Goal: Information Seeking & Learning: Learn about a topic

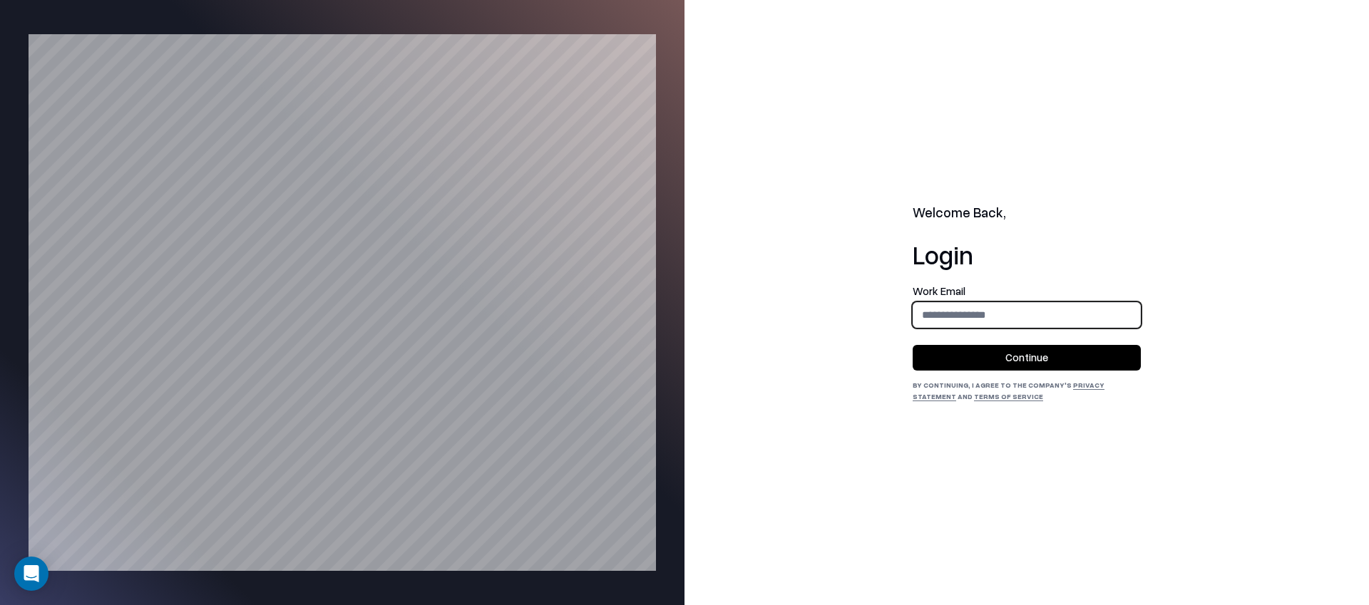
click at [963, 314] on input "email" at bounding box center [1026, 315] width 227 height 26
type input "**********"
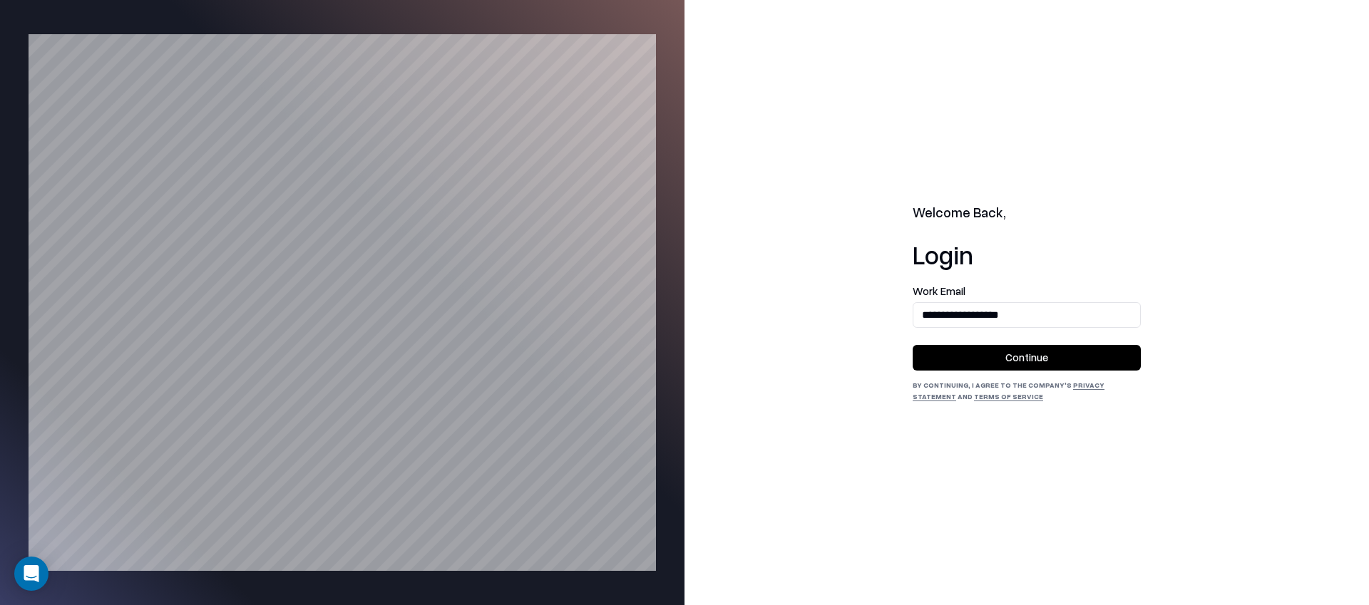
click at [993, 362] on button "Continue" at bounding box center [1026, 358] width 228 height 26
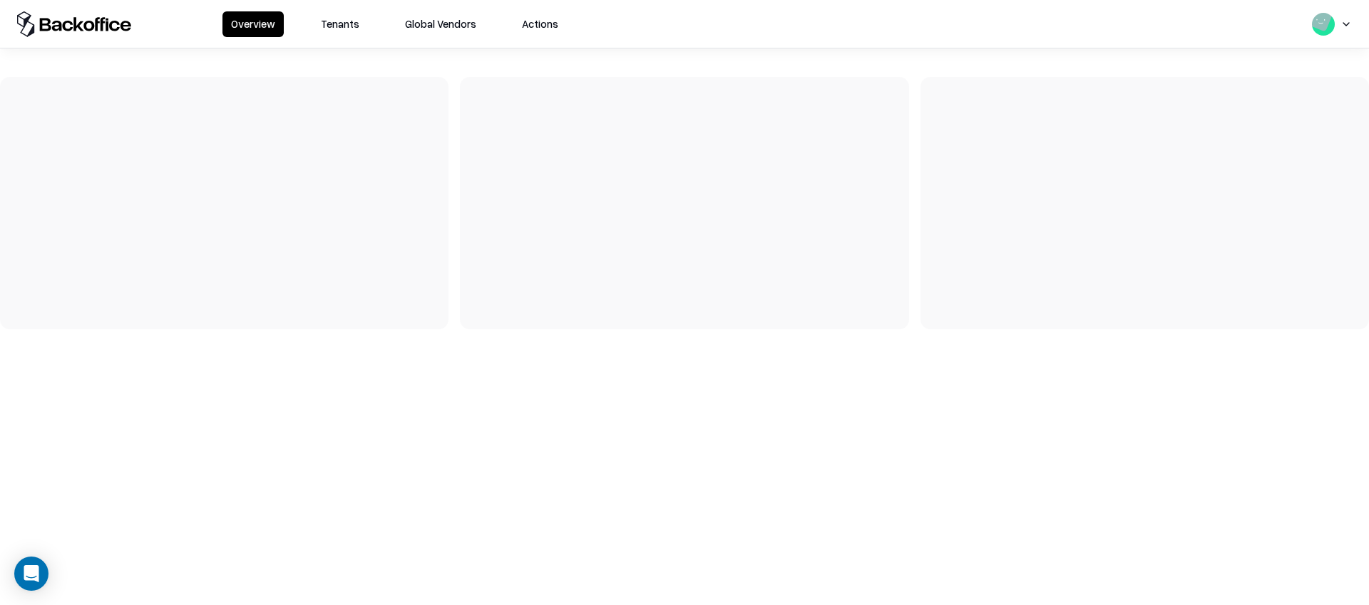
click at [346, 29] on button "Tenants" at bounding box center [340, 24] width 56 height 26
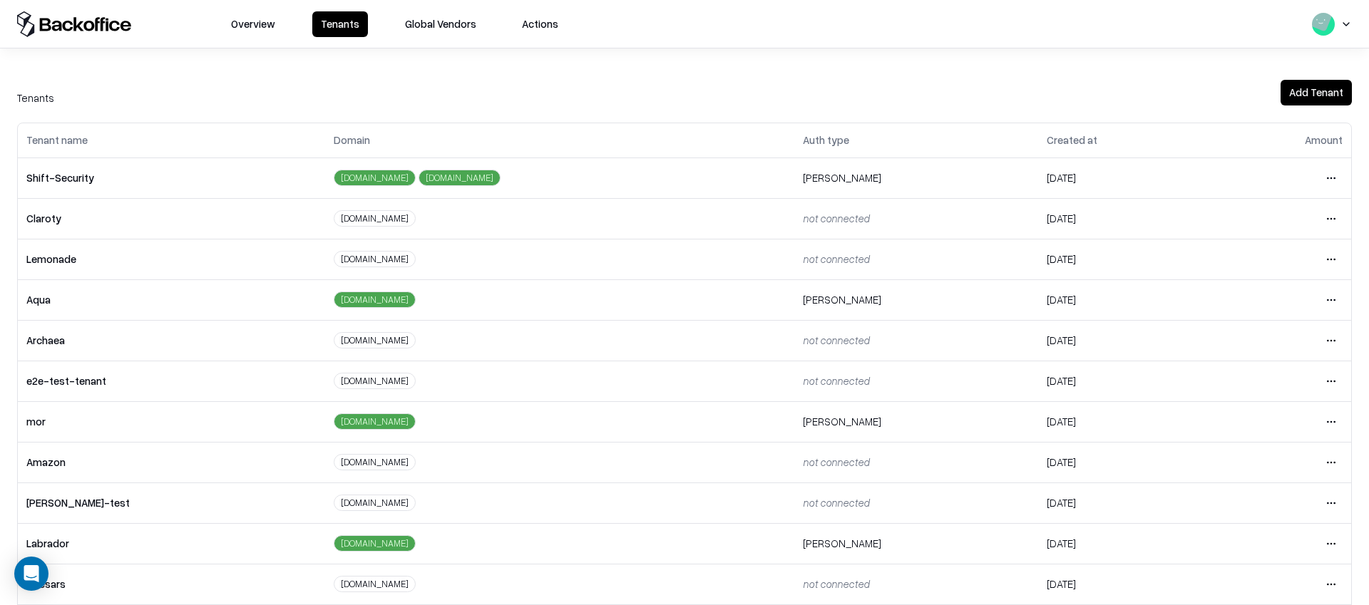
click at [1324, 378] on html "Overview Tenants Global Vendors Actions Tenants Add Tenant Tenant name Domain A…" at bounding box center [684, 302] width 1369 height 605
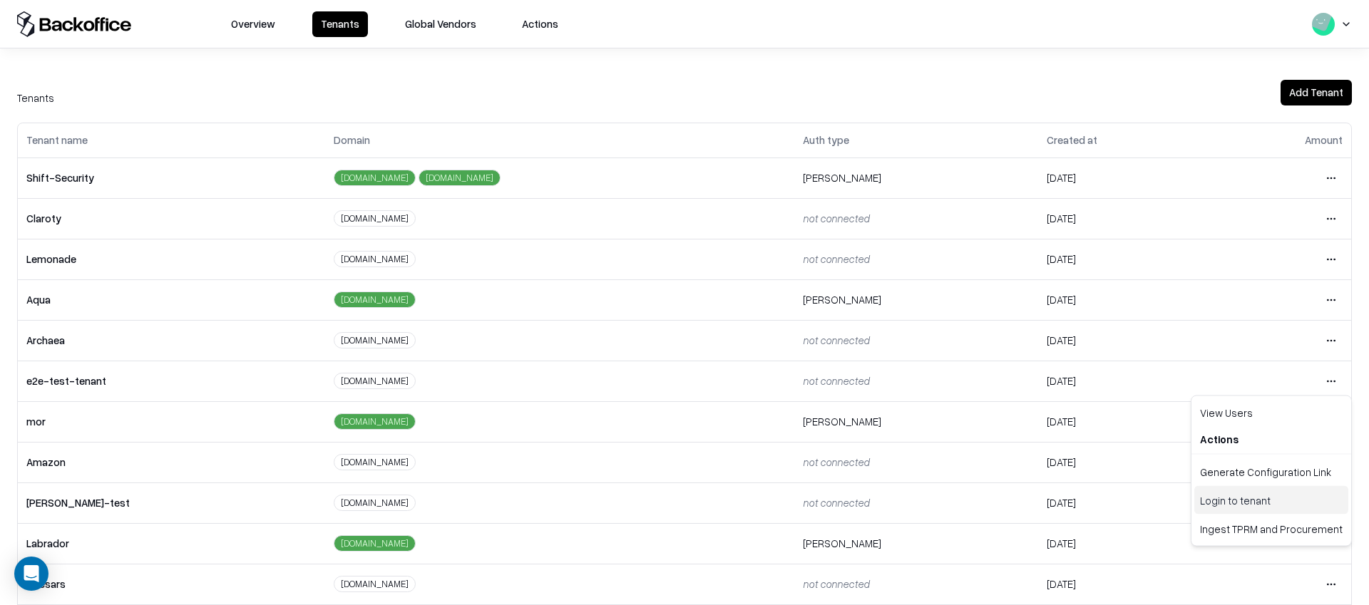
click at [1234, 502] on div "Login to tenant" at bounding box center [1271, 500] width 154 height 29
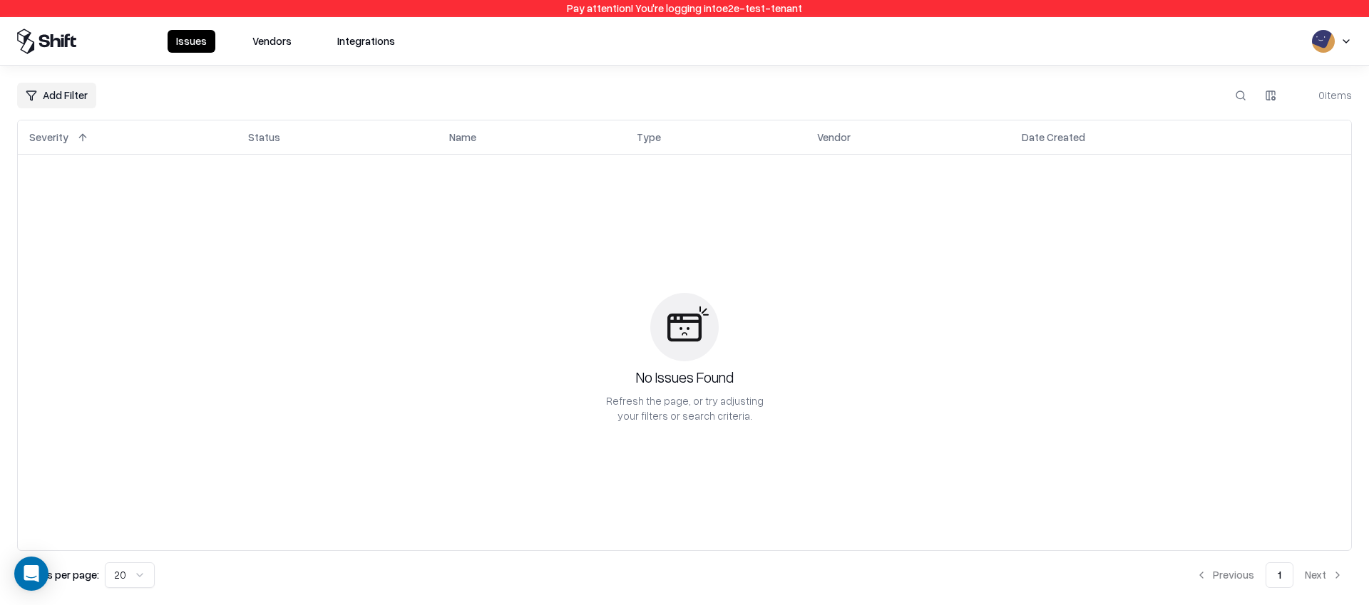
click at [274, 44] on button "Vendors" at bounding box center [272, 41] width 56 height 23
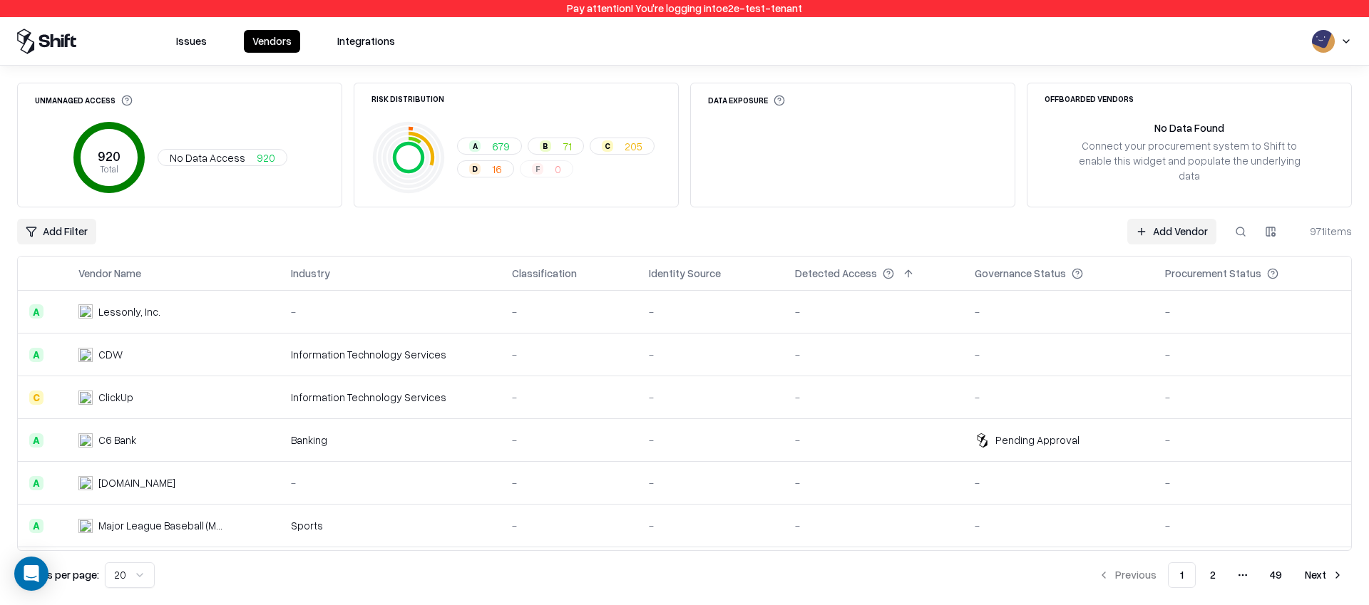
click at [350, 272] on button at bounding box center [344, 273] width 17 height 17
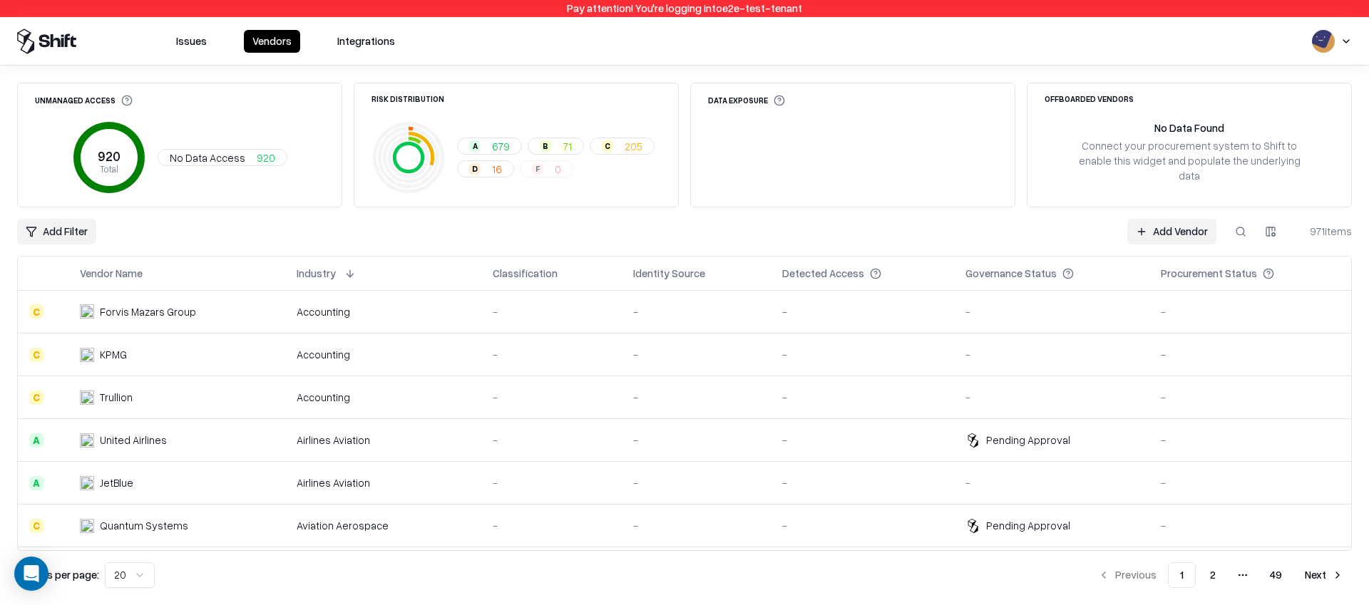
click at [354, 270] on button at bounding box center [349, 273] width 17 height 17
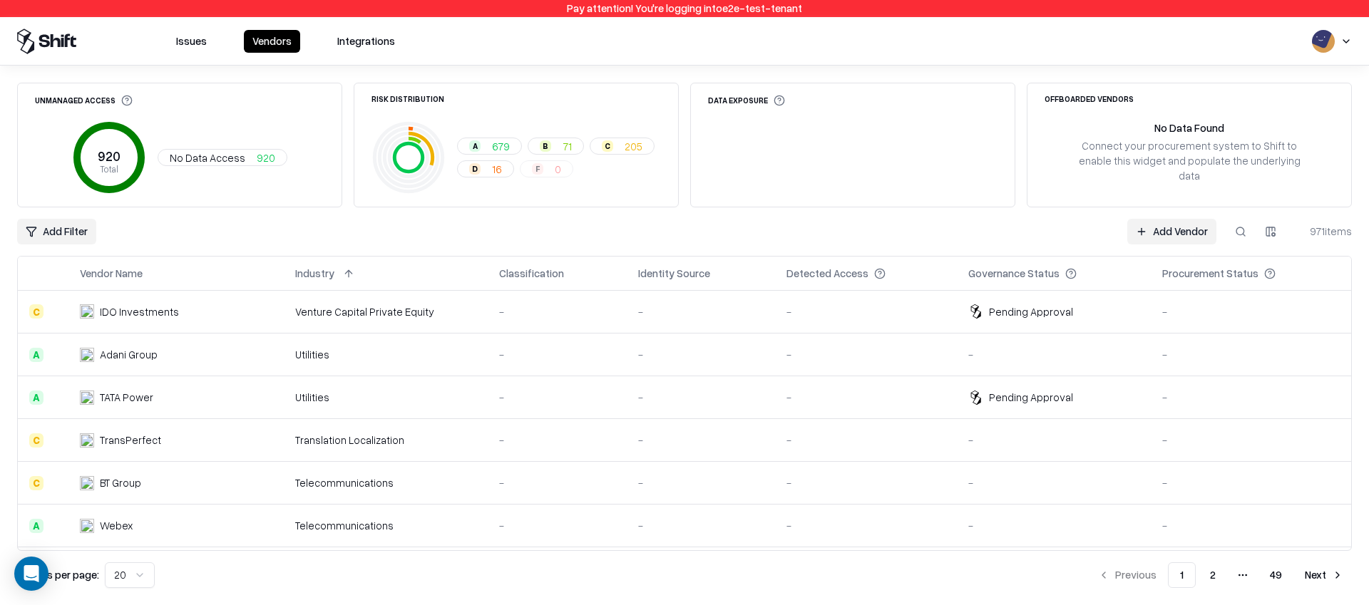
click at [1238, 233] on button at bounding box center [1240, 232] width 26 height 26
type input "****"
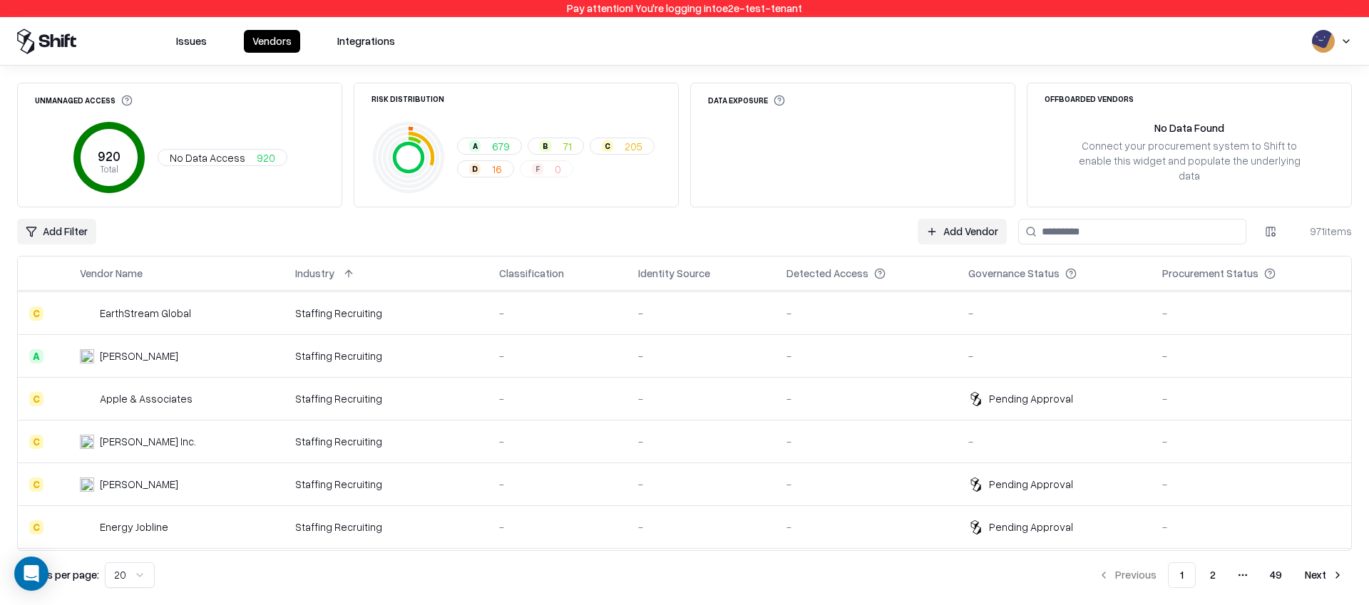
scroll to position [595, 0]
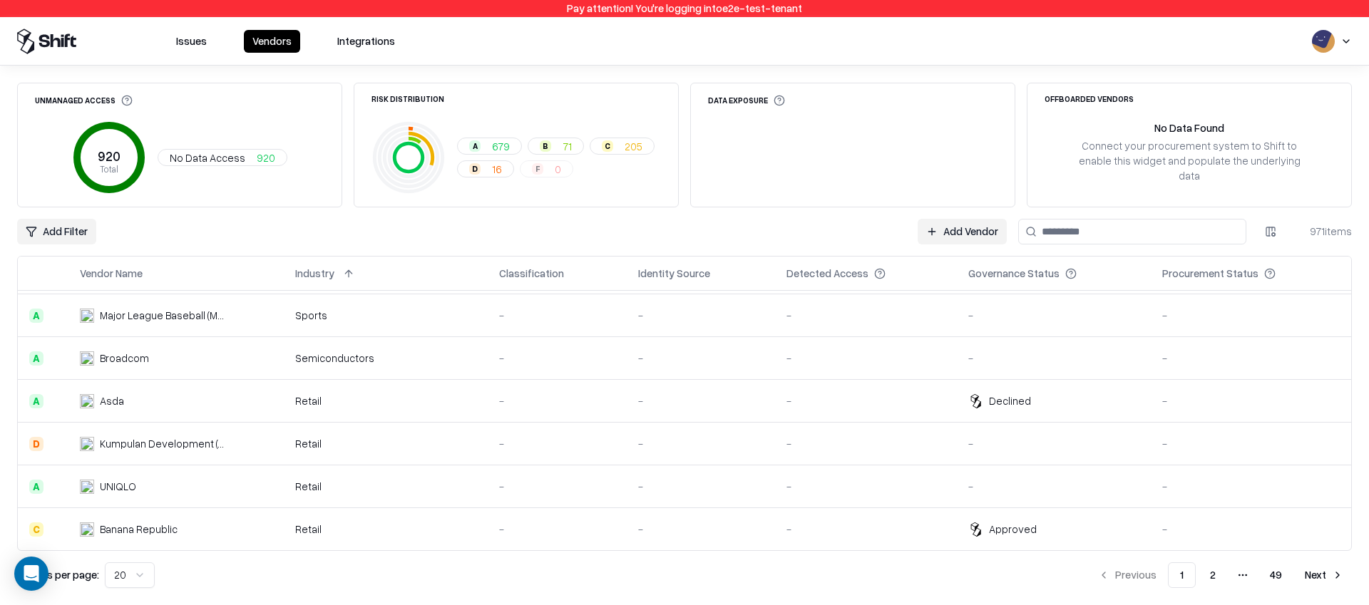
click at [138, 577] on html "Pay attention! You're logging into e2e-test-tenant Issues Vendors Integrations …" at bounding box center [684, 302] width 1369 height 605
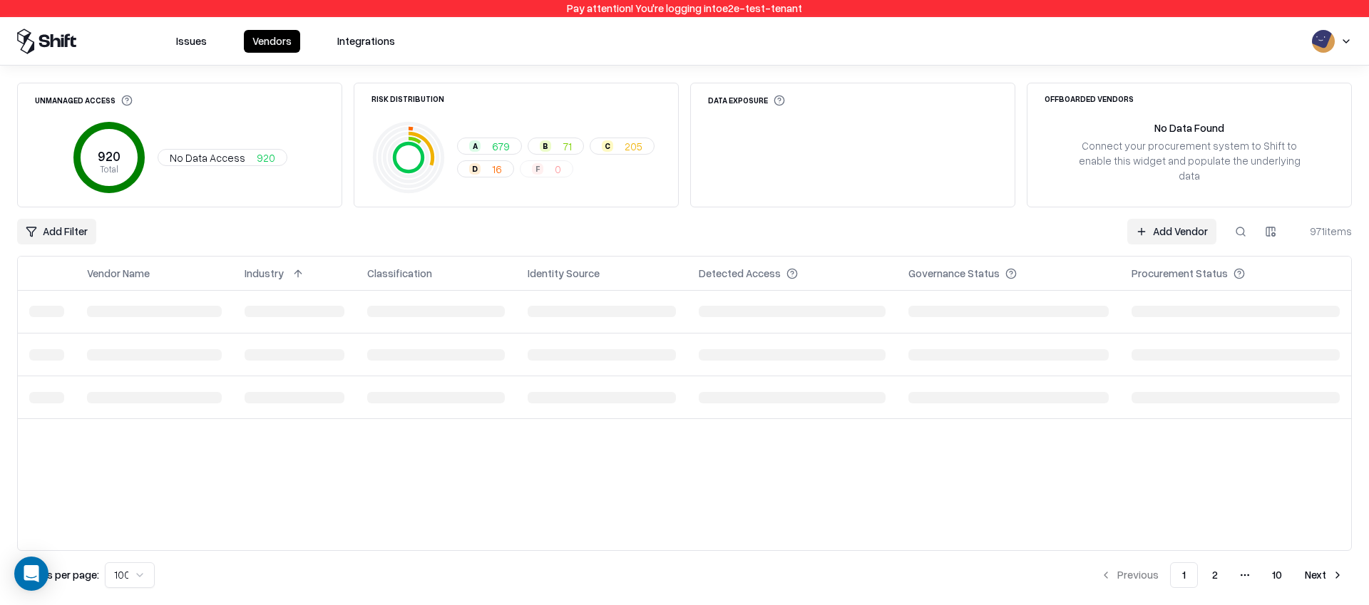
scroll to position [0, 0]
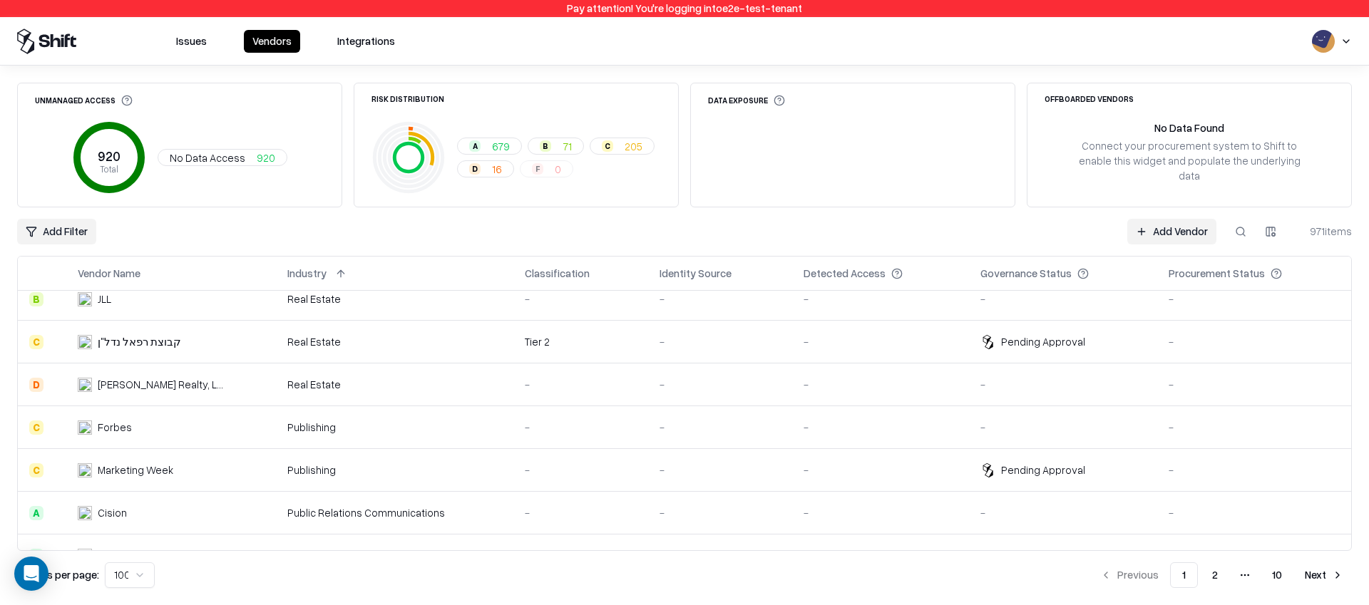
scroll to position [421, 0]
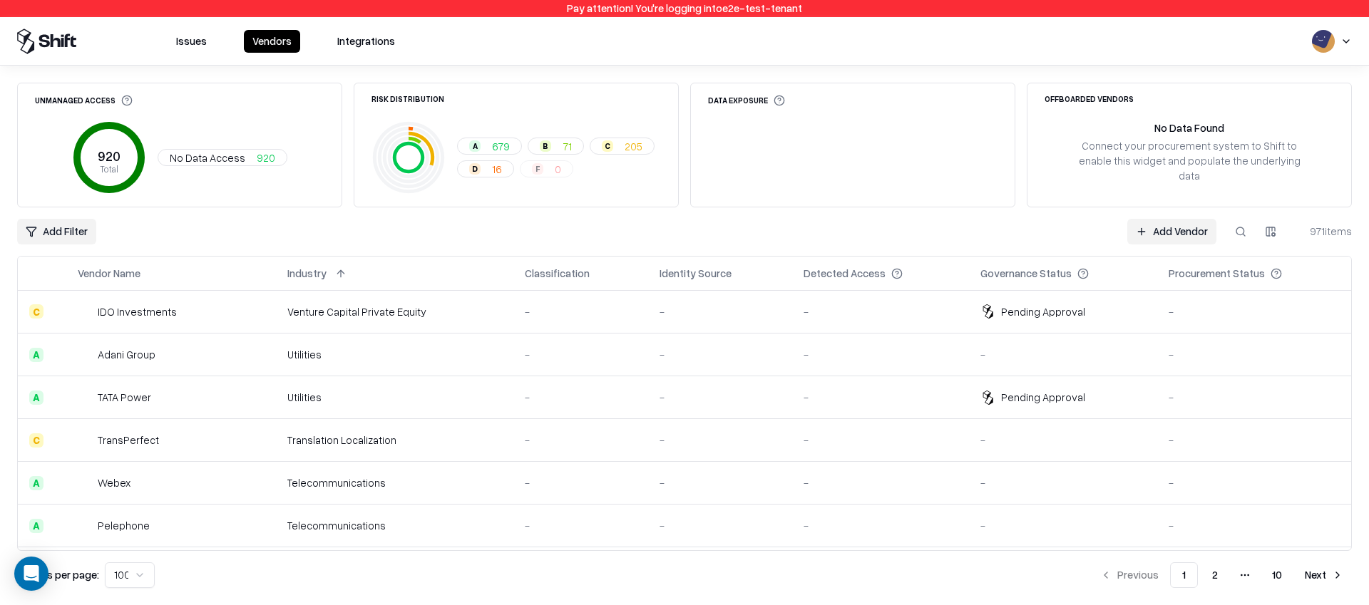
click at [357, 292] on td "Venture Capital Private Equity" at bounding box center [394, 312] width 237 height 43
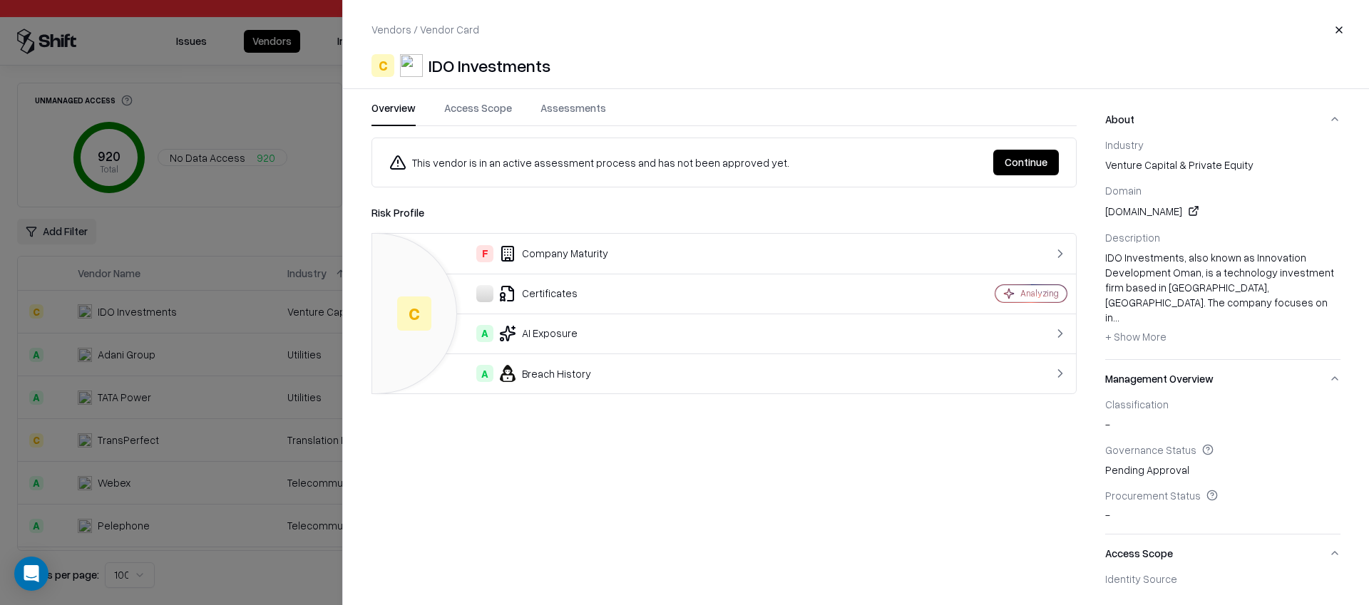
click at [289, 153] on div at bounding box center [684, 302] width 1369 height 605
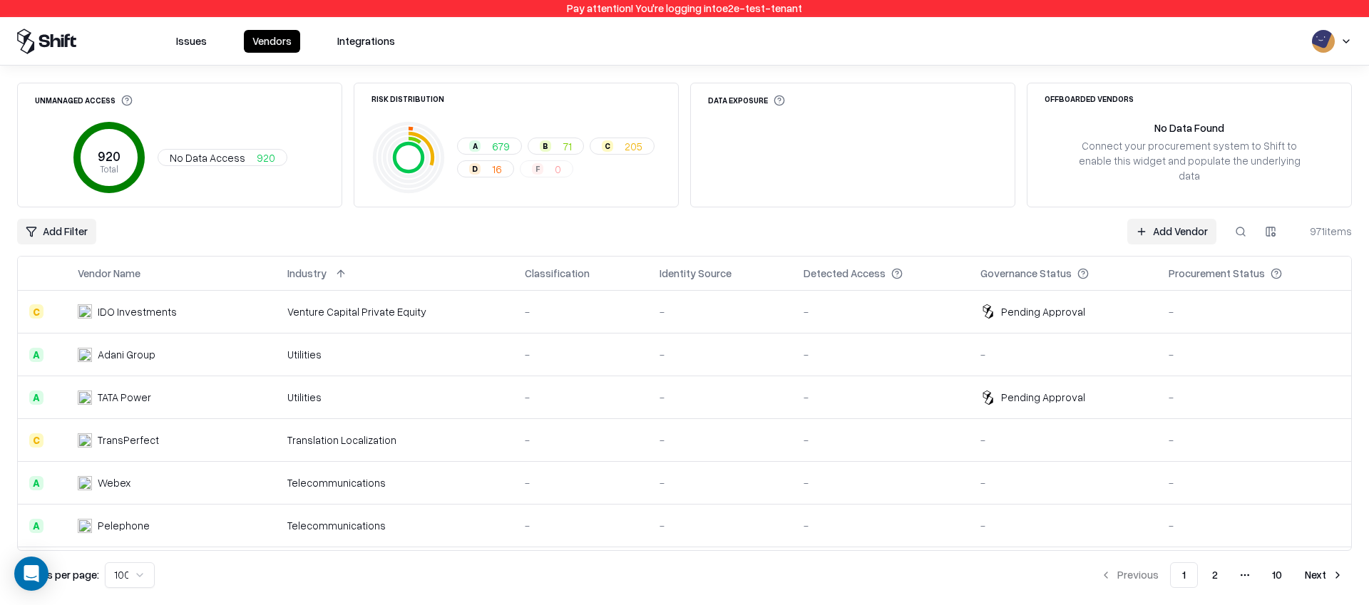
click at [199, 41] on button "Issues" at bounding box center [192, 41] width 48 height 23
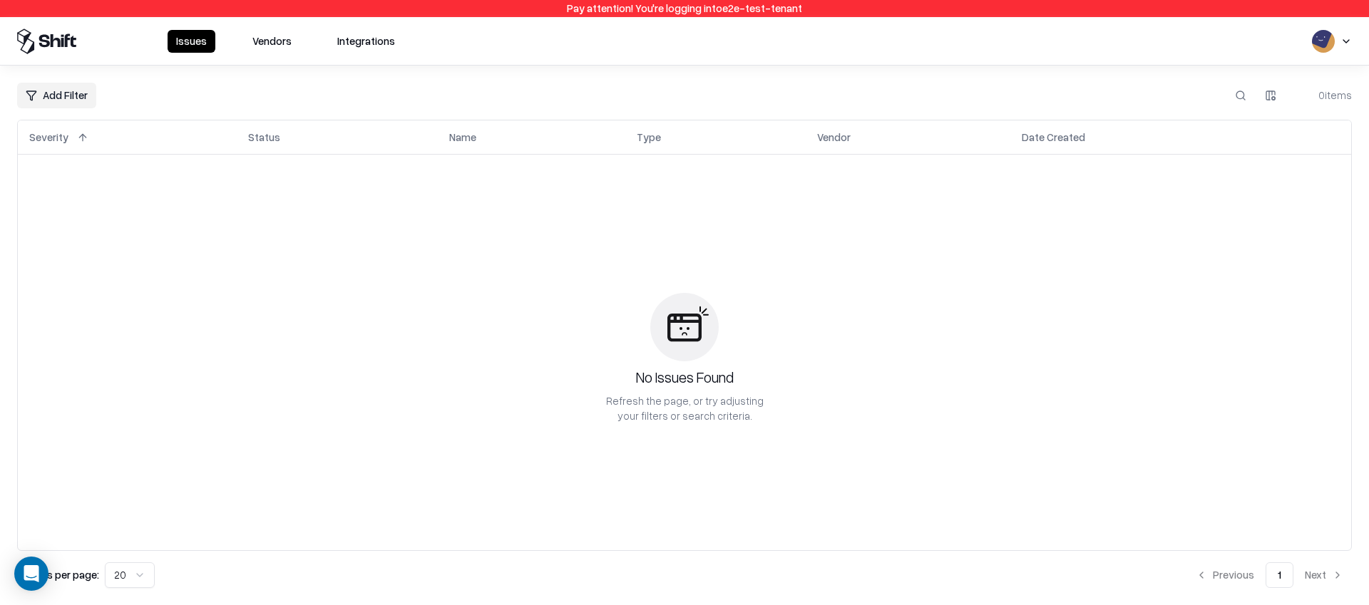
click at [272, 38] on button "Vendors" at bounding box center [272, 41] width 56 height 23
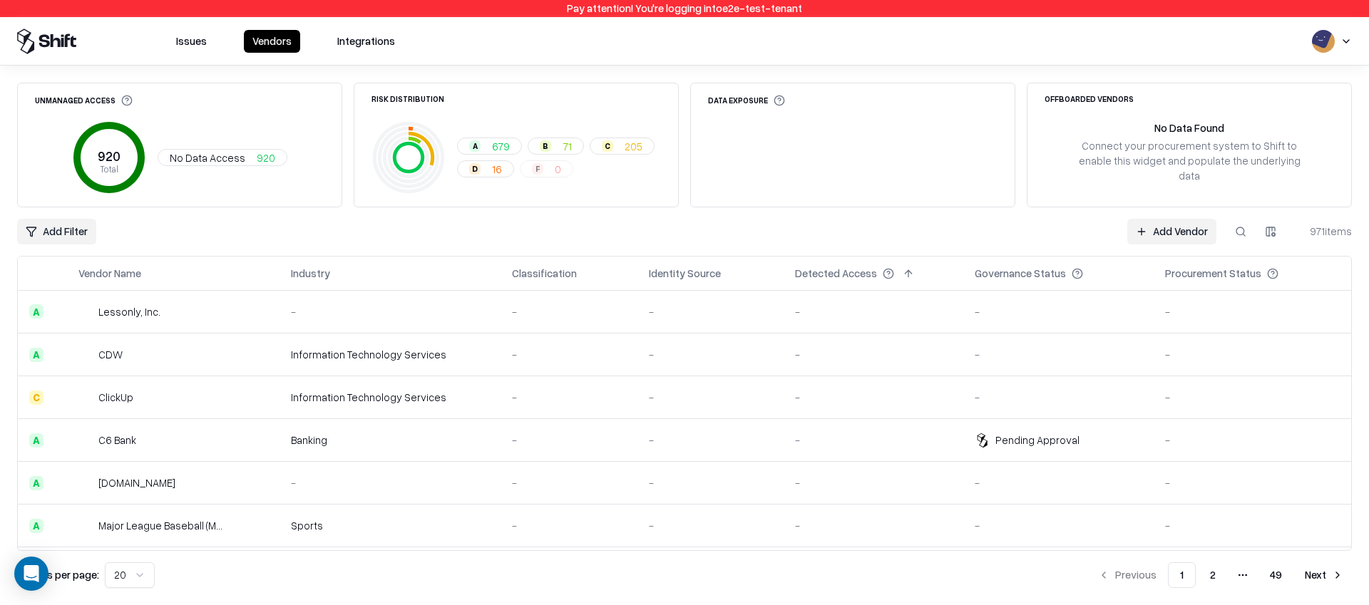
click at [120, 580] on html "Pay attention! You're logging into e2e-test-tenant Issues Vendors Integrations …" at bounding box center [684, 302] width 1369 height 605
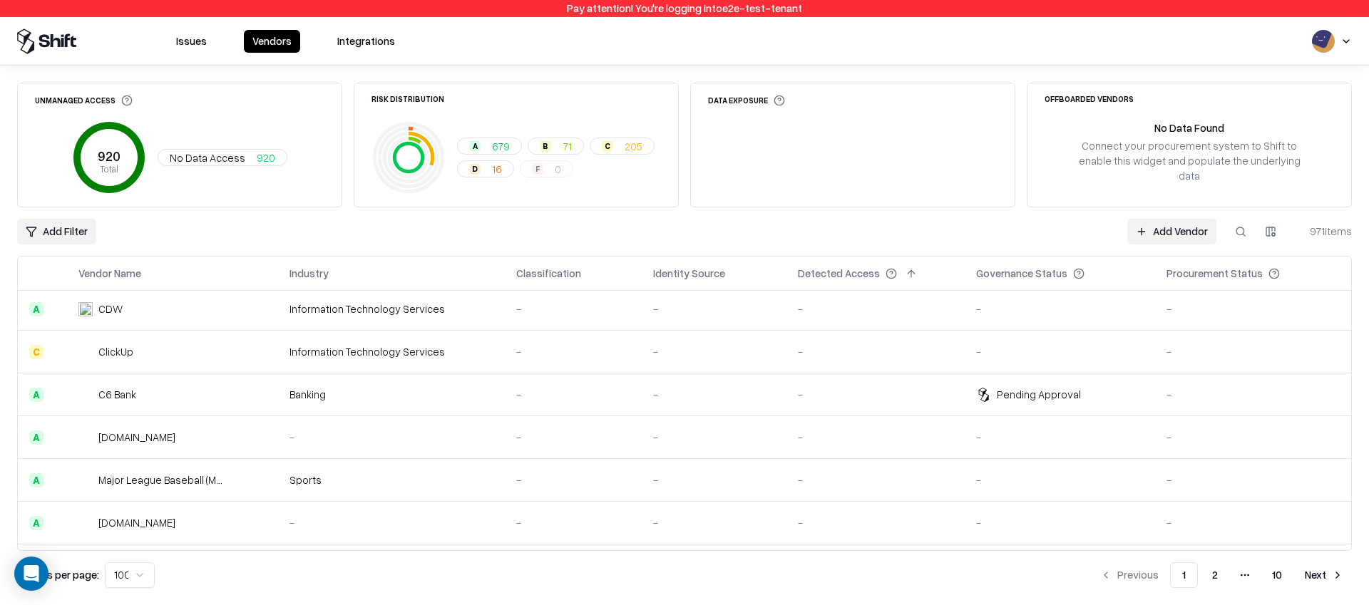
scroll to position [58, 0]
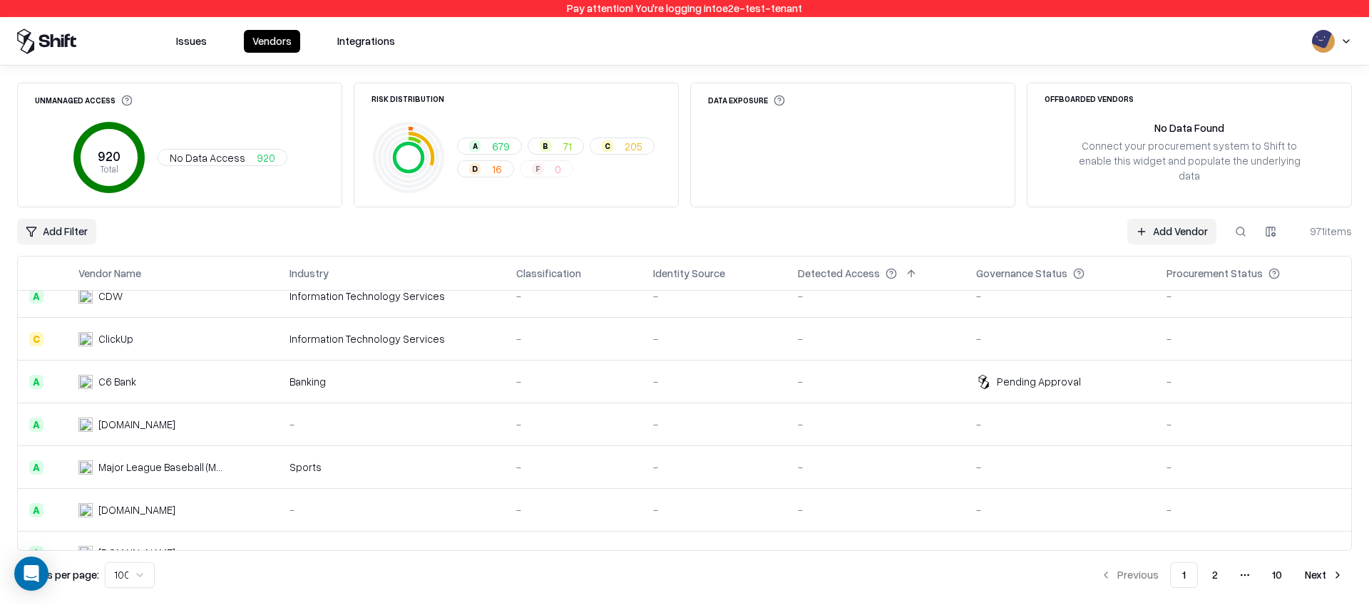
click at [1205, 579] on button "2" at bounding box center [1214, 575] width 29 height 26
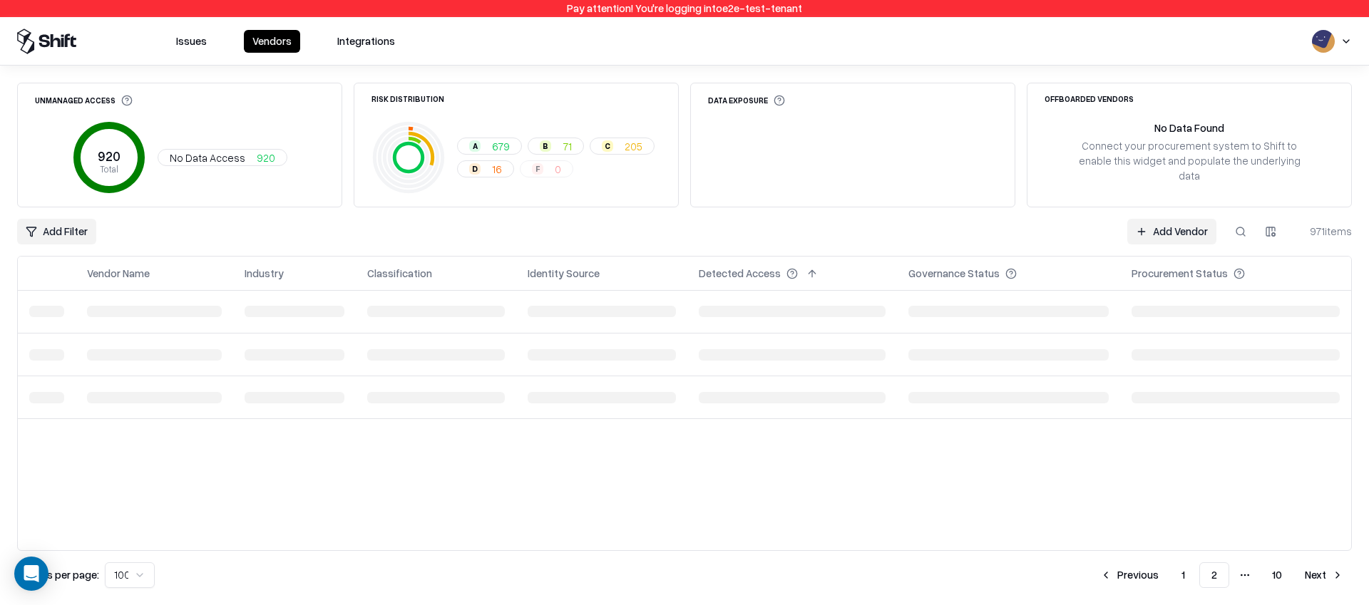
scroll to position [0, 0]
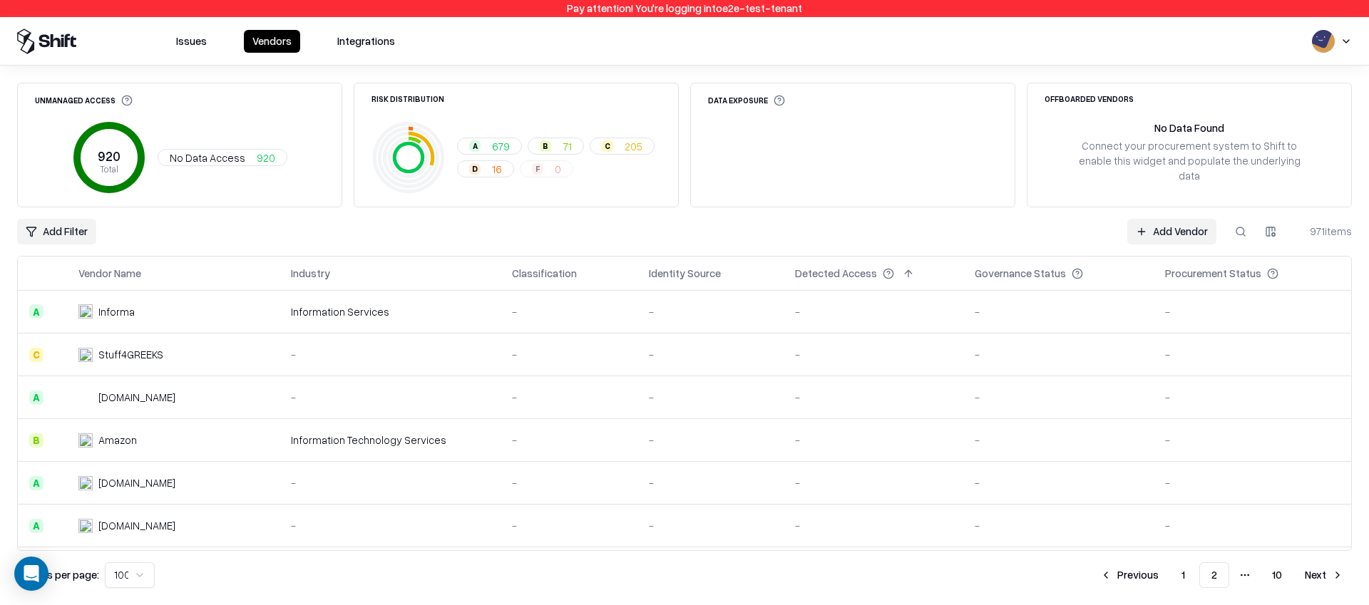
scroll to position [763, 0]
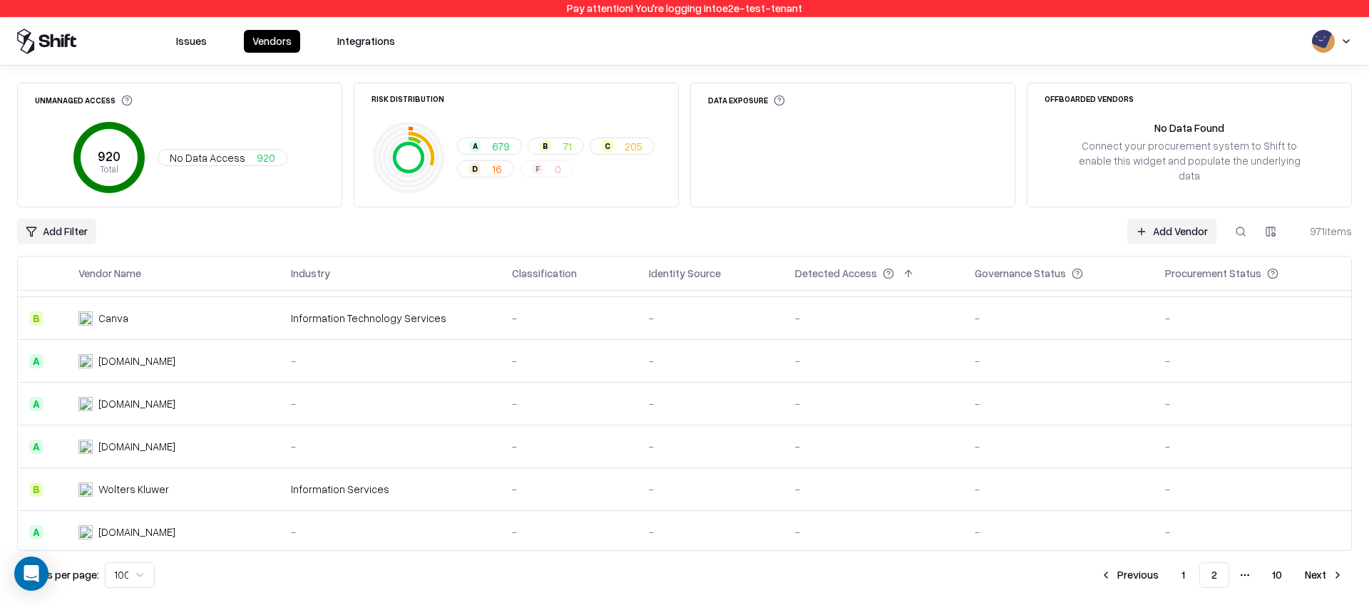
click at [1312, 572] on button "Next" at bounding box center [1324, 575] width 56 height 26
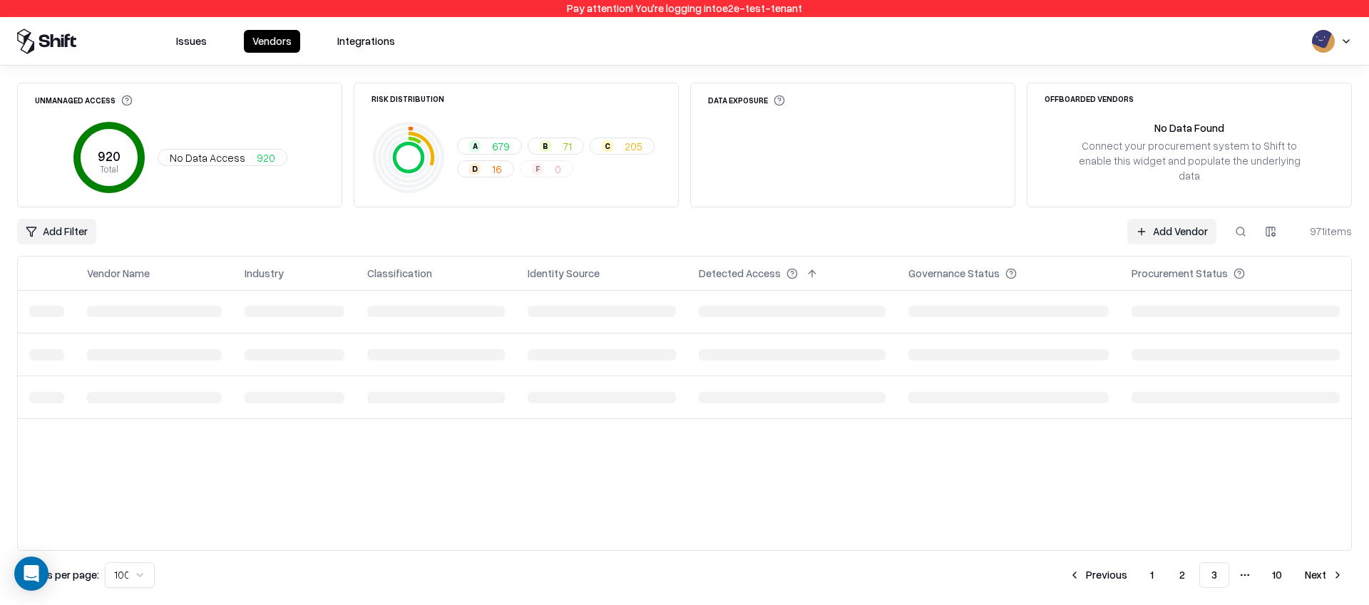
scroll to position [0, 0]
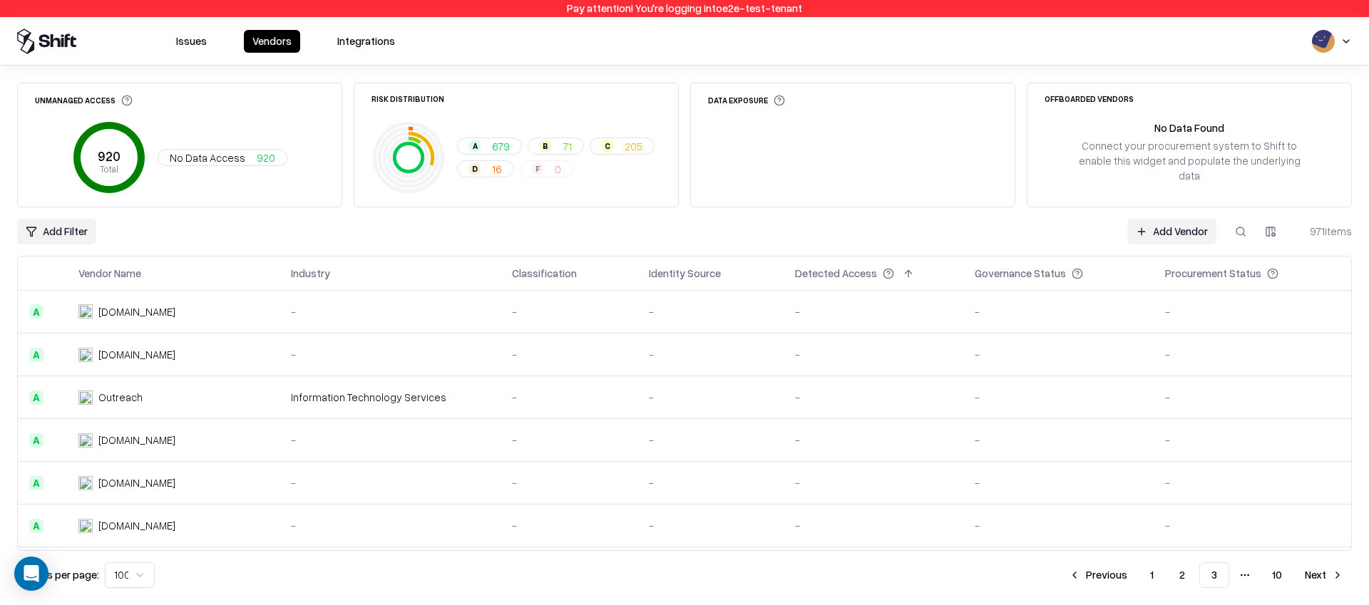
click at [1312, 576] on button "Next" at bounding box center [1324, 575] width 56 height 26
click at [1326, 576] on button "Next" at bounding box center [1324, 575] width 56 height 26
click at [1311, 569] on button "Next" at bounding box center [1324, 575] width 56 height 26
click at [1296, 562] on button "Next" at bounding box center [1324, 575] width 56 height 26
click at [1064, 572] on button "Previous" at bounding box center [1069, 575] width 76 height 26
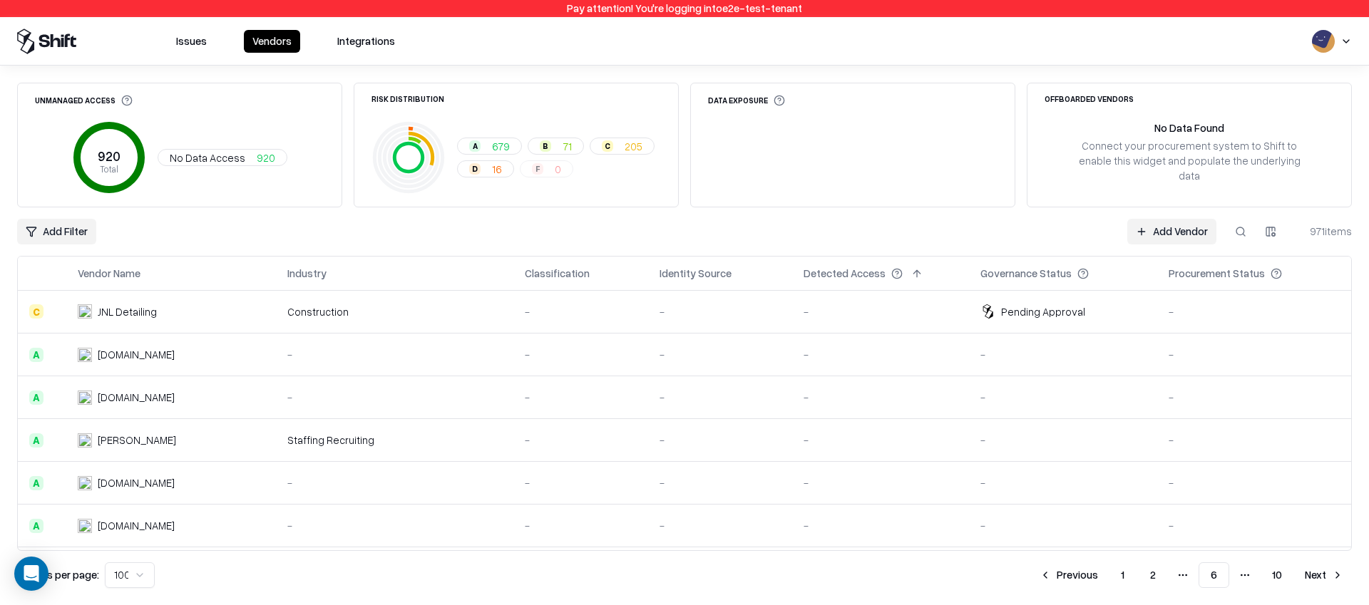
click at [1327, 572] on button "Next" at bounding box center [1324, 575] width 56 height 26
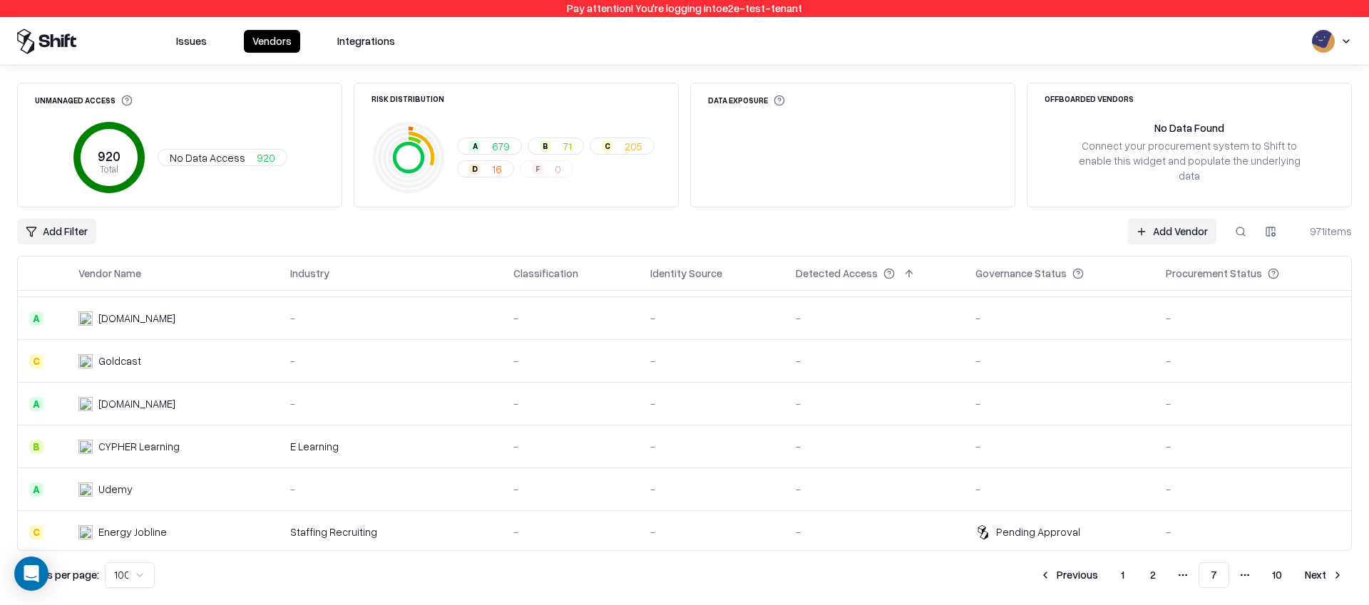
click at [1309, 572] on button "Next" at bounding box center [1324, 575] width 56 height 26
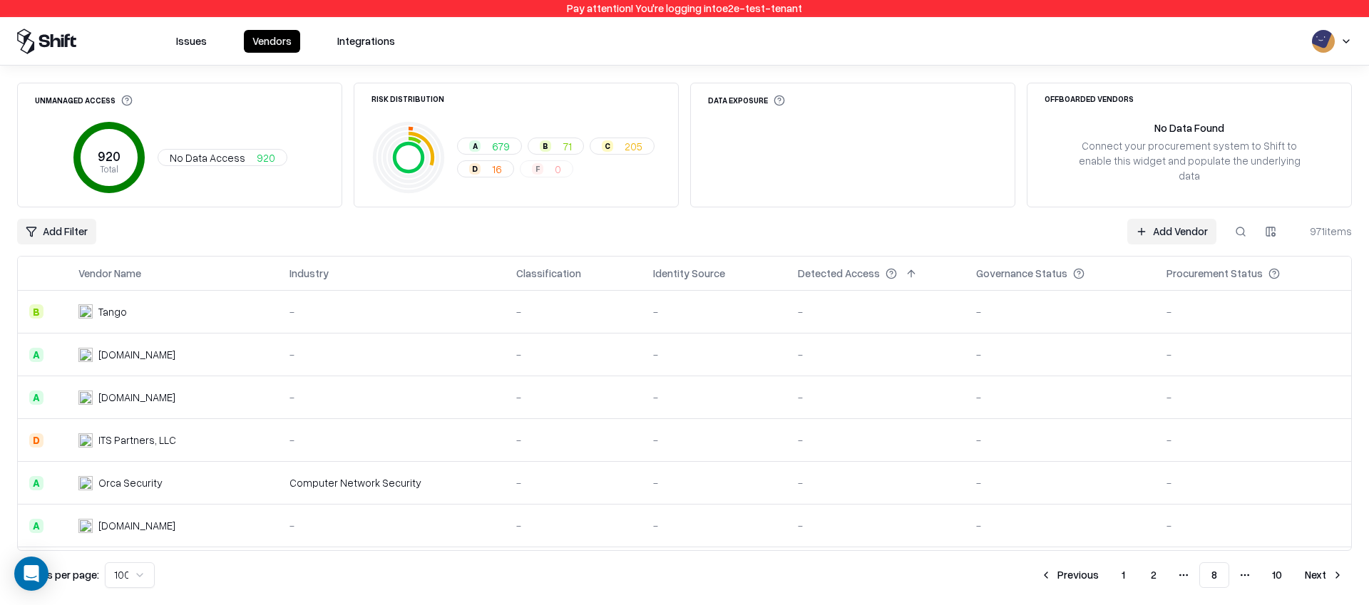
click at [1313, 574] on button "Next" at bounding box center [1324, 575] width 56 height 26
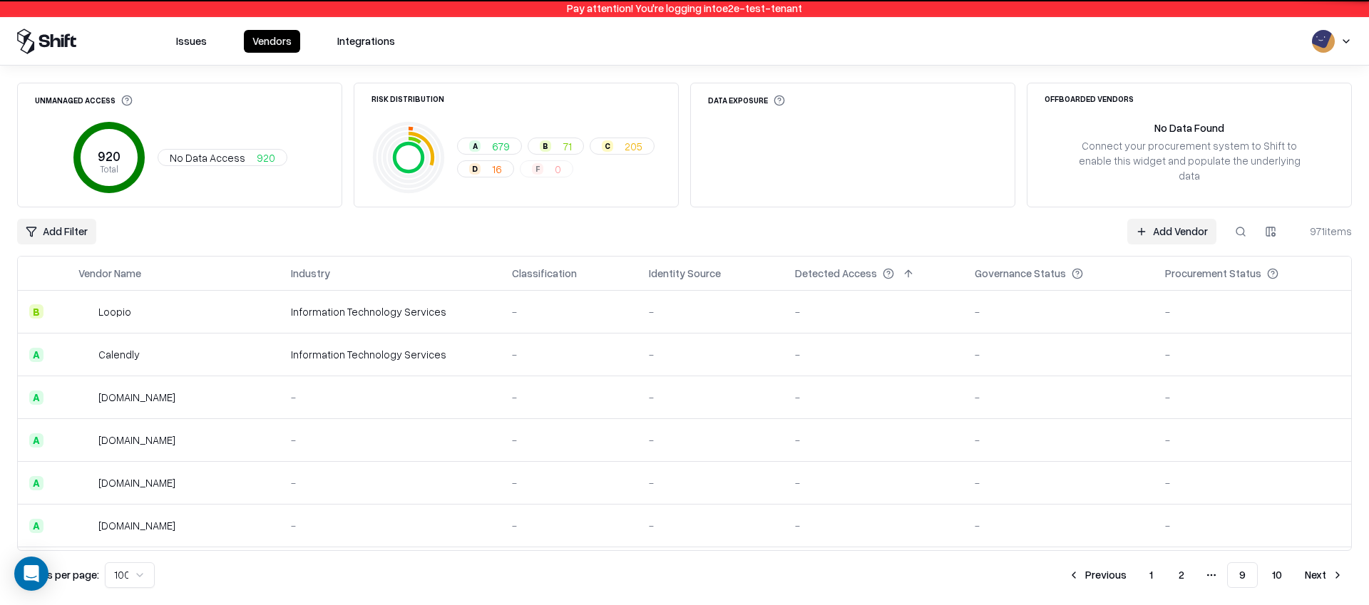
click at [1296, 562] on button "Next" at bounding box center [1324, 575] width 56 height 26
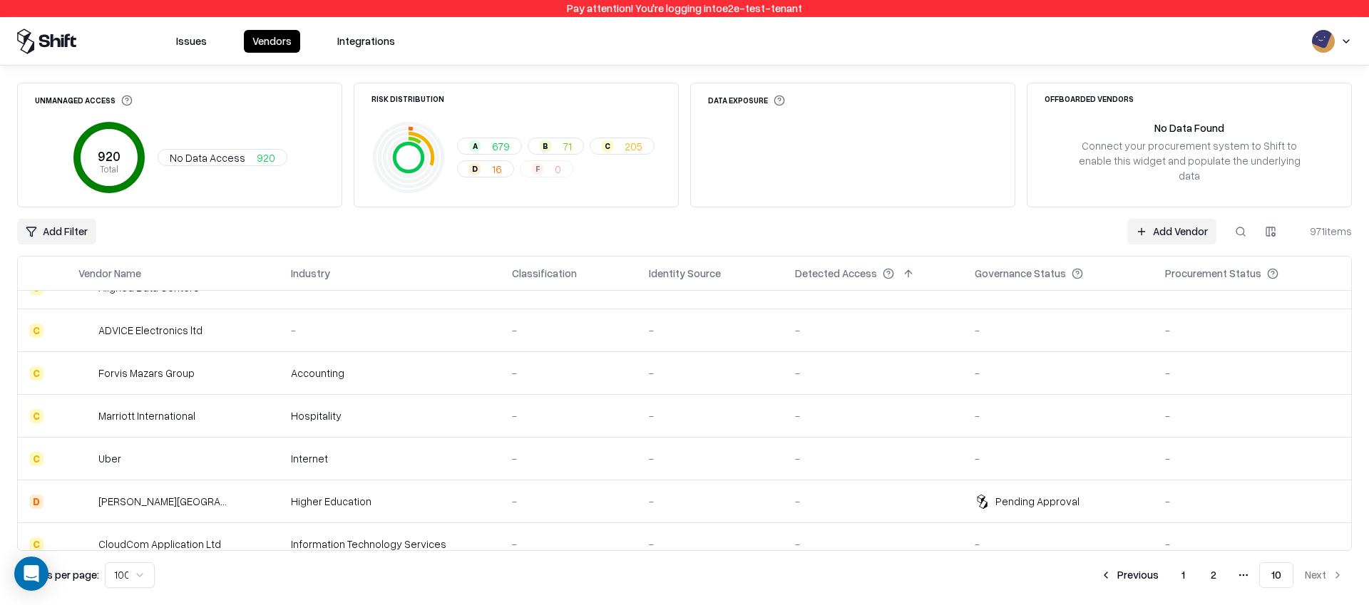
scroll to position [2759, 0]
click at [1131, 575] on button "Previous" at bounding box center [1129, 575] width 76 height 26
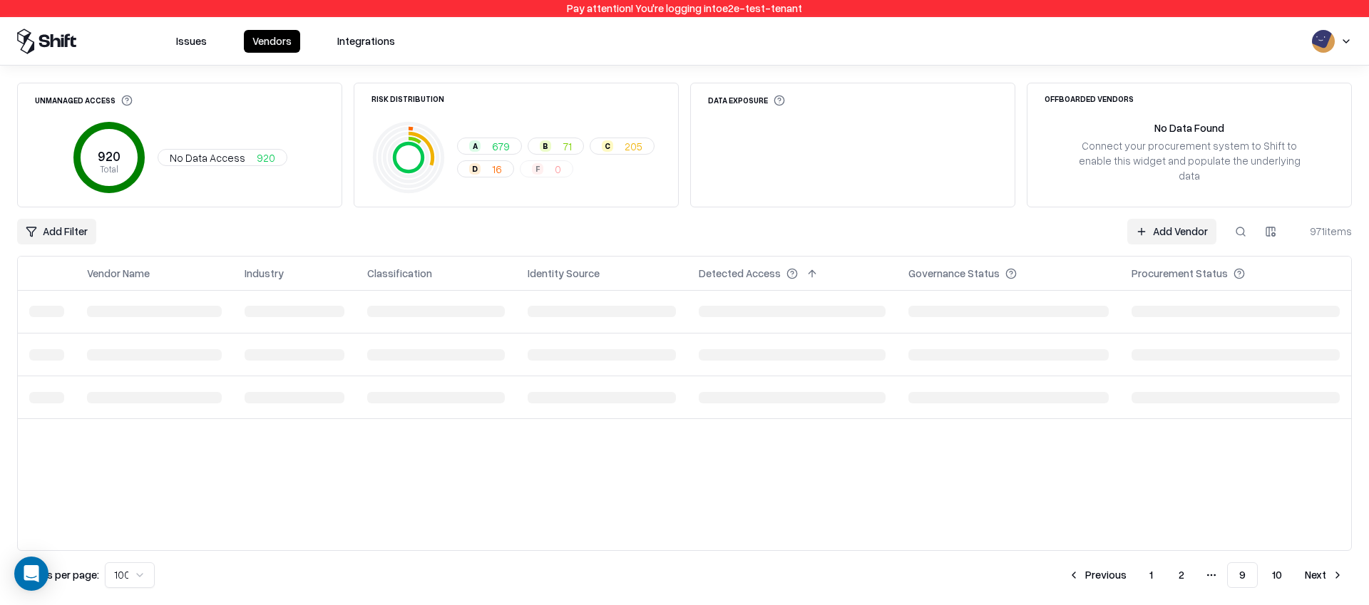
scroll to position [0, 0]
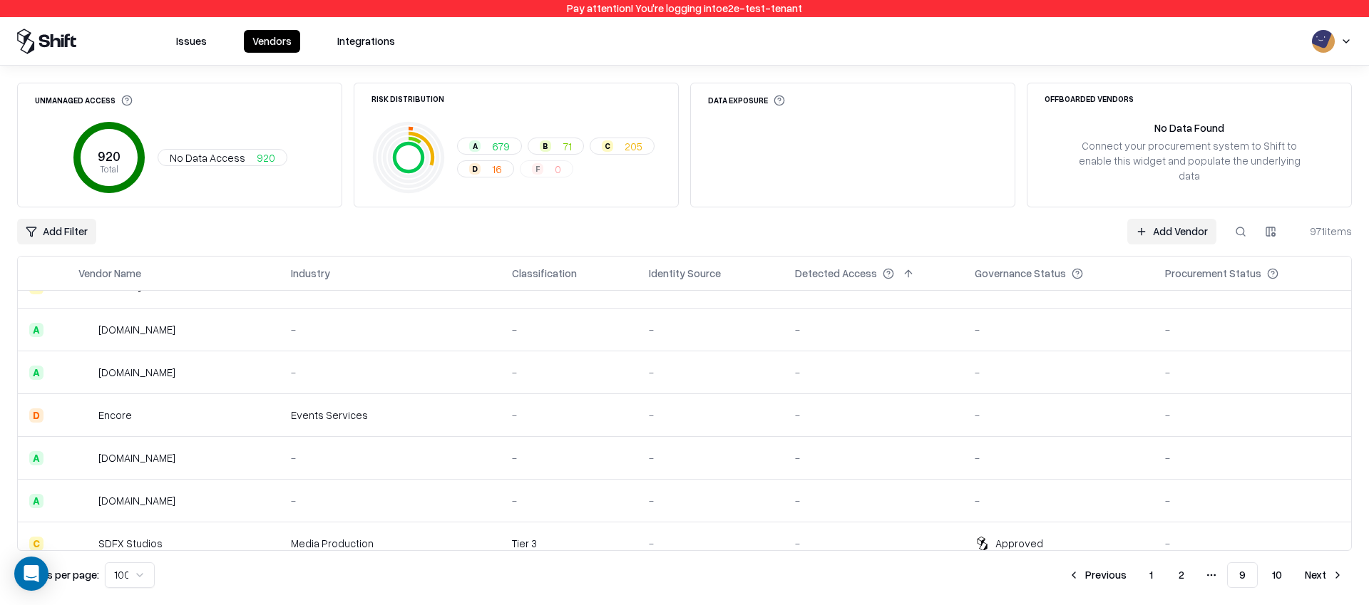
scroll to position [3609, 0]
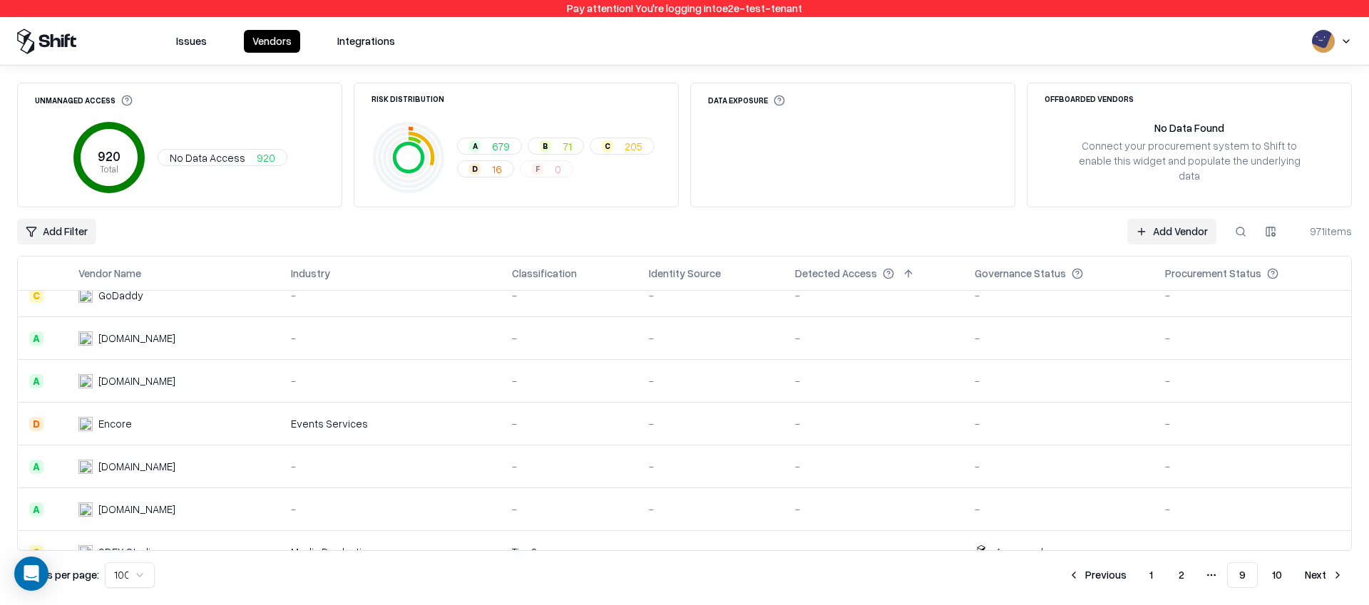
click at [1098, 584] on button "Previous" at bounding box center [1097, 575] width 76 height 26
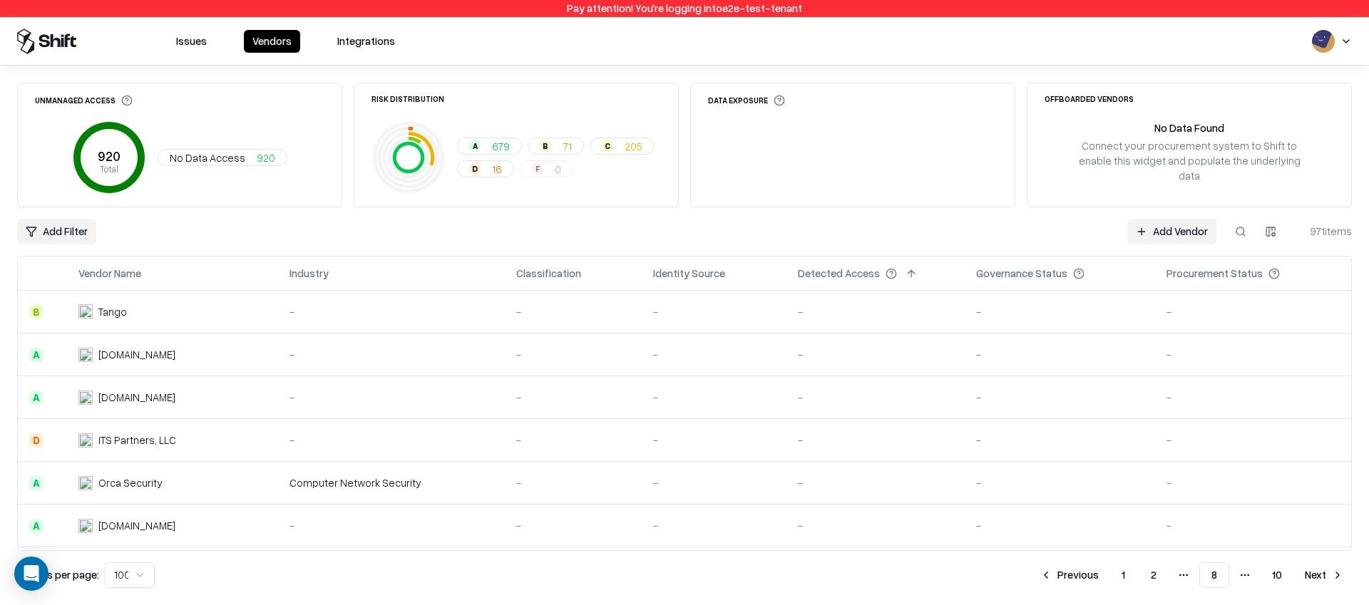
click at [1084, 570] on button "Previous" at bounding box center [1069, 575] width 76 height 26
click at [1068, 585] on button "Previous" at bounding box center [1069, 575] width 76 height 26
click at [1123, 575] on button "1" at bounding box center [1122, 575] width 26 height 26
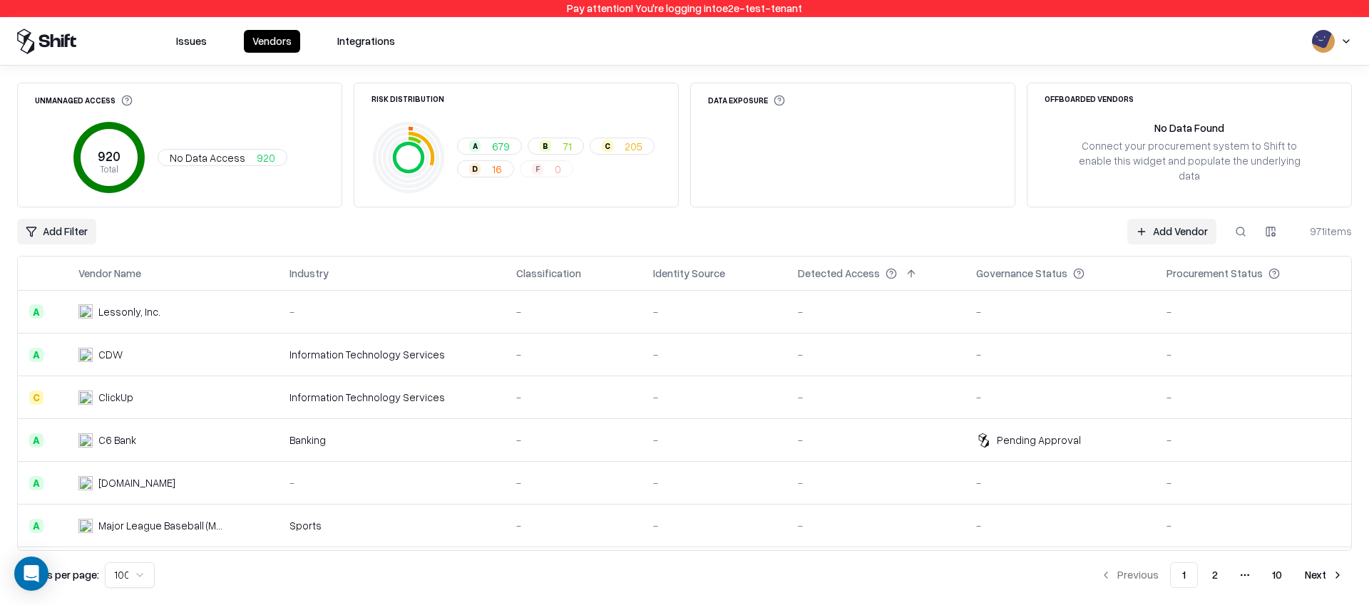
click at [359, 281] on th "Industry" at bounding box center [391, 274] width 227 height 34
click at [350, 279] on button at bounding box center [342, 273] width 17 height 17
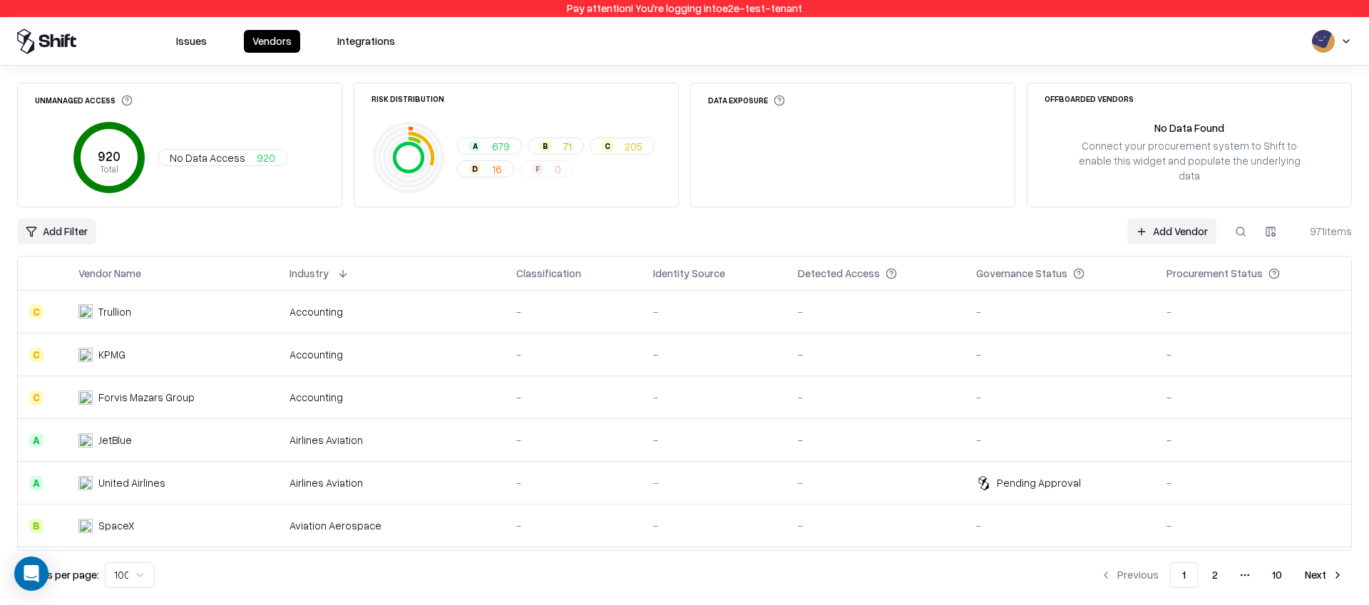
click at [352, 262] on th "Industry" at bounding box center [391, 274] width 227 height 34
click at [347, 272] on button at bounding box center [342, 273] width 17 height 17
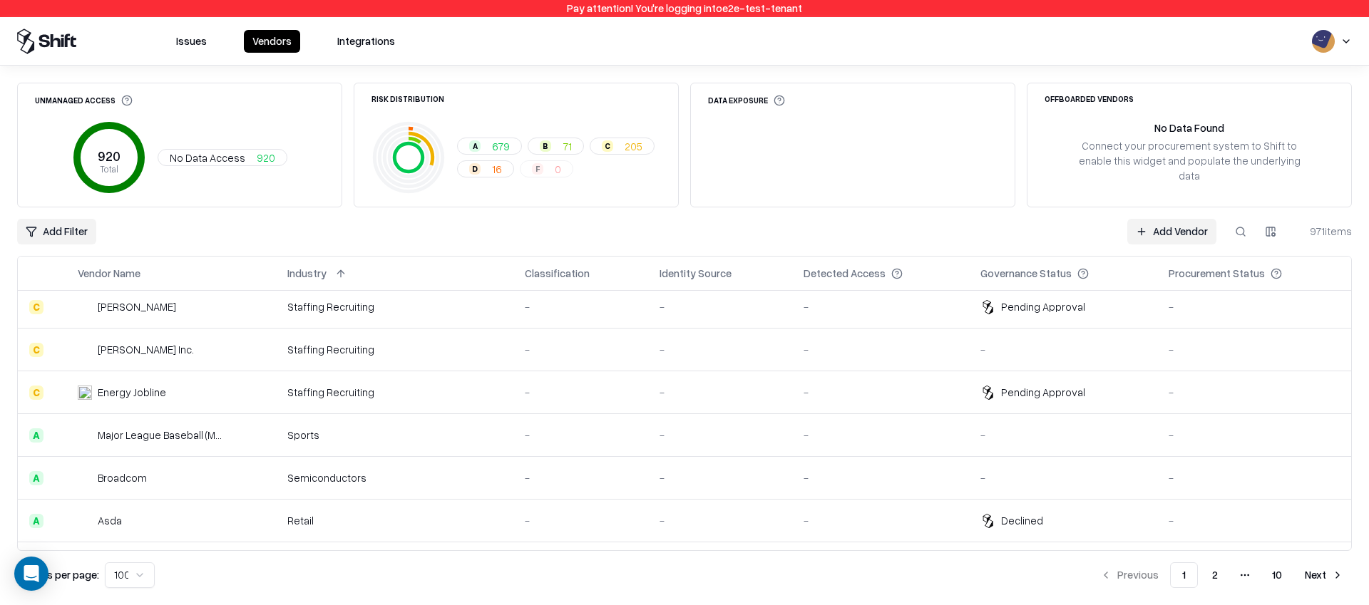
scroll to position [431, 0]
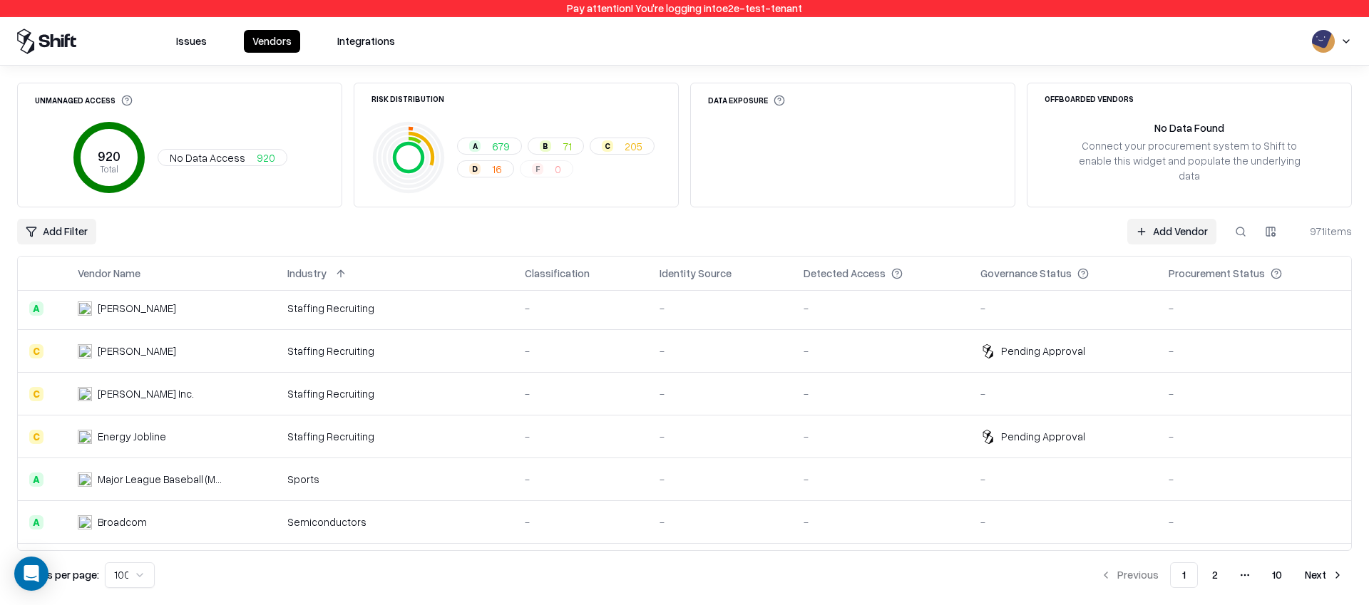
click at [1223, 587] on button "2" at bounding box center [1214, 575] width 29 height 26
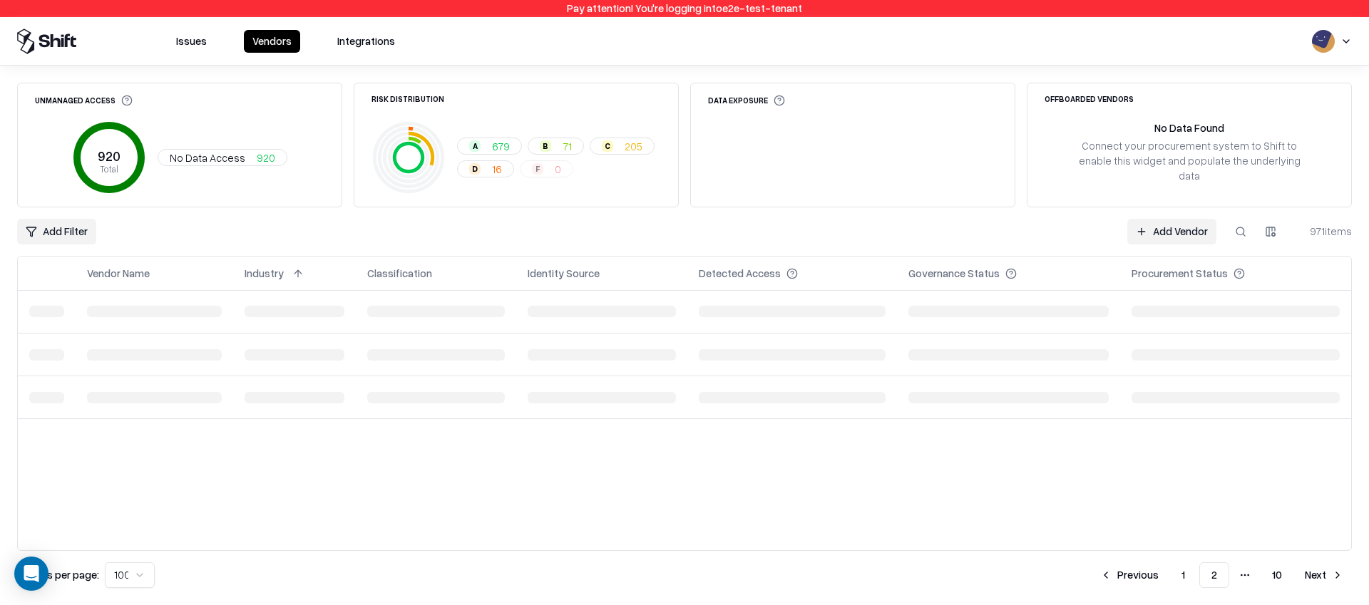
scroll to position [0, 0]
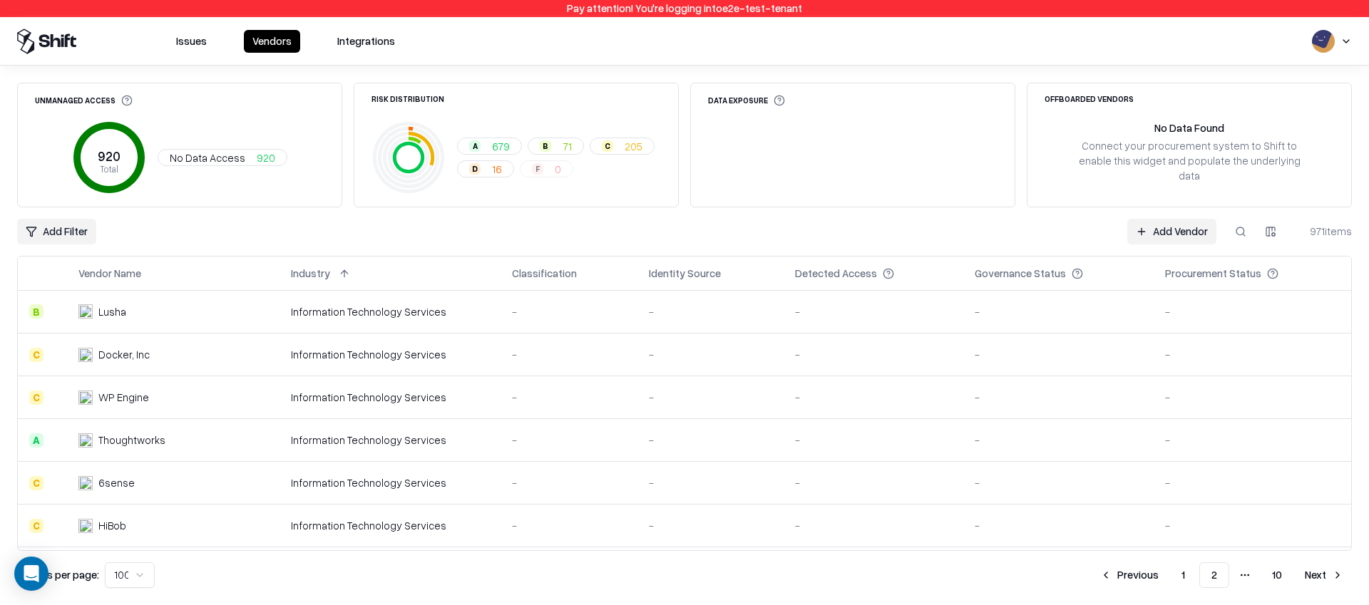
click at [1178, 577] on button "1" at bounding box center [1183, 575] width 26 height 26
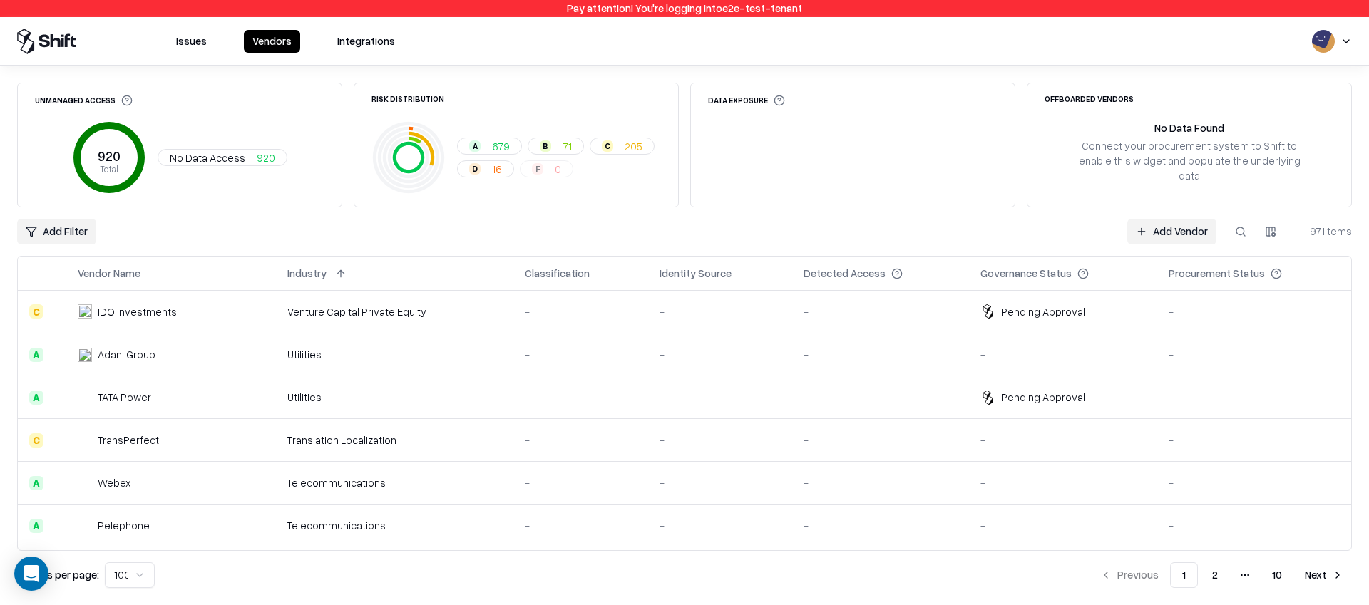
scroll to position [421, 0]
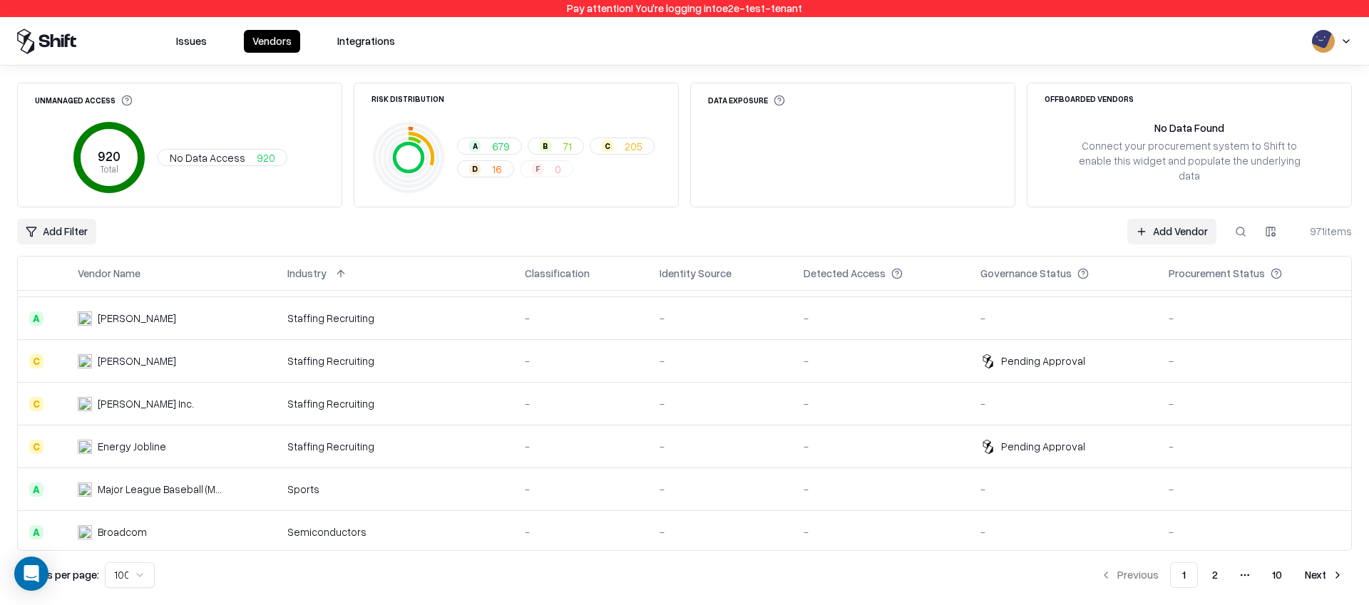
click at [197, 36] on button "Issues" at bounding box center [192, 41] width 48 height 23
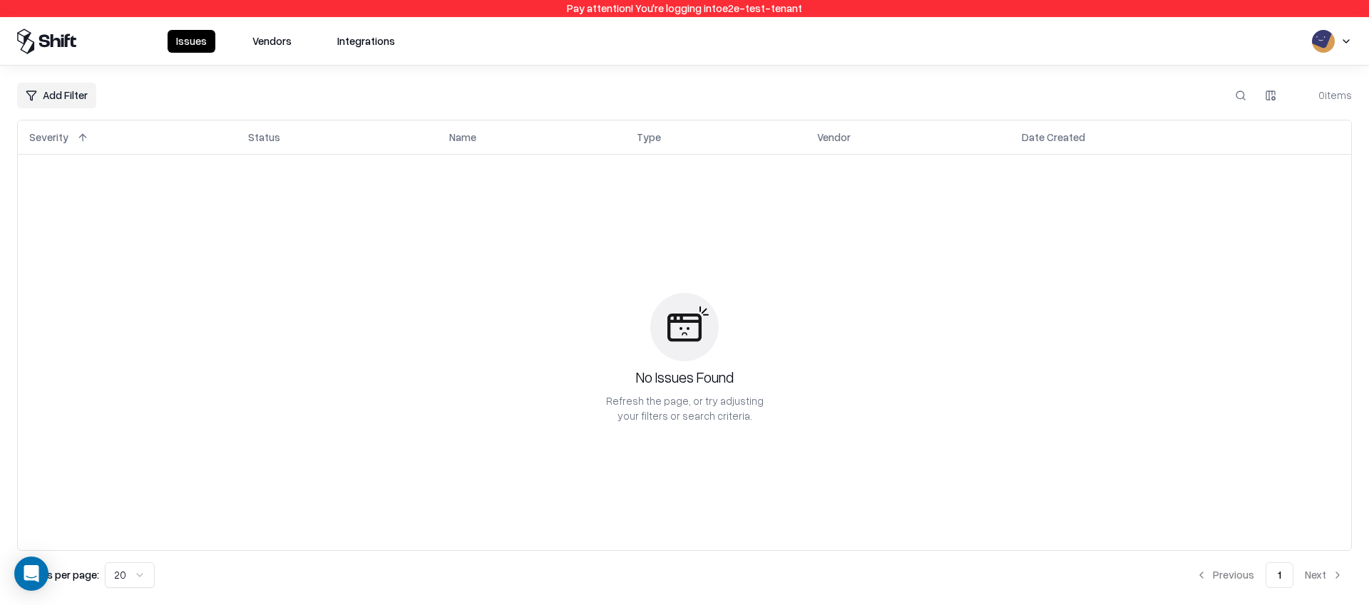
click at [264, 43] on button "Vendors" at bounding box center [272, 41] width 56 height 23
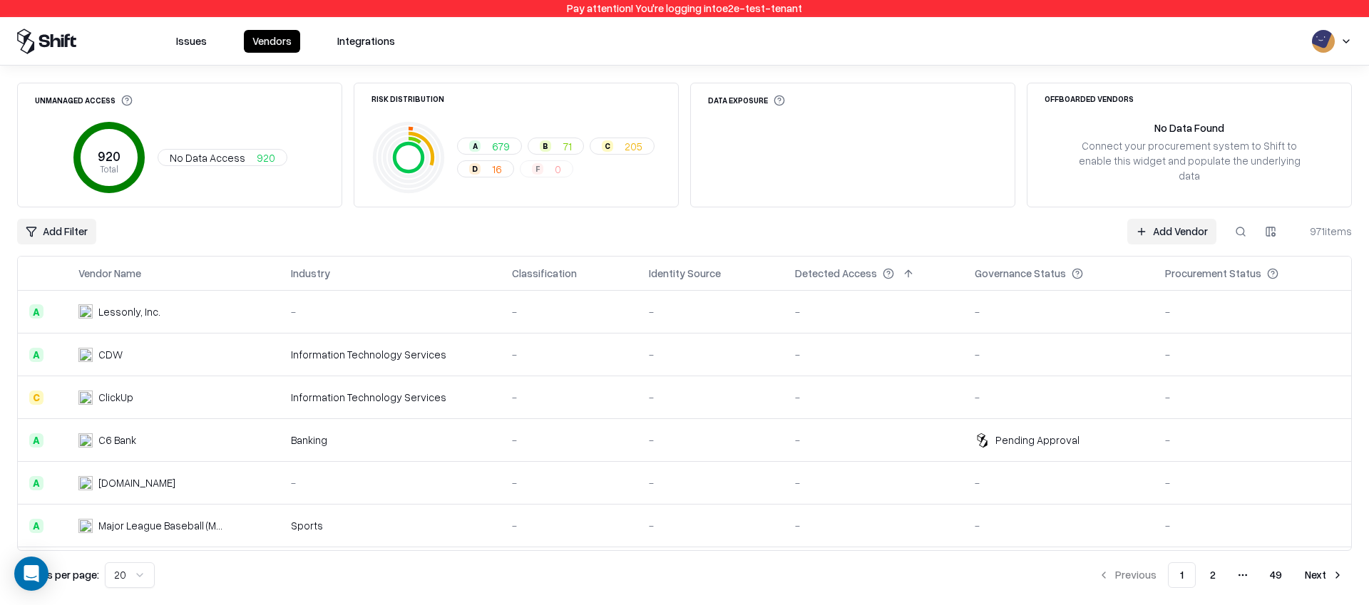
click at [1209, 587] on button "2" at bounding box center [1212, 575] width 29 height 26
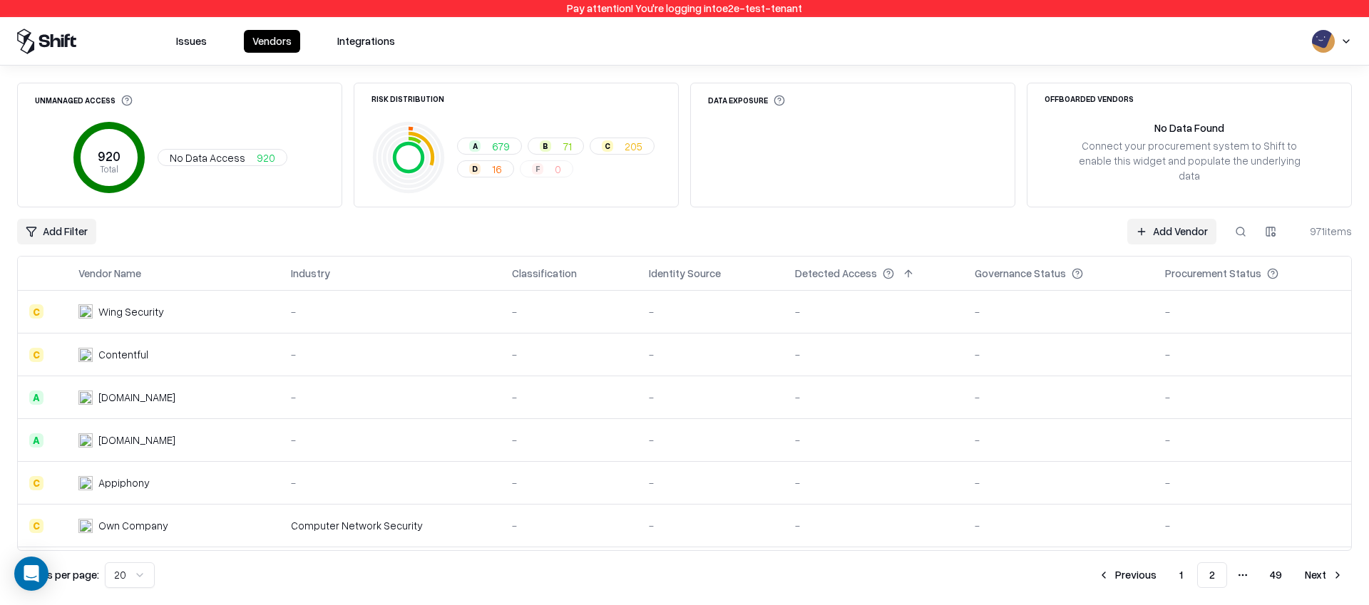
click at [120, 587] on html "Pay attention! You're logging into e2e-test-tenant Issues Vendors Integrations …" at bounding box center [684, 302] width 1369 height 605
click at [1183, 573] on html "Pay attention! You're logging into e2e-test-tenant Issues Vendors Integrations …" at bounding box center [684, 302] width 1369 height 605
click at [1183, 573] on button "1" at bounding box center [1181, 575] width 26 height 26
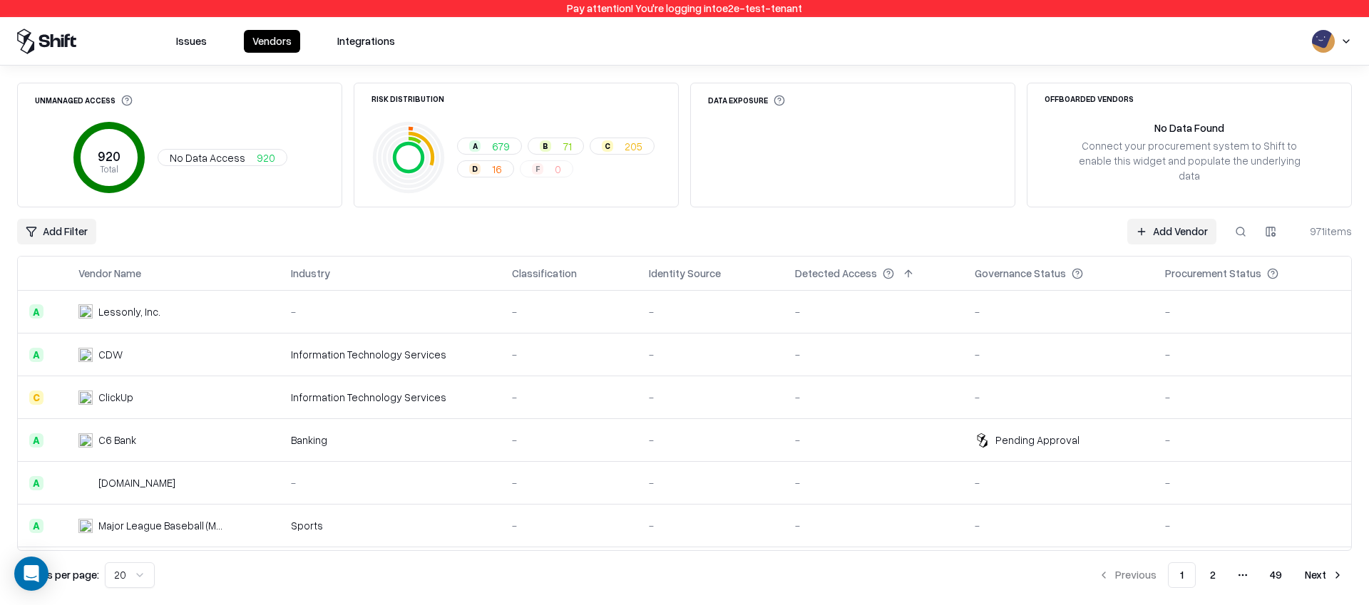
click at [143, 575] on html "Pay attention! You're logging into e2e-test-tenant Issues Vendors Integrations …" at bounding box center [684, 302] width 1369 height 605
click at [1221, 577] on button "2" at bounding box center [1214, 575] width 29 height 26
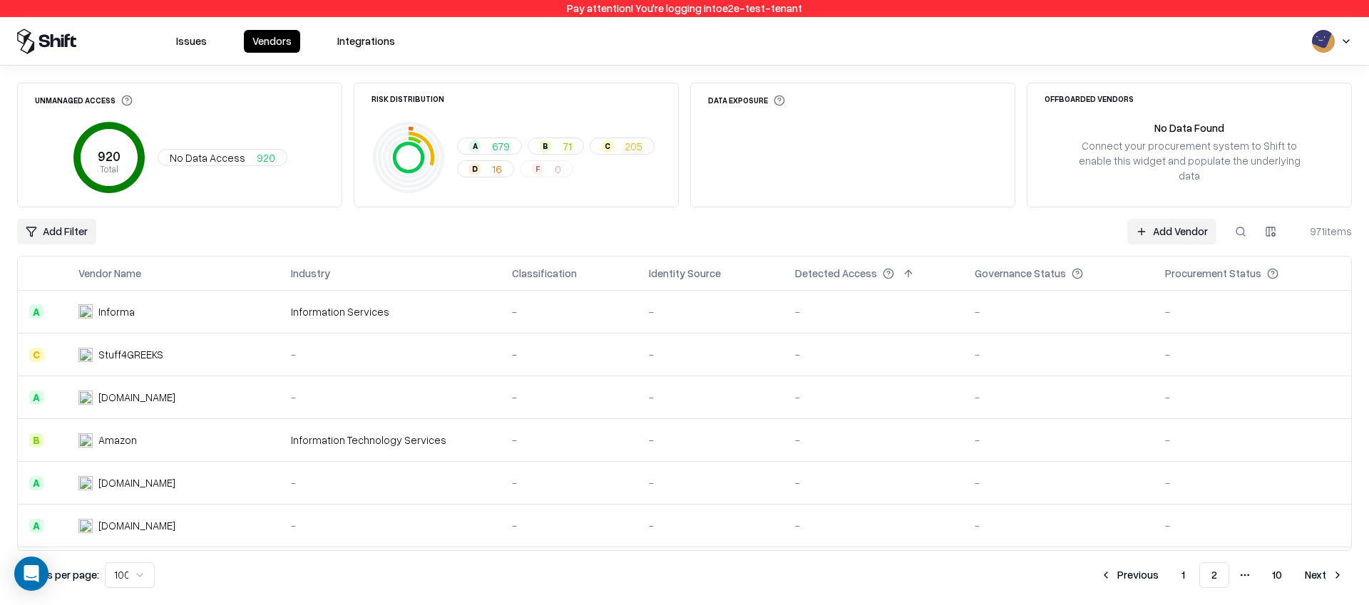
click at [1321, 577] on button "Next" at bounding box center [1324, 575] width 56 height 26
click at [1329, 568] on button "Next" at bounding box center [1324, 575] width 56 height 26
click at [1312, 571] on button "Next" at bounding box center [1324, 575] width 56 height 26
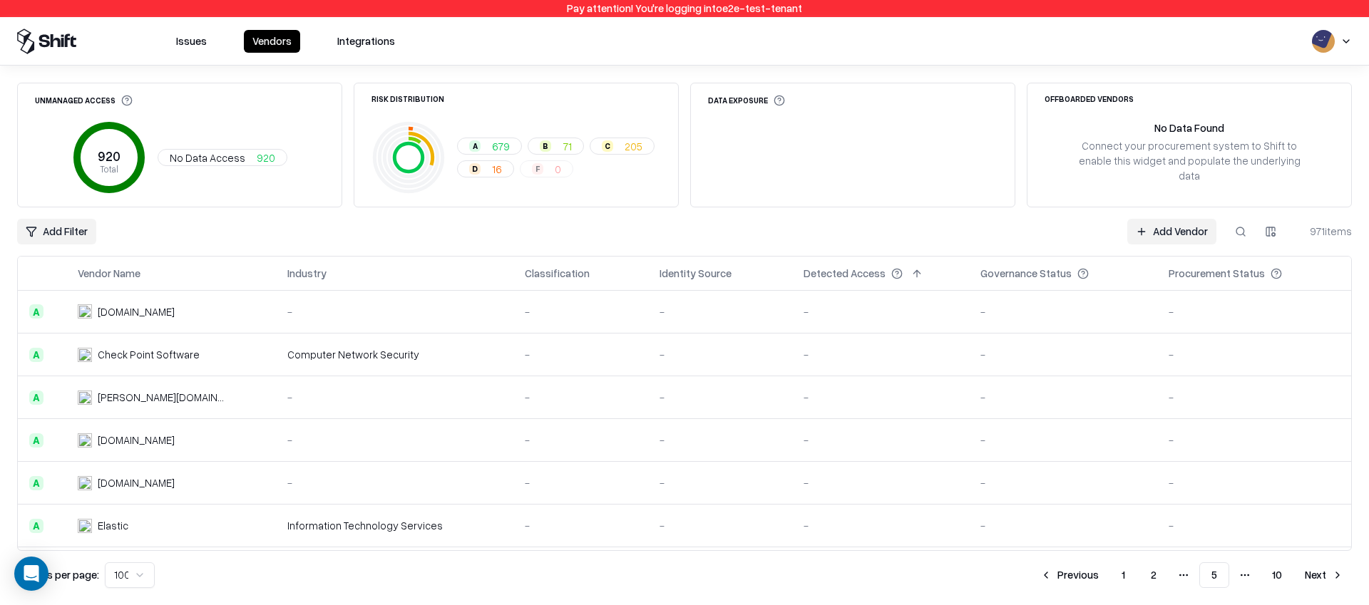
click at [1322, 582] on button "Next" at bounding box center [1324, 575] width 56 height 26
click at [1313, 576] on button "Next" at bounding box center [1324, 575] width 56 height 26
click at [1320, 592] on div "Unmanaged Access 920 Total No Data Access 920 Risk Distribution A 679 B 71 C 20…" at bounding box center [684, 336] width 1369 height 540
click at [1326, 583] on button "Next" at bounding box center [1324, 575] width 56 height 26
click at [1320, 572] on button "Next" at bounding box center [1324, 575] width 56 height 26
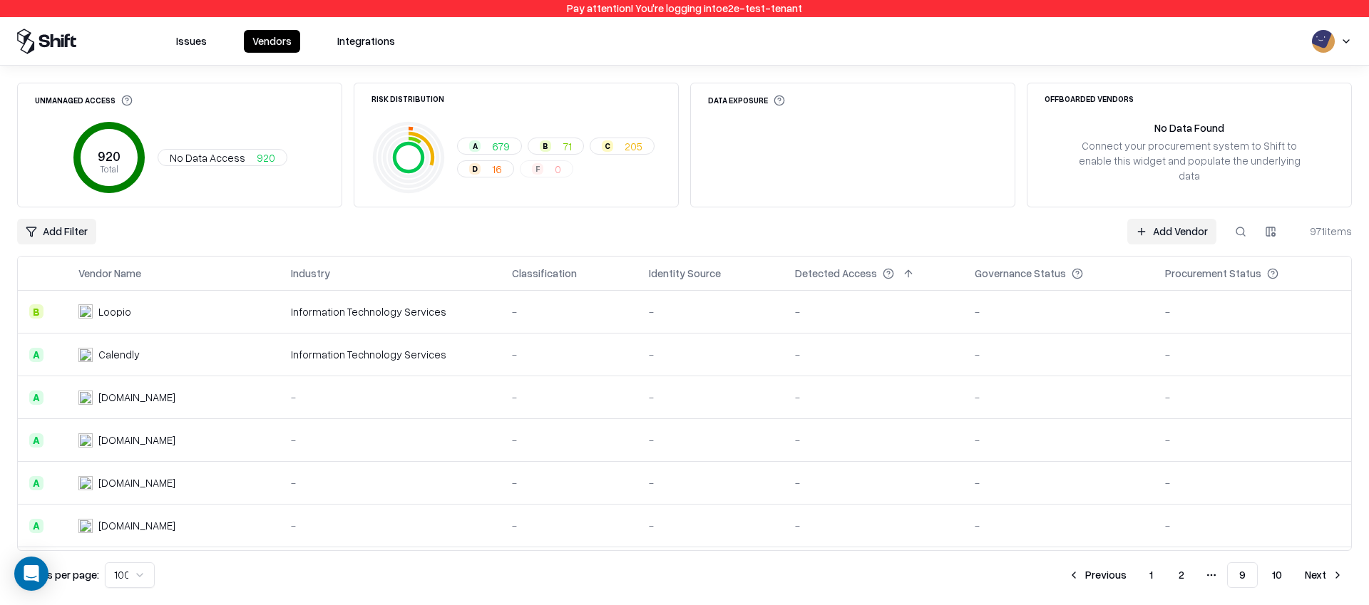
click at [1311, 575] on button "Next" at bounding box center [1324, 575] width 56 height 26
click at [1246, 233] on button at bounding box center [1240, 232] width 26 height 26
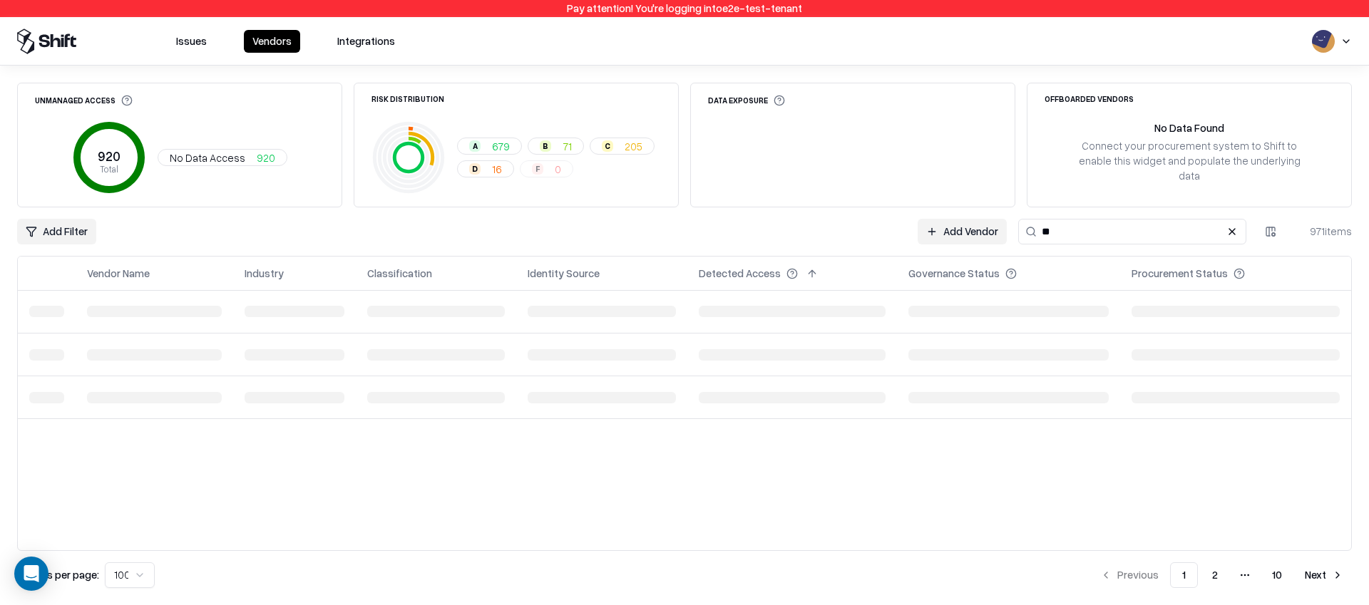
type input "*"
type input "*****"
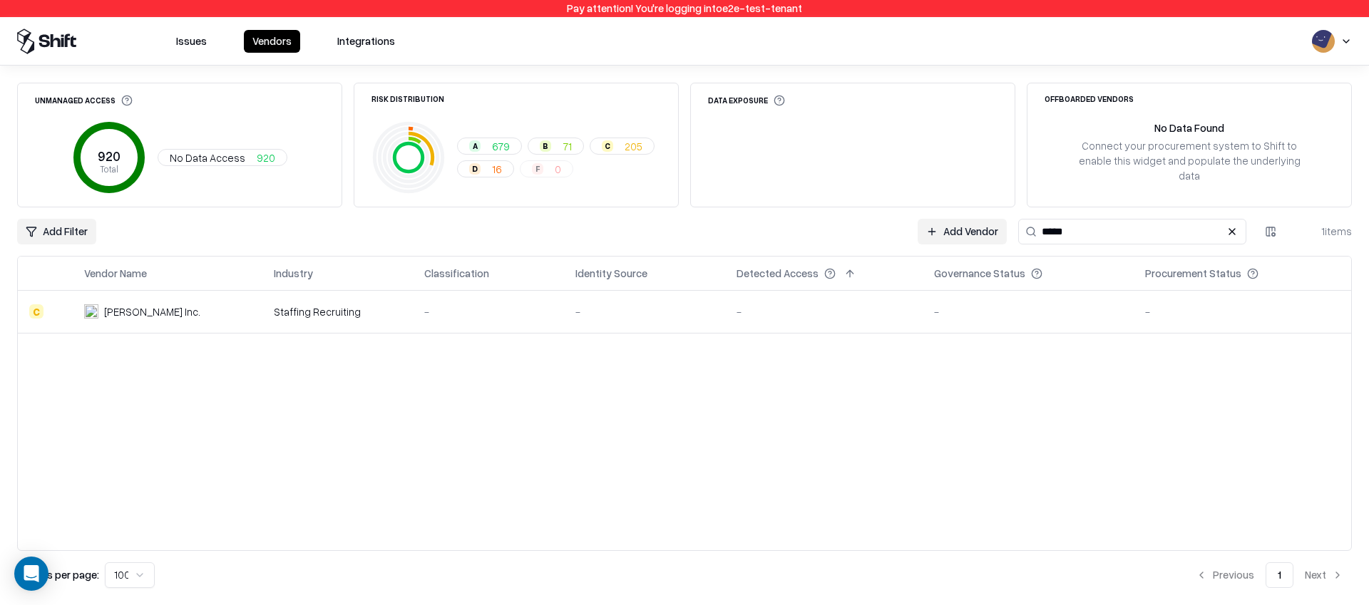
click at [1233, 230] on button at bounding box center [1231, 231] width 17 height 17
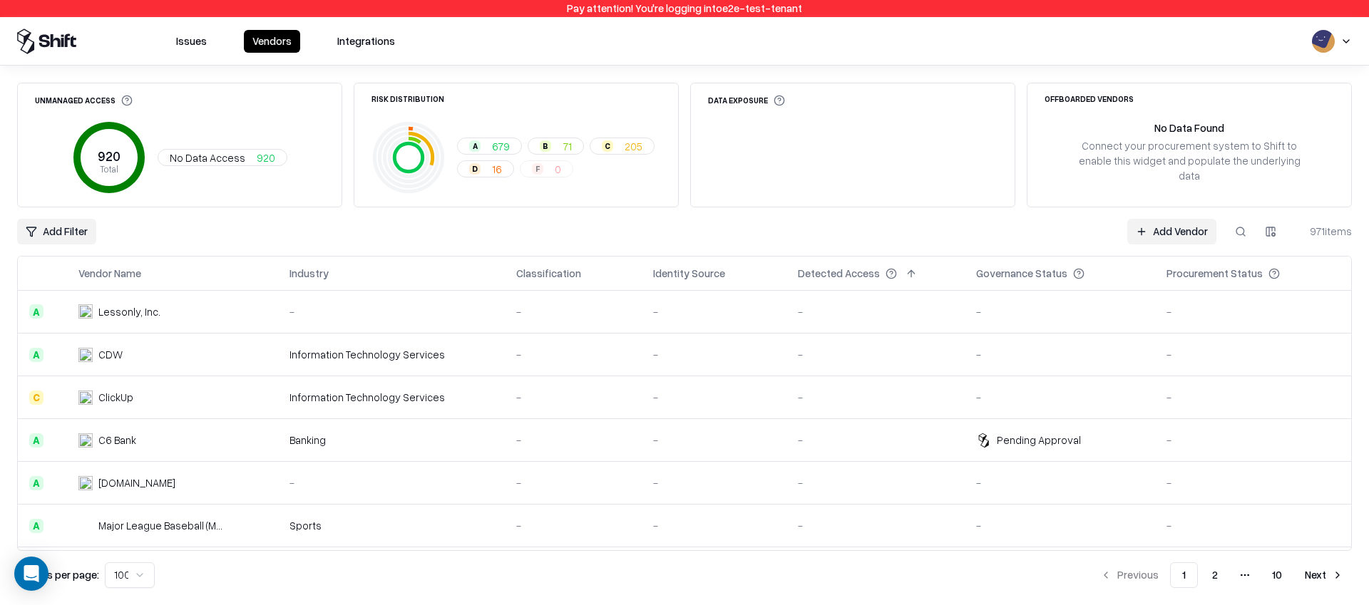
scroll to position [1063, 0]
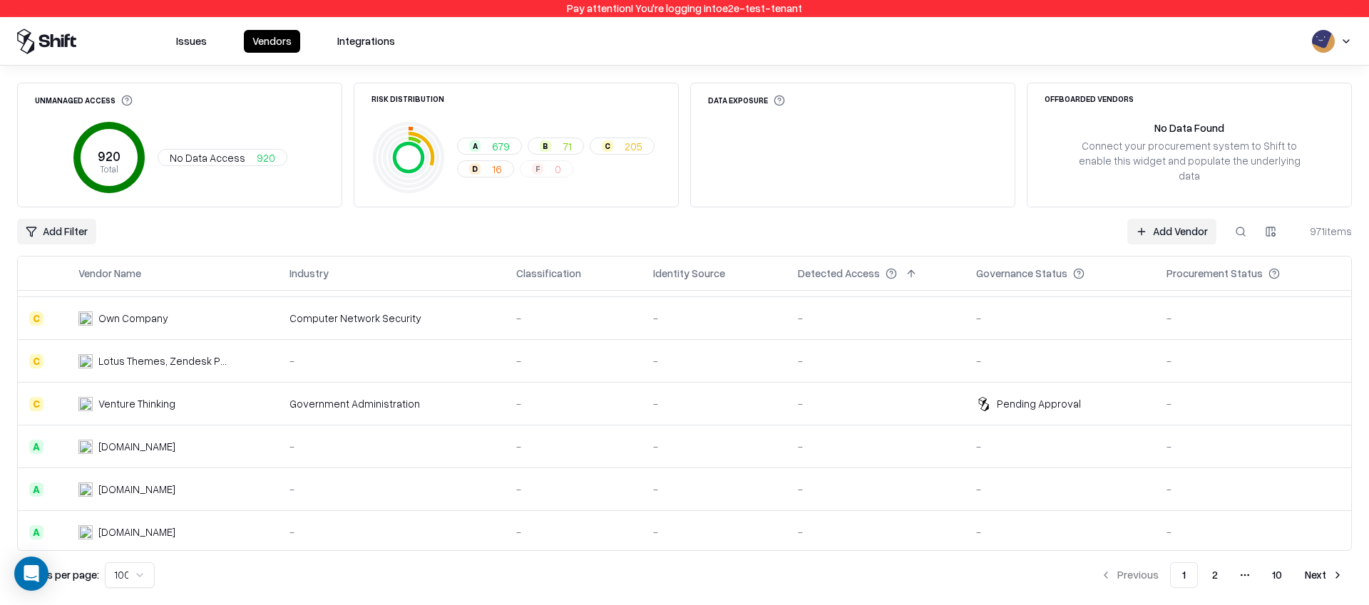
click at [1209, 569] on button "2" at bounding box center [1214, 575] width 29 height 26
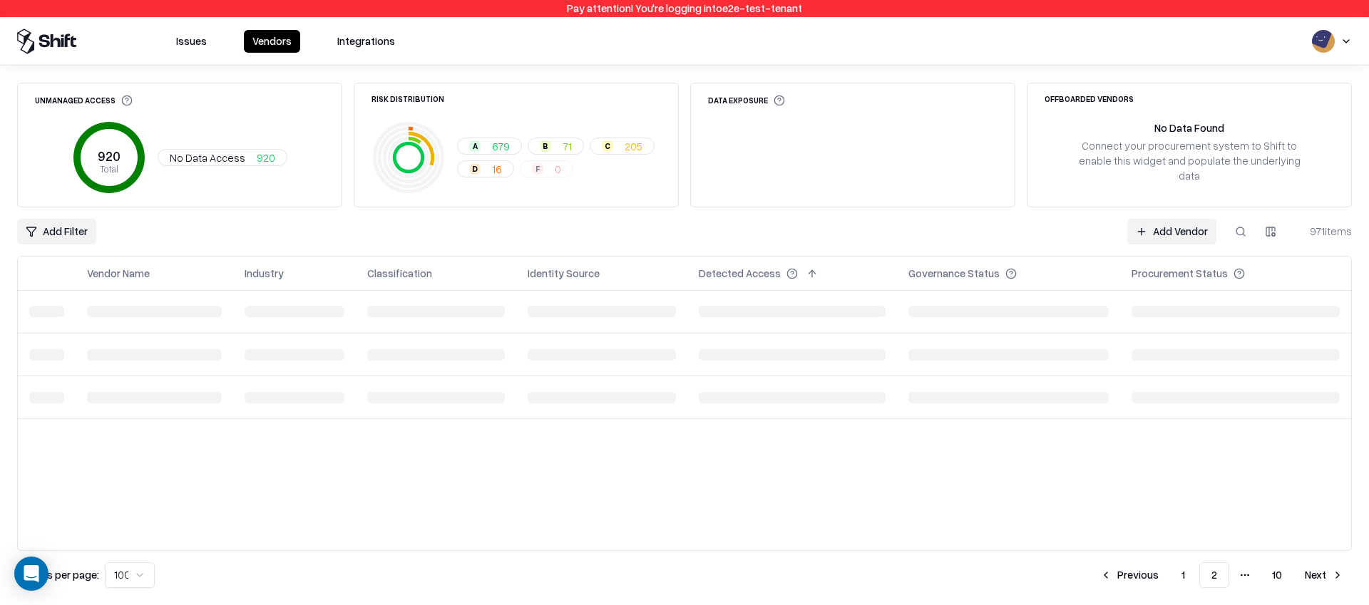
scroll to position [0, 0]
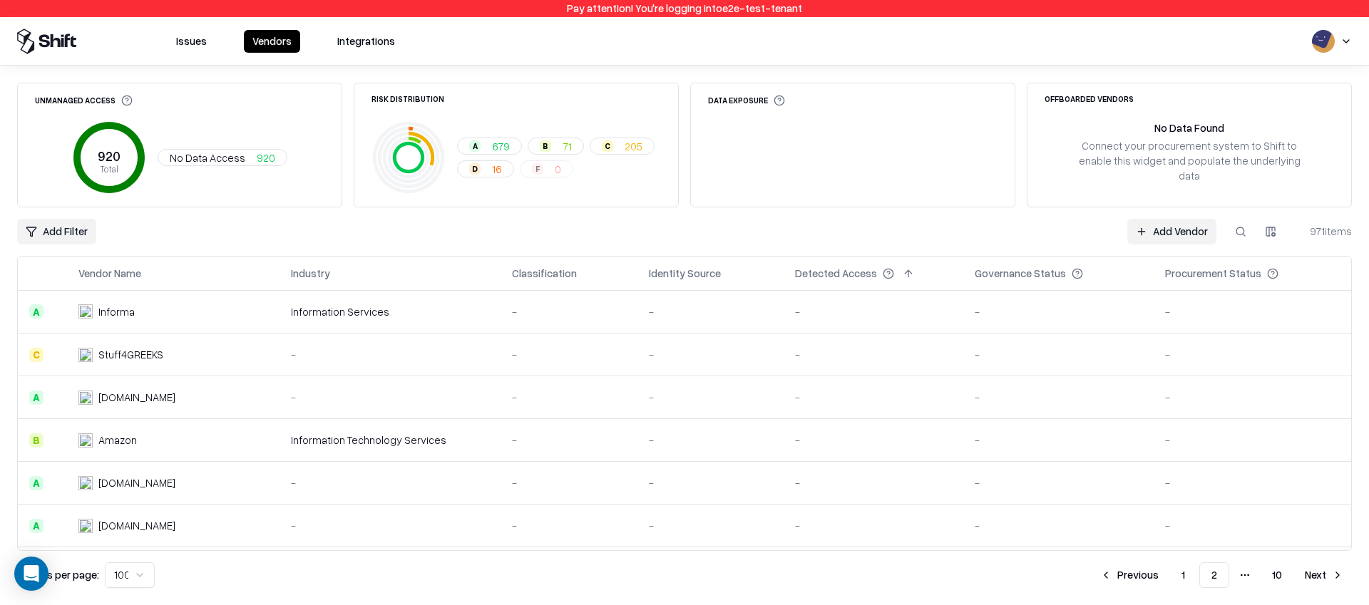
click at [1327, 577] on button "Next" at bounding box center [1324, 575] width 56 height 26
click at [1327, 575] on button "Next" at bounding box center [1324, 575] width 56 height 26
click at [1314, 580] on button "Next" at bounding box center [1324, 575] width 56 height 26
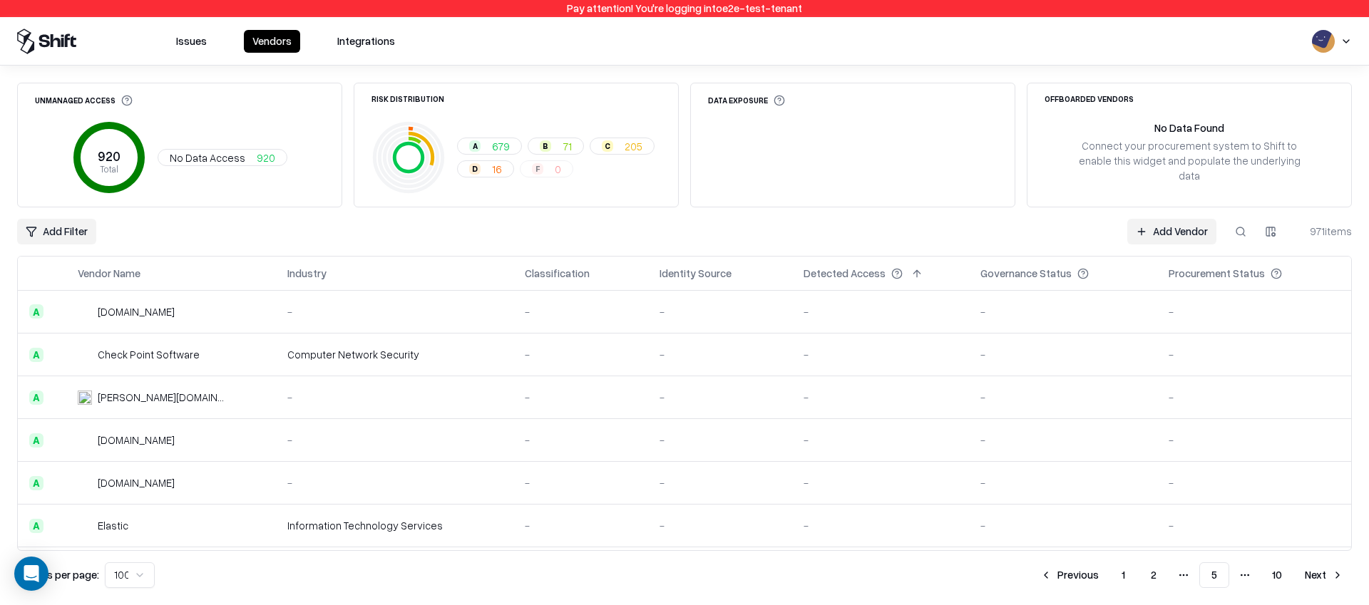
scroll to position [4017, 0]
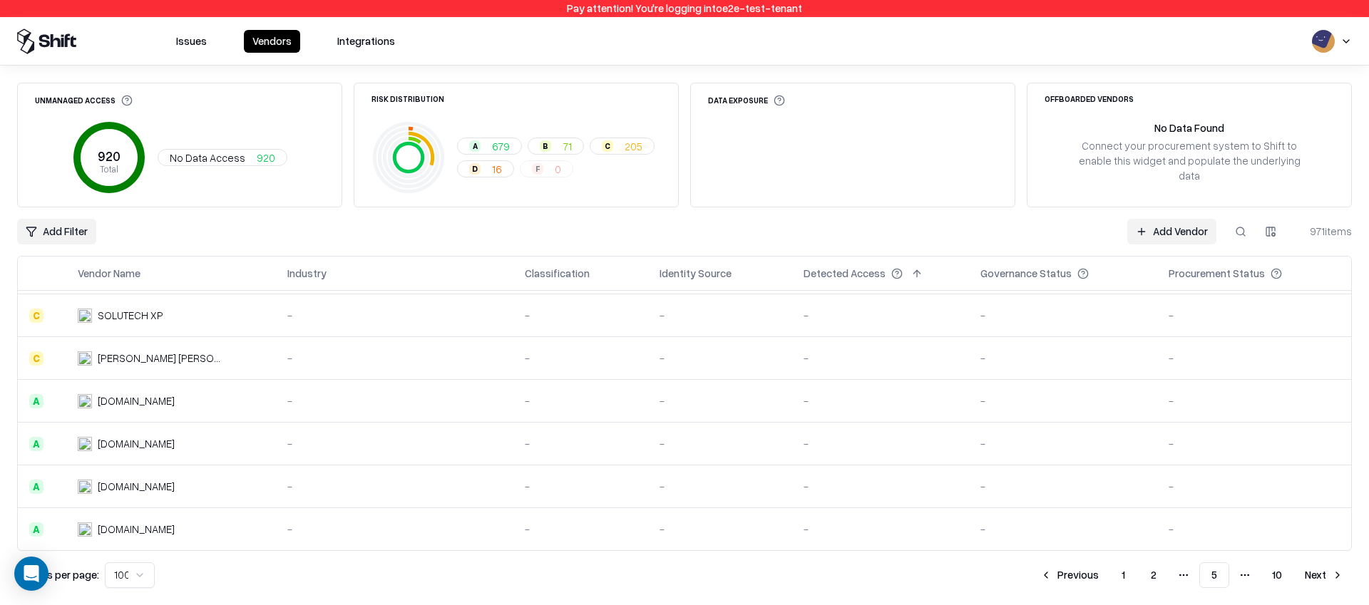
click at [1310, 584] on button "Next" at bounding box center [1324, 575] width 56 height 26
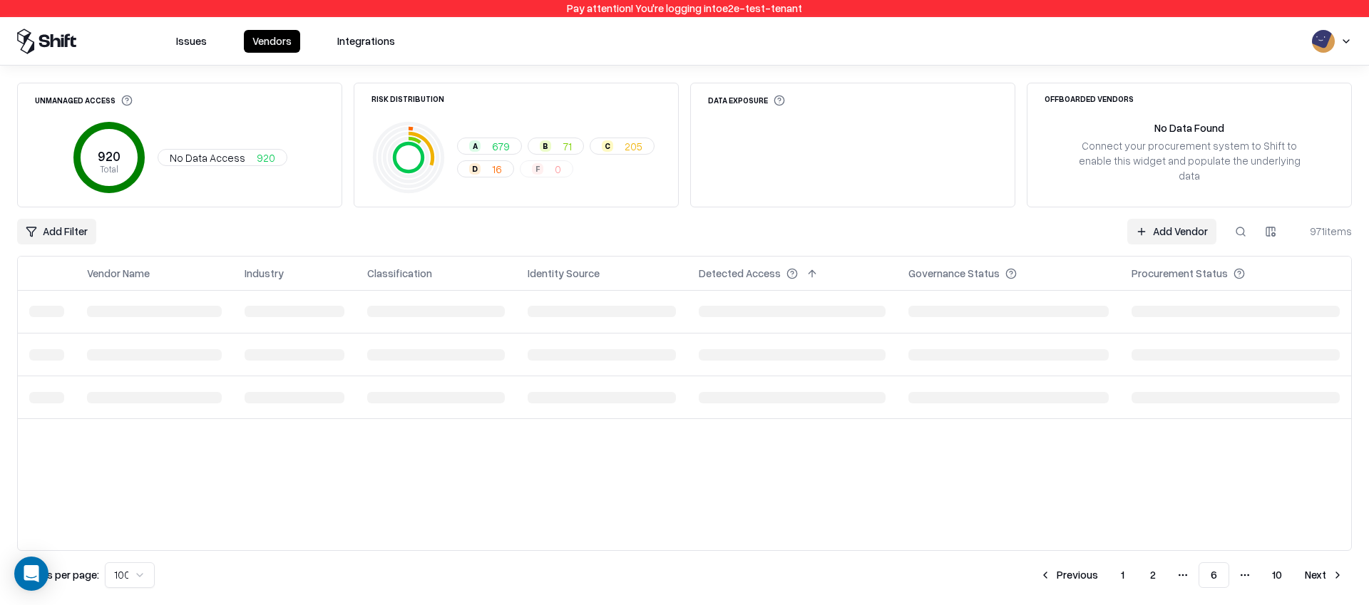
scroll to position [0, 0]
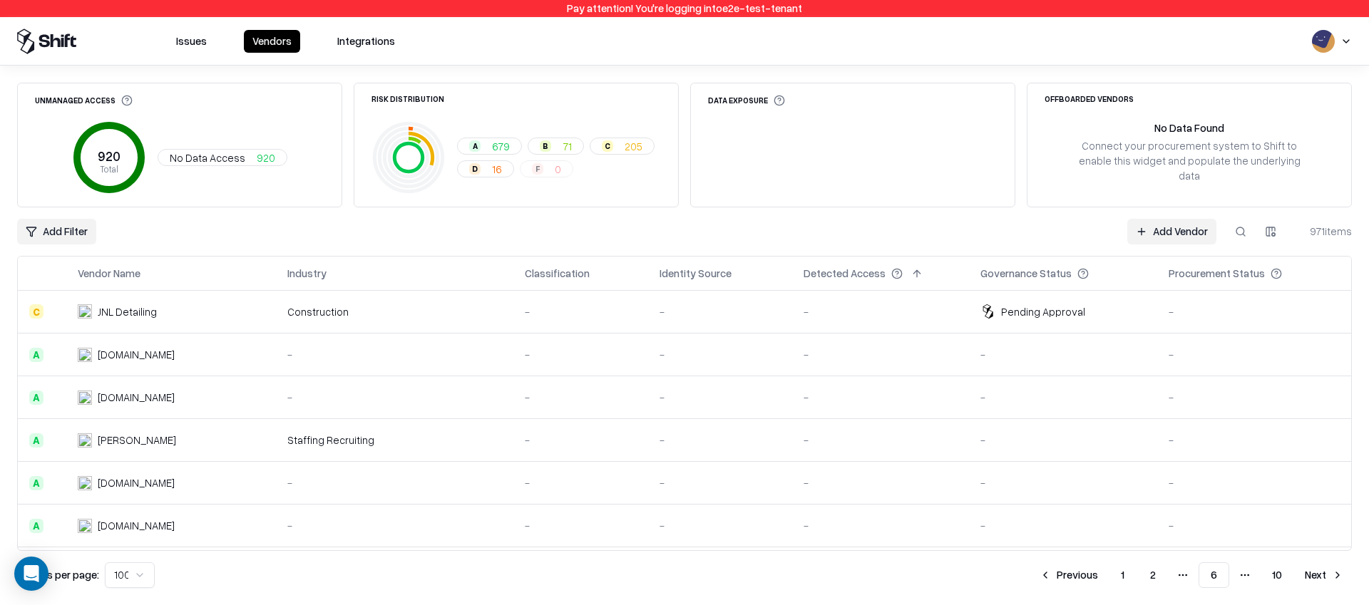
click at [1323, 574] on button "Next" at bounding box center [1324, 575] width 56 height 26
click at [1308, 575] on button "Next" at bounding box center [1324, 575] width 56 height 26
click at [1324, 576] on button "Next" at bounding box center [1324, 575] width 56 height 26
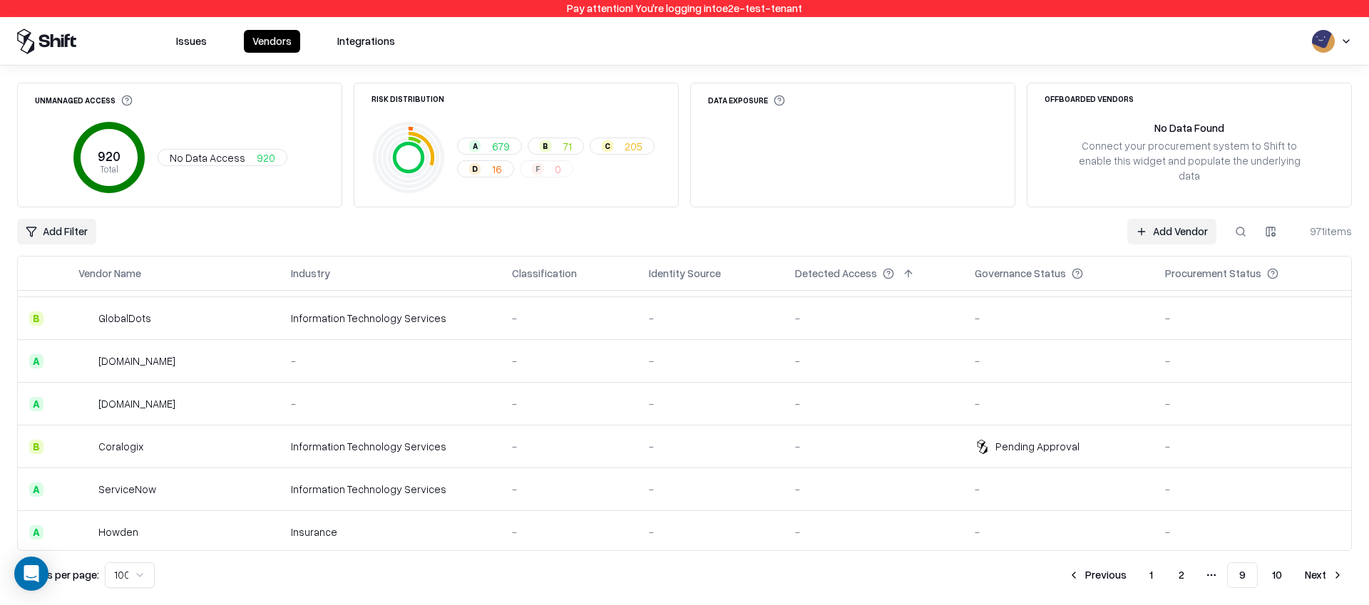
scroll to position [3244, 0]
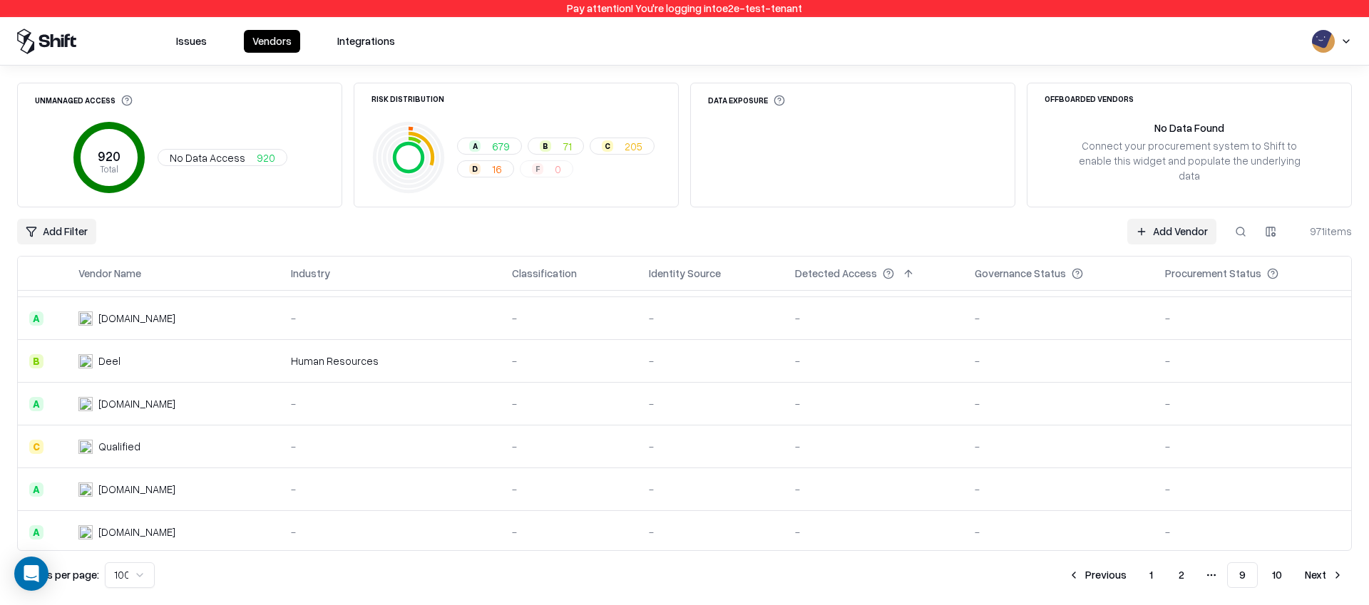
click at [1312, 567] on button "Next" at bounding box center [1324, 575] width 56 height 26
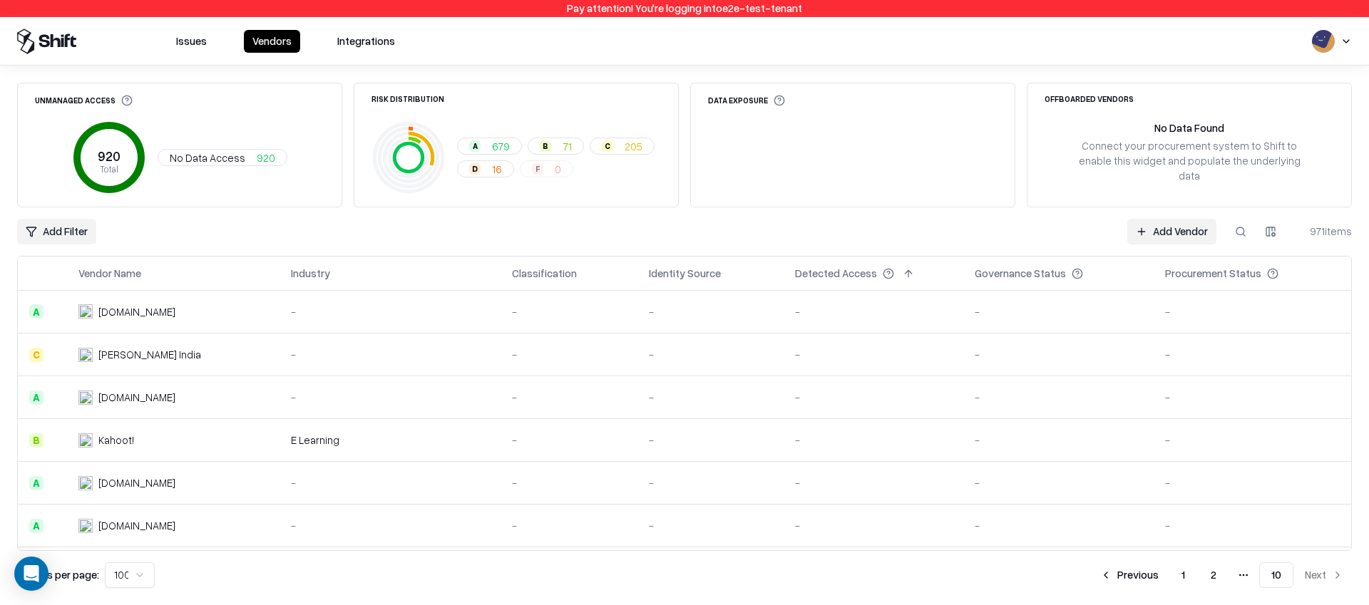
click at [1177, 582] on button "1" at bounding box center [1183, 575] width 26 height 26
click at [346, 277] on button at bounding box center [342, 273] width 17 height 17
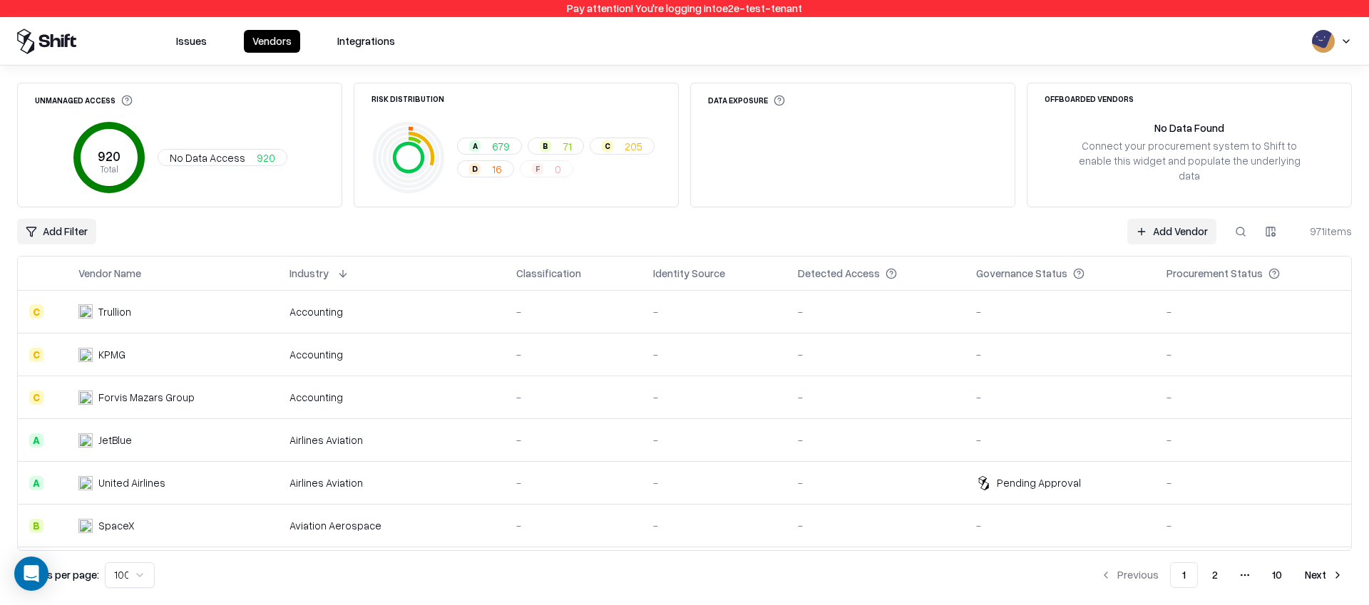
click at [349, 271] on button at bounding box center [342, 273] width 17 height 17
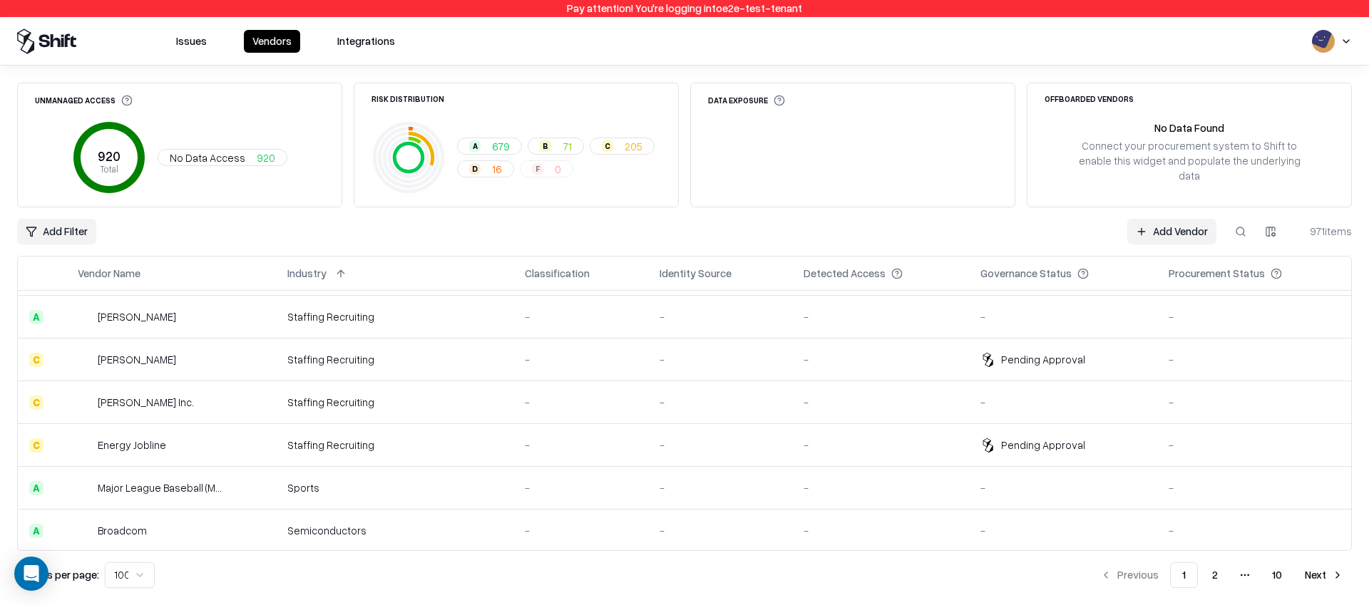
scroll to position [424, 0]
click at [345, 276] on button at bounding box center [340, 273] width 17 height 17
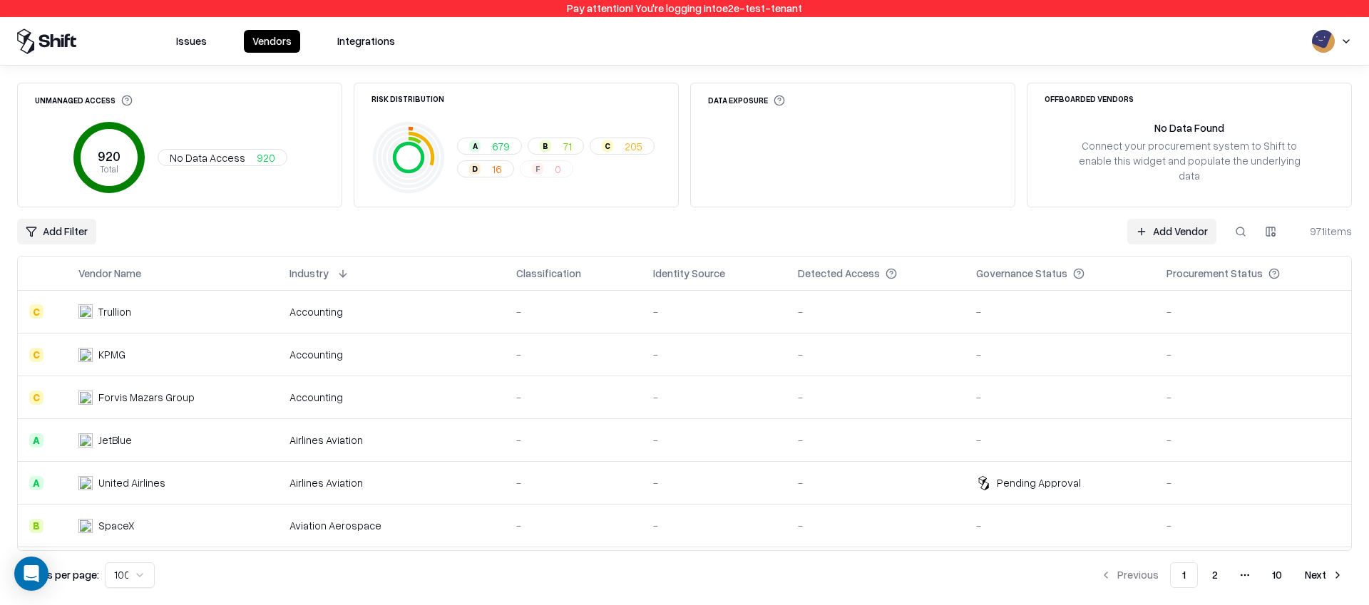
click at [341, 272] on button at bounding box center [342, 273] width 17 height 17
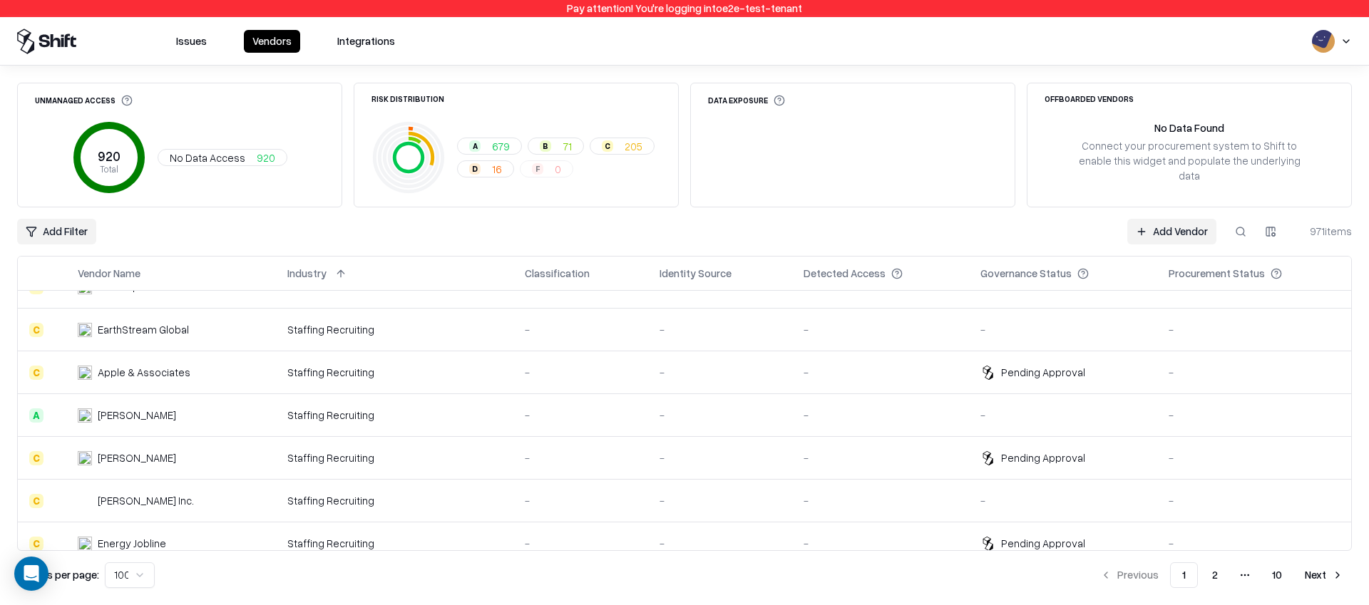
scroll to position [325, 0]
click at [1184, 570] on button "1" at bounding box center [1184, 575] width 28 height 26
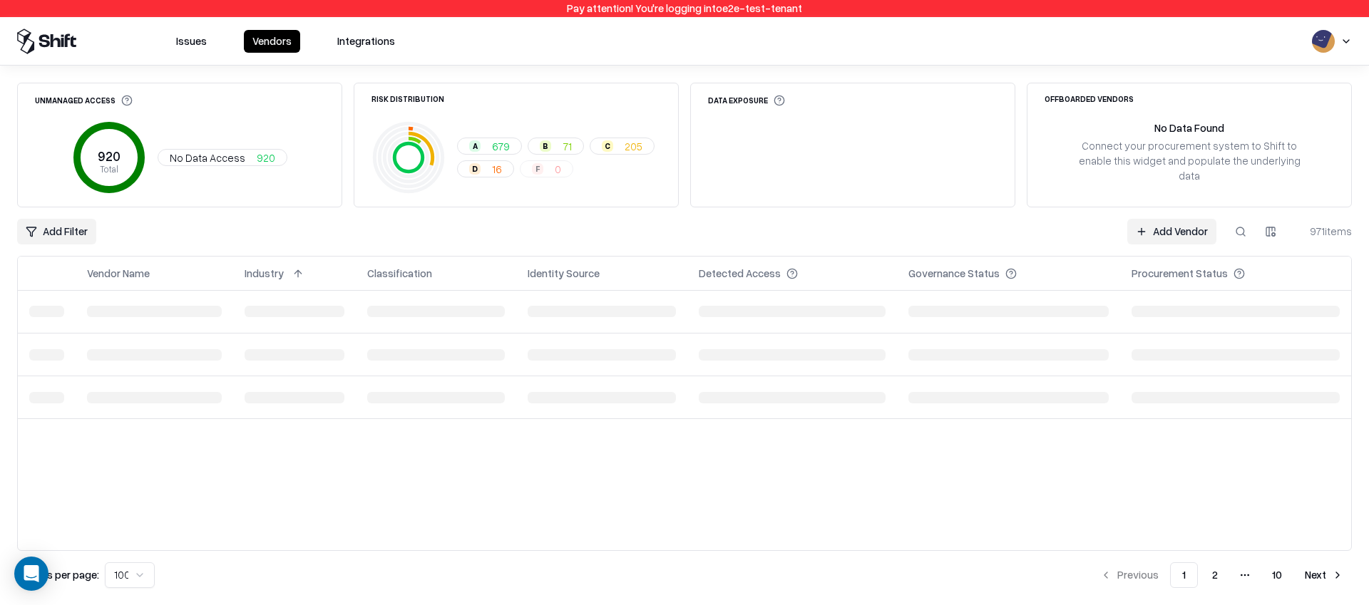
scroll to position [0, 0]
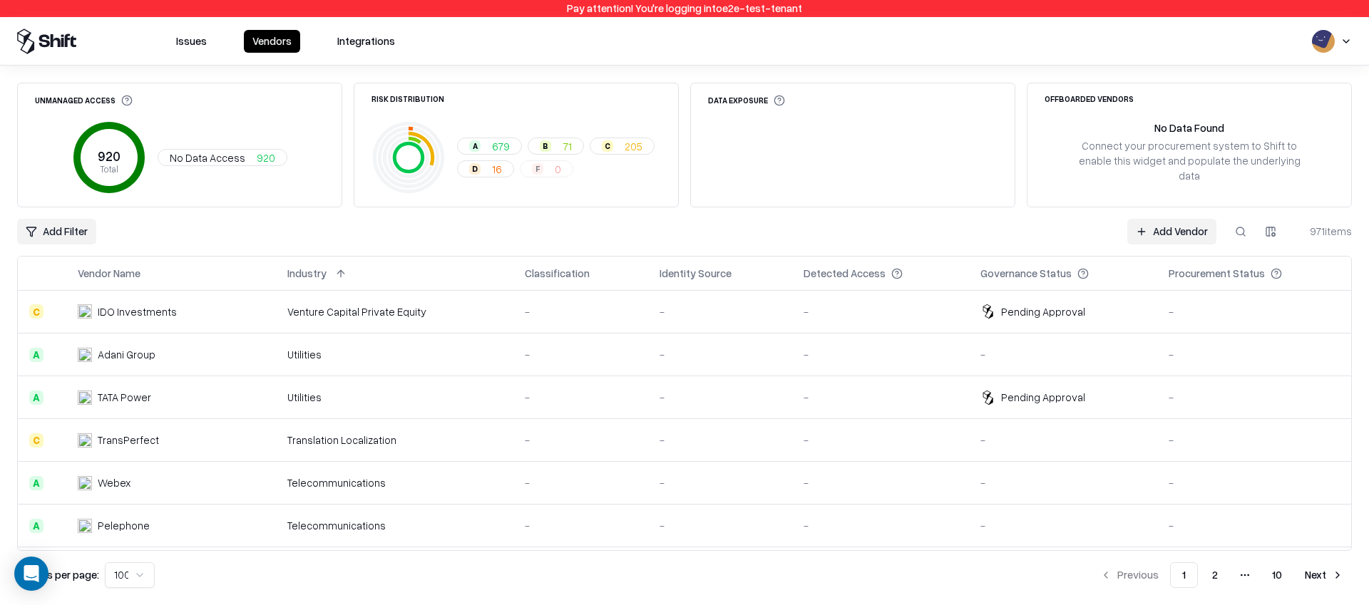
click at [192, 46] on button "Issues" at bounding box center [192, 41] width 48 height 23
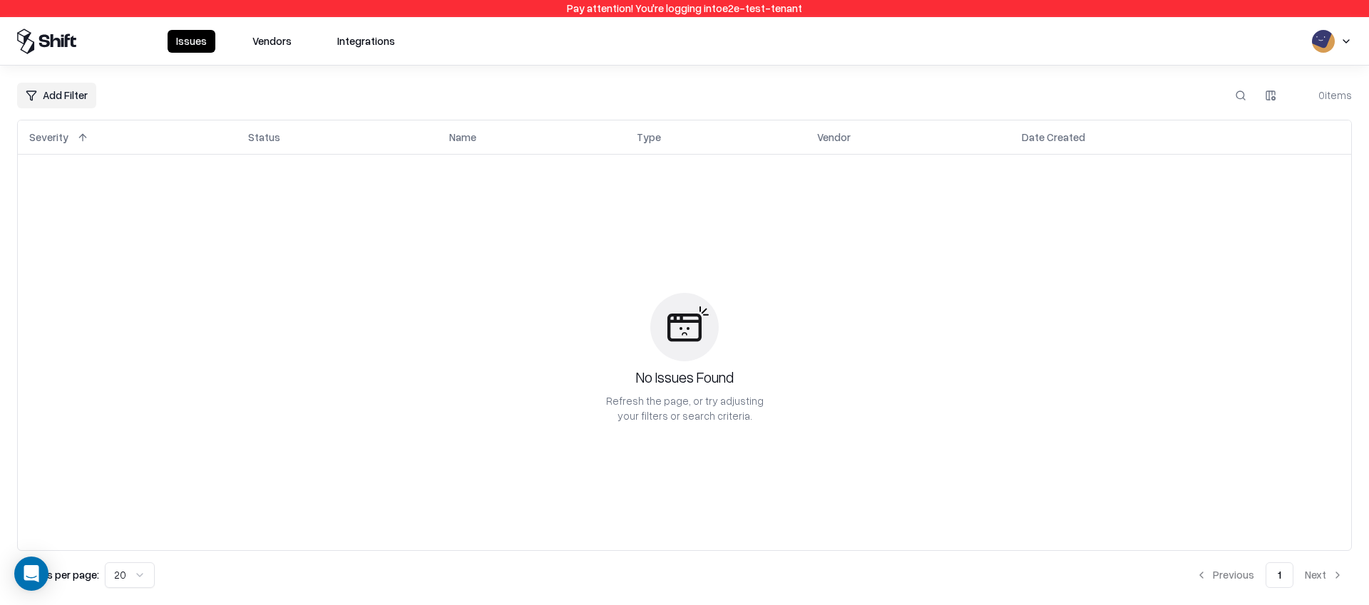
click at [281, 48] on button "Vendors" at bounding box center [272, 41] width 56 height 23
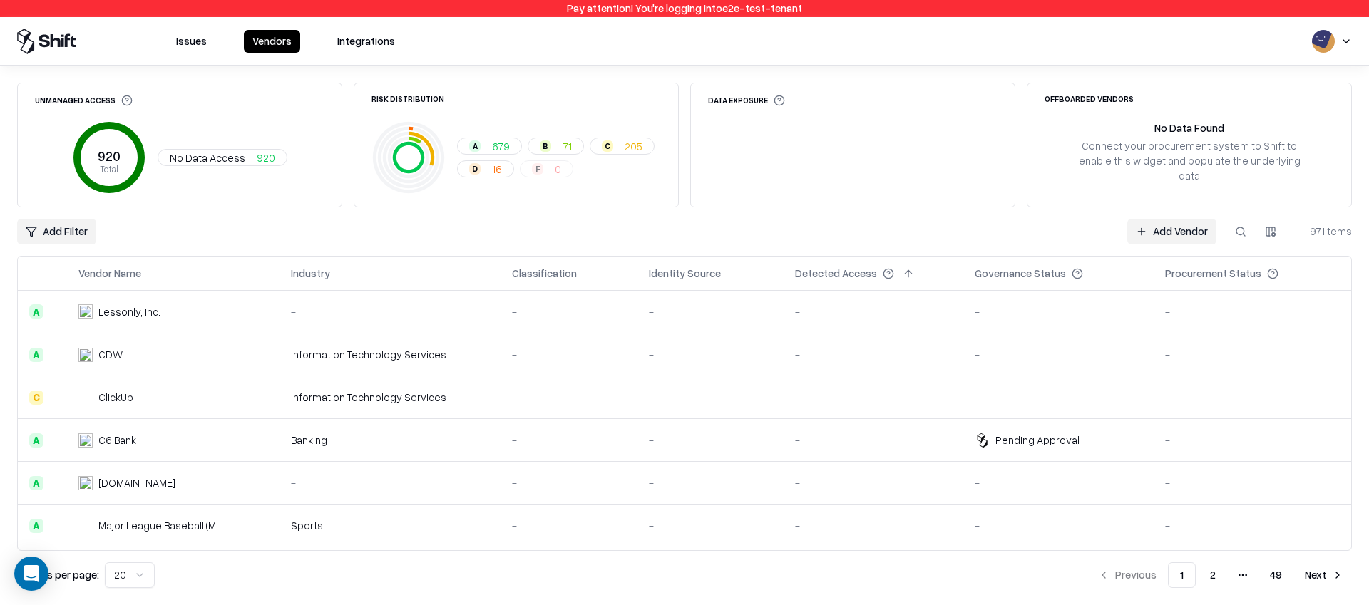
scroll to position [595, 0]
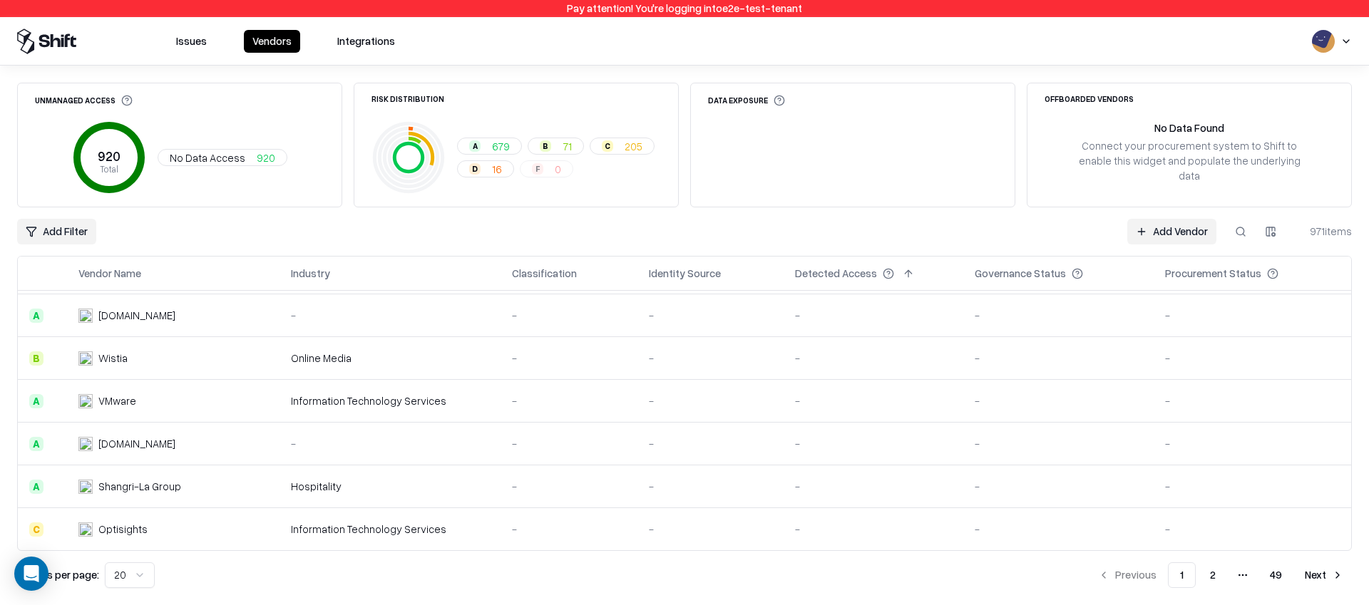
click at [133, 567] on html "Pay attention! You're logging into e2e-test-tenant Issues Vendors Integrations …" at bounding box center [684, 302] width 1369 height 605
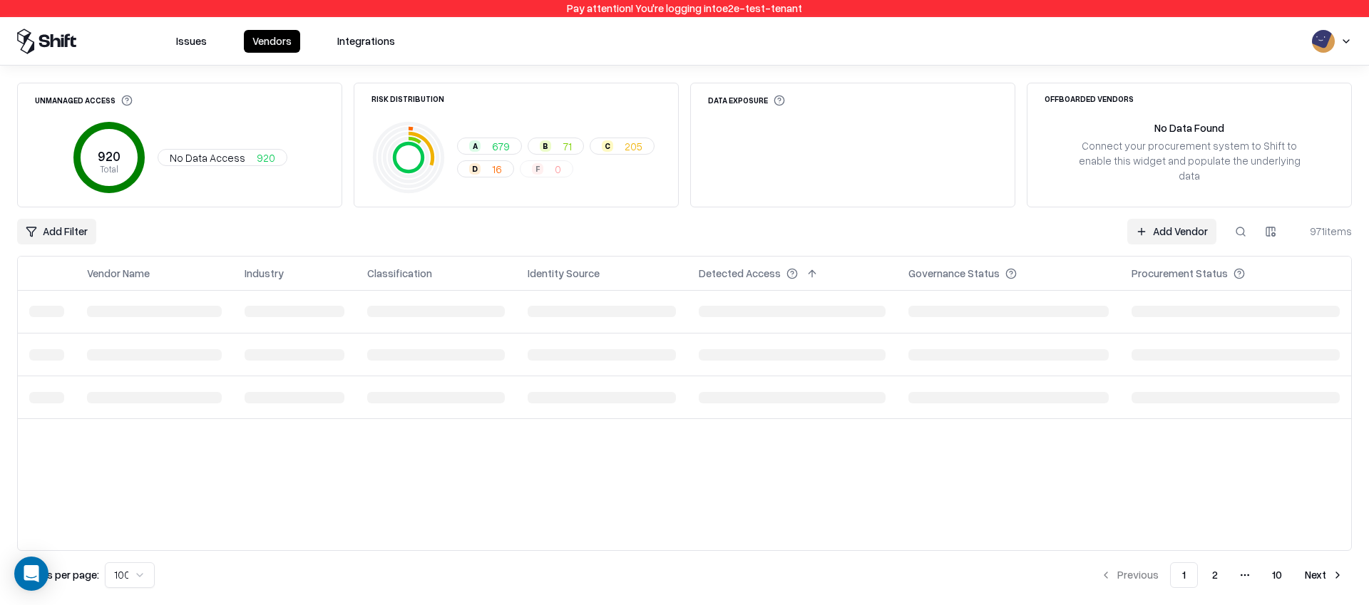
scroll to position [0, 0]
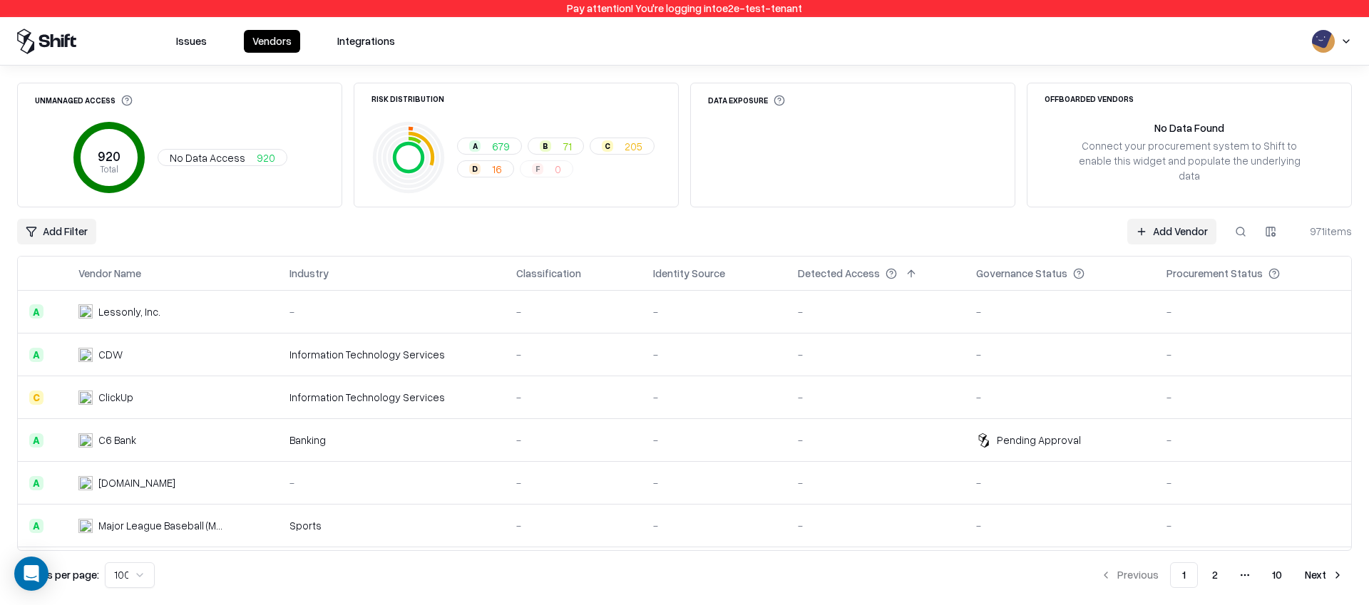
click at [1221, 572] on button "2" at bounding box center [1214, 575] width 29 height 26
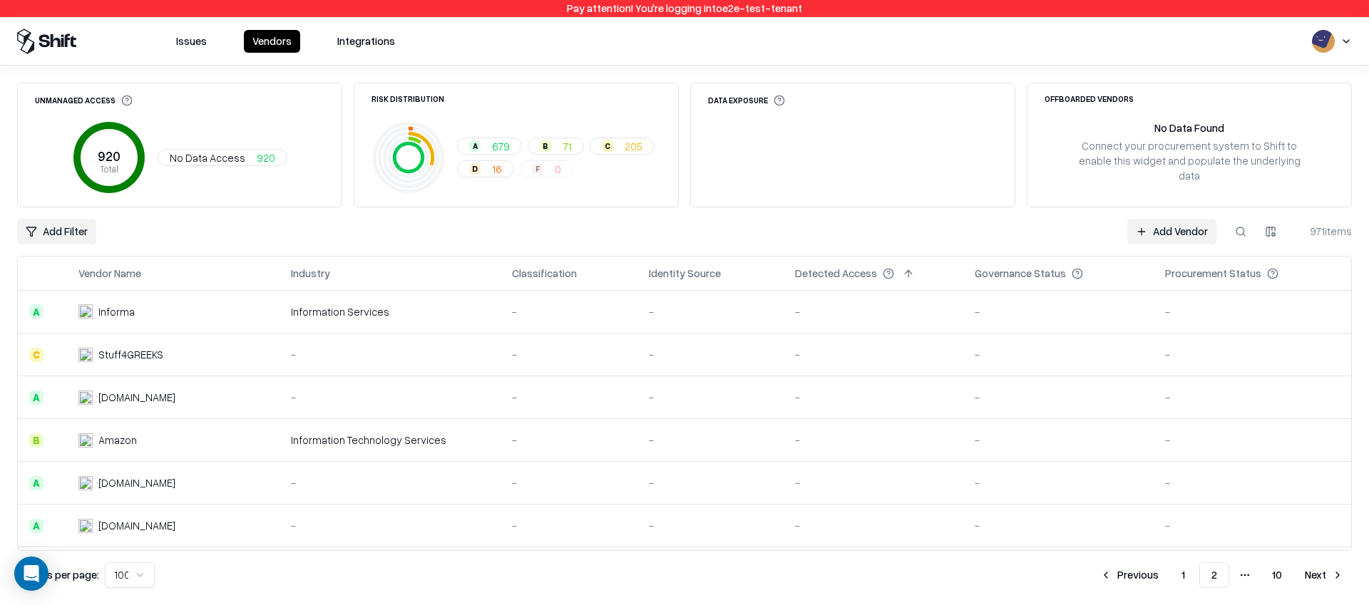
click at [952, 235] on div "Add Filter Add Vendor 971 items" at bounding box center [684, 232] width 1334 height 26
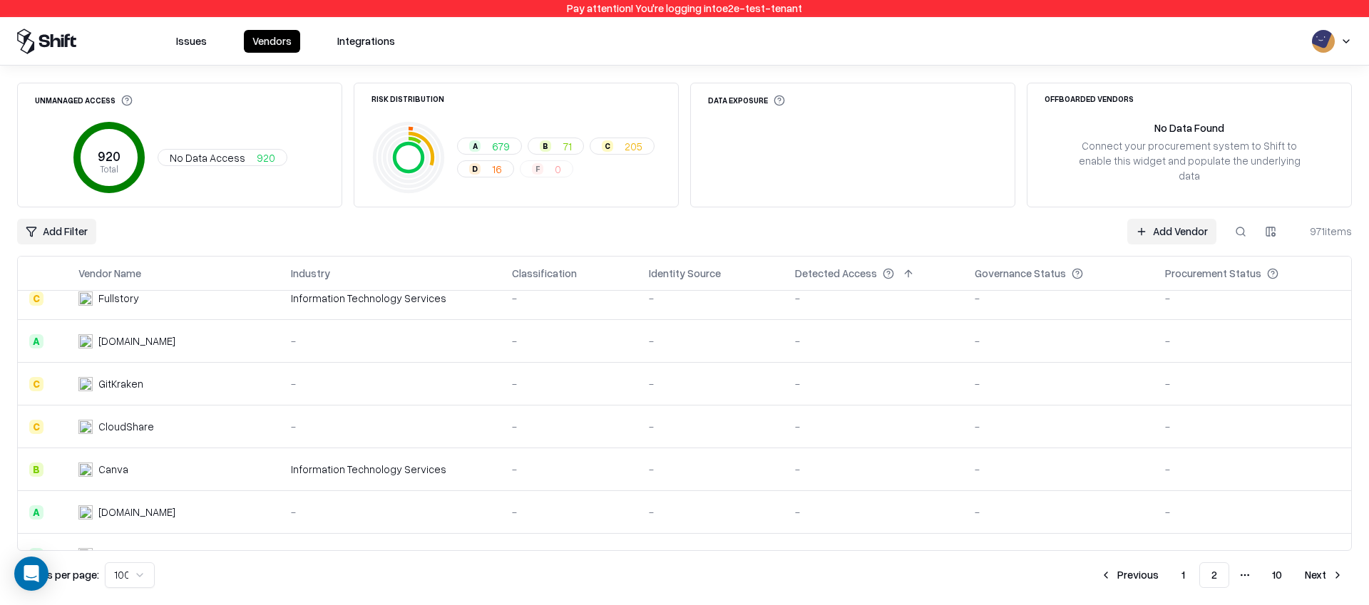
scroll to position [789, 0]
click at [1319, 567] on button "Next" at bounding box center [1324, 575] width 56 height 26
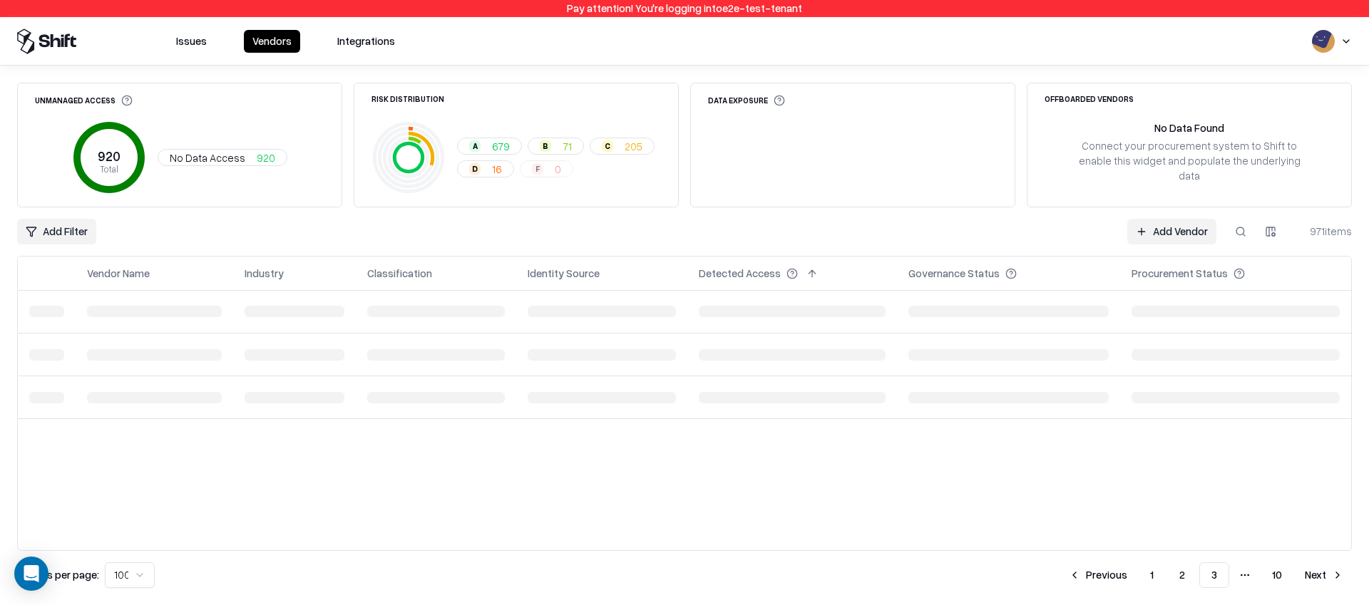
scroll to position [0, 0]
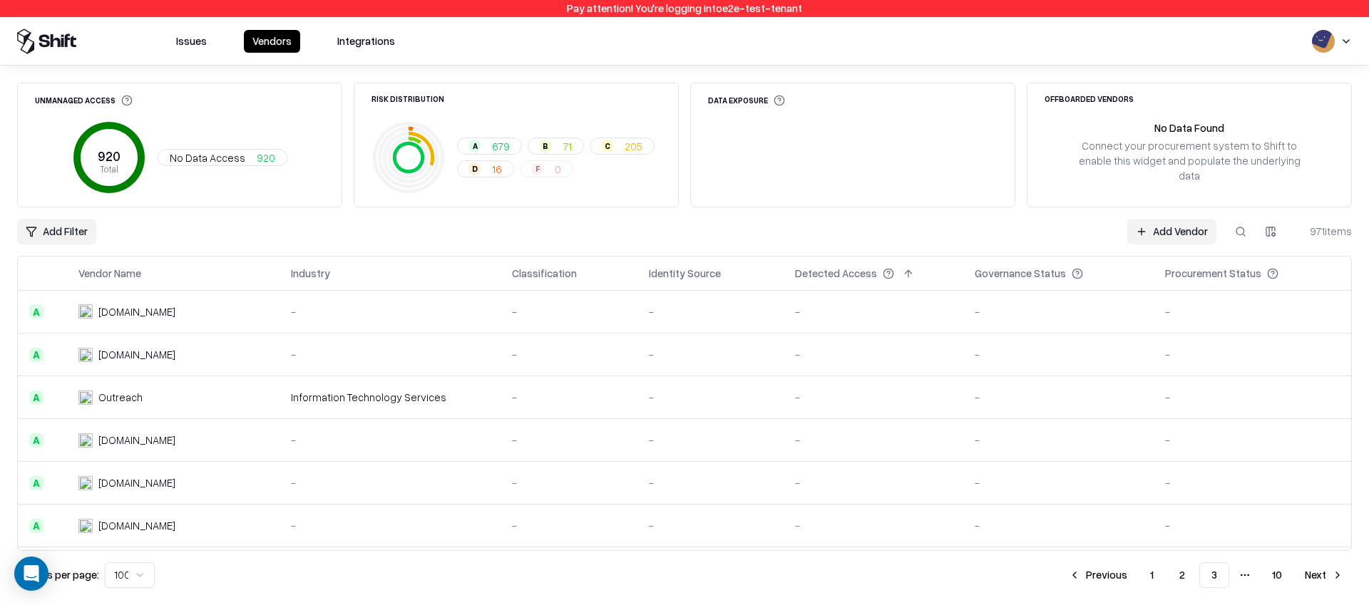
click at [1321, 576] on button "Next" at bounding box center [1324, 575] width 56 height 26
click at [1242, 237] on button at bounding box center [1240, 232] width 26 height 26
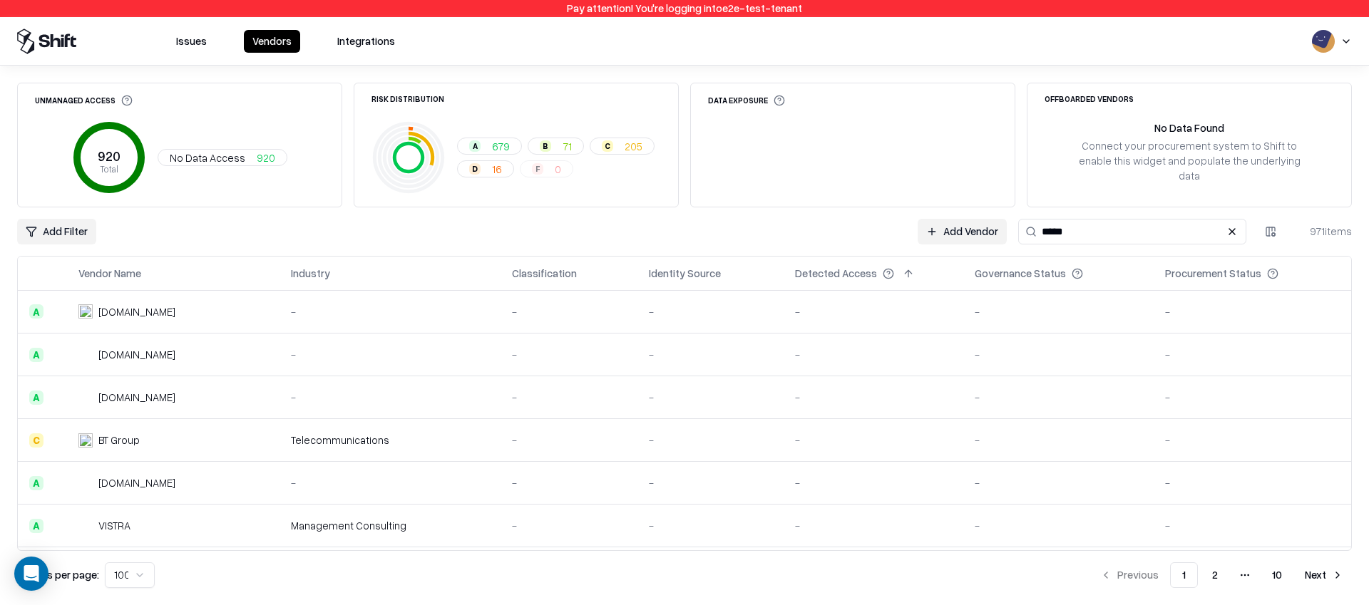
type input "*****"
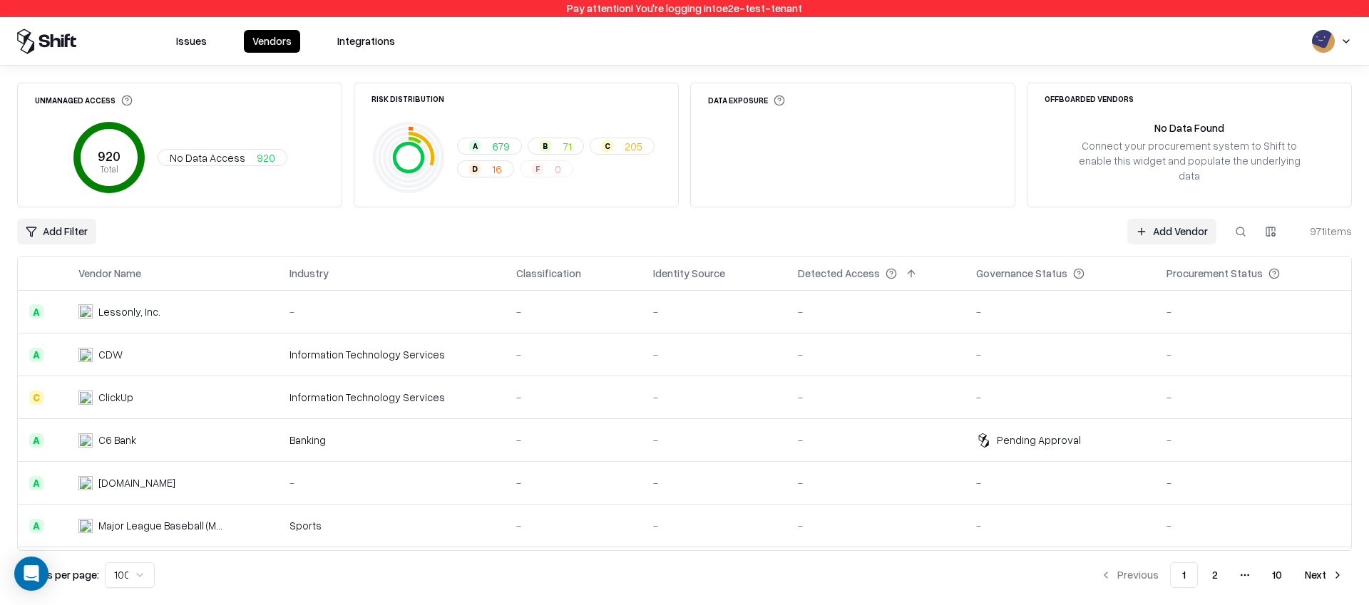
click at [1216, 572] on button "2" at bounding box center [1214, 575] width 29 height 26
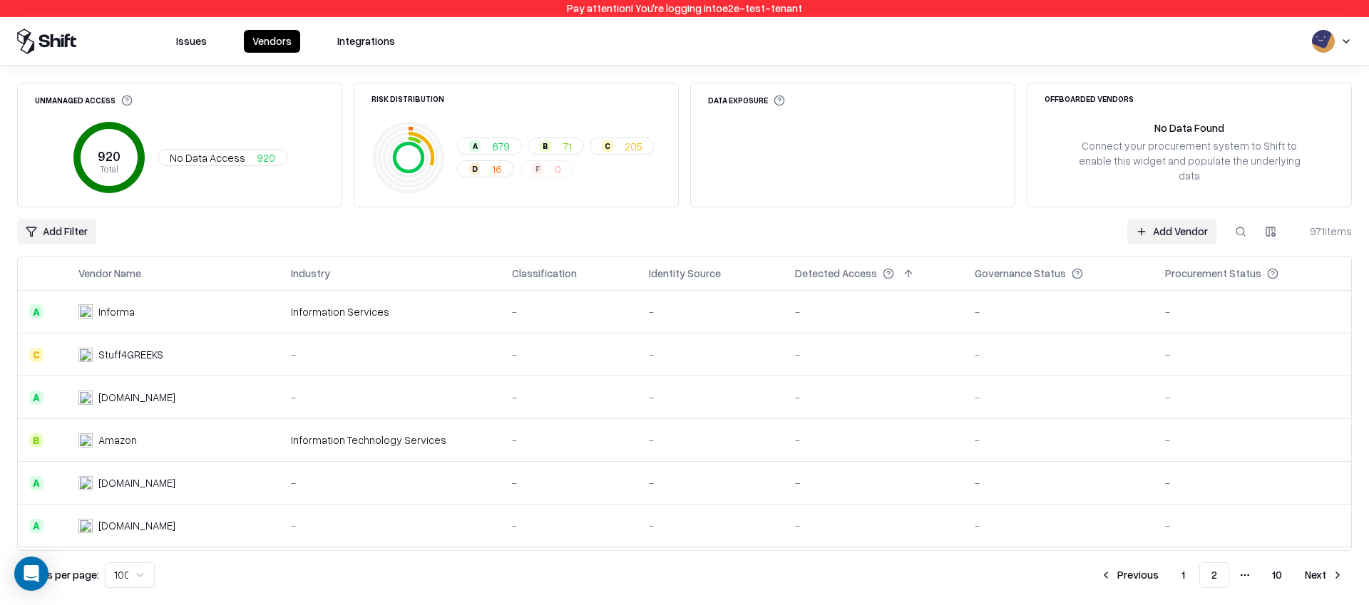
click at [1186, 578] on button "1" at bounding box center [1183, 575] width 26 height 26
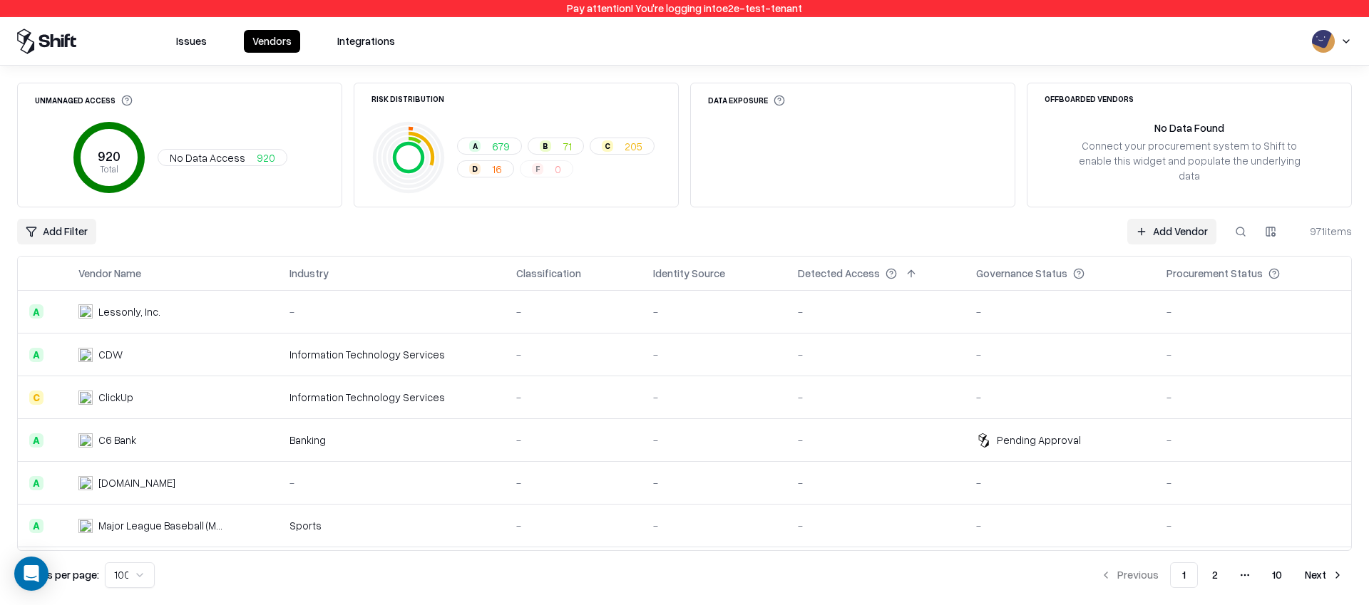
click at [1211, 570] on button "2" at bounding box center [1214, 575] width 29 height 26
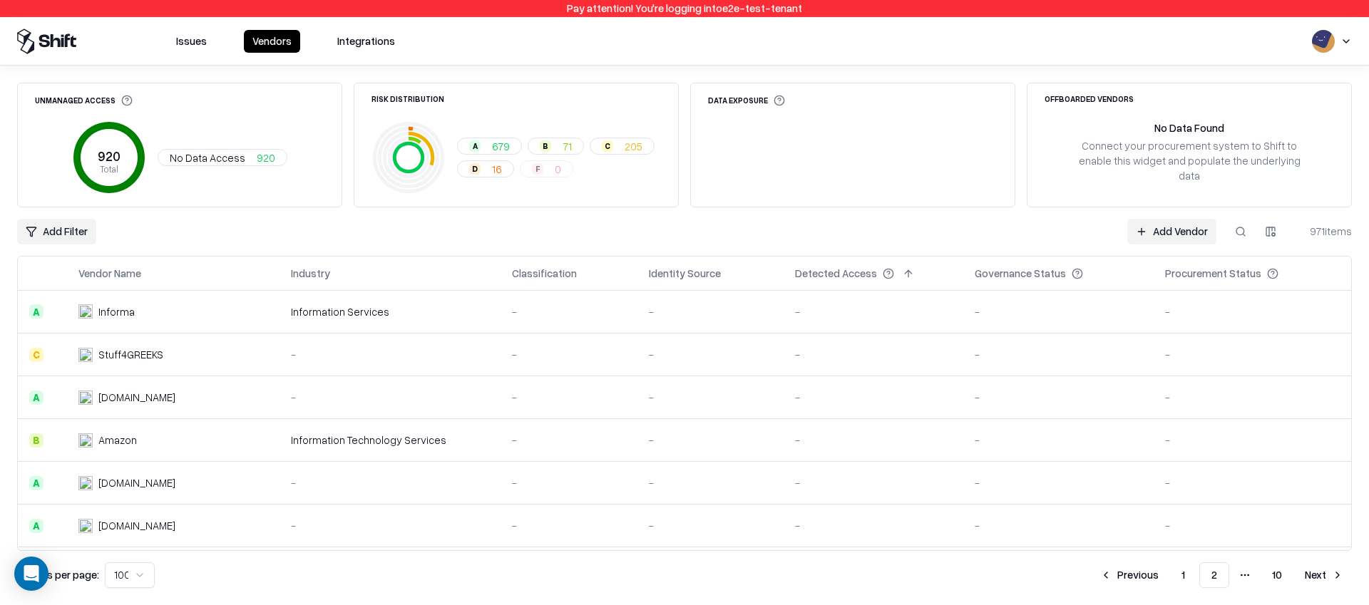
click at [1309, 572] on button "Next" at bounding box center [1324, 575] width 56 height 26
click at [1186, 573] on button "2" at bounding box center [1182, 575] width 29 height 26
click at [1312, 576] on button "Next" at bounding box center [1324, 575] width 56 height 26
click at [1303, 577] on button "Next" at bounding box center [1324, 575] width 56 height 26
click at [1320, 569] on button "Next" at bounding box center [1324, 575] width 56 height 26
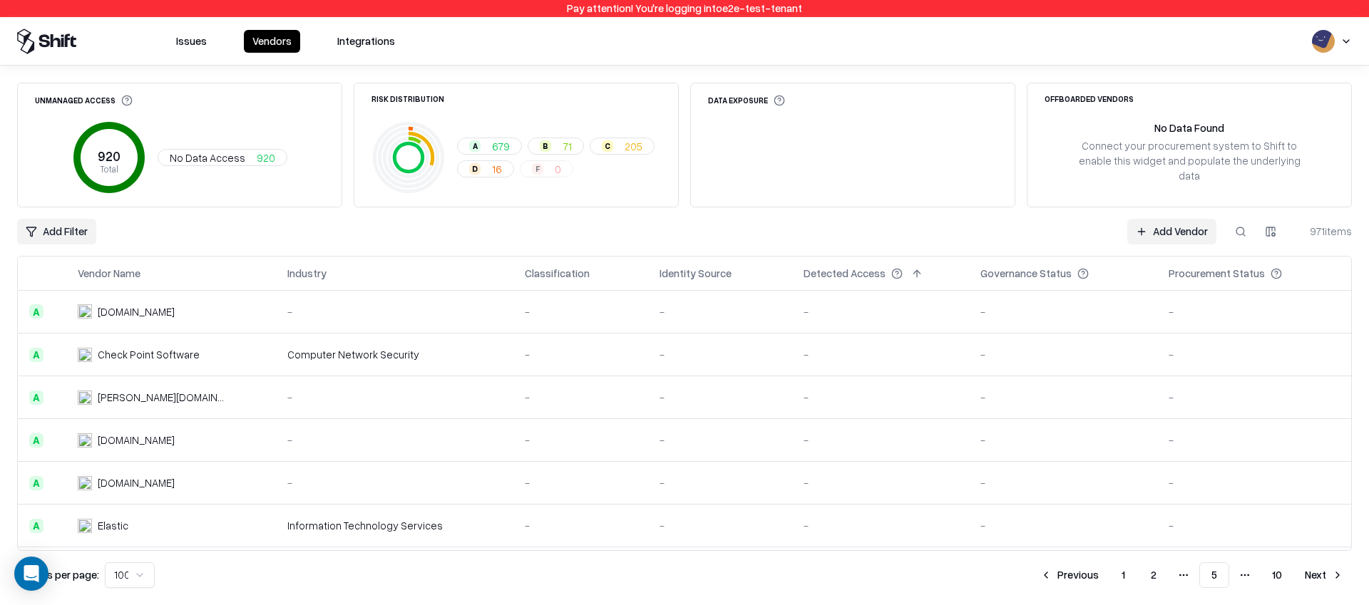
click at [1313, 579] on button "Next" at bounding box center [1324, 575] width 56 height 26
click at [1324, 580] on button "Next" at bounding box center [1324, 575] width 56 height 26
click at [1313, 575] on button "Next" at bounding box center [1324, 575] width 56 height 26
click at [1322, 583] on button "Next" at bounding box center [1324, 575] width 56 height 26
click at [1329, 572] on button "Next" at bounding box center [1324, 575] width 56 height 26
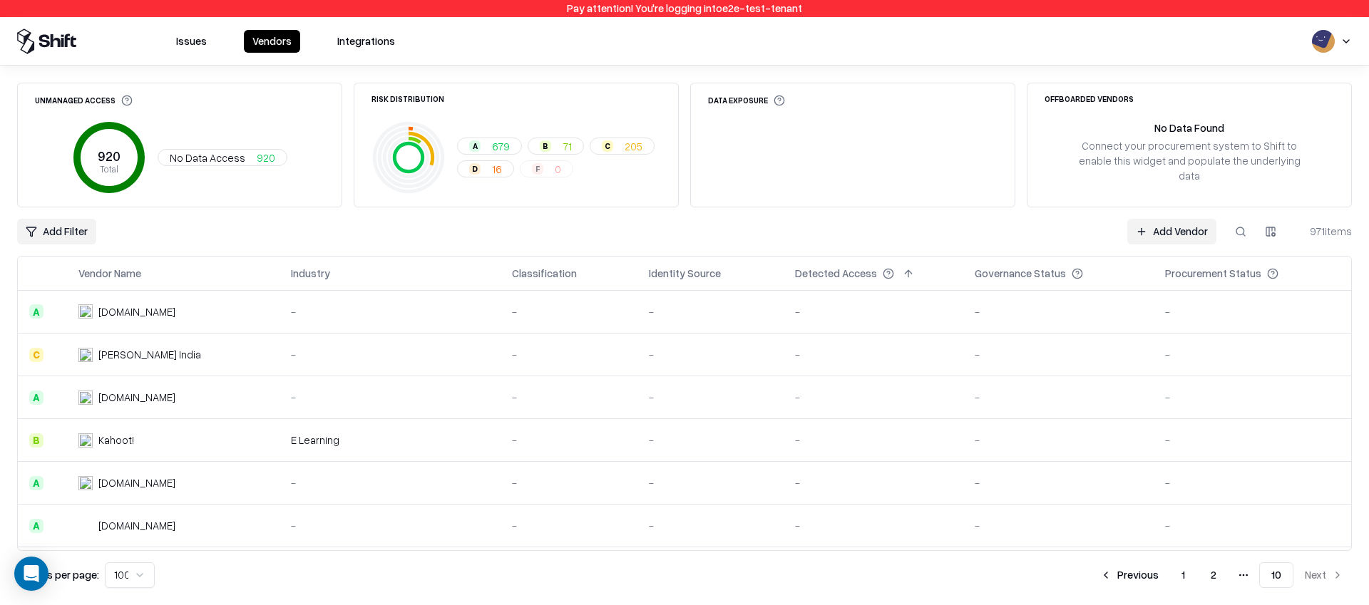
click at [1329, 217] on div "Unmanaged Access 920 Total No Data Access 920 Risk Distribution A 679 B 71 C 20…" at bounding box center [684, 335] width 1334 height 505
click at [1158, 564] on button "Previous" at bounding box center [1129, 575] width 76 height 26
click at [1157, 564] on button "1" at bounding box center [1151, 575] width 26 height 26
click at [1135, 564] on li "Previous" at bounding box center [1097, 575] width 76 height 26
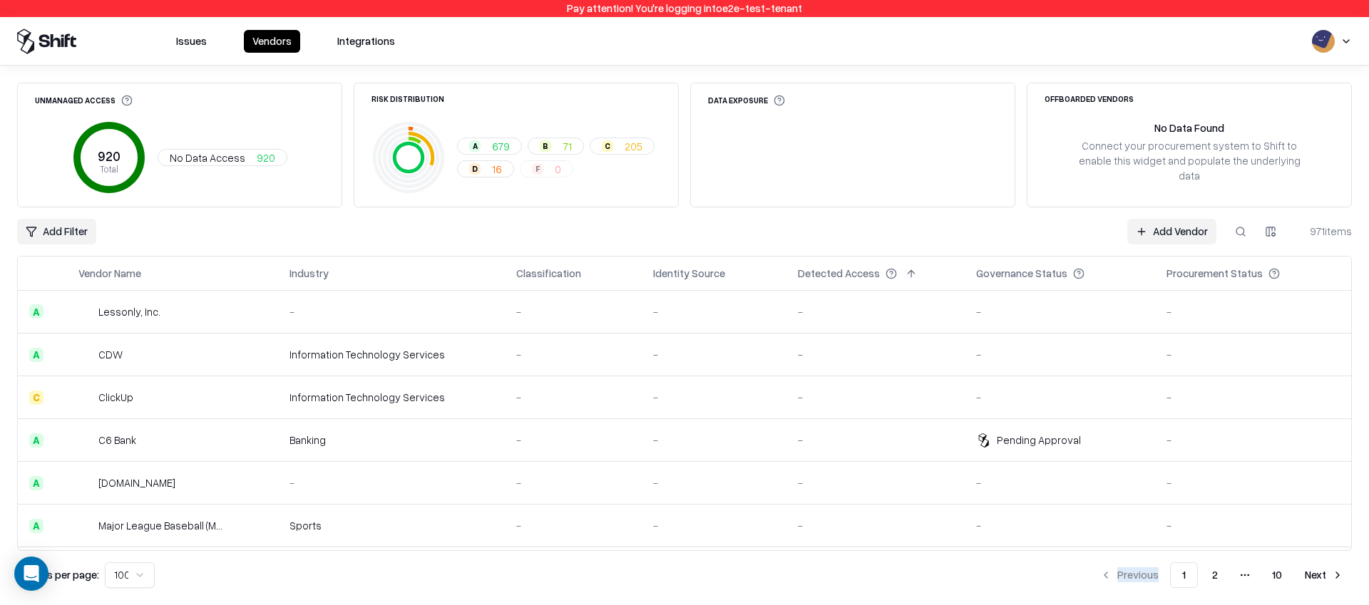
click at [1024, 212] on div "Unmanaged Access 920 Total No Data Access 920 Risk Distribution A 679 B 71 C 20…" at bounding box center [684, 335] width 1334 height 505
click at [0, 0] on div "Pay attention! You're logging into e2e-test-tenant Issues Vendors Integrations …" at bounding box center [684, 302] width 1369 height 605
click at [907, 220] on div "Add Filter Add Vendor 971 items" at bounding box center [684, 232] width 1334 height 26
click at [1315, 572] on button "Next" at bounding box center [1324, 575] width 56 height 26
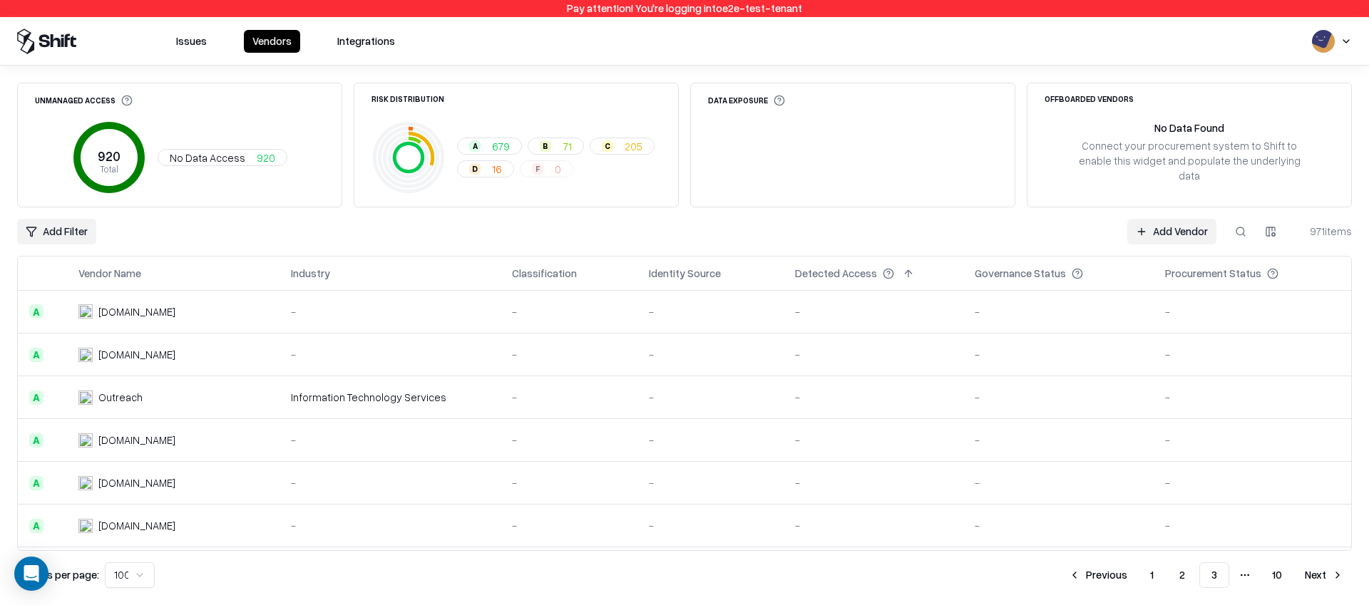
click at [1111, 566] on button "Previous" at bounding box center [1098, 575] width 76 height 26
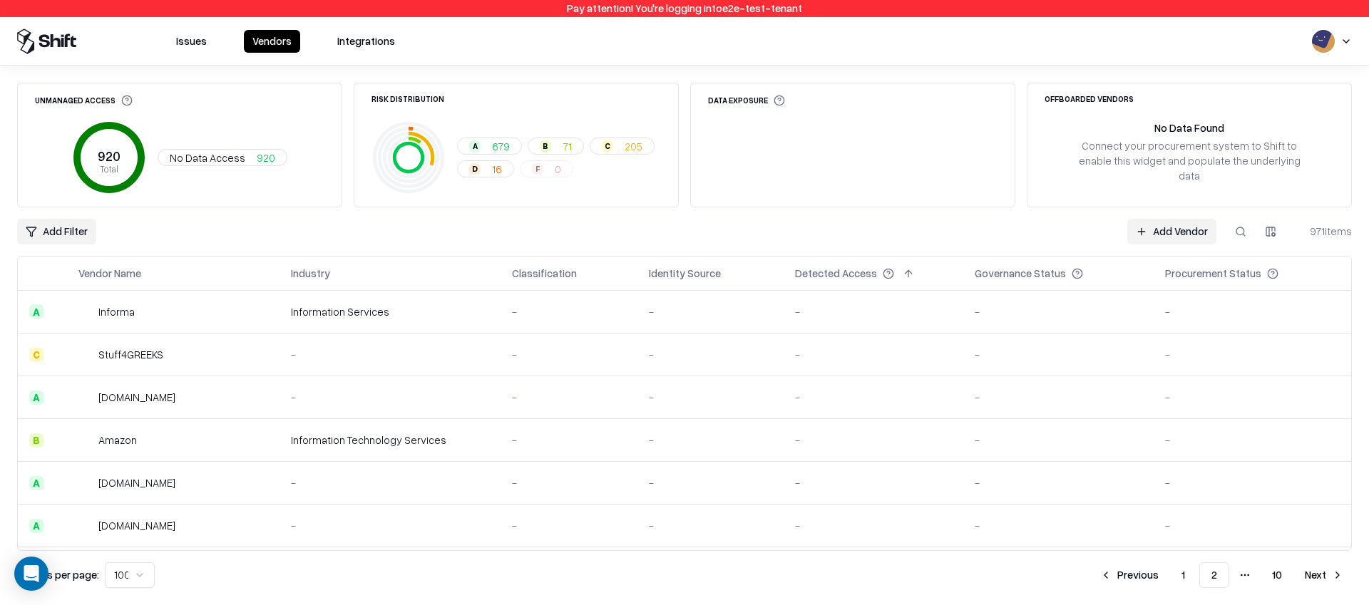
click at [1126, 570] on button "Previous" at bounding box center [1129, 575] width 76 height 26
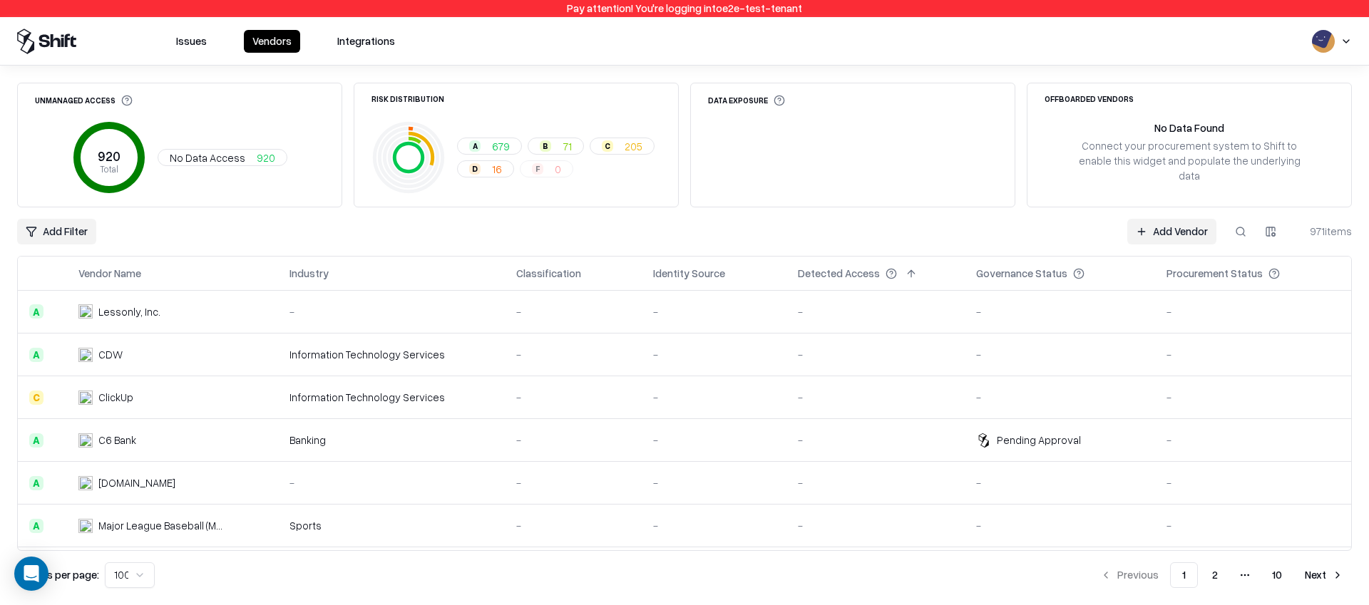
click at [1319, 570] on button "Next" at bounding box center [1324, 575] width 56 height 26
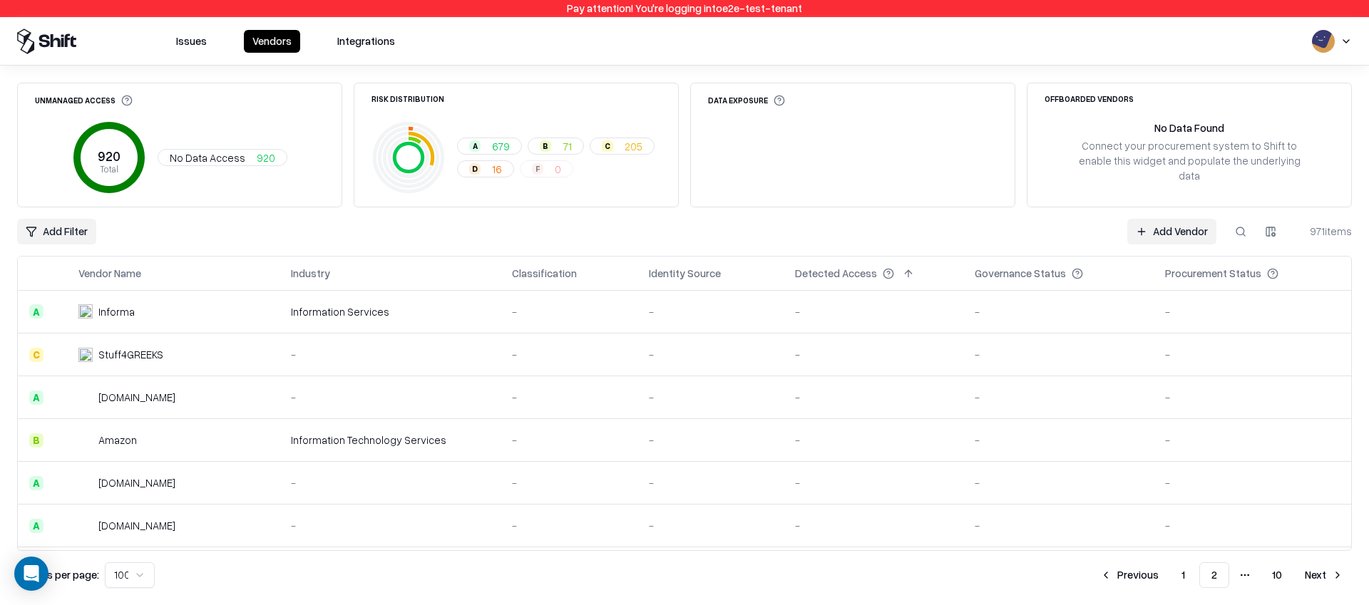
click at [1319, 570] on button "Next" at bounding box center [1324, 575] width 56 height 26
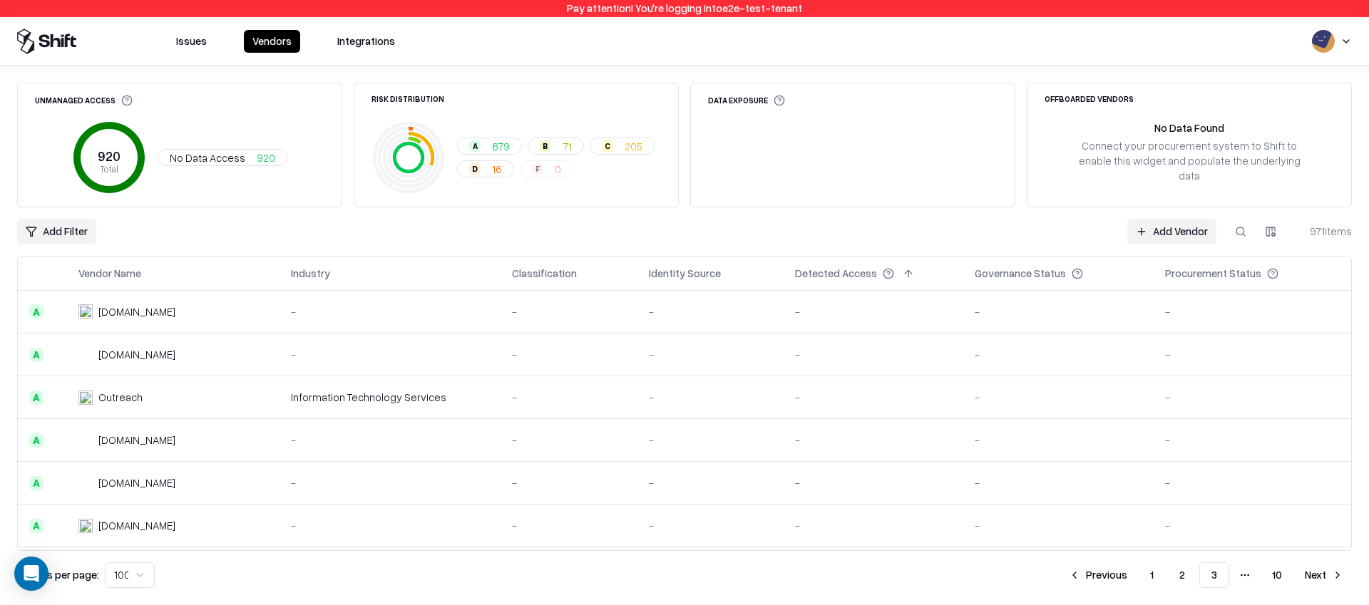
click at [1319, 567] on button "Next" at bounding box center [1324, 575] width 56 height 26
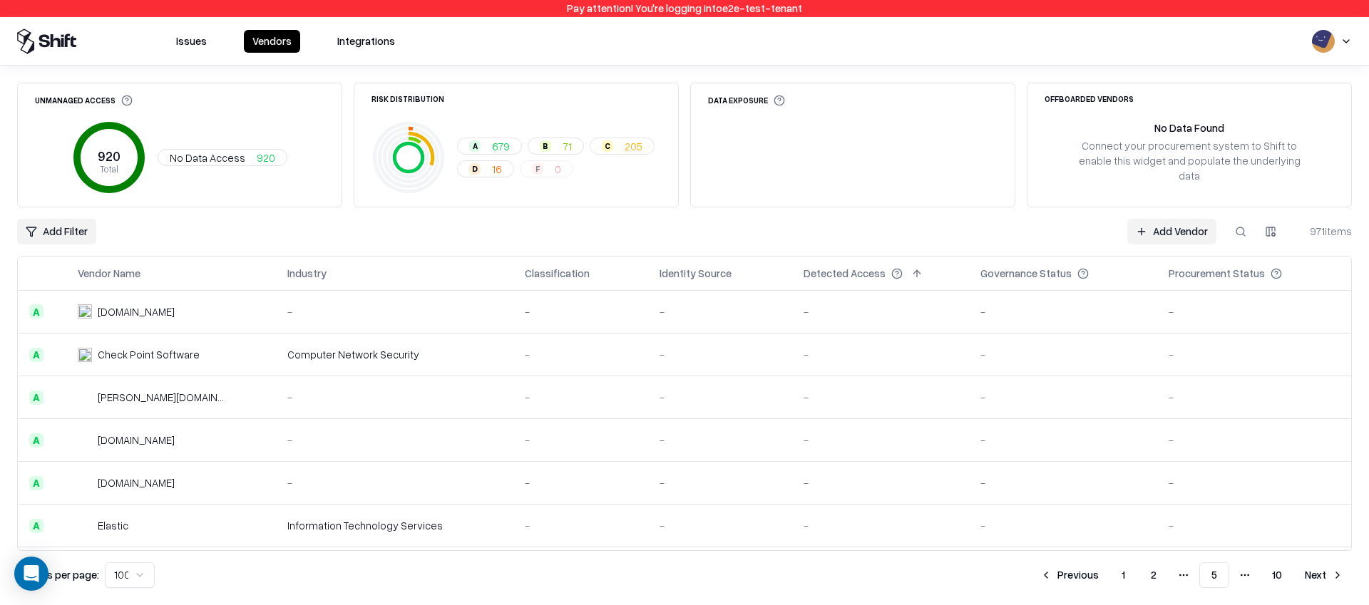
click at [1319, 567] on button "Next" at bounding box center [1324, 575] width 56 height 26
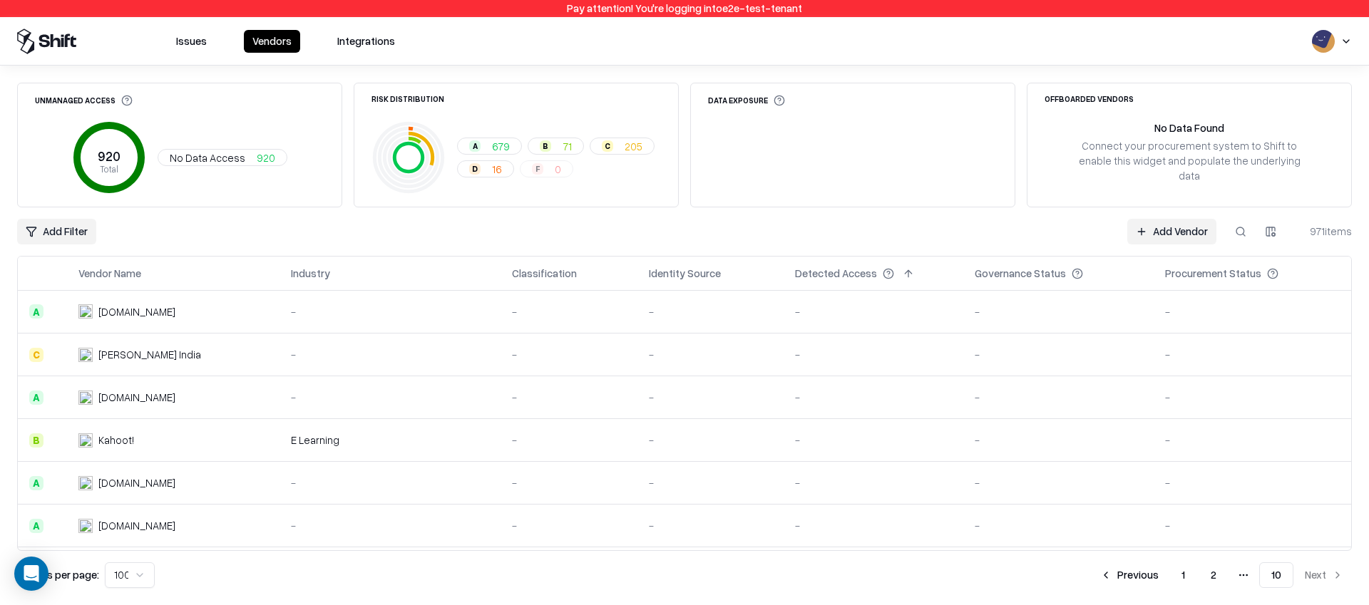
click at [1245, 238] on button at bounding box center [1240, 232] width 26 height 26
type input "*****"
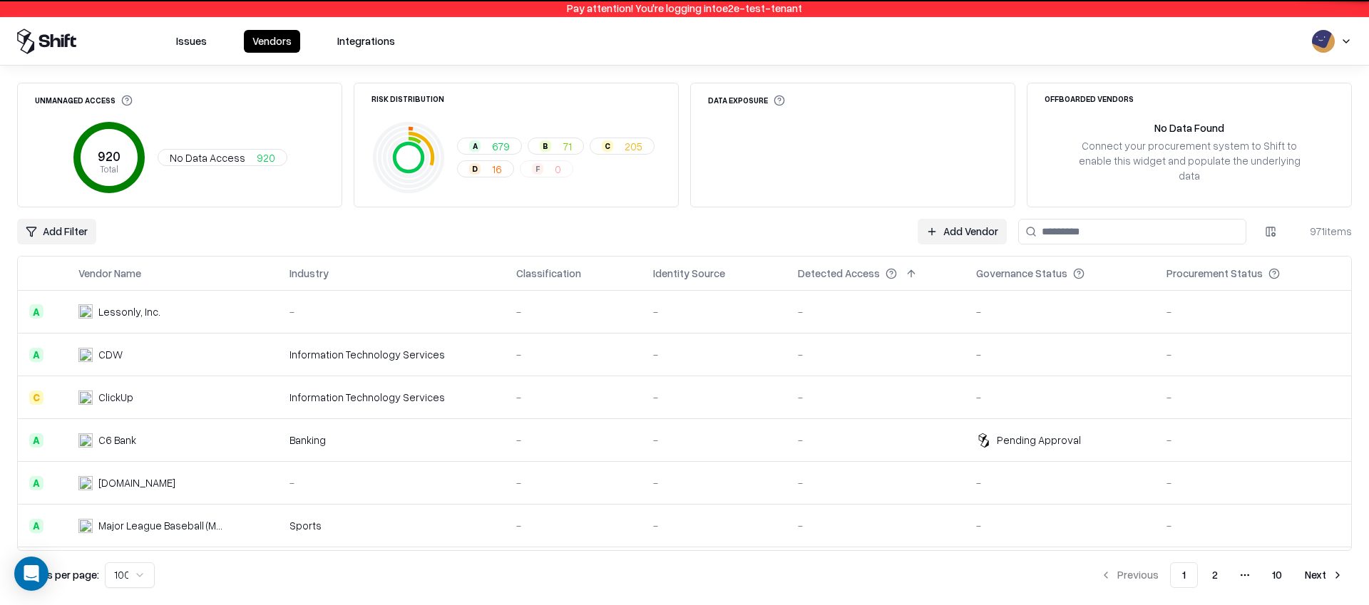
click at [835, 235] on div "Add Filter Add Vendor 971 items" at bounding box center [684, 232] width 1334 height 26
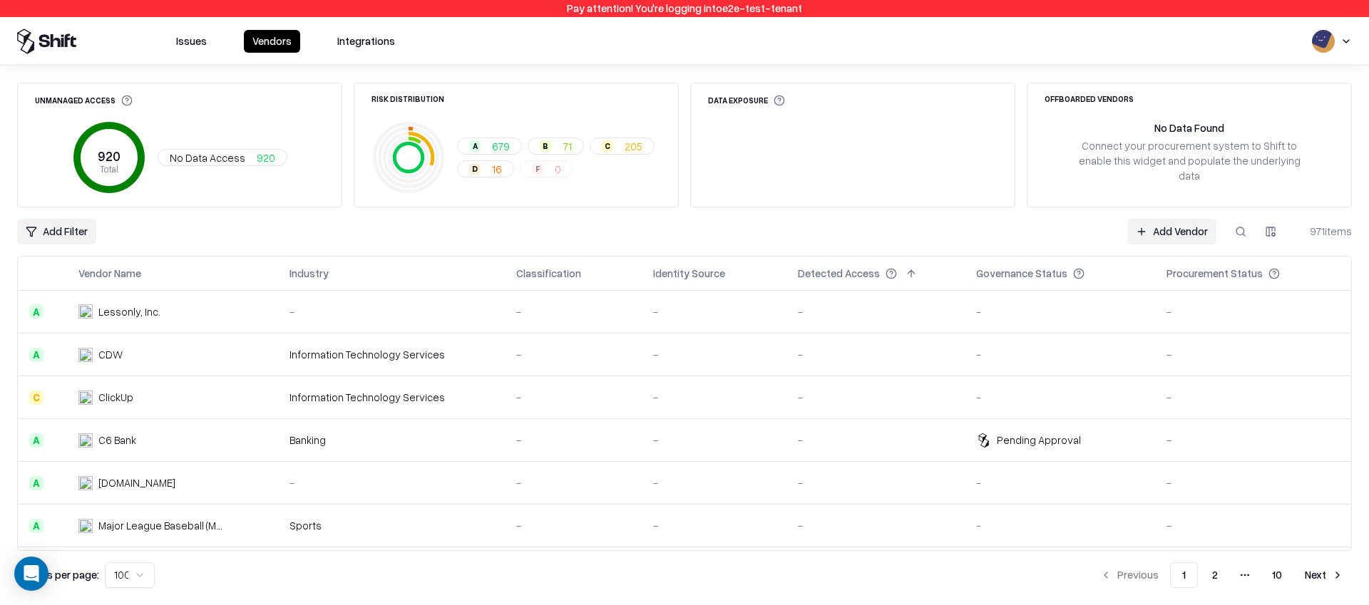
click at [351, 275] on button at bounding box center [342, 273] width 17 height 17
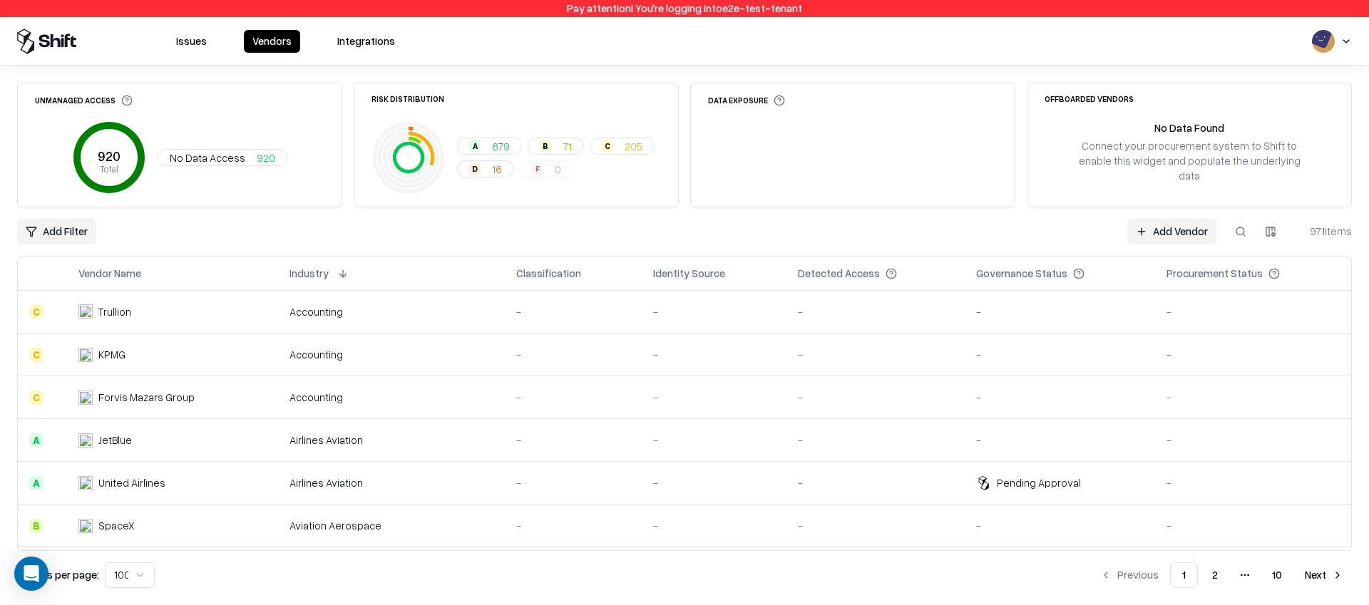
click at [351, 275] on button at bounding box center [342, 273] width 17 height 17
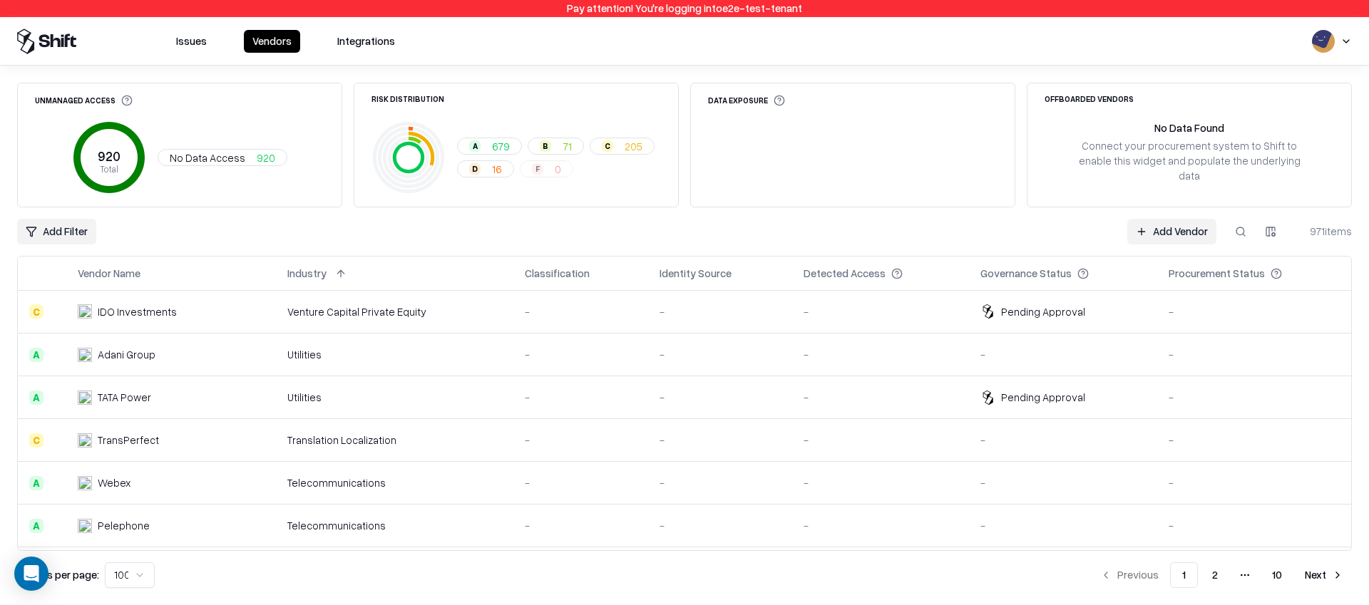
click at [349, 275] on button at bounding box center [340, 273] width 17 height 17
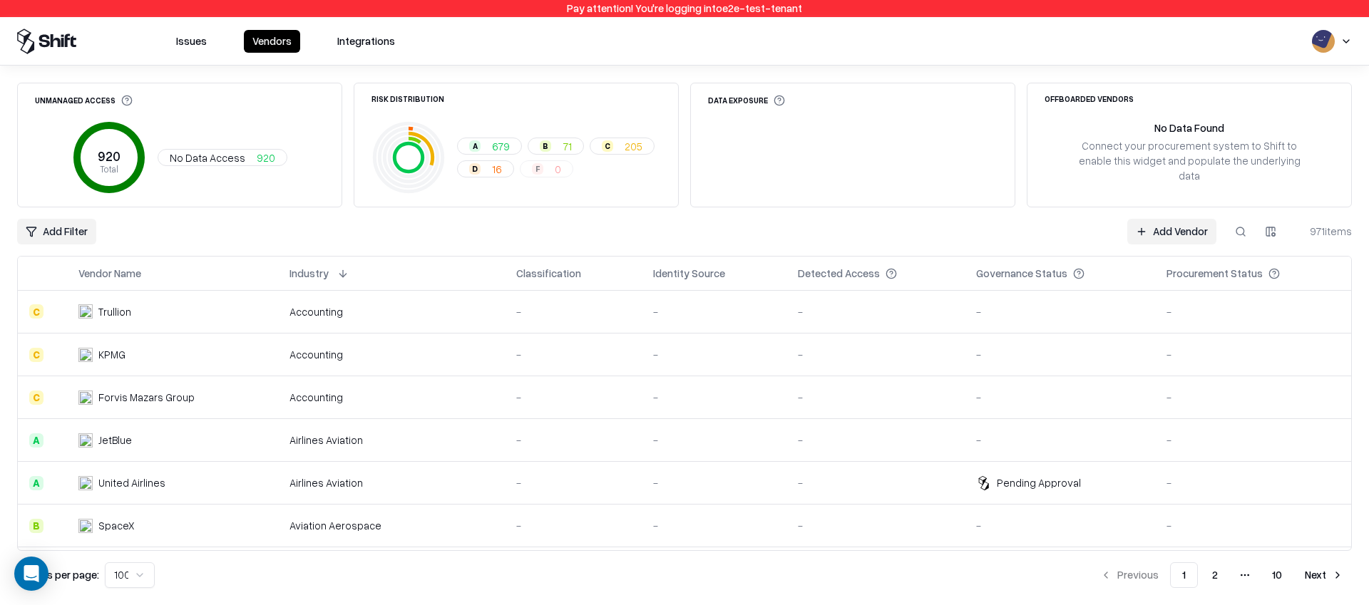
click at [351, 275] on button at bounding box center [342, 273] width 17 height 17
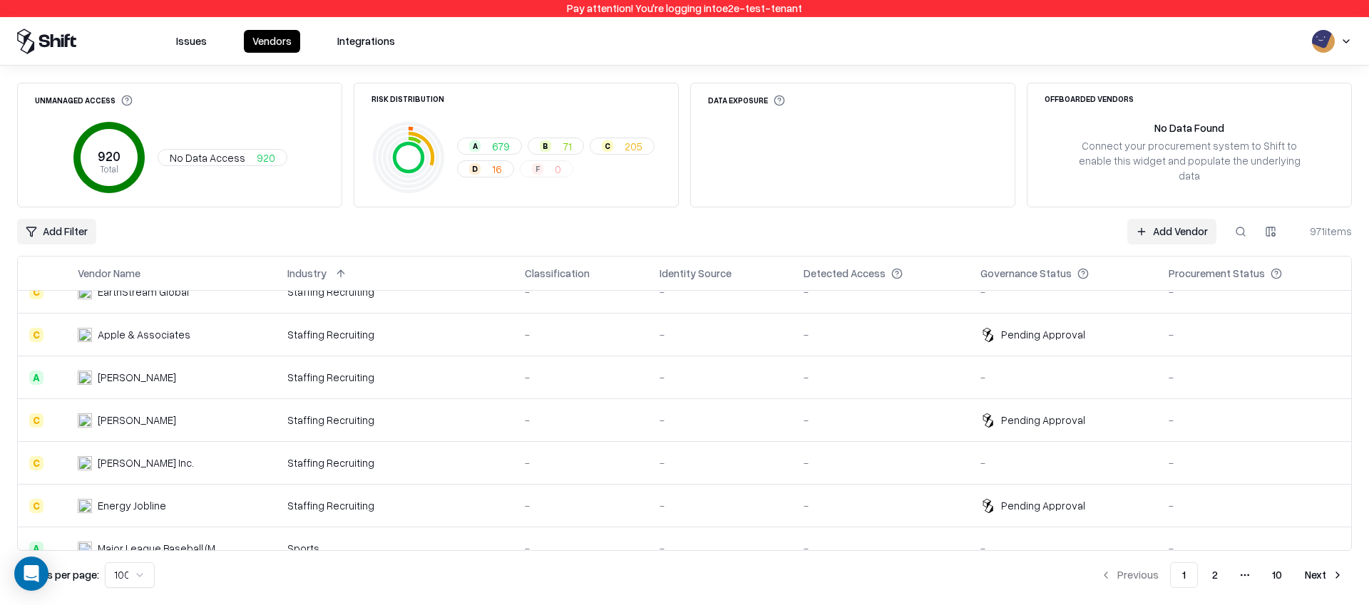
scroll to position [347, 0]
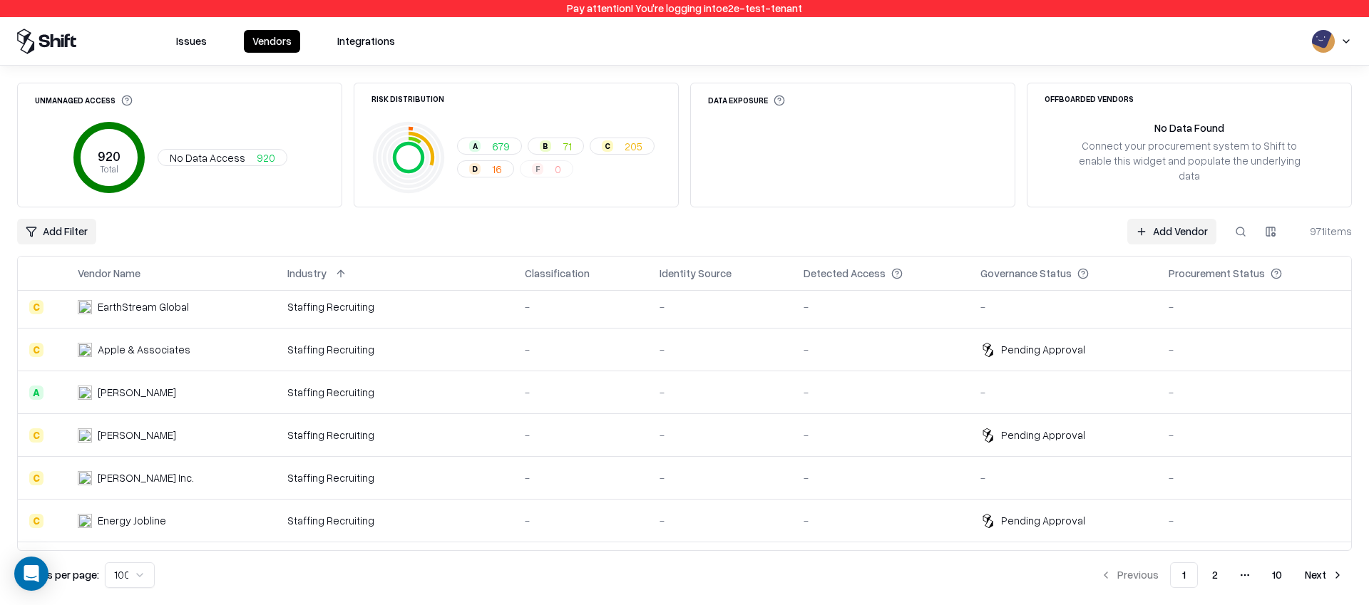
click at [1326, 230] on div "971 items" at bounding box center [1323, 231] width 57 height 15
click at [204, 38] on button "Issues" at bounding box center [192, 41] width 48 height 23
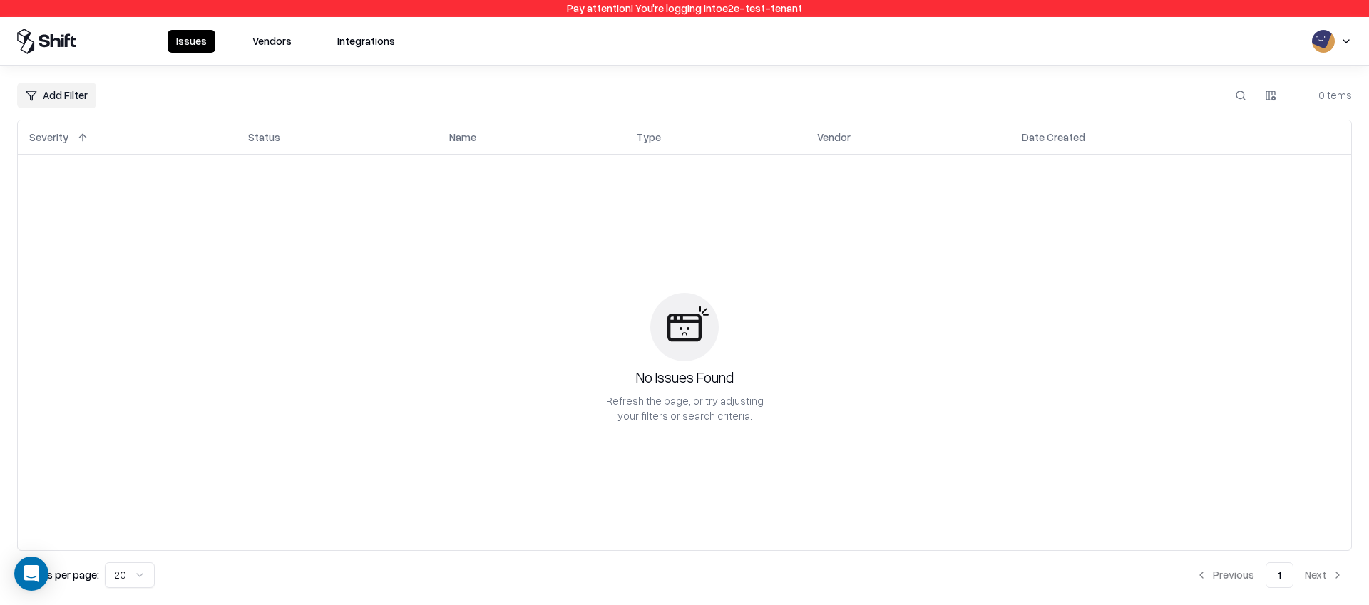
click at [264, 41] on button "Vendors" at bounding box center [272, 41] width 56 height 23
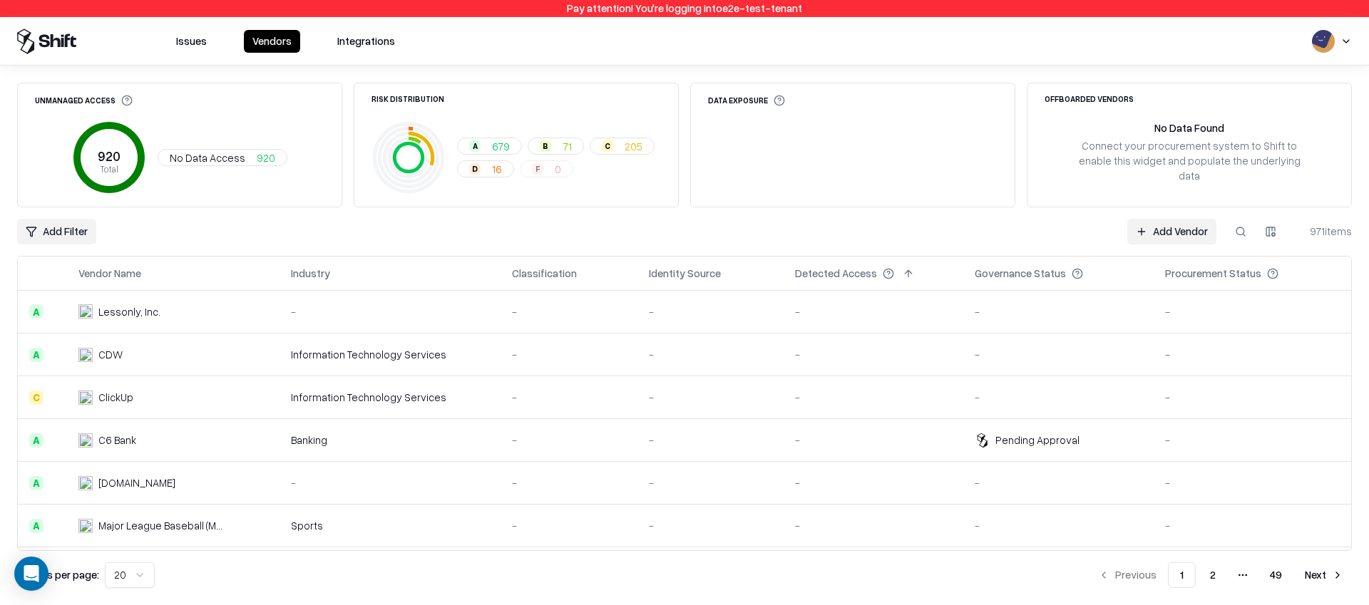
click at [504, 245] on div "Unmanaged Access 920 Total No Data Access 920 Risk Distribution A 679 B 71 C 20…" at bounding box center [684, 335] width 1334 height 505
click at [1220, 575] on button "2" at bounding box center [1212, 575] width 29 height 26
click at [120, 575] on html "Pay attention! You're logging into e2e-test-tenant Issues Vendors Integrations …" at bounding box center [684, 302] width 1369 height 605
click at [1210, 567] on button "2" at bounding box center [1214, 575] width 29 height 26
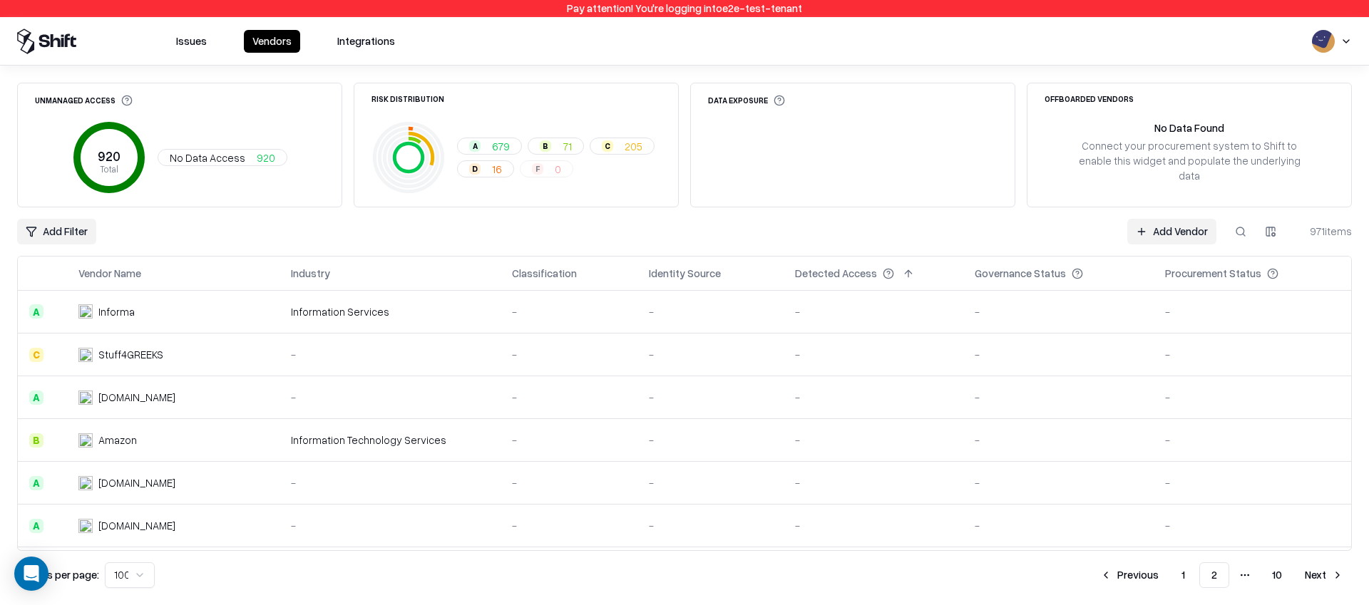
click at [1199, 562] on button "2" at bounding box center [1214, 575] width 30 height 26
click at [1313, 575] on button "Next" at bounding box center [1324, 575] width 56 height 26
click at [1312, 579] on button "Next" at bounding box center [1324, 575] width 56 height 26
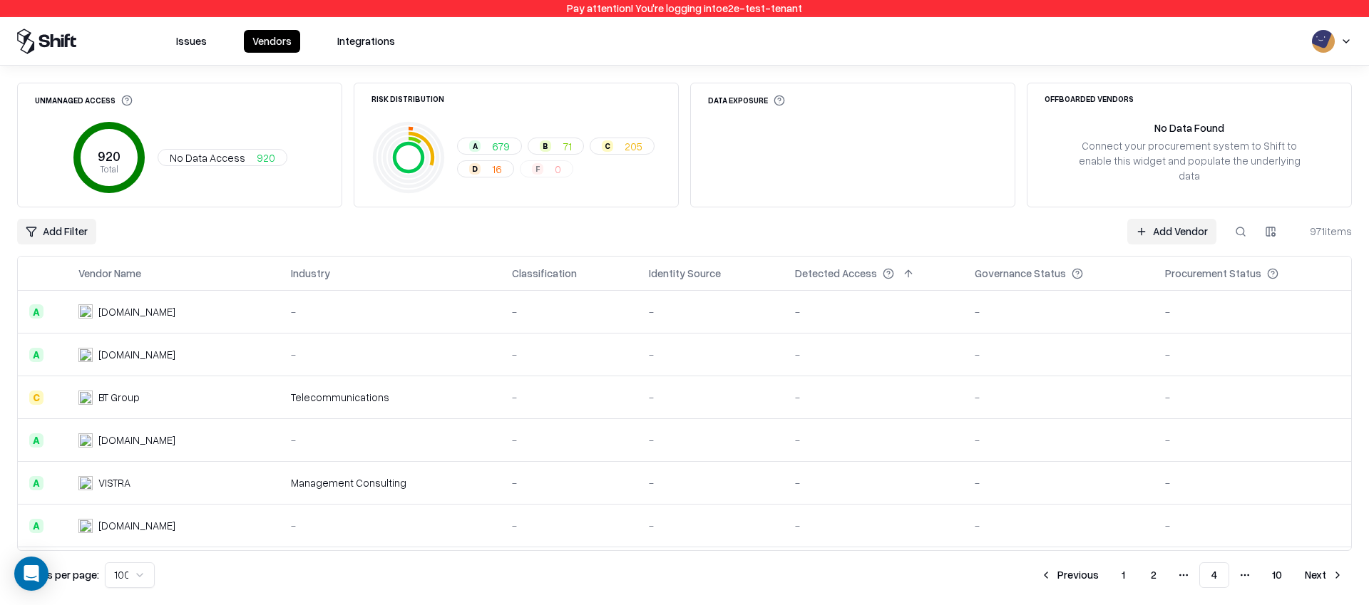
click at [1313, 572] on button "Next" at bounding box center [1324, 575] width 56 height 26
click at [1315, 580] on button "Next" at bounding box center [1324, 575] width 56 height 26
click at [1315, 577] on button "Next" at bounding box center [1324, 575] width 56 height 26
click at [1317, 565] on button "Next" at bounding box center [1324, 575] width 56 height 26
click at [1307, 585] on button "Next" at bounding box center [1324, 575] width 56 height 26
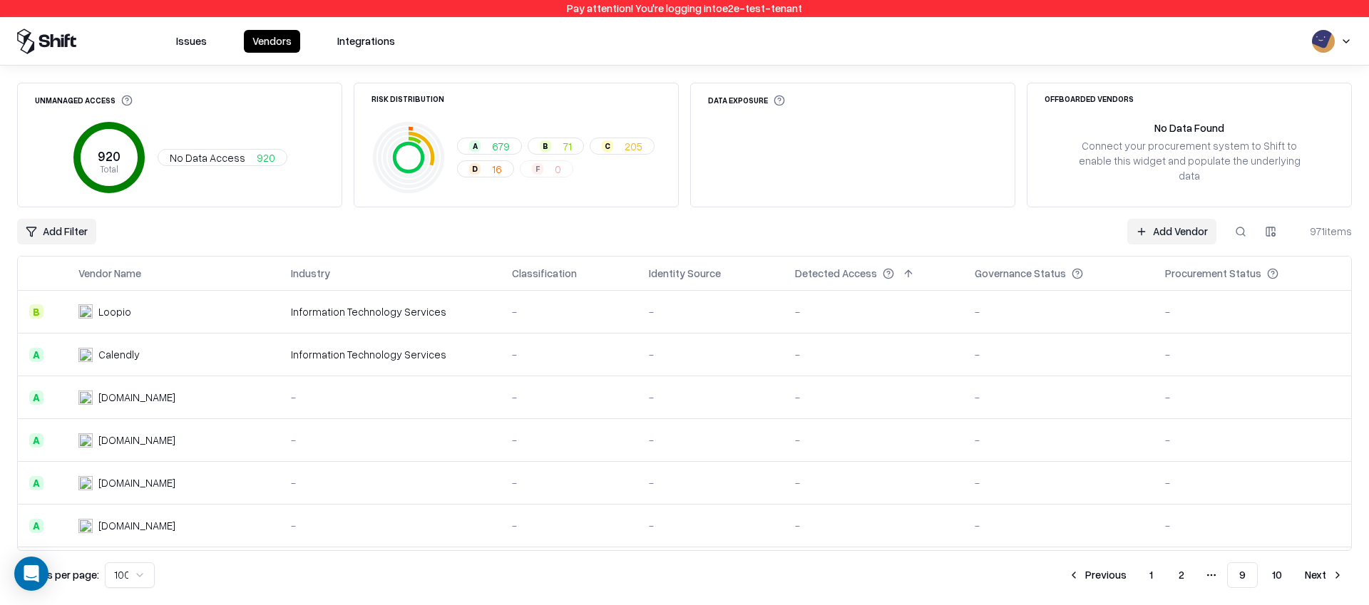
click at [1328, 587] on button "Next" at bounding box center [1324, 575] width 56 height 26
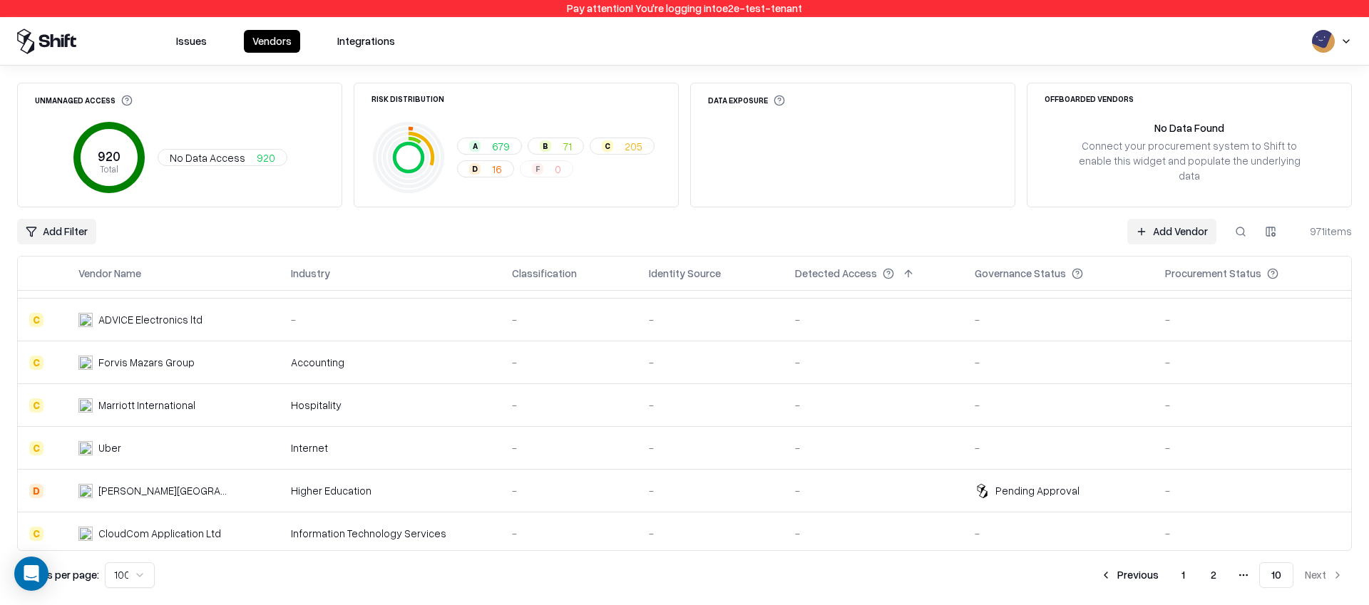
click at [1183, 576] on button "1" at bounding box center [1183, 575] width 26 height 26
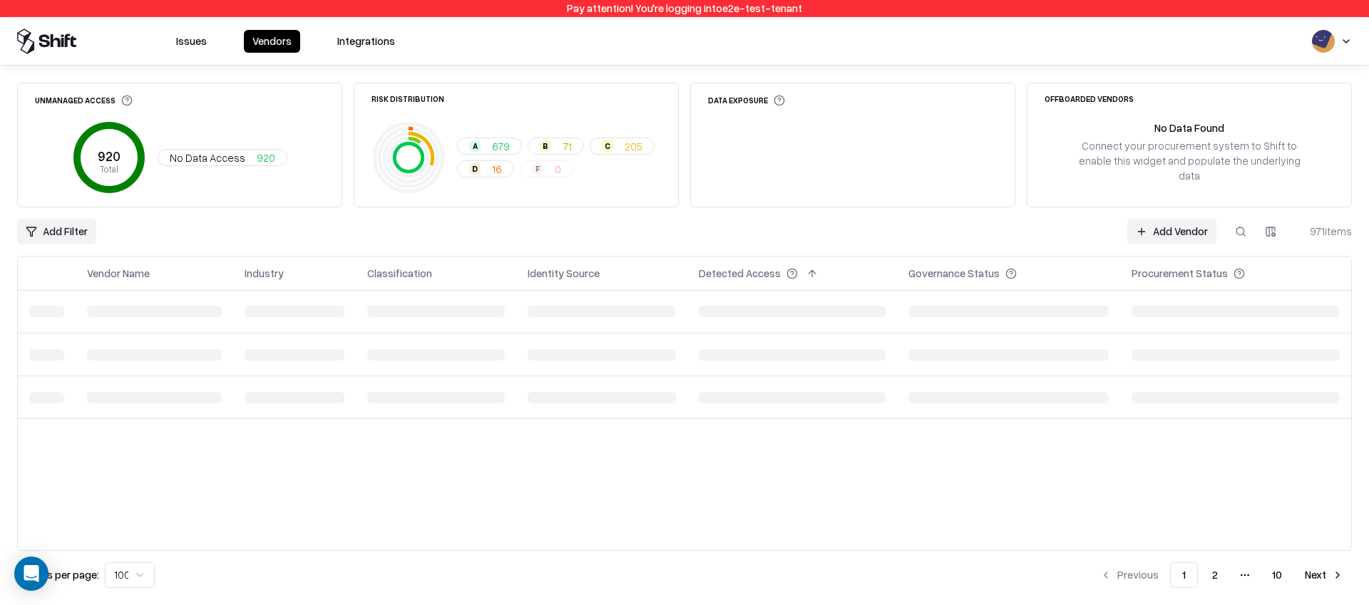
scroll to position [0, 0]
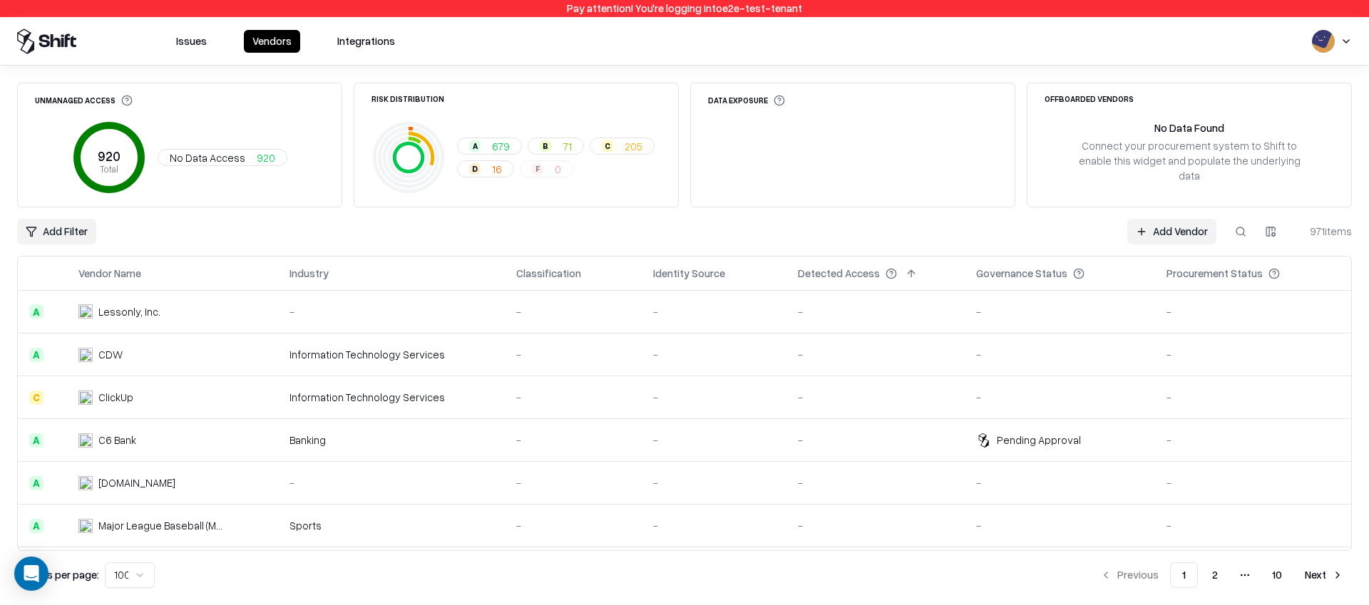
scroll to position [2346, 0]
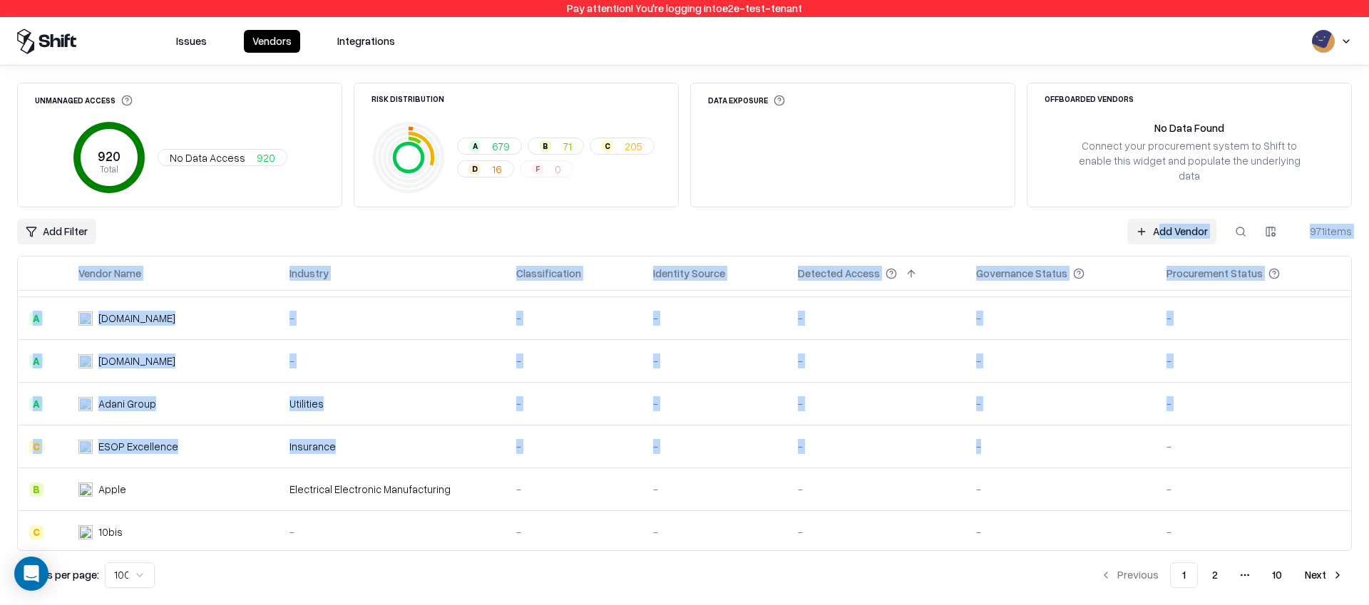
drag, startPoint x: 992, startPoint y: 234, endPoint x: 1012, endPoint y: 472, distance: 238.9
click at [1012, 472] on div "Unmanaged Access 920 Total No Data Access 920 Risk Distribution A 679 B 71 C 20…" at bounding box center [684, 335] width 1334 height 505
click at [1213, 569] on button "2" at bounding box center [1214, 575] width 29 height 26
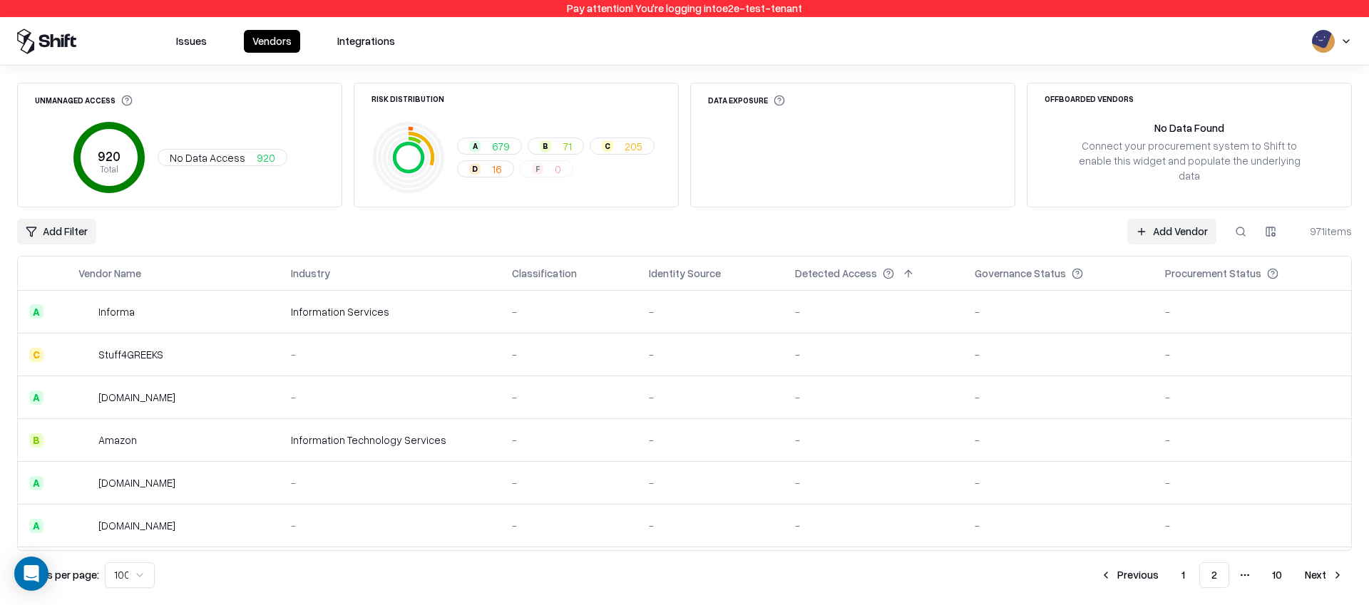
scroll to position [1704, 0]
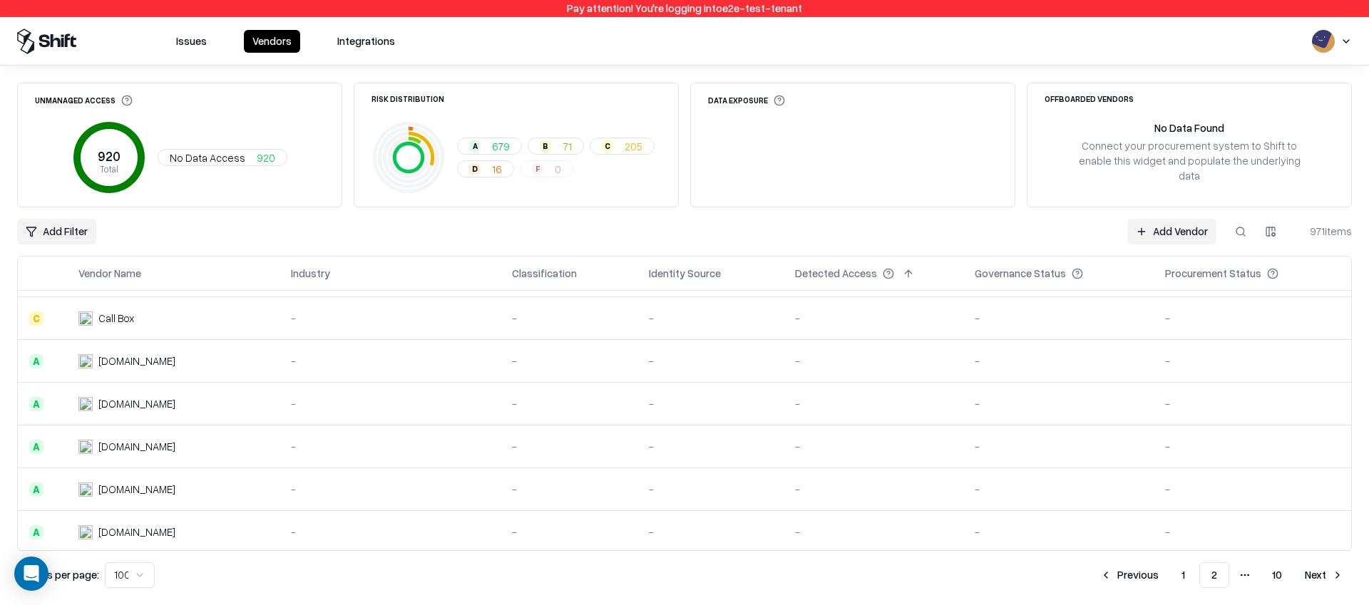
click at [1309, 566] on button "Next" at bounding box center [1324, 575] width 56 height 26
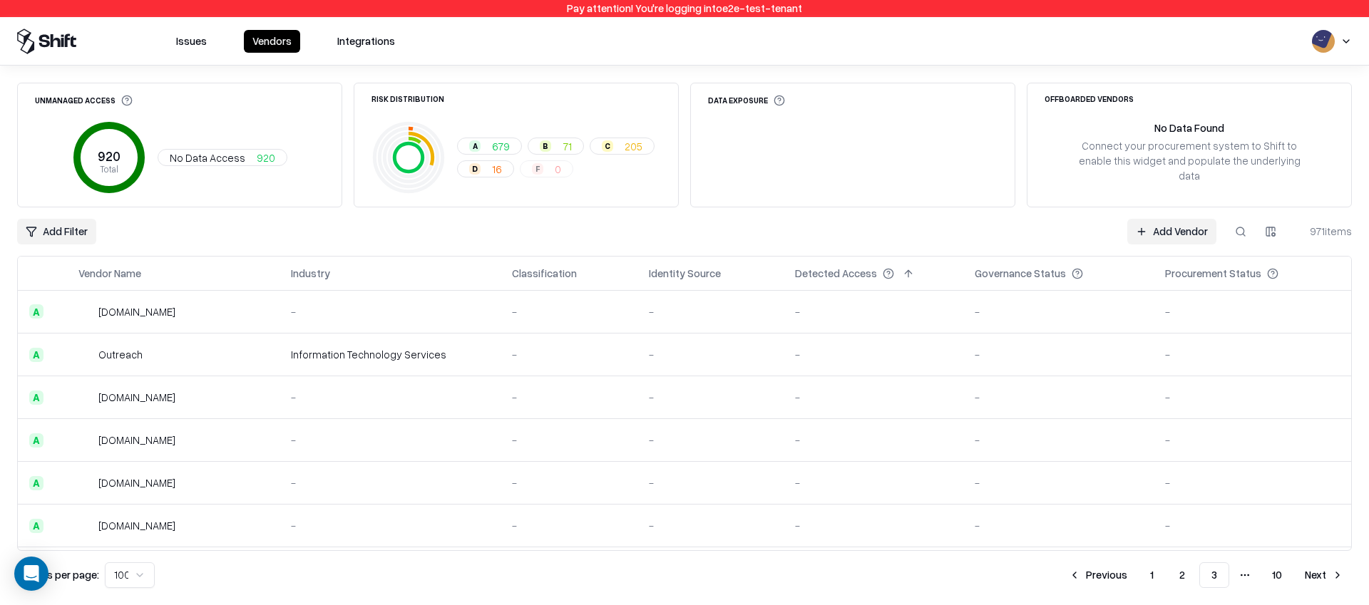
scroll to position [721, 0]
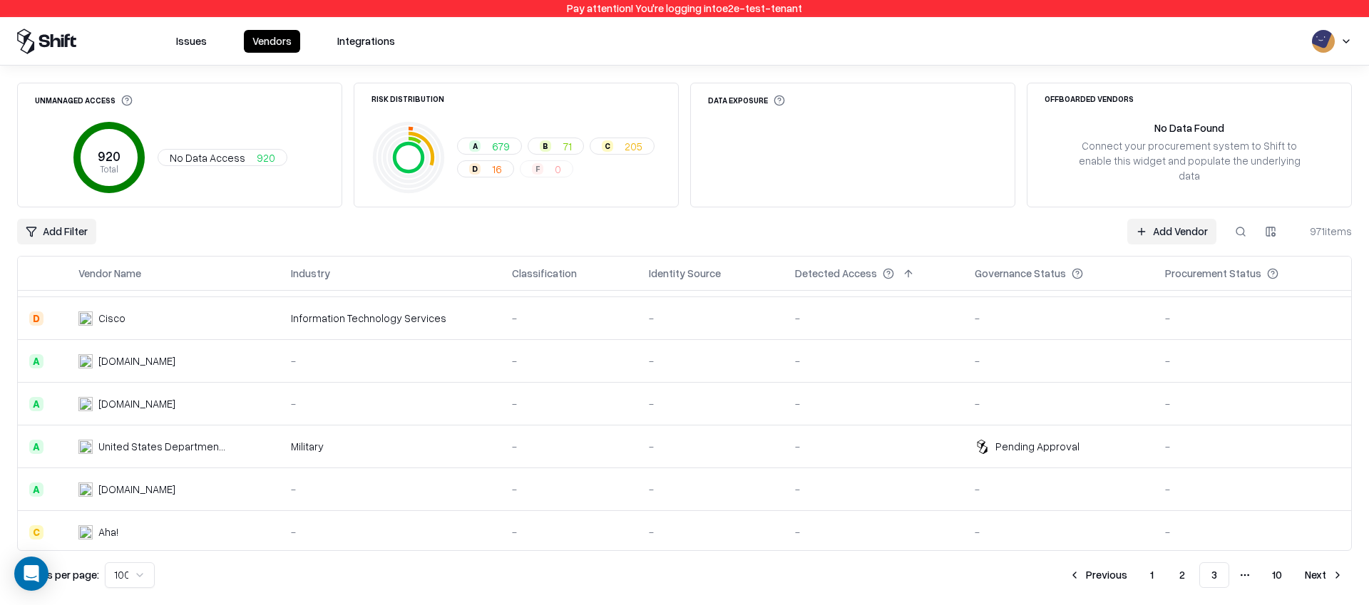
click at [1322, 571] on button "Next" at bounding box center [1324, 575] width 56 height 26
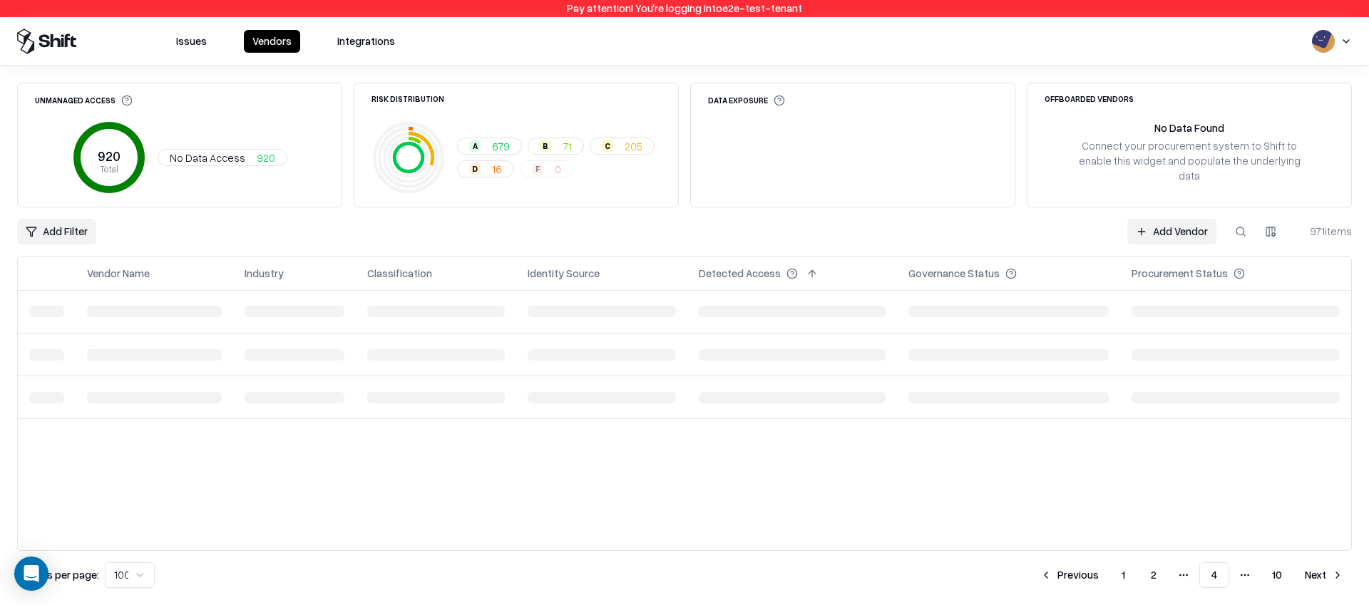
scroll to position [0, 0]
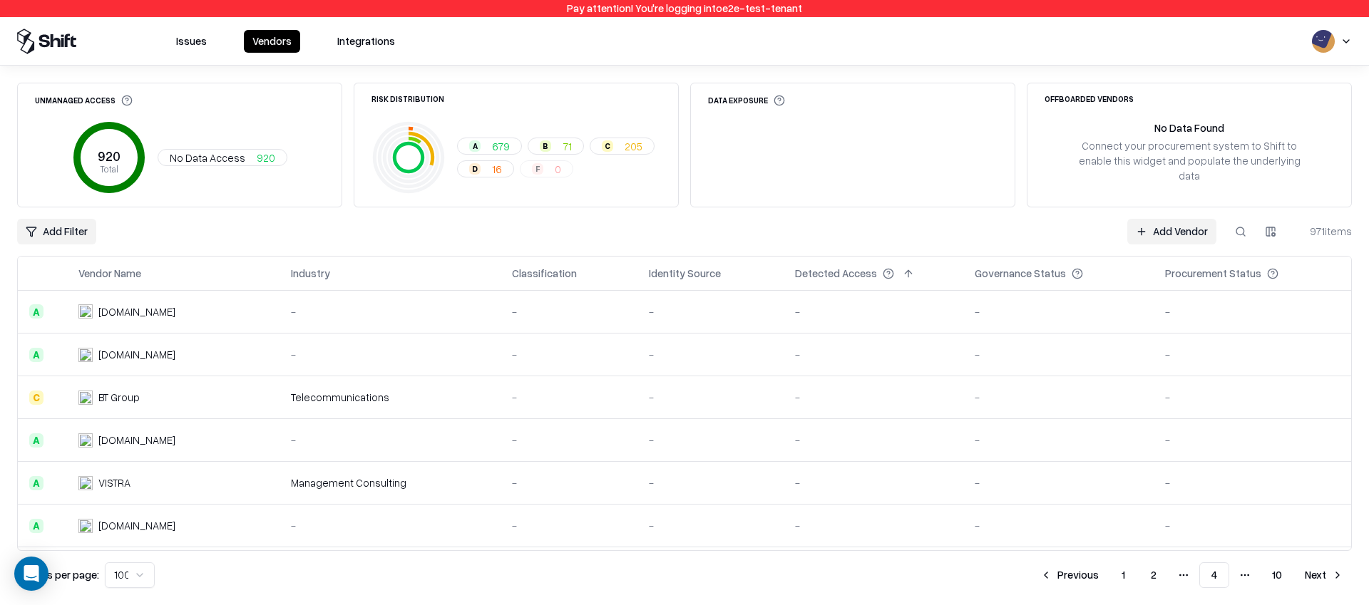
click at [1325, 581] on button "Next" at bounding box center [1324, 575] width 56 height 26
click at [1343, 575] on button "Next" at bounding box center [1324, 575] width 56 height 26
click at [1304, 579] on button "Next" at bounding box center [1324, 575] width 56 height 26
click at [1327, 580] on button "Next" at bounding box center [1324, 575] width 56 height 26
click at [1326, 570] on button "Next" at bounding box center [1324, 575] width 56 height 26
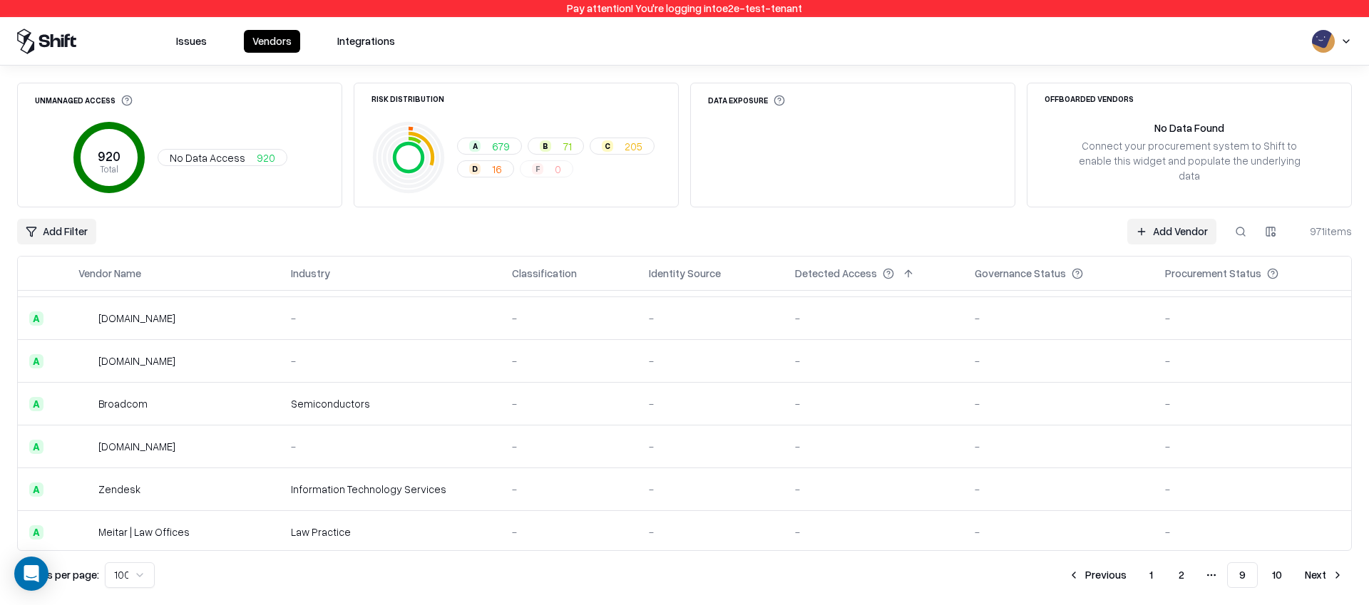
scroll to position [3244, 0]
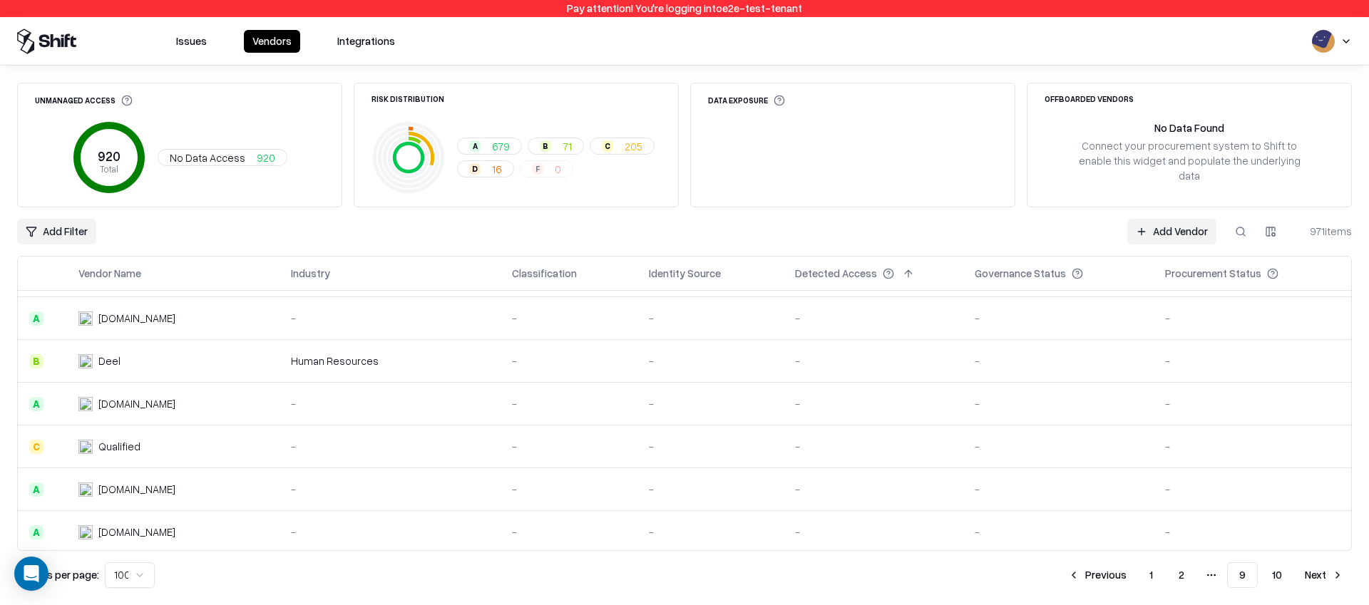
click at [1323, 577] on button "Next" at bounding box center [1324, 575] width 56 height 26
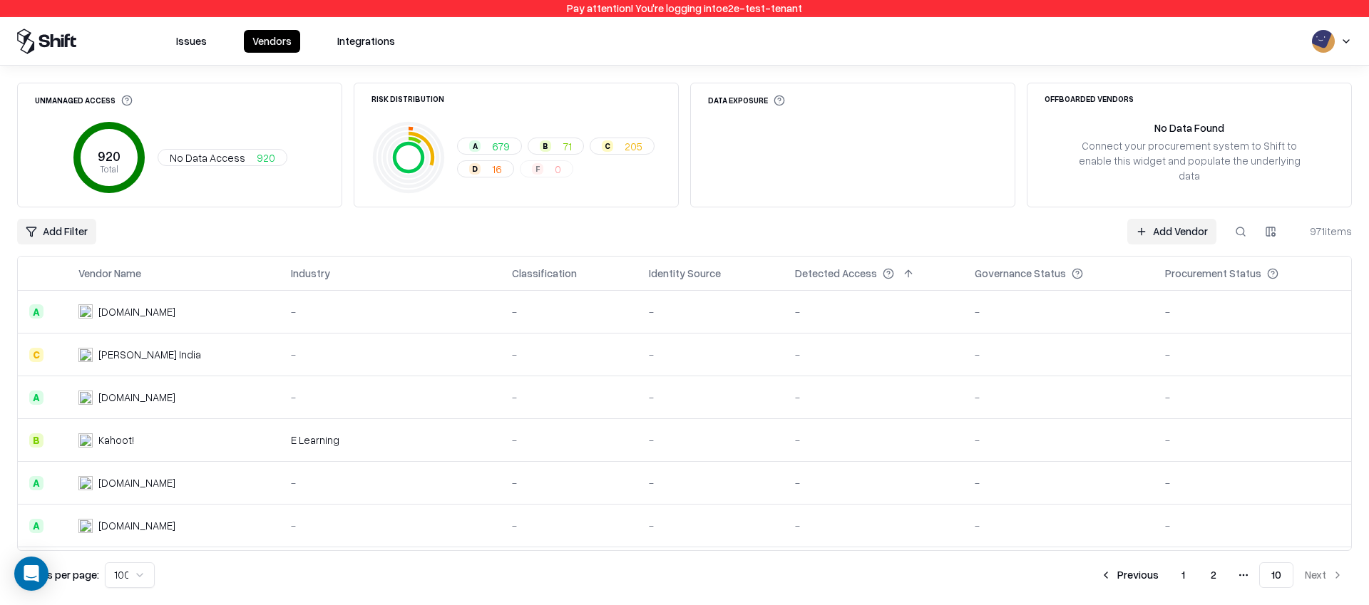
click at [872, 217] on div "Unmanaged Access 920 Total No Data Access 920 Risk Distribution A 679 B 71 C 20…" at bounding box center [684, 335] width 1334 height 505
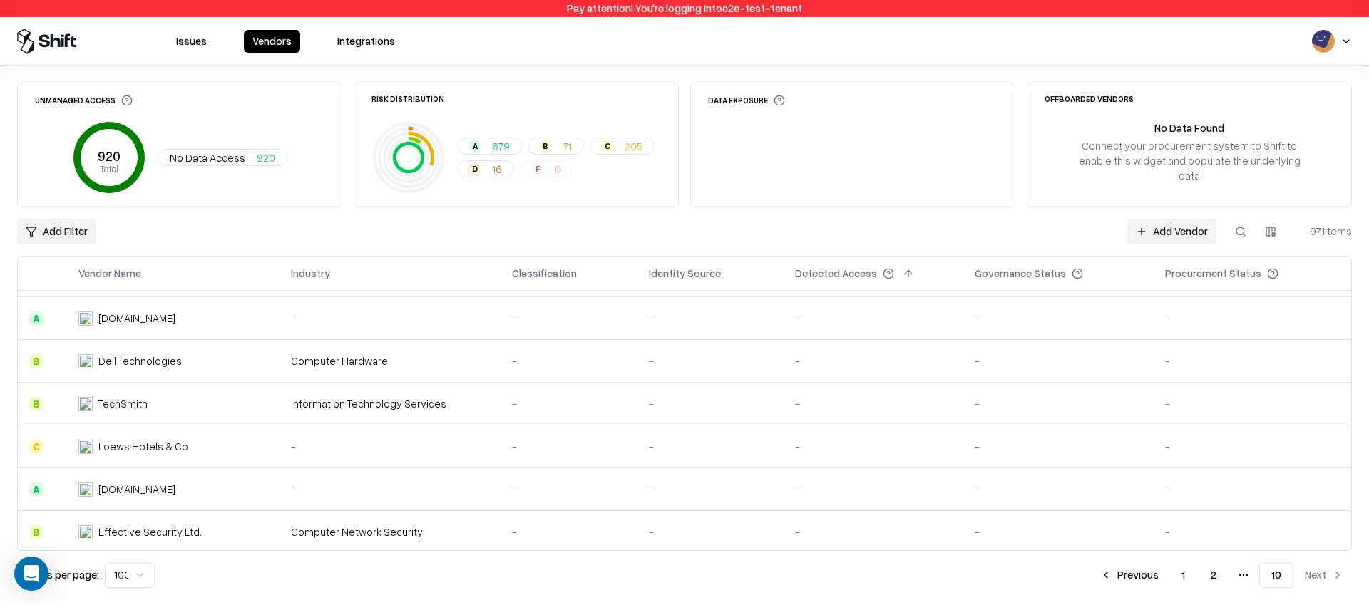
scroll to position [336, 0]
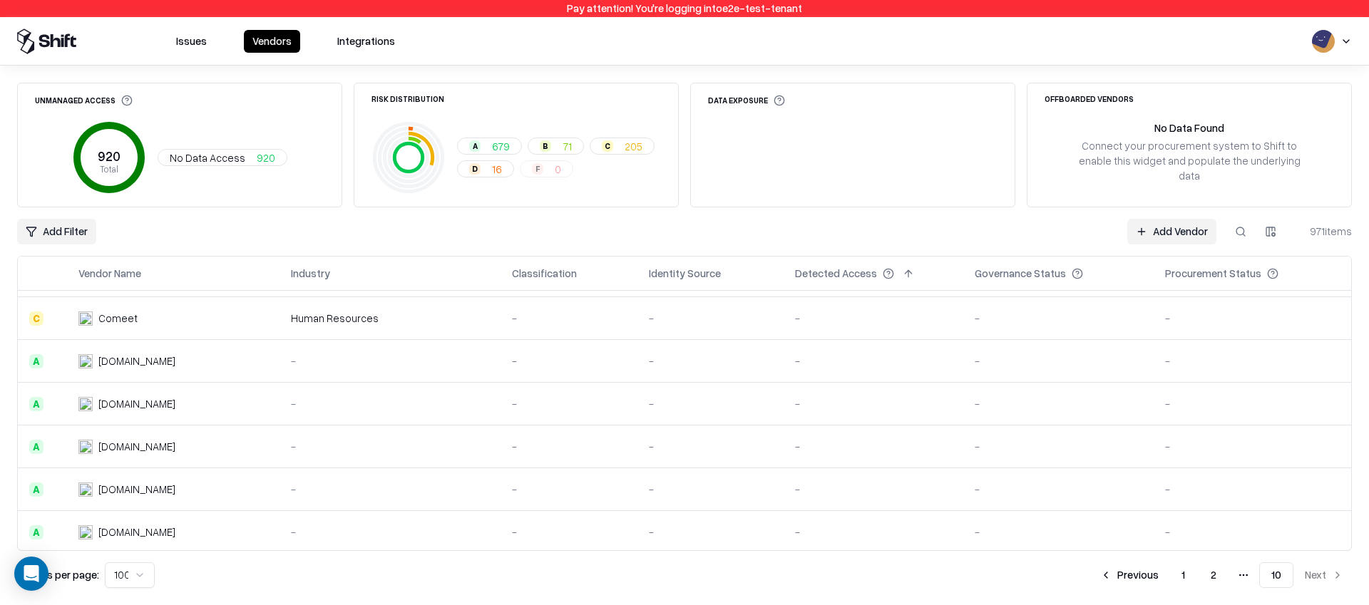
click at [1140, 579] on button "Previous" at bounding box center [1129, 575] width 76 height 26
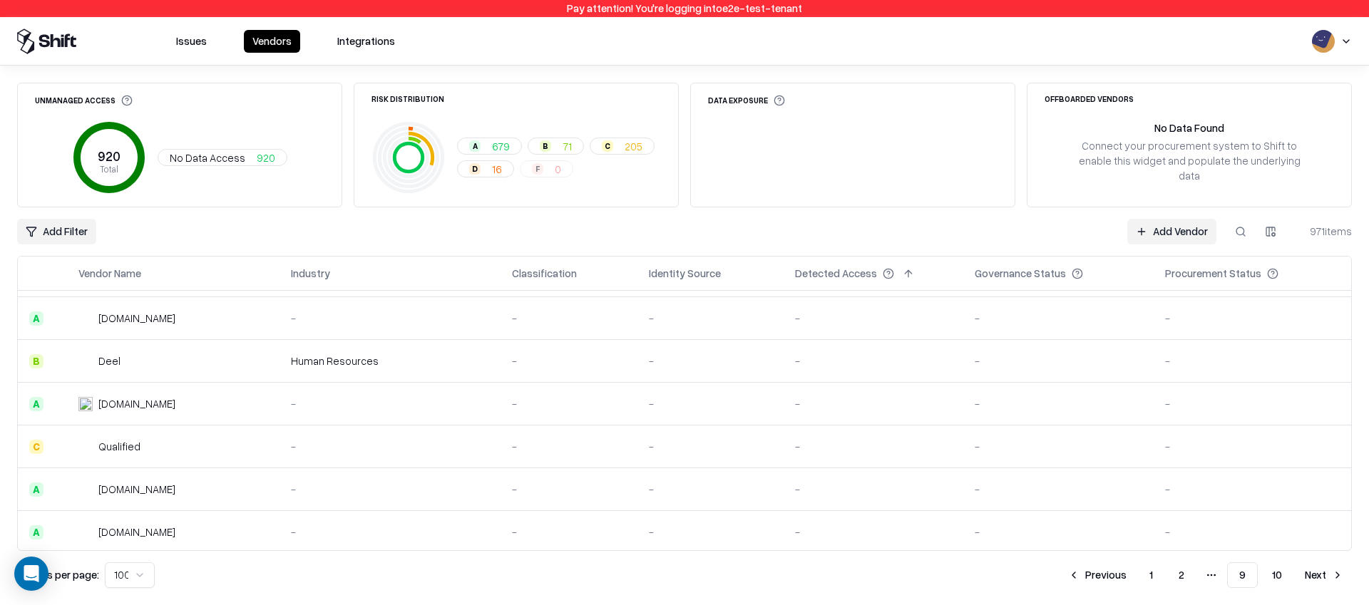
scroll to position [165, 0]
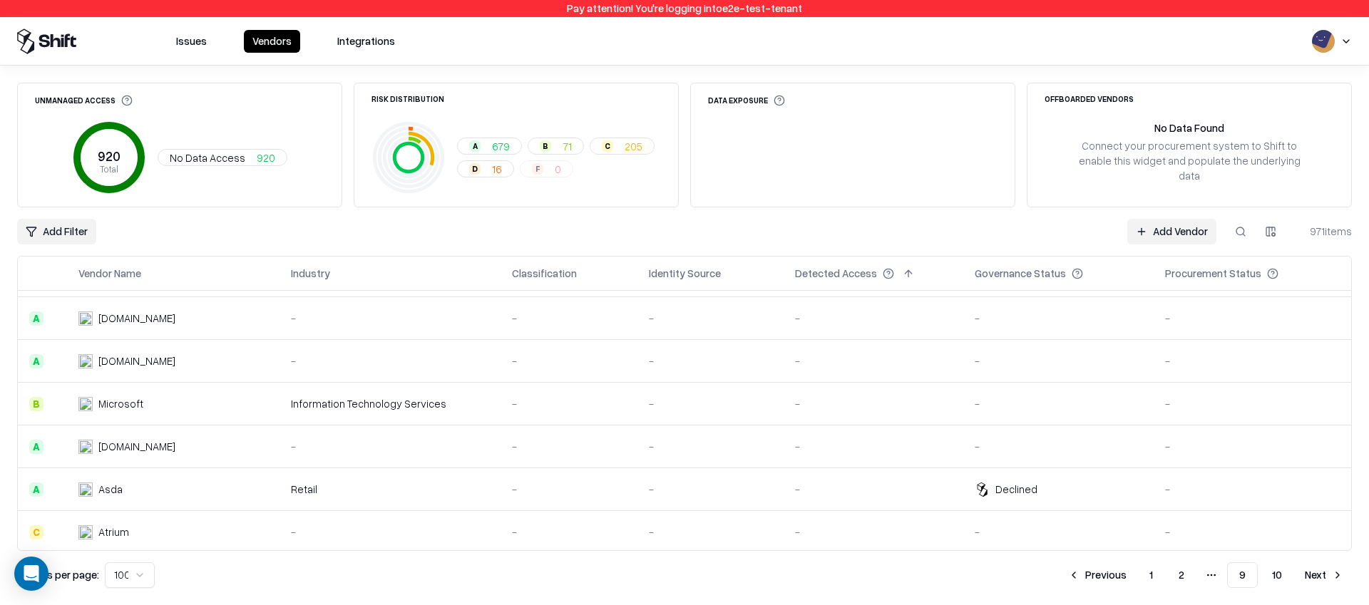
click at [1098, 582] on button "Previous" at bounding box center [1097, 575] width 76 height 26
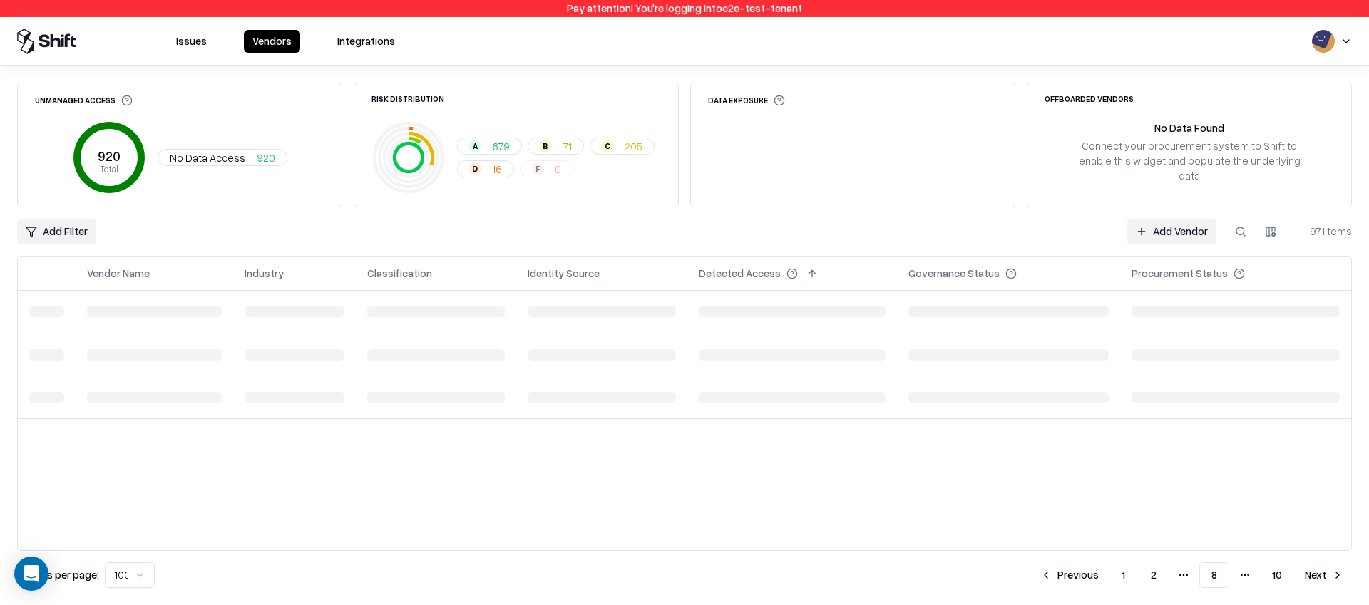
scroll to position [0, 0]
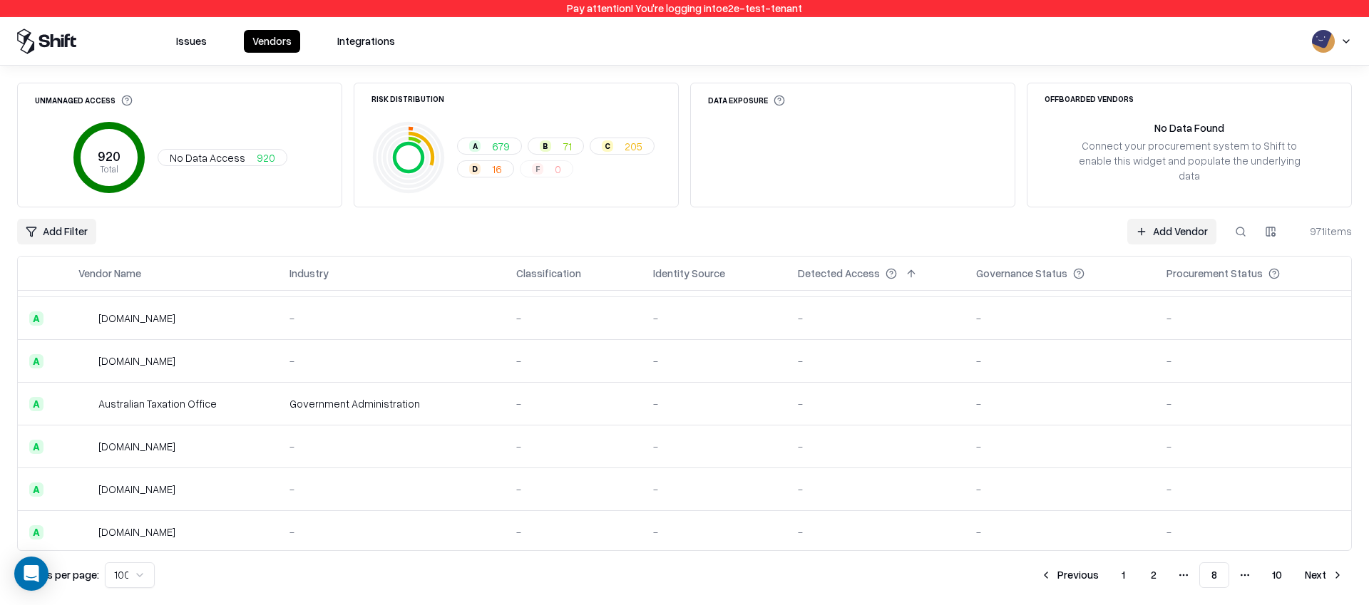
scroll to position [1277, 0]
click at [1064, 570] on button "Previous" at bounding box center [1069, 575] width 76 height 26
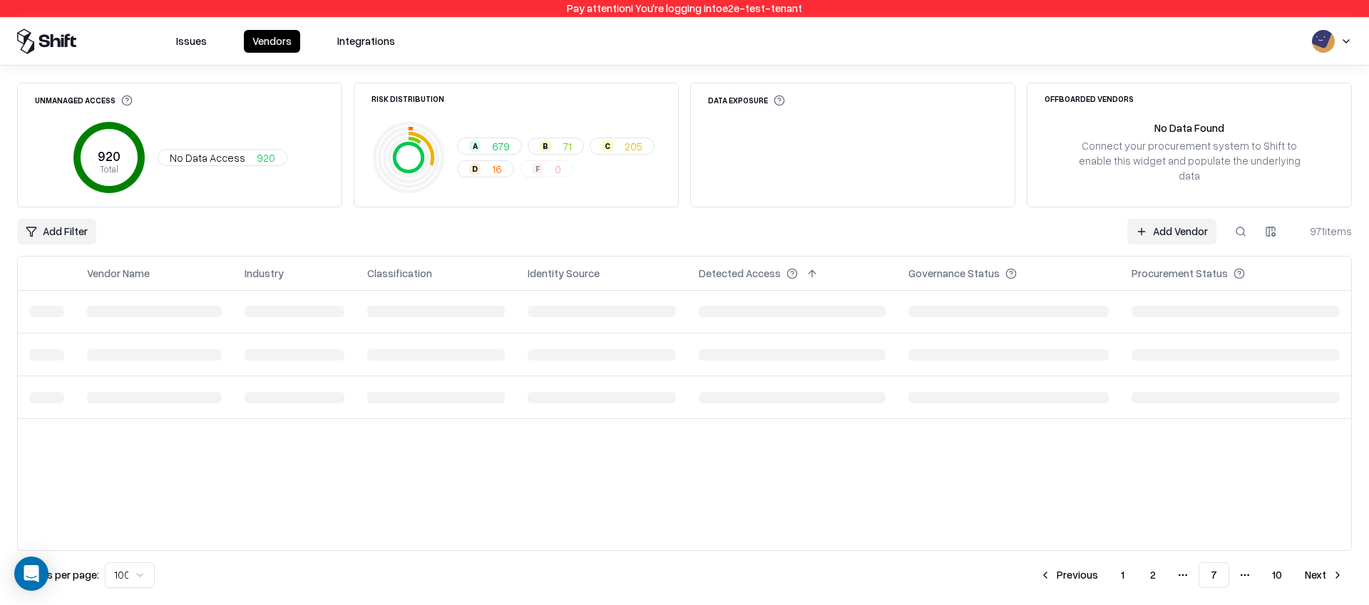
scroll to position [0, 0]
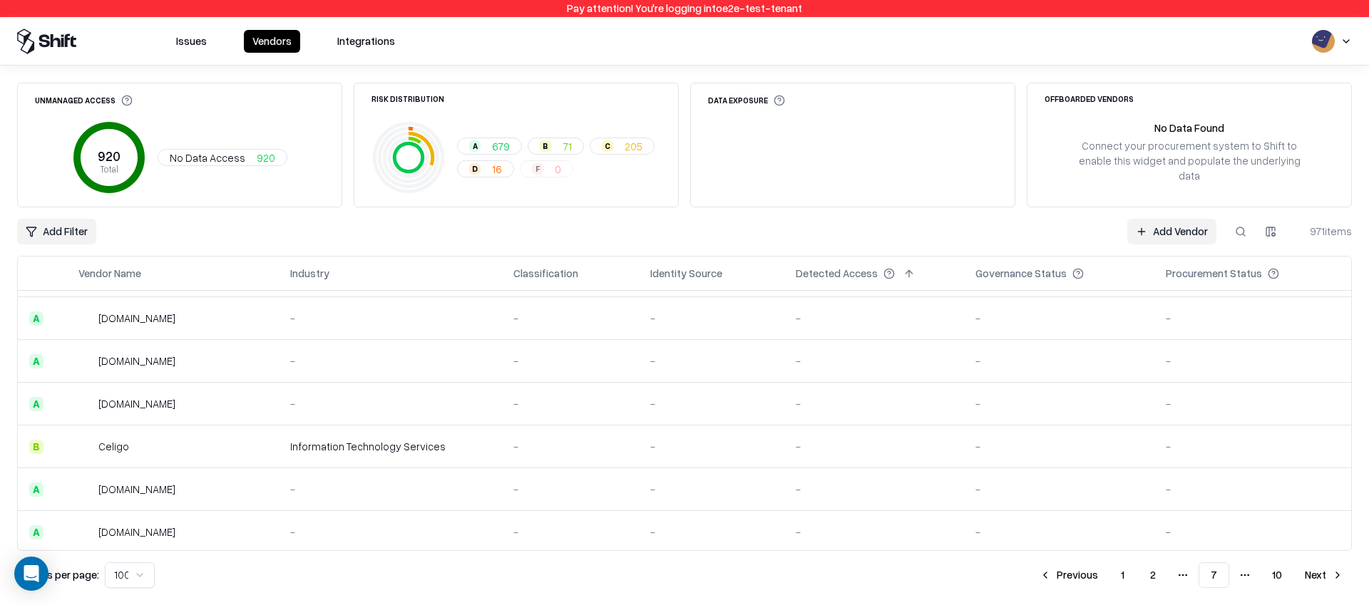
scroll to position [2346, 0]
click at [1066, 572] on button "Previous" at bounding box center [1069, 575] width 76 height 26
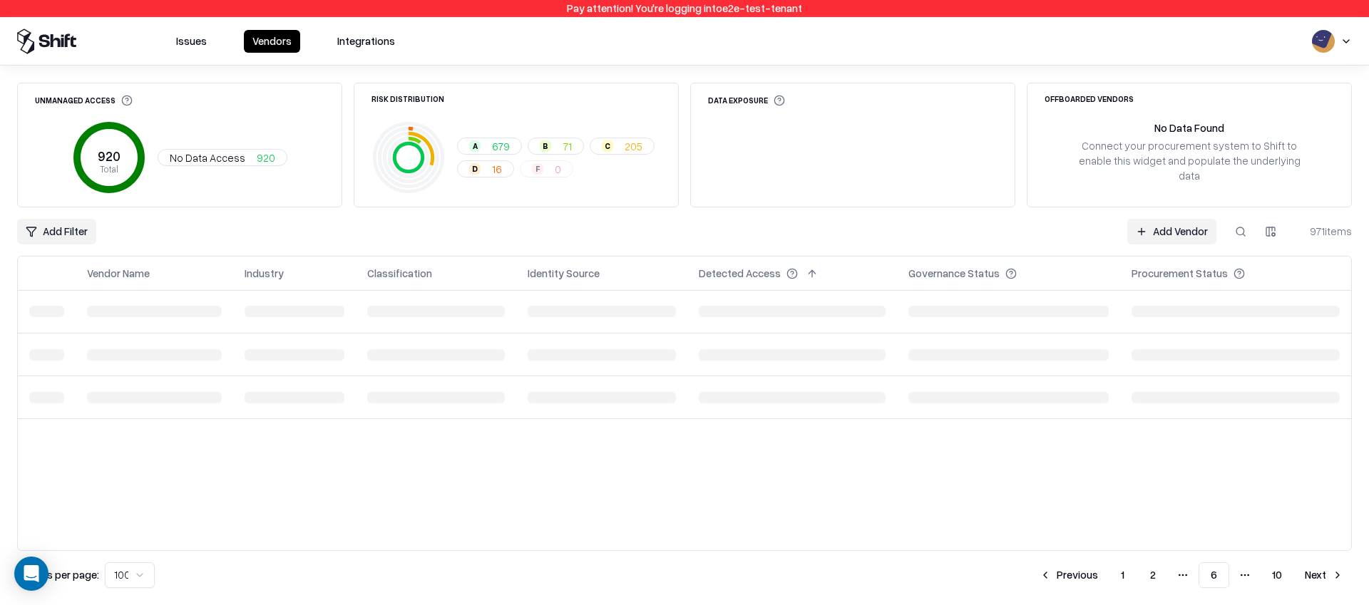
scroll to position [0, 0]
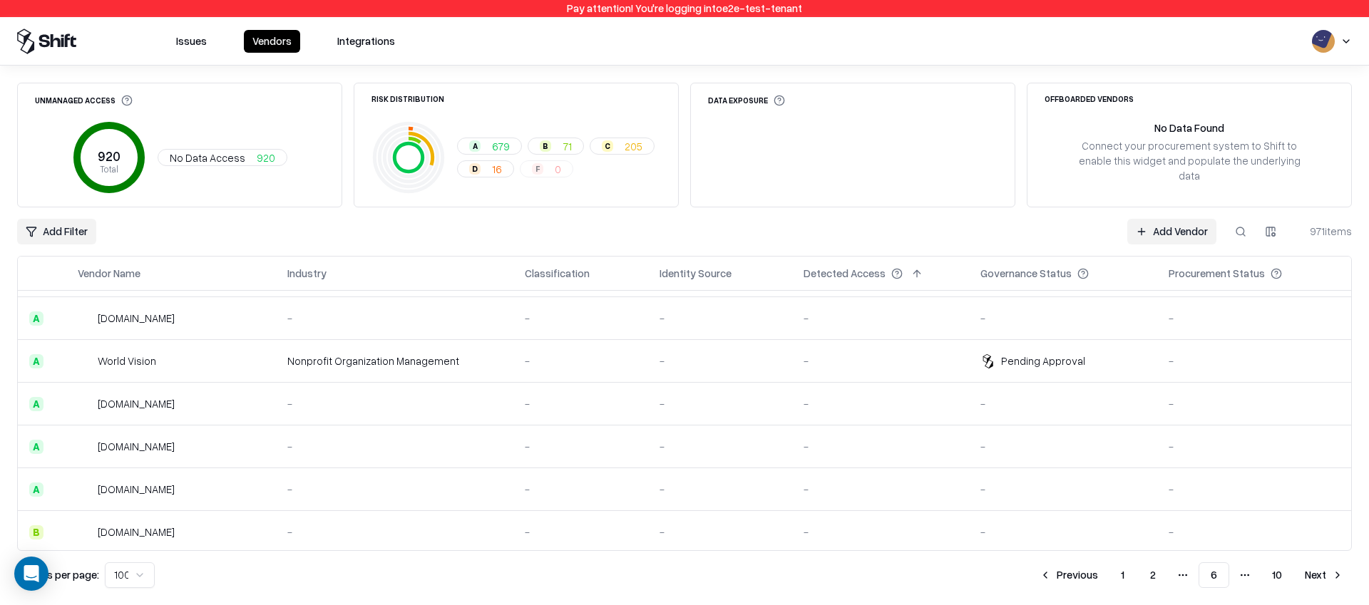
scroll to position [2987, 0]
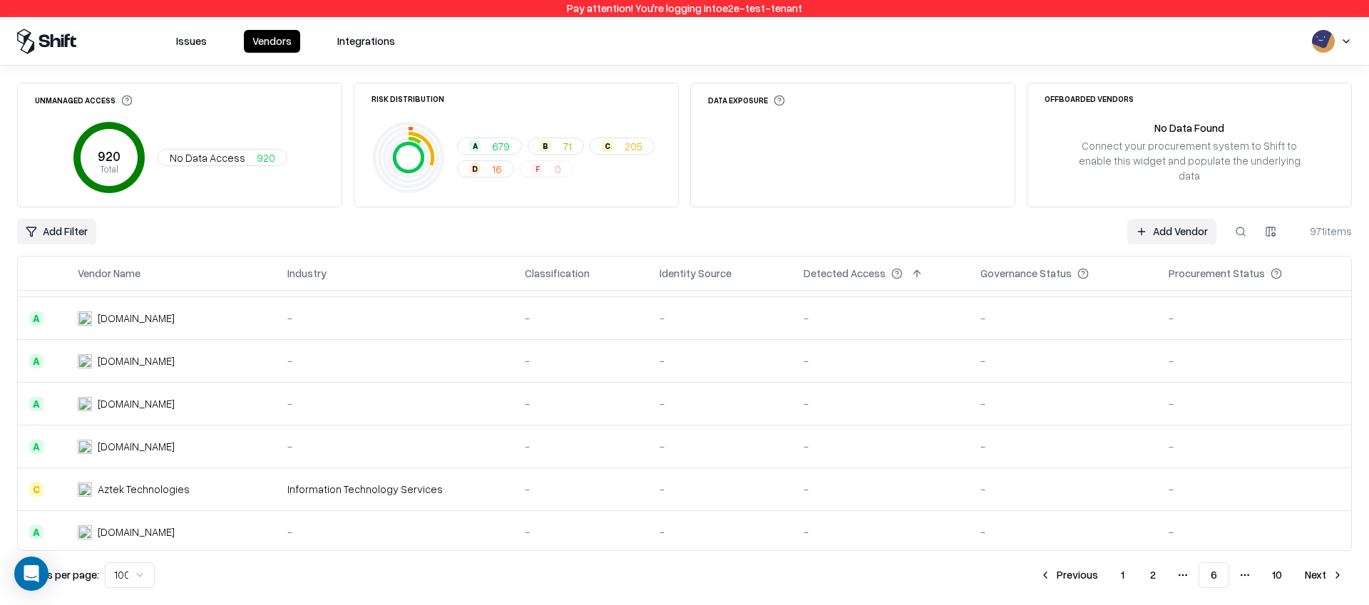
click at [1077, 573] on button "Previous" at bounding box center [1069, 575] width 76 height 26
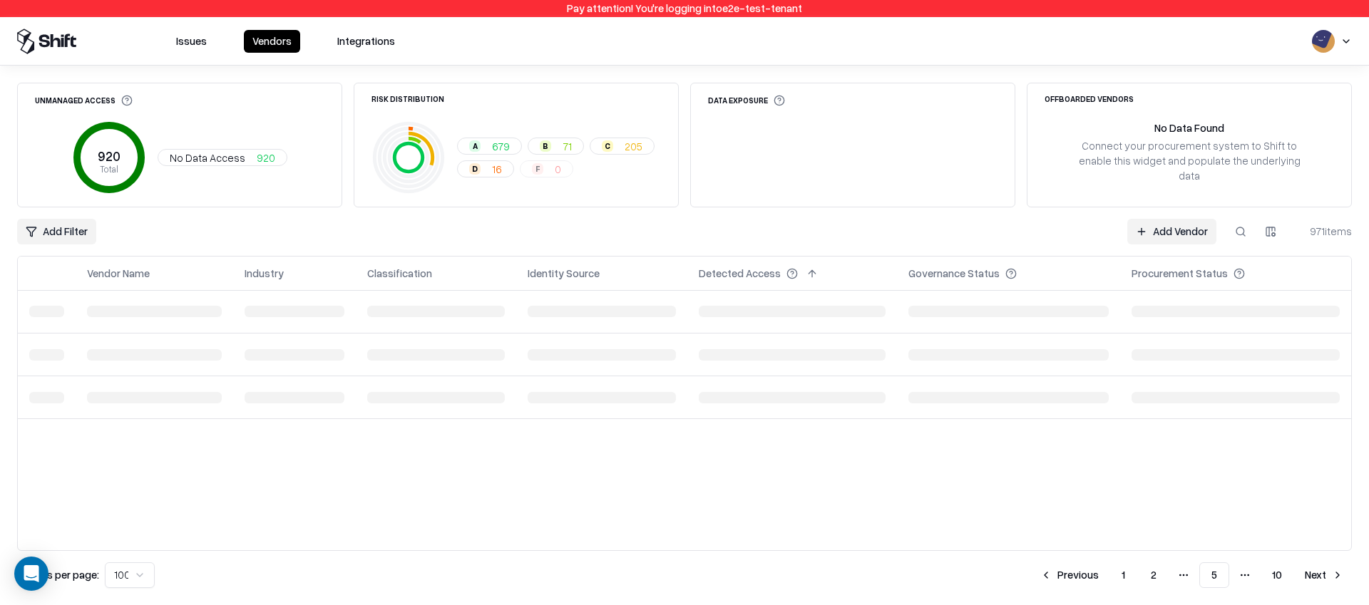
scroll to position [0, 0]
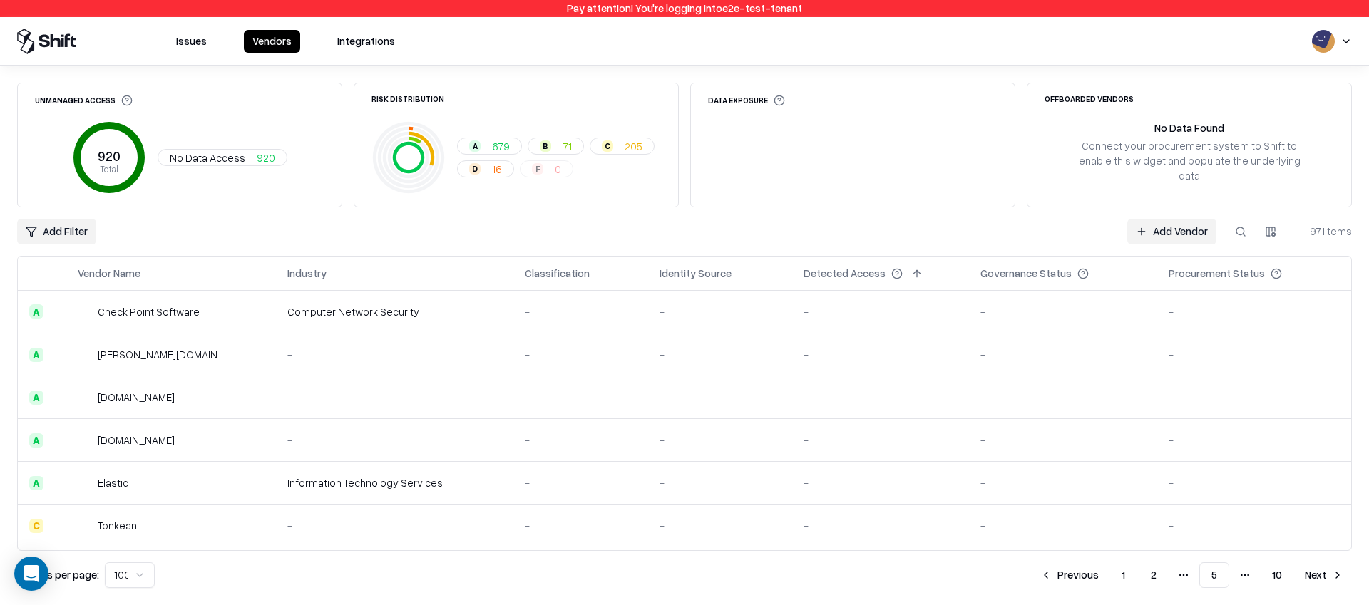
scroll to position [1704, 0]
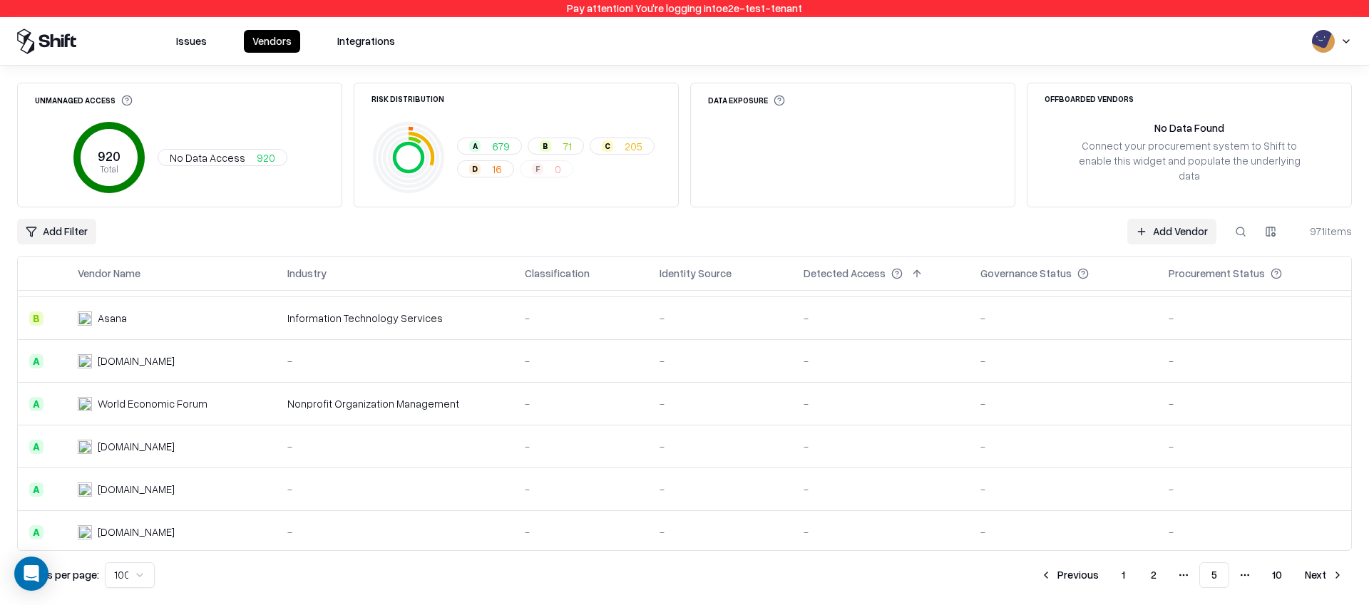
click at [1073, 572] on button "Previous" at bounding box center [1069, 575] width 76 height 26
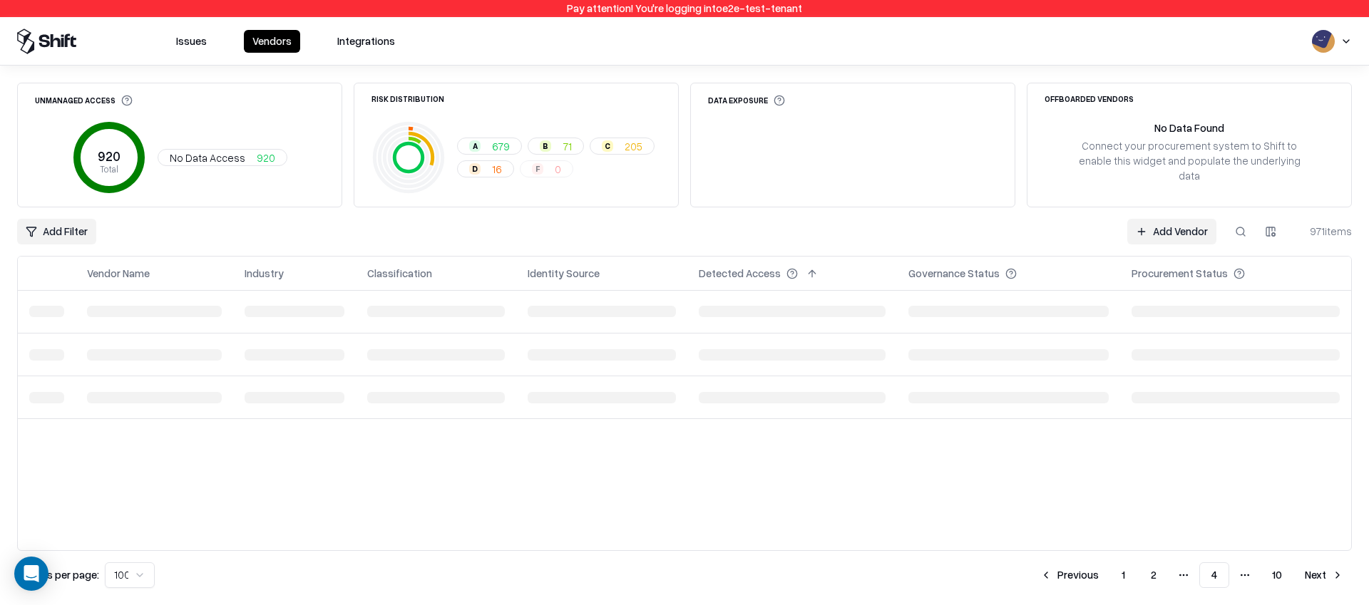
scroll to position [0, 0]
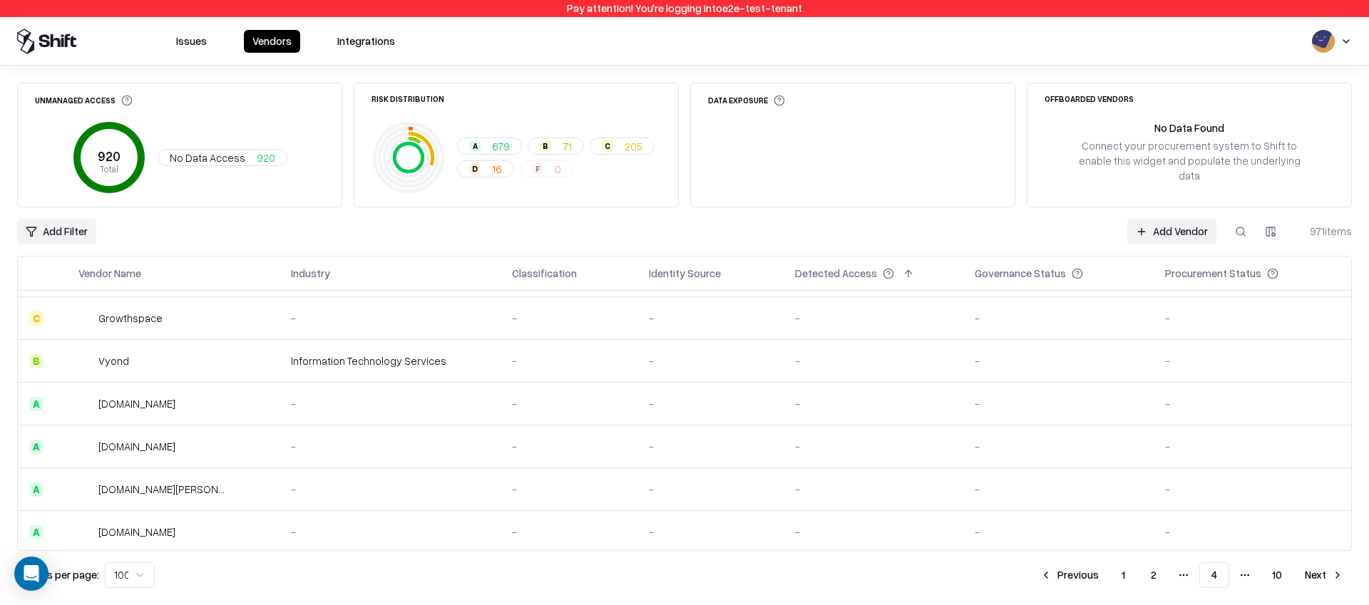
scroll to position [293, 0]
click at [1071, 577] on button "Previous" at bounding box center [1069, 575] width 76 height 26
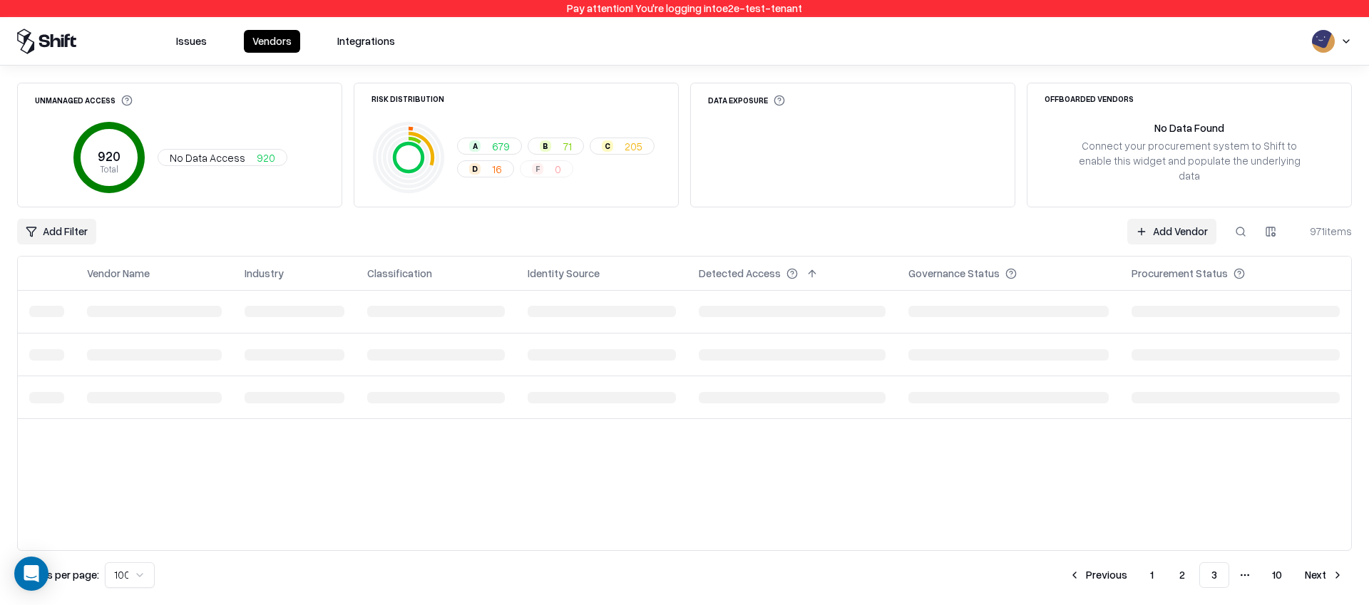
scroll to position [0, 0]
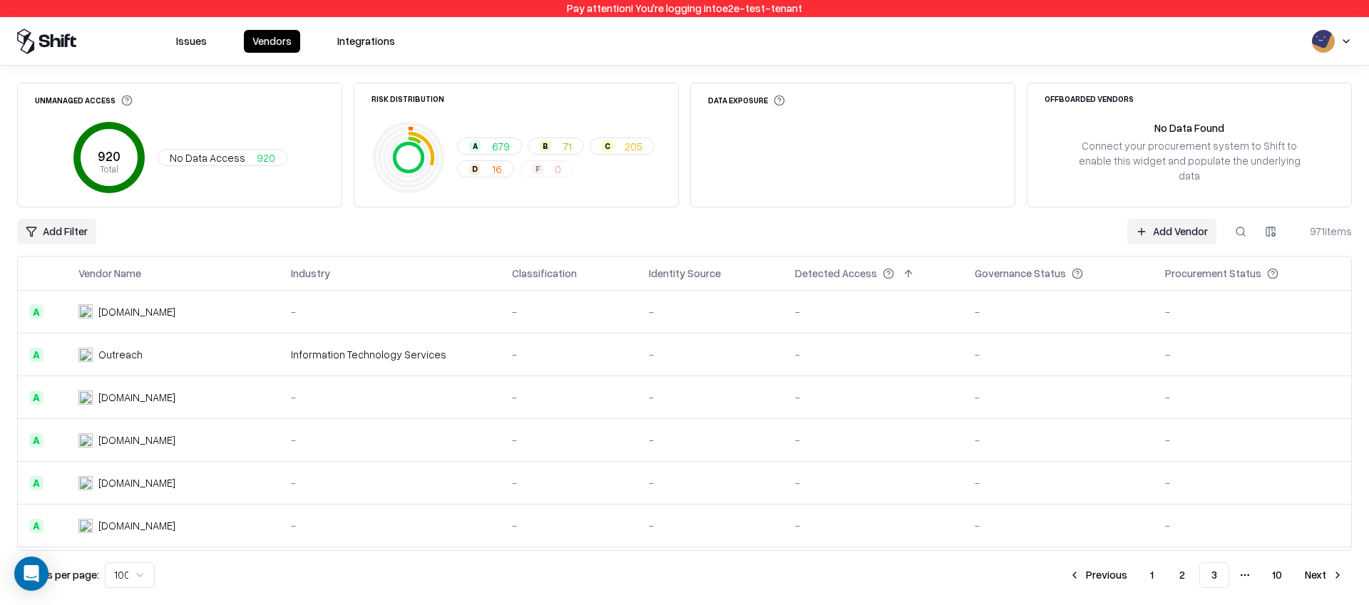
click at [1060, 562] on button "Previous" at bounding box center [1098, 575] width 76 height 26
click at [1328, 576] on button "Next" at bounding box center [1324, 575] width 56 height 26
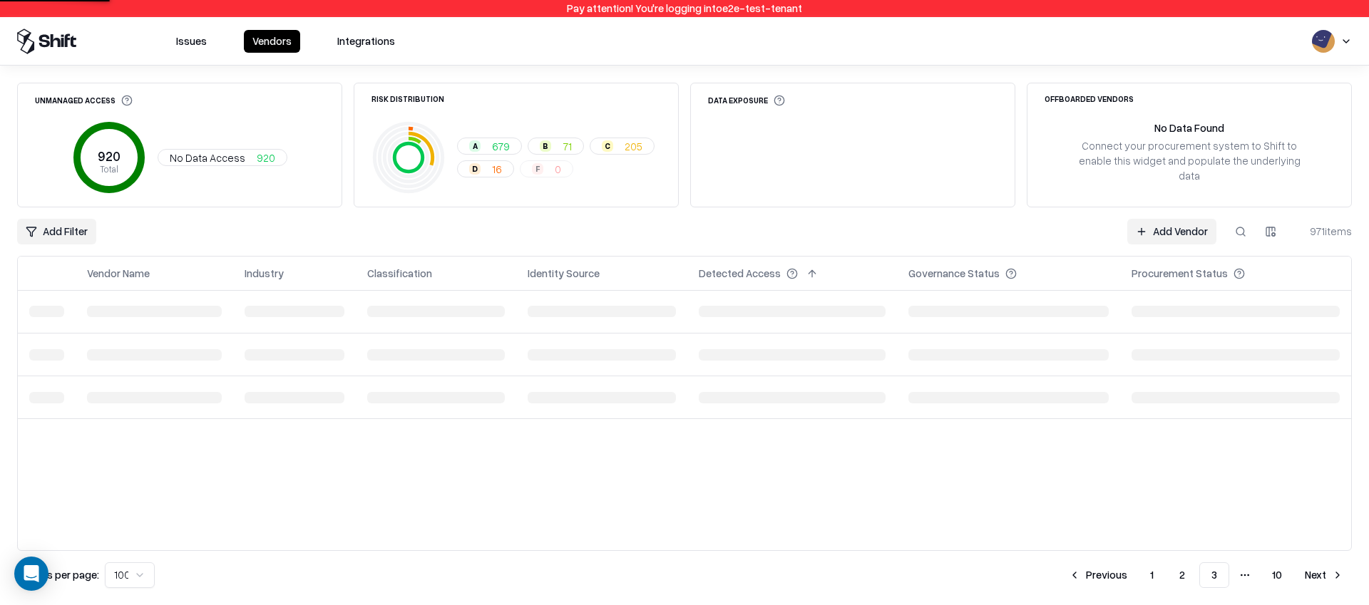
click at [1328, 576] on button "Next" at bounding box center [1324, 575] width 56 height 26
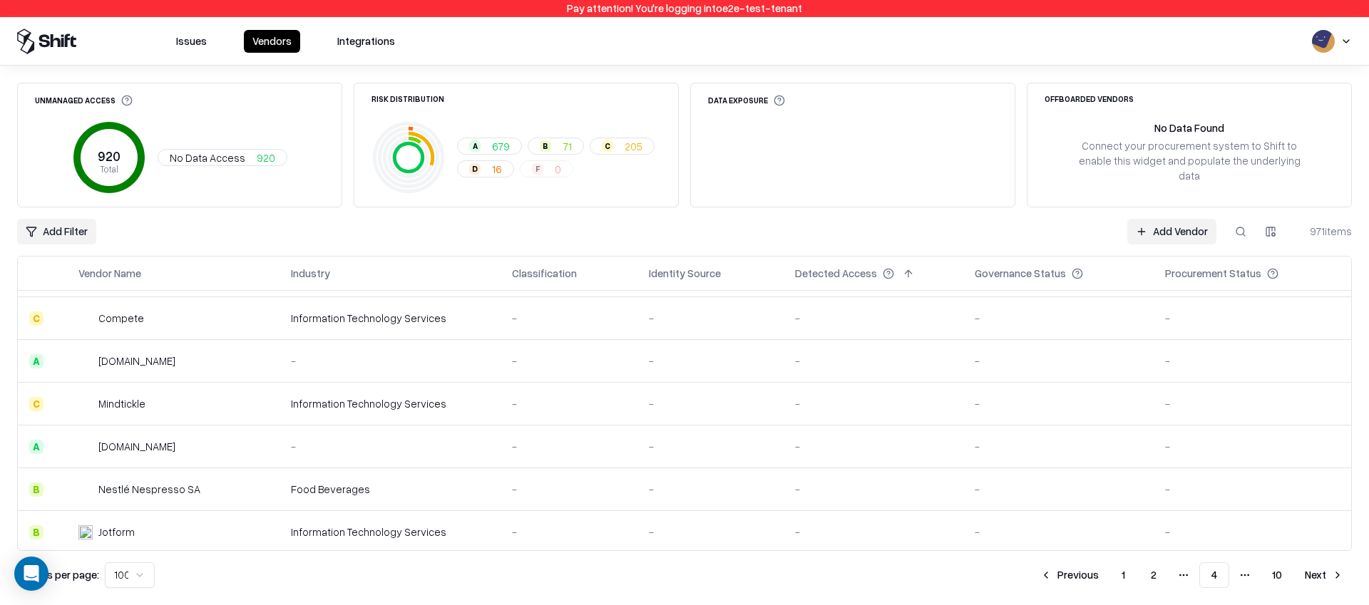
scroll to position [1148, 0]
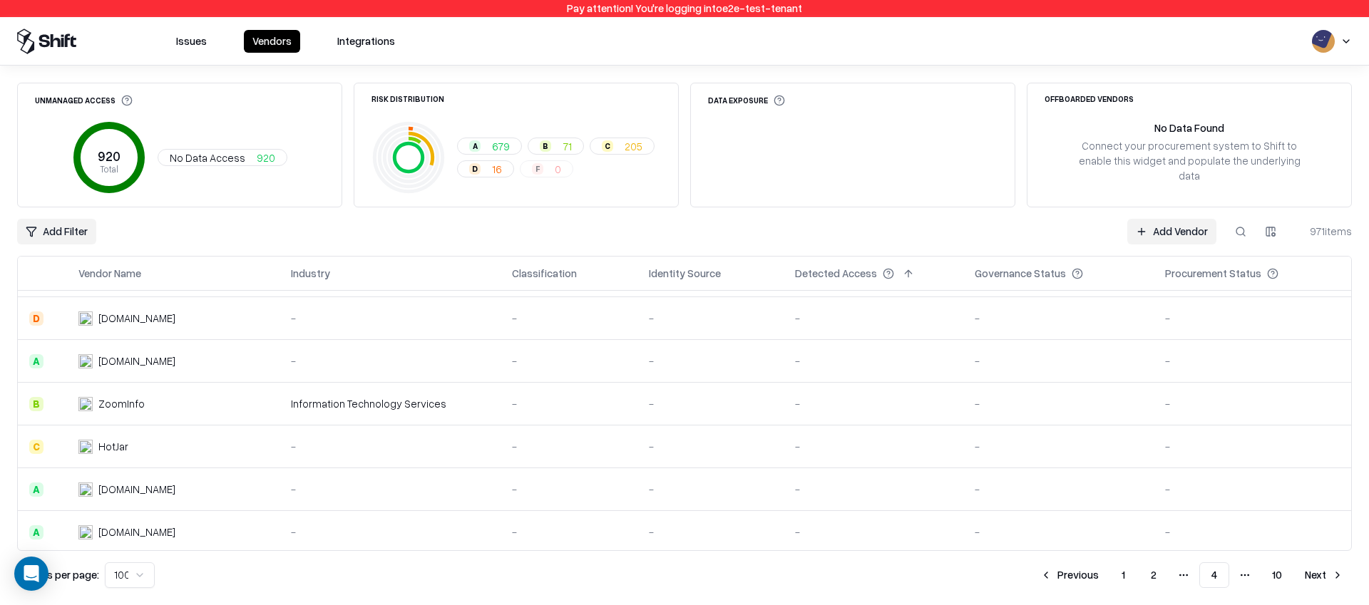
click at [1089, 566] on button "Previous" at bounding box center [1069, 575] width 76 height 26
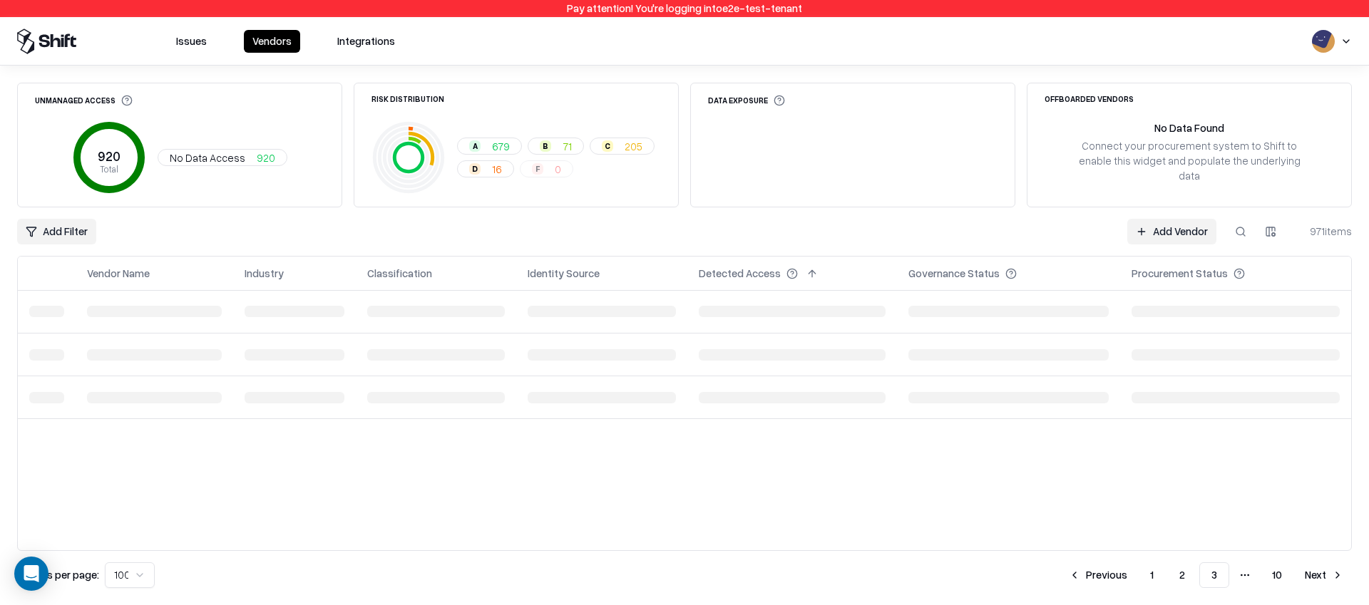
scroll to position [0, 0]
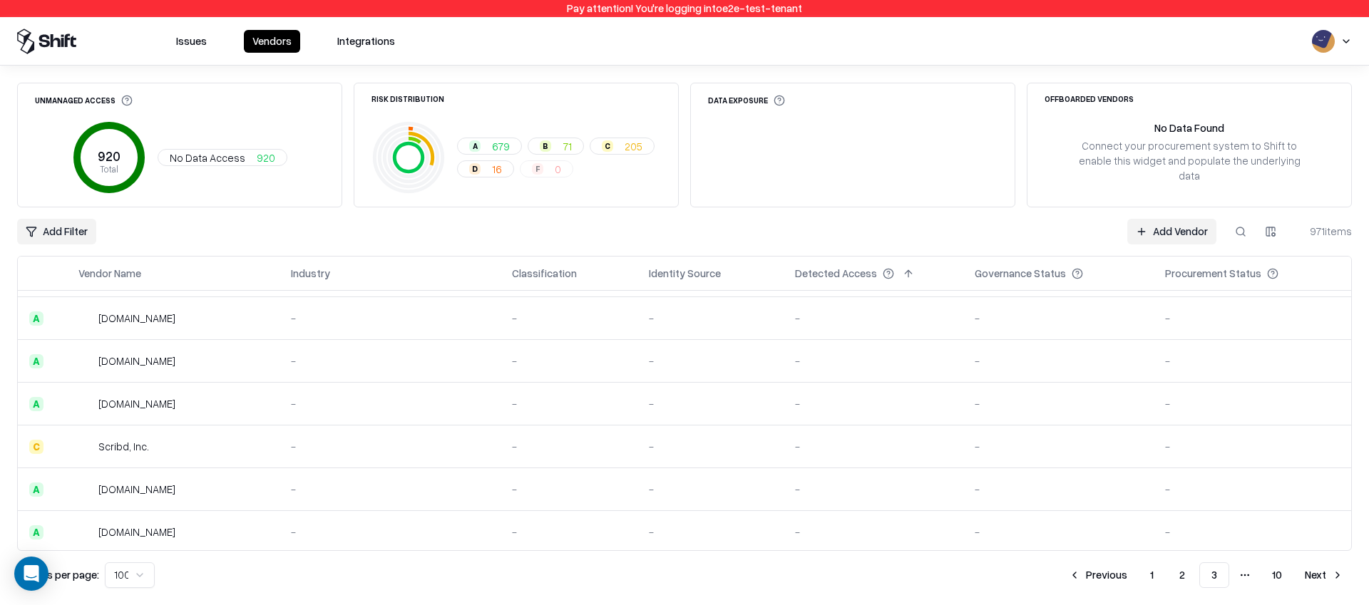
scroll to position [2774, 0]
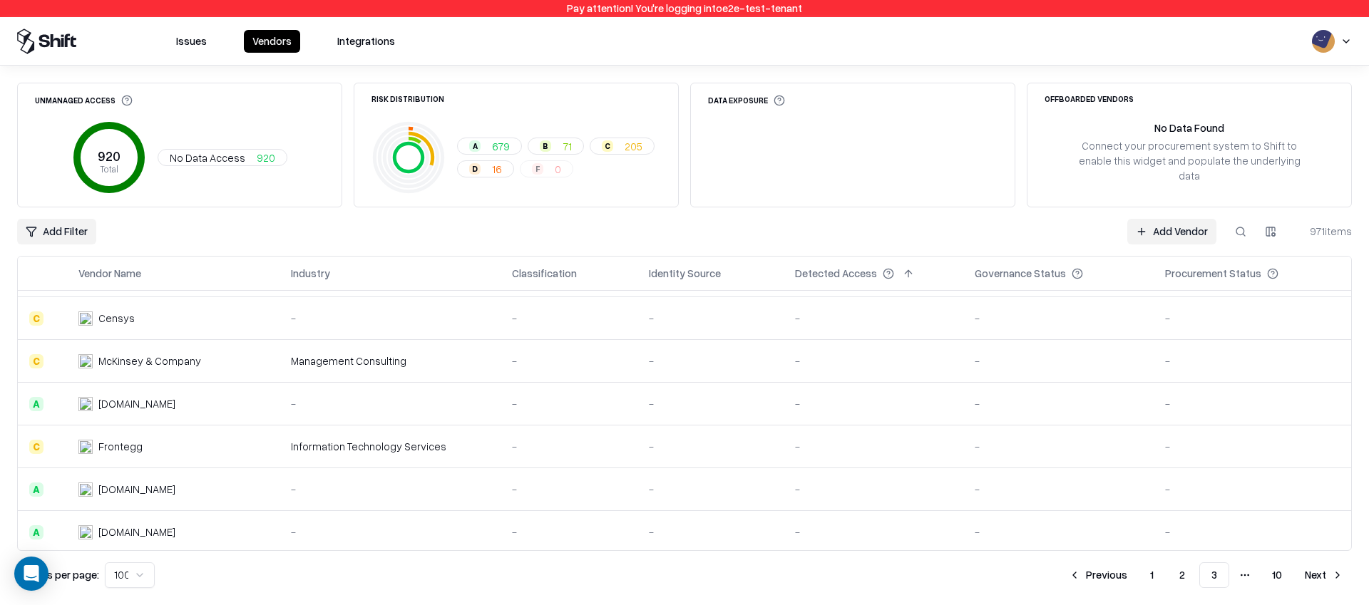
click at [1088, 576] on button "Previous" at bounding box center [1098, 575] width 76 height 26
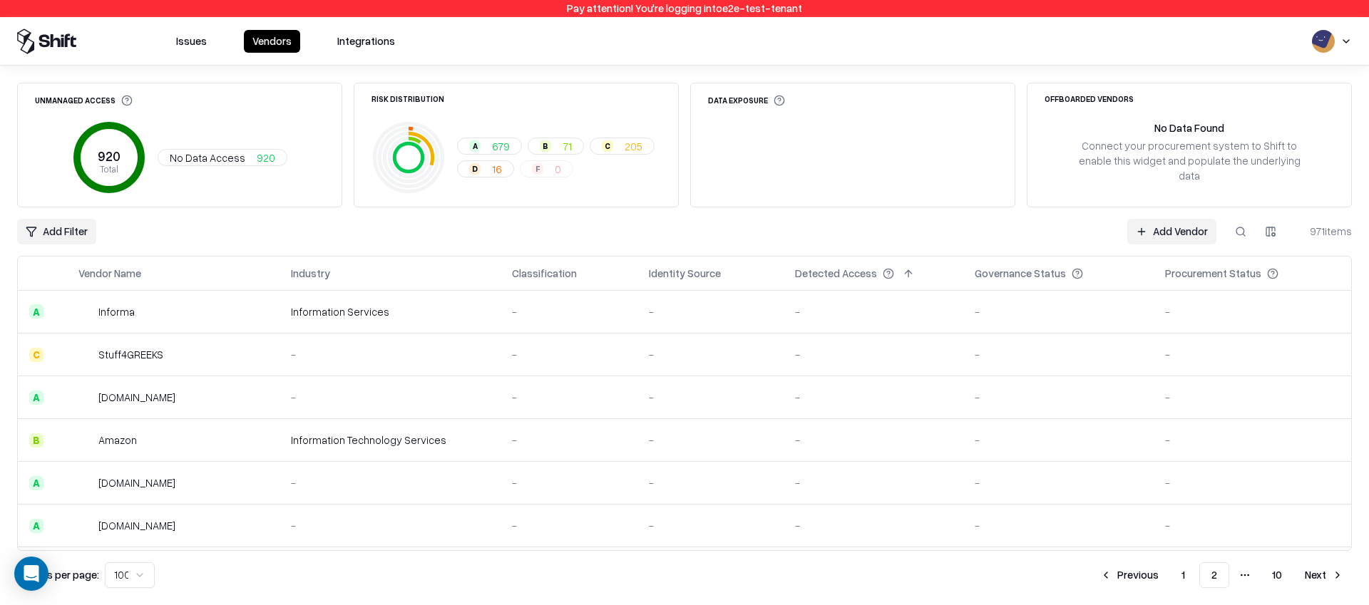
scroll to position [1704, 0]
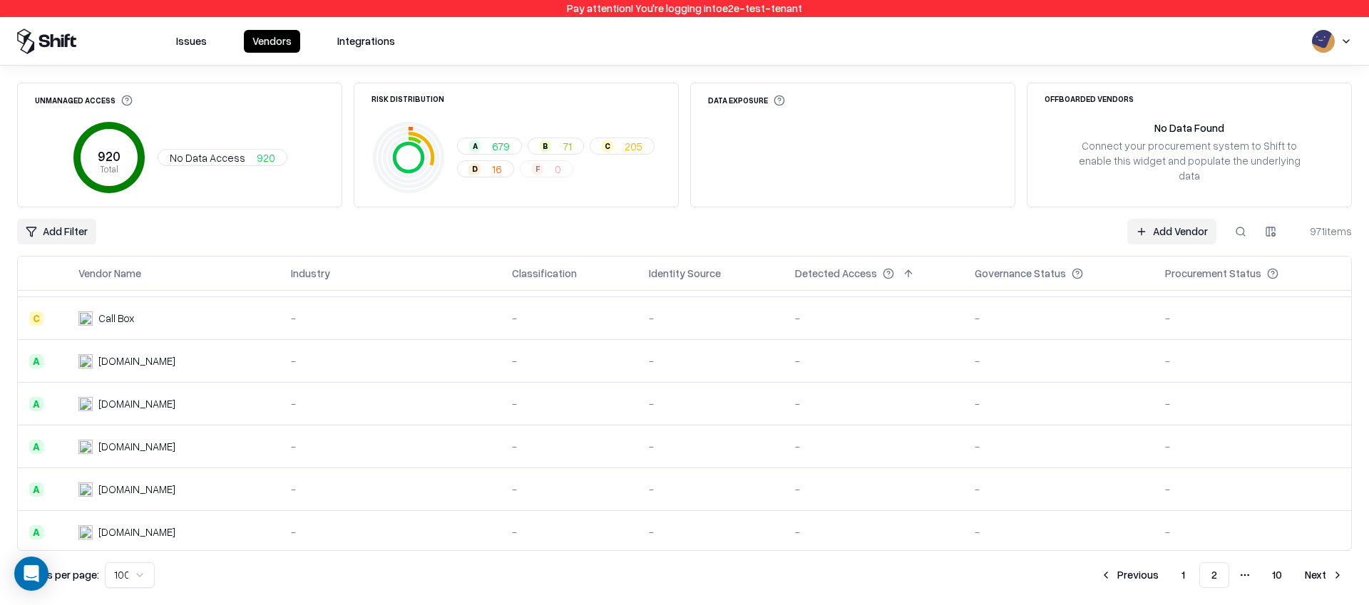
click at [1133, 565] on button "Previous" at bounding box center [1129, 575] width 76 height 26
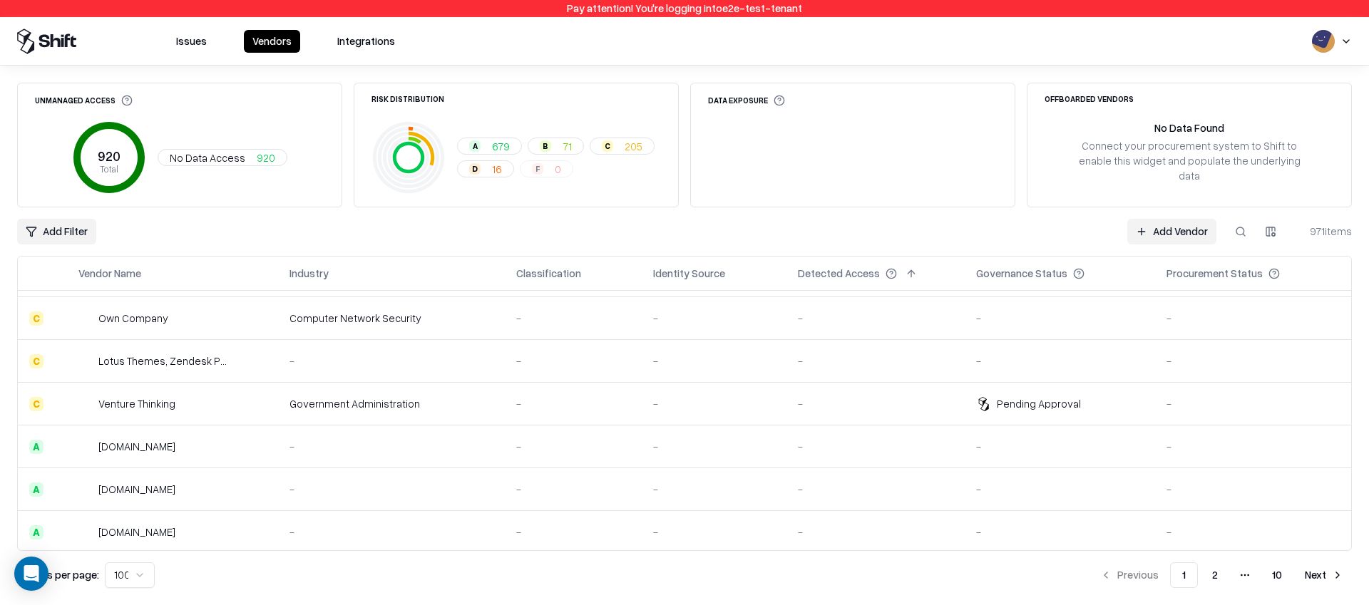
scroll to position [2346, 0]
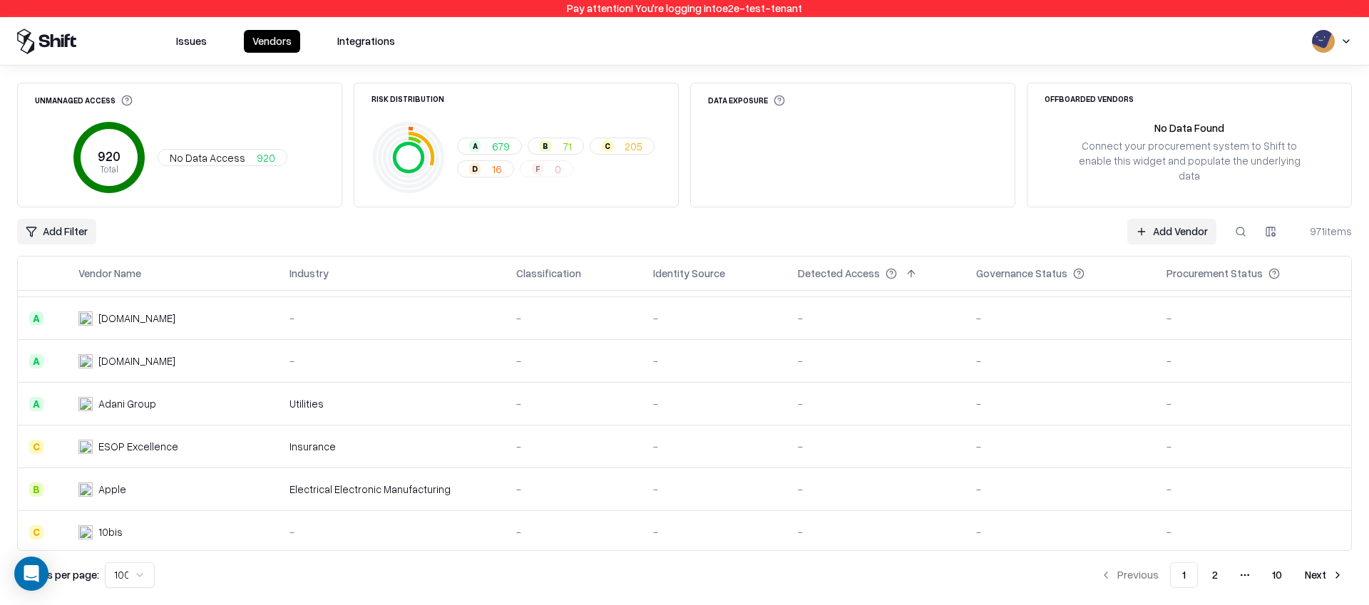
click at [343, 274] on button at bounding box center [342, 273] width 17 height 17
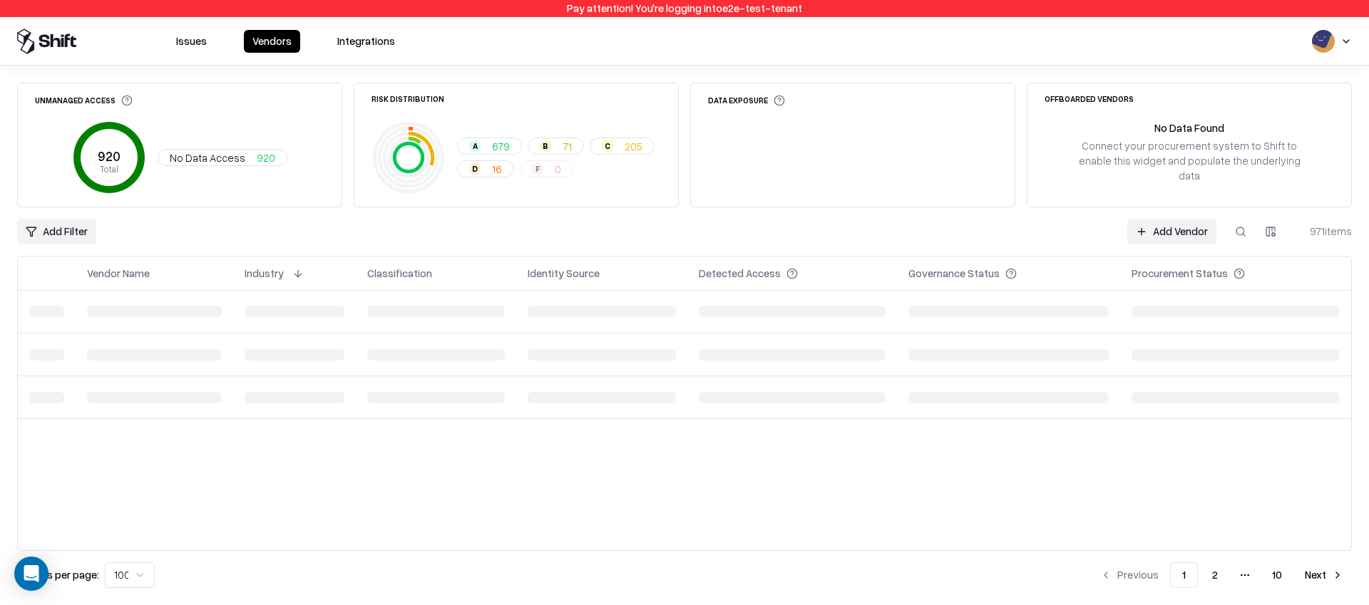
scroll to position [0, 0]
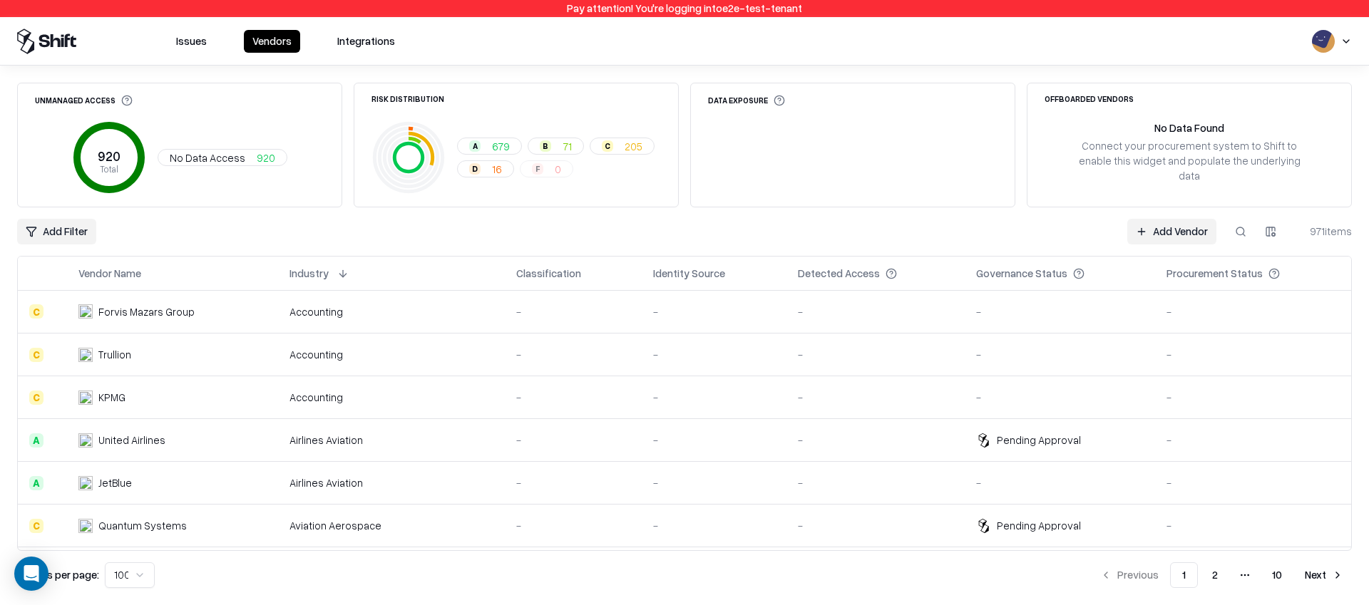
click at [349, 272] on button at bounding box center [342, 273] width 17 height 17
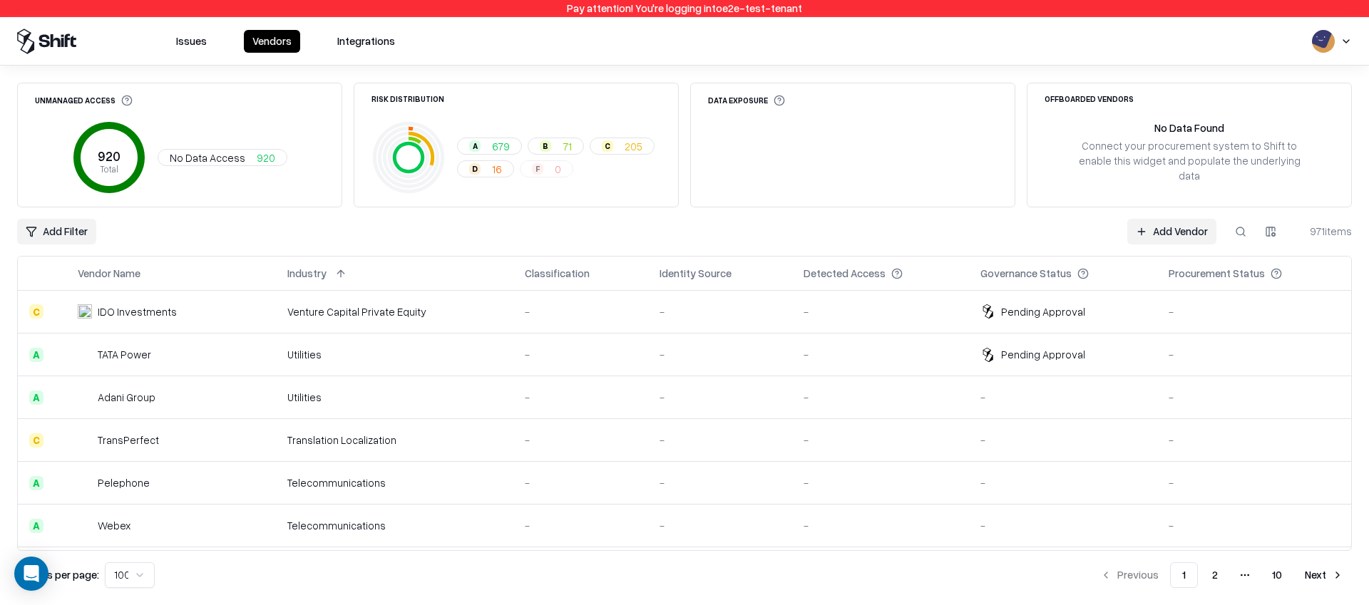
scroll to position [336, 0]
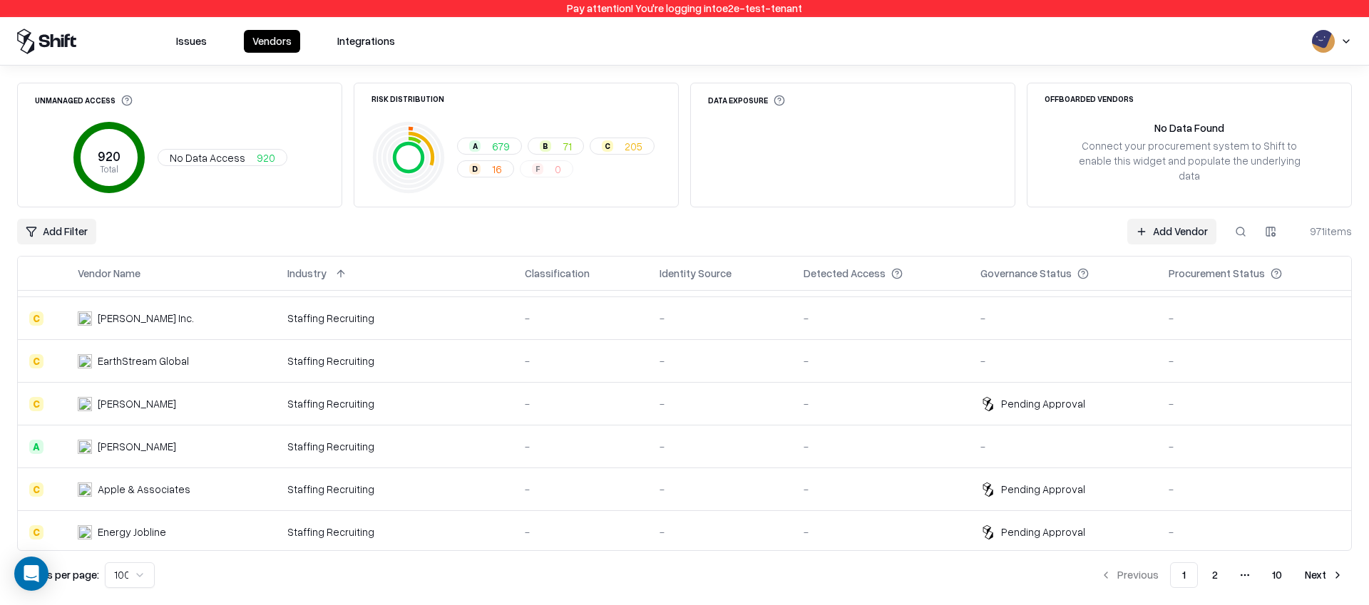
click at [1303, 570] on button "Next" at bounding box center [1324, 575] width 56 height 26
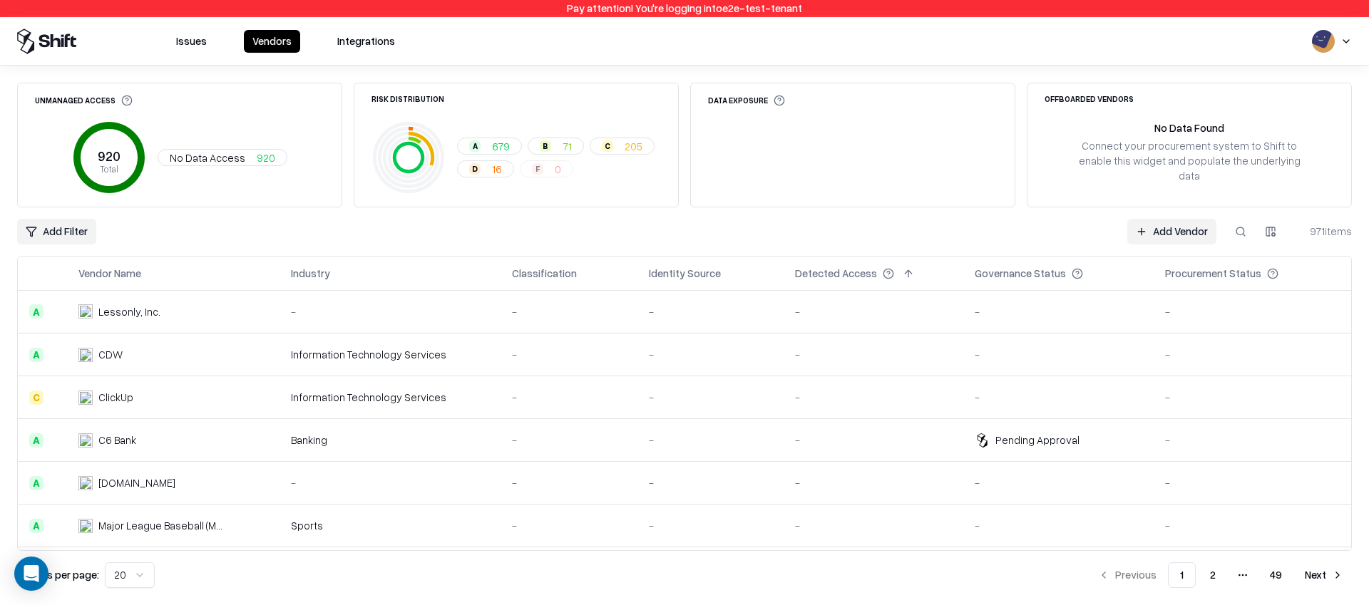
click at [142, 577] on html "Pay attention! You're logging into e2e-test-tenant Issues Vendors Integrations …" at bounding box center [684, 302] width 1369 height 605
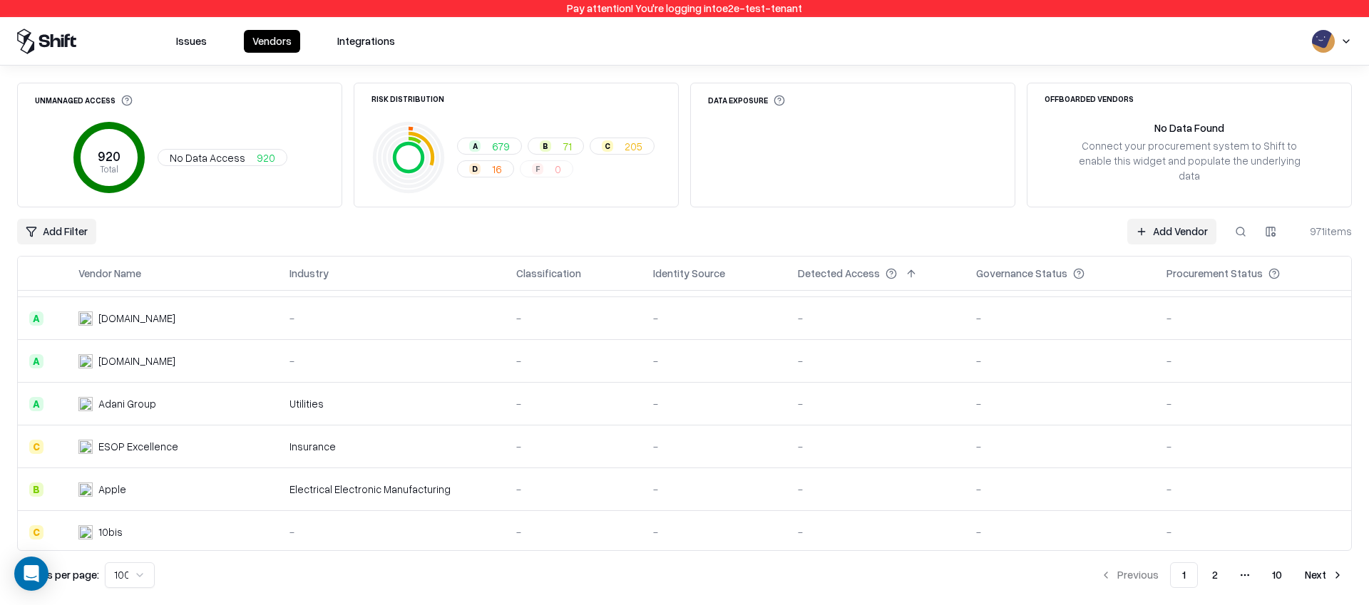
click at [1218, 577] on button "2" at bounding box center [1214, 575] width 29 height 26
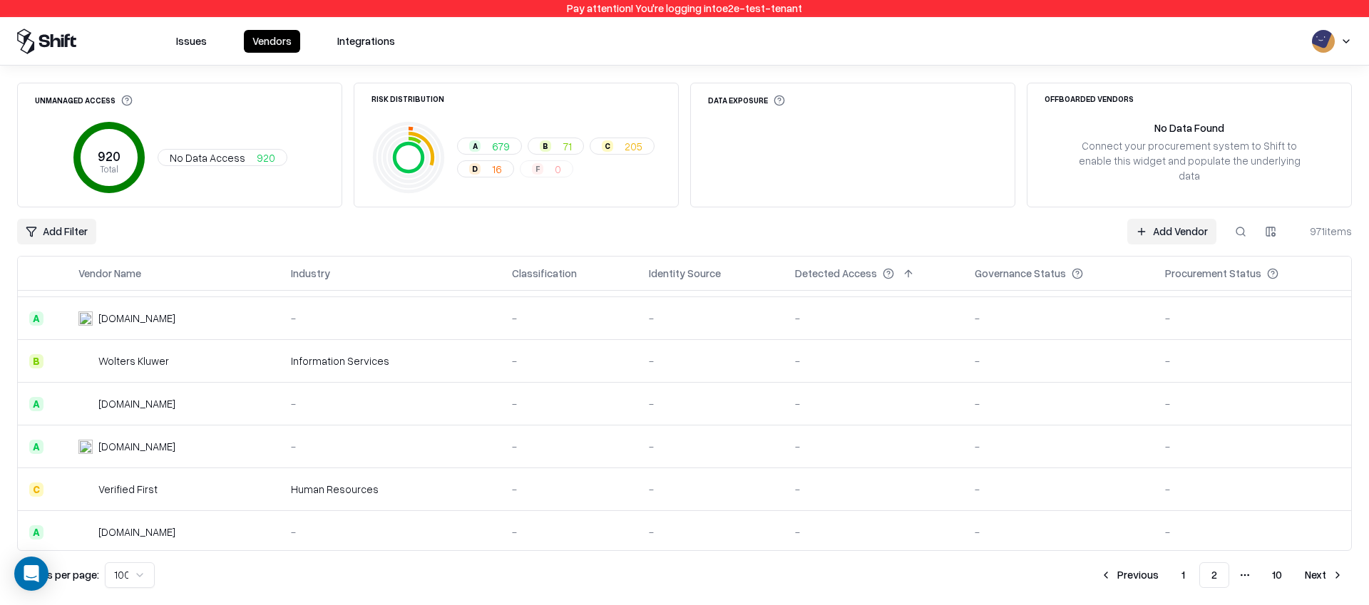
scroll to position [2389, 0]
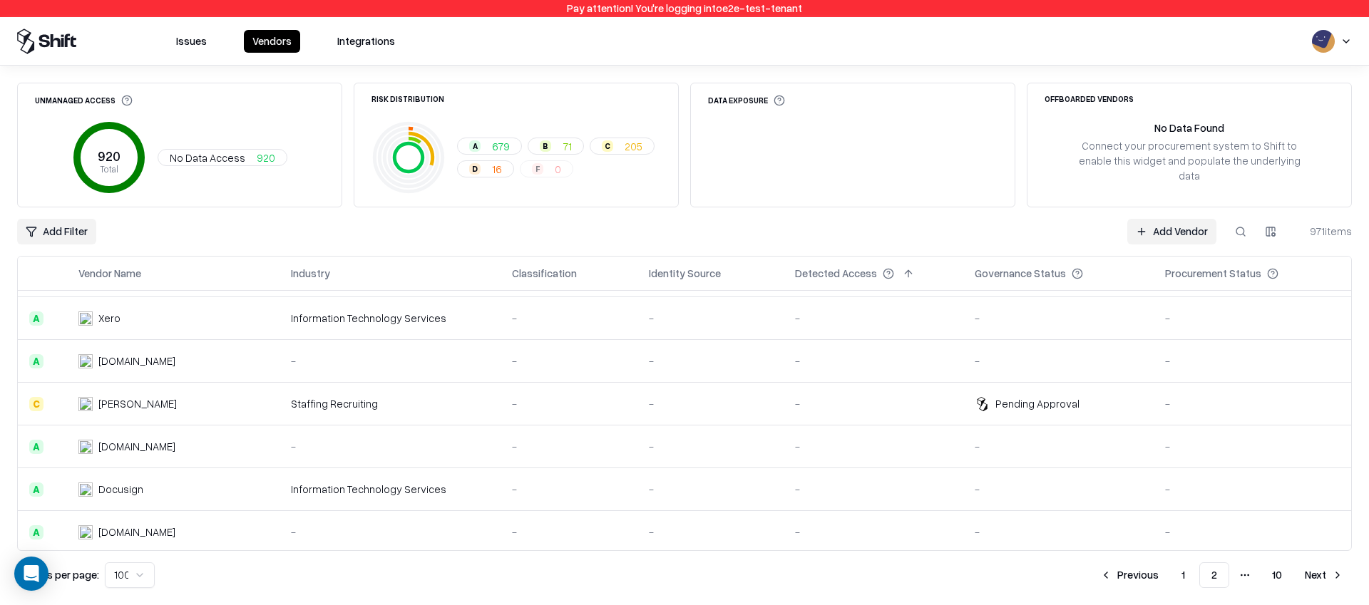
click at [1182, 579] on button "1" at bounding box center [1183, 575] width 26 height 26
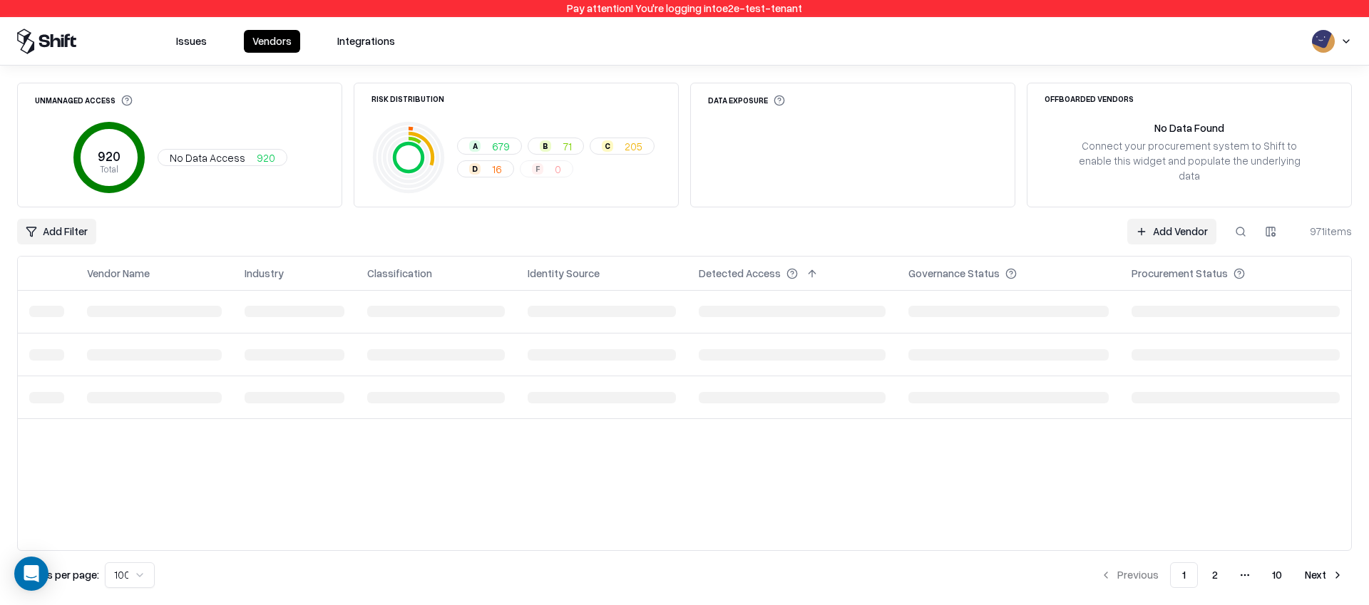
scroll to position [0, 0]
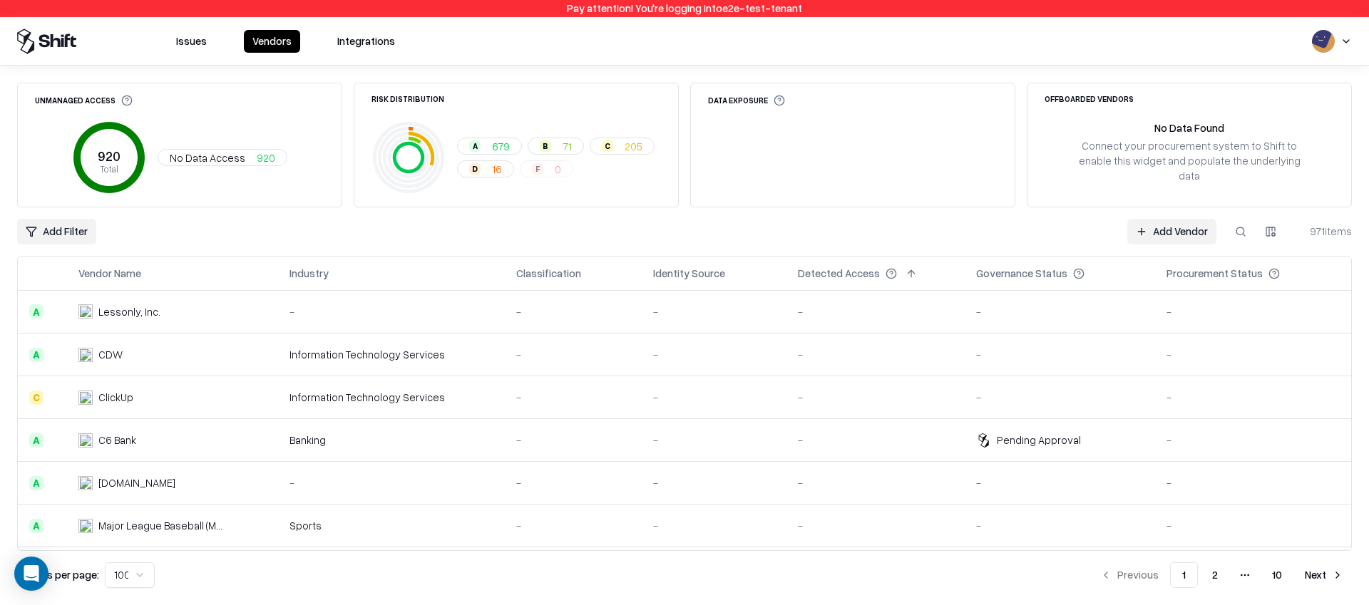
click at [1334, 569] on button "Next" at bounding box center [1324, 575] width 56 height 26
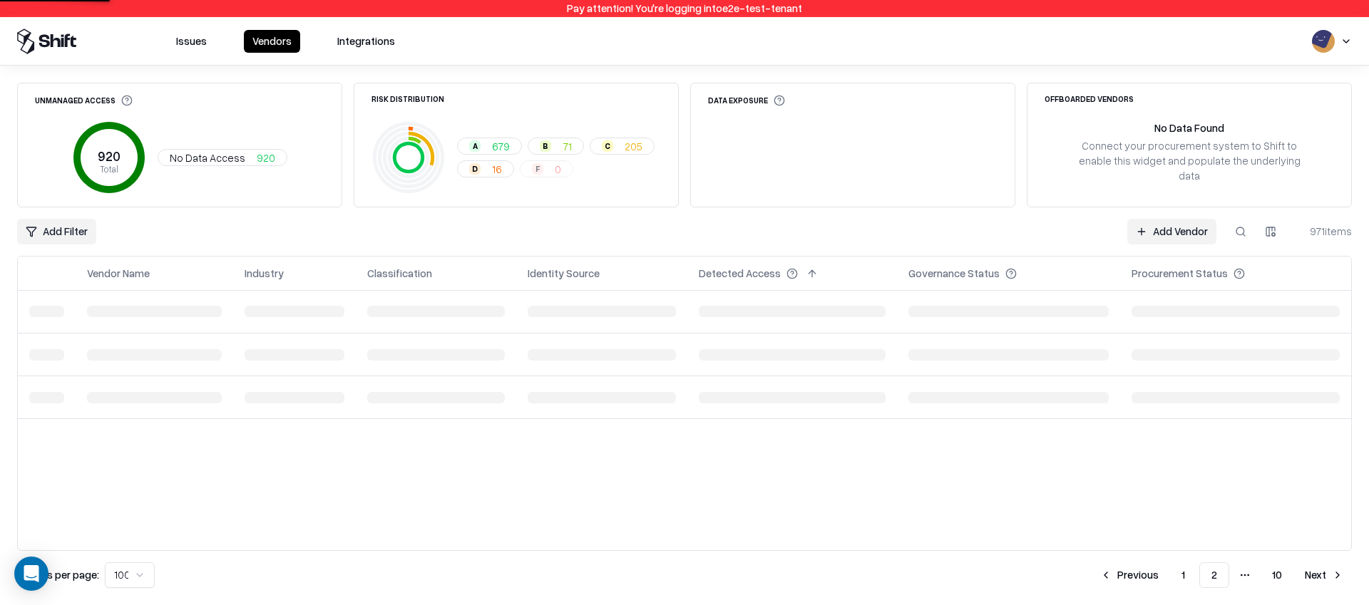
click at [1334, 569] on button "Next" at bounding box center [1324, 575] width 56 height 26
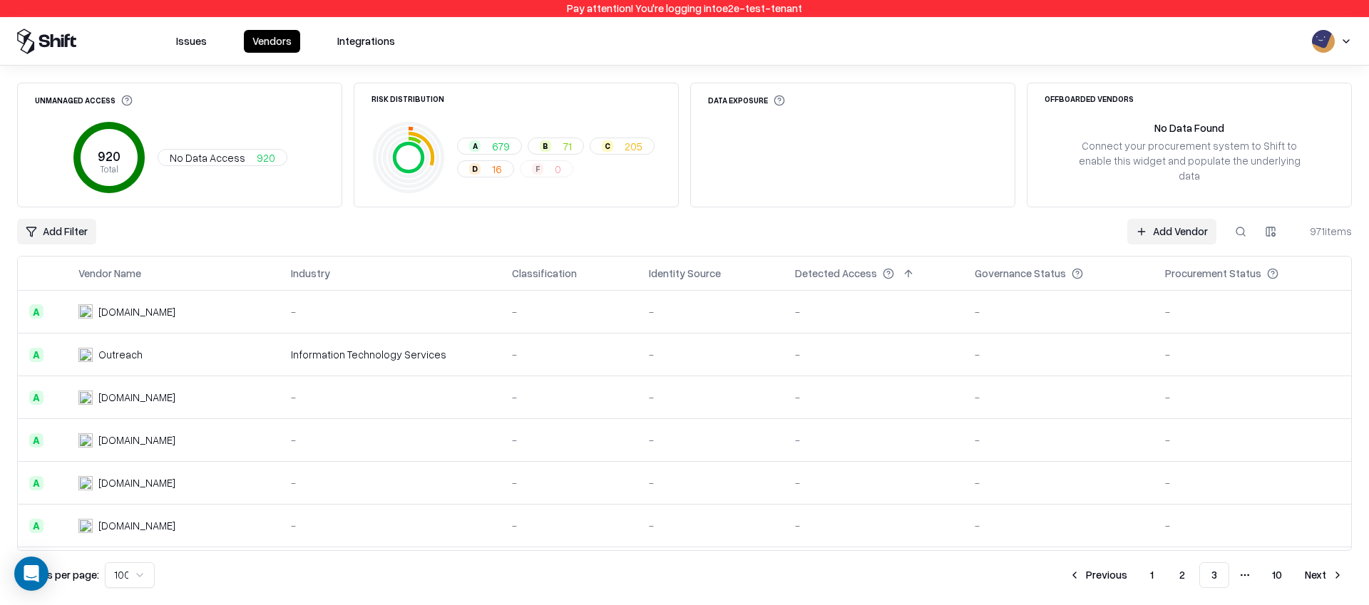
click at [1282, 567] on button "10" at bounding box center [1276, 575] width 33 height 26
click at [1210, 577] on button "2" at bounding box center [1213, 575] width 29 height 26
click at [1305, 576] on button "Next" at bounding box center [1324, 575] width 56 height 26
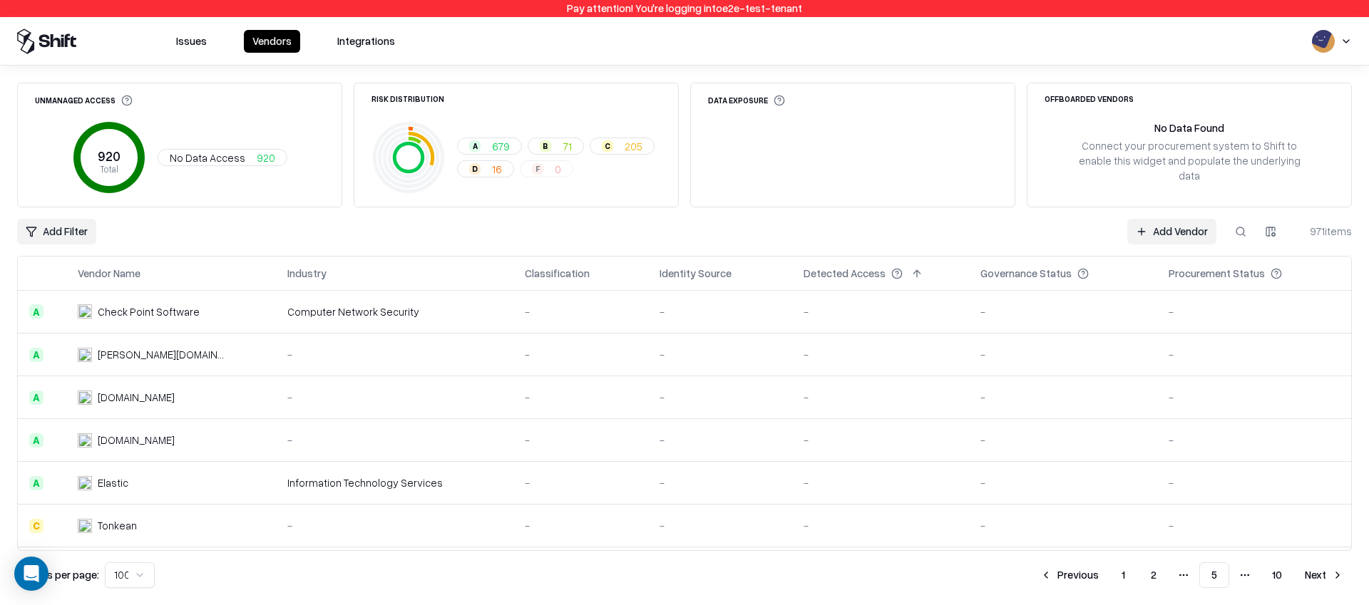
click at [1305, 576] on button "Next" at bounding box center [1324, 575] width 56 height 26
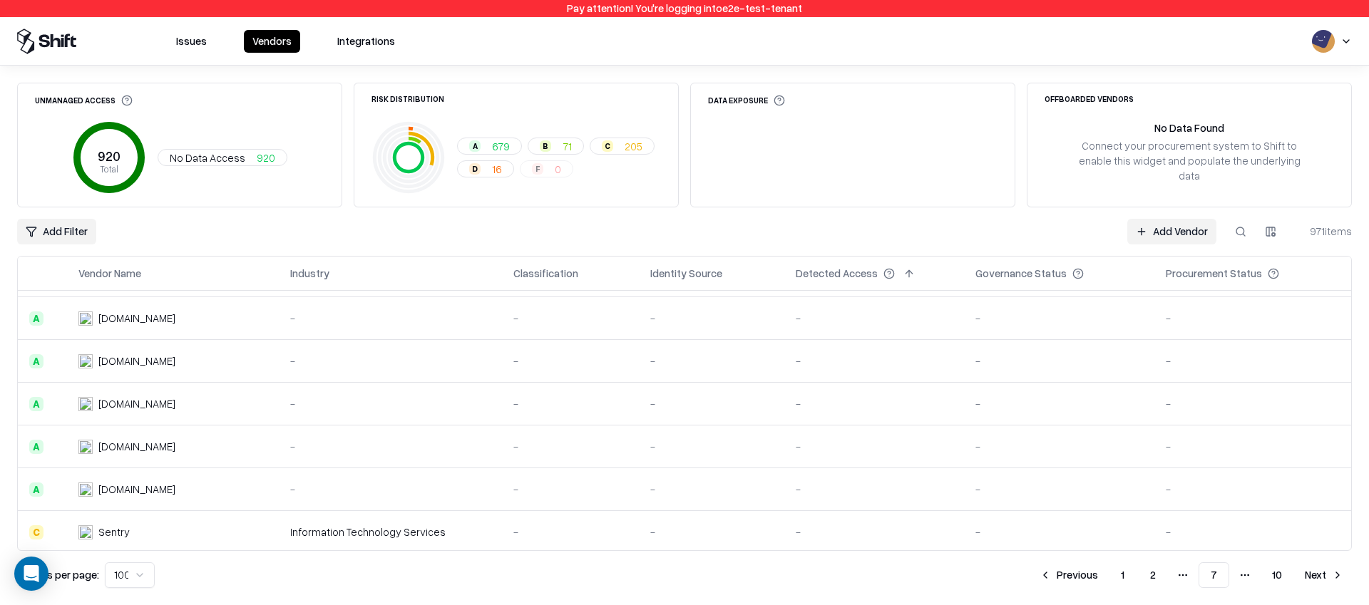
click at [1308, 570] on button "Next" at bounding box center [1324, 575] width 56 height 26
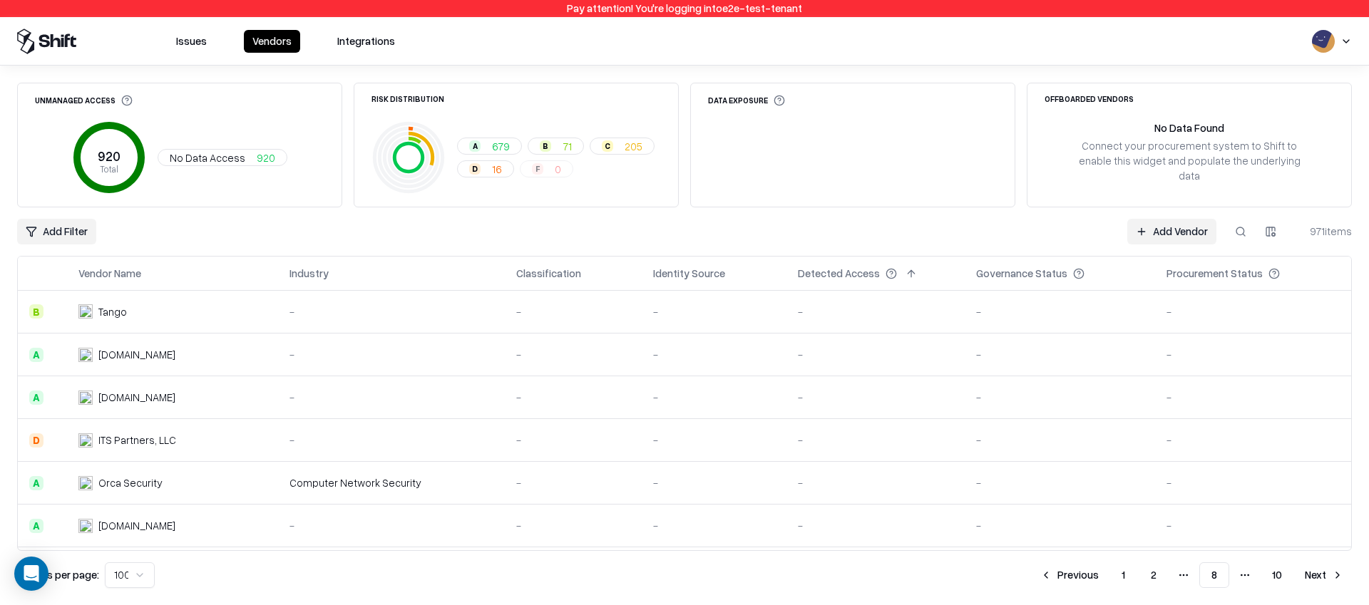
click at [1308, 570] on button "Next" at bounding box center [1324, 575] width 56 height 26
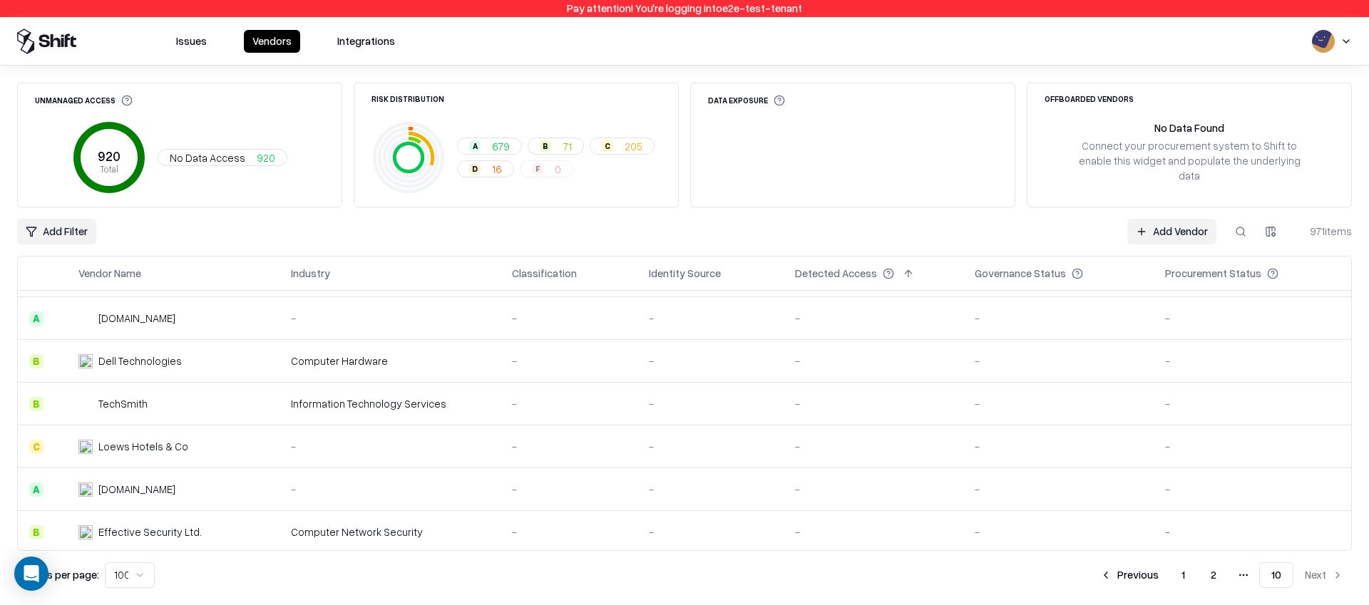
click at [1180, 573] on button "1" at bounding box center [1183, 575] width 26 height 26
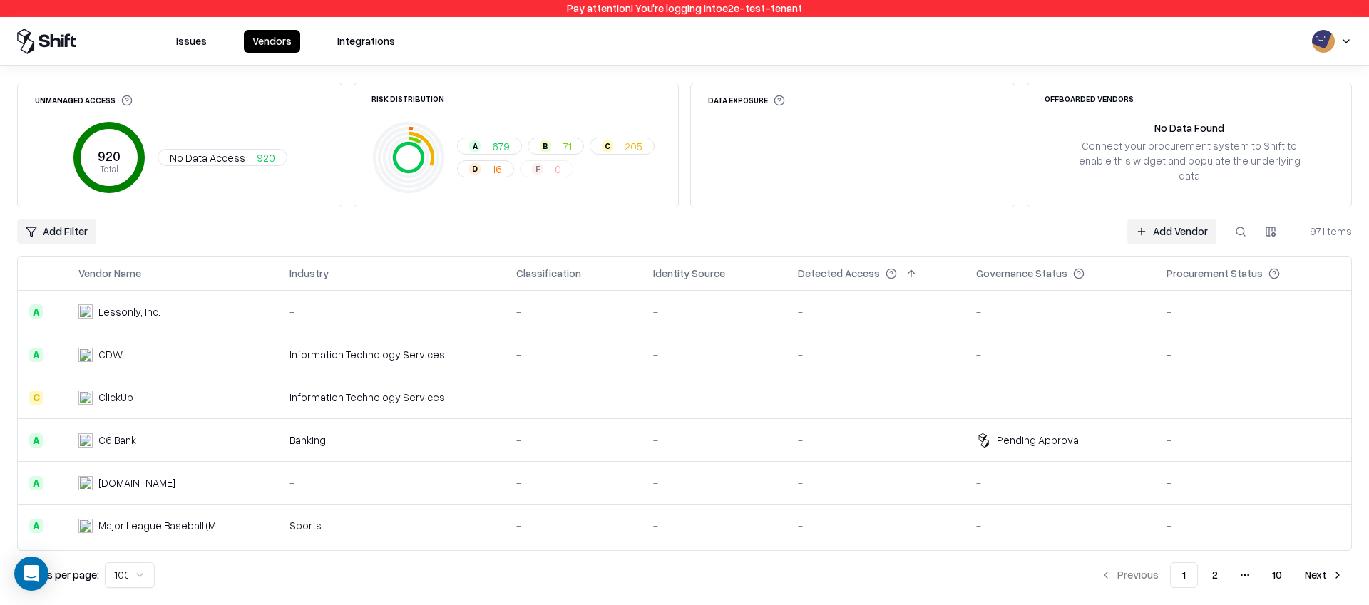
click at [346, 275] on button at bounding box center [342, 273] width 17 height 17
click at [347, 269] on button at bounding box center [342, 273] width 17 height 17
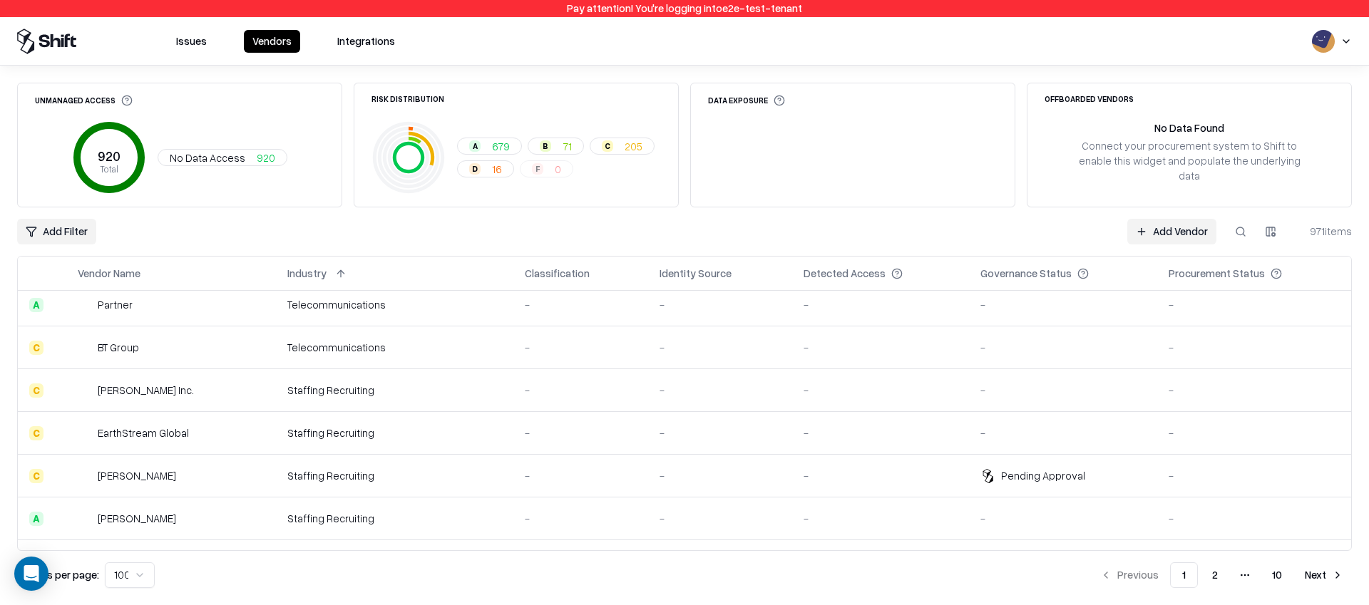
scroll to position [273, 0]
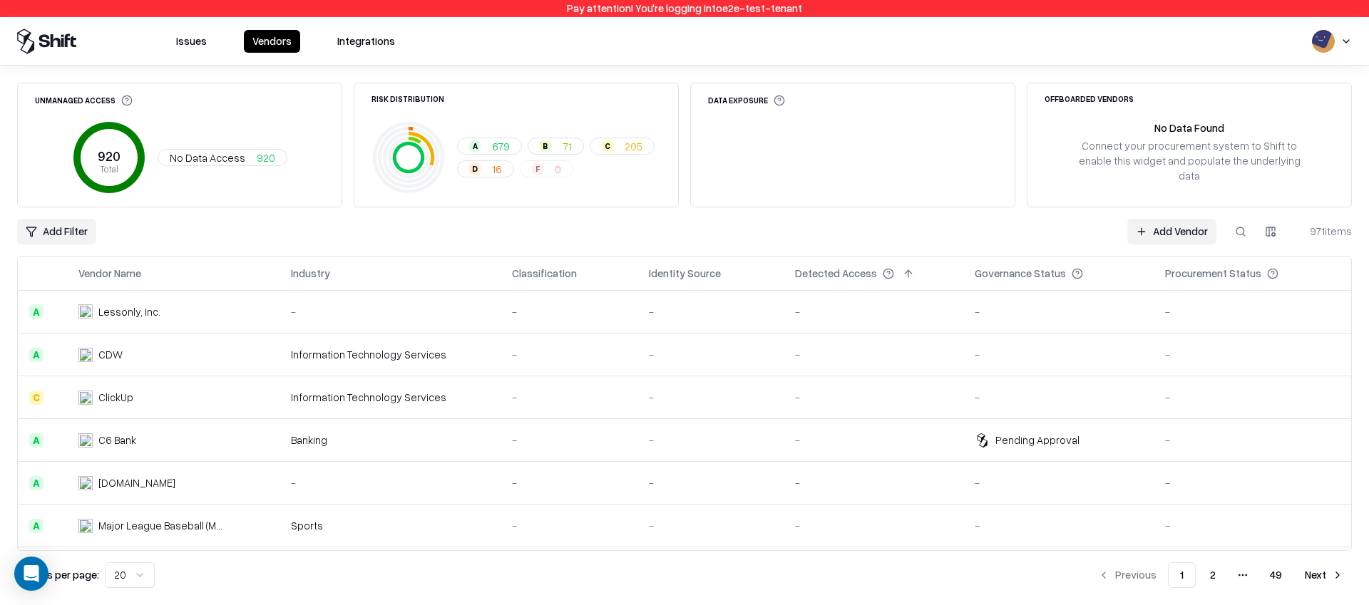
click at [1242, 233] on button at bounding box center [1240, 232] width 26 height 26
type input "*******"
click at [137, 573] on html "Pay attention! You're logging into e2e-test-tenant Issues Vendors Integrations …" at bounding box center [684, 302] width 1369 height 605
click at [1319, 227] on div "971 items" at bounding box center [1323, 231] width 57 height 15
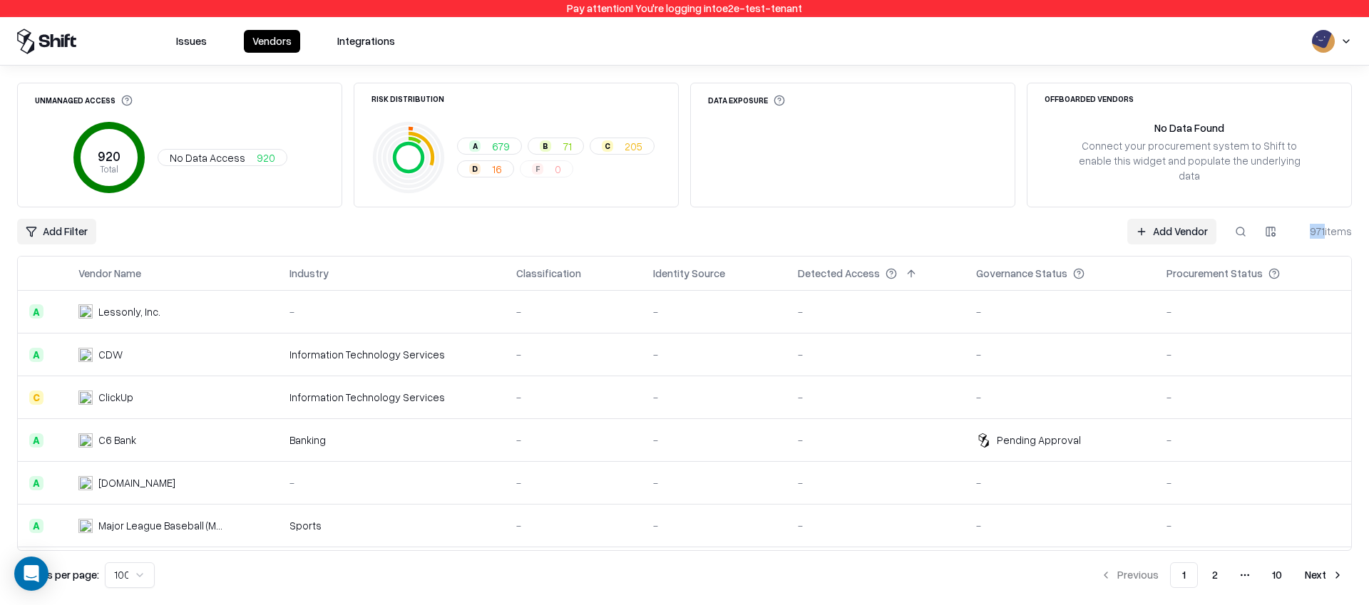
click at [1335, 577] on button "Next" at bounding box center [1324, 575] width 56 height 26
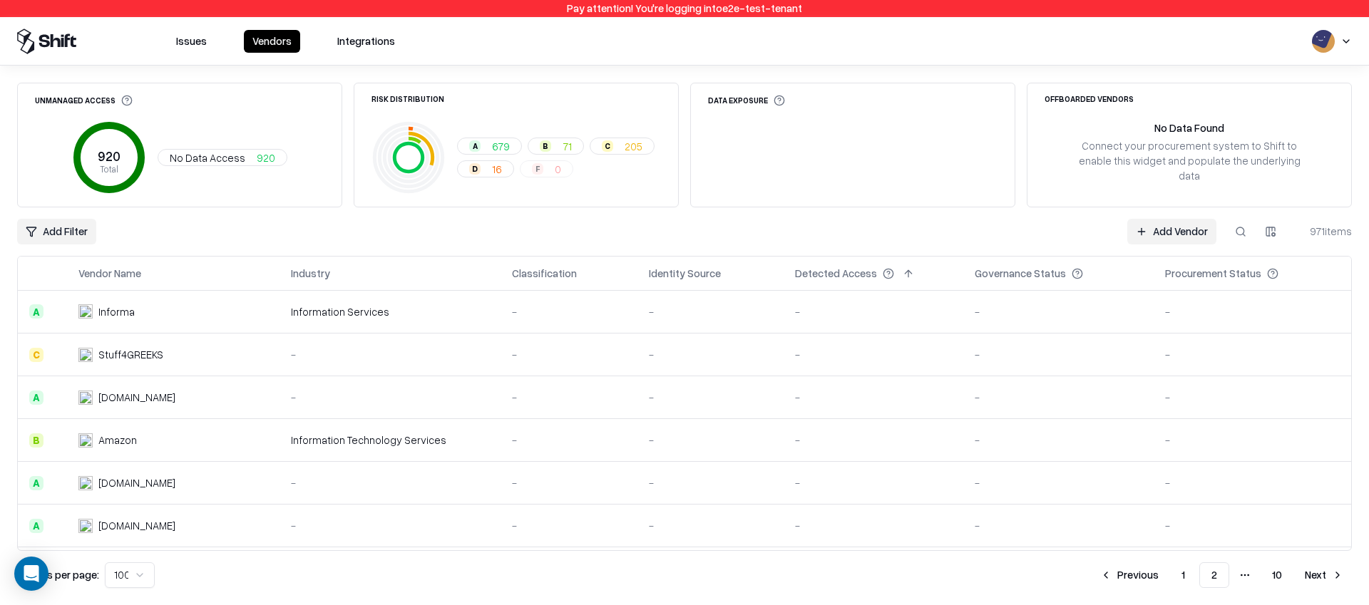
click at [1190, 577] on button "1" at bounding box center [1183, 575] width 26 height 26
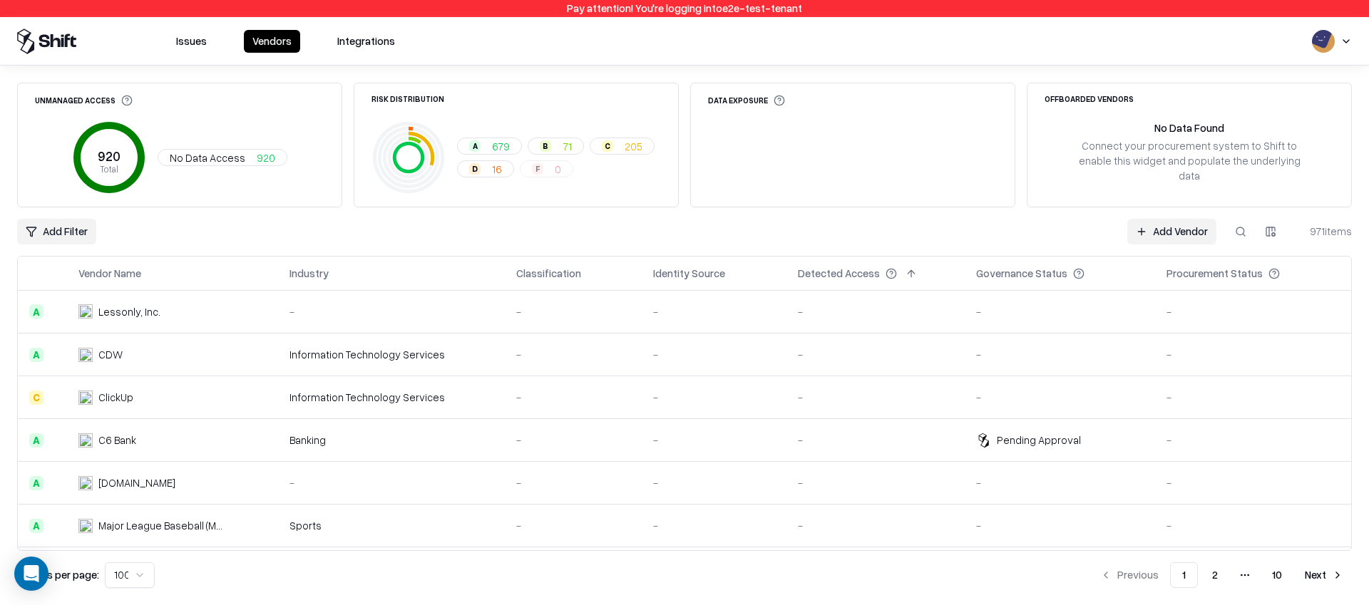
click at [1218, 586] on button "2" at bounding box center [1214, 575] width 29 height 26
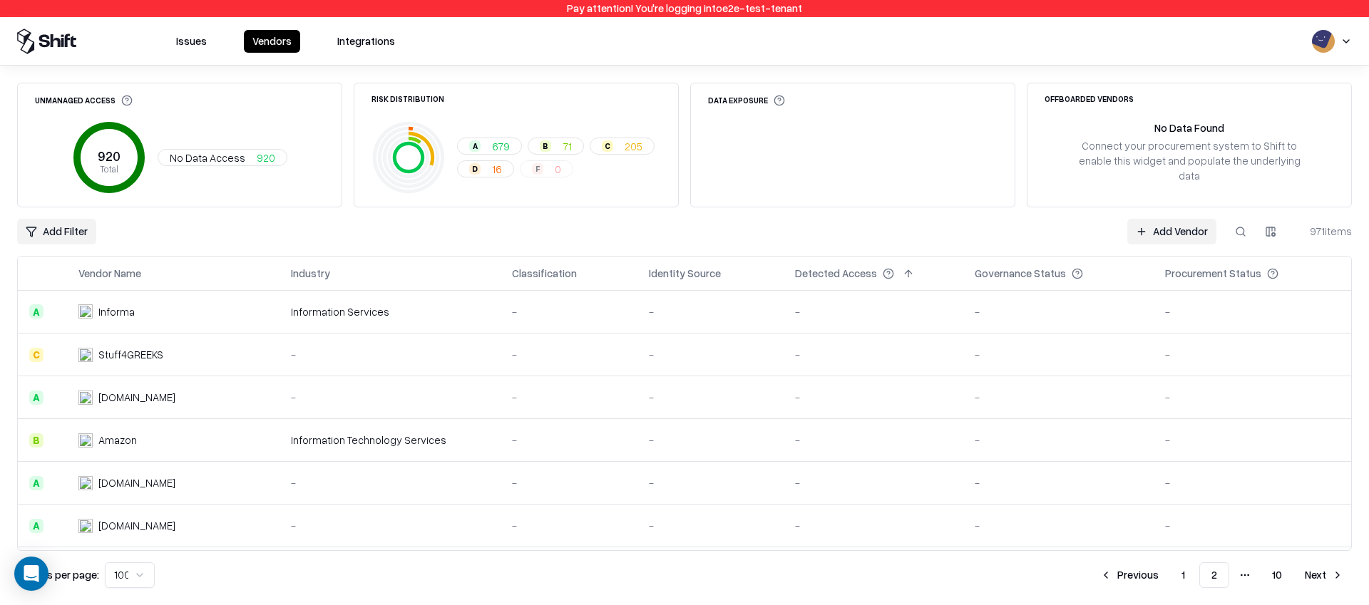
click at [1319, 575] on button "Next" at bounding box center [1324, 575] width 56 height 26
click at [845, 207] on div "Unmanaged Access 920 Total No Data Access 920 Risk Distribution A 679 B 71 C 20…" at bounding box center [684, 335] width 1334 height 505
click at [1313, 577] on button "Next" at bounding box center [1324, 575] width 56 height 26
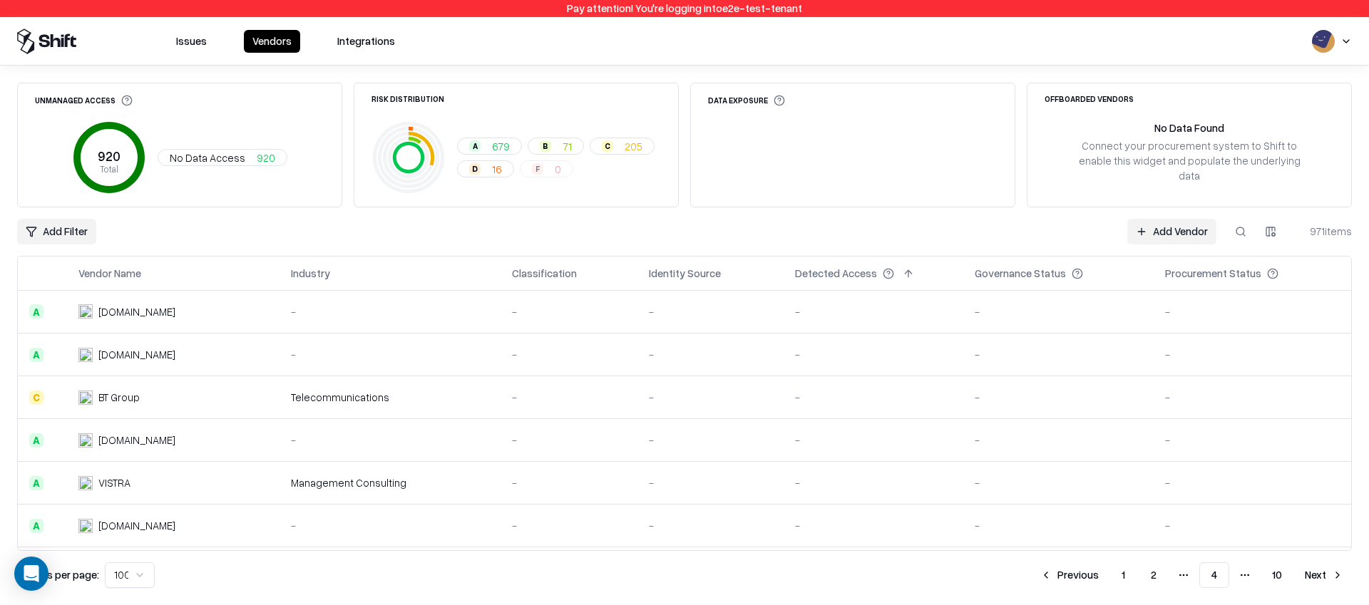
click at [1319, 587] on button "Next" at bounding box center [1324, 575] width 56 height 26
click at [1316, 578] on button "Next" at bounding box center [1324, 575] width 56 height 26
click at [1304, 572] on button "Next" at bounding box center [1324, 575] width 56 height 26
click at [1310, 575] on button "Next" at bounding box center [1324, 575] width 56 height 26
click at [1318, 582] on button "Next" at bounding box center [1324, 575] width 56 height 26
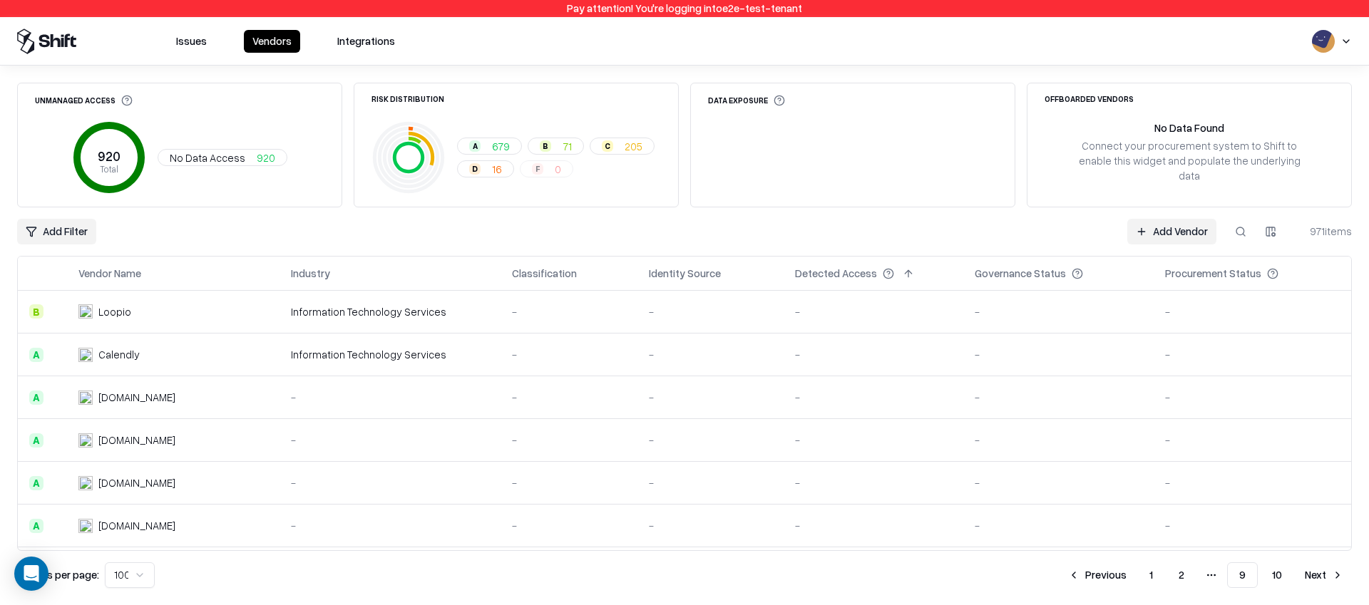
click at [1308, 577] on button "Next" at bounding box center [1324, 575] width 56 height 26
click at [349, 275] on button at bounding box center [344, 273] width 17 height 17
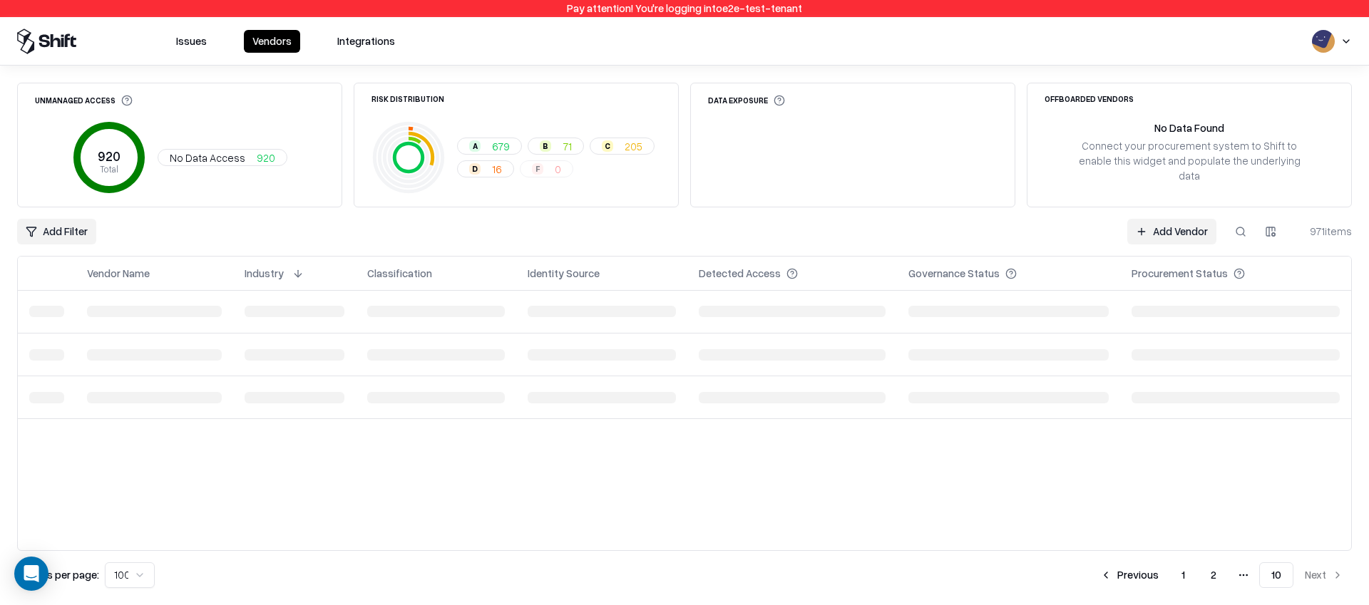
click at [349, 275] on th "Industry" at bounding box center [294, 274] width 123 height 34
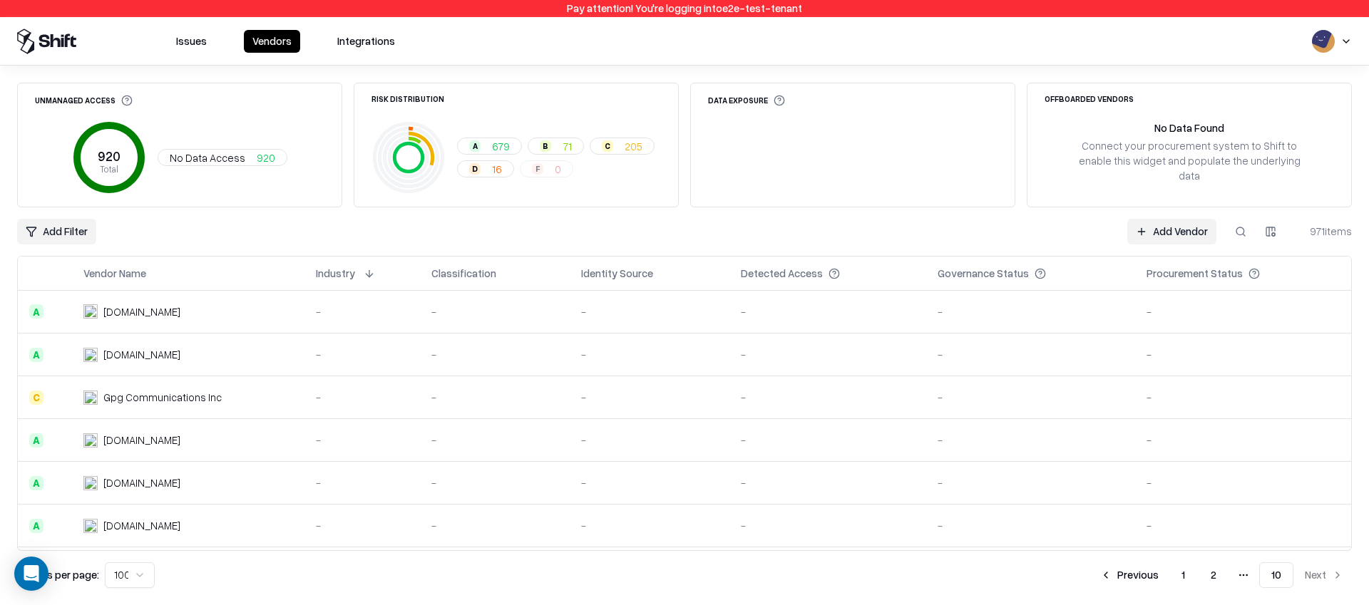
click at [407, 242] on div "Add Filter Add Vendor 971 items" at bounding box center [684, 232] width 1334 height 26
click at [1122, 571] on button "Previous" at bounding box center [1129, 575] width 76 height 26
click at [1154, 575] on button "1" at bounding box center [1151, 575] width 26 height 26
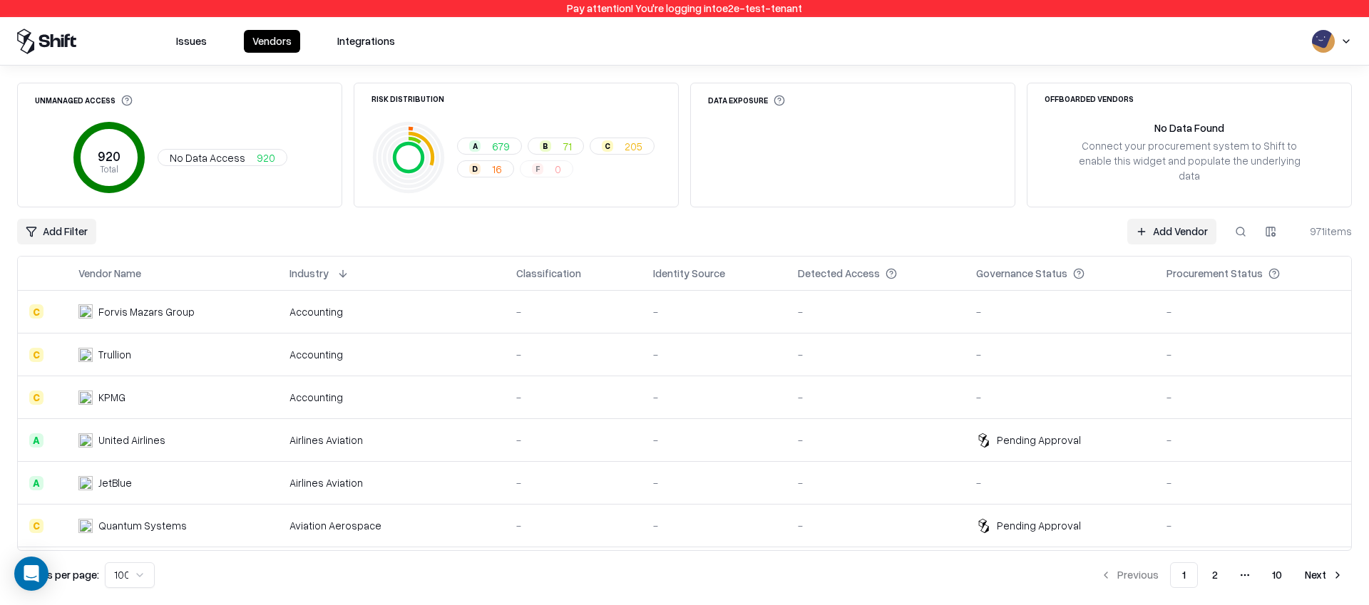
click at [347, 272] on button at bounding box center [342, 273] width 17 height 17
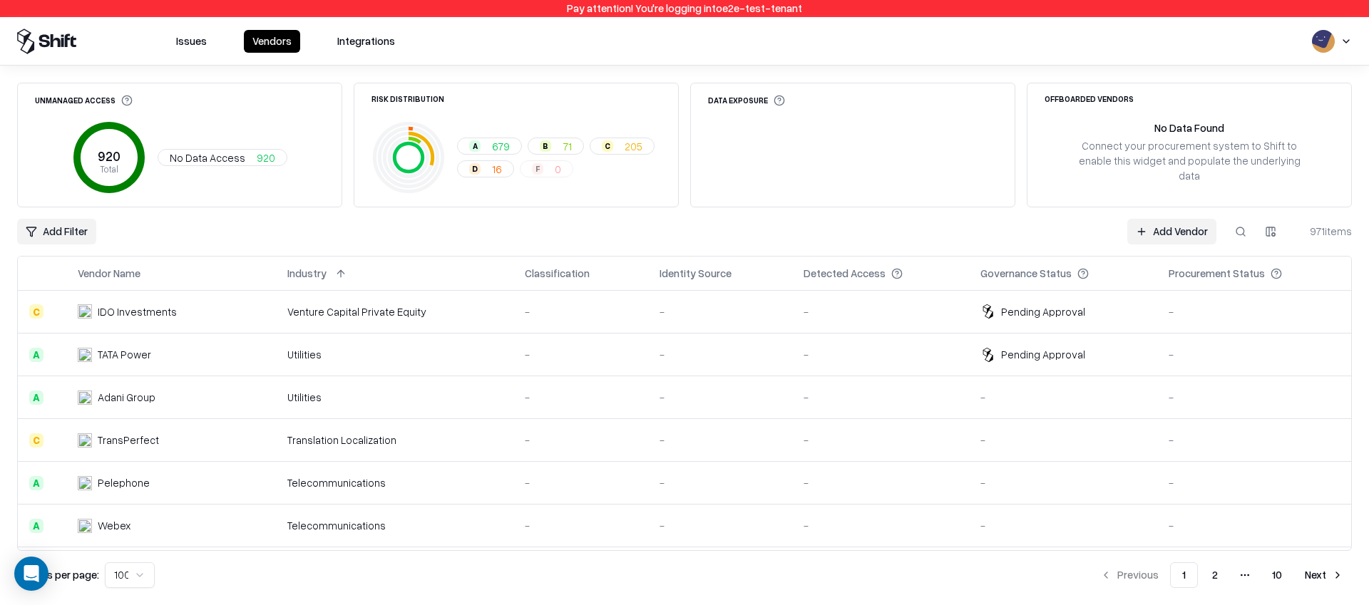
click at [161, 272] on button at bounding box center [154, 273] width 17 height 17
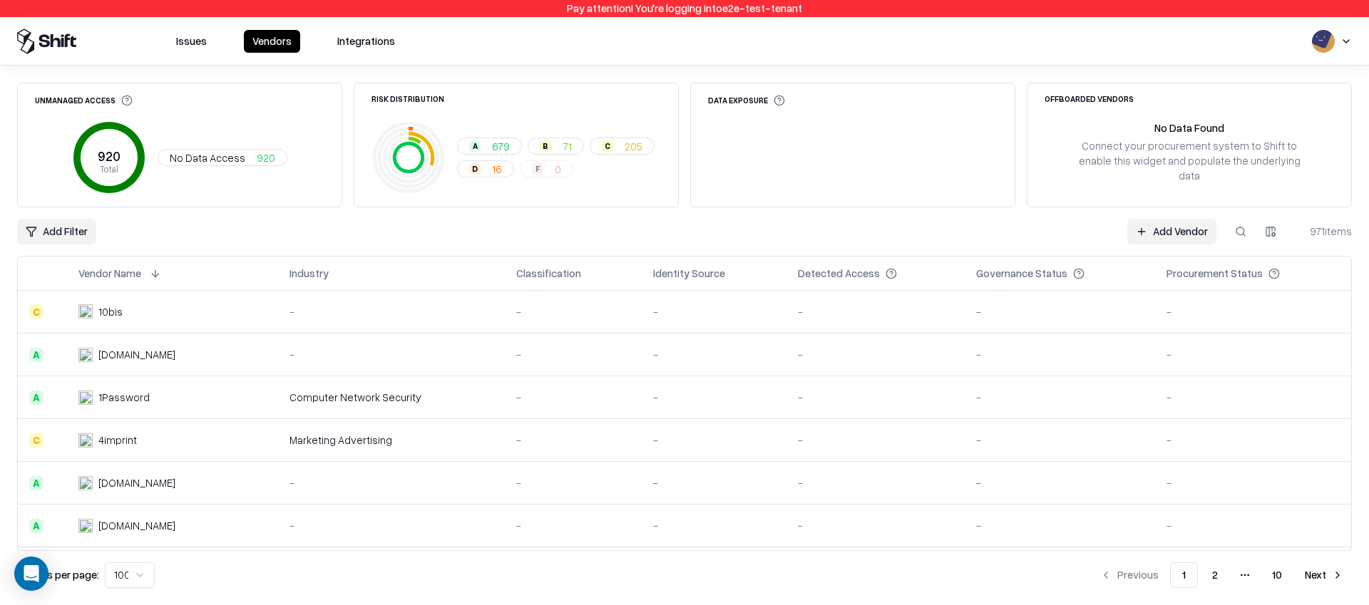
click at [158, 275] on button at bounding box center [155, 273] width 17 height 17
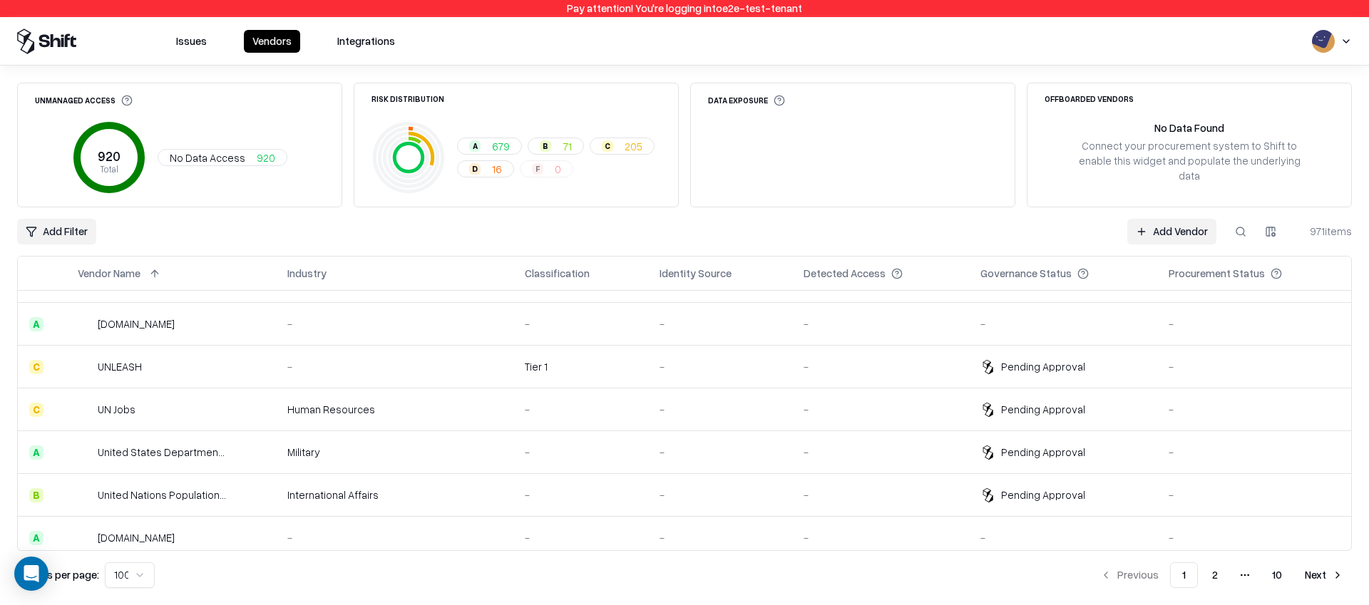
scroll to position [4017, 0]
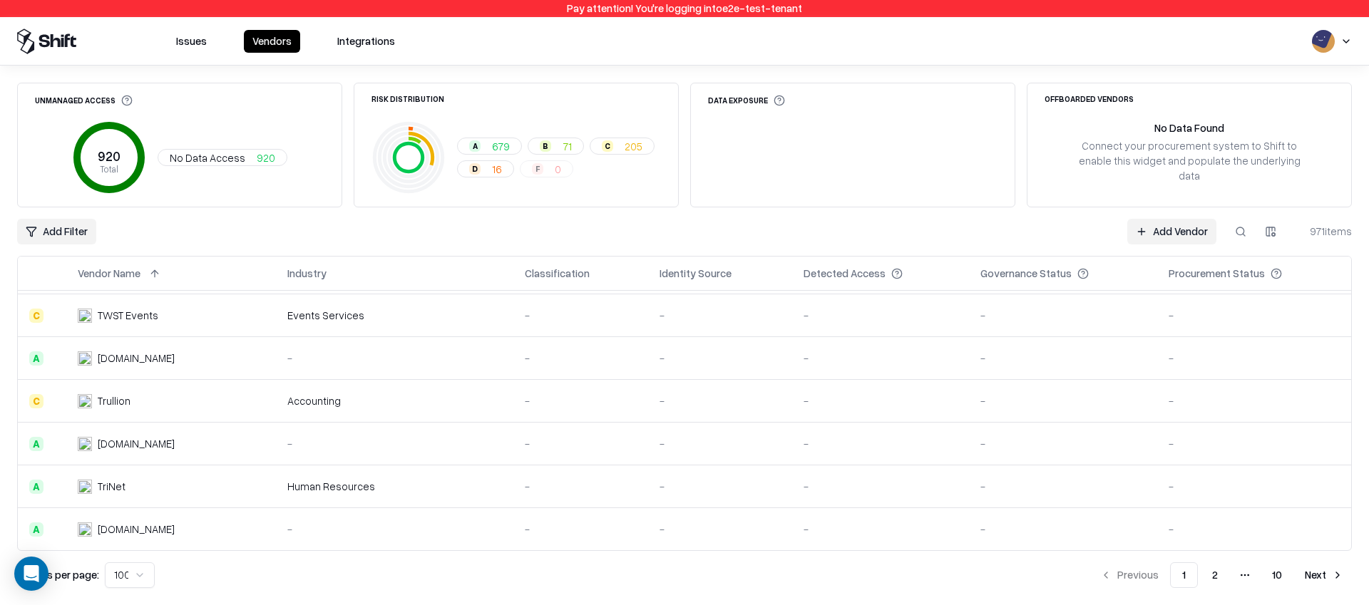
click at [1214, 580] on button "2" at bounding box center [1214, 575] width 29 height 26
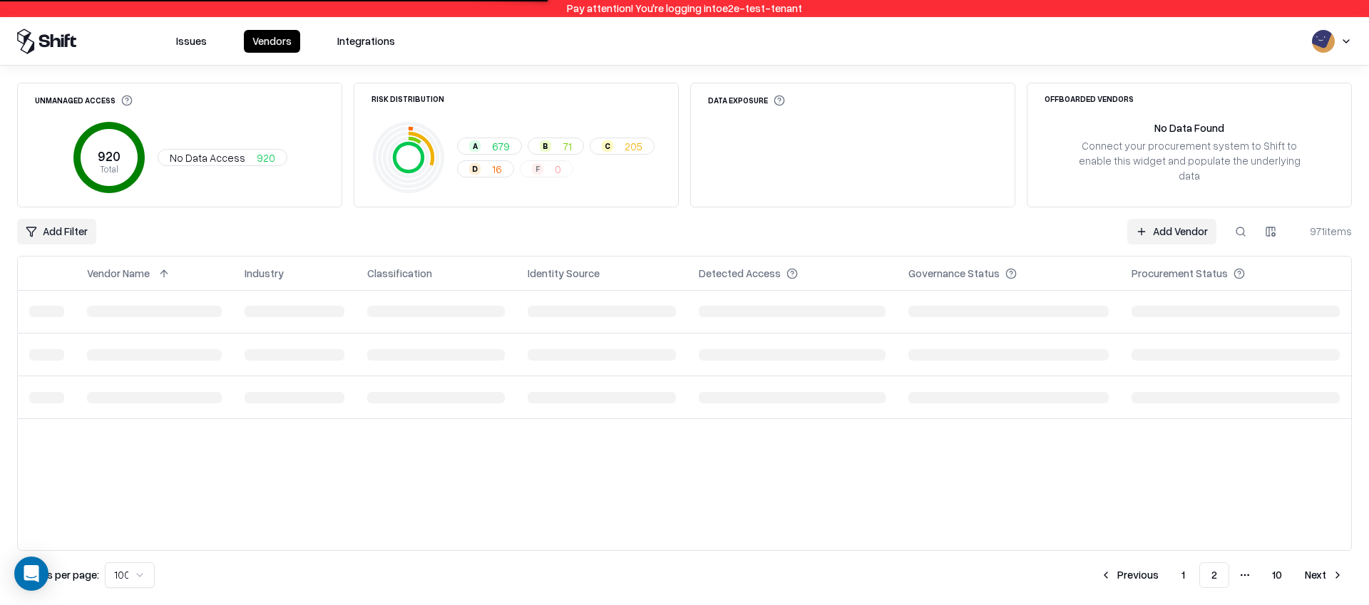
click at [1313, 581] on button "Next" at bounding box center [1324, 575] width 56 height 26
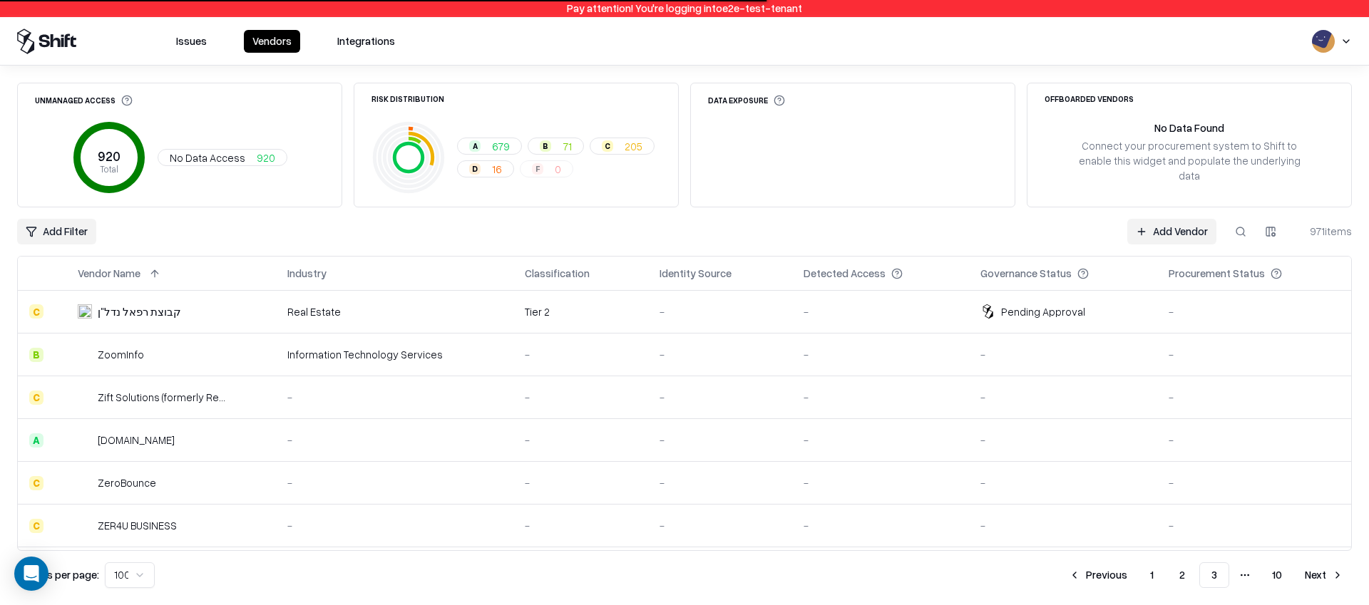
click at [1304, 572] on button "Next" at bounding box center [1324, 575] width 56 height 26
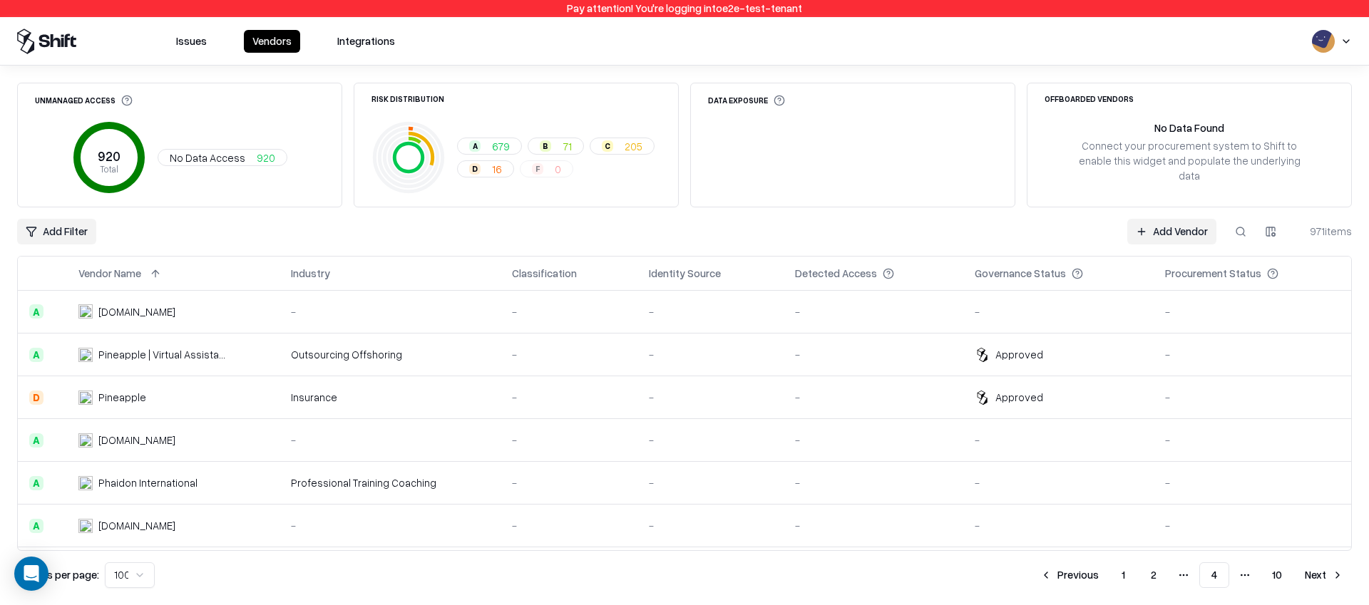
click at [1311, 574] on button "Next" at bounding box center [1324, 575] width 56 height 26
click at [1317, 581] on button "Next" at bounding box center [1324, 575] width 56 height 26
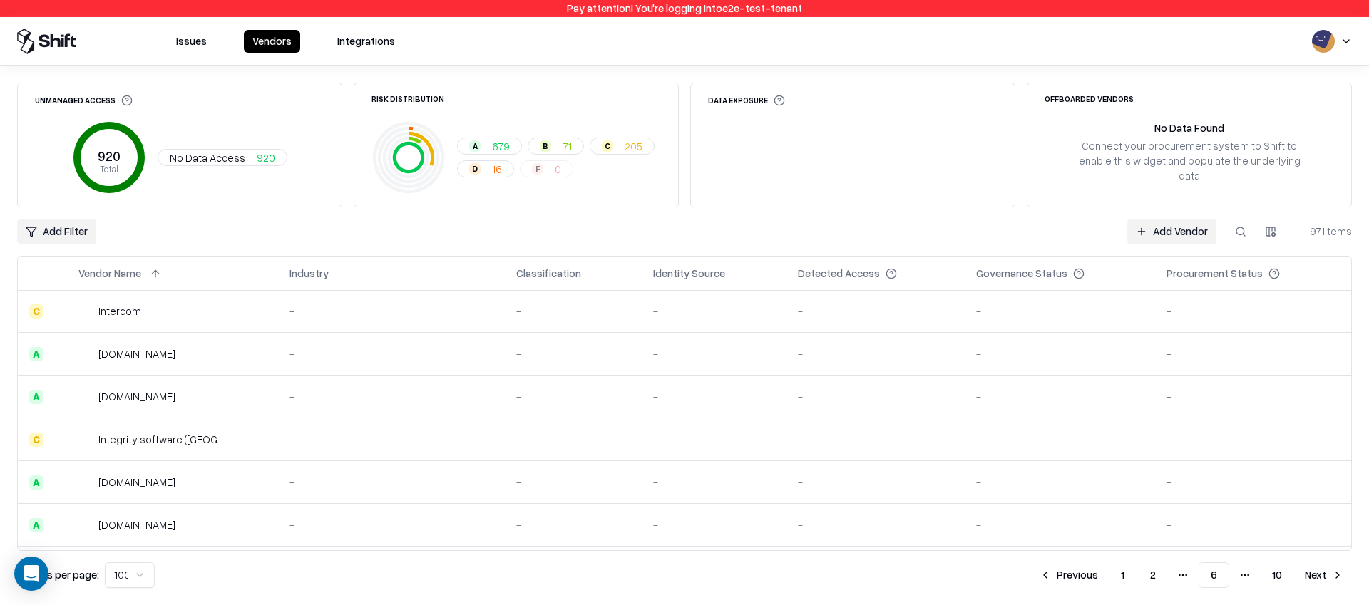
scroll to position [588, 0]
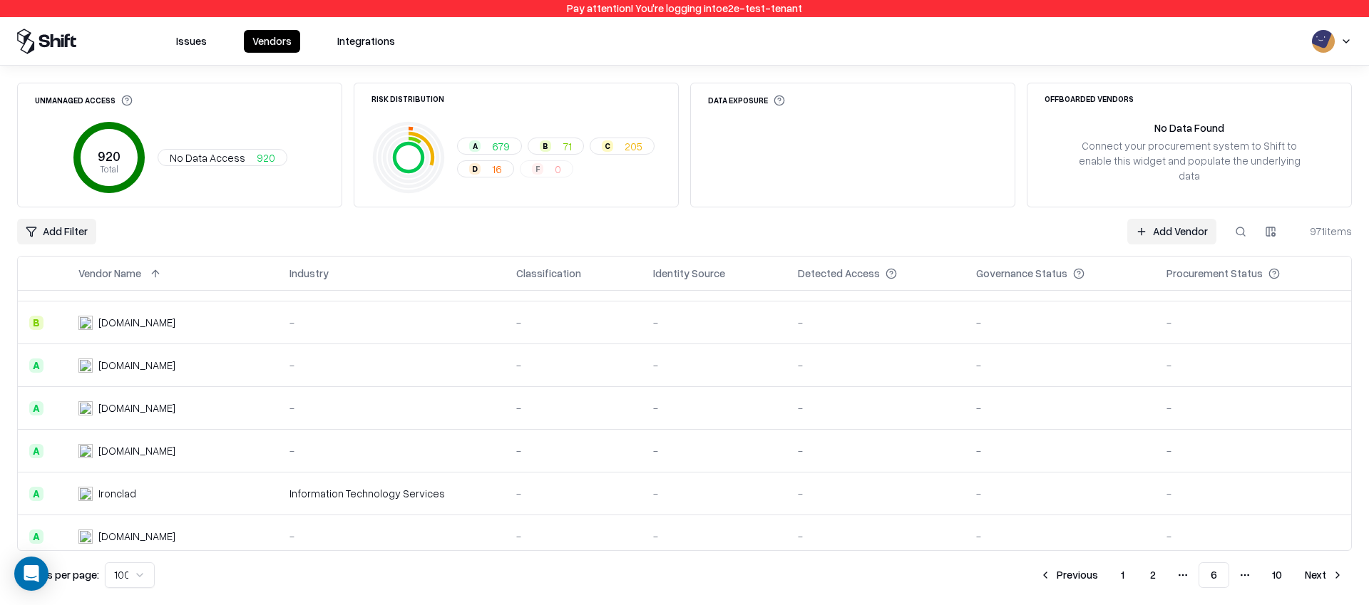
click at [1061, 582] on button "Previous" at bounding box center [1069, 575] width 76 height 26
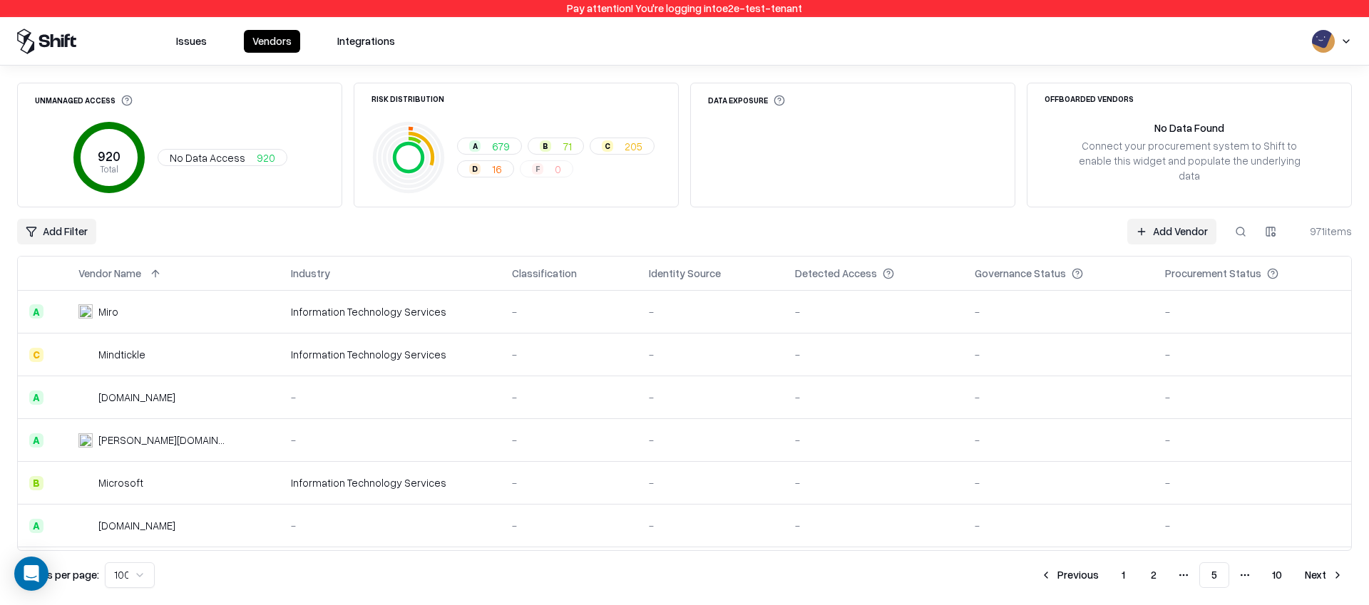
click at [1063, 584] on button "Previous" at bounding box center [1069, 575] width 76 height 26
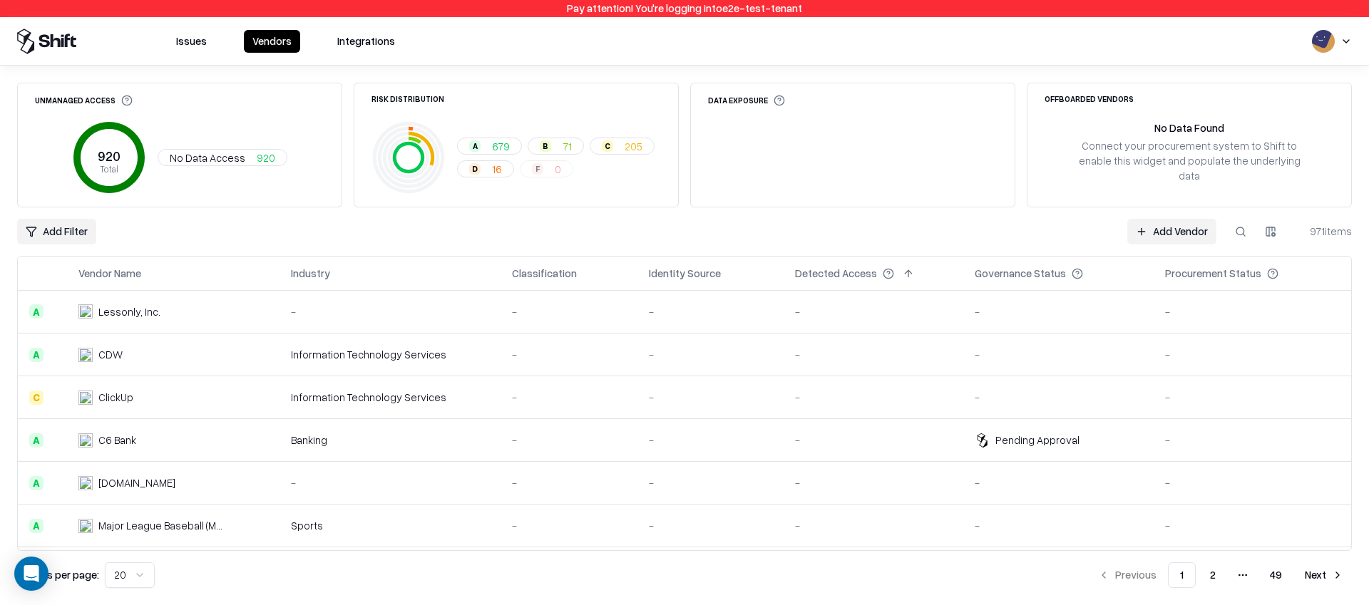
click at [123, 581] on html "Pay attention! You're logging into e2e-test-tenant Issues Vendors Integrations …" at bounding box center [684, 302] width 1369 height 605
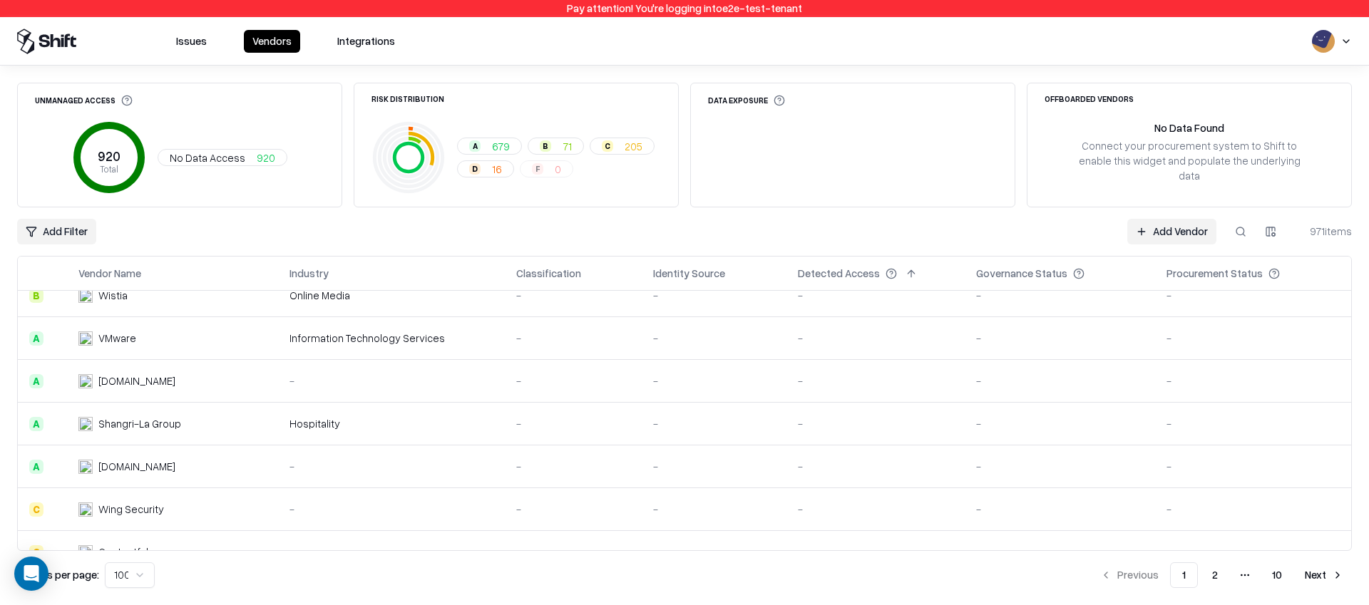
scroll to position [212, 0]
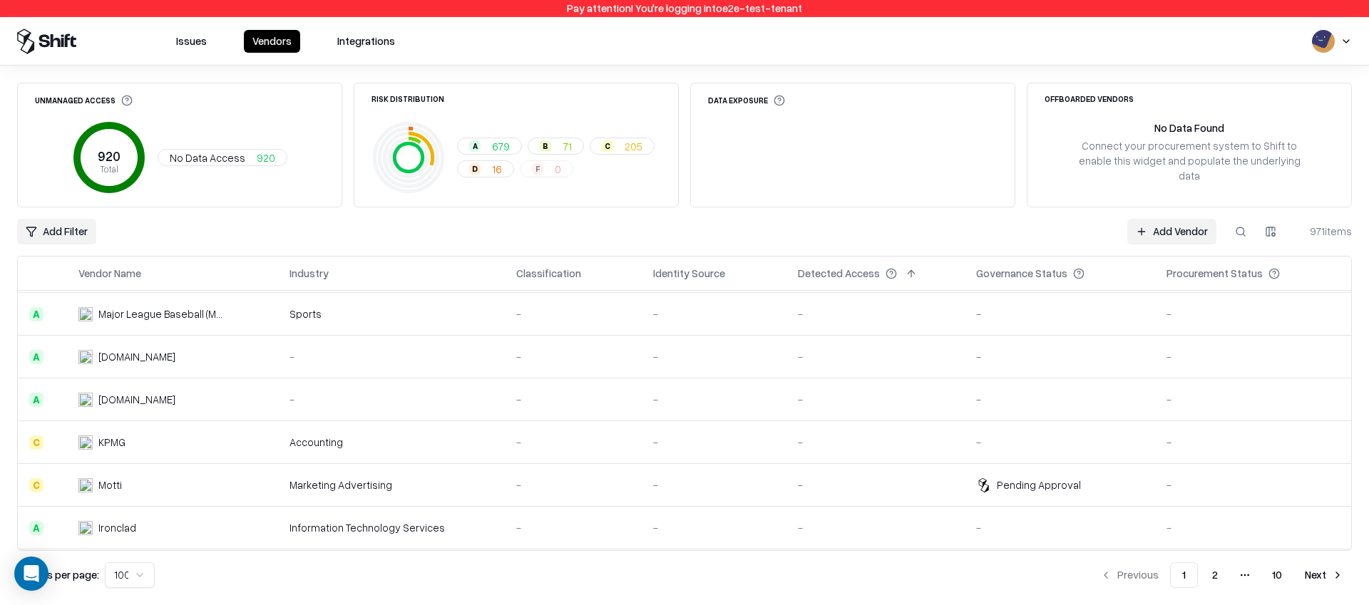
click at [354, 227] on div "Add Filter Add Vendor 971 items" at bounding box center [684, 232] width 1334 height 26
click at [519, 222] on div "Add Filter Add Vendor 971 items" at bounding box center [684, 232] width 1334 height 26
click at [1317, 577] on button "Next" at bounding box center [1324, 575] width 56 height 26
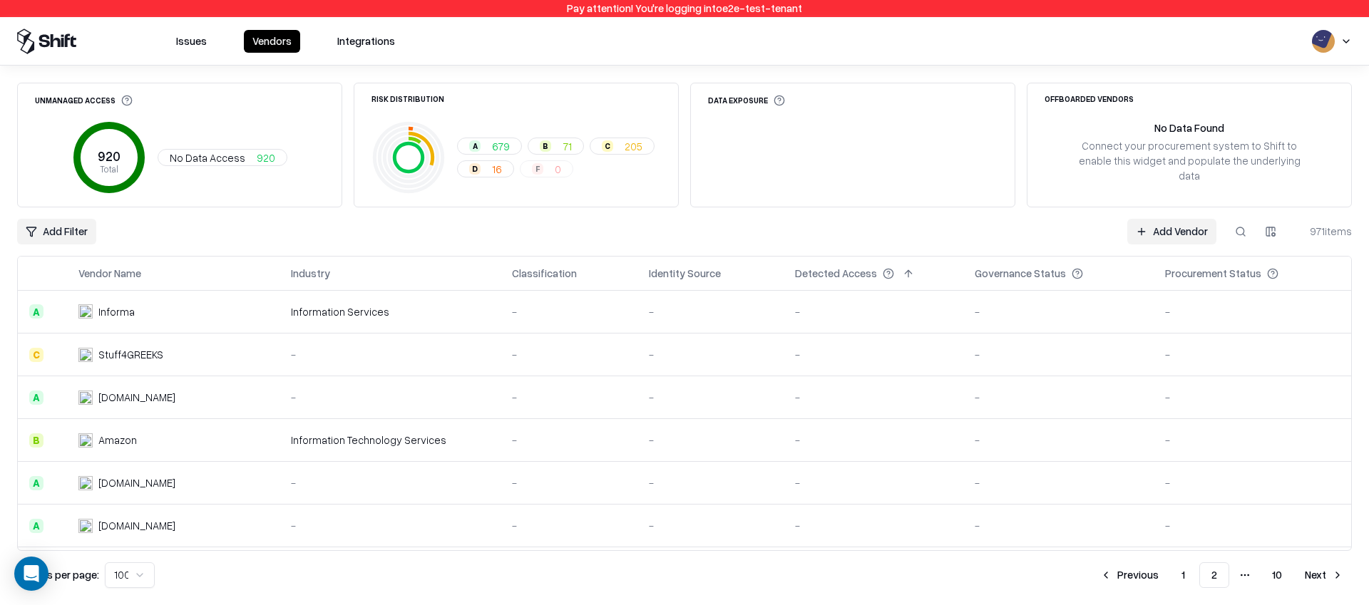
click at [1308, 567] on button "Next" at bounding box center [1324, 575] width 56 height 26
click at [1311, 570] on button "Next" at bounding box center [1324, 575] width 56 height 26
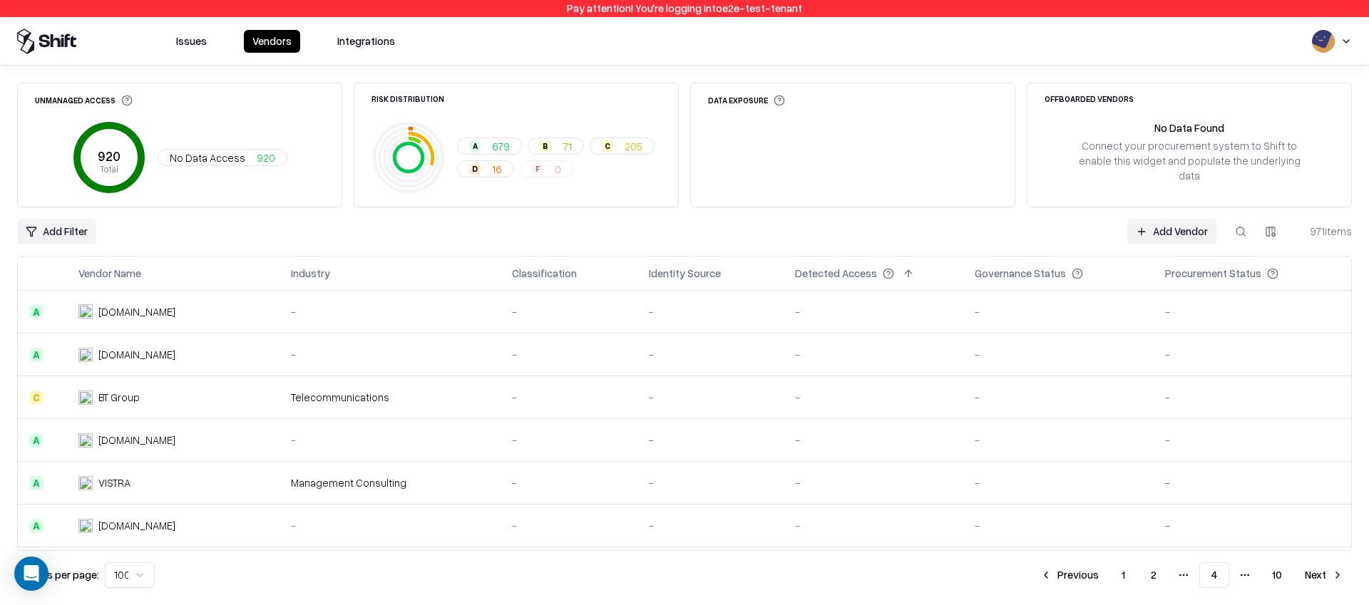
click at [1311, 566] on button "Next" at bounding box center [1324, 575] width 56 height 26
click at [1315, 579] on button "Next" at bounding box center [1324, 575] width 56 height 26
click at [1312, 584] on button "Next" at bounding box center [1324, 575] width 56 height 26
click at [1319, 570] on button "Next" at bounding box center [1324, 575] width 56 height 26
click at [1322, 567] on button "Next" at bounding box center [1324, 575] width 56 height 26
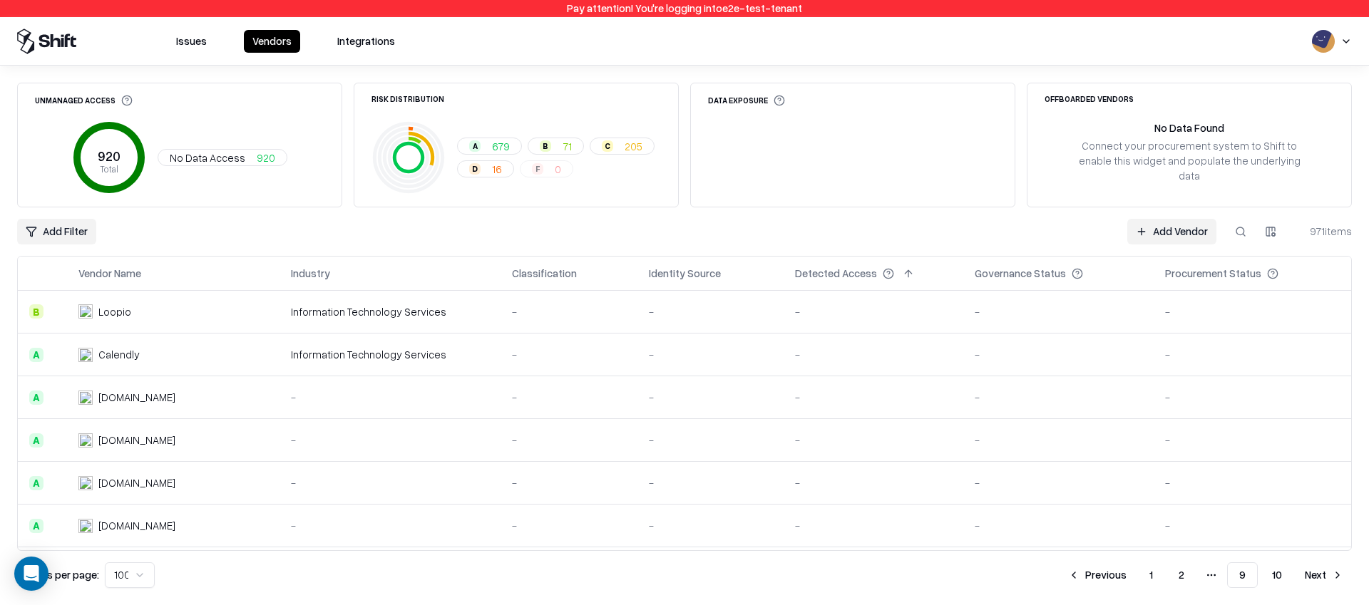
click at [1322, 571] on button "Next" at bounding box center [1324, 575] width 56 height 26
click at [344, 276] on button at bounding box center [344, 273] width 17 height 17
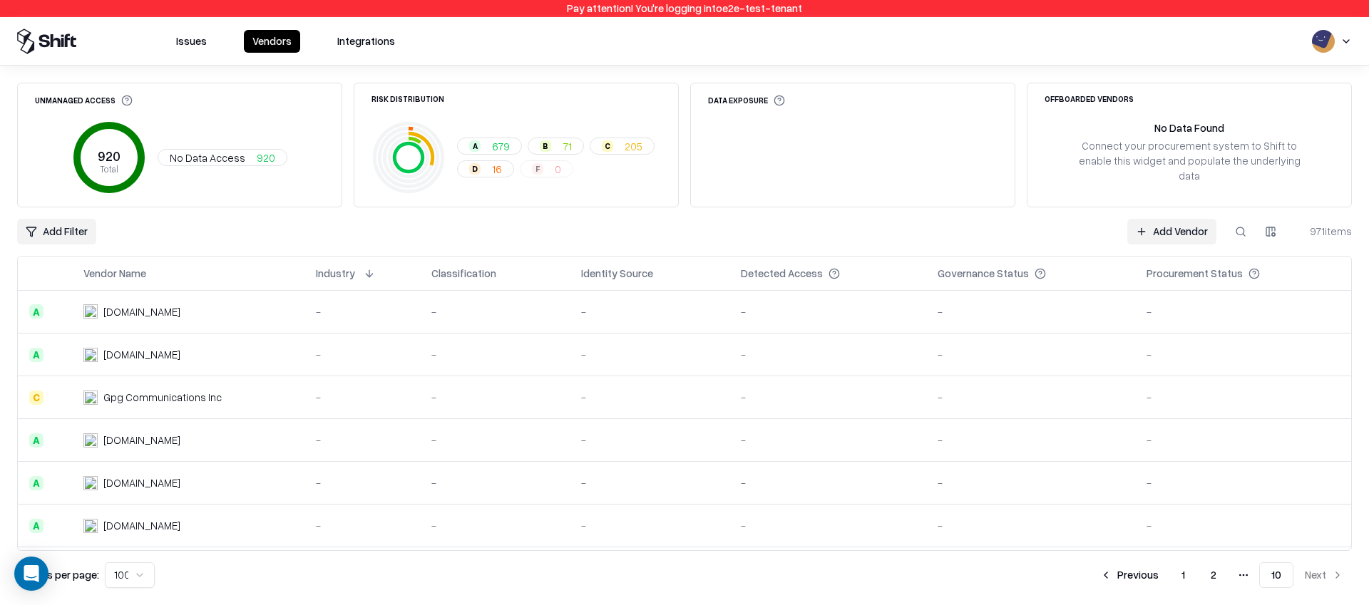
click at [1182, 582] on button "1" at bounding box center [1183, 575] width 26 height 26
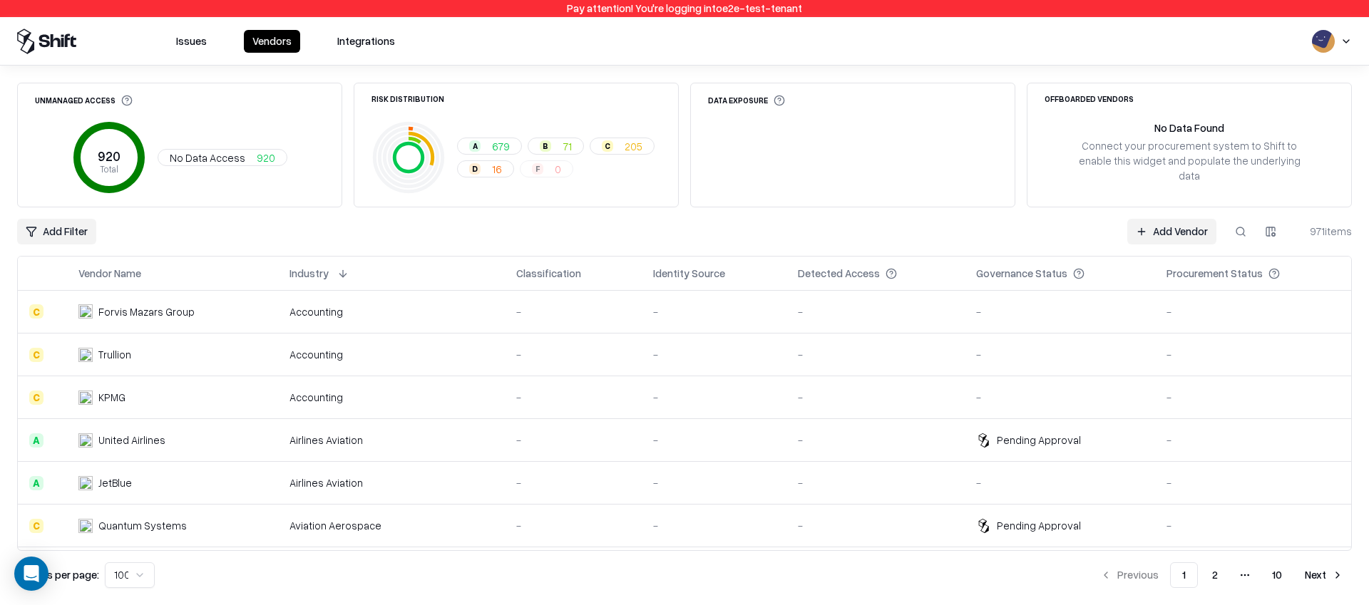
click at [344, 276] on button at bounding box center [342, 273] width 17 height 17
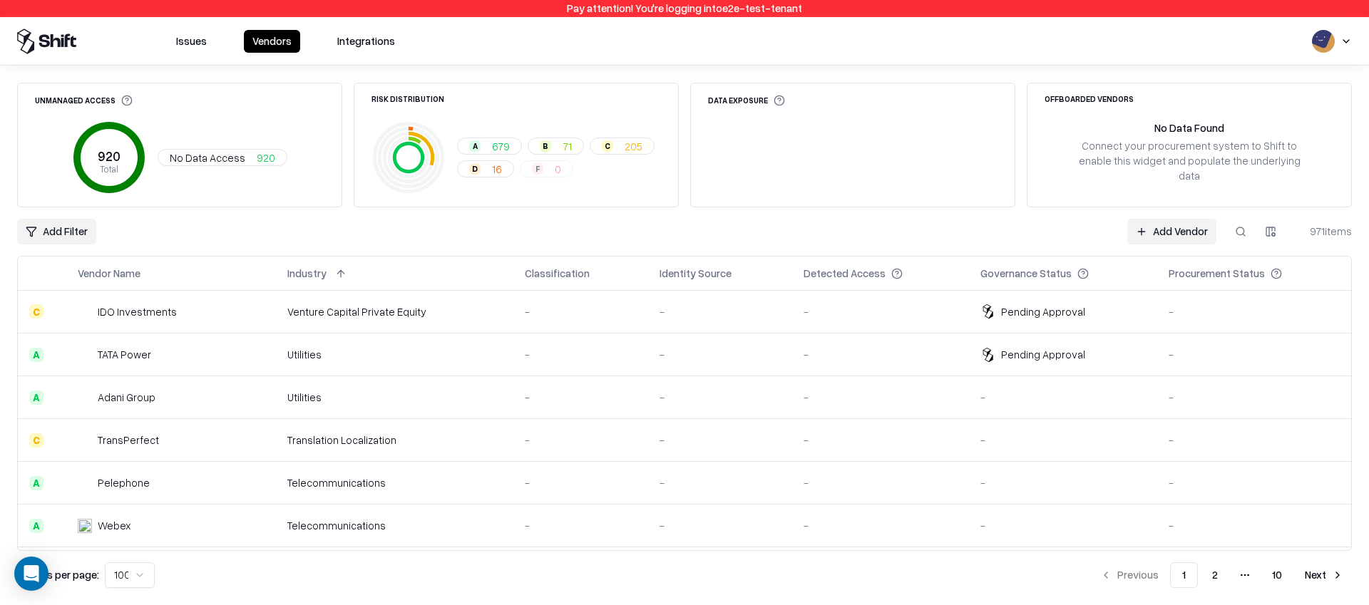
scroll to position [250, 0]
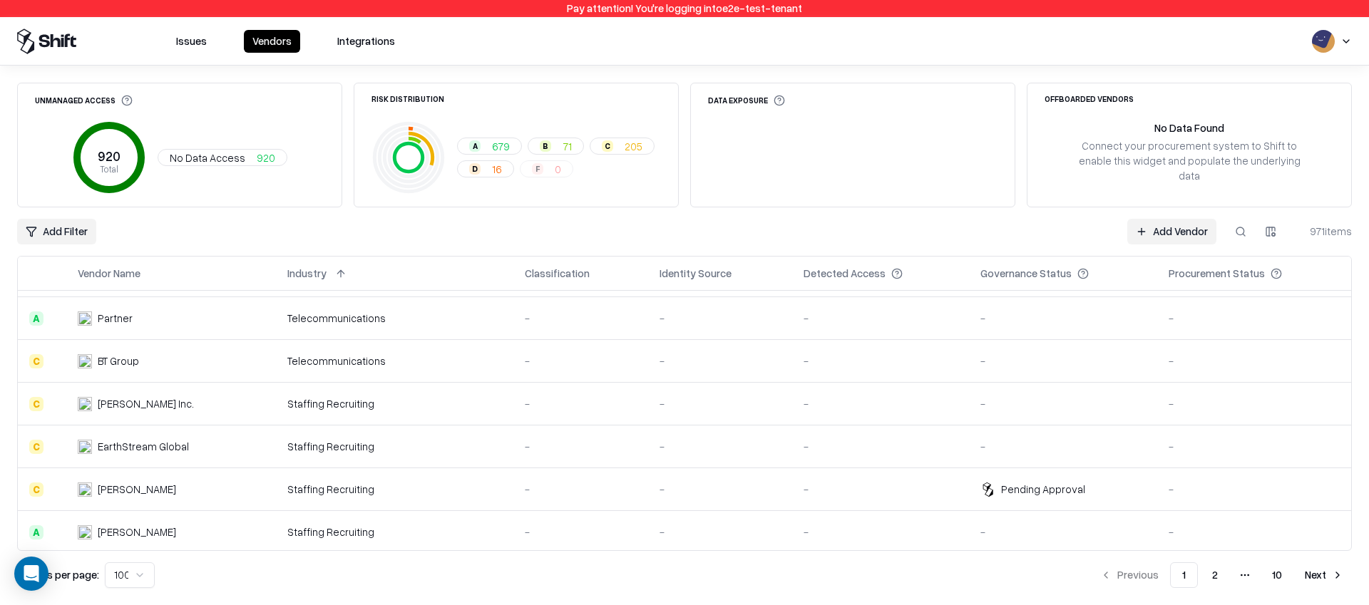
click at [0, 0] on div "Pay attention! You're logging into e2e-test-tenant Issues Vendors Integrations …" at bounding box center [684, 302] width 1369 height 605
click at [968, 236] on div "Add Filter Add Vendor 971 items" at bounding box center [684, 232] width 1334 height 26
click at [653, 225] on div "Add Filter Add Vendor 971 items" at bounding box center [684, 232] width 1334 height 26
click at [1219, 576] on button "2" at bounding box center [1214, 575] width 29 height 26
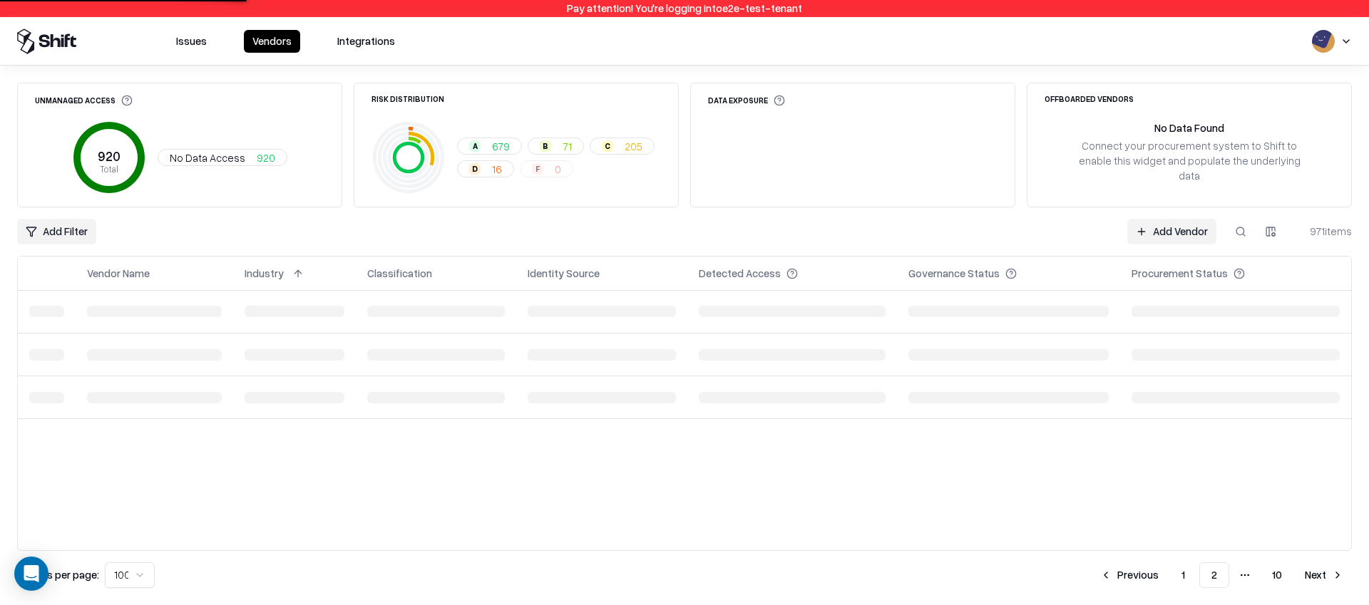
click at [879, 440] on div "Vendor Name Industry Classification Identity Source Detected Access Governance …" at bounding box center [684, 404] width 1334 height 296
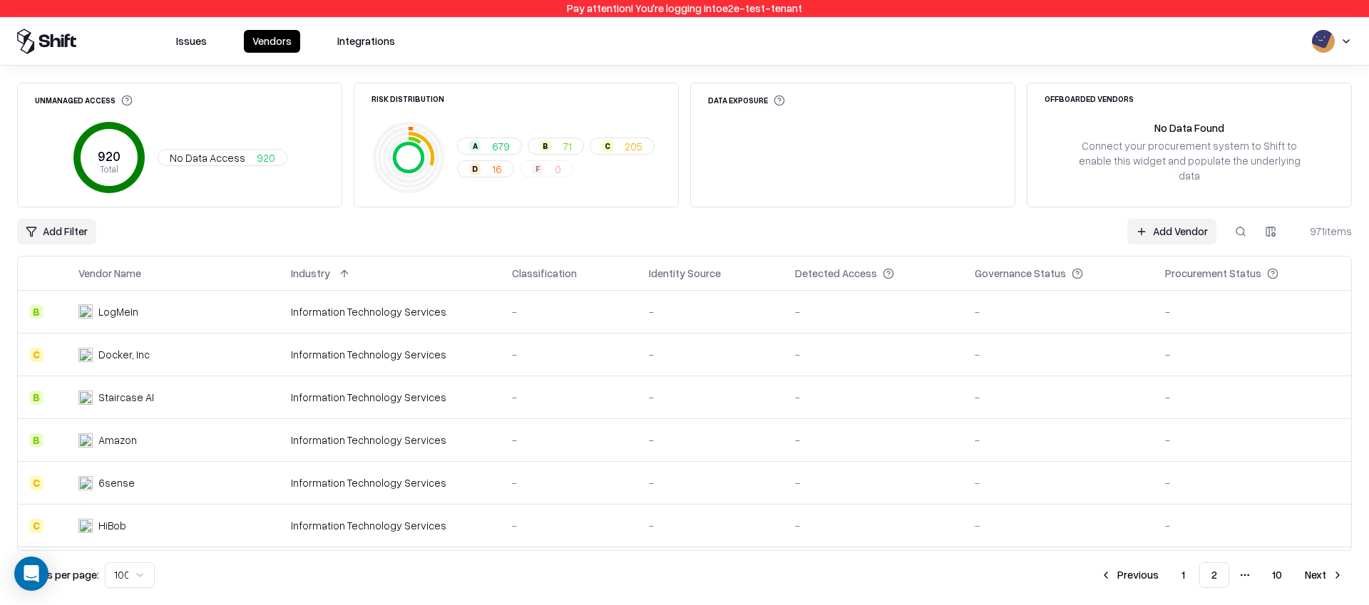
click at [1309, 580] on button "Next" at bounding box center [1324, 575] width 56 height 26
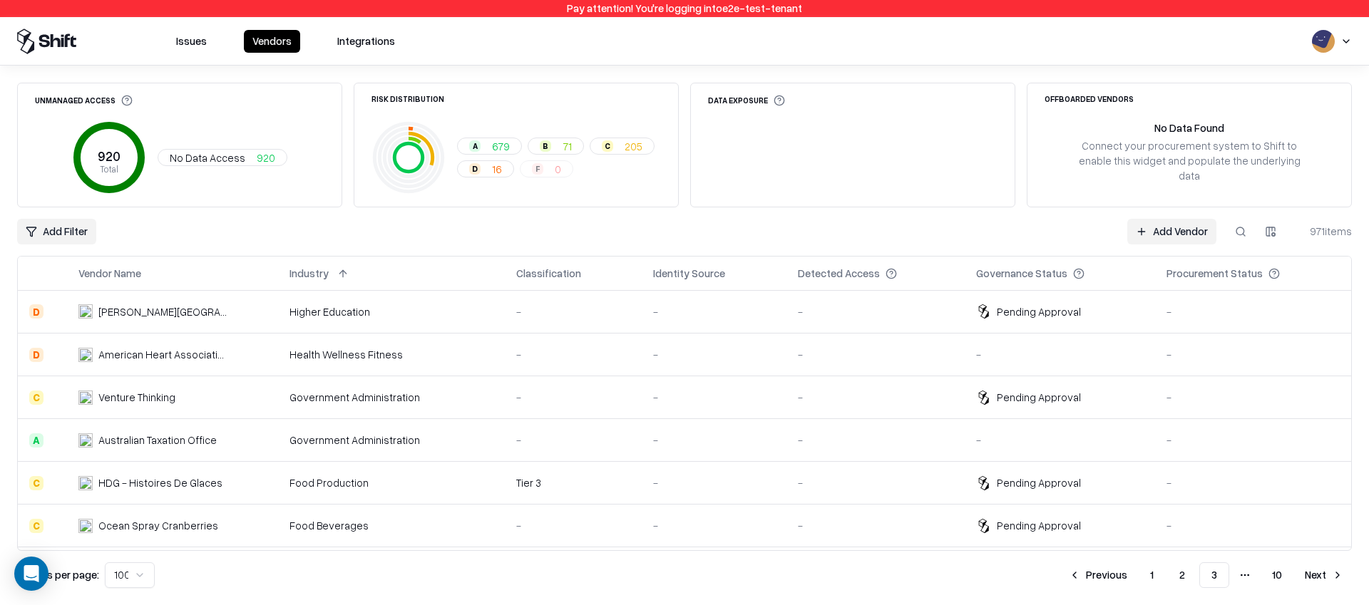
click at [1314, 577] on button "Next" at bounding box center [1324, 575] width 56 height 26
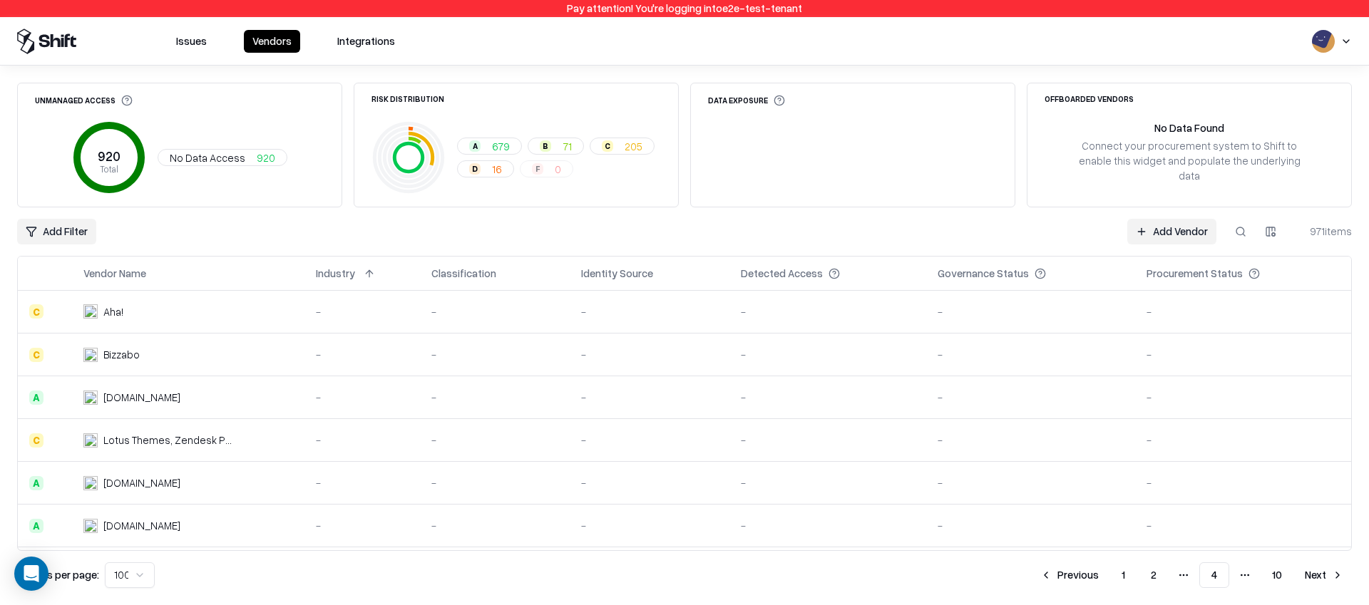
click at [1309, 575] on button "Next" at bounding box center [1324, 575] width 56 height 26
click at [1314, 572] on button "Next" at bounding box center [1324, 575] width 56 height 26
click at [1076, 566] on button "Previous" at bounding box center [1069, 575] width 76 height 26
click at [1302, 576] on button "Next" at bounding box center [1324, 575] width 56 height 26
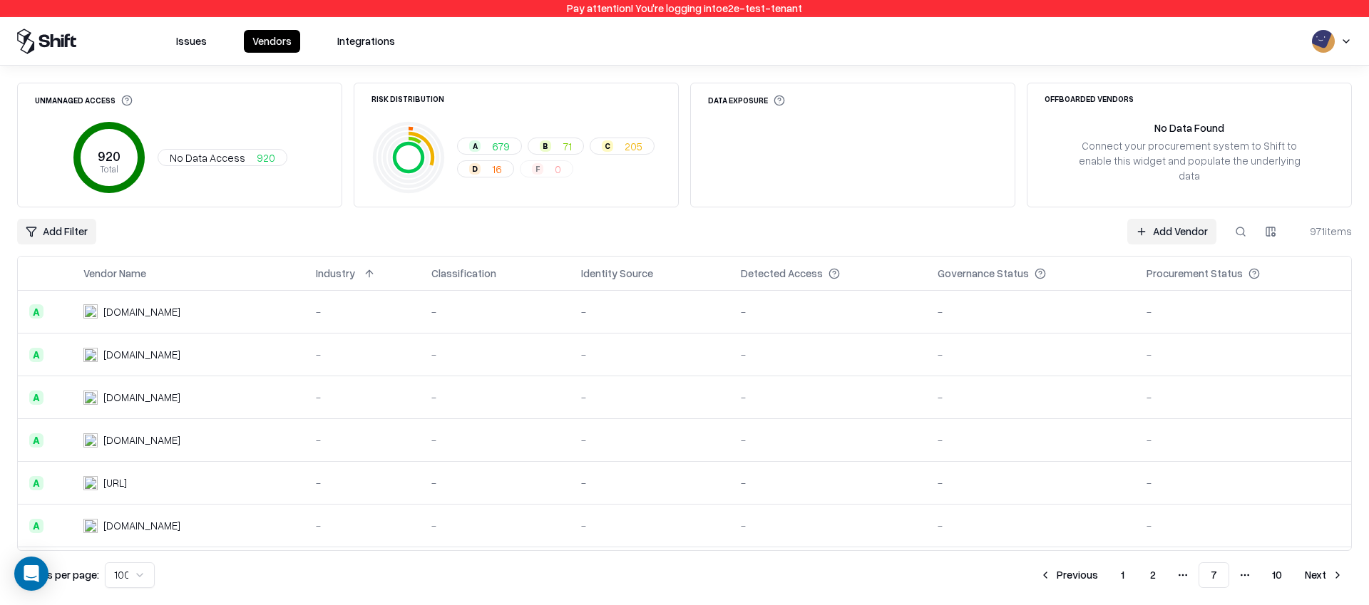
click at [1322, 574] on button "Next" at bounding box center [1324, 575] width 56 height 26
click at [1318, 575] on button "Next" at bounding box center [1324, 575] width 56 height 26
click at [1275, 582] on button "10" at bounding box center [1276, 575] width 33 height 26
click at [1257, 582] on button "9" at bounding box center [1242, 575] width 31 height 26
click at [1275, 582] on button "10" at bounding box center [1276, 575] width 34 height 26
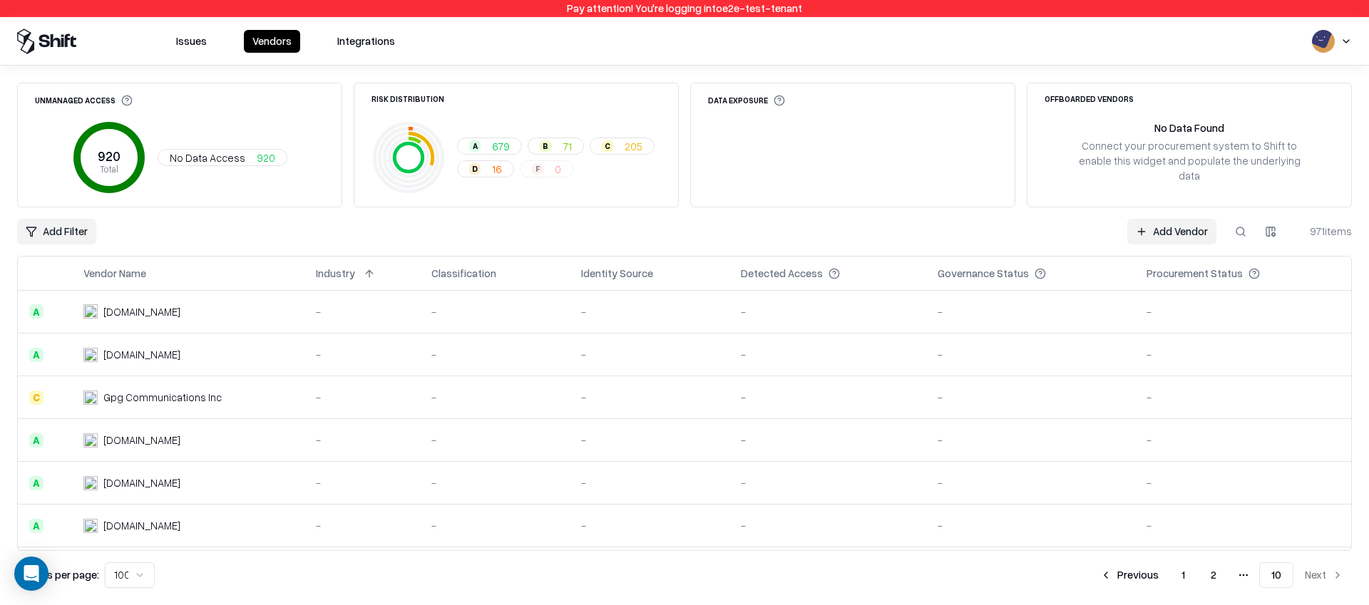
click at [1184, 575] on button "1" at bounding box center [1183, 575] width 26 height 26
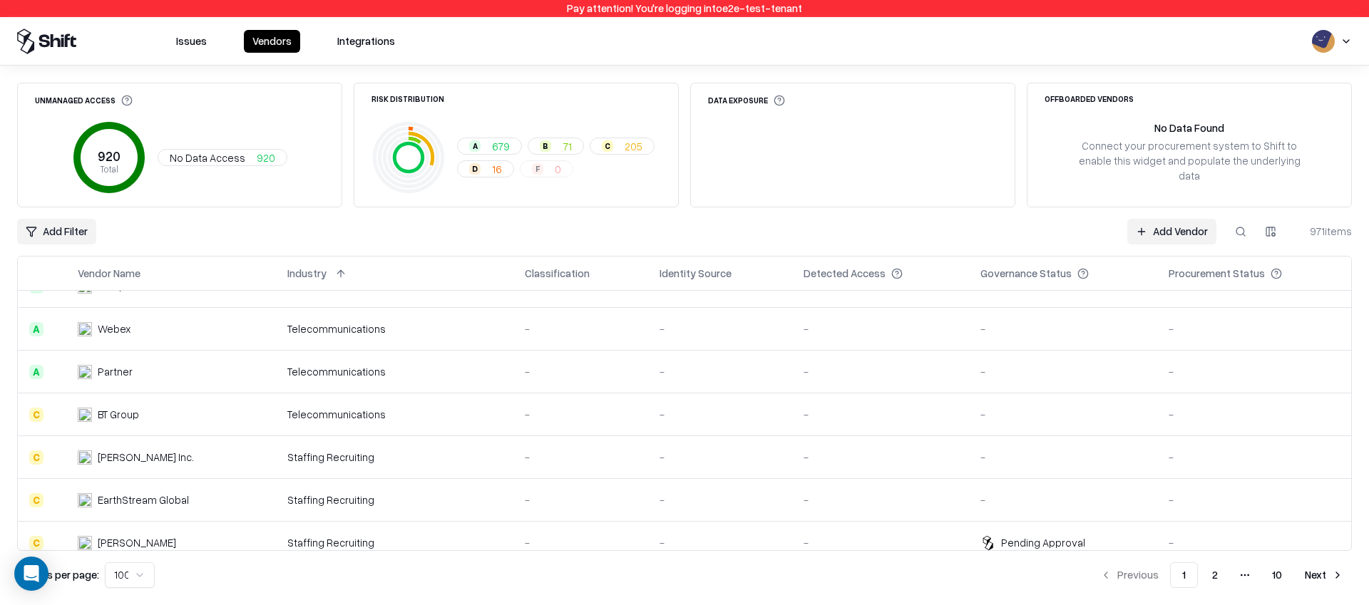
scroll to position [218, 0]
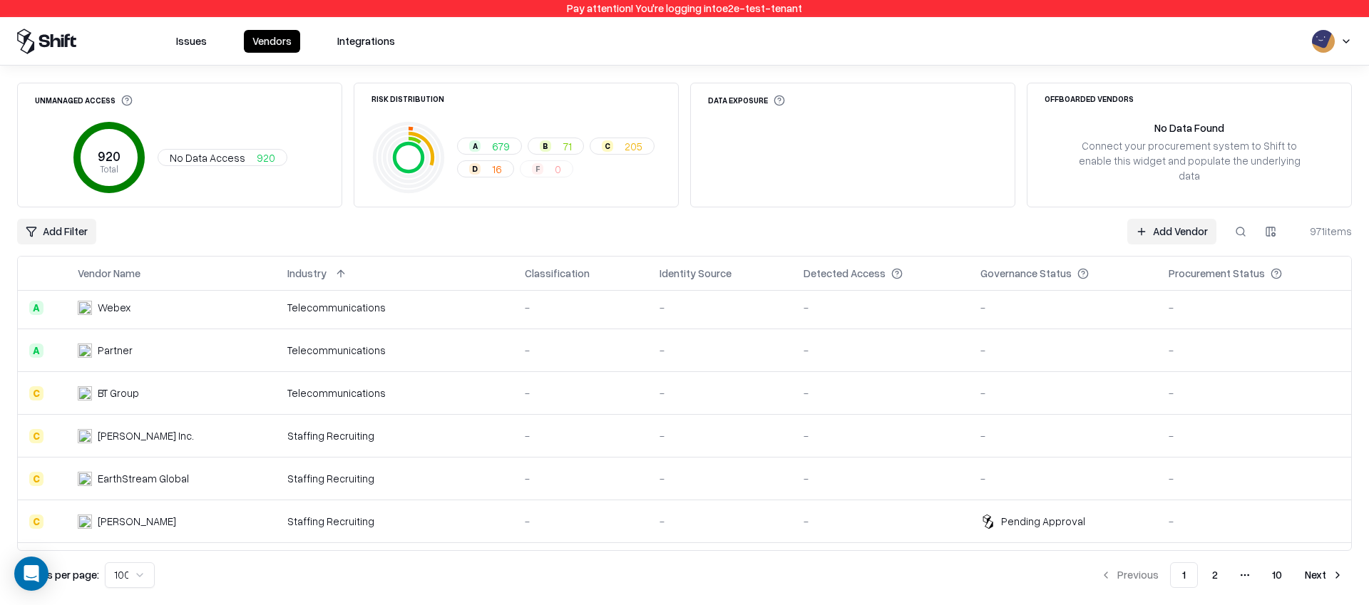
click at [331, 428] on div "Staffing Recruiting" at bounding box center [394, 435] width 215 height 15
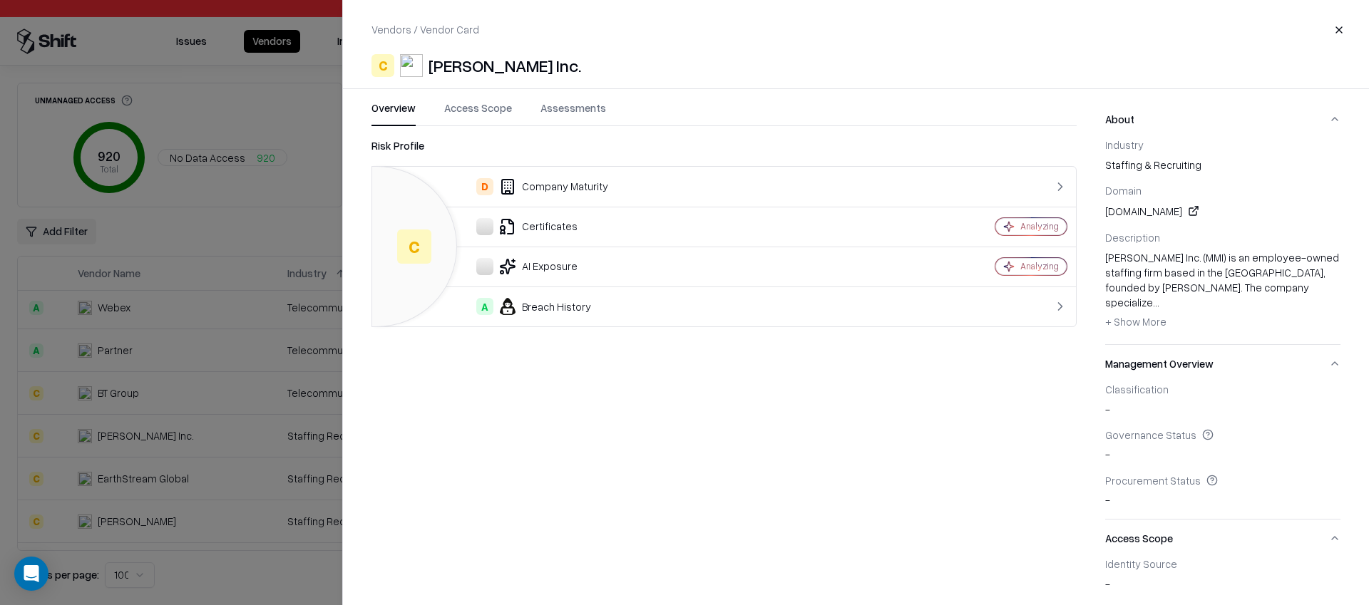
click at [1342, 33] on button "Close" at bounding box center [1339, 30] width 26 height 26
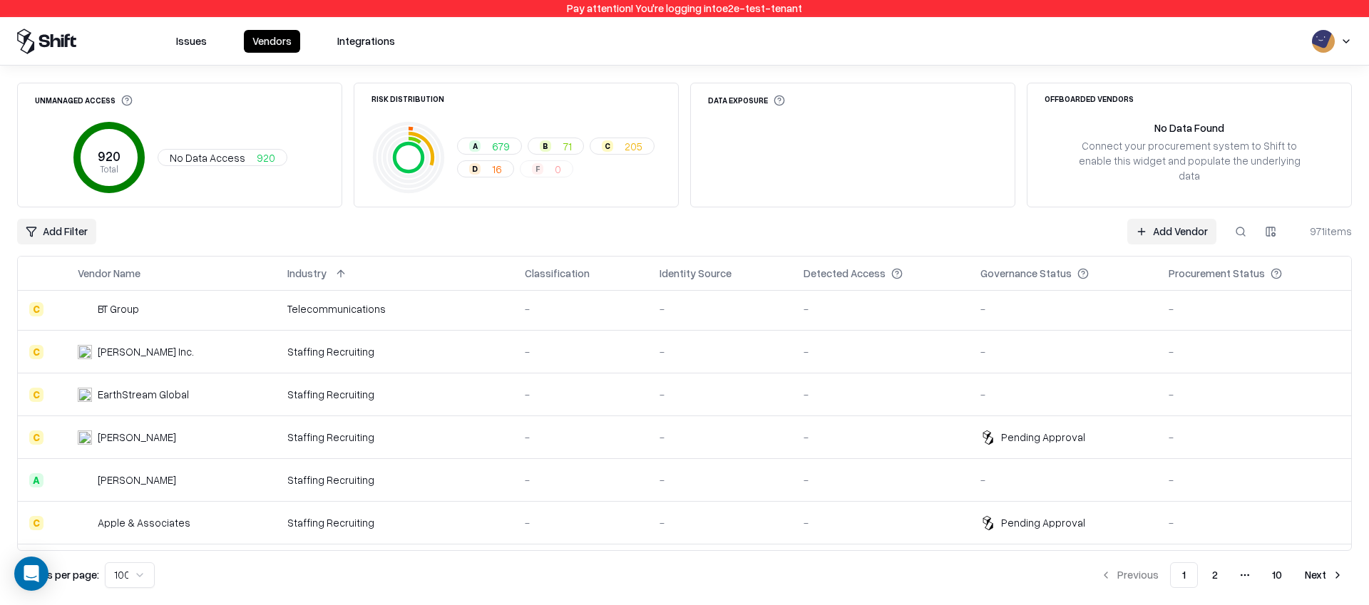
scroll to position [301, 0]
click at [346, 270] on button at bounding box center [340, 273] width 17 height 17
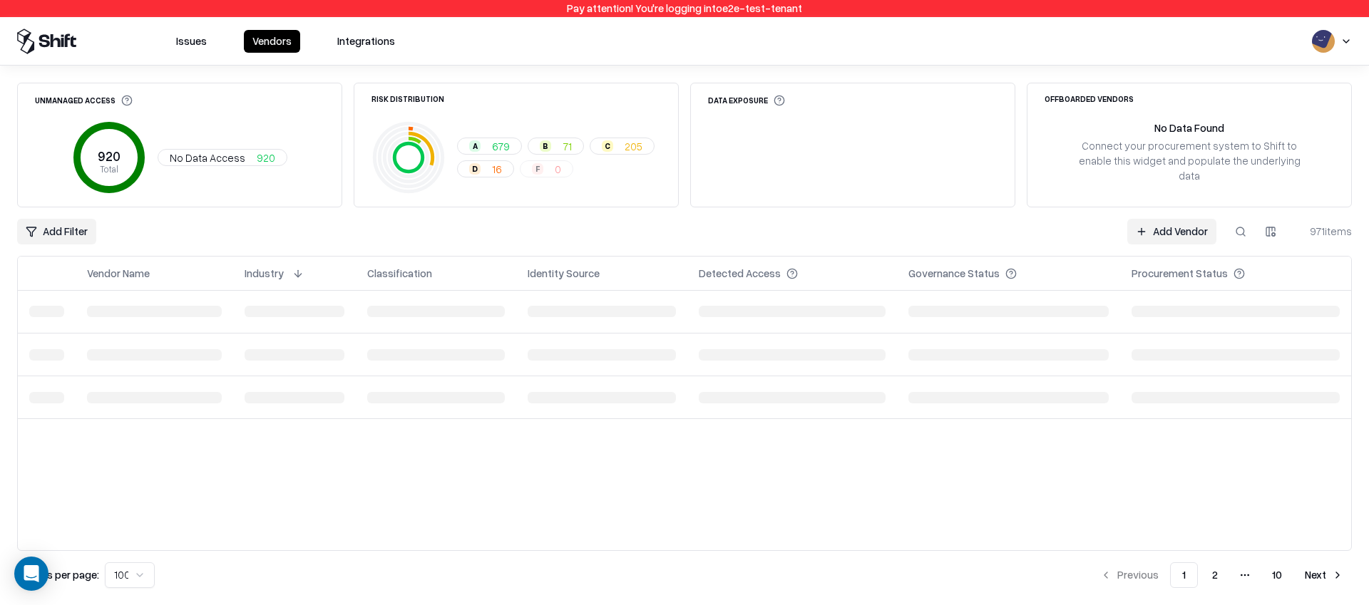
scroll to position [0, 0]
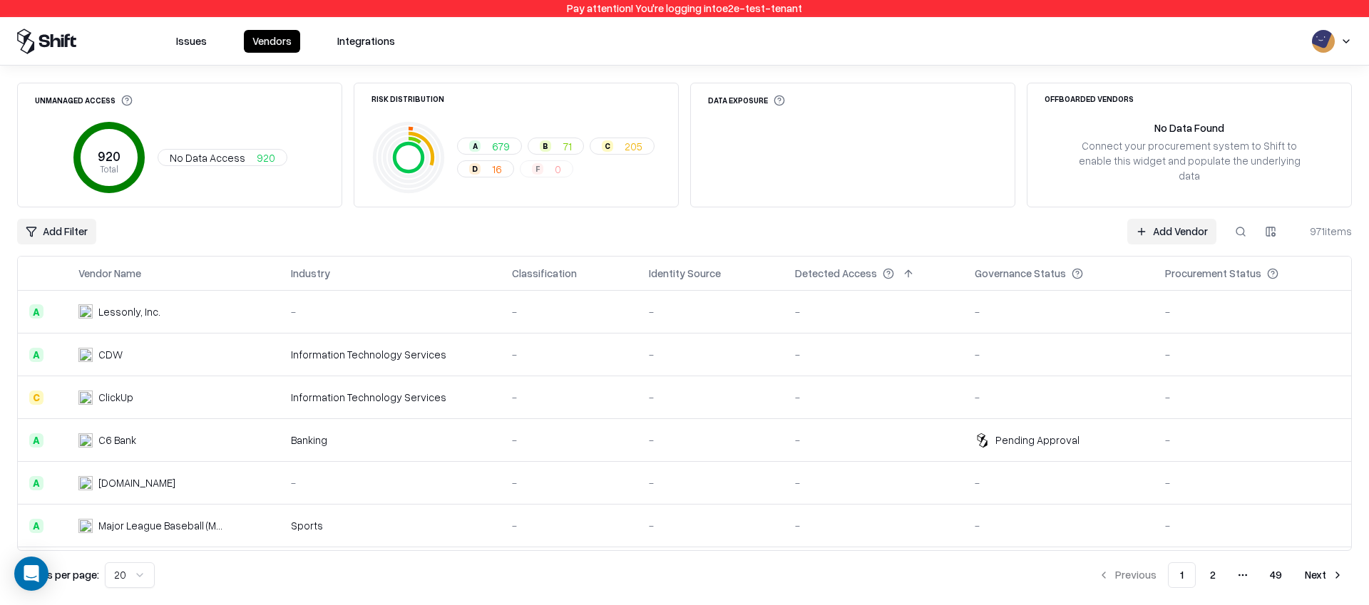
scroll to position [45, 0]
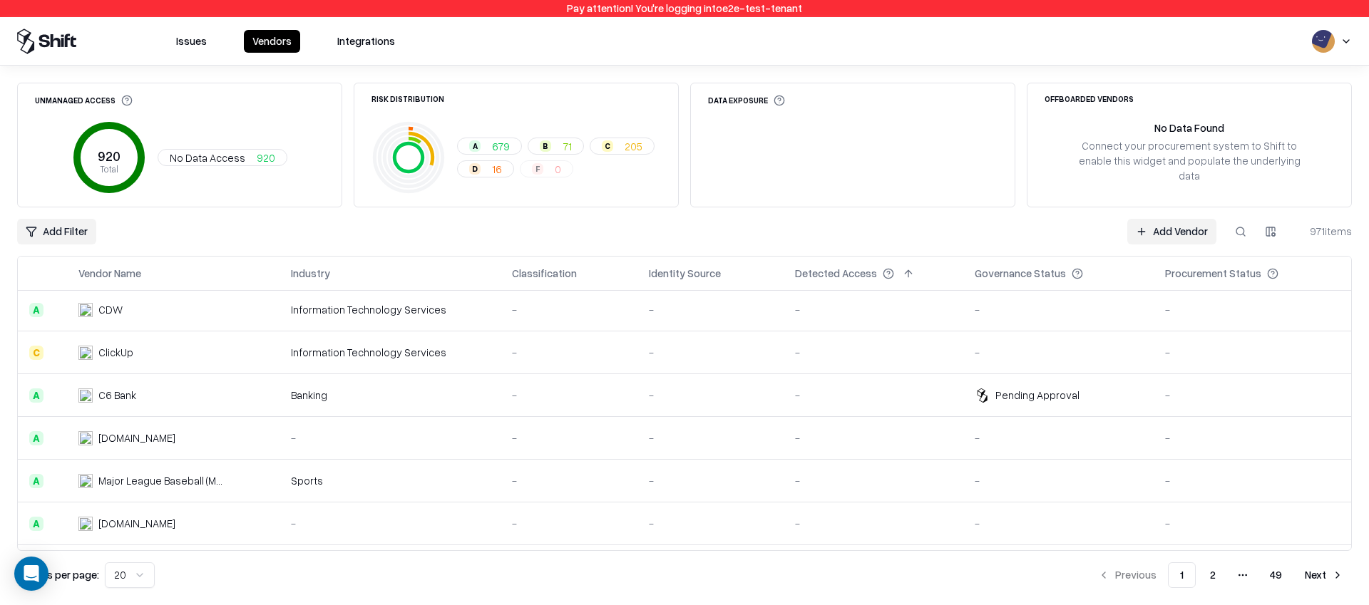
click at [124, 571] on html "Pay attention! You're logging into e2e-test-tenant Issues Vendors Integrations …" at bounding box center [684, 302] width 1369 height 605
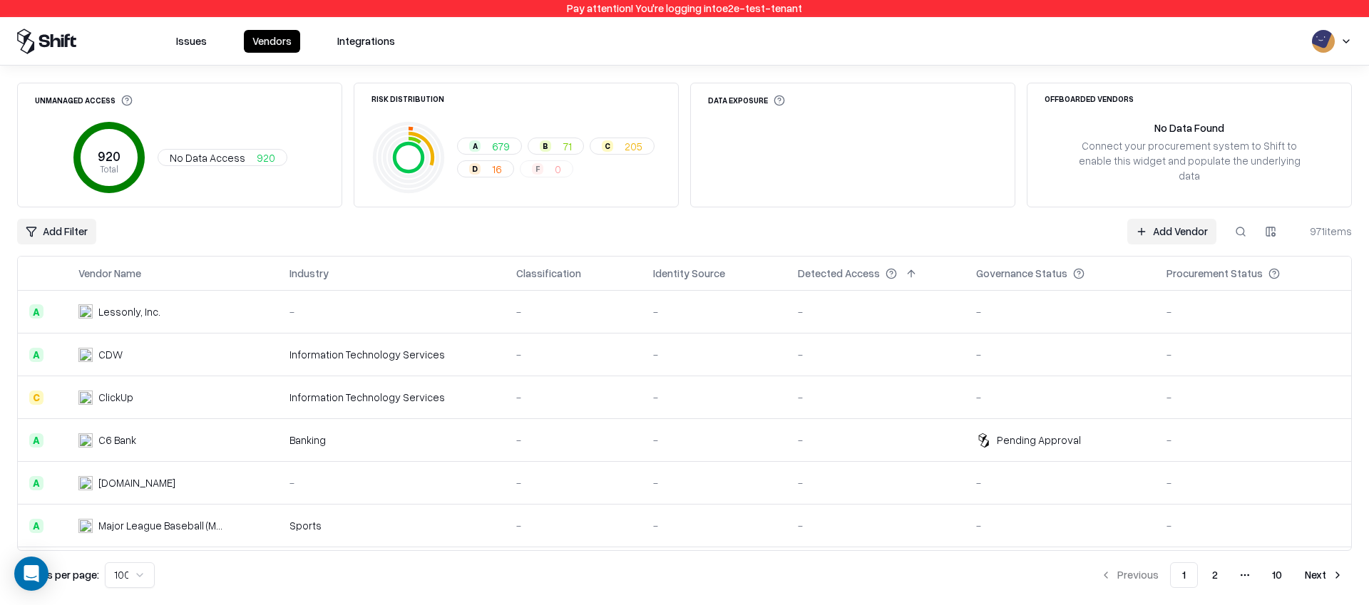
click at [1205, 585] on button "2" at bounding box center [1214, 575] width 29 height 26
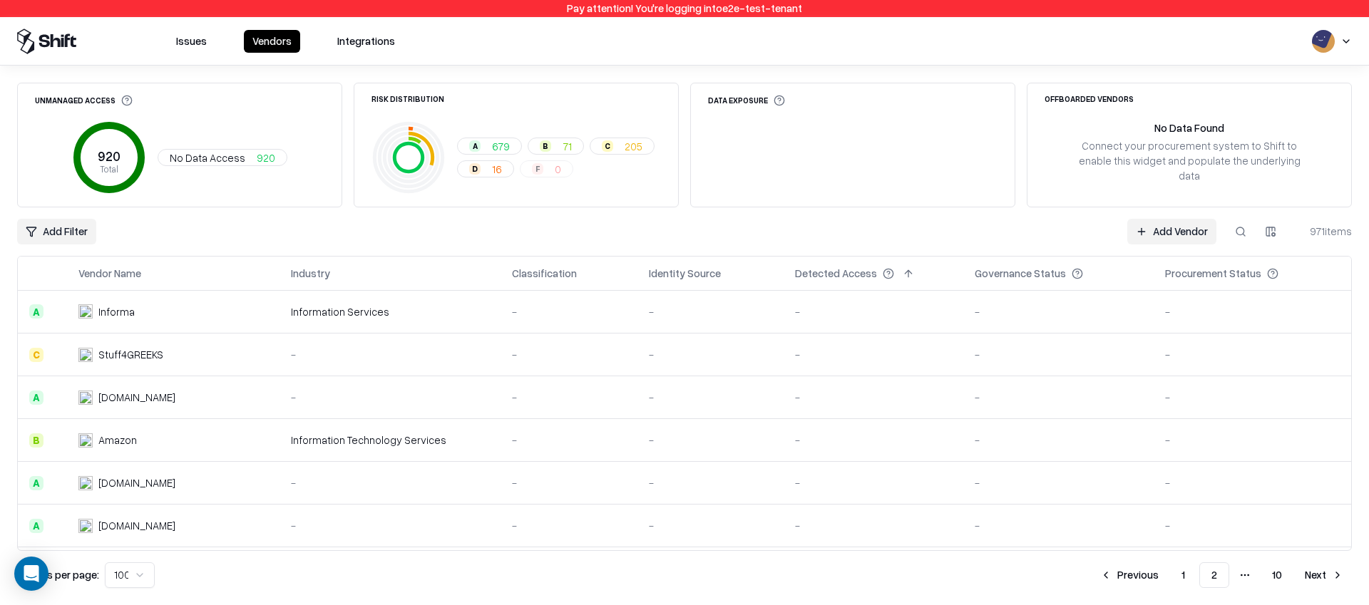
click at [1316, 573] on button "Next" at bounding box center [1324, 575] width 56 height 26
click at [1151, 572] on button "1" at bounding box center [1151, 575] width 26 height 26
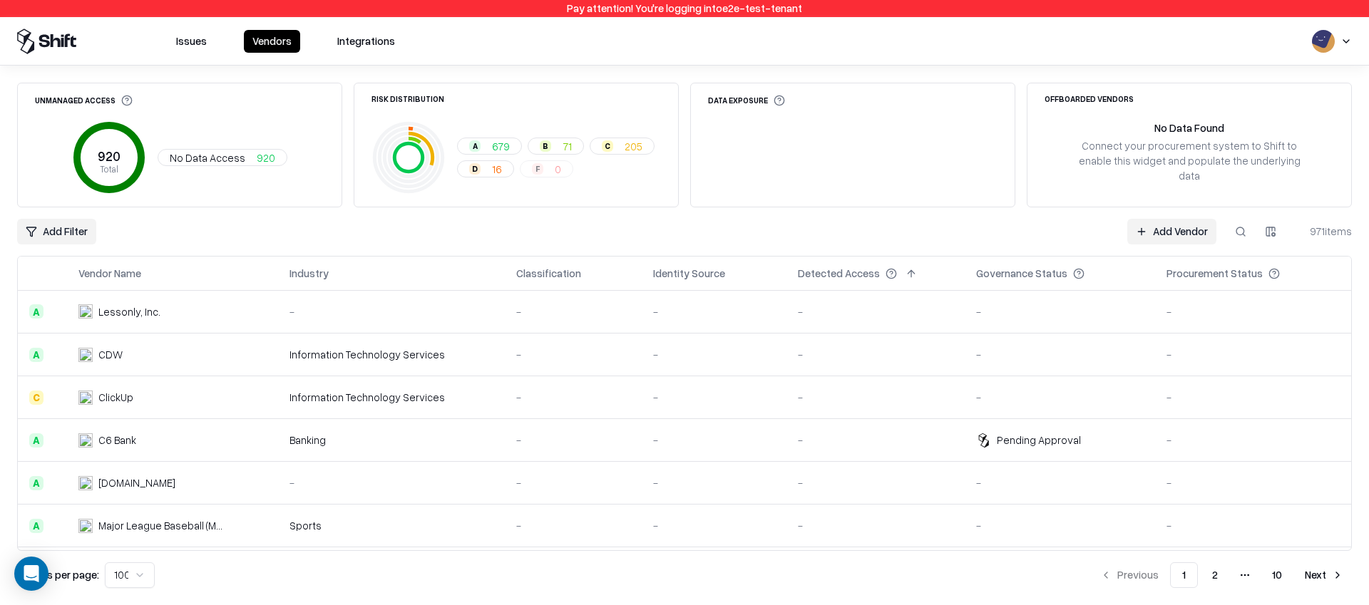
click at [1210, 577] on button "2" at bounding box center [1214, 575] width 29 height 26
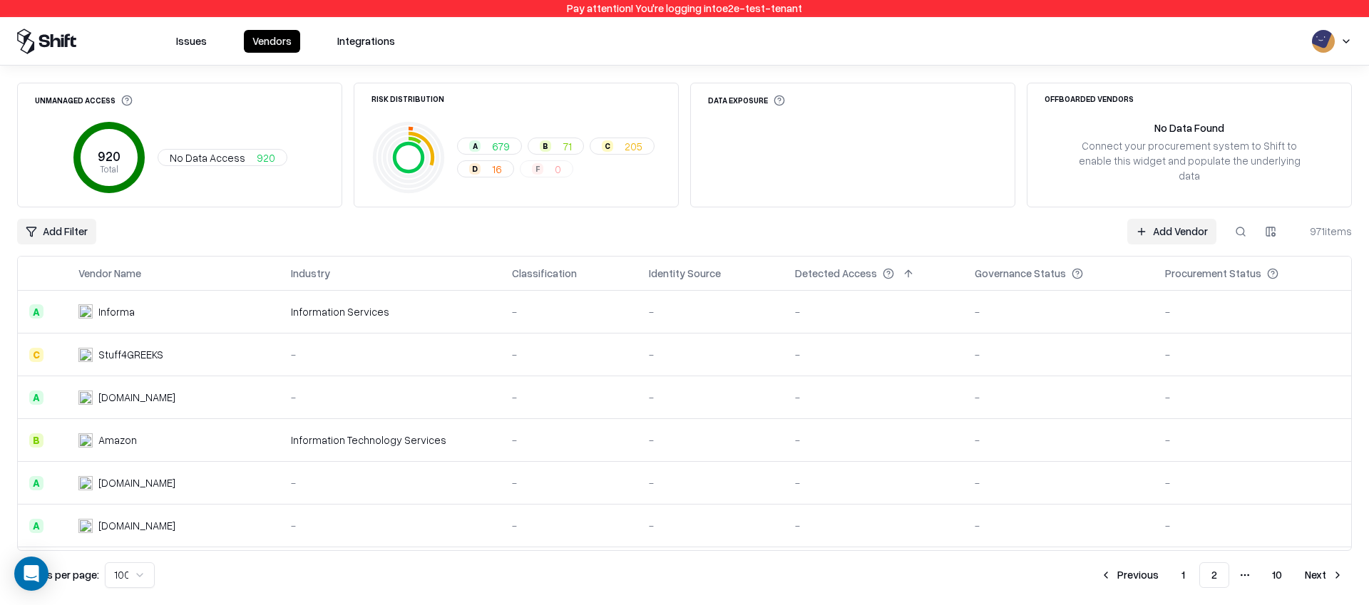
click at [1326, 572] on button "Next" at bounding box center [1324, 575] width 56 height 26
click at [1319, 570] on button "Next" at bounding box center [1324, 575] width 56 height 26
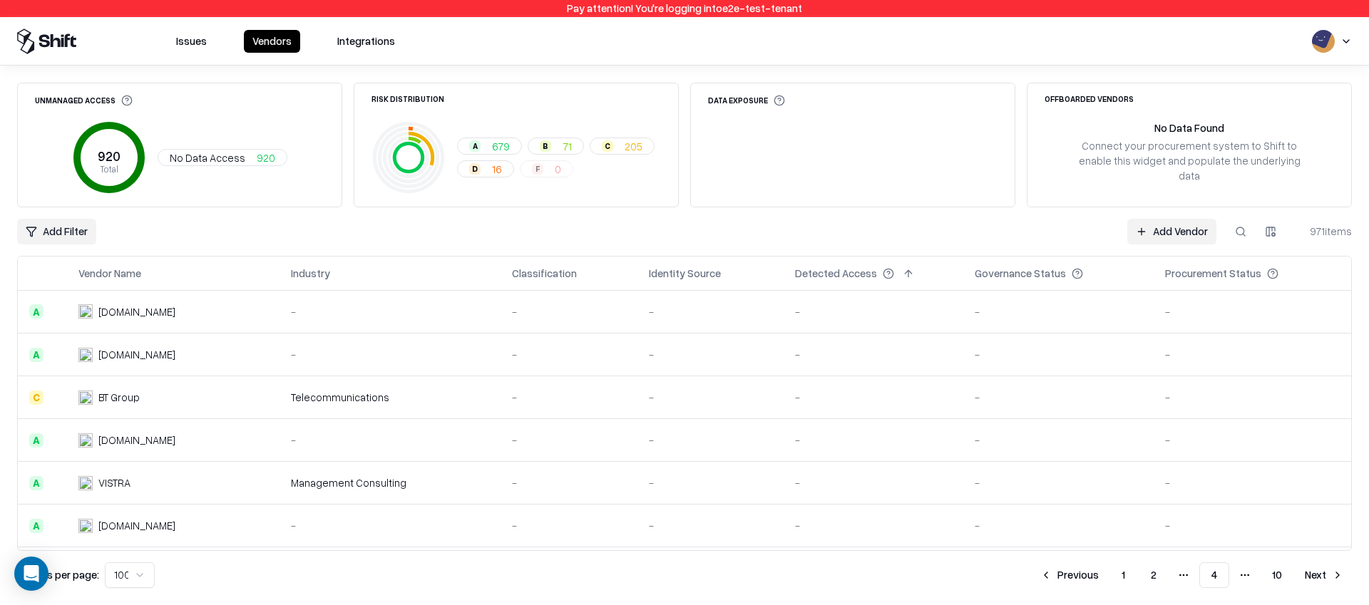
click at [1325, 578] on button "Next" at bounding box center [1324, 575] width 56 height 26
click at [1319, 580] on button "Next" at bounding box center [1324, 575] width 56 height 26
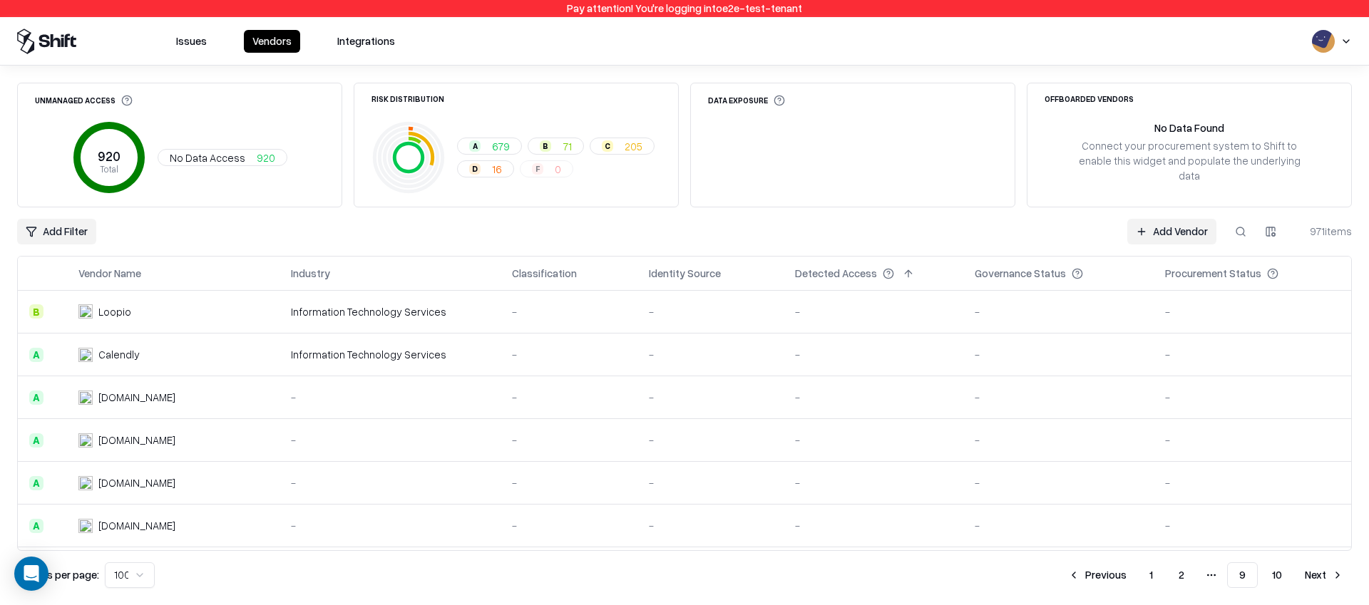
click at [1323, 580] on button "Next" at bounding box center [1324, 575] width 56 height 26
click at [1176, 576] on button "1" at bounding box center [1183, 575] width 26 height 26
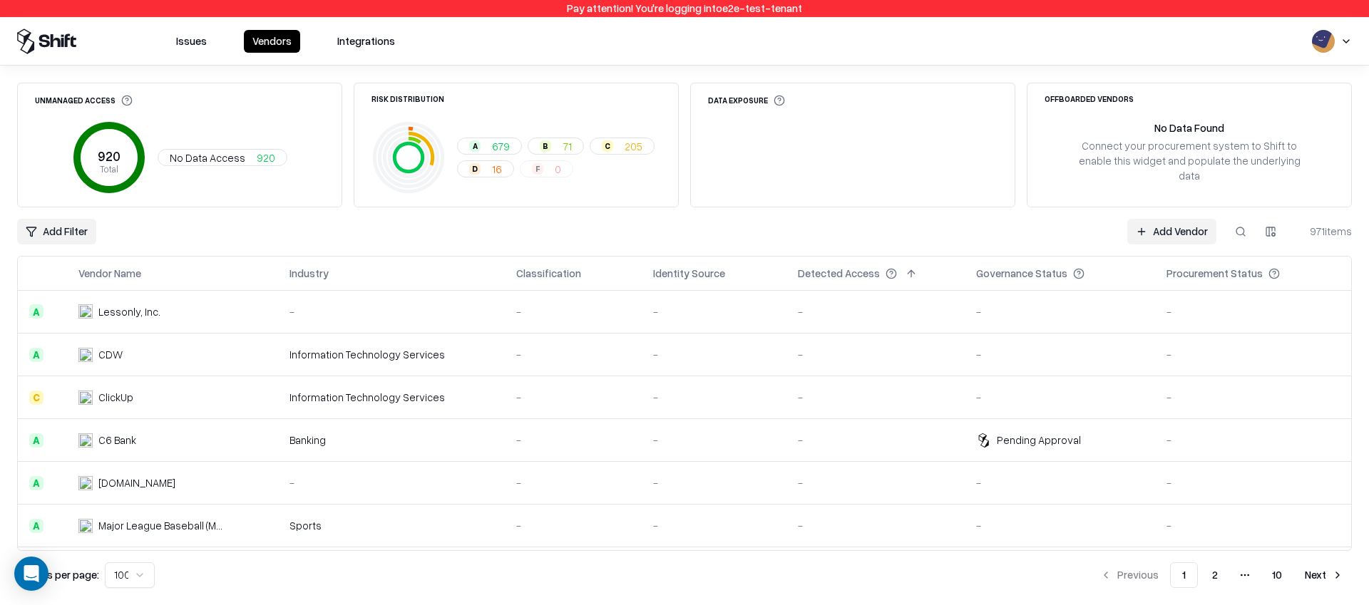
click at [346, 277] on button at bounding box center [342, 273] width 17 height 17
click at [344, 274] on button at bounding box center [342, 273] width 17 height 17
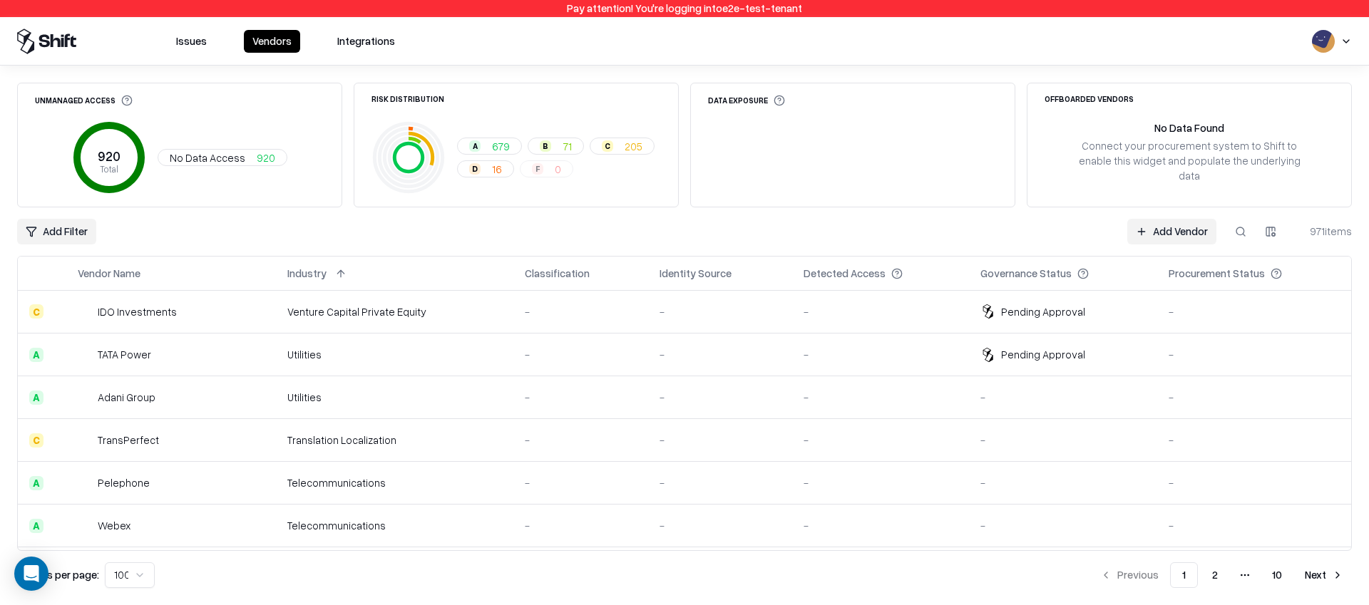
scroll to position [250, 0]
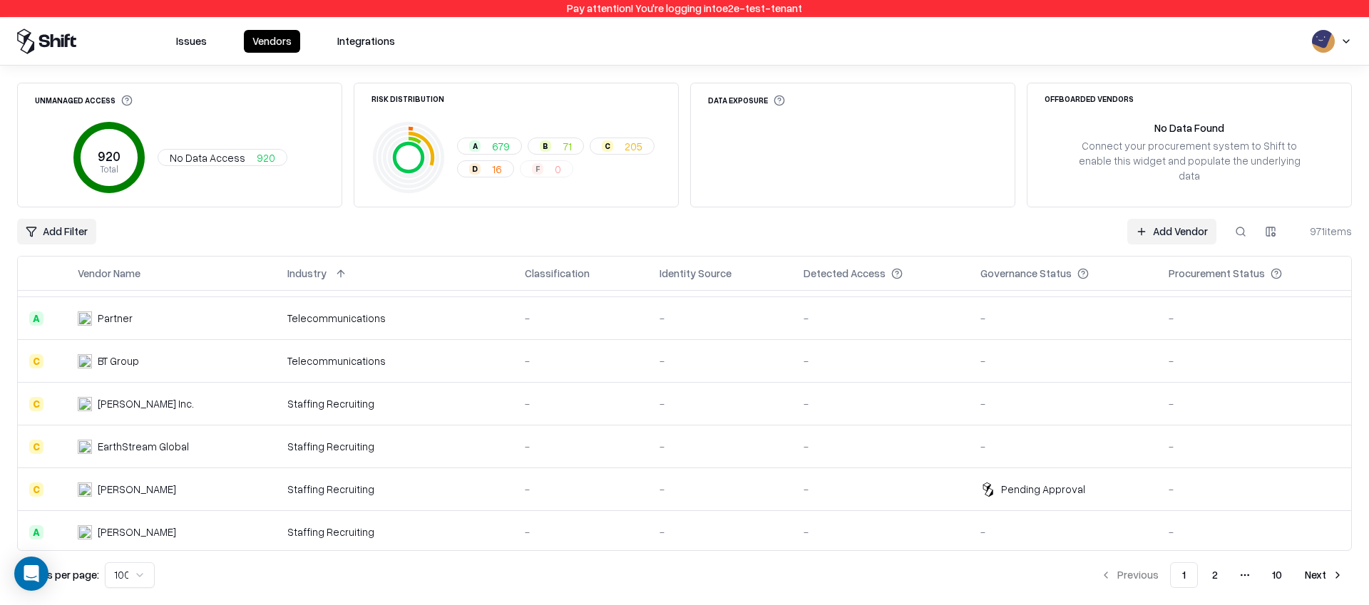
click at [157, 272] on button at bounding box center [154, 273] width 17 height 17
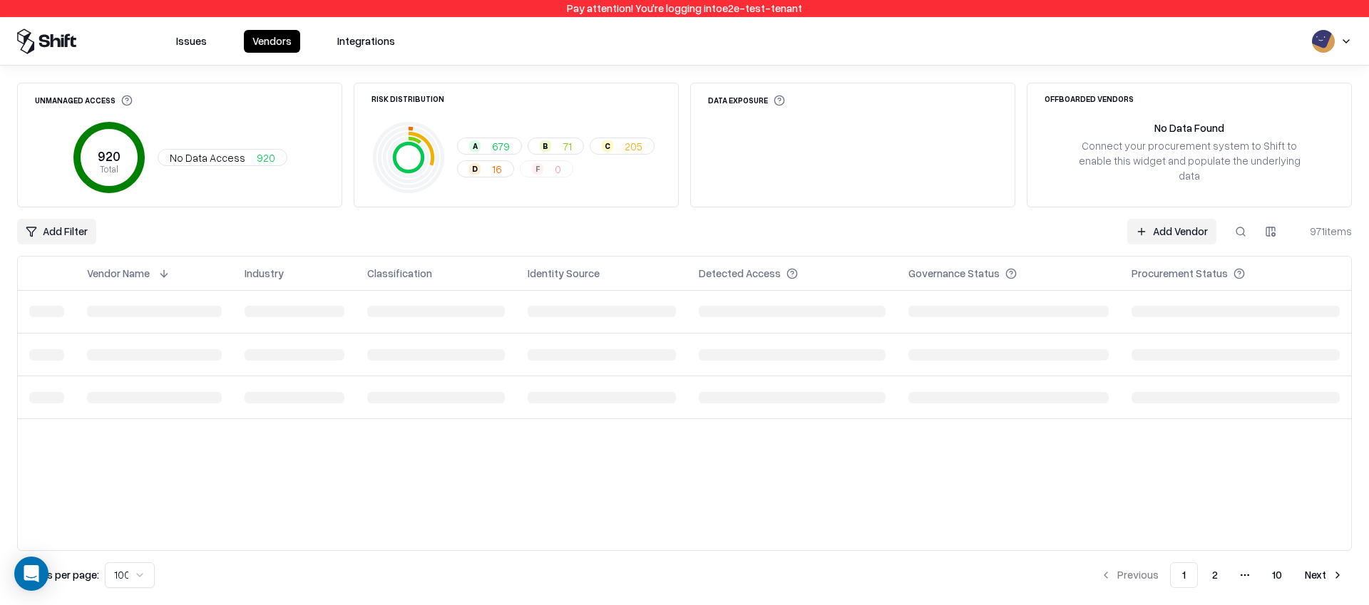
scroll to position [0, 0]
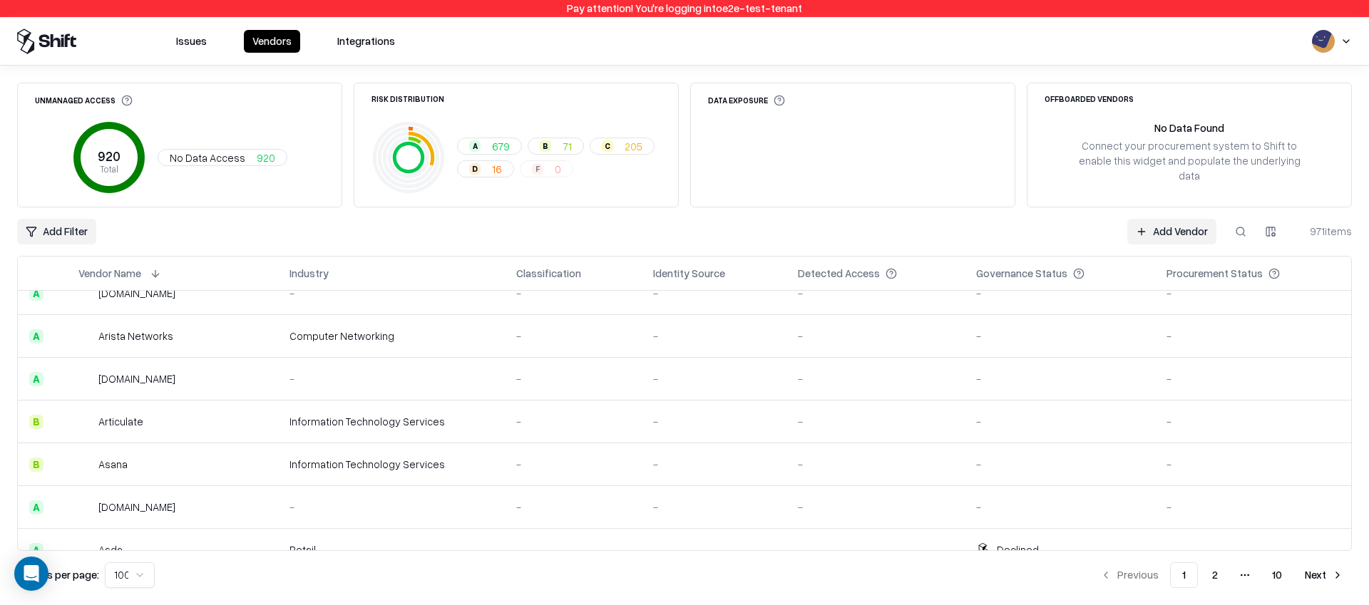
scroll to position [2340, 0]
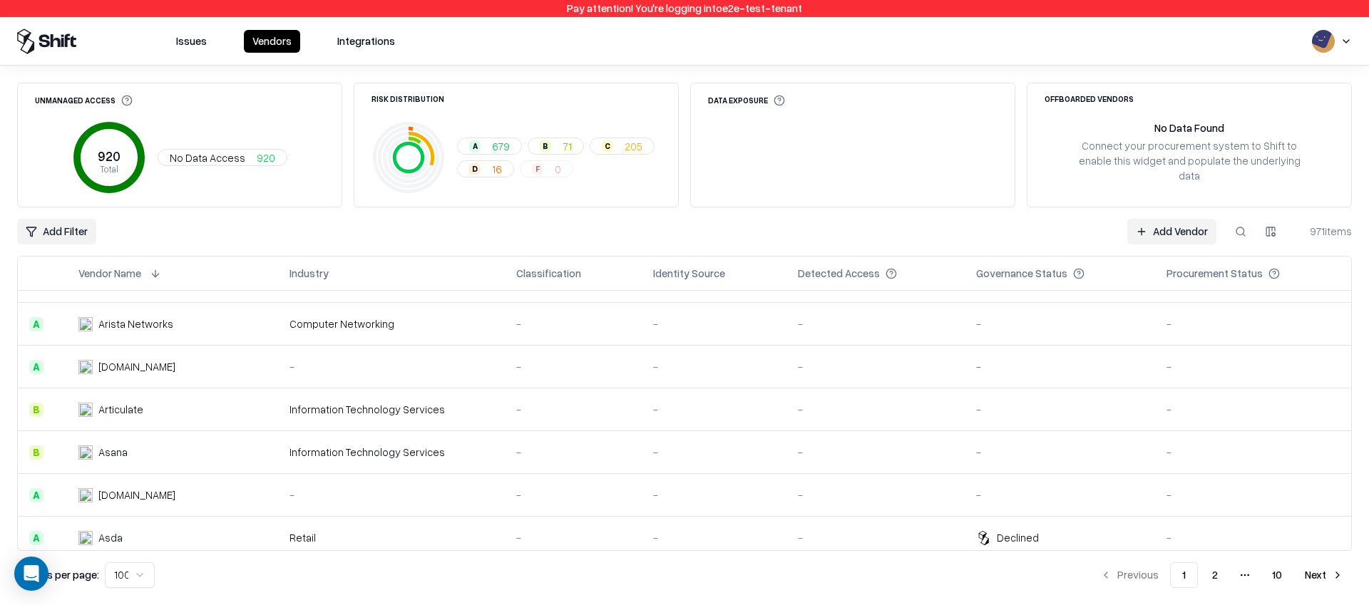
click at [1332, 573] on button "Next" at bounding box center [1324, 575] width 56 height 26
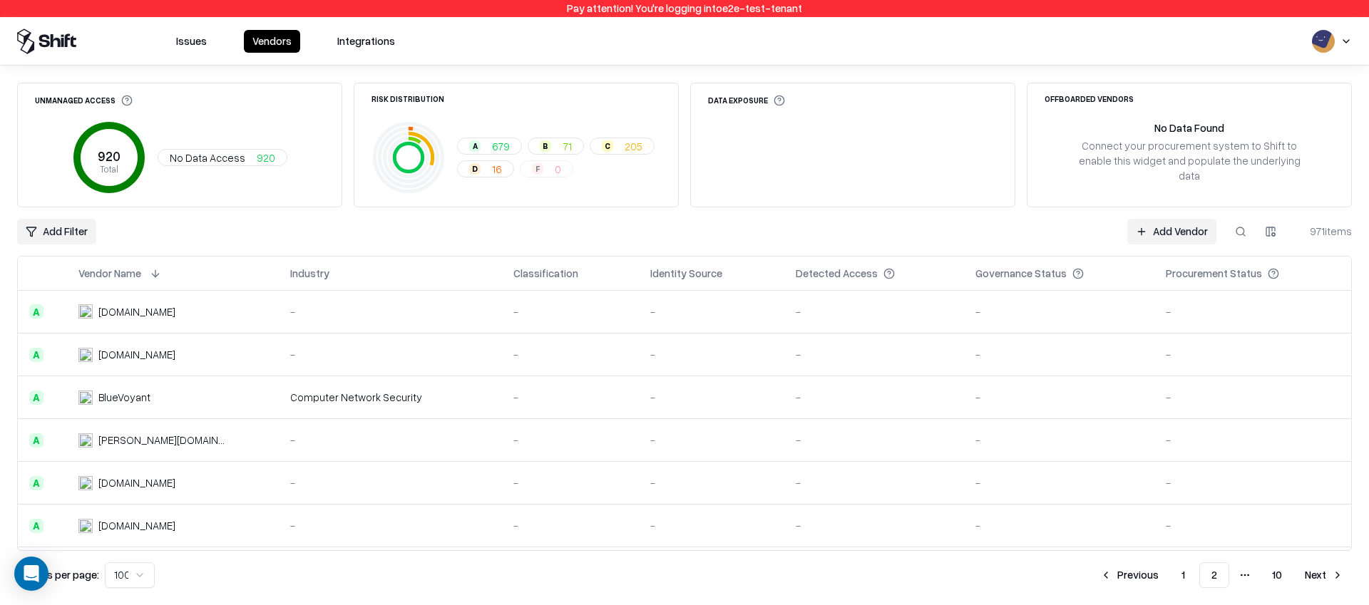
click at [1330, 567] on button "Next" at bounding box center [1324, 575] width 56 height 26
click at [1326, 572] on button "Next" at bounding box center [1324, 575] width 56 height 26
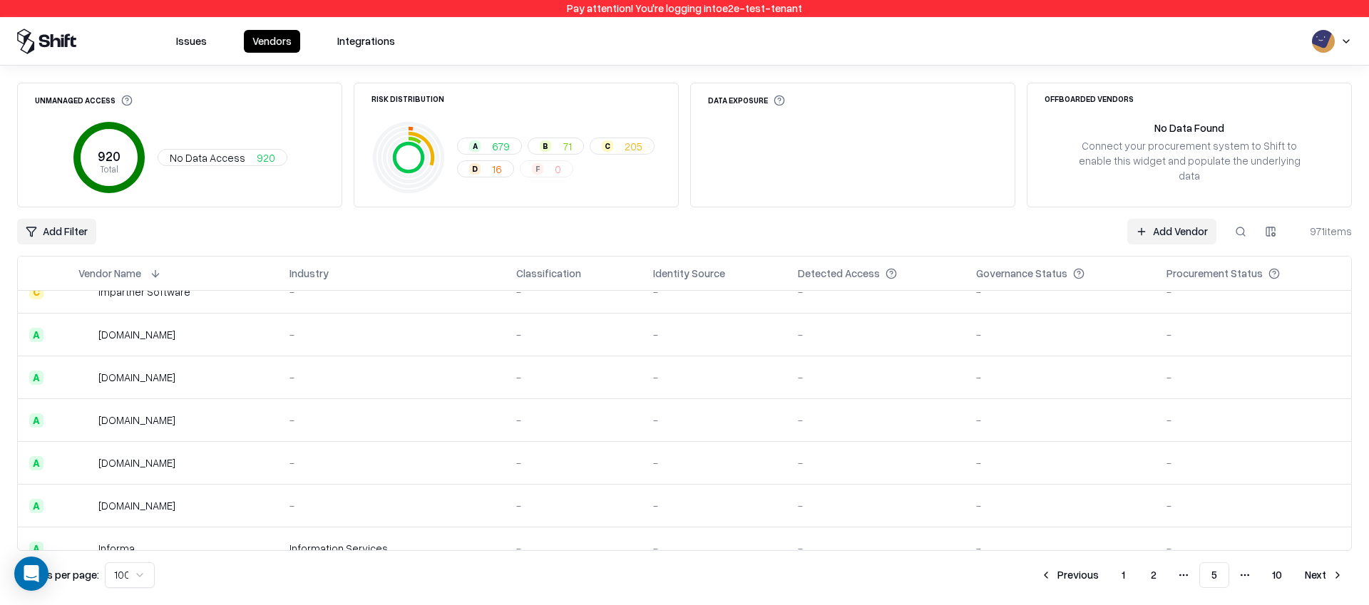
scroll to position [1422, 0]
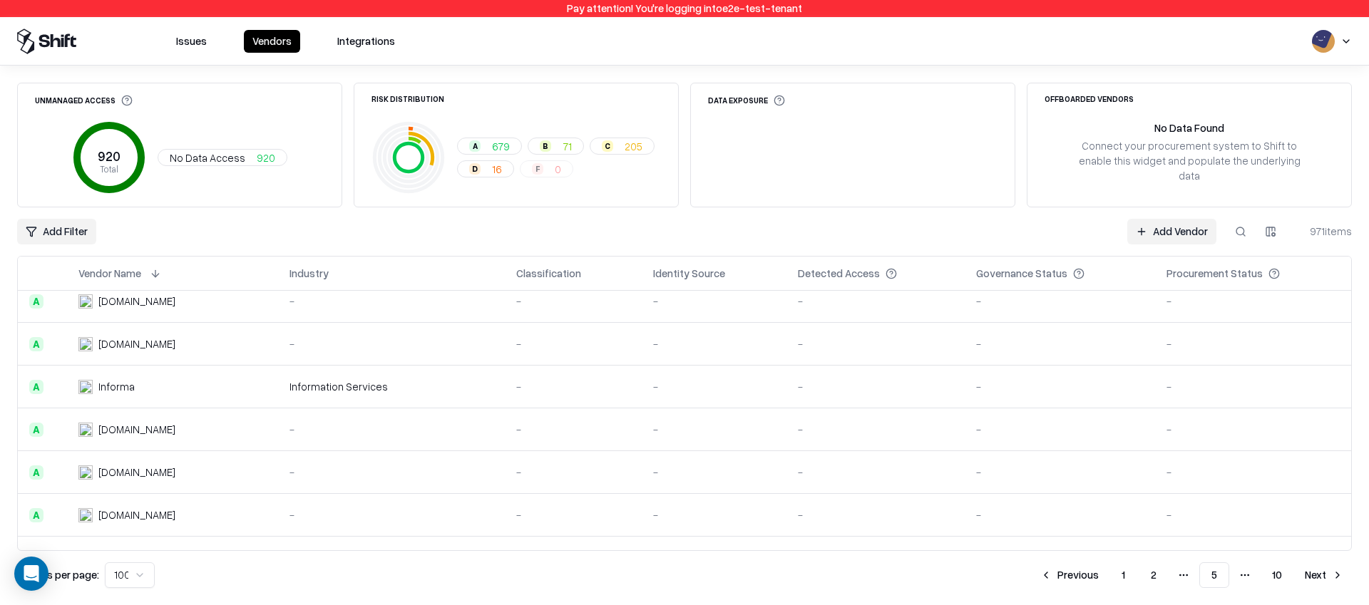
click at [1316, 583] on button "Next" at bounding box center [1324, 575] width 56 height 26
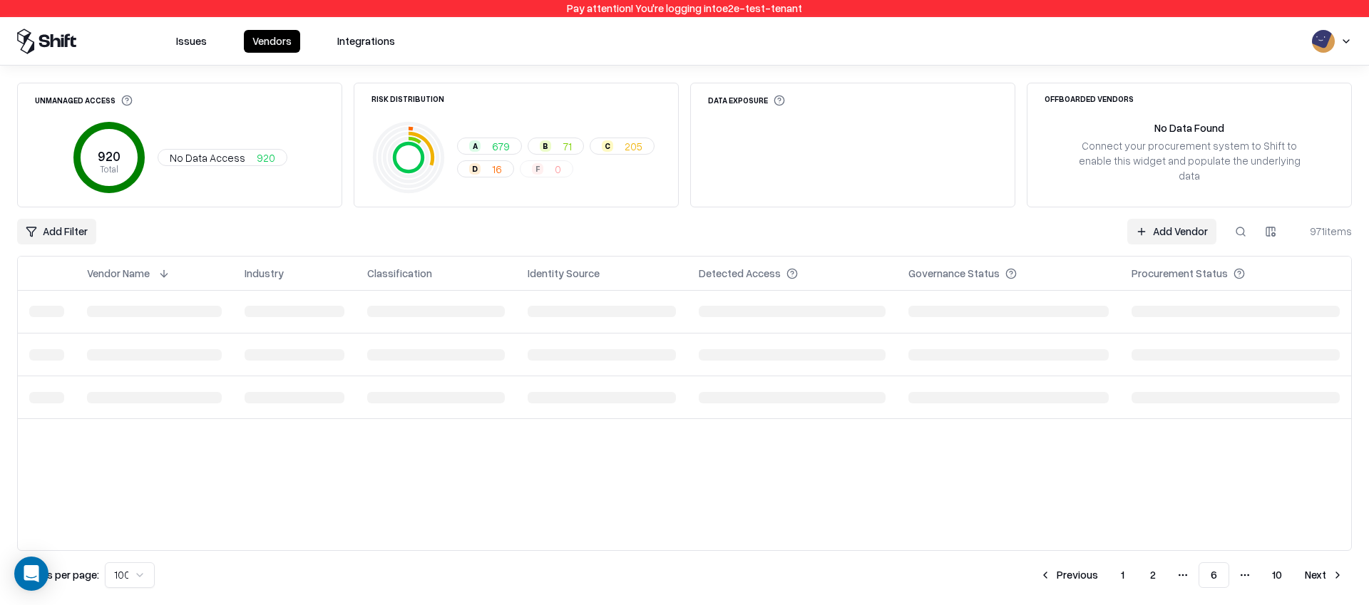
scroll to position [0, 0]
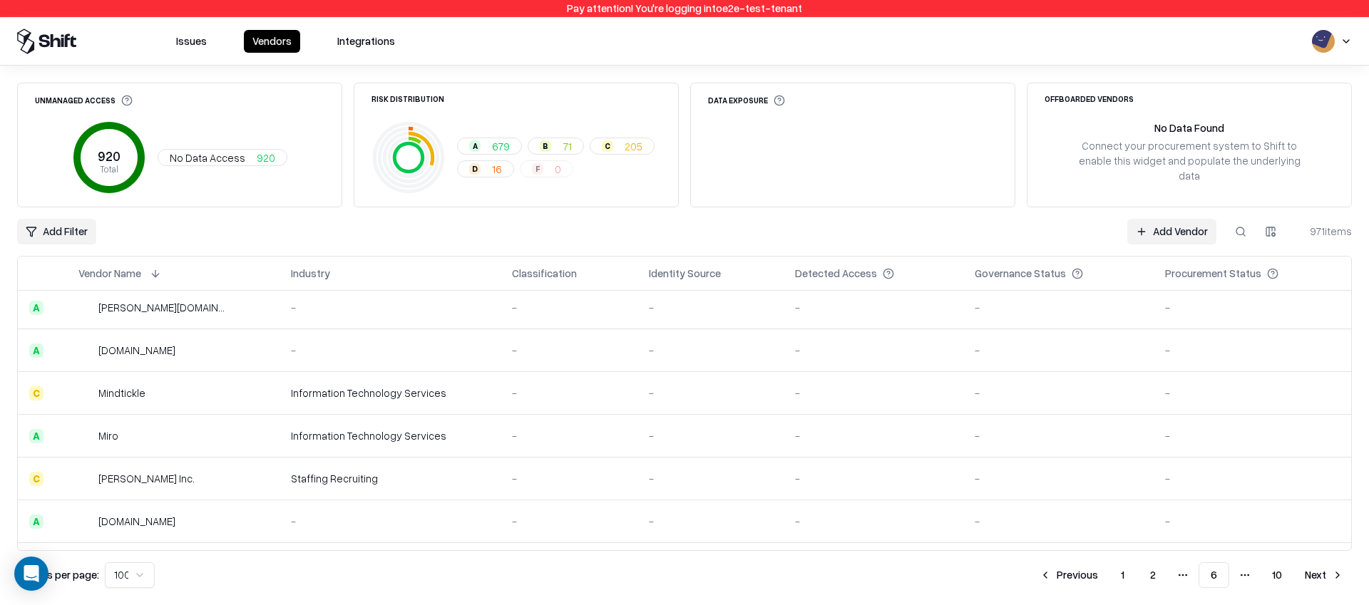
scroll to position [2876, 0]
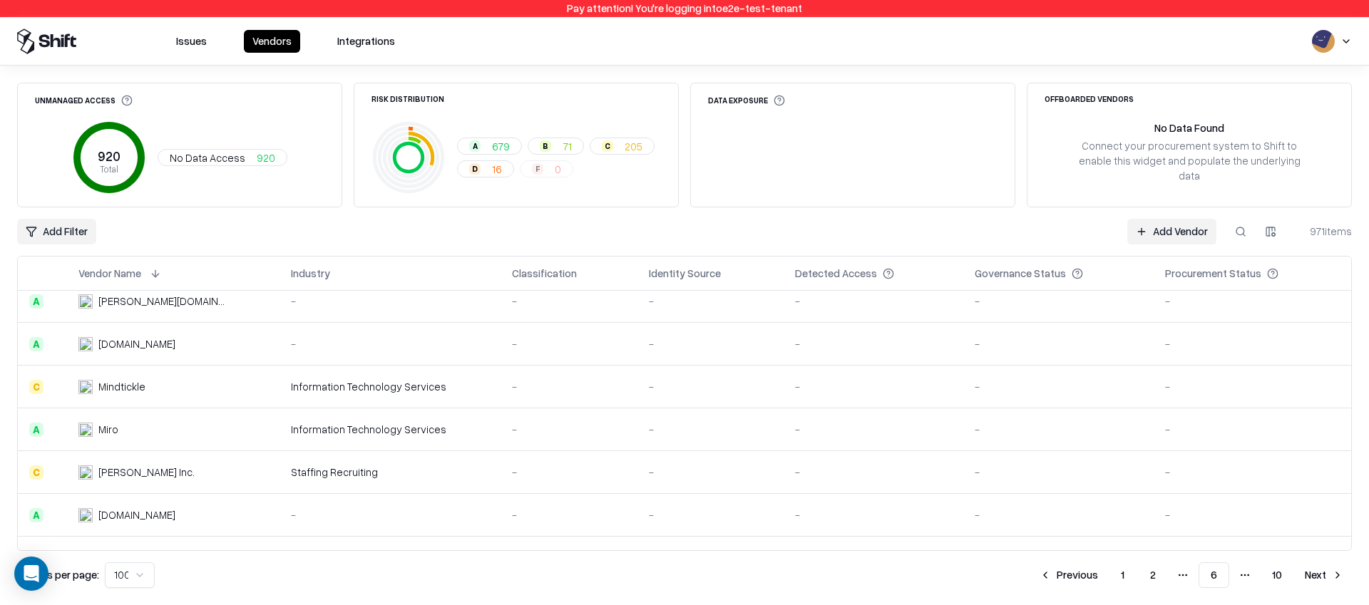
click at [268, 41] on button "Vendors" at bounding box center [272, 41] width 56 height 23
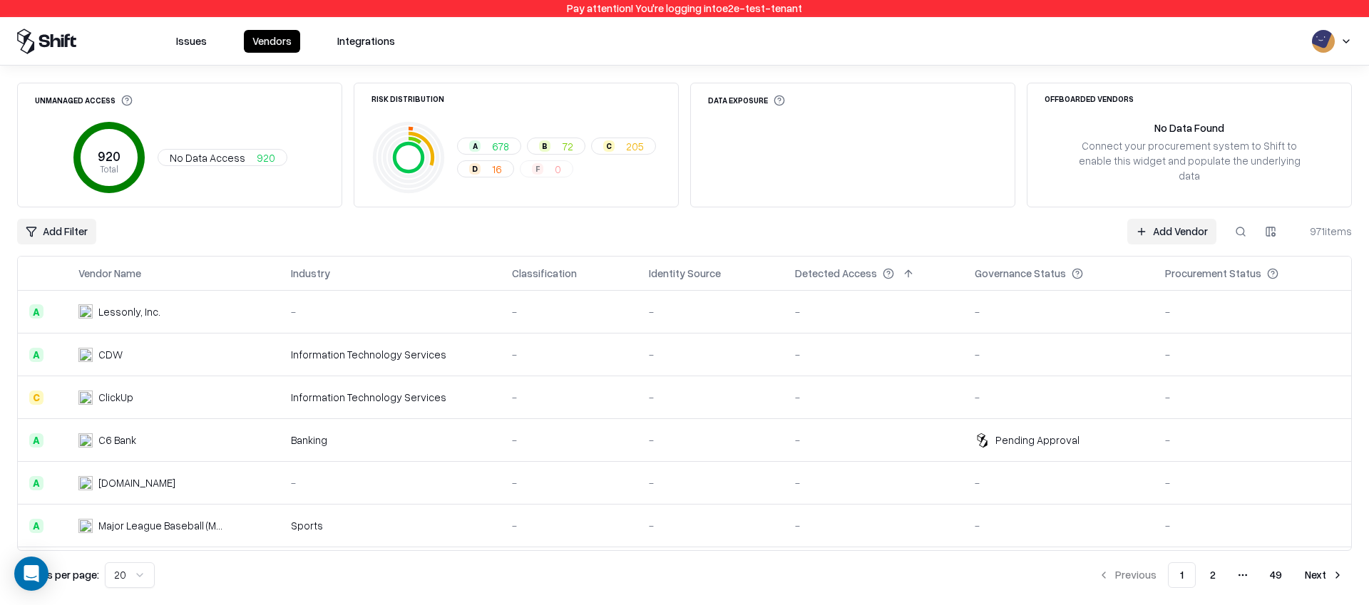
click at [1324, 226] on div "971 items" at bounding box center [1323, 231] width 57 height 15
click at [119, 563] on body "Pay attention! You're logging into e2e-test-tenant Issues Vendors Integrations …" at bounding box center [684, 302] width 1369 height 605
click at [9, 370] on div "Unmanaged Access 920 Total No Data Access 920 Risk Distribution A 678 B 72 C 20…" at bounding box center [684, 336] width 1369 height 540
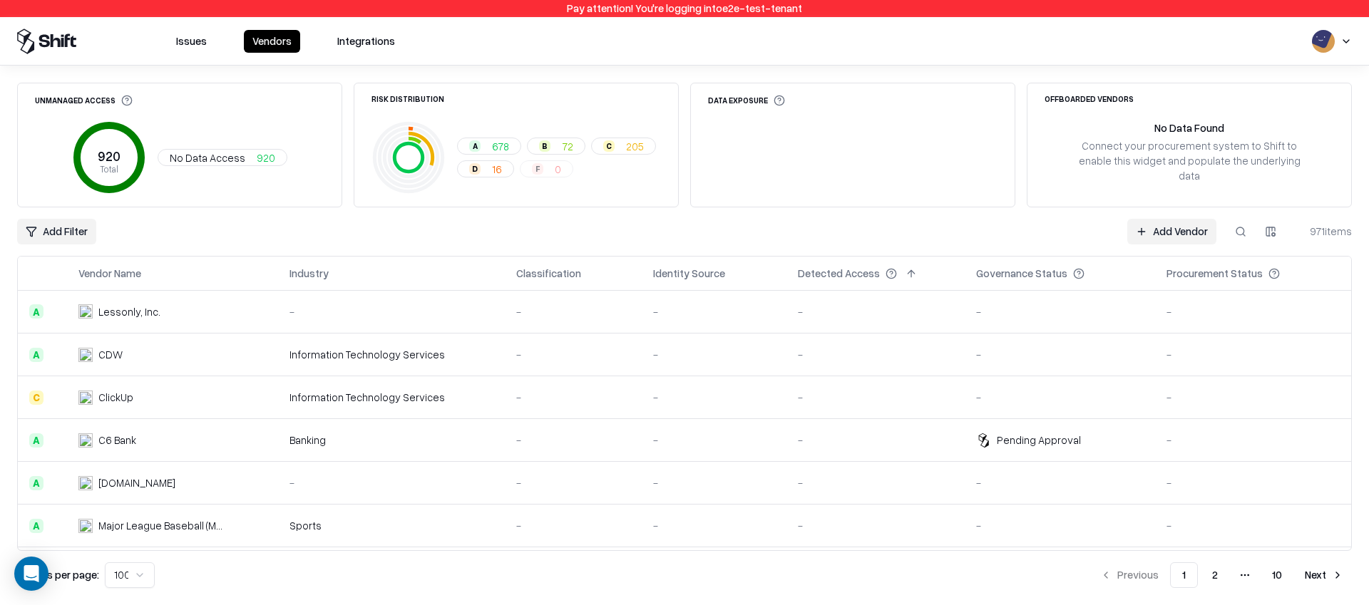
click at [1275, 567] on button "10" at bounding box center [1276, 575] width 33 height 26
click at [346, 272] on button at bounding box center [344, 273] width 17 height 17
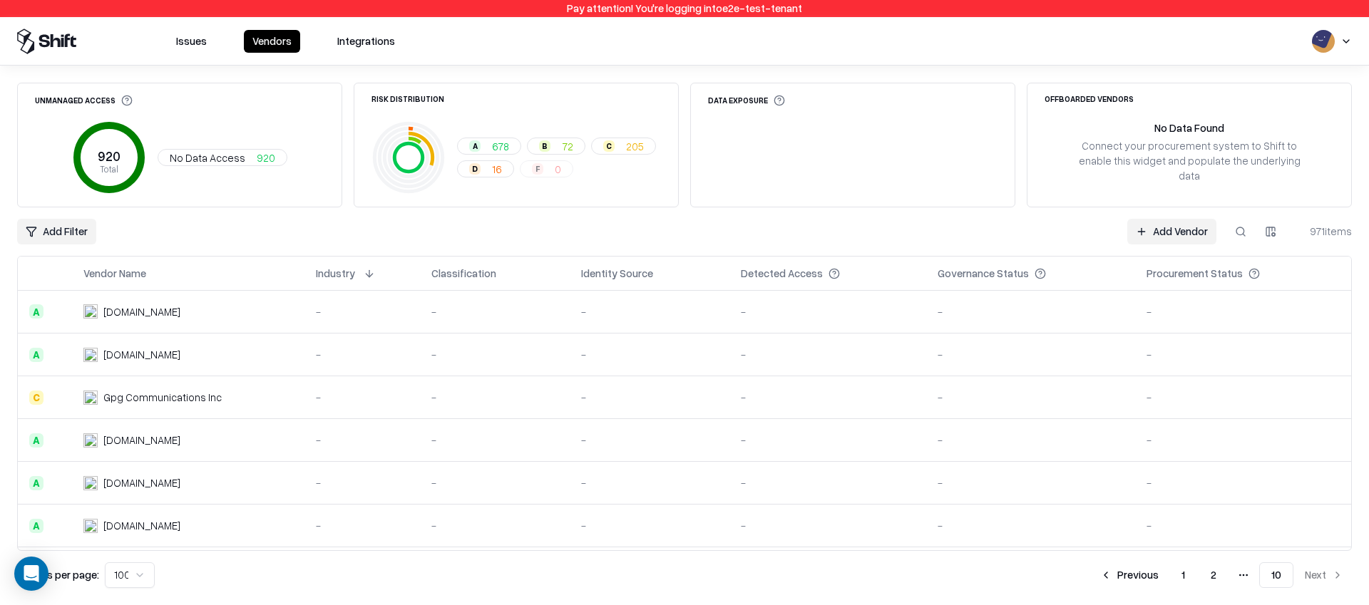
click at [373, 271] on button at bounding box center [369, 273] width 17 height 17
click at [388, 240] on div "Add Filter Add Vendor 971 items" at bounding box center [684, 232] width 1334 height 26
click at [374, 282] on th "Industry" at bounding box center [361, 274] width 115 height 34
click at [371, 272] on button at bounding box center [369, 273] width 17 height 17
click at [372, 272] on button at bounding box center [369, 273] width 17 height 17
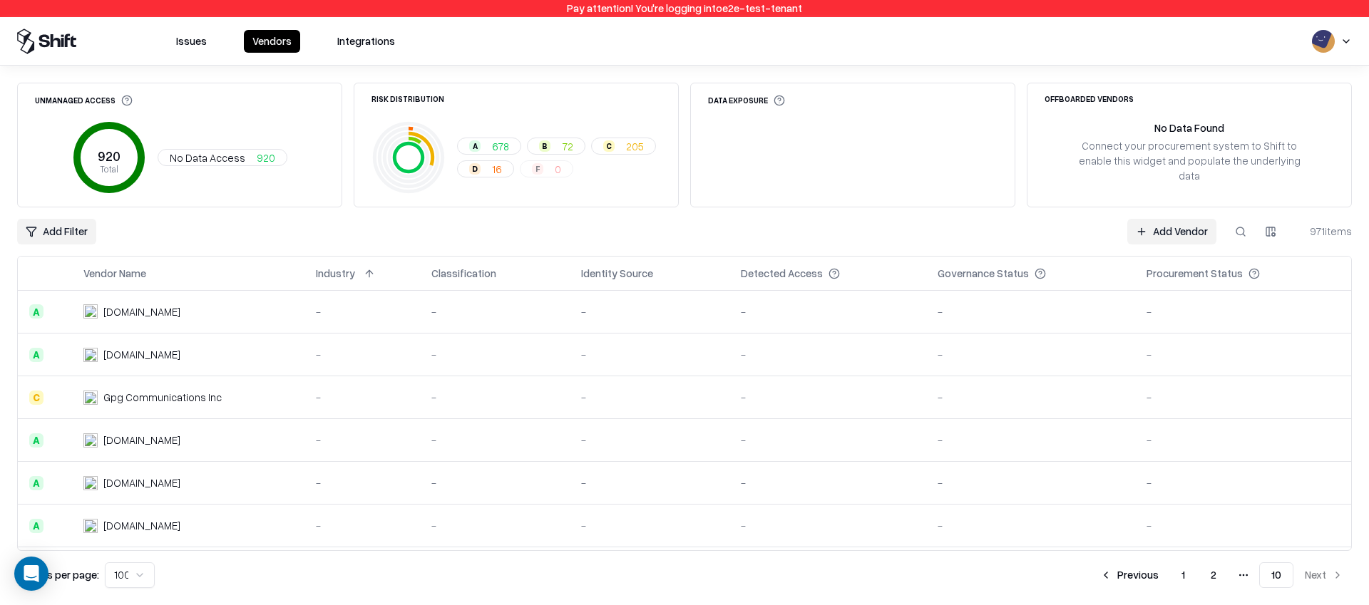
click at [373, 277] on button at bounding box center [369, 273] width 17 height 17
click at [374, 272] on button at bounding box center [369, 273] width 17 height 17
click at [369, 264] on th "Industry" at bounding box center [361, 274] width 115 height 34
click at [371, 267] on button at bounding box center [369, 273] width 17 height 17
click at [371, 268] on button at bounding box center [369, 273] width 17 height 17
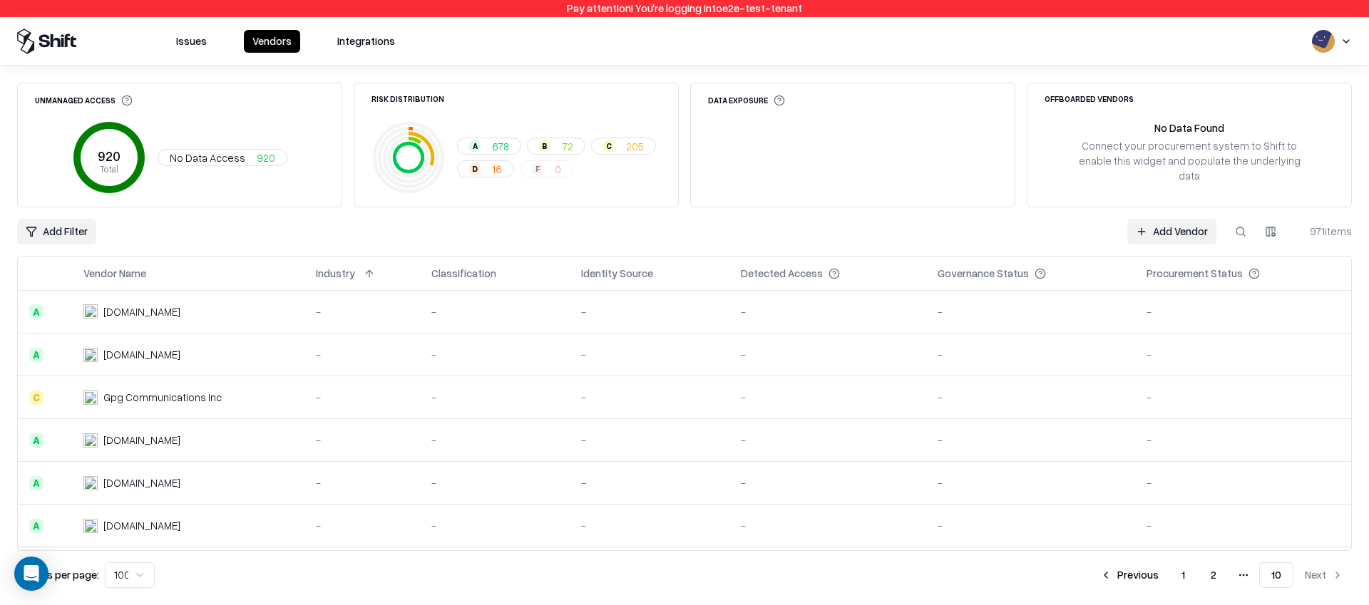
click at [1186, 576] on button "1" at bounding box center [1183, 575] width 26 height 26
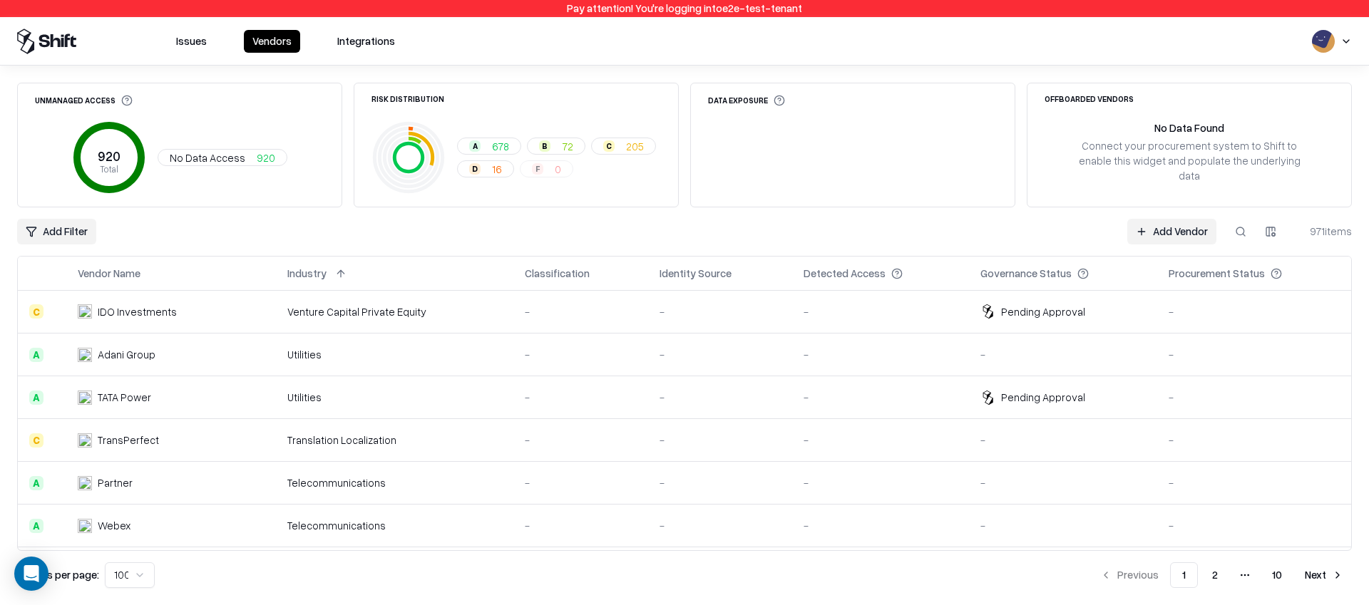
click at [345, 274] on button at bounding box center [340, 273] width 17 height 17
click at [348, 268] on button at bounding box center [342, 273] width 17 height 17
click at [348, 268] on button at bounding box center [340, 273] width 17 height 17
click at [1286, 587] on button "10" at bounding box center [1276, 575] width 33 height 26
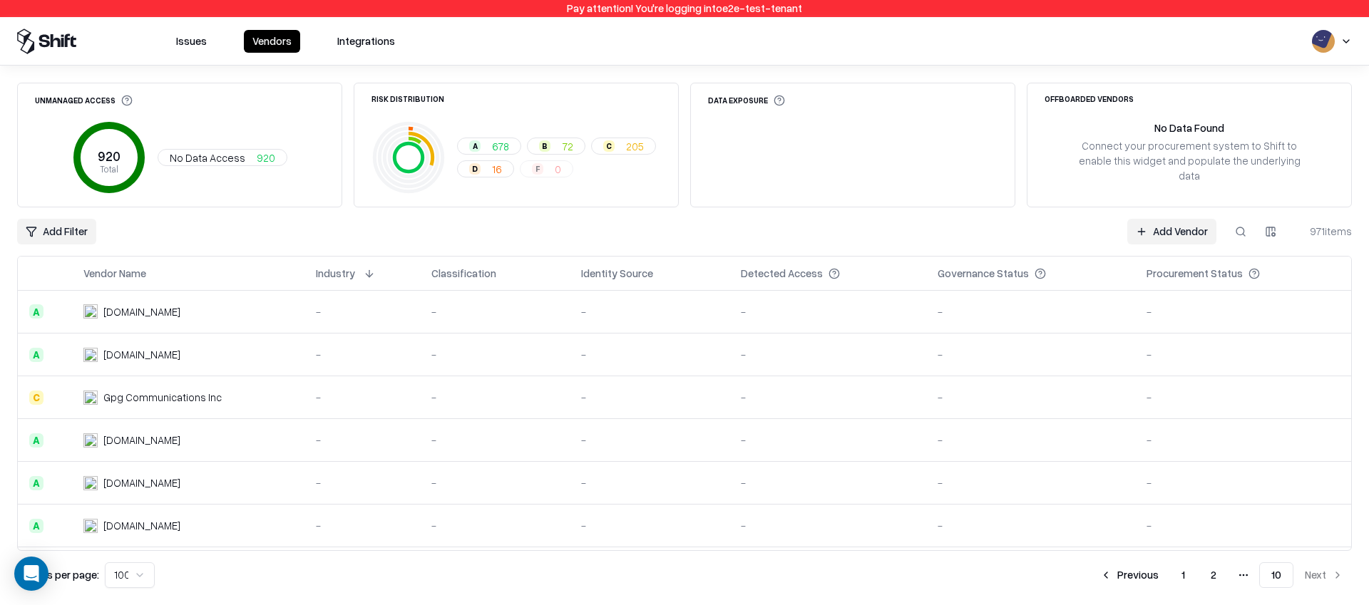
click at [161, 272] on button at bounding box center [160, 273] width 17 height 17
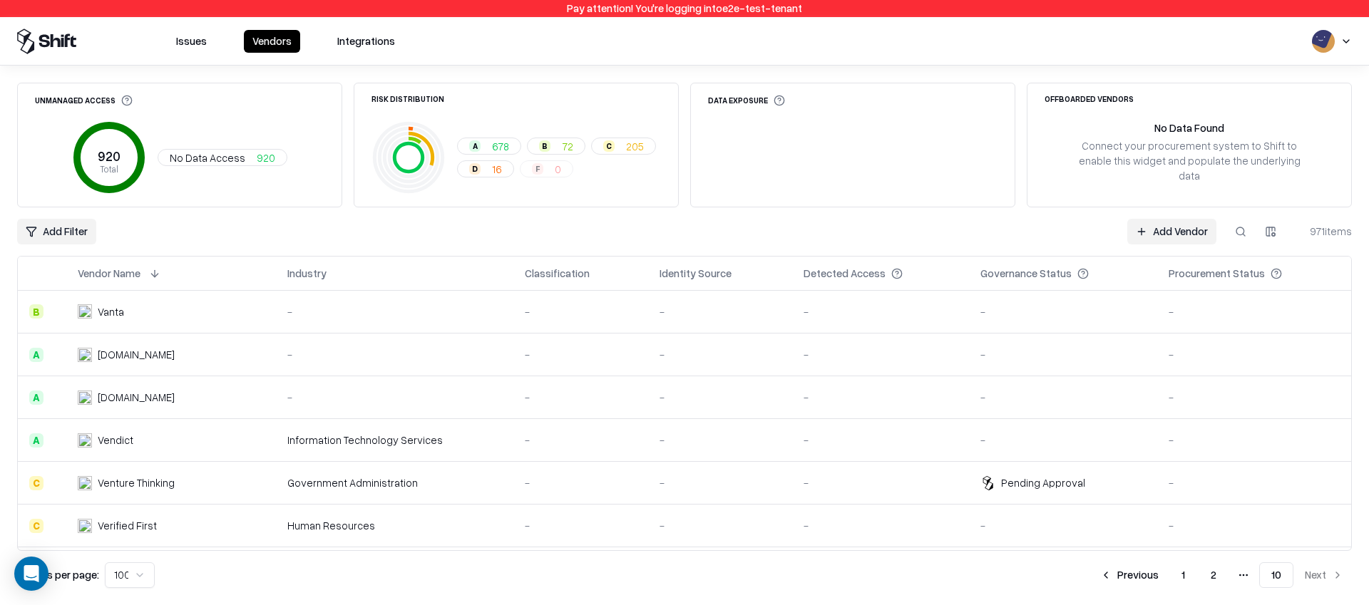
click at [161, 272] on button at bounding box center [154, 273] width 17 height 17
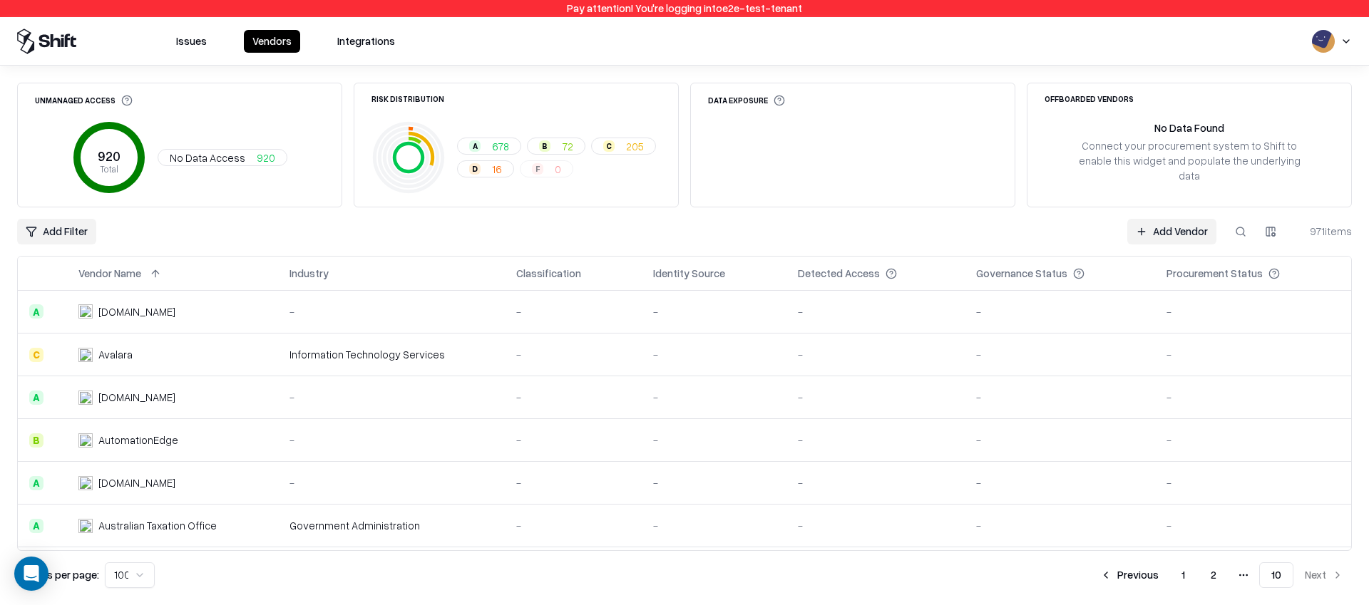
click at [1247, 222] on button at bounding box center [1240, 232] width 26 height 26
paste input "*****"
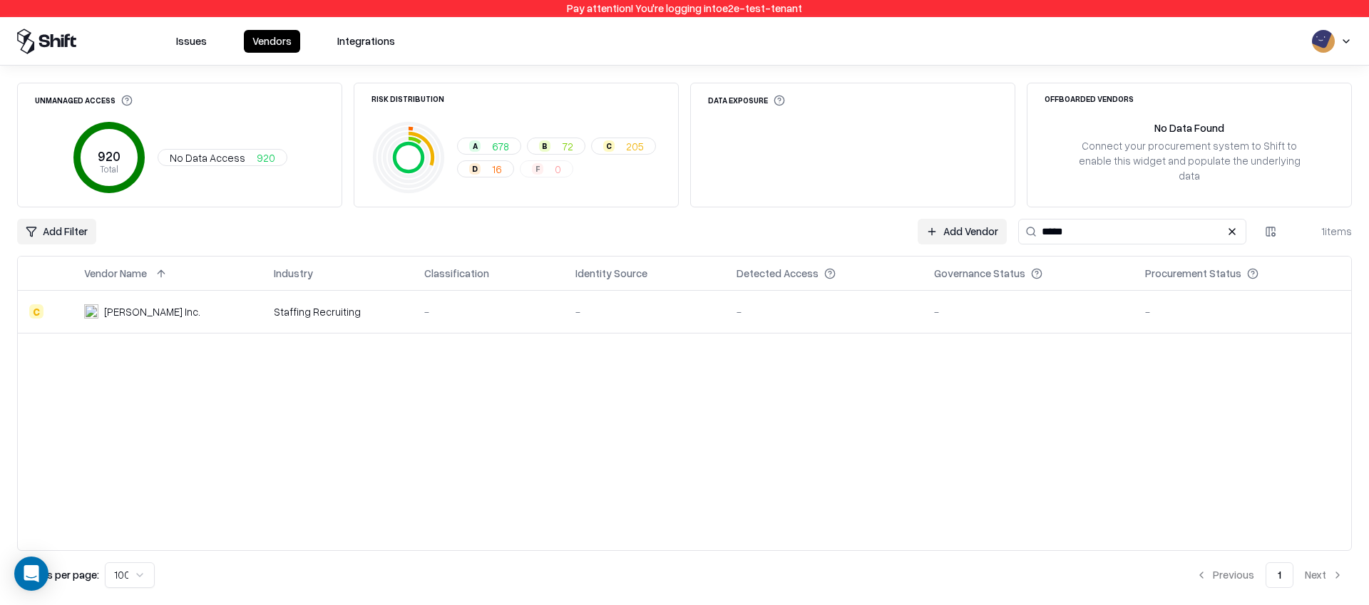
type input "*****"
click at [369, 307] on div "Staffing Recruiting" at bounding box center [338, 311] width 128 height 15
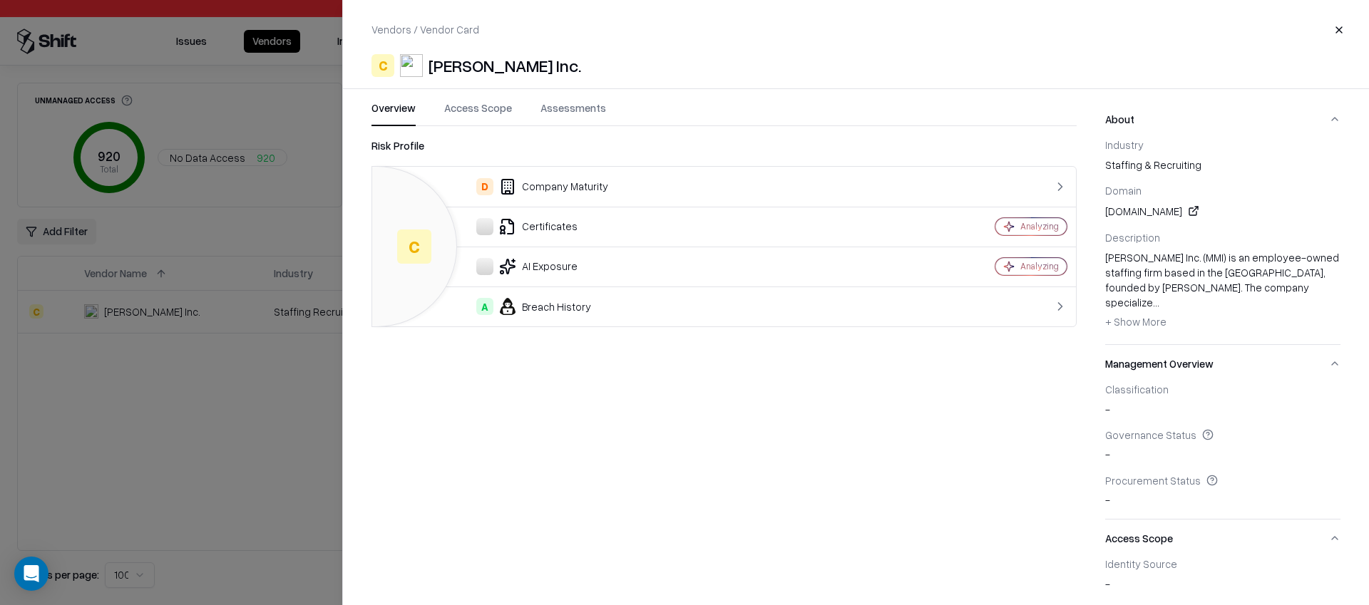
drag, startPoint x: 433, startPoint y: 67, endPoint x: 636, endPoint y: 75, distance: 203.3
click at [636, 75] on div "C [PERSON_NAME] Inc." at bounding box center [855, 65] width 969 height 23
copy div "[PERSON_NAME] Inc."
click at [312, 364] on div at bounding box center [684, 302] width 1369 height 605
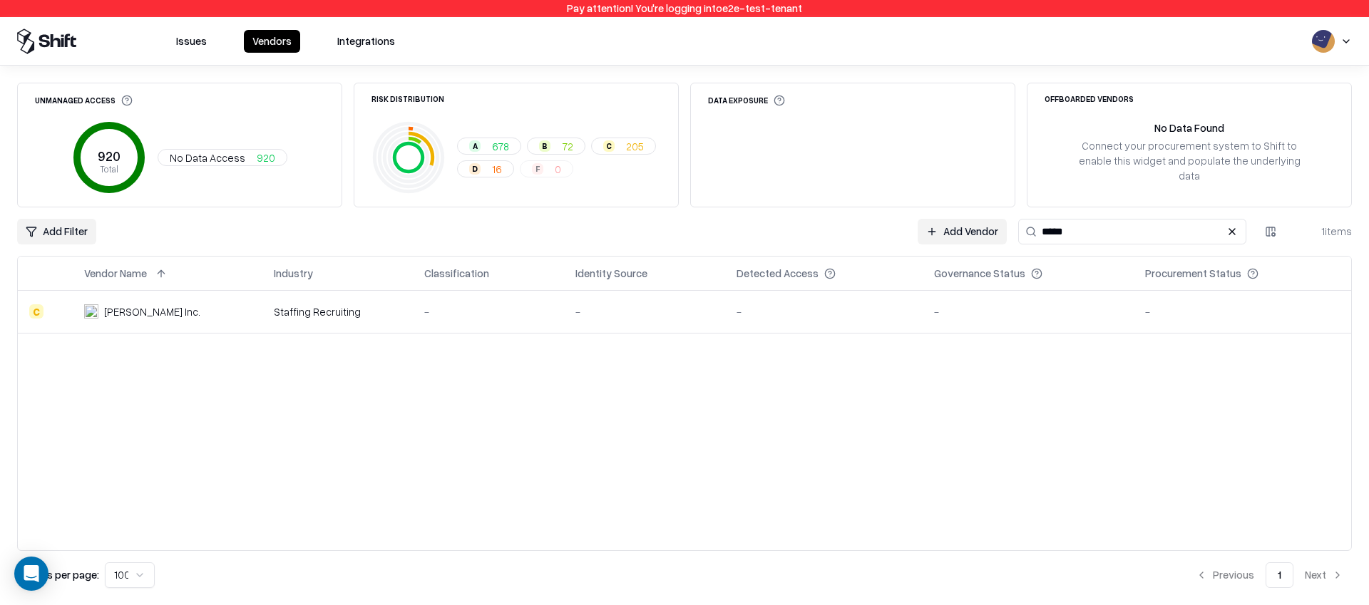
click at [768, 301] on td "-" at bounding box center [824, 312] width 198 height 43
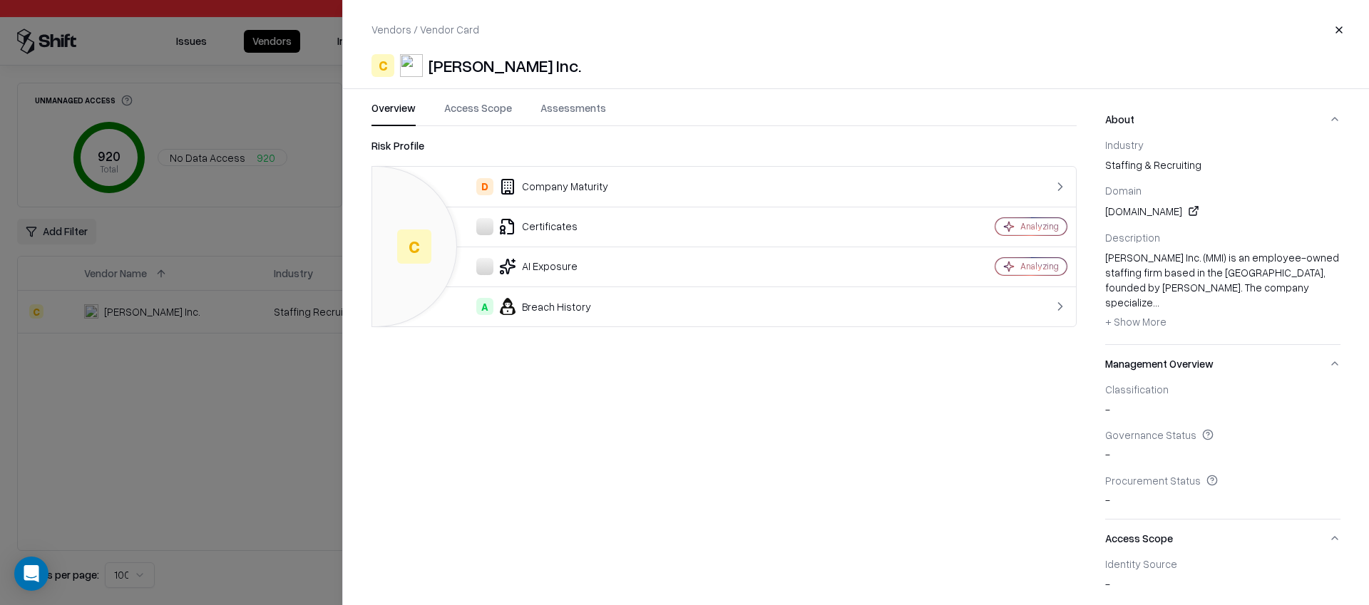
click at [1149, 272] on div "[PERSON_NAME] Inc. (MMI) is an employee-owned staffing firm based in the [GEOGR…" at bounding box center [1222, 291] width 235 height 83
click at [1174, 277] on div "[PERSON_NAME] Inc. (MMI) is an employee-owned staffing firm based in the [GEOGR…" at bounding box center [1222, 291] width 235 height 83
click at [304, 298] on div at bounding box center [684, 302] width 1369 height 605
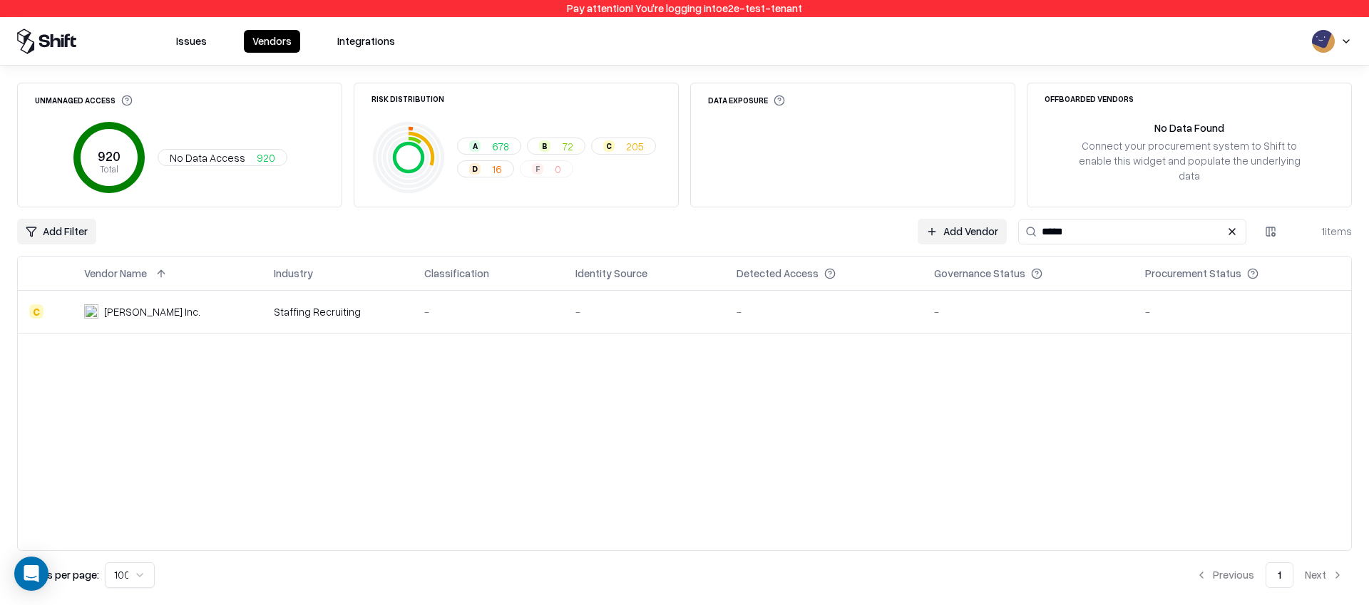
click at [443, 321] on td "-" at bounding box center [488, 312] width 151 height 43
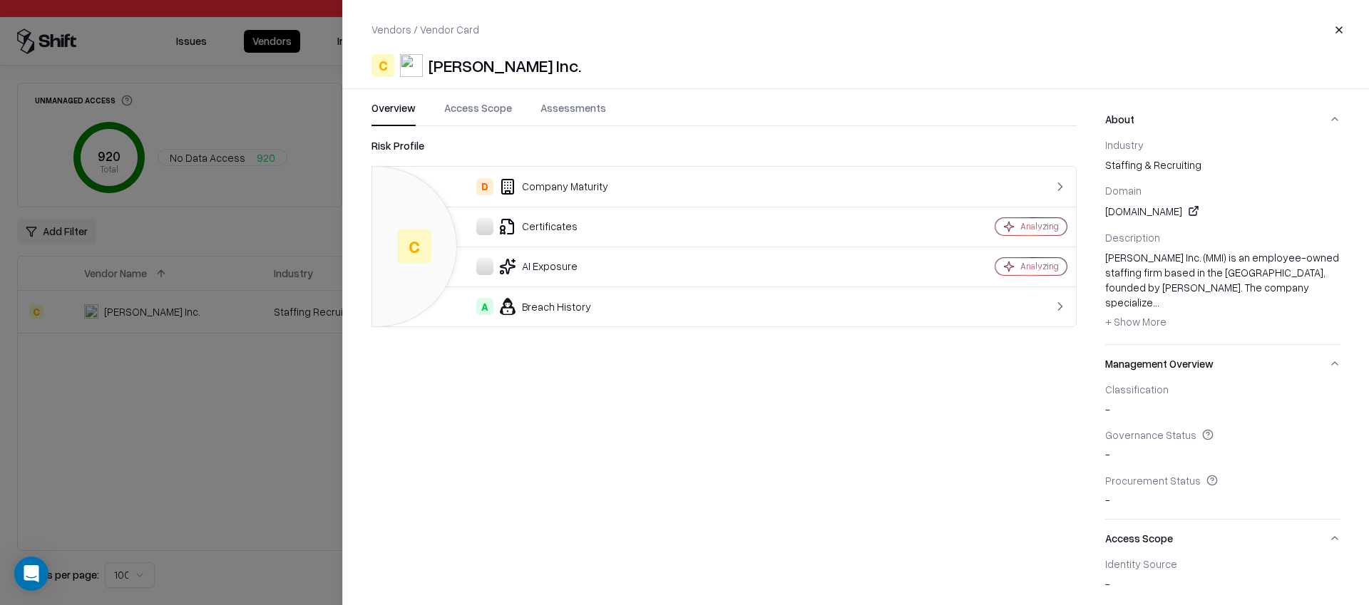
click at [473, 62] on div "Mitchell Martin Inc." at bounding box center [504, 65] width 153 height 23
copy div "Mitchell"
click at [297, 302] on div at bounding box center [684, 302] width 1369 height 605
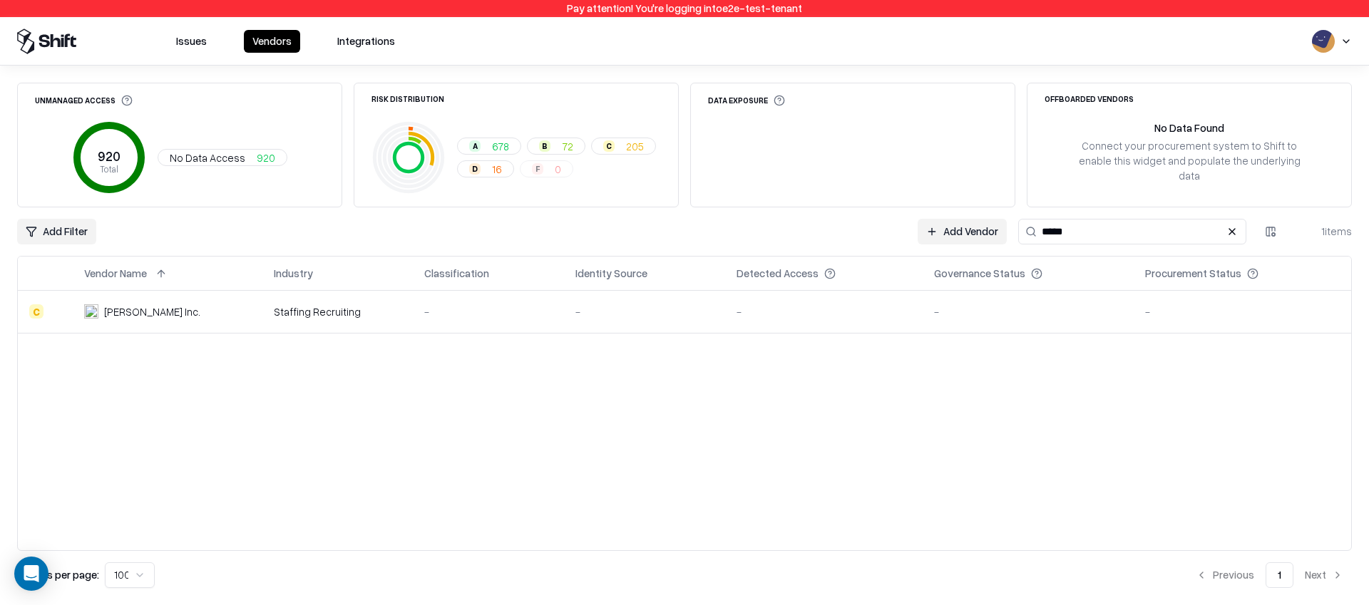
click at [309, 312] on div "Staffing Recruiting" at bounding box center [338, 311] width 128 height 15
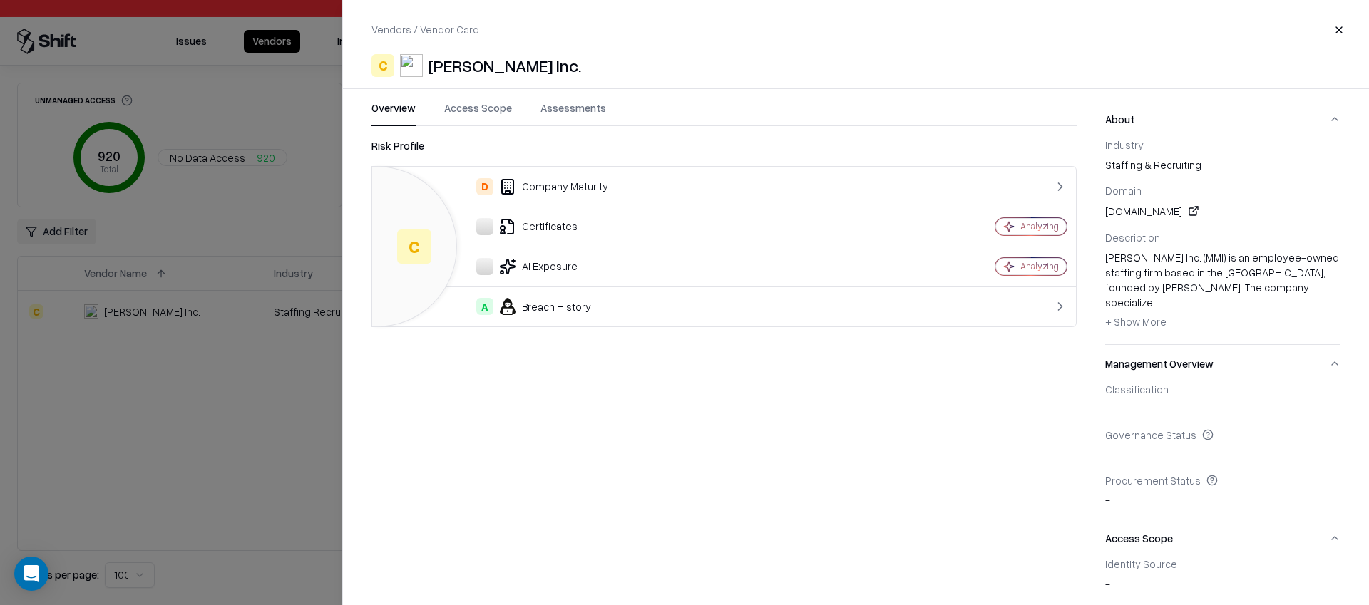
click at [1326, 17] on button "Close" at bounding box center [1339, 30] width 26 height 26
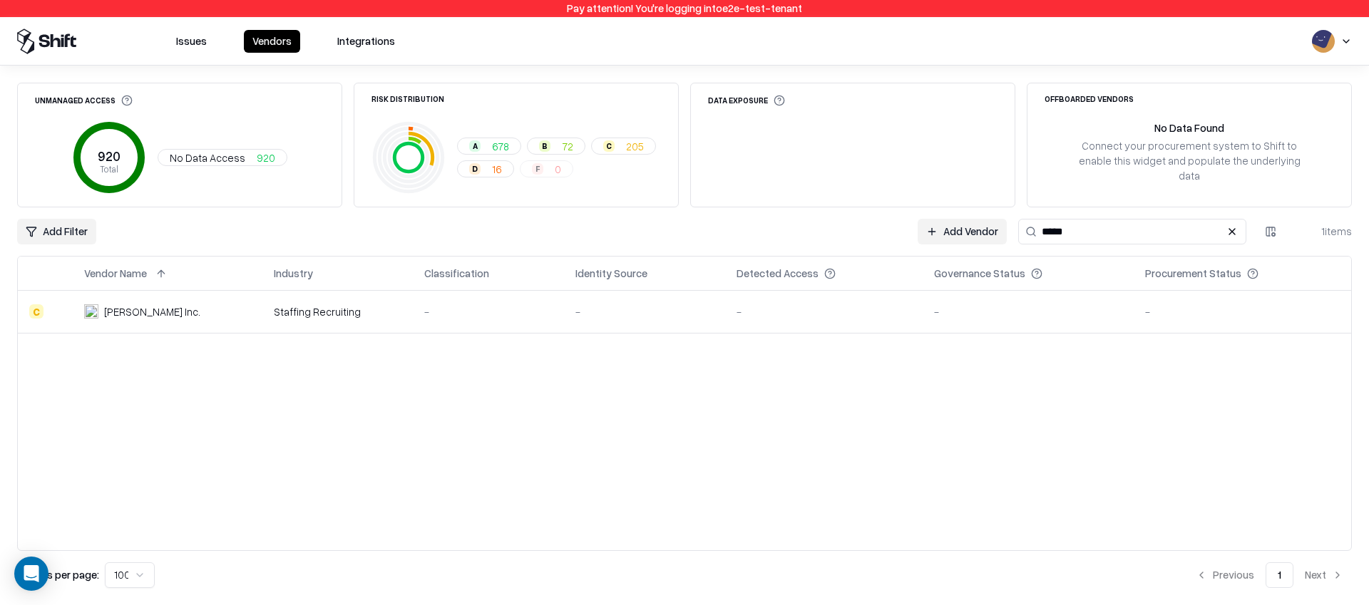
click at [262, 307] on td "Staffing Recruiting" at bounding box center [337, 312] width 150 height 43
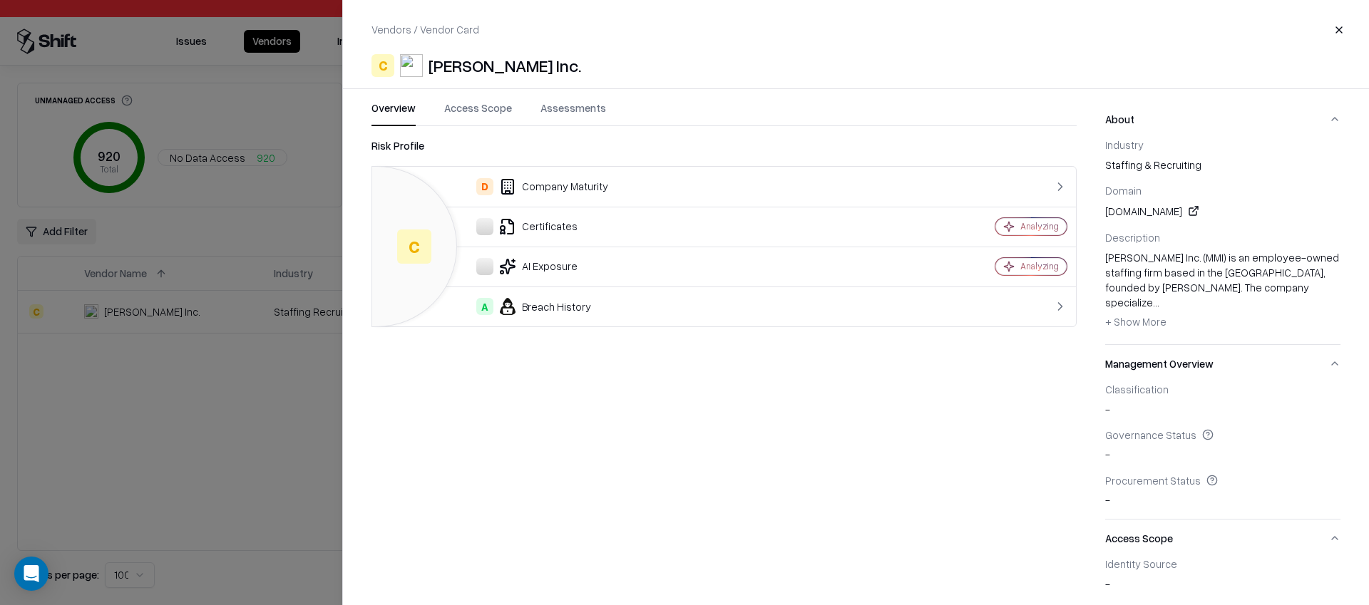
click at [470, 66] on div "Mitchell Martin Inc." at bounding box center [504, 65] width 153 height 23
copy div "Mitchell"
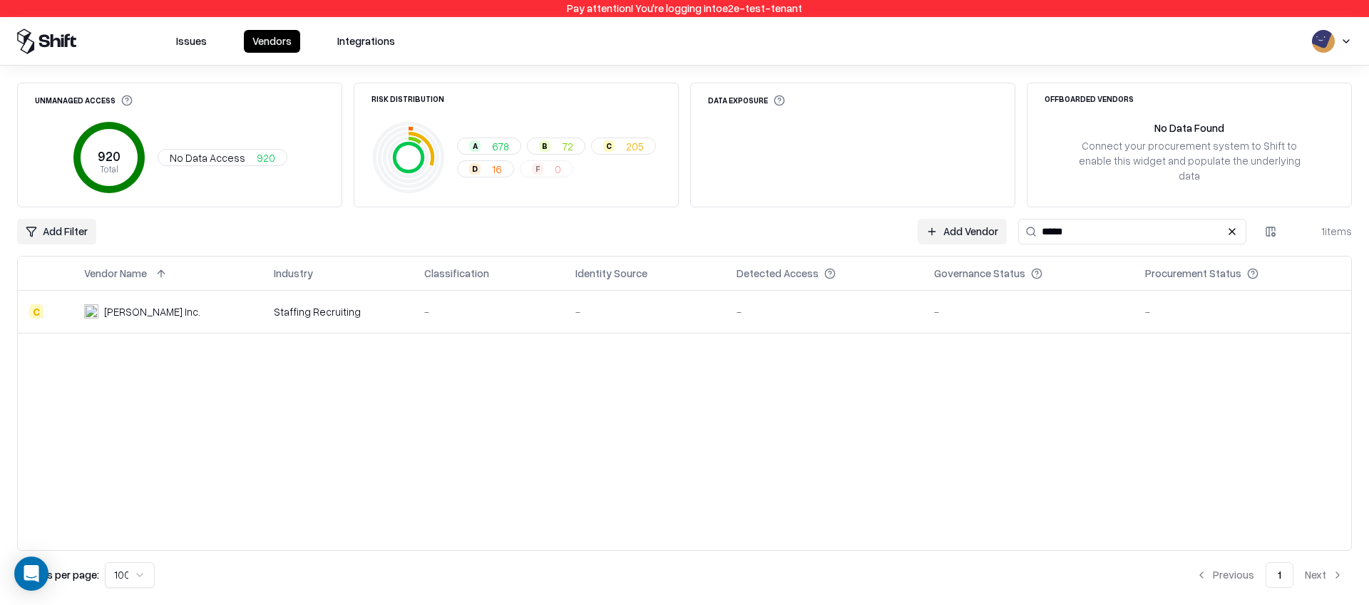
click at [268, 40] on button "Vendors" at bounding box center [272, 41] width 56 height 23
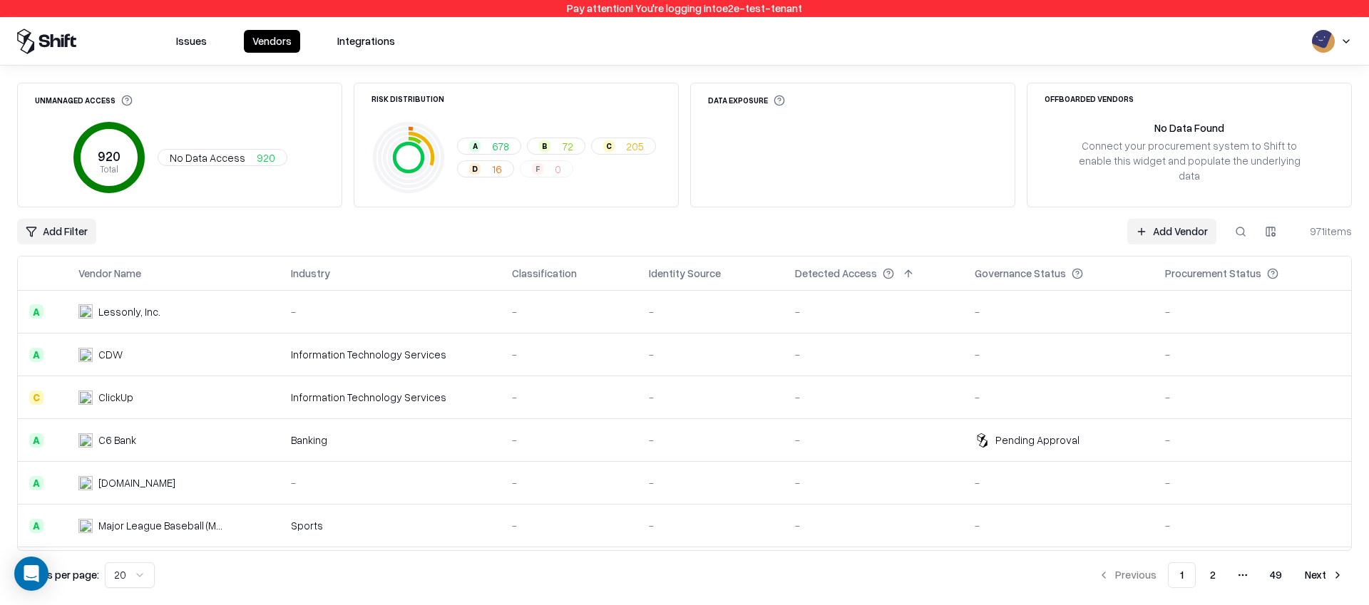
click at [1247, 232] on button at bounding box center [1240, 232] width 26 height 26
paste input "********"
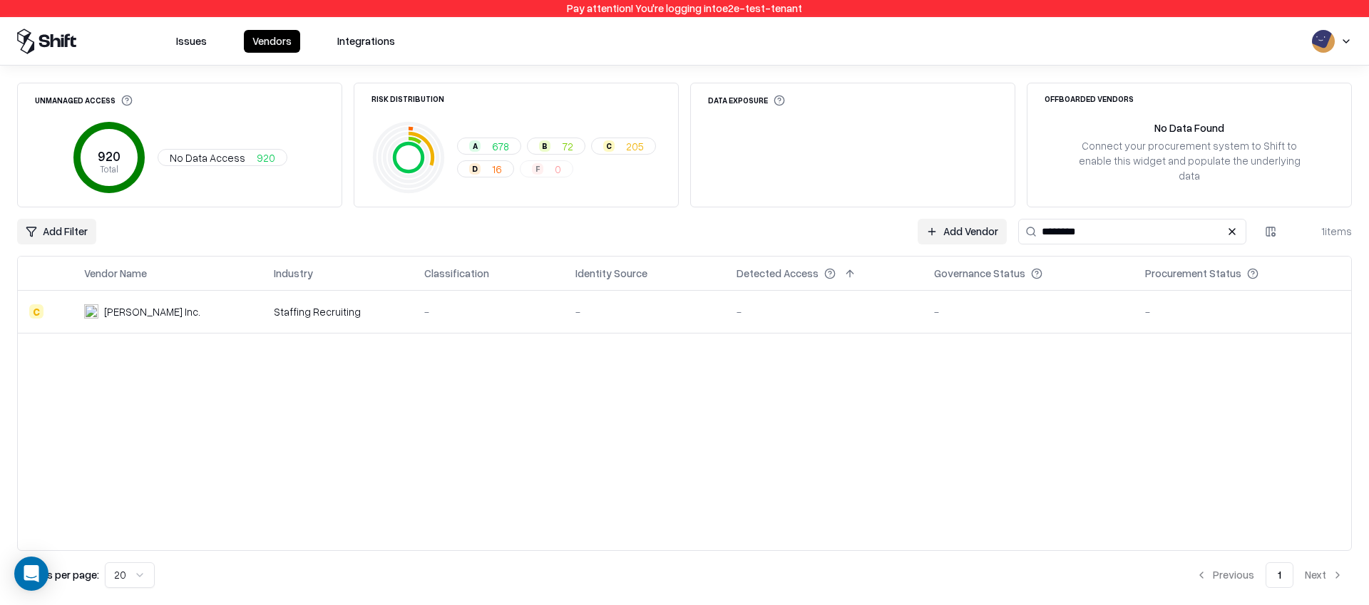
type input "********"
click at [1230, 235] on button at bounding box center [1231, 231] width 17 height 17
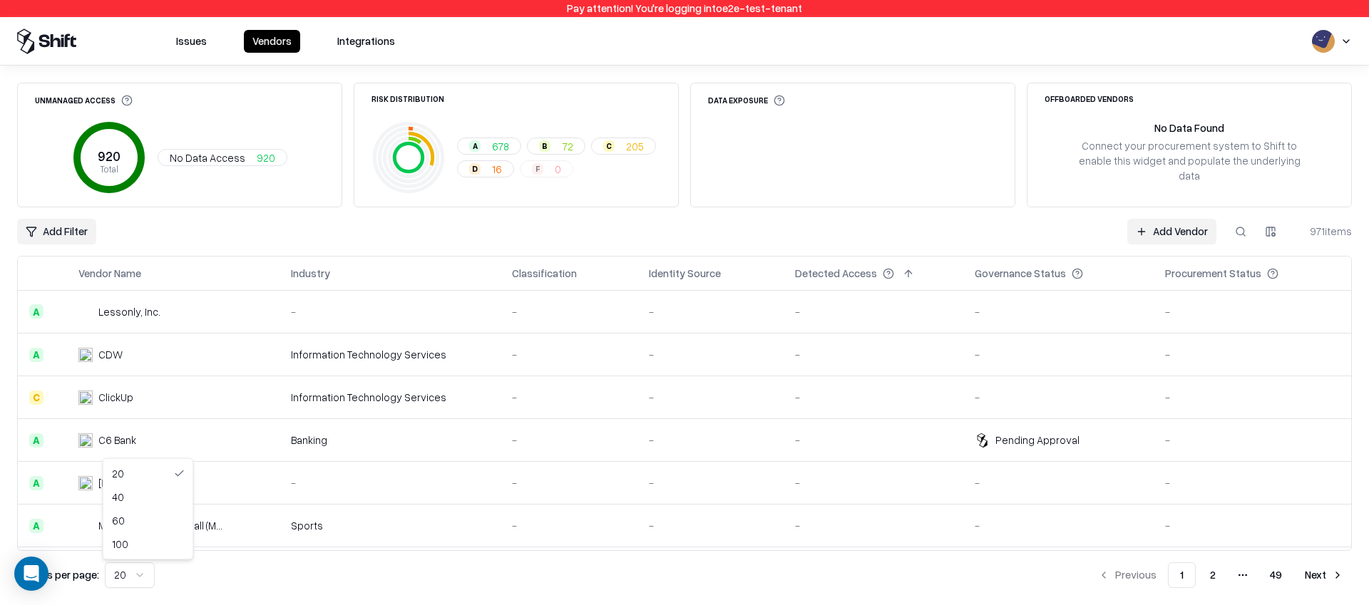
click at [142, 567] on html "Pay attention! You're logging into e2e-test-tenant Issues Vendors Integrations …" at bounding box center [684, 302] width 1369 height 605
click at [1212, 572] on button "2" at bounding box center [1214, 575] width 29 height 26
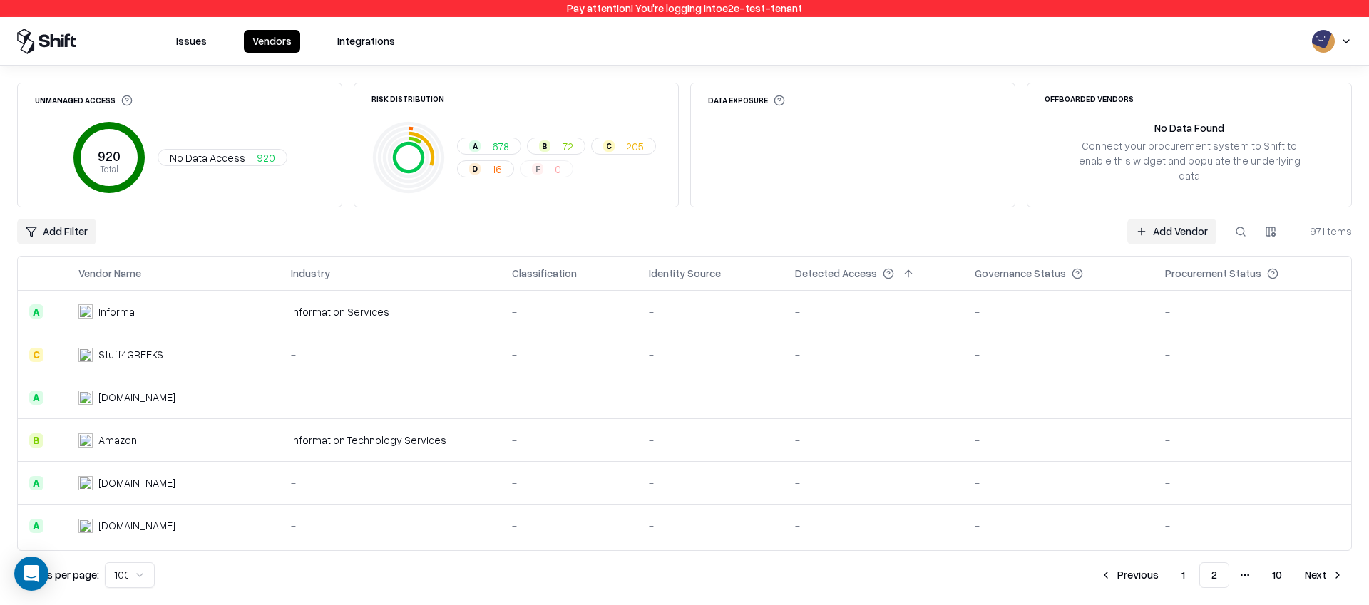
click at [1319, 570] on button "Next" at bounding box center [1324, 575] width 56 height 26
click at [1307, 570] on button "Next" at bounding box center [1324, 575] width 56 height 26
click at [1295, 584] on ul "Previous 1 2 More pages 4 More pages 10 Next" at bounding box center [1191, 575] width 320 height 26
click at [1309, 577] on button "Next" at bounding box center [1324, 575] width 56 height 26
click at [1326, 577] on button "Next" at bounding box center [1324, 575] width 56 height 26
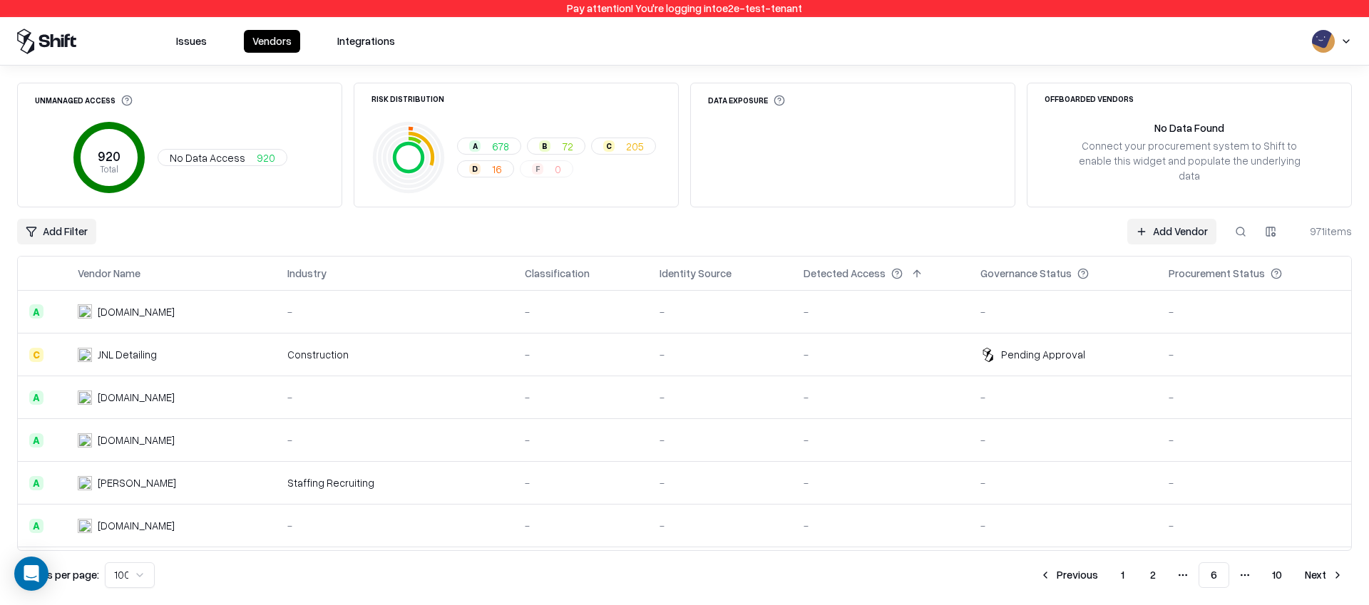
click at [1317, 583] on button "Next" at bounding box center [1324, 575] width 56 height 26
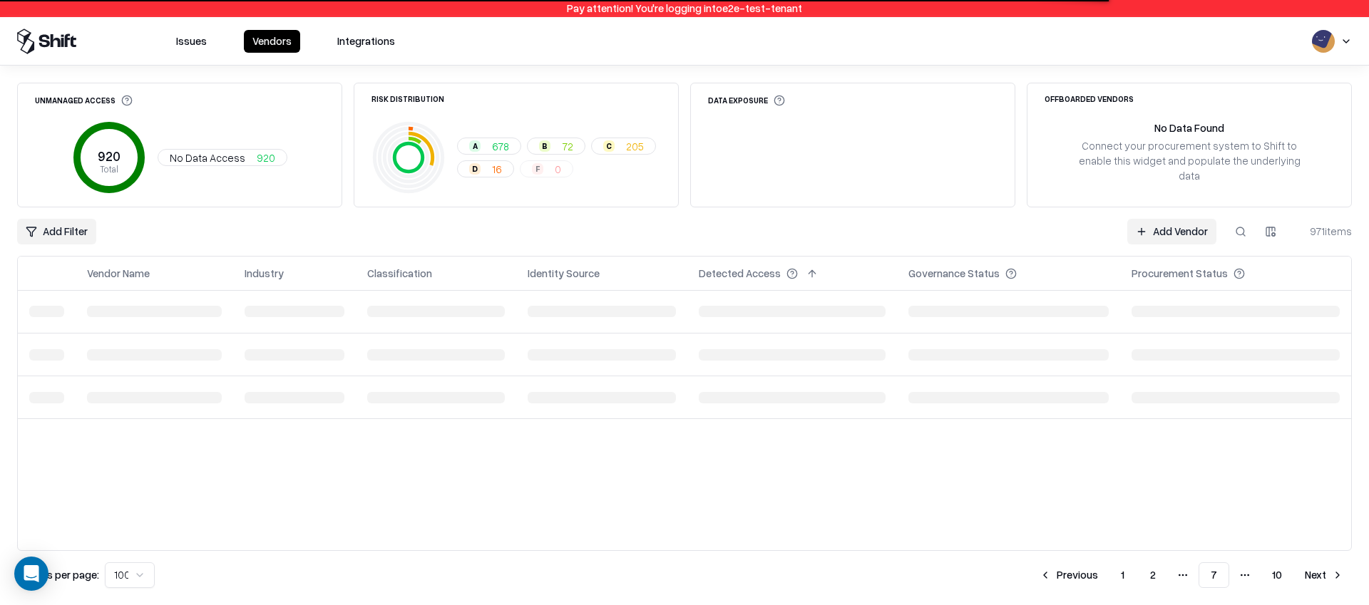
click at [1318, 576] on button "Next" at bounding box center [1324, 575] width 56 height 26
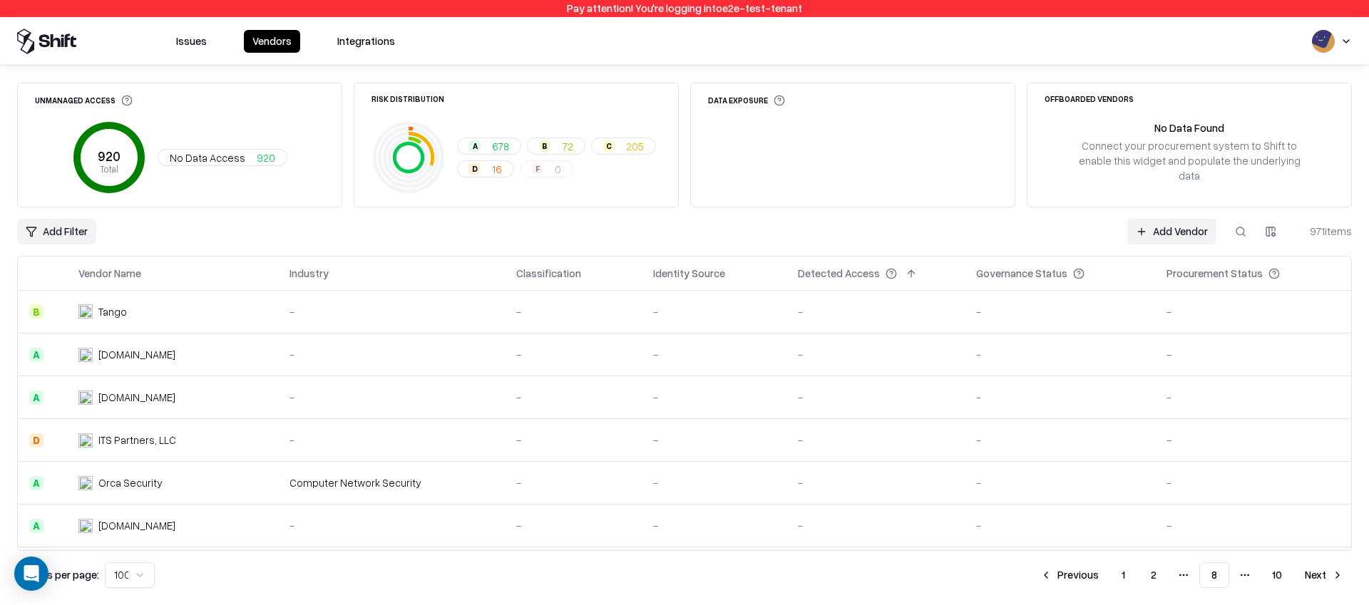
click at [1086, 571] on button "Previous" at bounding box center [1069, 575] width 76 height 26
click at [1313, 573] on button "Next" at bounding box center [1324, 575] width 56 height 26
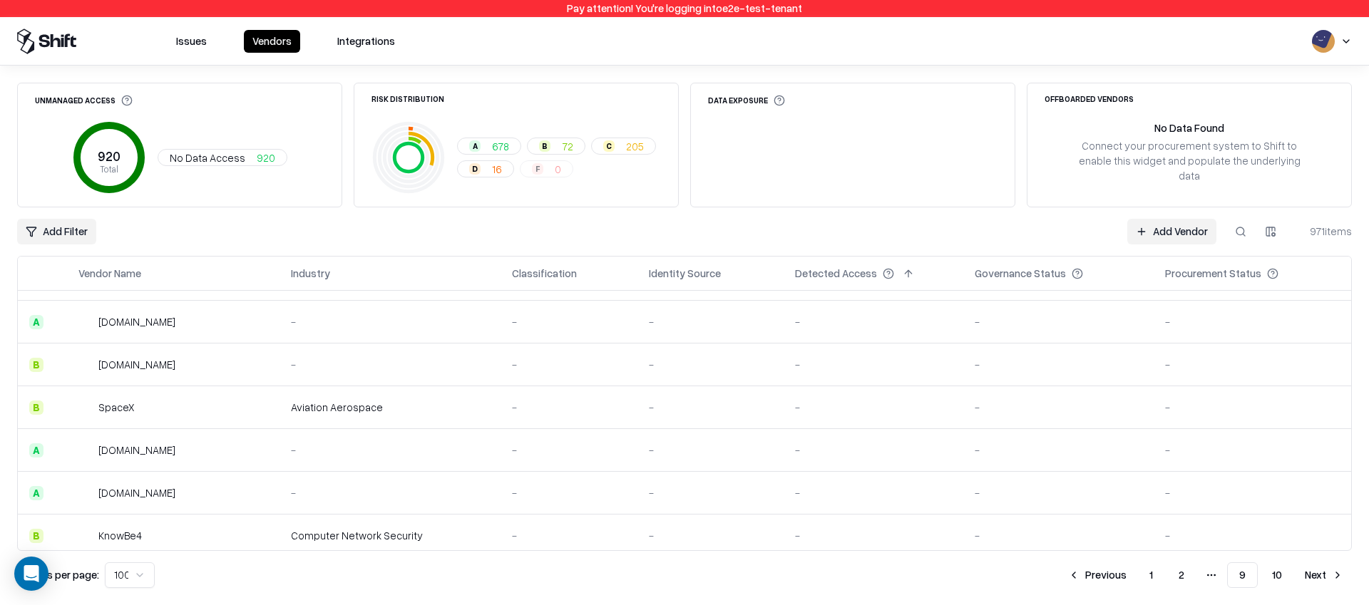
scroll to position [4017, 0]
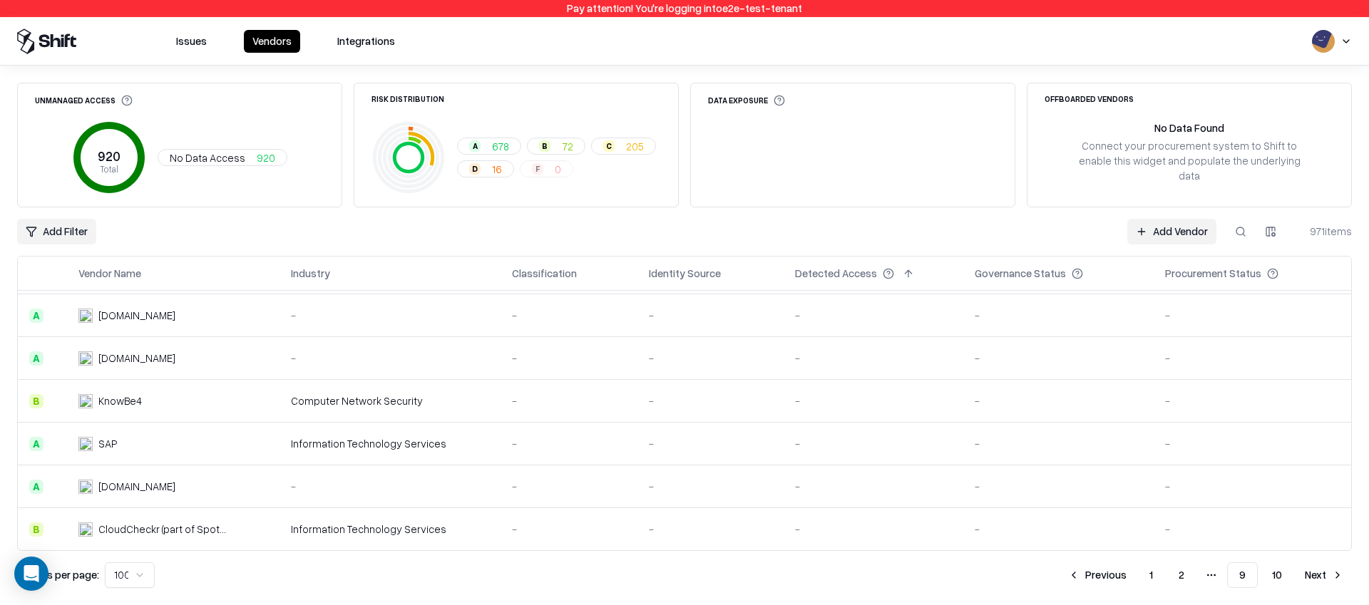
click at [1328, 579] on button "Next" at bounding box center [1324, 575] width 56 height 26
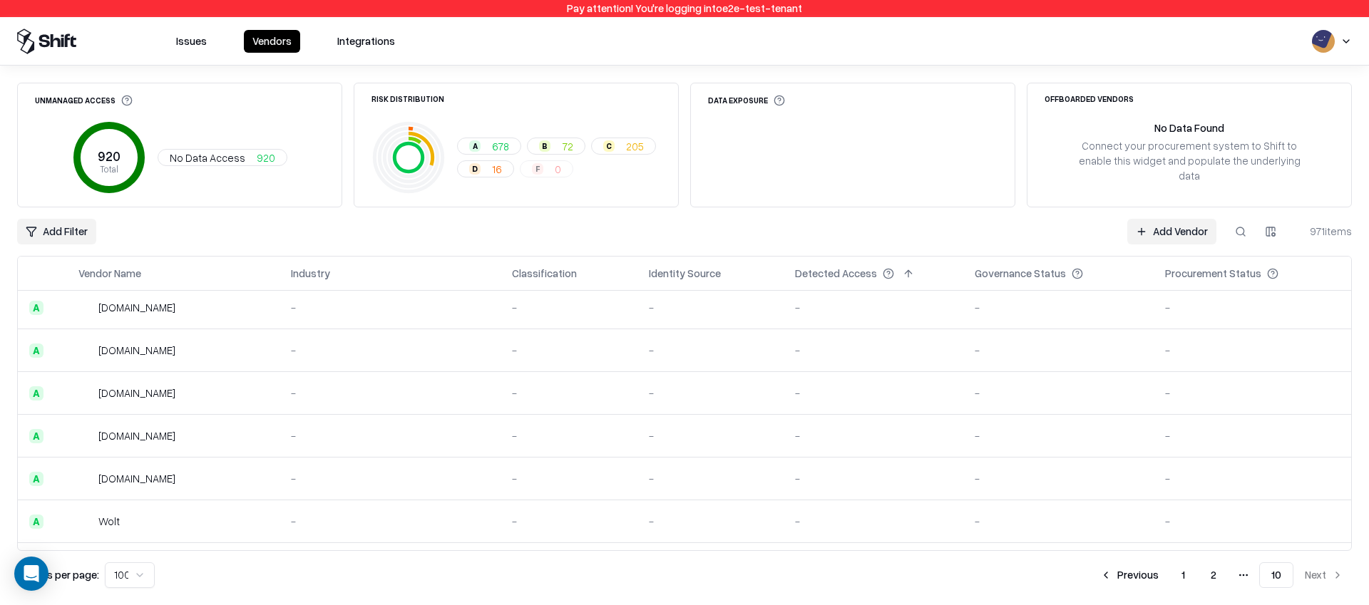
scroll to position [821, 0]
click at [154, 275] on button at bounding box center [155, 273] width 17 height 17
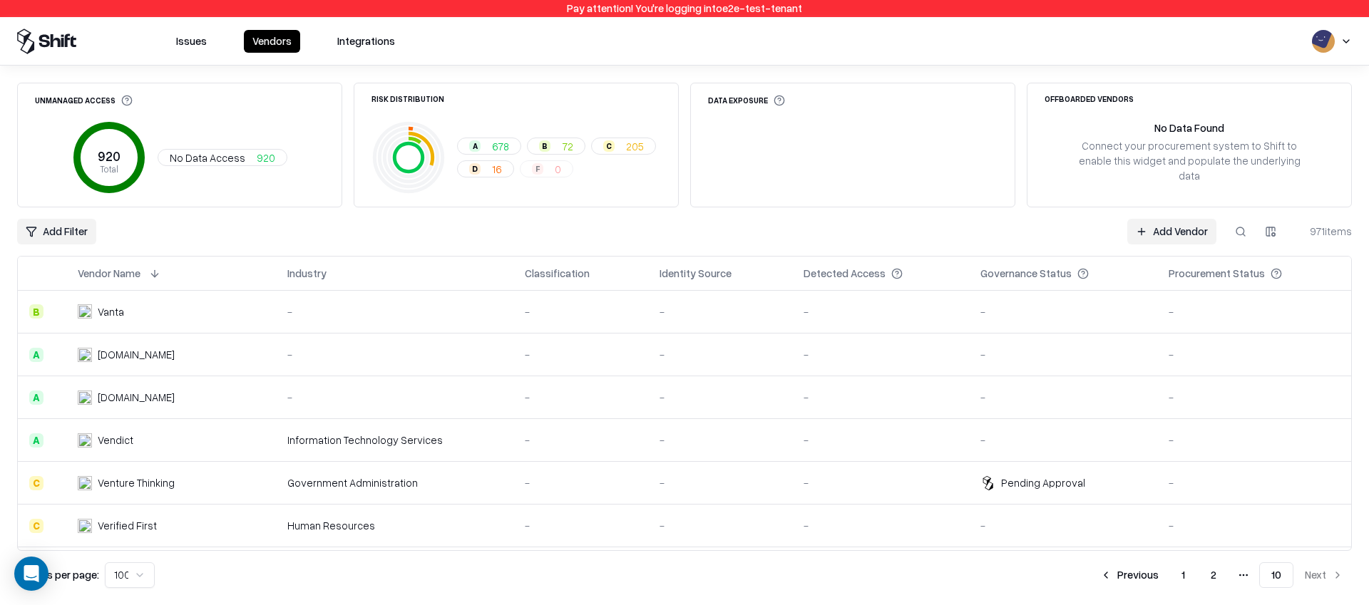
click at [1129, 575] on button "Previous" at bounding box center [1129, 575] width 76 height 26
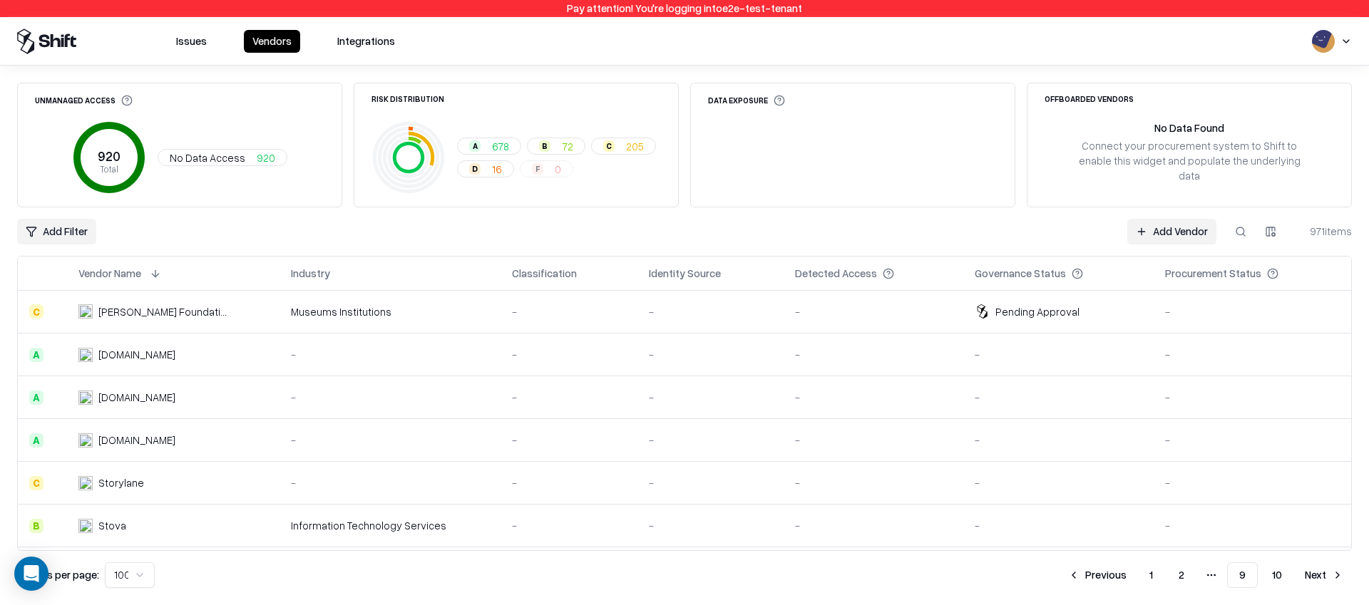
click at [1129, 575] on button "Previous" at bounding box center [1097, 575] width 76 height 26
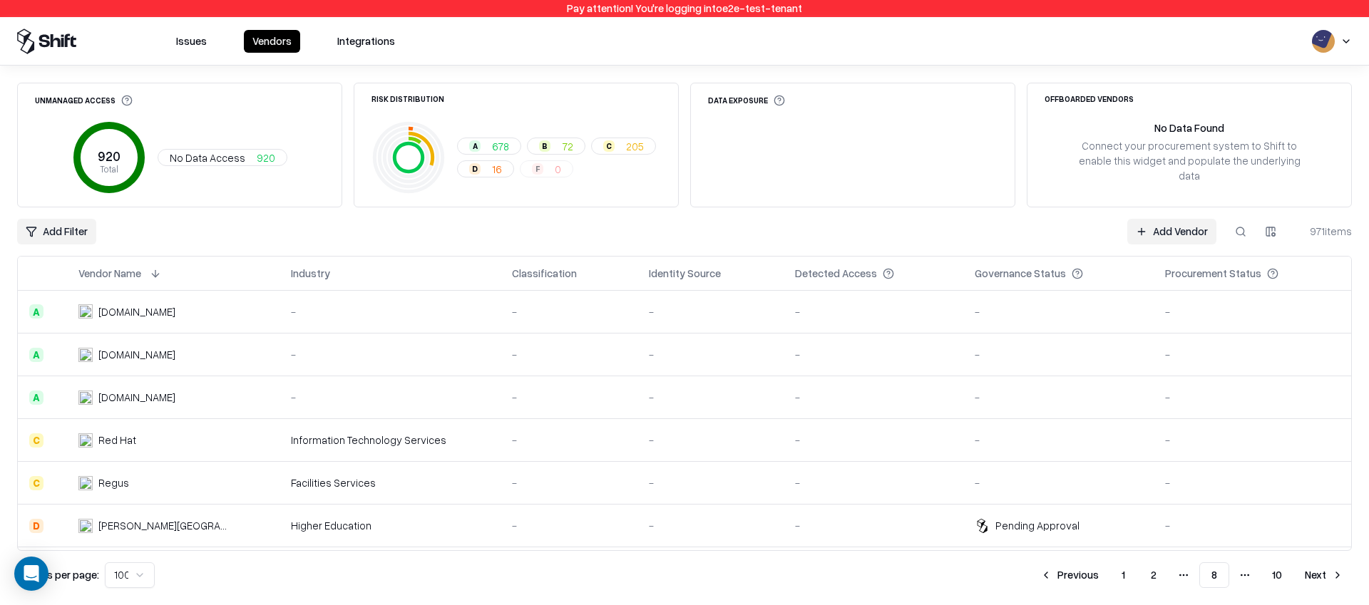
click at [1129, 575] on button "1" at bounding box center [1123, 575] width 26 height 26
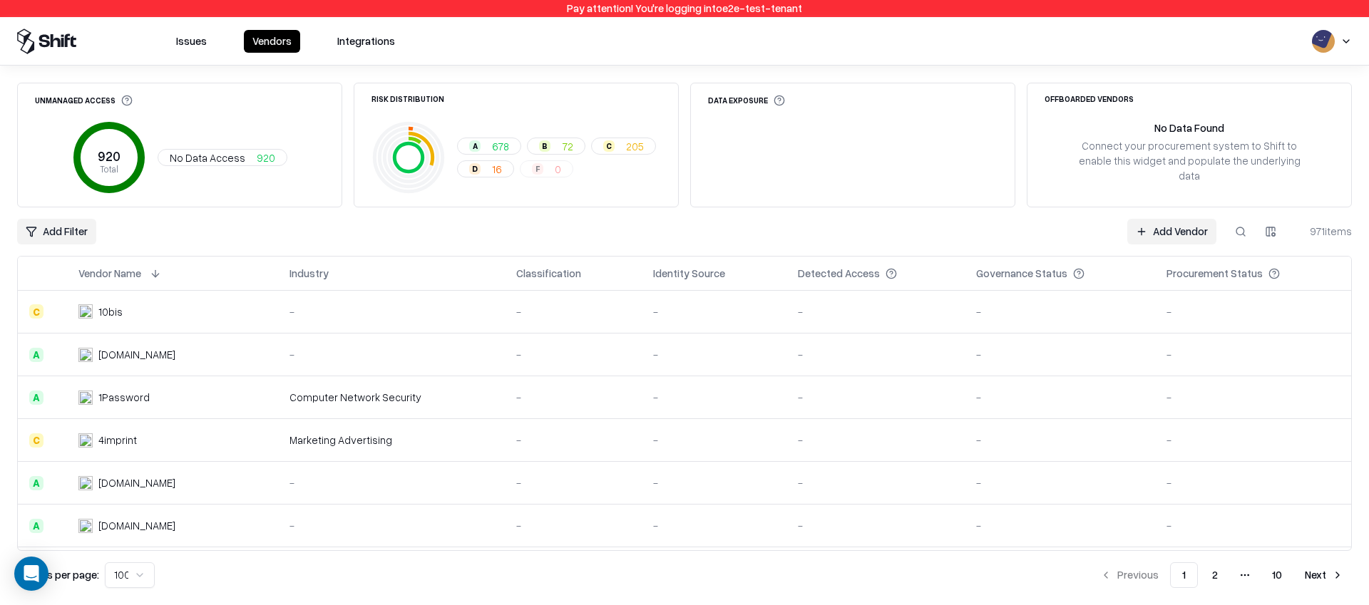
click at [1327, 569] on button "Next" at bounding box center [1324, 575] width 56 height 26
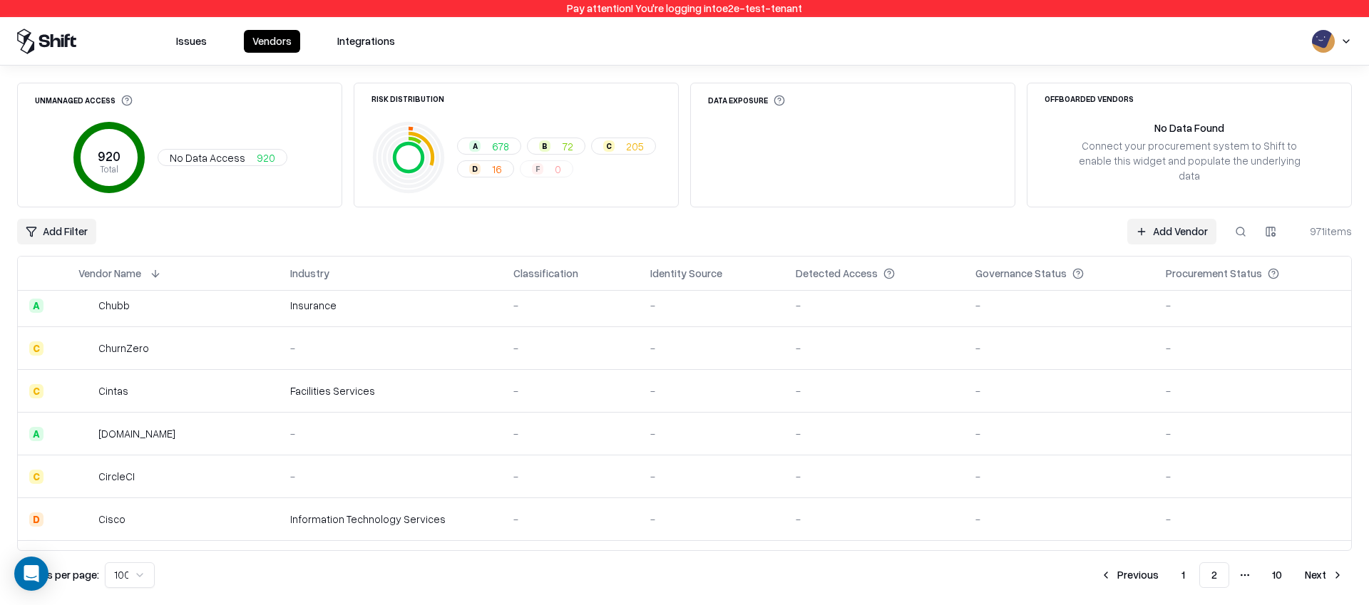
scroll to position [2482, 0]
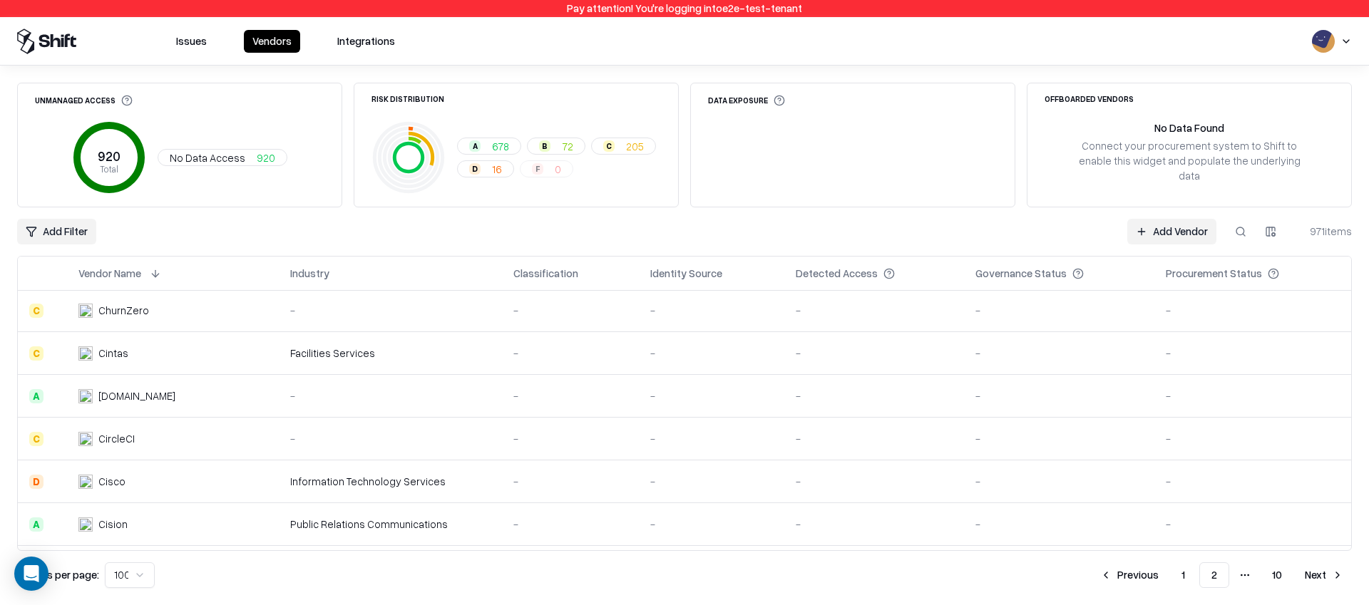
click at [154, 273] on button at bounding box center [155, 273] width 17 height 17
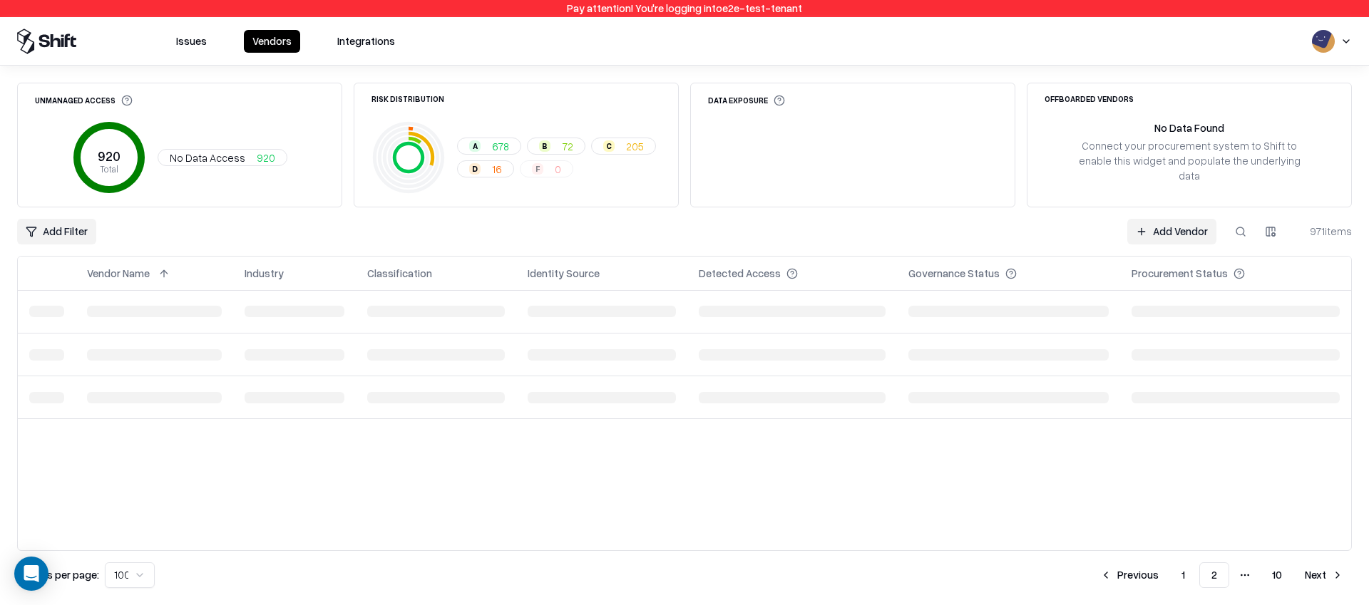
scroll to position [0, 0]
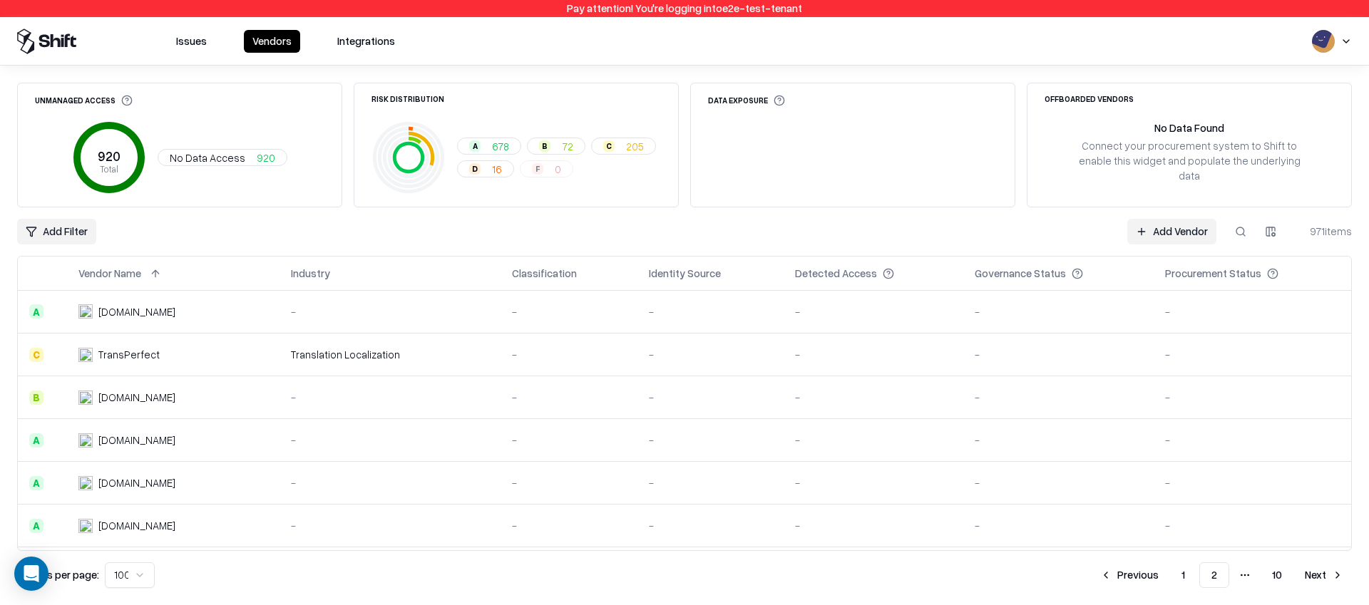
click at [1186, 572] on button "1" at bounding box center [1183, 575] width 26 height 26
click at [1322, 574] on button "Next" at bounding box center [1324, 575] width 56 height 26
click at [1320, 575] on button "Next" at bounding box center [1324, 575] width 56 height 26
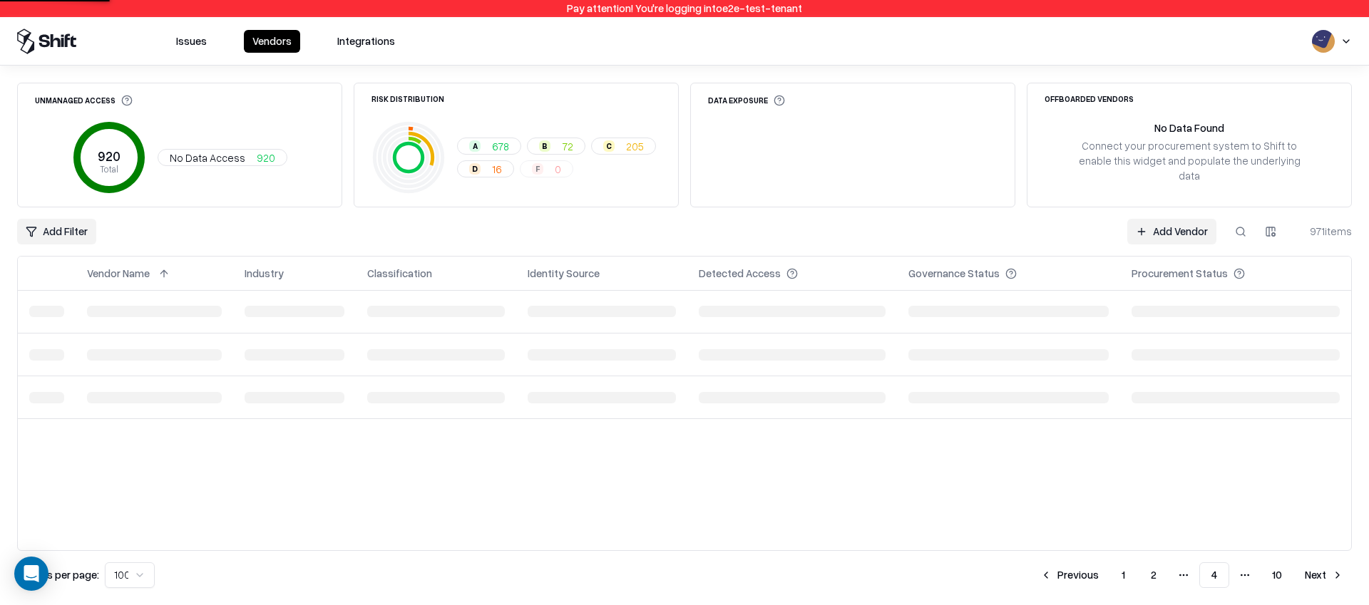
click at [1320, 575] on button "Next" at bounding box center [1324, 575] width 56 height 26
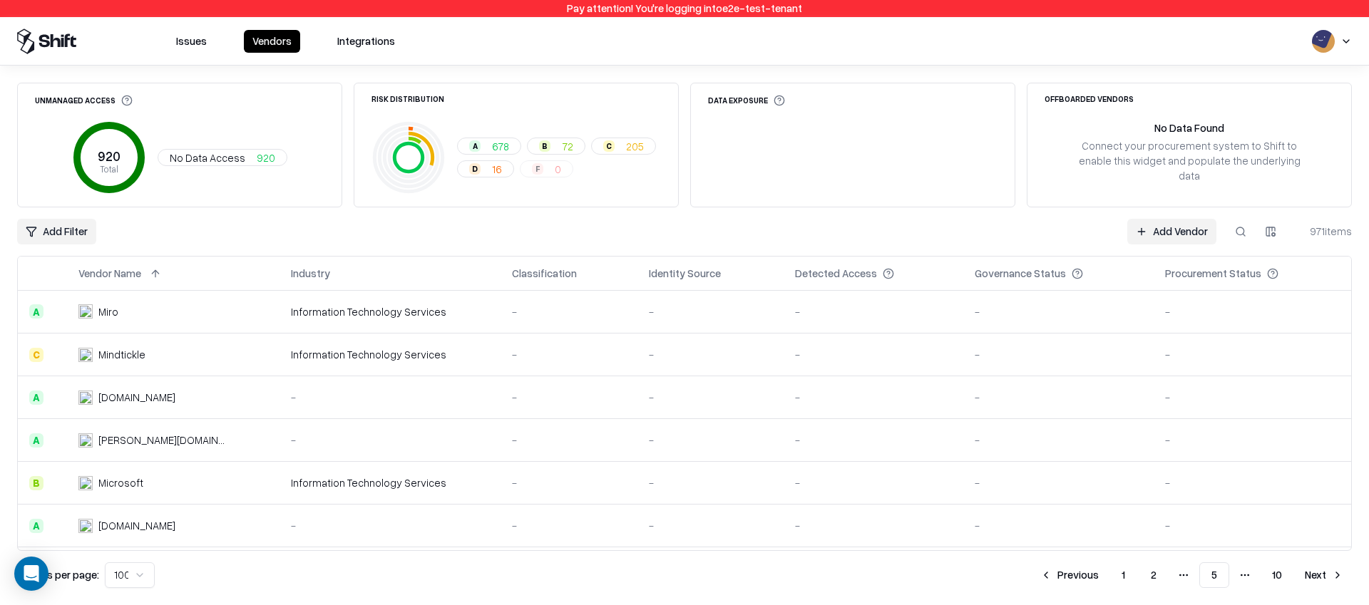
click at [1074, 574] on button "Previous" at bounding box center [1069, 575] width 76 height 26
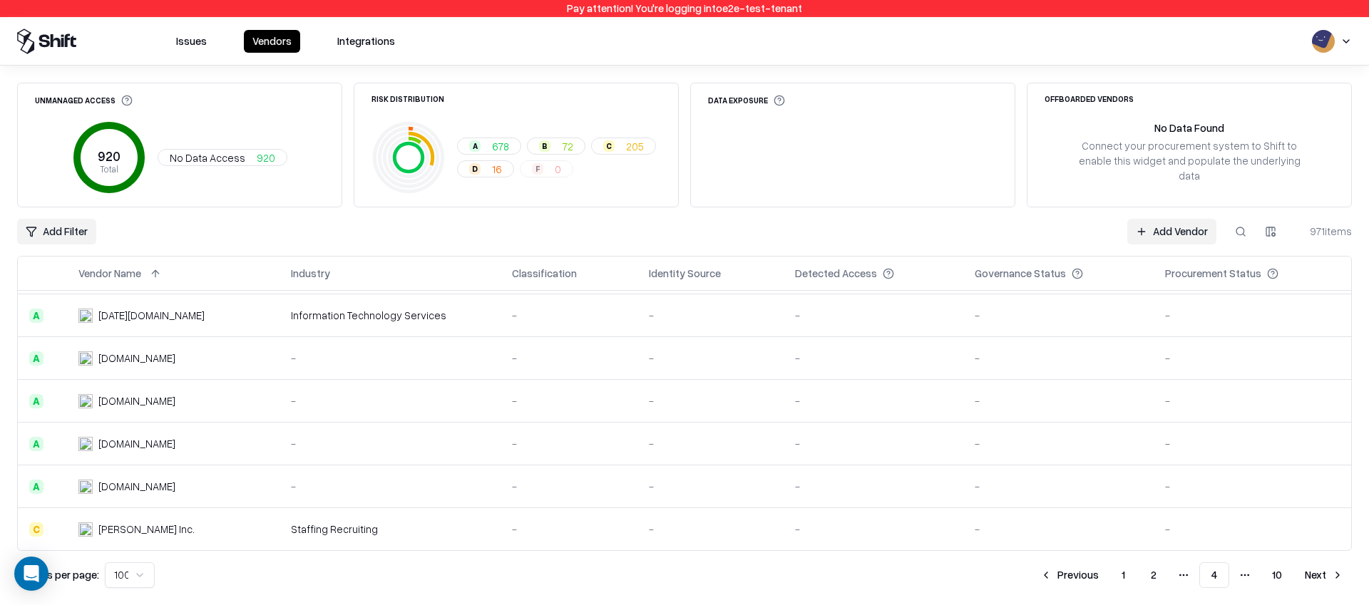
click at [351, 270] on button at bounding box center [344, 273] width 17 height 17
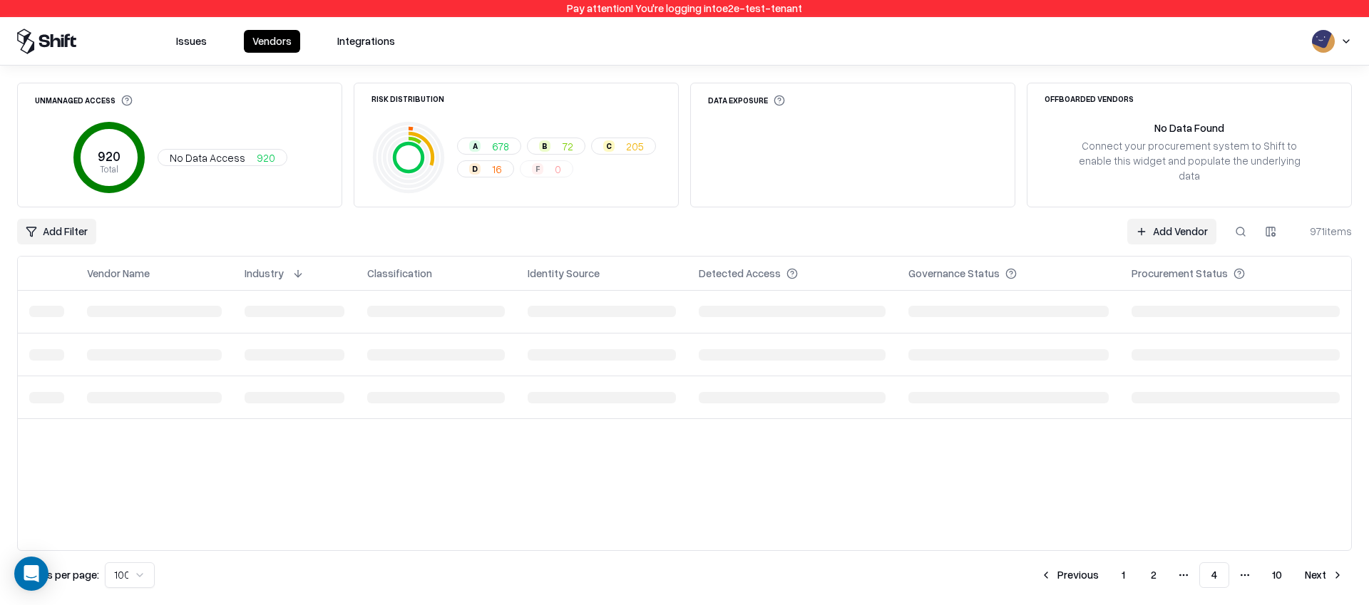
scroll to position [0, 0]
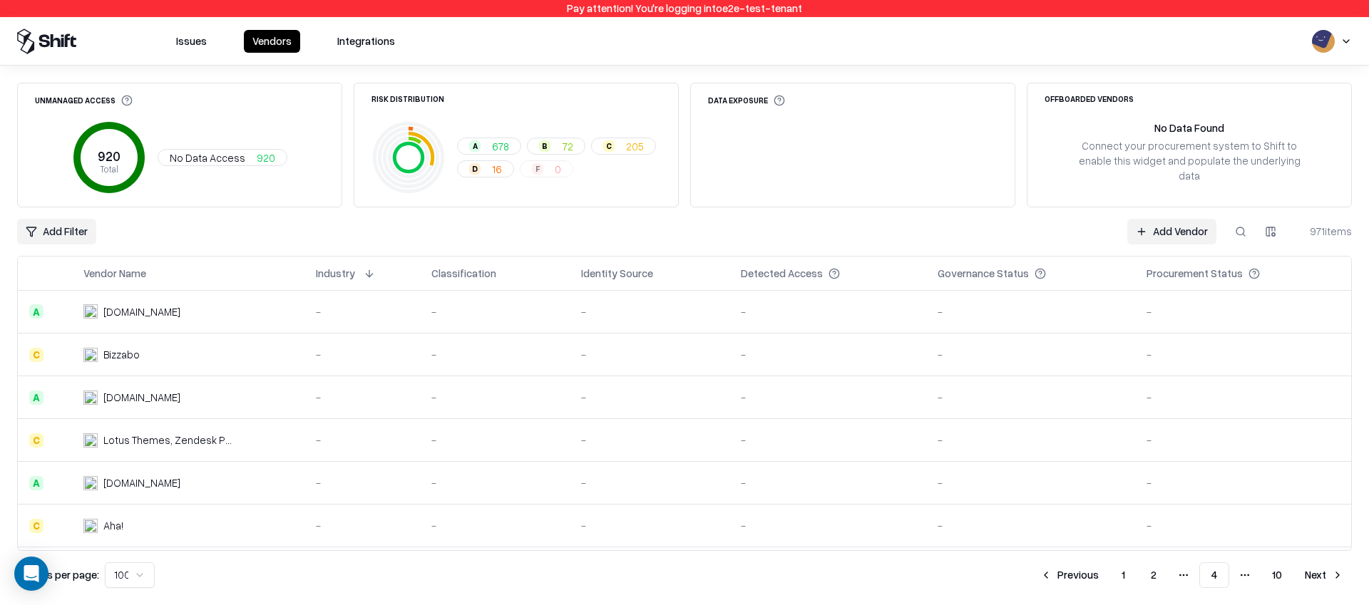
click at [1128, 572] on button "1" at bounding box center [1123, 575] width 26 height 26
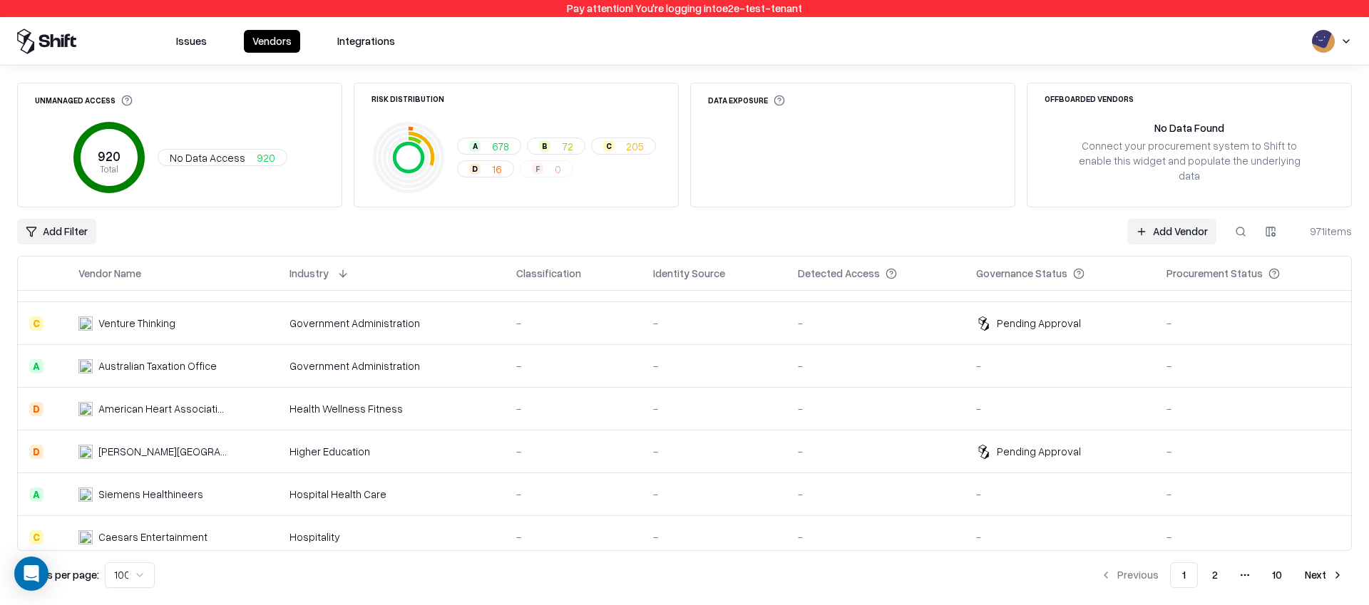
scroll to position [2553, 0]
click at [1215, 572] on button "2" at bounding box center [1214, 575] width 29 height 26
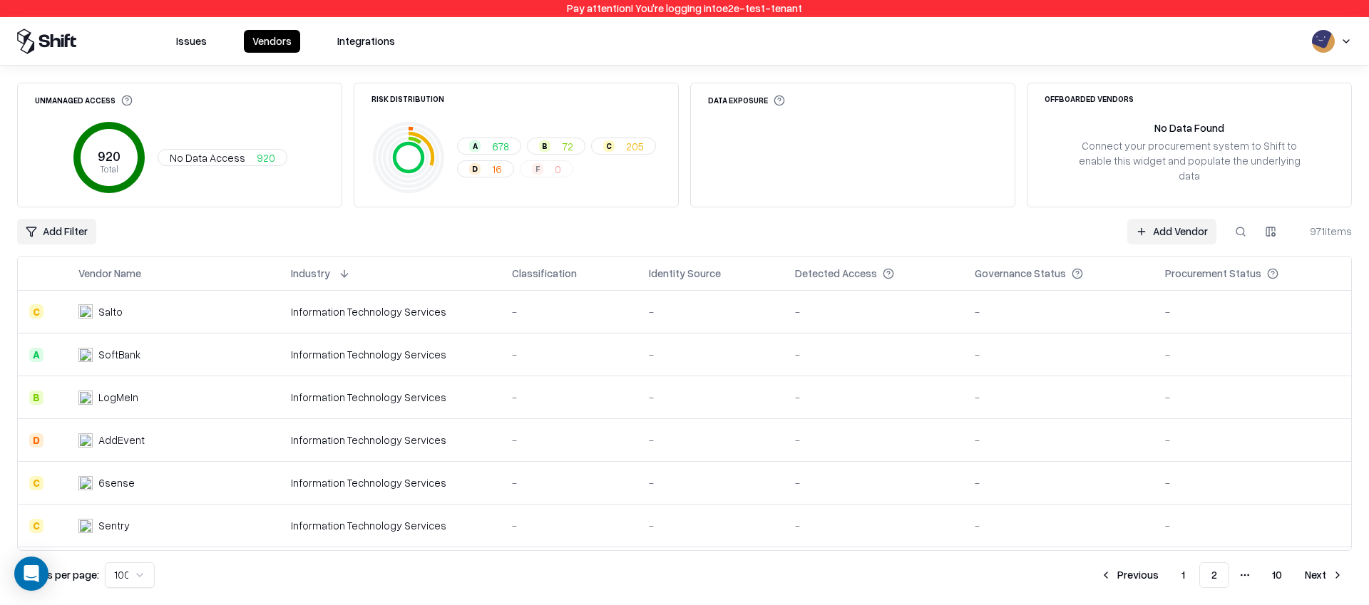
click at [1315, 575] on button "Next" at bounding box center [1324, 575] width 56 height 26
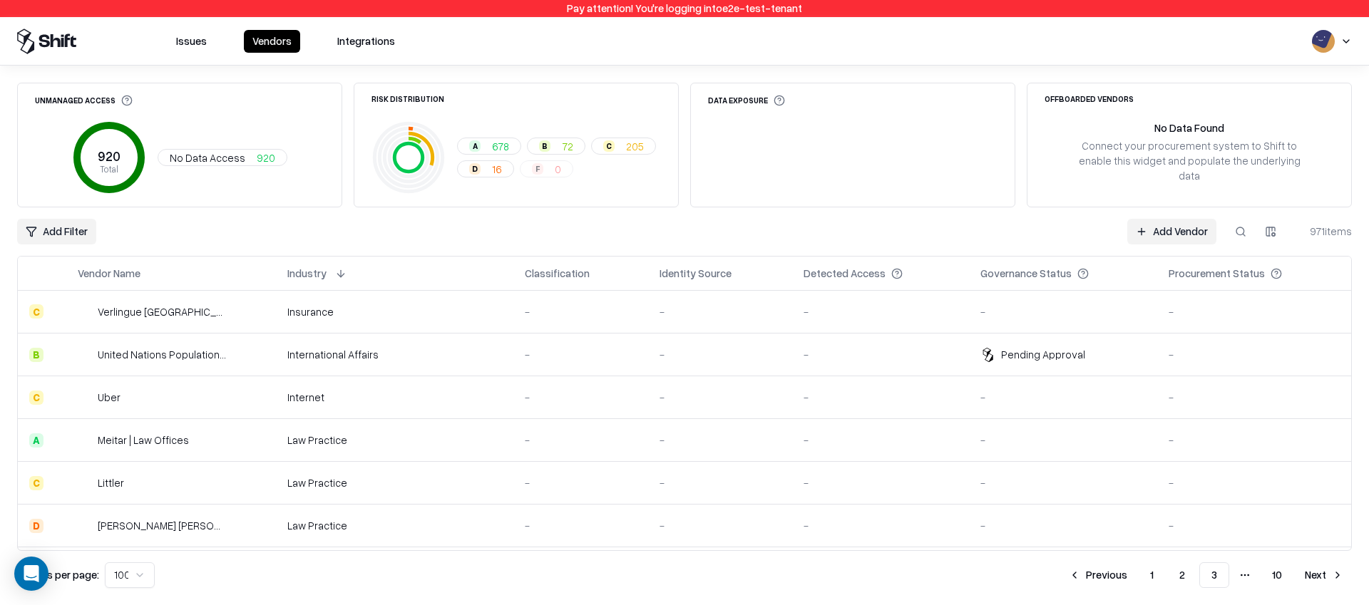
scroll to position [2047, 0]
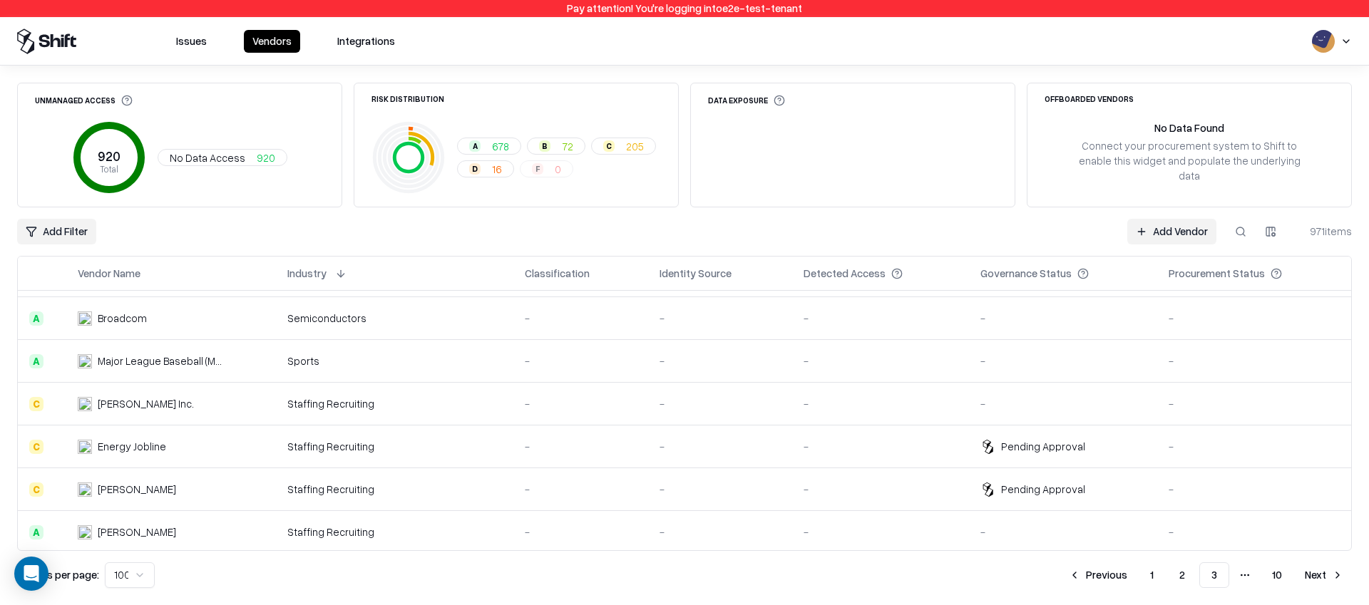
click at [347, 272] on button at bounding box center [340, 273] width 17 height 17
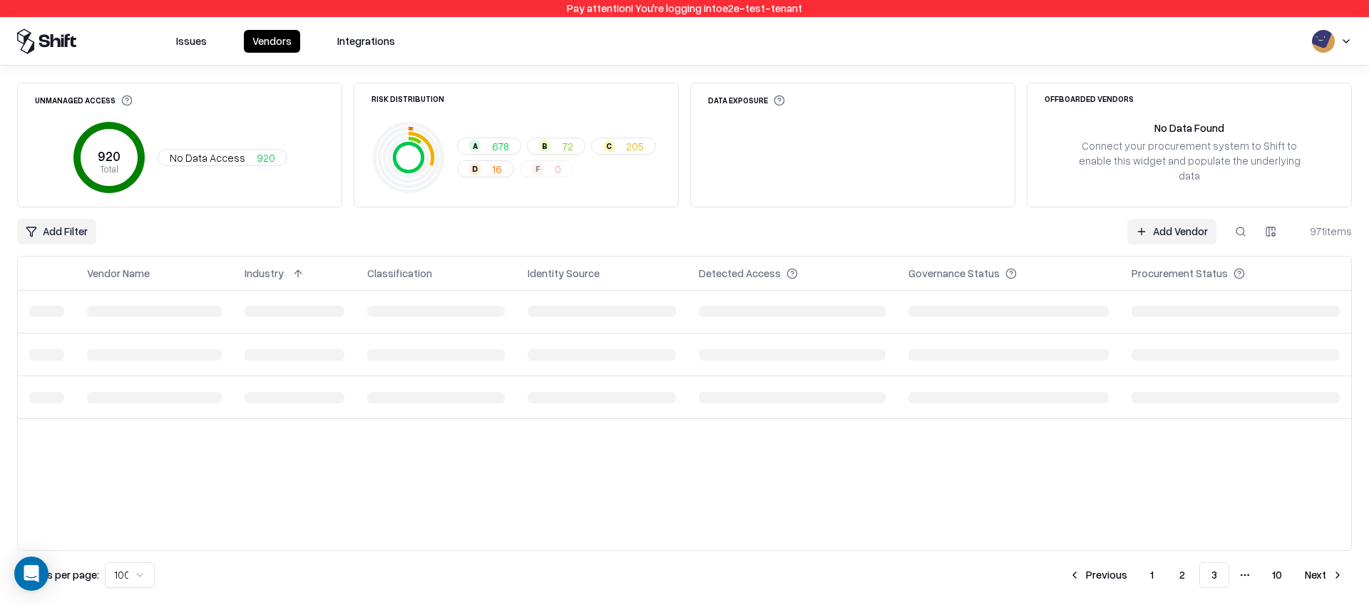
scroll to position [0, 0]
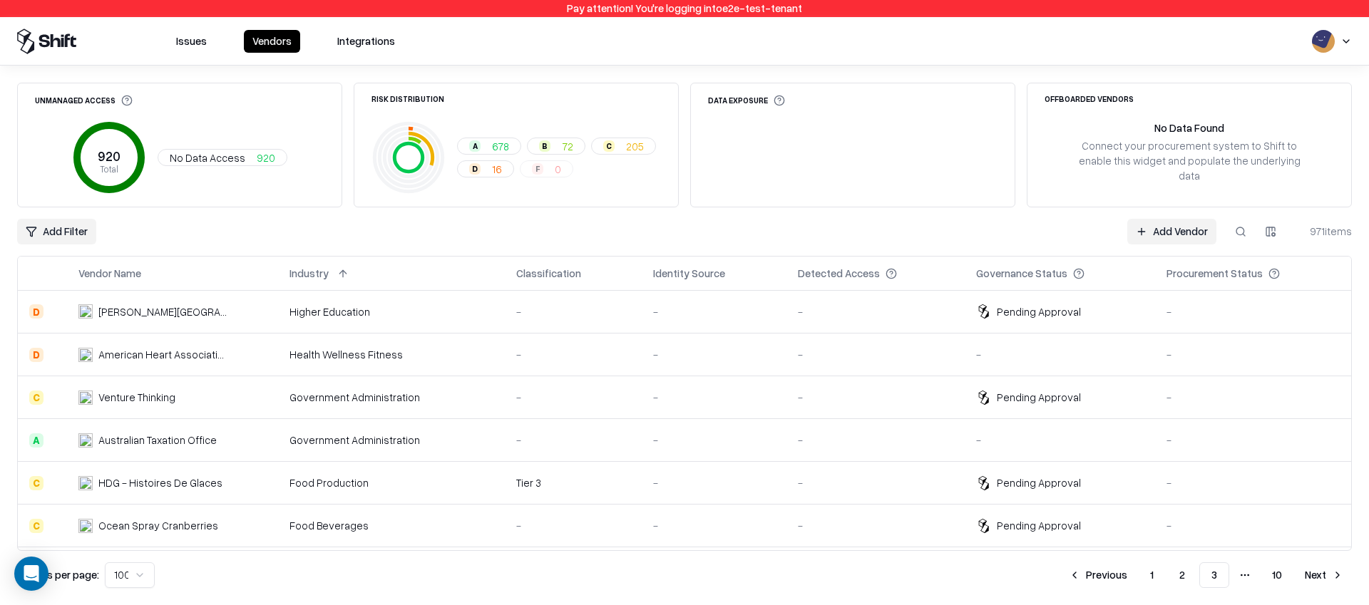
click at [1319, 569] on button "Next" at bounding box center [1324, 575] width 56 height 26
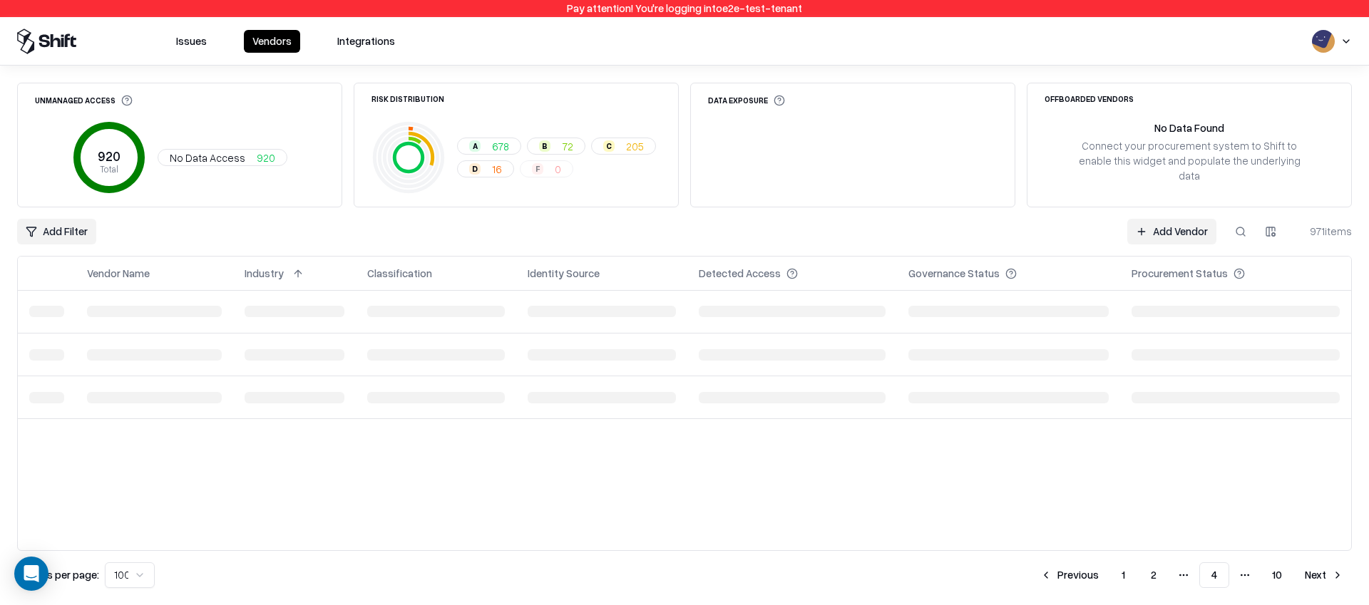
click at [1319, 569] on button "Next" at bounding box center [1324, 575] width 56 height 26
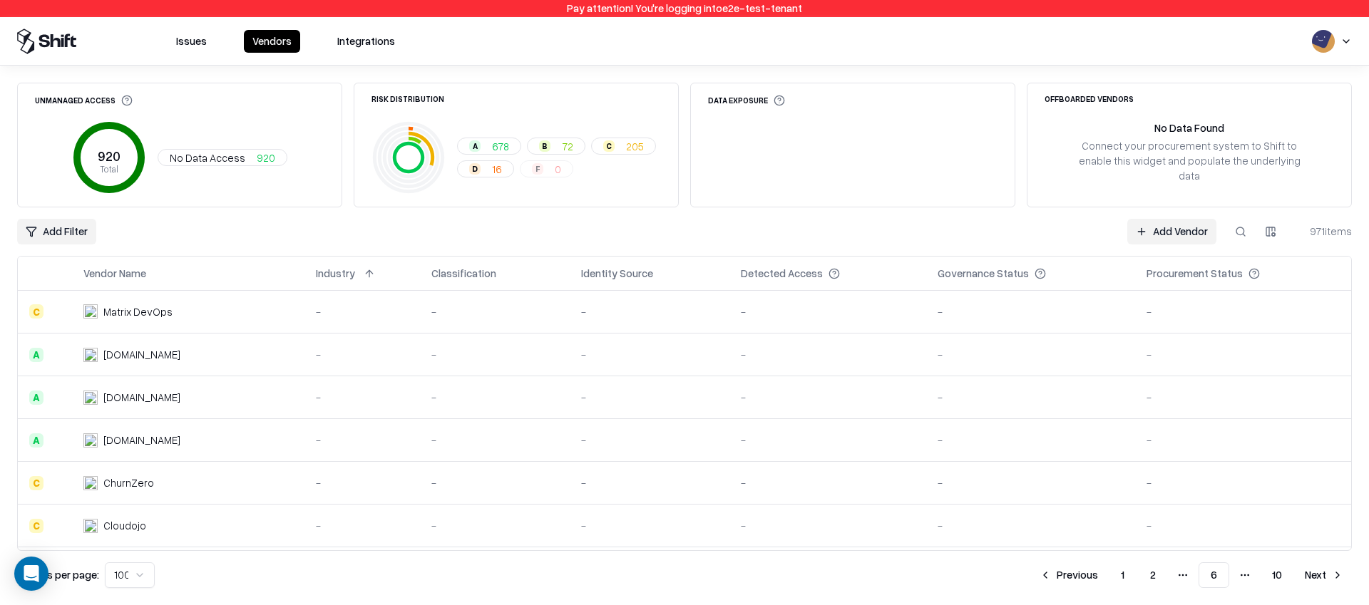
click at [729, 319] on td "-" at bounding box center [650, 312] width 160 height 43
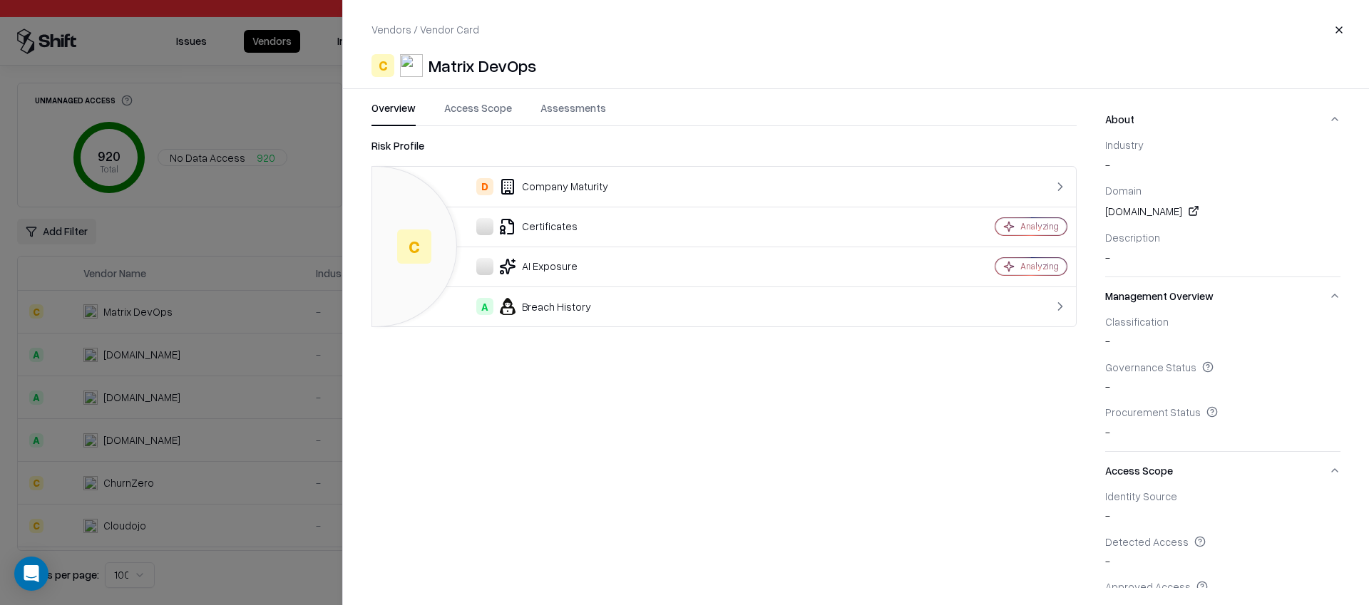
click at [303, 194] on div at bounding box center [684, 302] width 1369 height 605
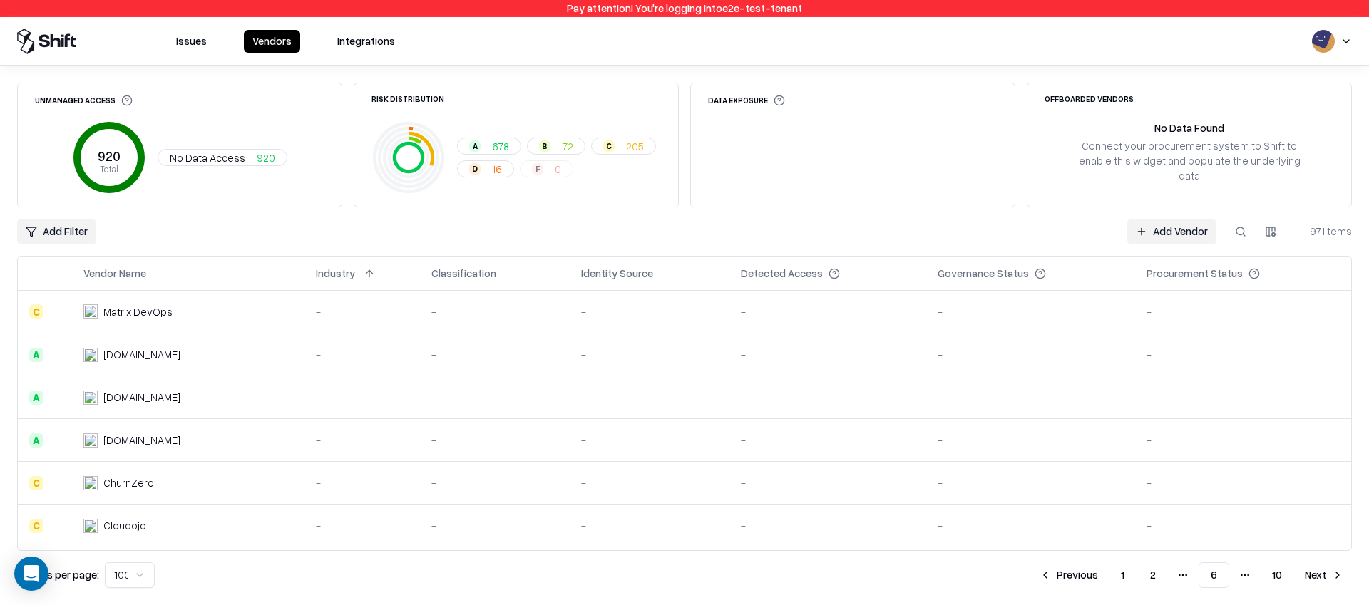
click at [277, 45] on button "Vendors" at bounding box center [272, 41] width 56 height 23
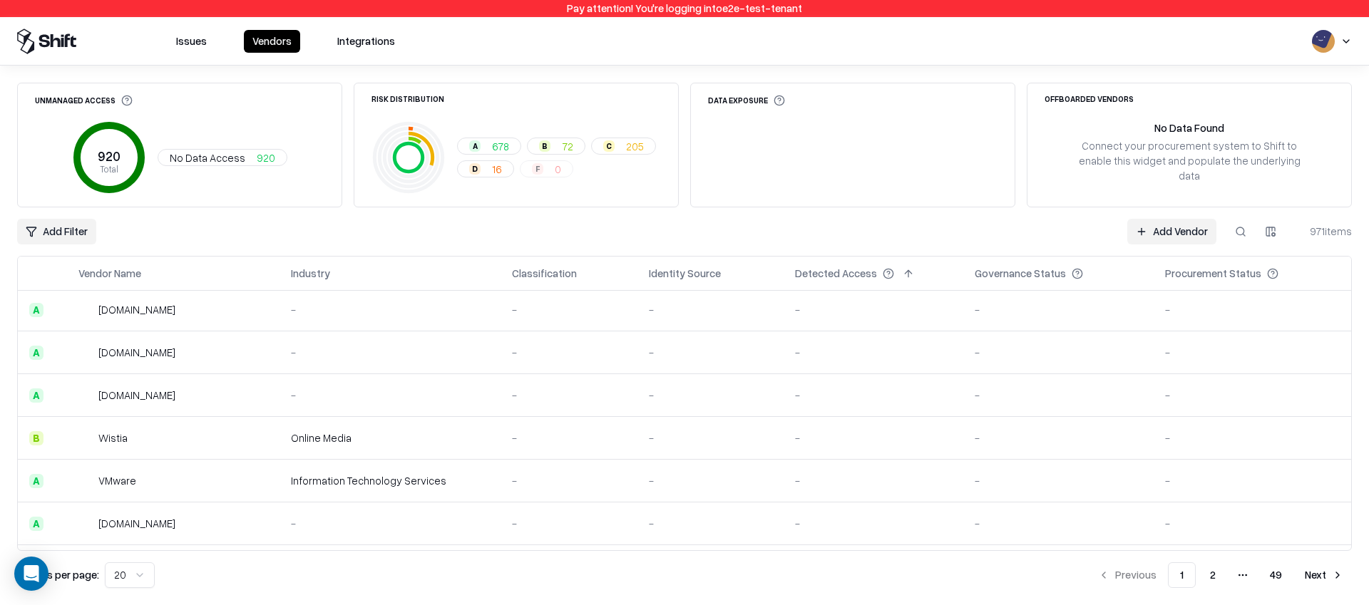
scroll to position [595, 0]
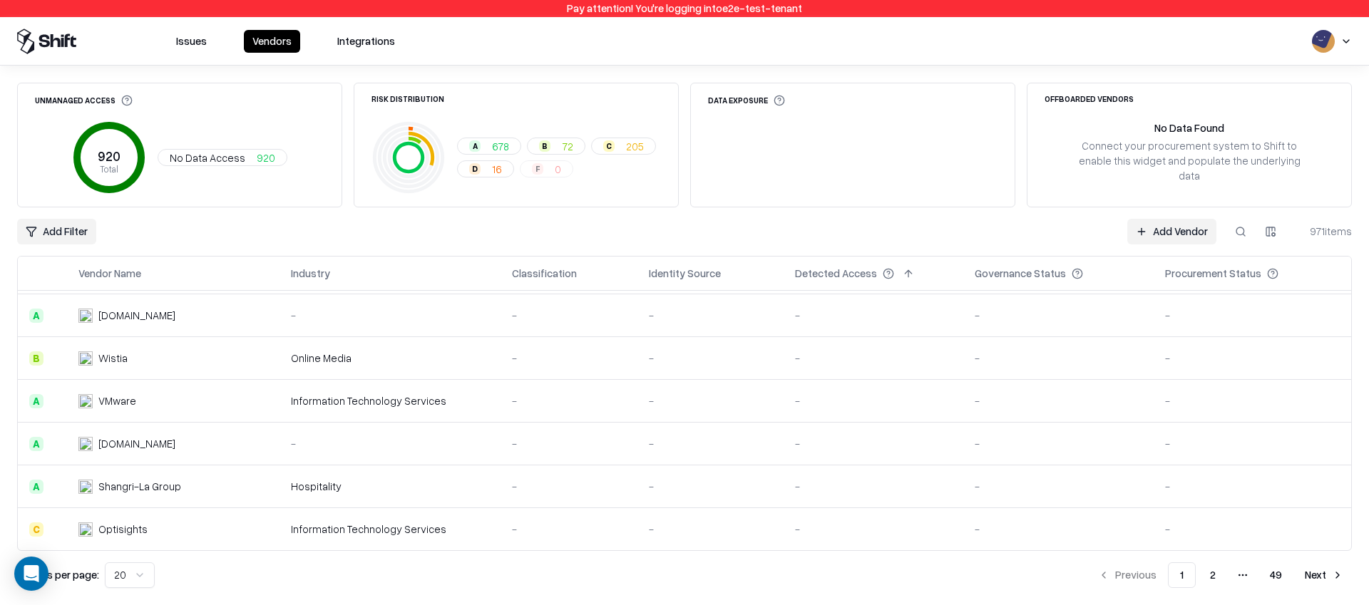
click at [1217, 570] on button "2" at bounding box center [1212, 575] width 29 height 26
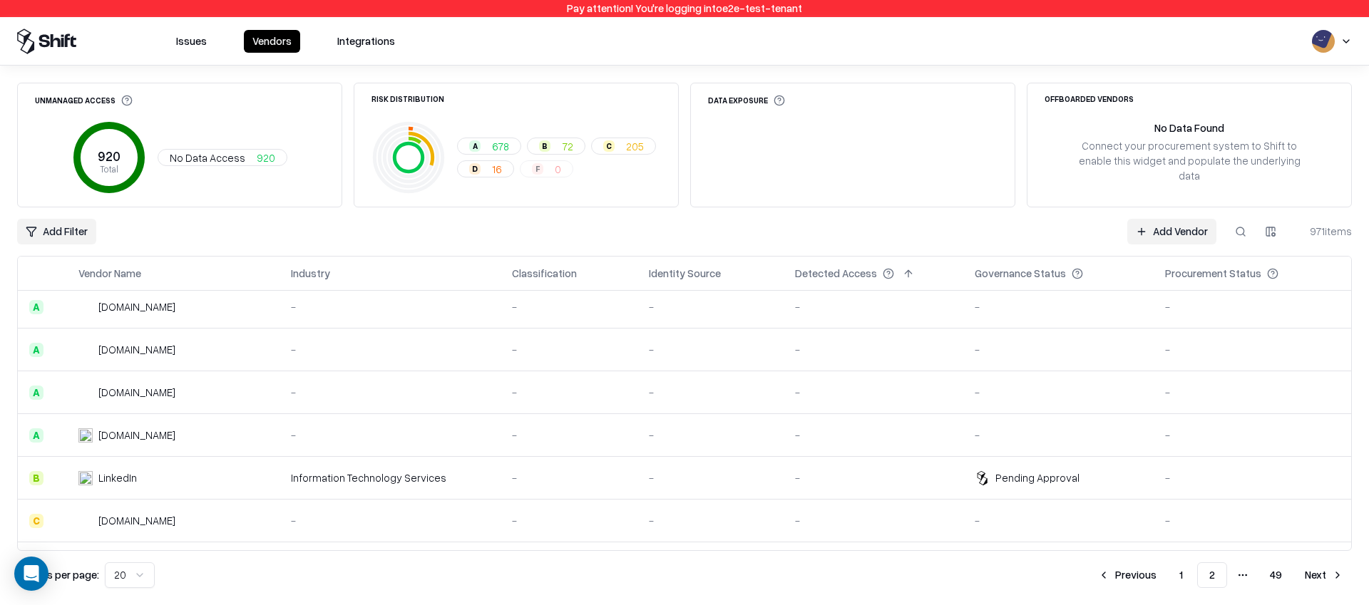
scroll to position [595, 0]
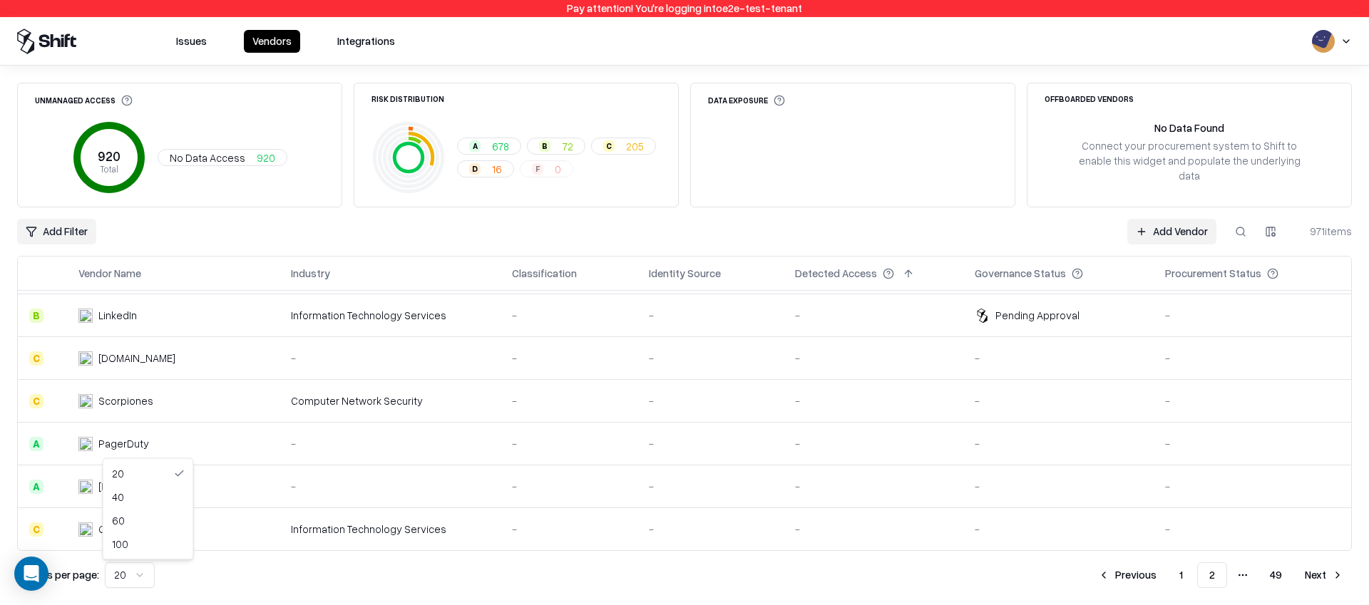
click at [142, 570] on html "Pay attention! You're logging into e2e-test-tenant Issues Vendors Integrations …" at bounding box center [684, 302] width 1369 height 605
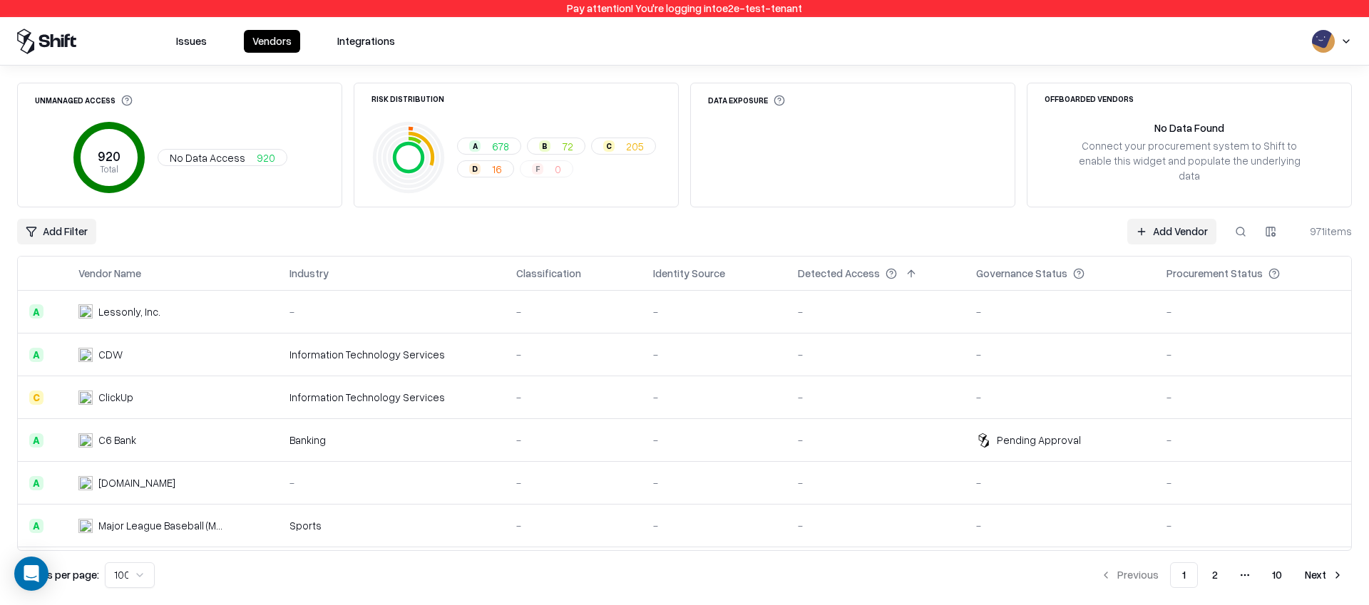
click at [1213, 570] on button "2" at bounding box center [1214, 575] width 29 height 26
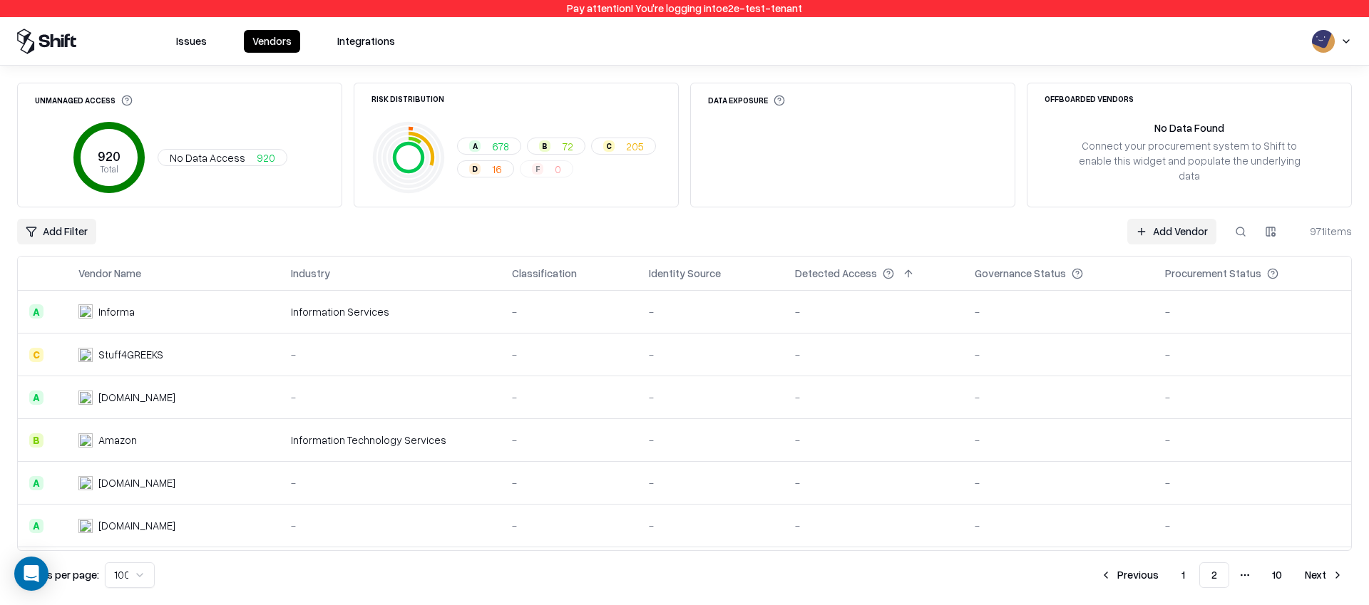
click at [1310, 571] on button "Next" at bounding box center [1324, 575] width 56 height 26
click at [1324, 575] on button "Next" at bounding box center [1324, 575] width 56 height 26
click at [1318, 572] on button "Next" at bounding box center [1324, 575] width 56 height 26
click at [1319, 573] on button "Next" at bounding box center [1324, 575] width 56 height 26
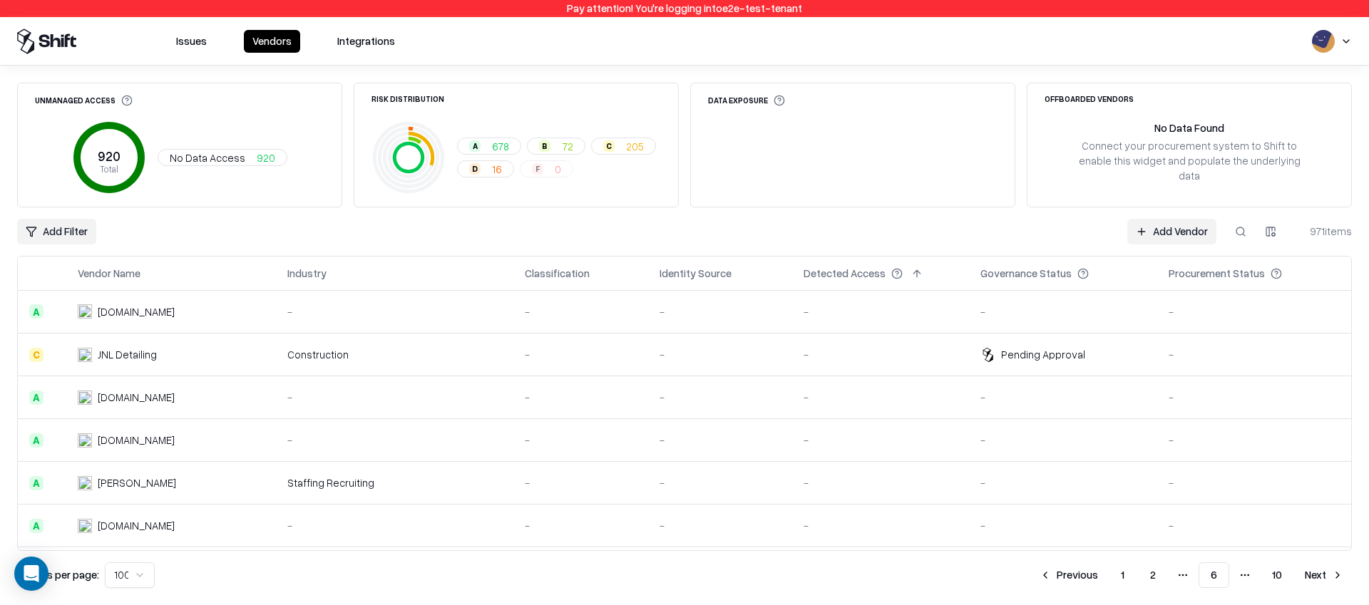
click at [1240, 230] on button at bounding box center [1240, 232] width 26 height 26
paste input "*****"
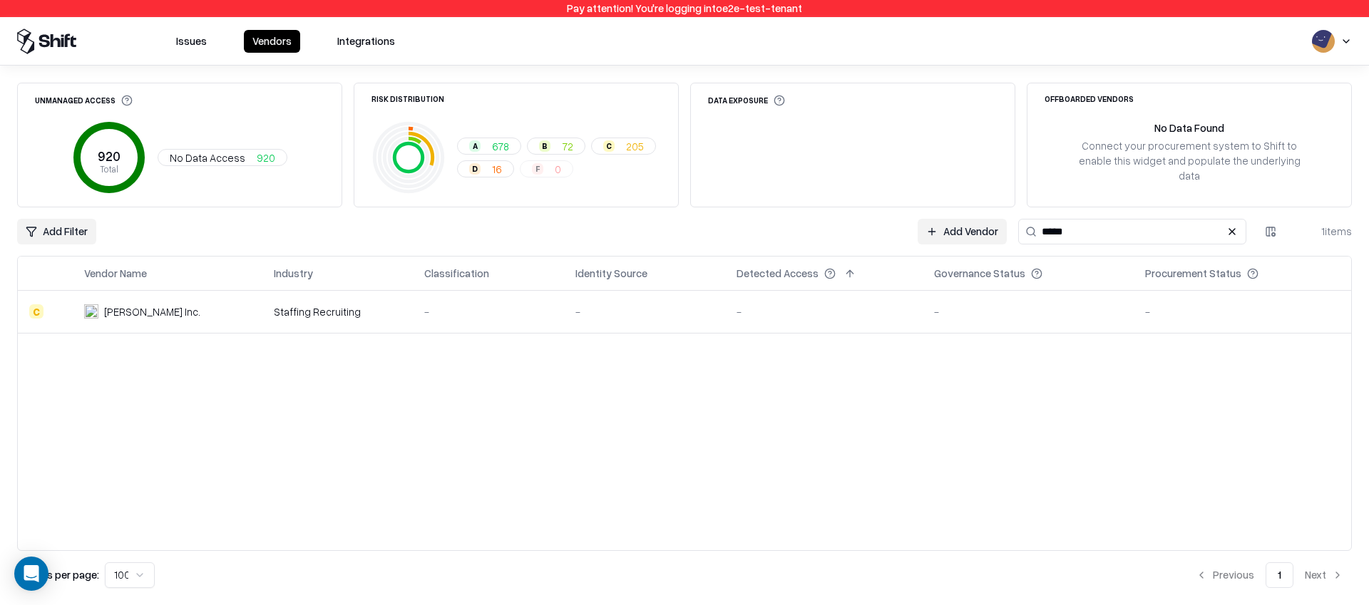
type input "*****"
click at [1239, 227] on button at bounding box center [1231, 231] width 17 height 17
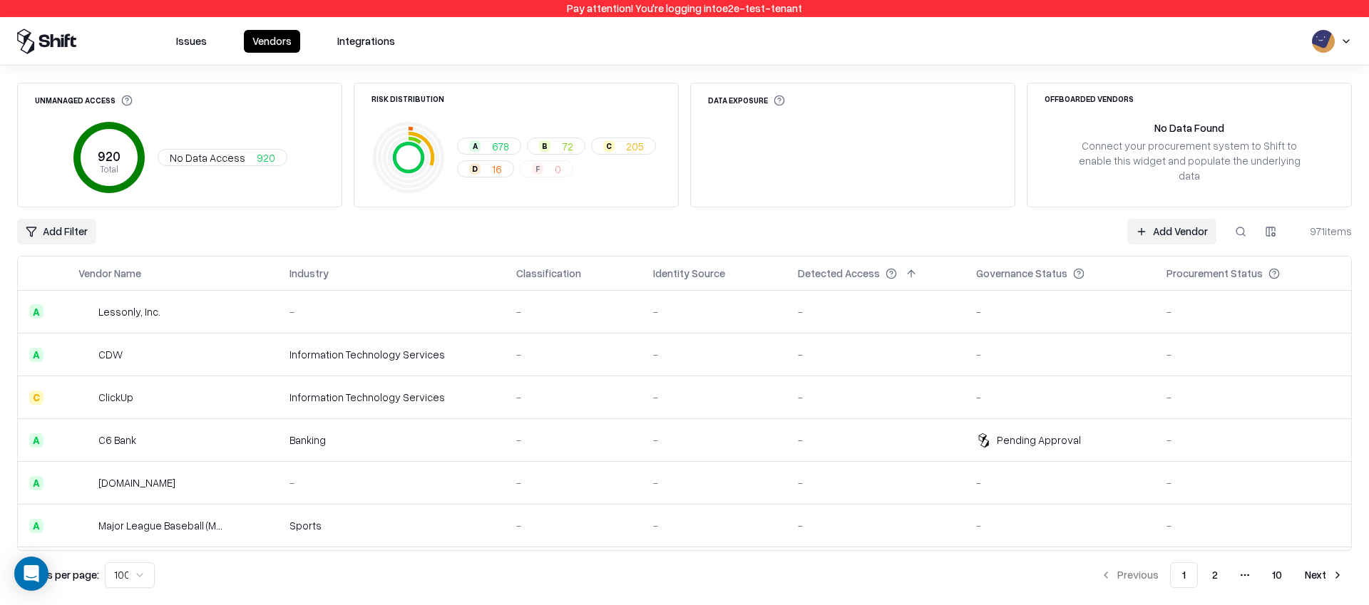
click at [46, 227] on html "Pay attention! You're logging into e2e-test-tenant Issues Vendors Integrations …" at bounding box center [684, 302] width 1369 height 605
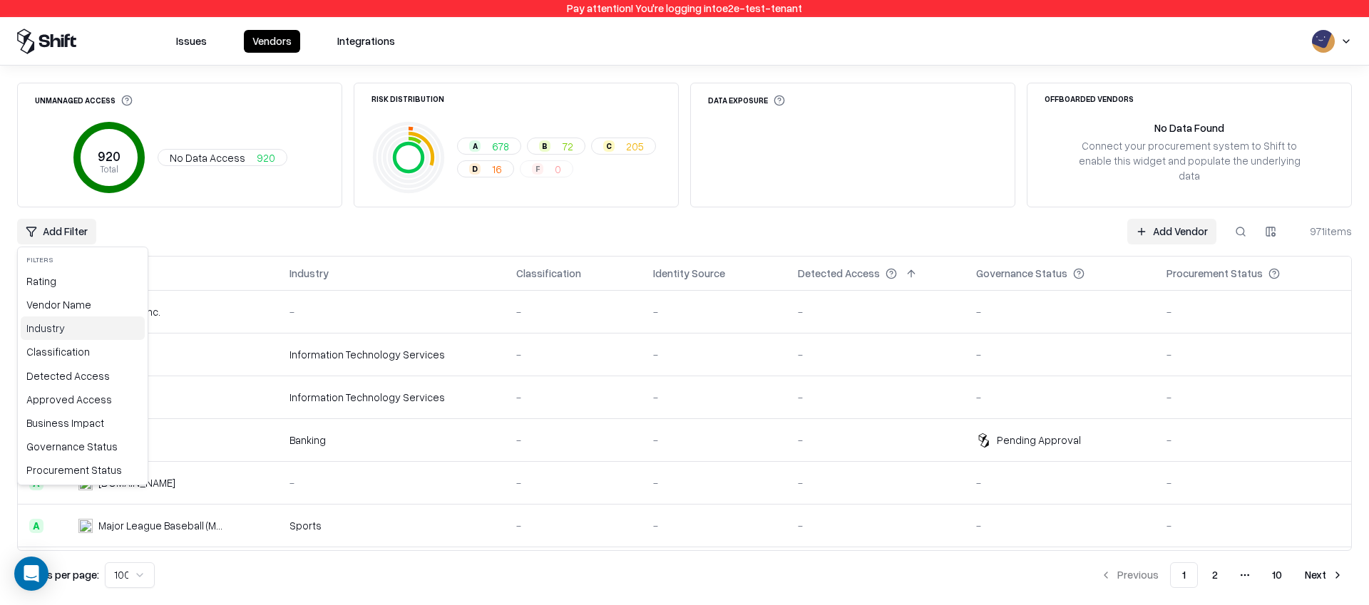
click at [77, 319] on div "Industry" at bounding box center [83, 328] width 124 height 24
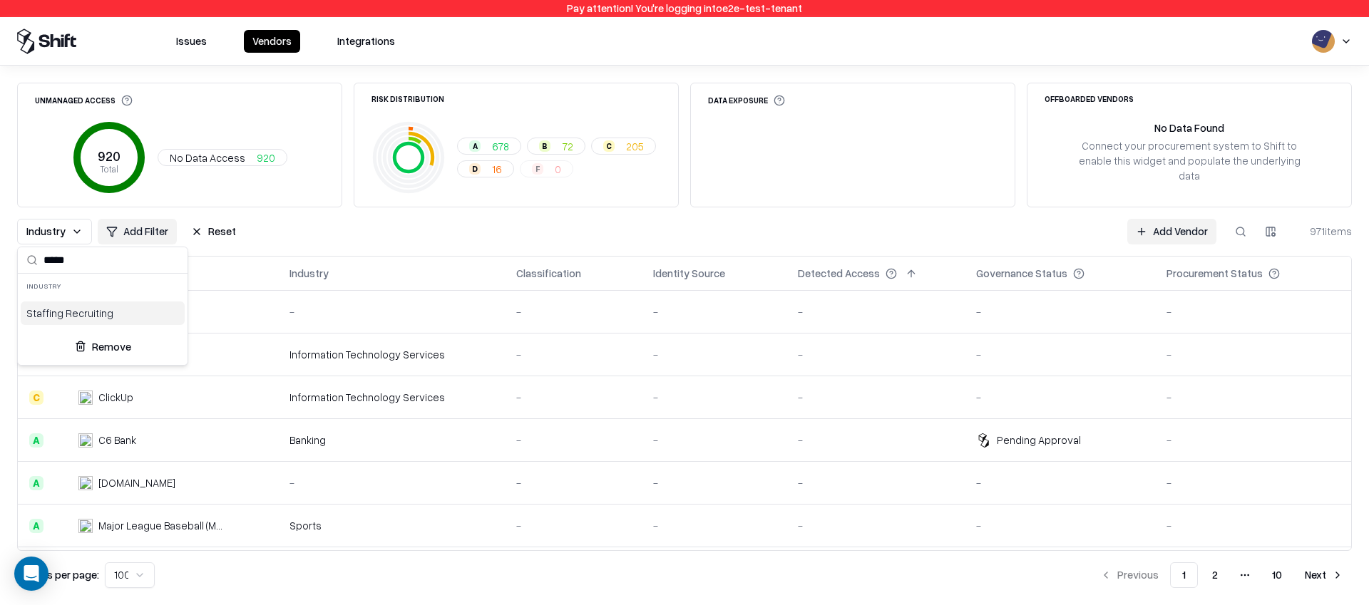
type input "*****"
click at [81, 314] on div "Staffing Recruiting" at bounding box center [103, 314] width 164 height 24
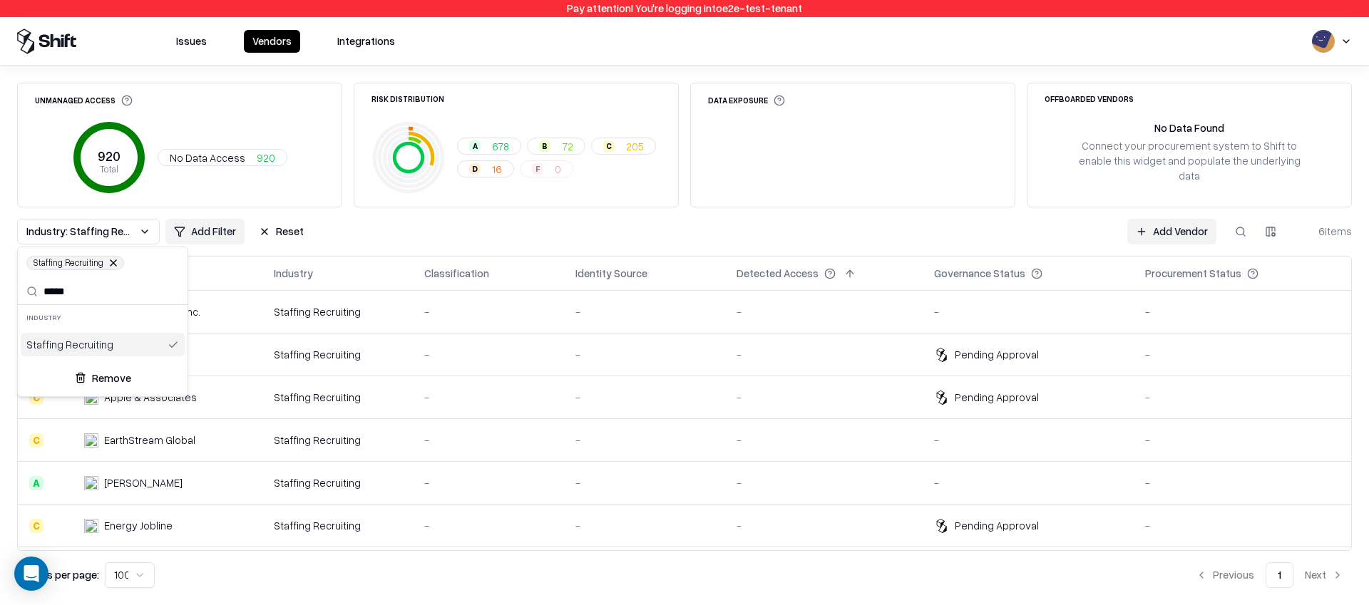
click at [388, 235] on html "Pay attention! You're logging into e2e-test-tenant Issues Vendors Integrations …" at bounding box center [684, 302] width 1369 height 605
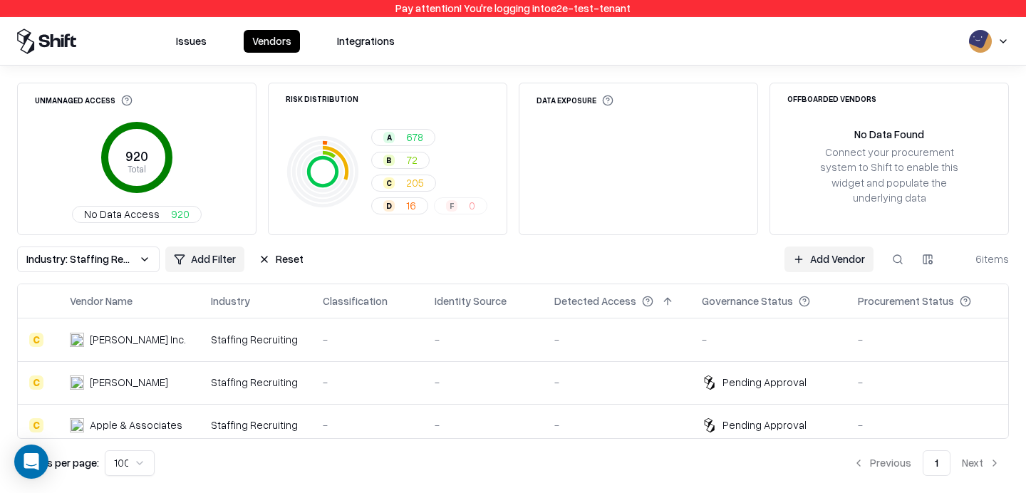
click at [902, 261] on button at bounding box center [898, 260] width 26 height 26
type input "*"
click at [123, 340] on div "Mitchell Martin Inc." at bounding box center [138, 339] width 96 height 15
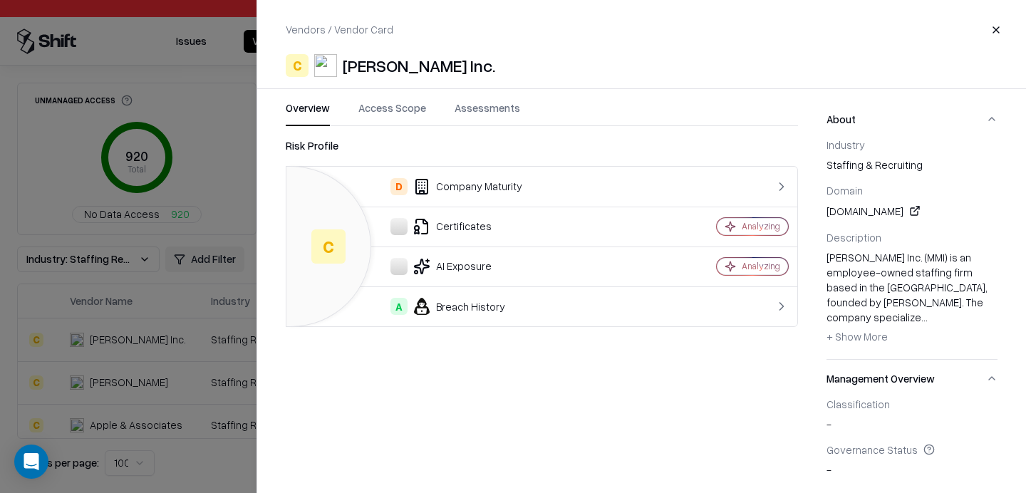
click at [86, 215] on div at bounding box center [513, 246] width 1026 height 493
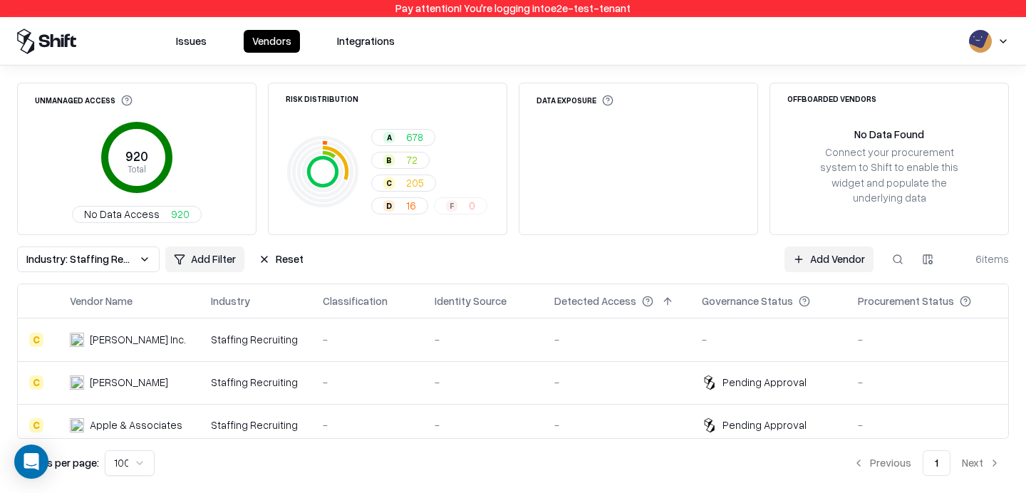
click at [263, 41] on button "Vendors" at bounding box center [272, 41] width 56 height 23
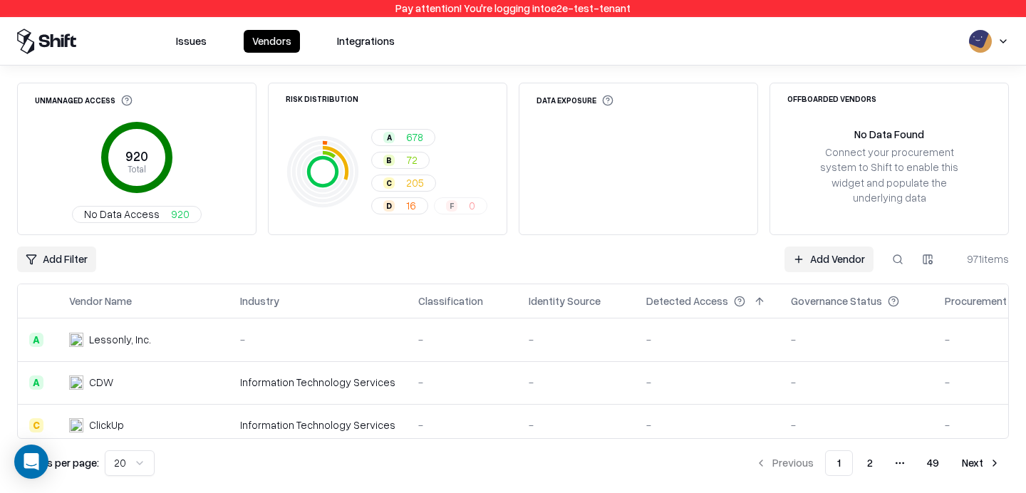
click at [977, 457] on button "Next" at bounding box center [982, 464] width 56 height 26
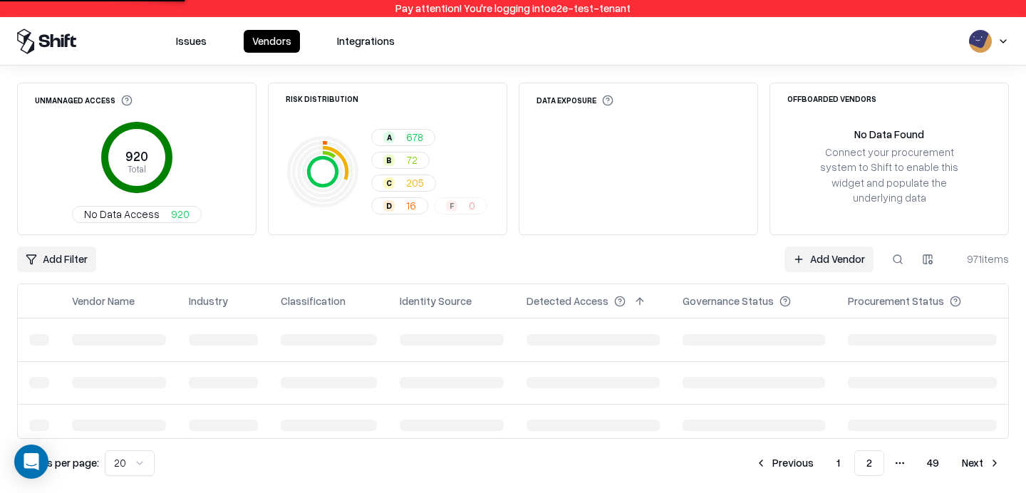
click at [977, 457] on button "Next" at bounding box center [982, 464] width 56 height 26
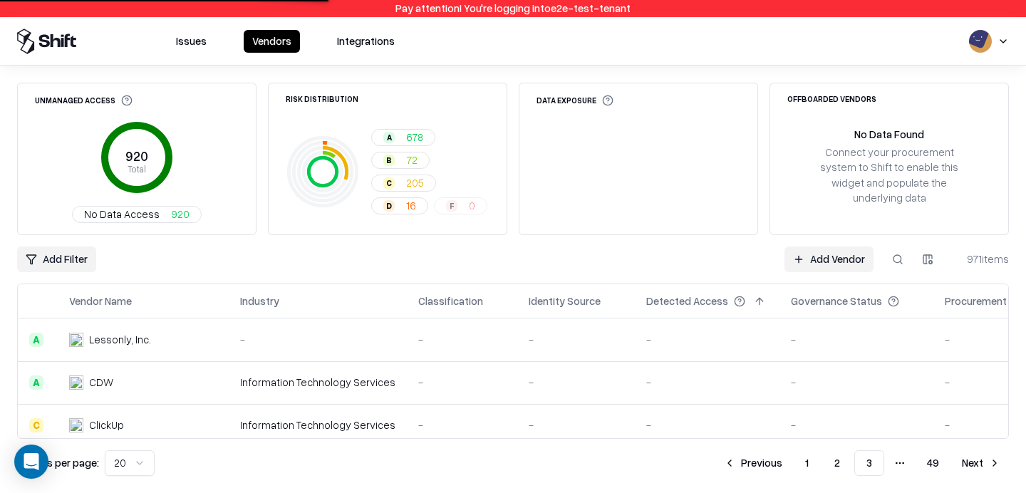
click at [977, 457] on button "Next" at bounding box center [982, 464] width 56 height 26
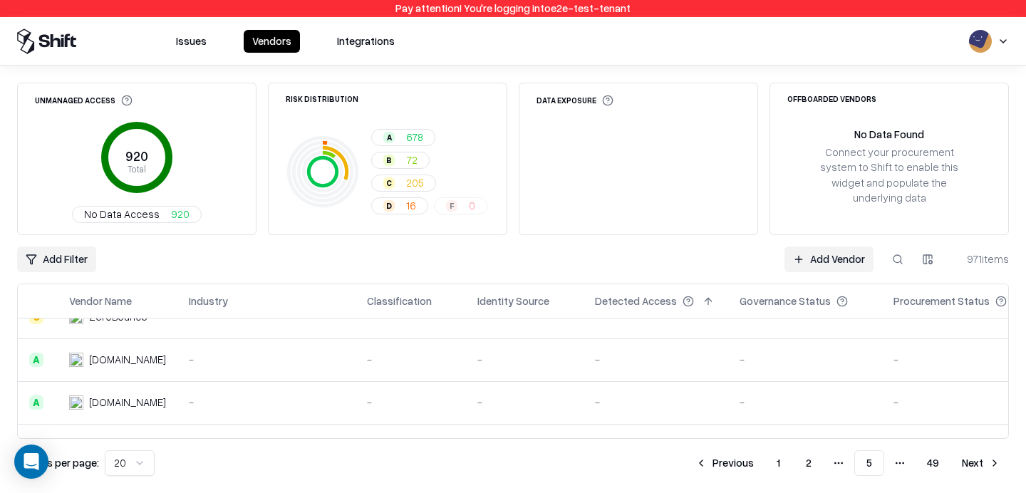
scroll to position [182, 0]
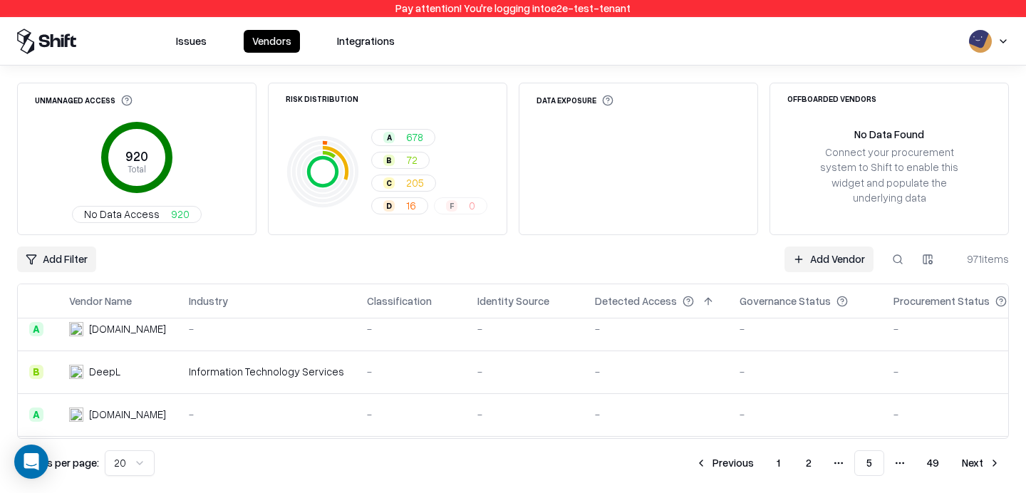
click at [977, 459] on button "Next" at bounding box center [982, 464] width 56 height 26
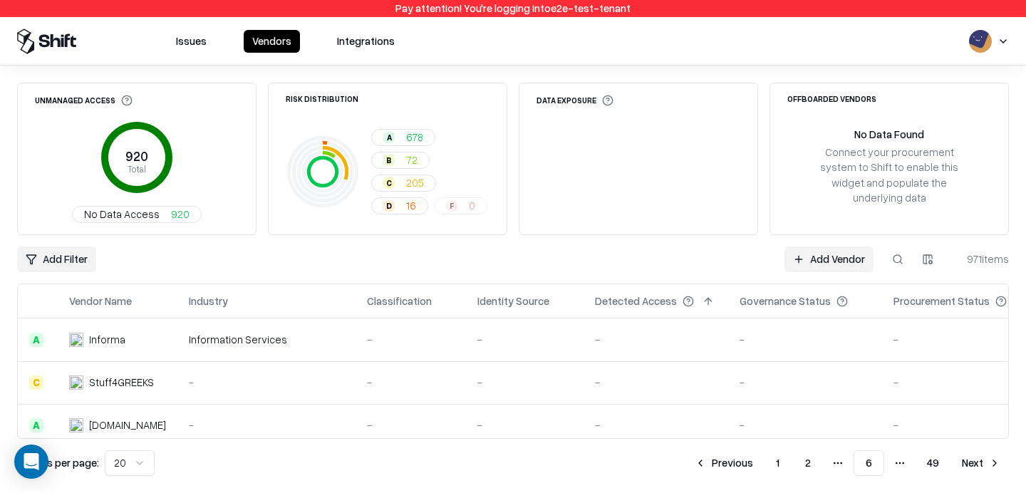
click at [739, 465] on button "Previous" at bounding box center [724, 464] width 76 height 26
click at [739, 465] on button "Previous" at bounding box center [725, 464] width 76 height 26
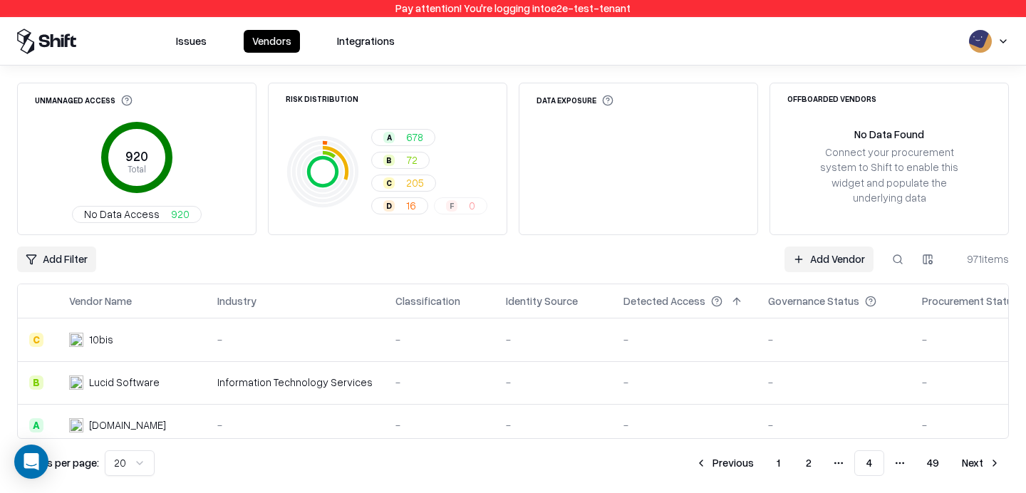
click at [972, 460] on button "Next" at bounding box center [982, 464] width 56 height 26
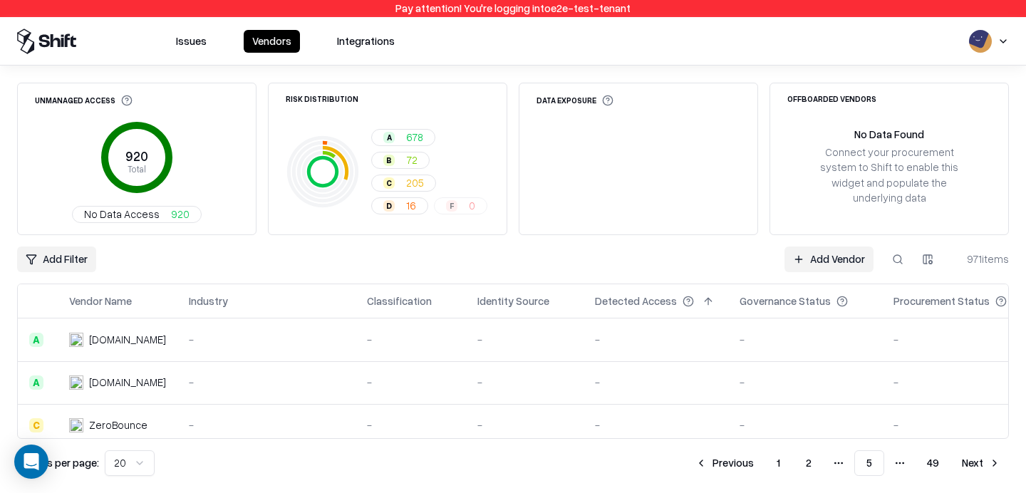
click at [975, 252] on div "971 items" at bounding box center [980, 259] width 57 height 15
click at [889, 261] on button at bounding box center [898, 260] width 26 height 26
type input "*******"
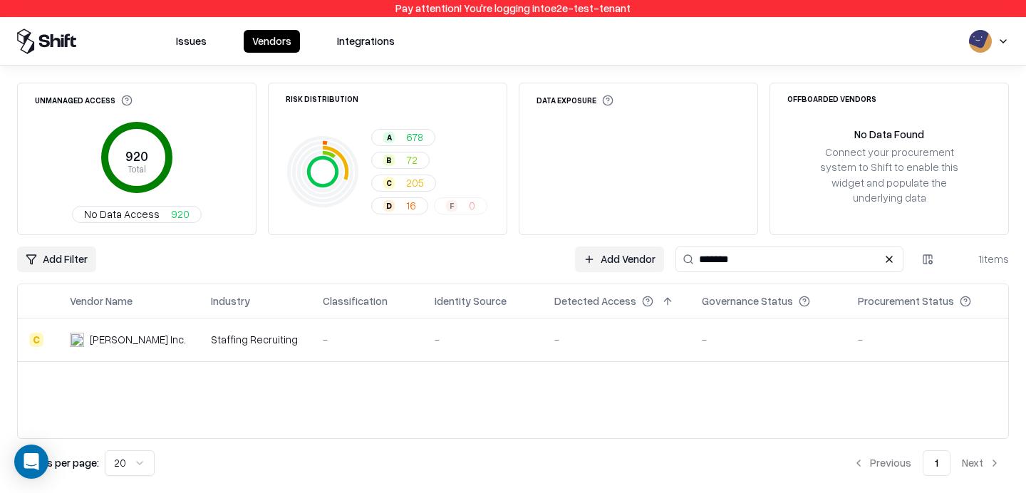
click at [122, 340] on div "Mitchell Martin Inc." at bounding box center [138, 339] width 96 height 15
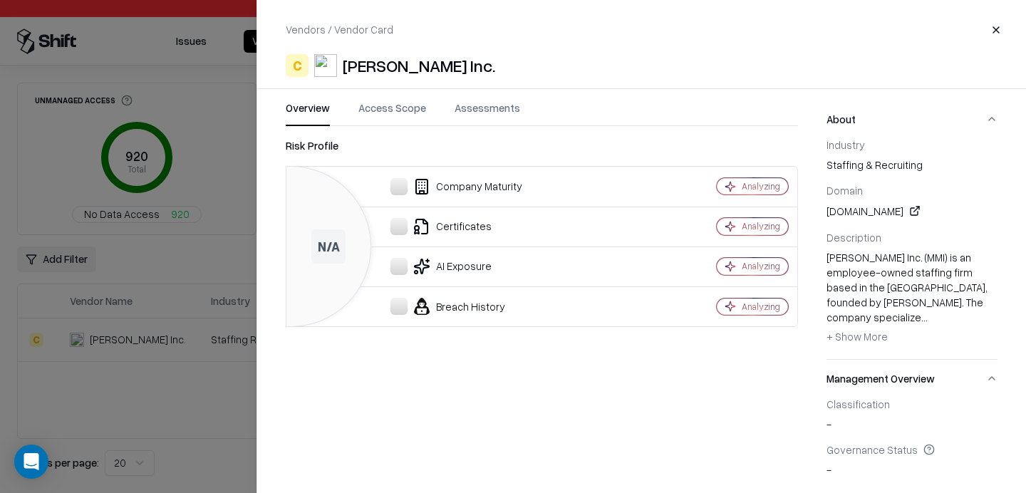
click at [148, 292] on div at bounding box center [513, 246] width 1026 height 493
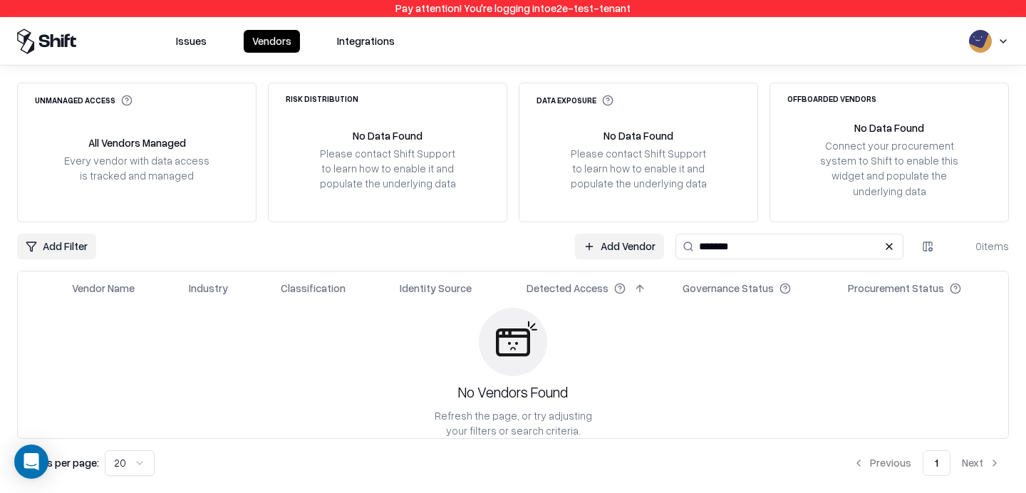
click at [279, 46] on button "Vendors" at bounding box center [272, 41] width 56 height 23
click at [279, 44] on button "Vendors" at bounding box center [272, 41] width 56 height 23
click at [186, 38] on button "Issues" at bounding box center [192, 41] width 48 height 23
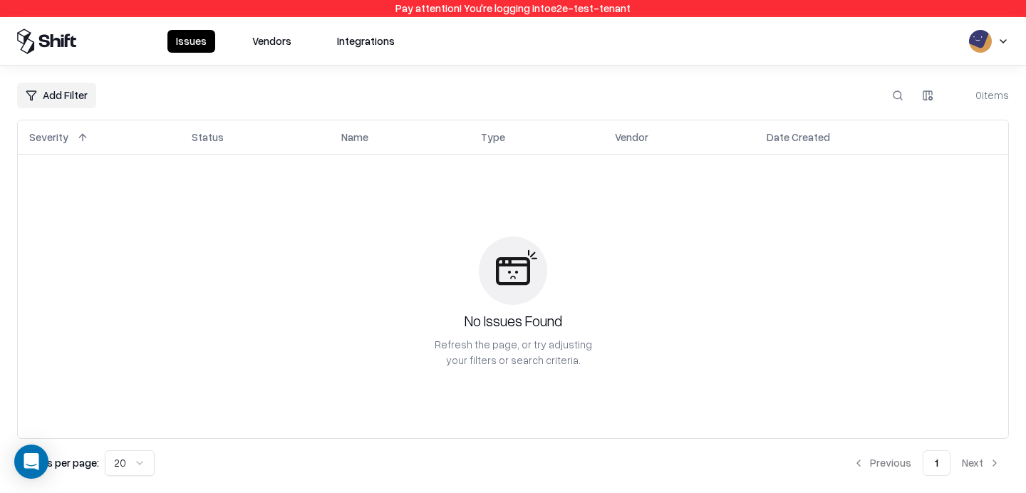
click at [237, 43] on div "Issues Vendors Integrations" at bounding box center [286, 41] width 236 height 23
click at [275, 48] on button "Vendors" at bounding box center [272, 41] width 56 height 23
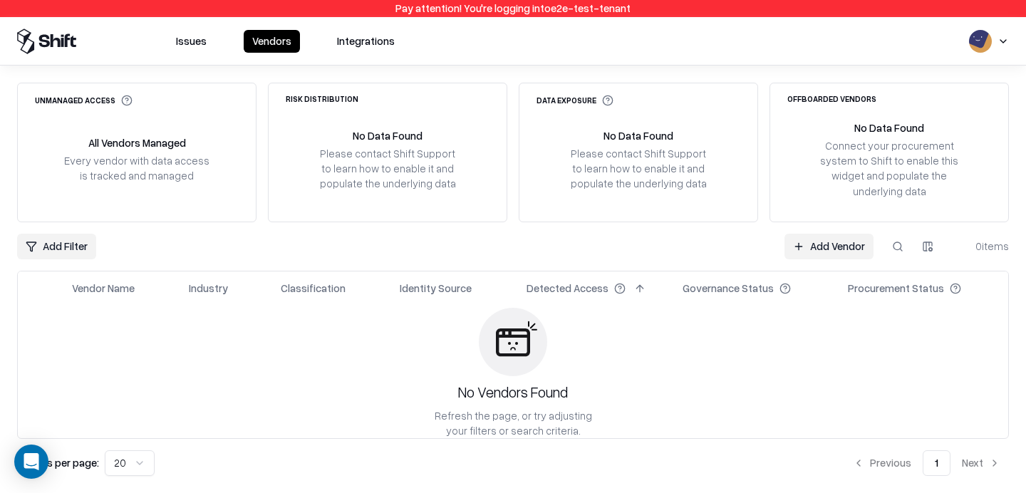
click at [113, 254] on div "Add Filter Add Vendor 0 items" at bounding box center [513, 247] width 992 height 26
click at [189, 43] on button "Issues" at bounding box center [192, 41] width 48 height 23
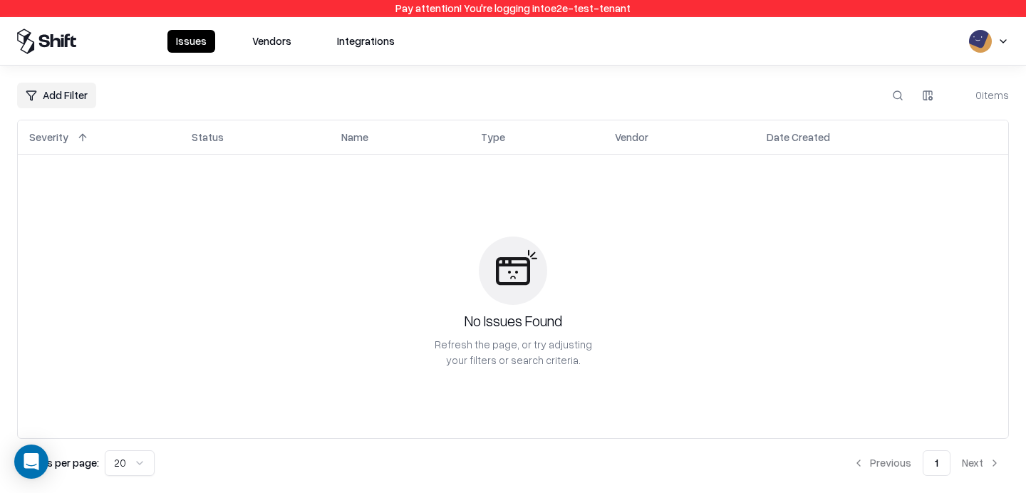
click at [268, 48] on button "Vendors" at bounding box center [272, 41] width 56 height 23
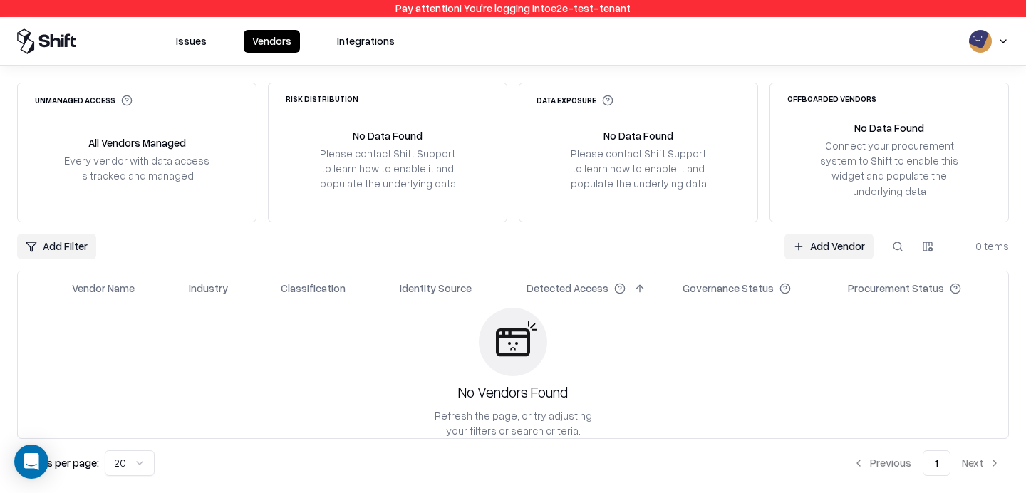
click at [195, 41] on button "Issues" at bounding box center [192, 41] width 48 height 23
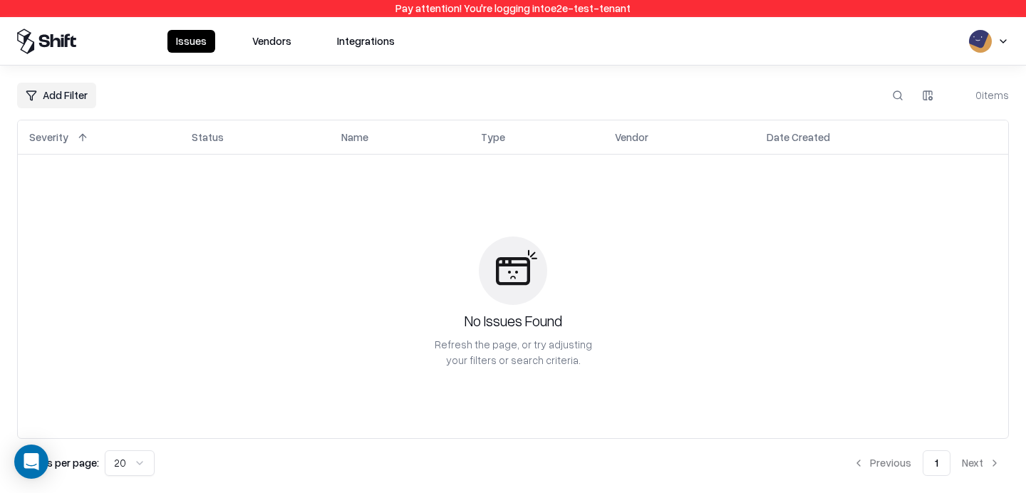
click at [274, 46] on button "Vendors" at bounding box center [272, 41] width 56 height 23
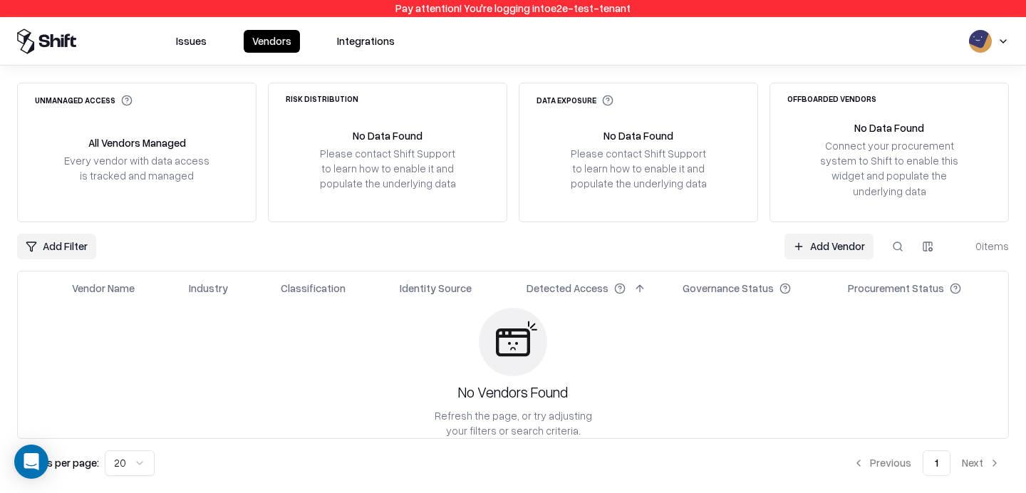
click at [185, 39] on button "Issues" at bounding box center [192, 41] width 48 height 23
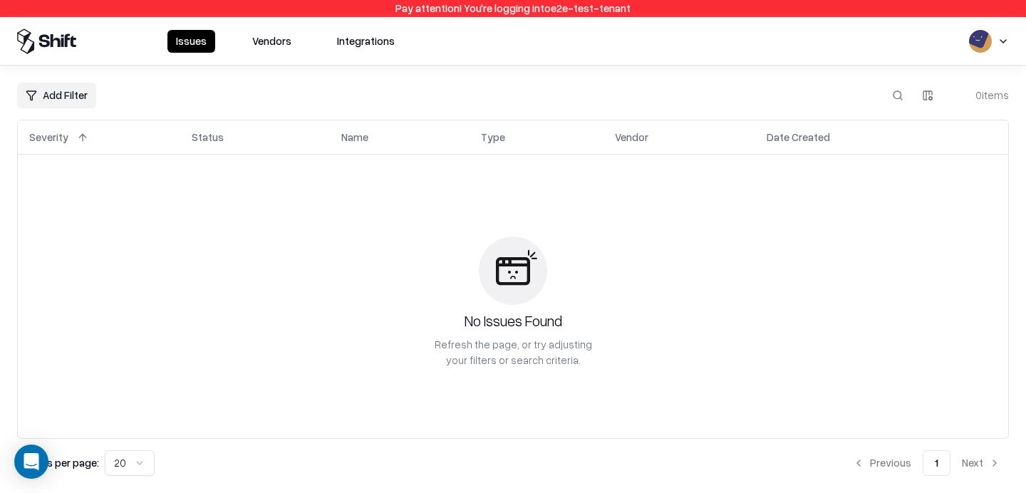
click at [288, 42] on button "Vendors" at bounding box center [272, 41] width 56 height 23
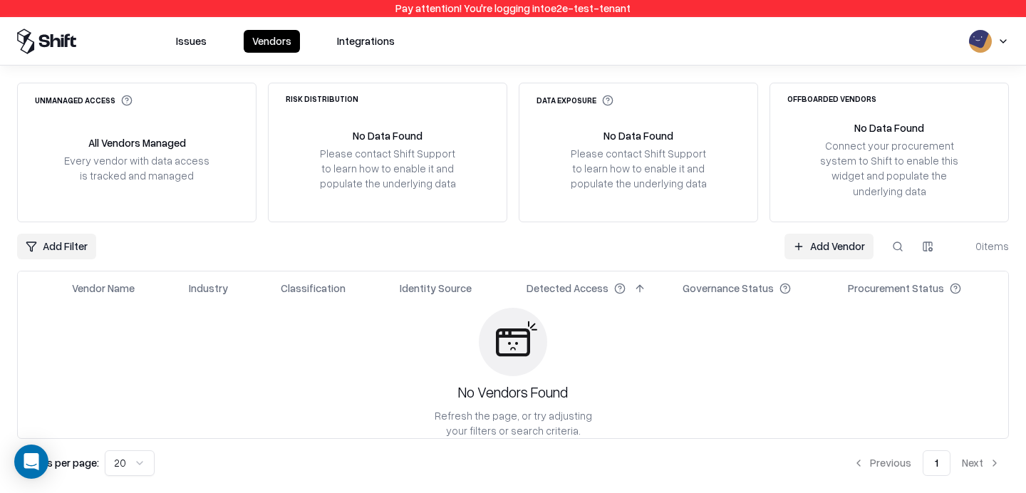
click at [200, 36] on button "Issues" at bounding box center [192, 41] width 48 height 23
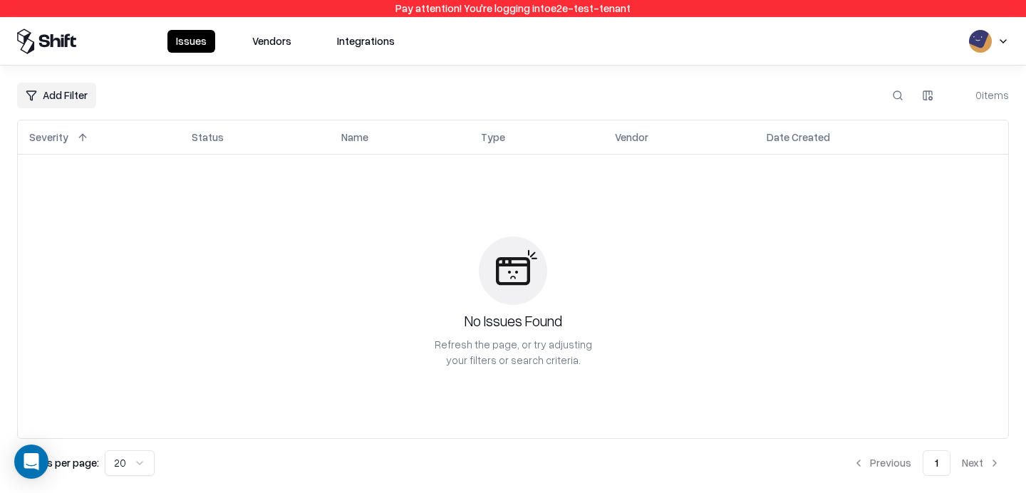
click at [263, 43] on button "Vendors" at bounding box center [272, 41] width 56 height 23
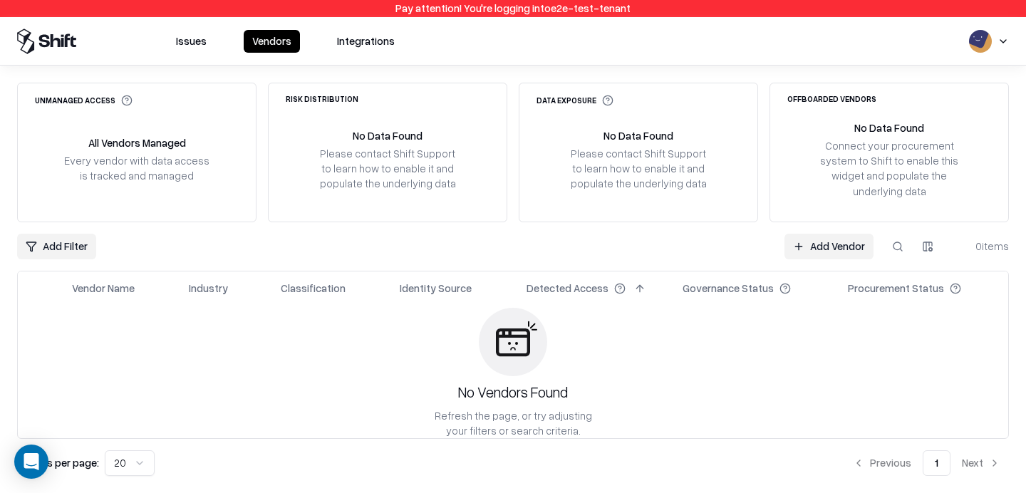
click at [188, 43] on button "Issues" at bounding box center [192, 41] width 48 height 23
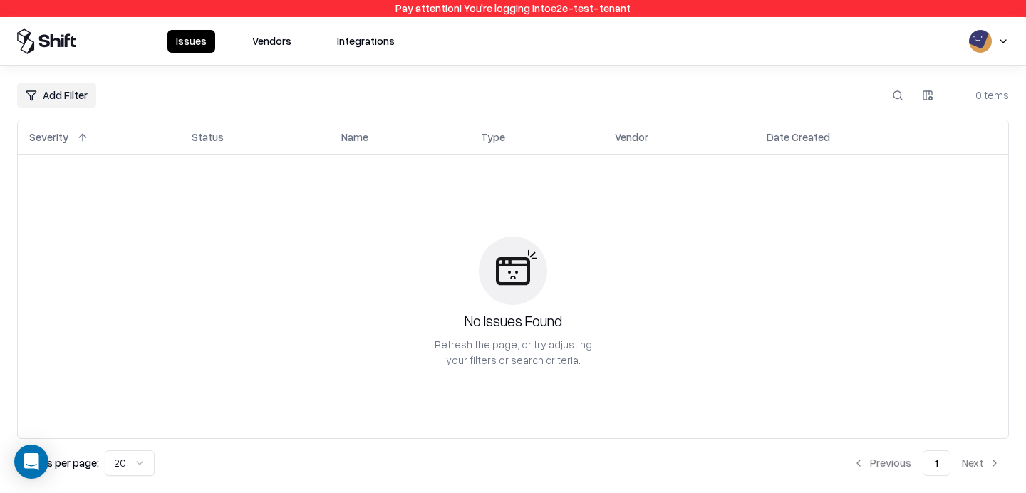
click at [284, 36] on button "Vendors" at bounding box center [272, 41] width 56 height 23
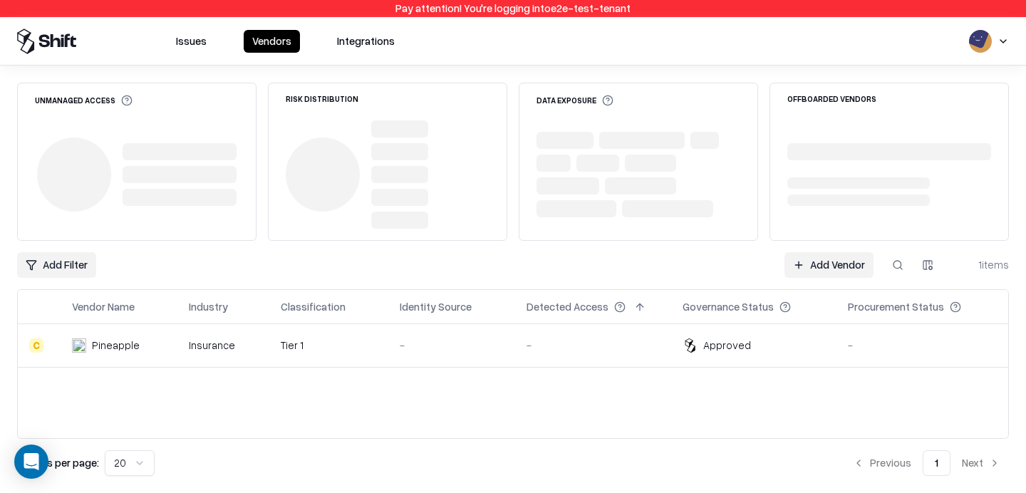
click at [190, 44] on button "Issues" at bounding box center [192, 41] width 48 height 23
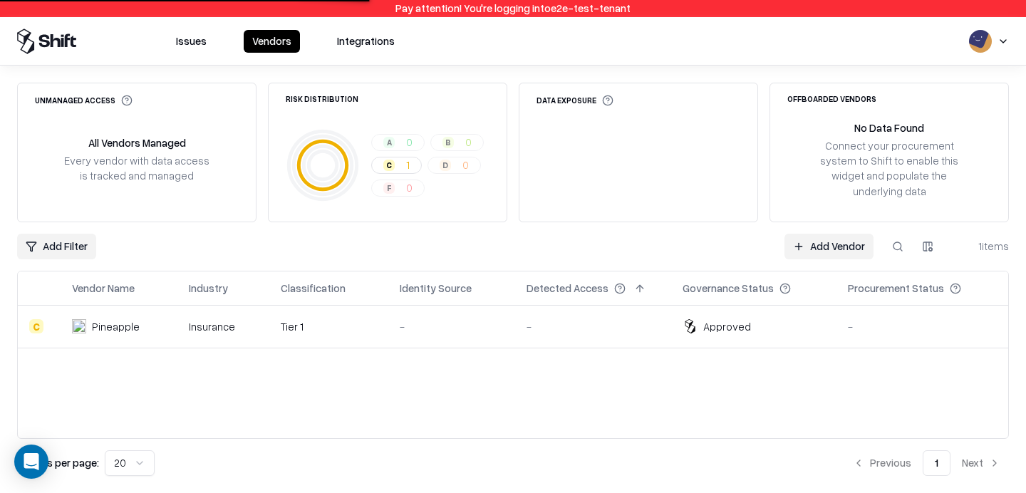
click at [289, 52] on div "Issues Vendors Integrations" at bounding box center [210, 42] width 386 height 26
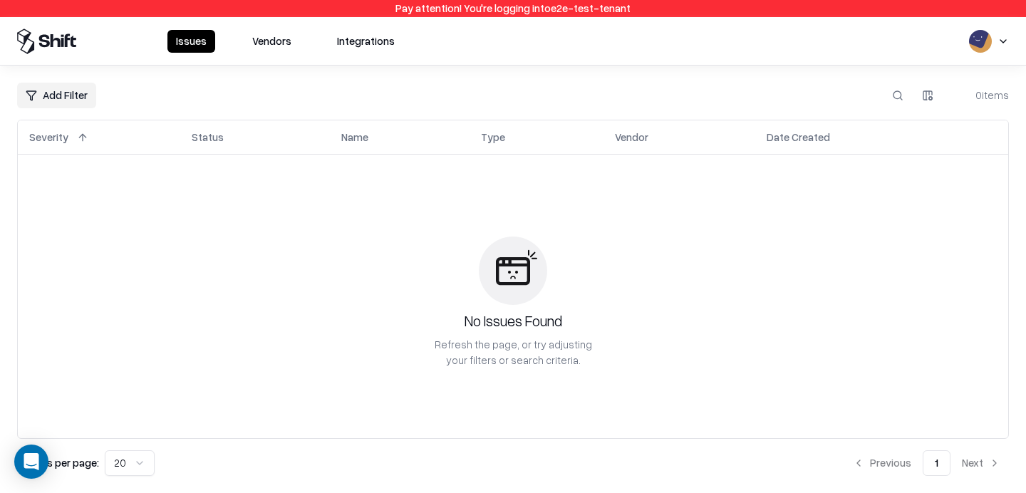
click at [264, 37] on button "Vendors" at bounding box center [272, 41] width 56 height 23
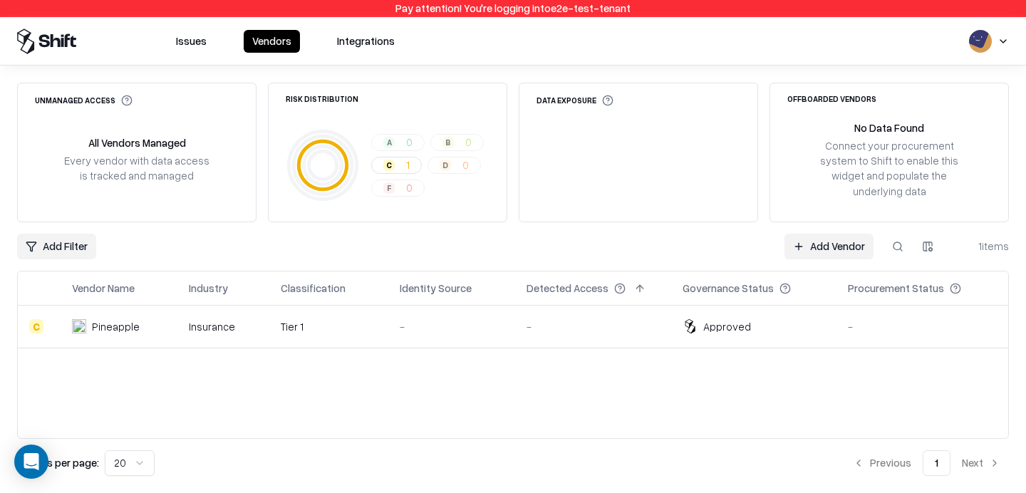
click at [217, 43] on div "Issues Vendors Integrations" at bounding box center [286, 41] width 236 height 23
click at [200, 40] on button "Issues" at bounding box center [192, 41] width 48 height 23
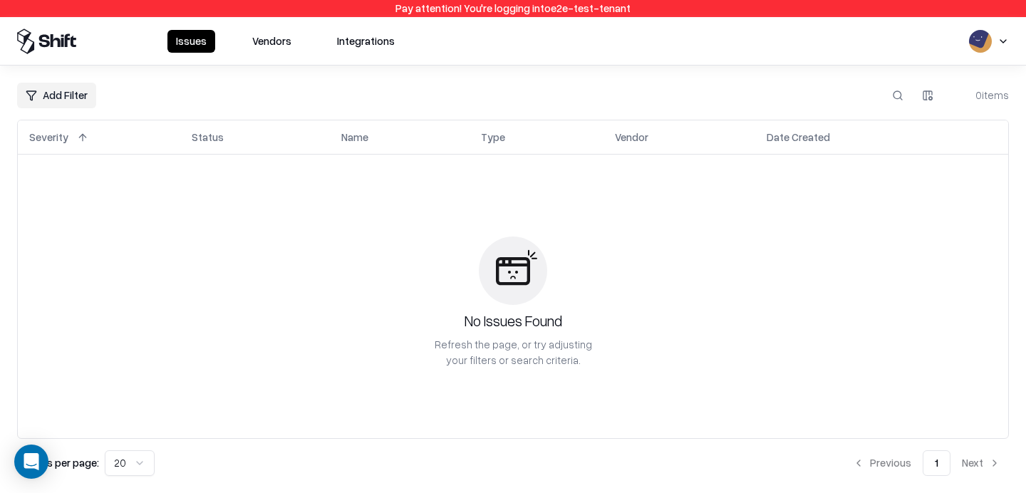
click at [266, 32] on button "Vendors" at bounding box center [272, 41] width 56 height 23
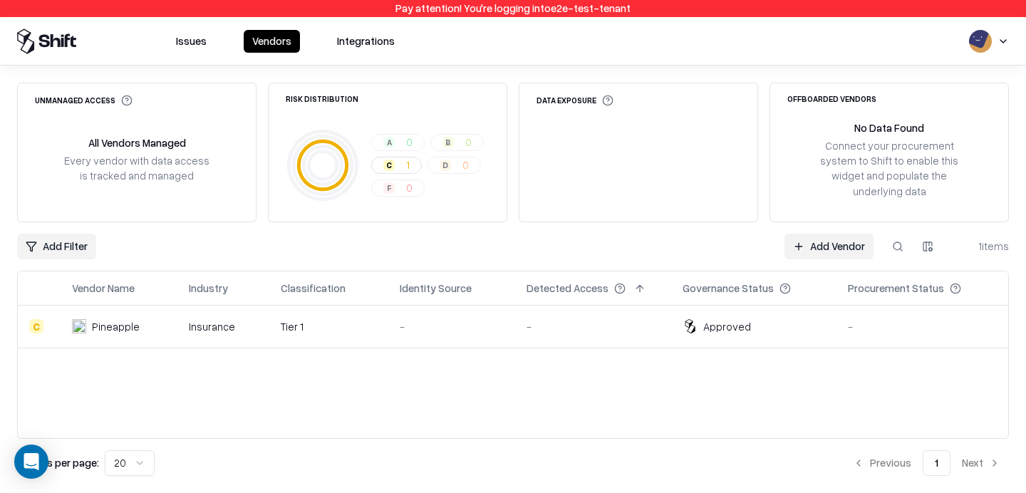
click at [257, 38] on button "Vendors" at bounding box center [272, 41] width 56 height 23
click at [178, 30] on button "Issues" at bounding box center [192, 41] width 48 height 23
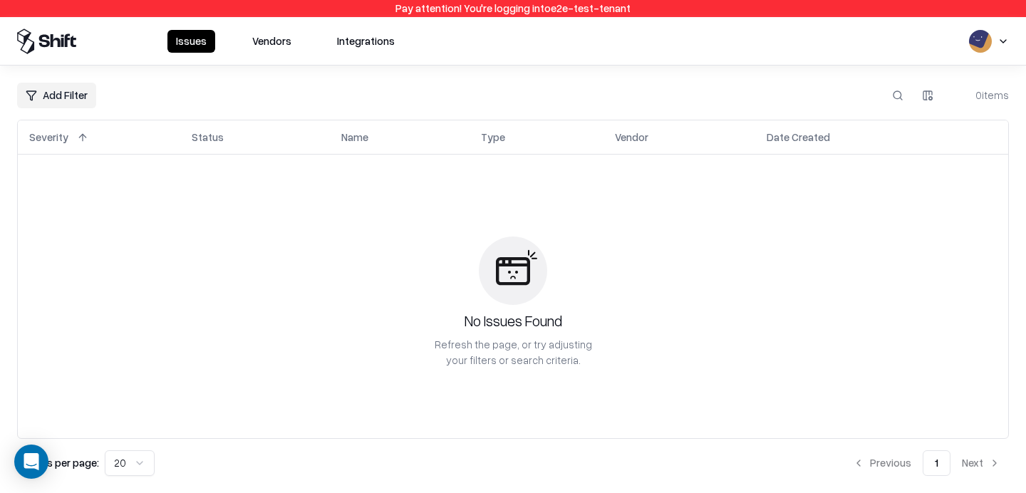
click at [279, 41] on button "Vendors" at bounding box center [272, 41] width 56 height 23
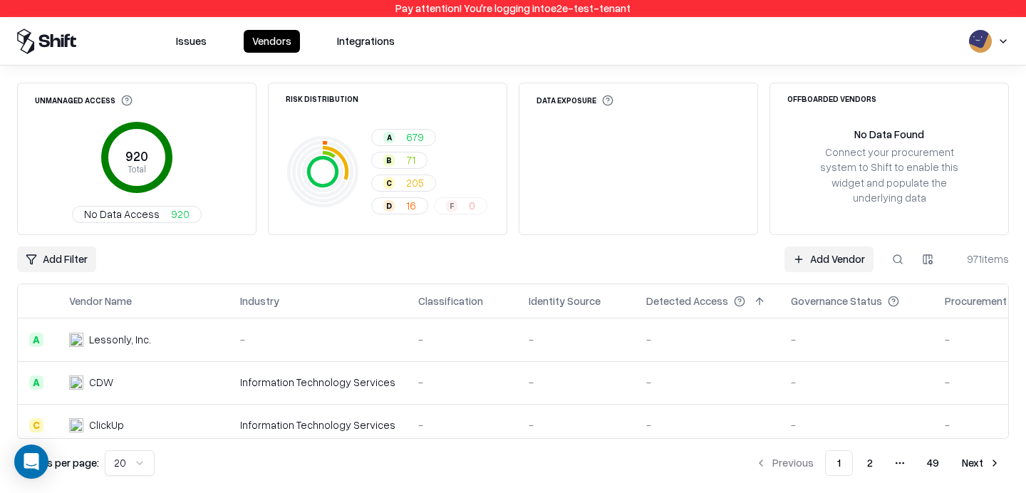
click at [887, 254] on button at bounding box center [898, 260] width 26 height 26
type input "*****"
click at [113, 456] on html "Pay attention! You're logging into e2e-test-tenant Issues Vendors Integrations …" at bounding box center [513, 246] width 1026 height 493
click at [975, 467] on button "Next" at bounding box center [982, 464] width 56 height 26
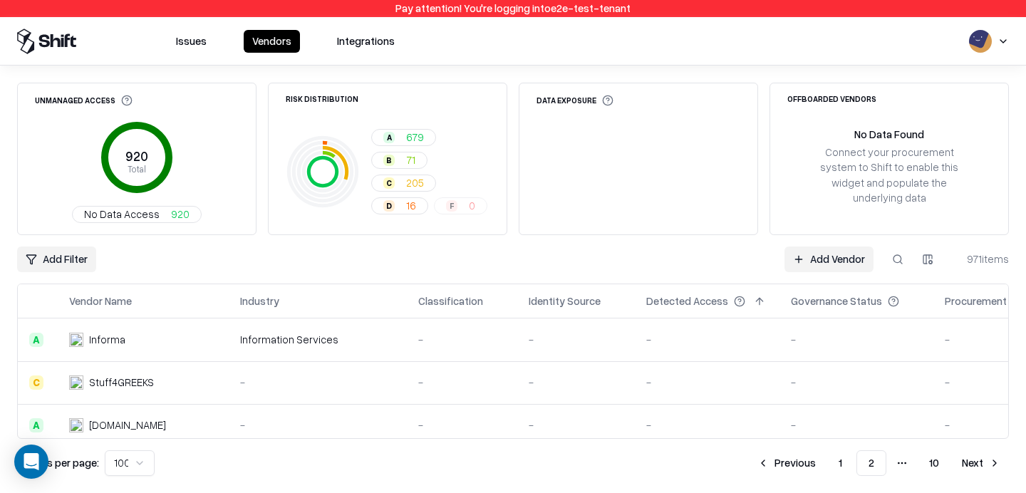
click at [965, 456] on button "Next" at bounding box center [982, 464] width 56 height 26
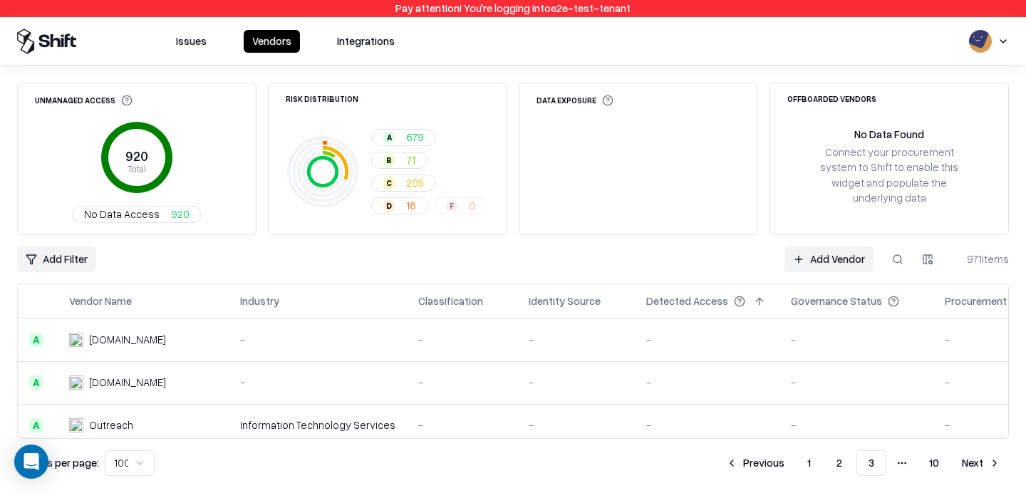
click at [960, 458] on button "Next" at bounding box center [982, 464] width 56 height 26
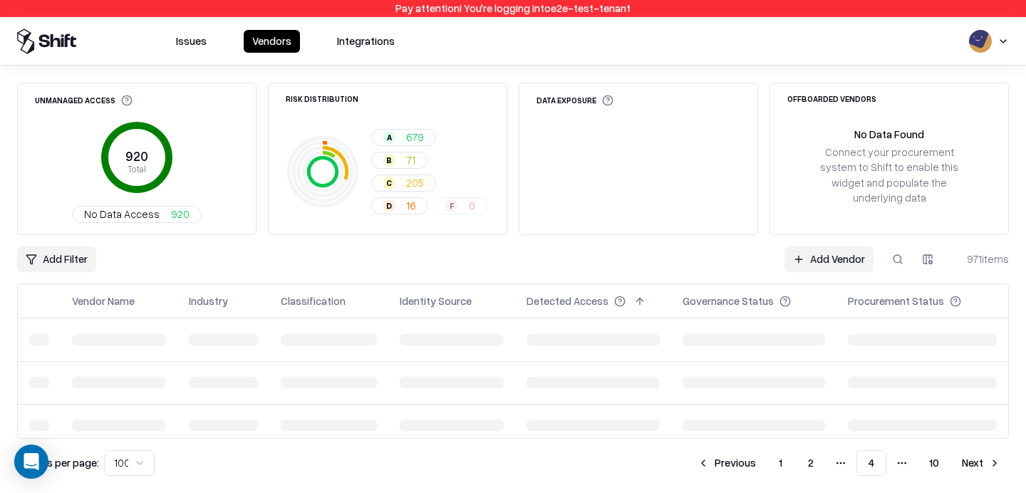
click at [960, 458] on button "Next" at bounding box center [982, 464] width 56 height 26
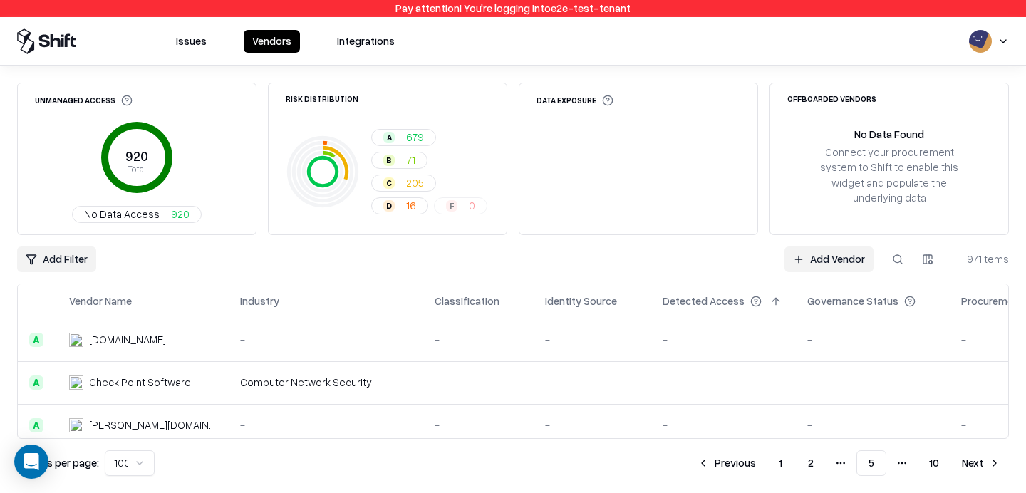
click at [756, 461] on button "Previous" at bounding box center [727, 464] width 76 height 26
click at [1004, 468] on button "Next" at bounding box center [982, 464] width 56 height 26
click at [979, 466] on button "Next" at bounding box center [982, 464] width 56 height 26
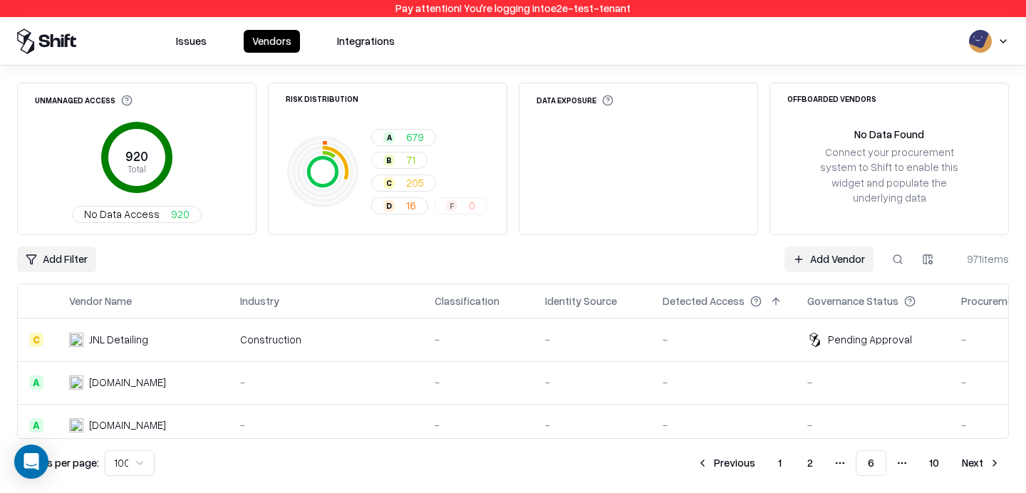
click at [979, 466] on button "Next" at bounding box center [982, 464] width 56 height 26
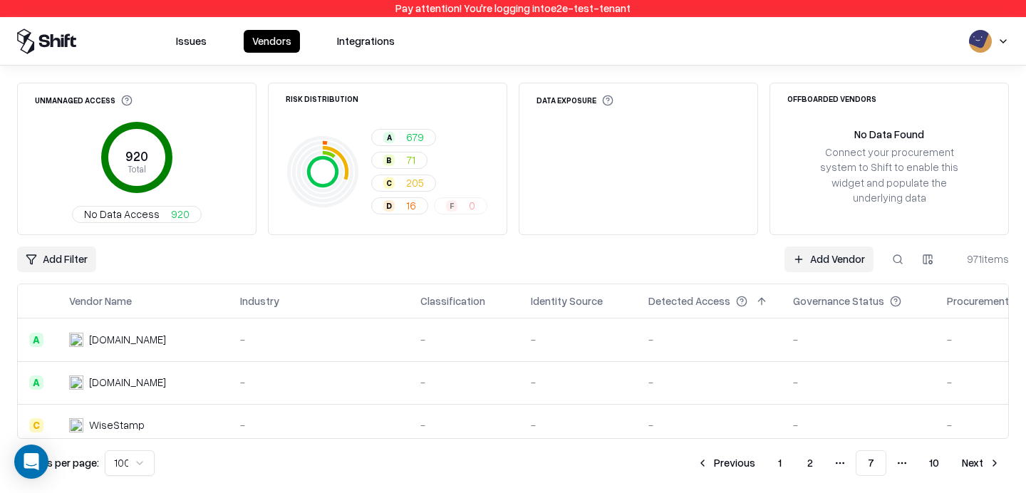
click at [979, 466] on button "Next" at bounding box center [982, 464] width 56 height 26
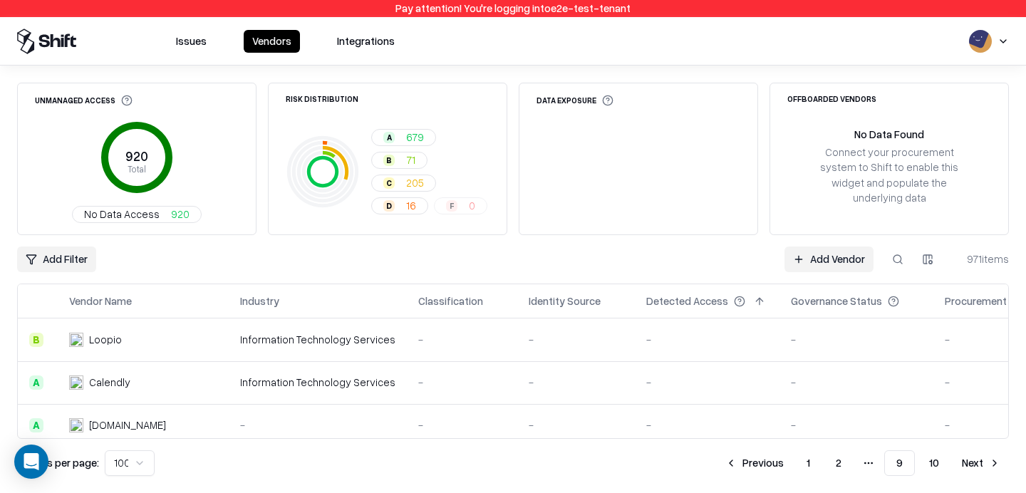
click at [761, 458] on button "Previous" at bounding box center [755, 464] width 76 height 26
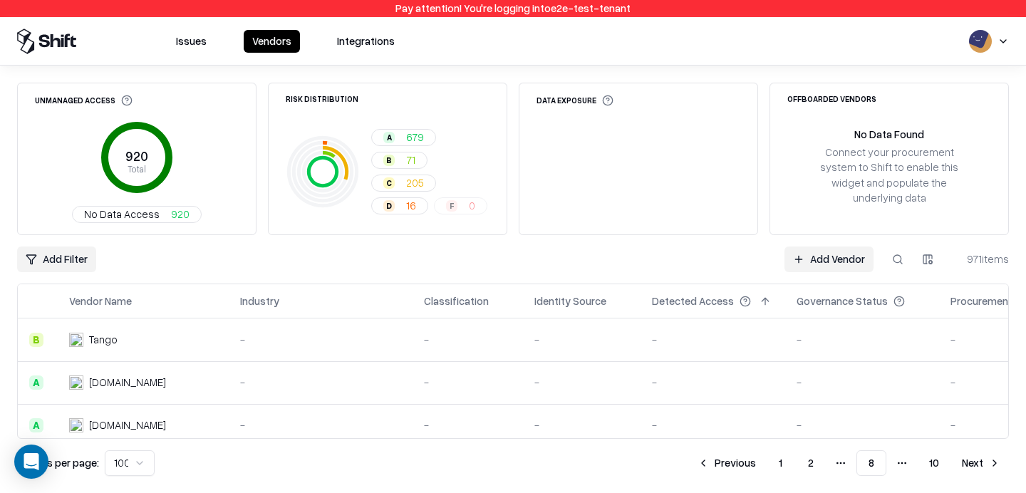
click at [973, 464] on button "Next" at bounding box center [982, 464] width 56 height 26
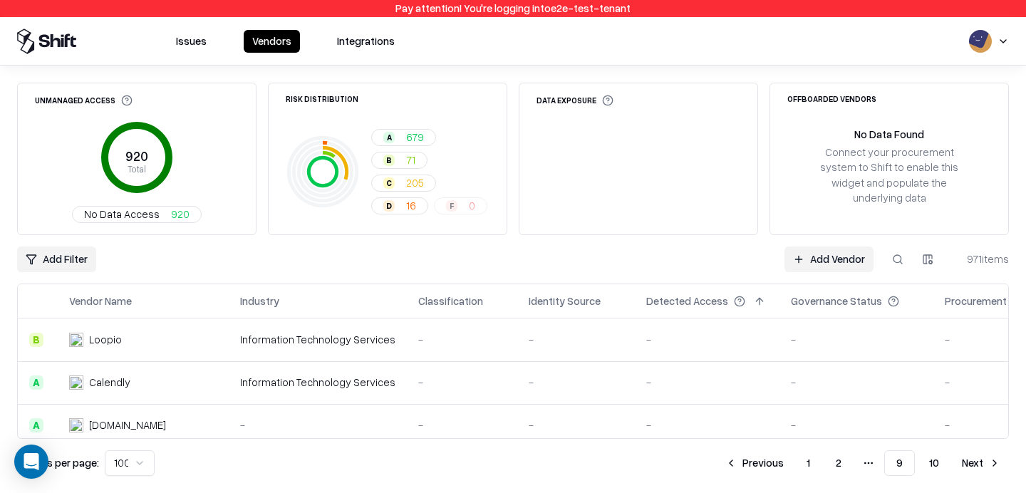
click at [975, 469] on button "Next" at bounding box center [982, 464] width 56 height 26
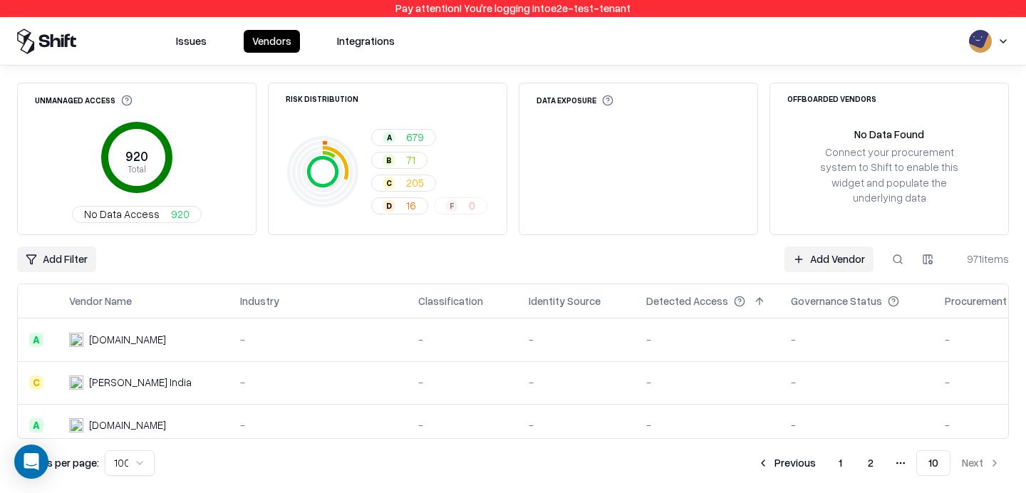
click at [787, 466] on button "Previous" at bounding box center [787, 464] width 76 height 26
click at [787, 466] on button "1" at bounding box center [781, 464] width 26 height 26
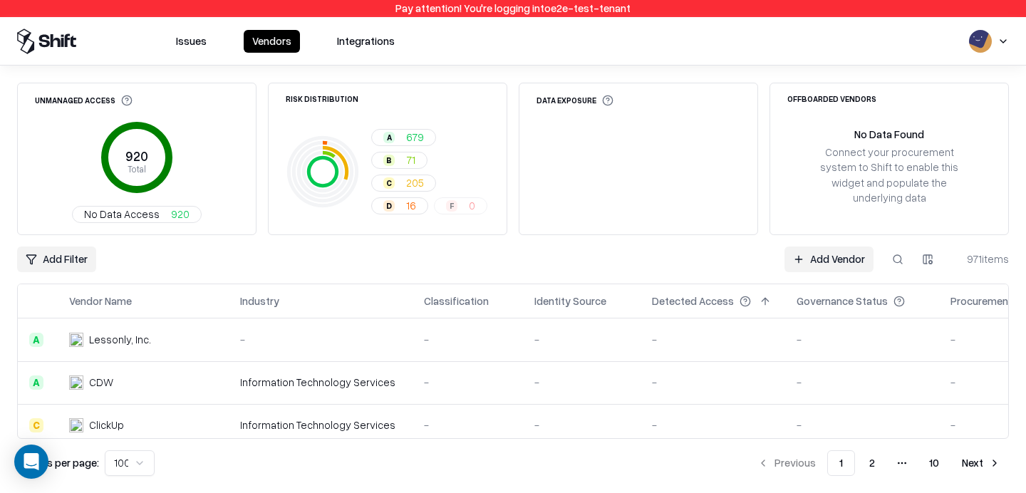
click at [797, 465] on li "Previous" at bounding box center [787, 464] width 76 height 26
click at [982, 472] on button "Next" at bounding box center [982, 464] width 56 height 26
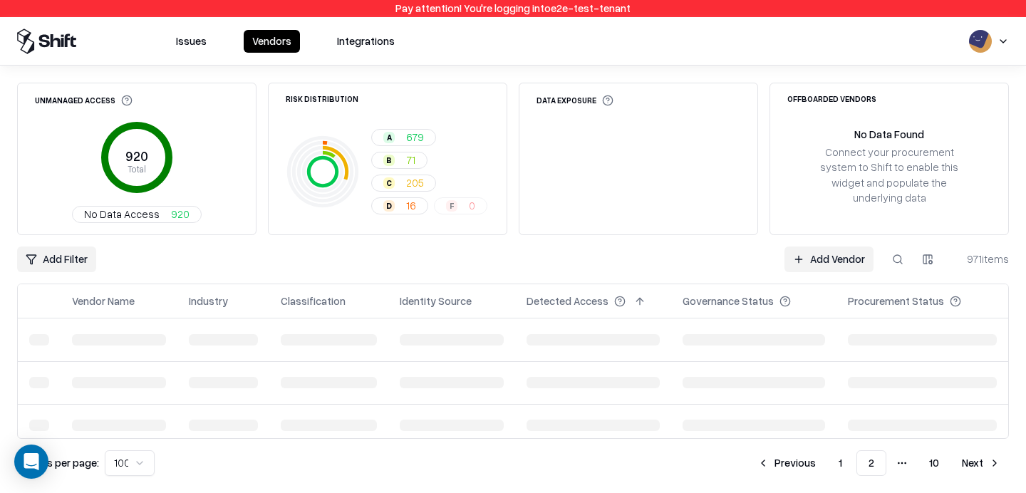
click at [982, 472] on button "Next" at bounding box center [982, 464] width 56 height 26
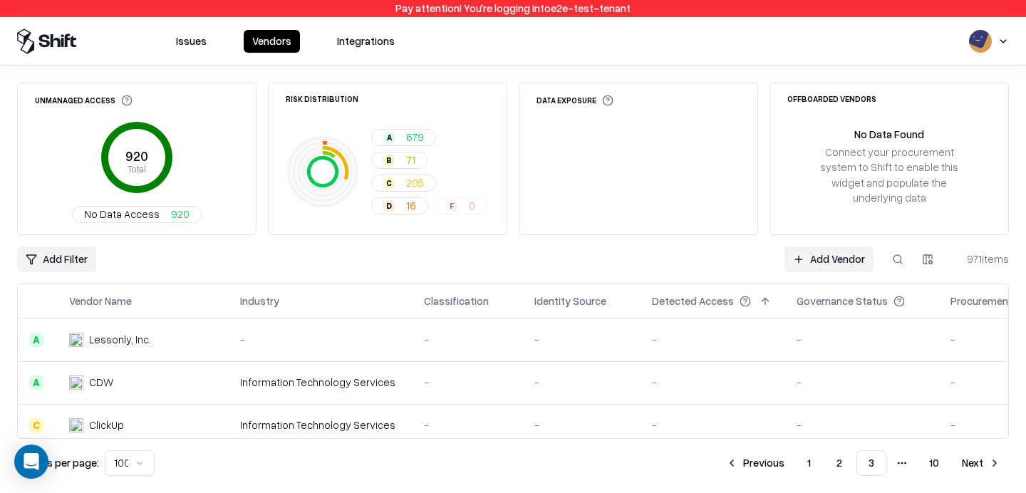
click at [982, 472] on button "Next" at bounding box center [982, 464] width 56 height 26
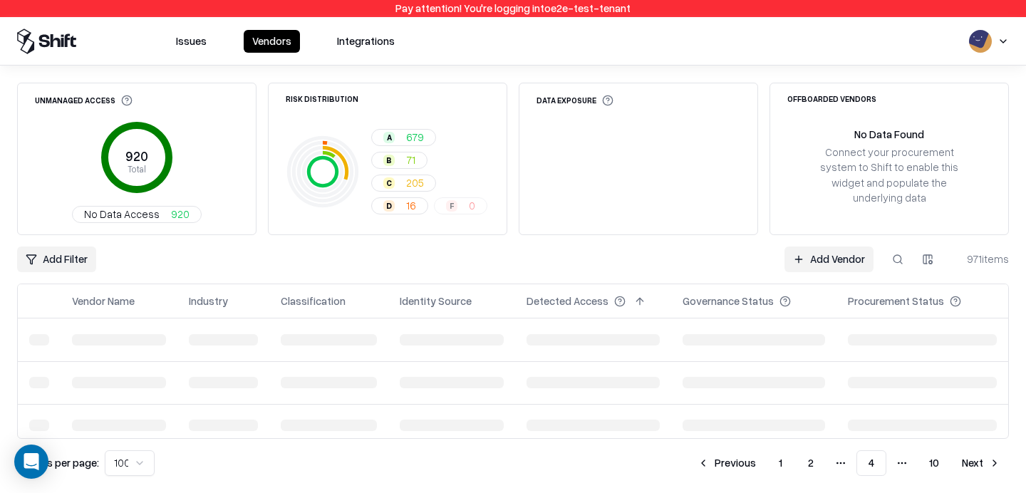
click at [982, 472] on button "Next" at bounding box center [982, 464] width 56 height 26
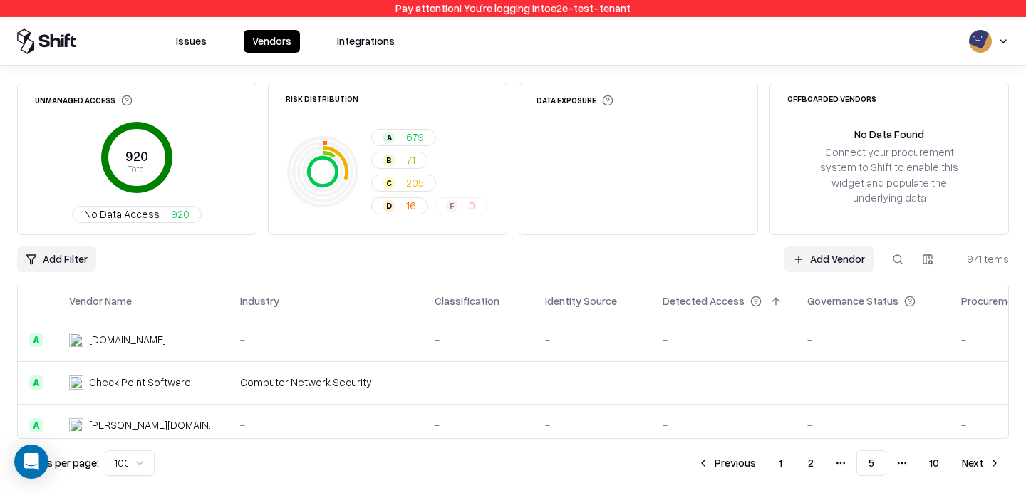
click at [709, 469] on button "Previous" at bounding box center [727, 464] width 76 height 26
click at [977, 467] on button "Next" at bounding box center [982, 464] width 56 height 26
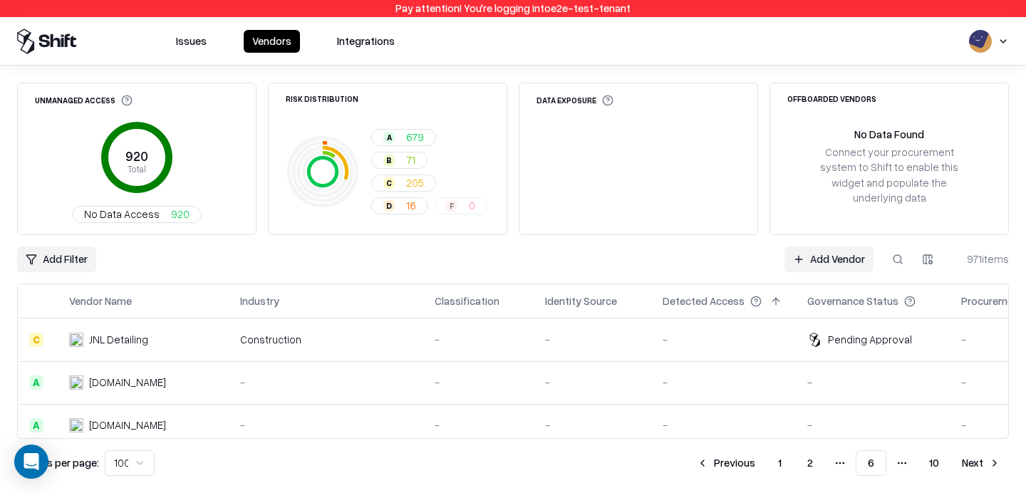
click at [892, 257] on button at bounding box center [898, 260] width 26 height 26
type input "*"
type input "*****"
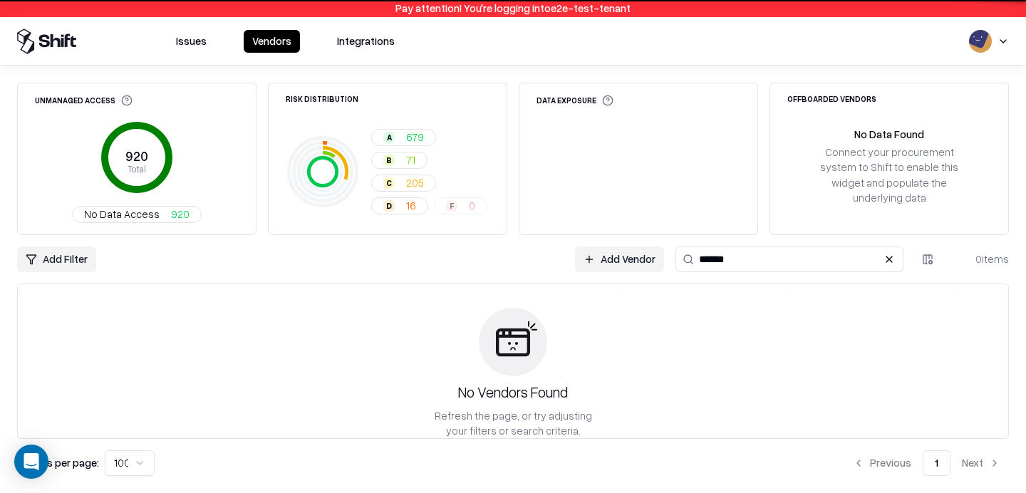
type input "*****"
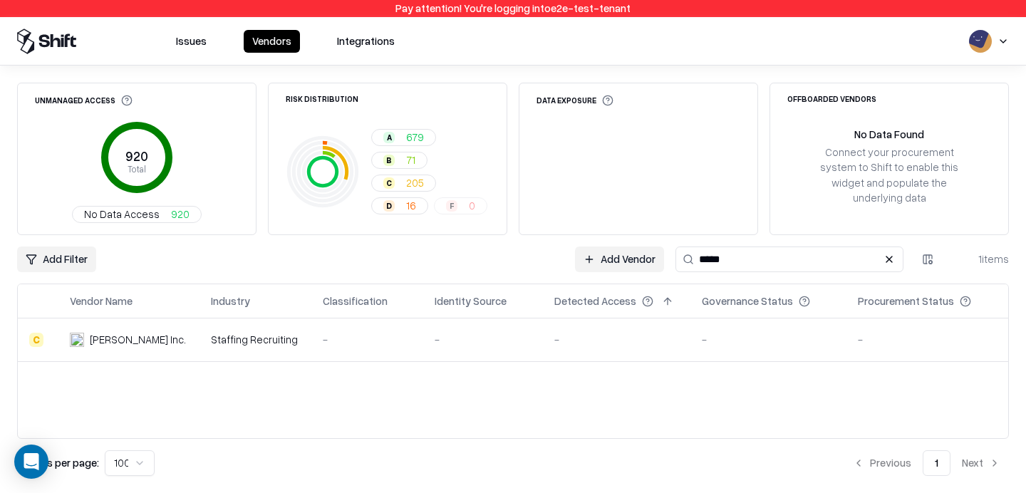
click at [323, 340] on div "-" at bounding box center [368, 339] width 90 height 15
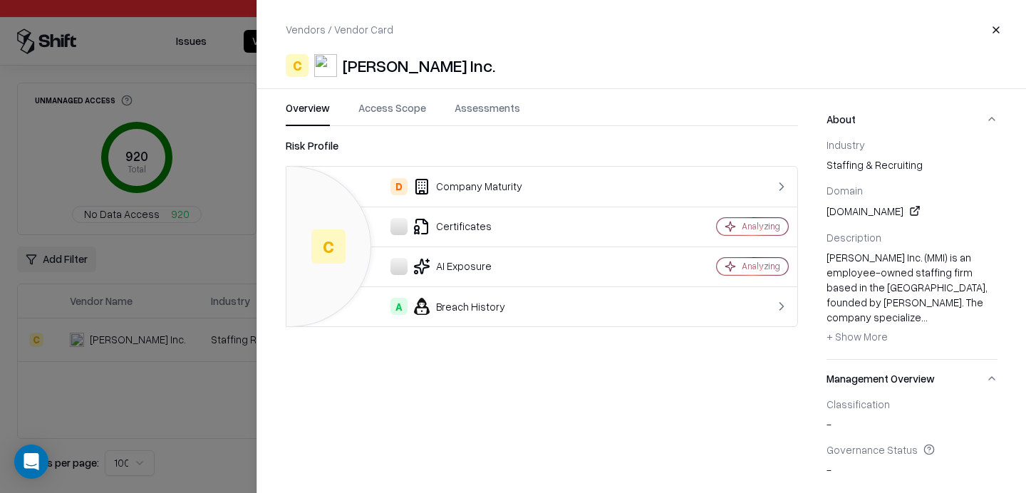
click at [215, 252] on div at bounding box center [513, 246] width 1026 height 493
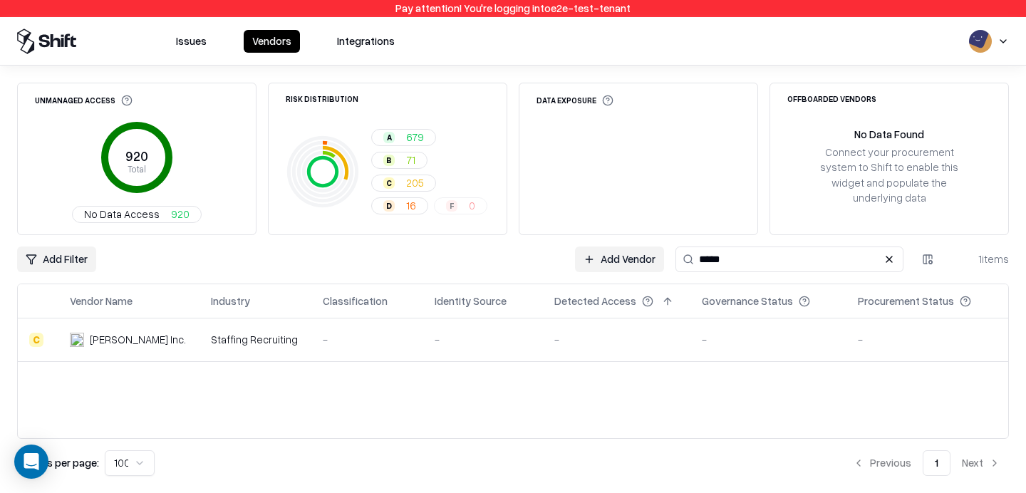
click at [865, 292] on th "Procurement Status" at bounding box center [928, 301] width 162 height 34
click at [893, 262] on button at bounding box center [889, 259] width 17 height 17
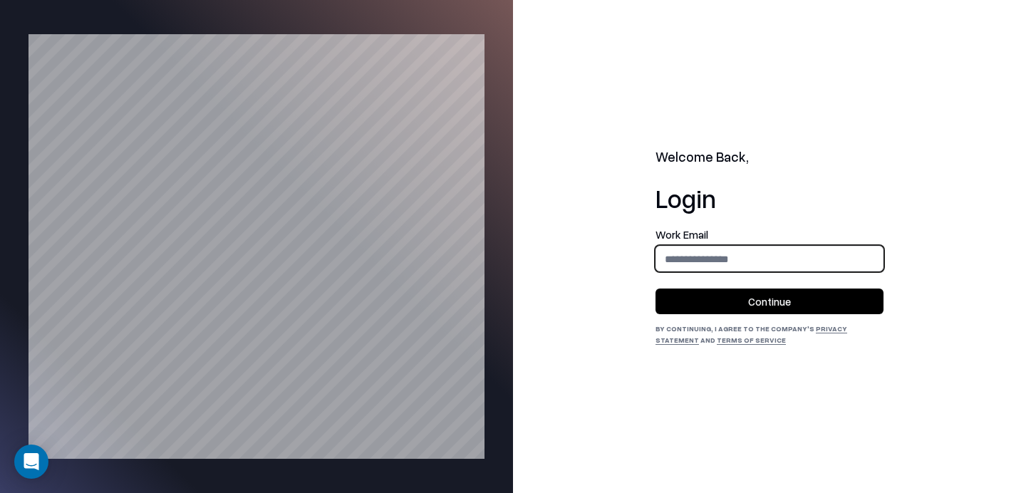
click at [706, 261] on input "email" at bounding box center [770, 259] width 227 height 26
type input "**********"
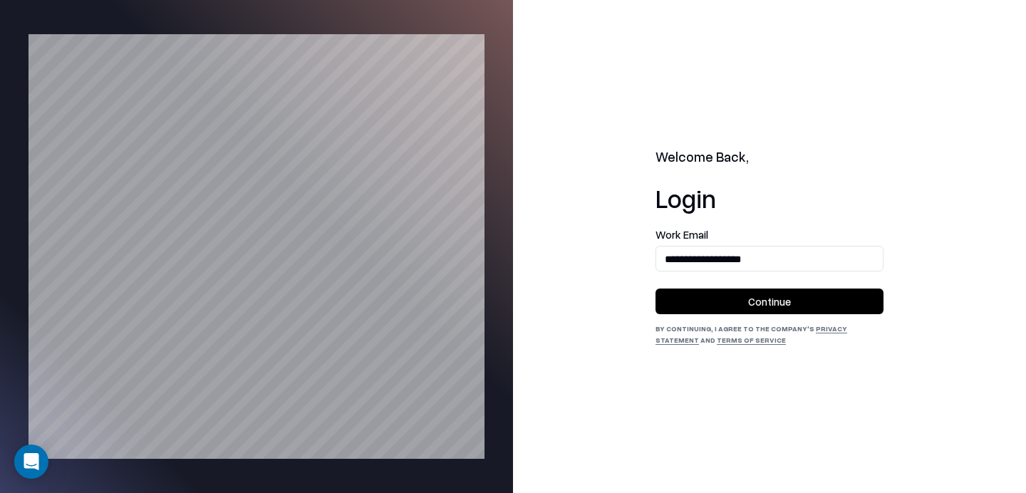
click at [724, 298] on button "Continue" at bounding box center [770, 302] width 228 height 26
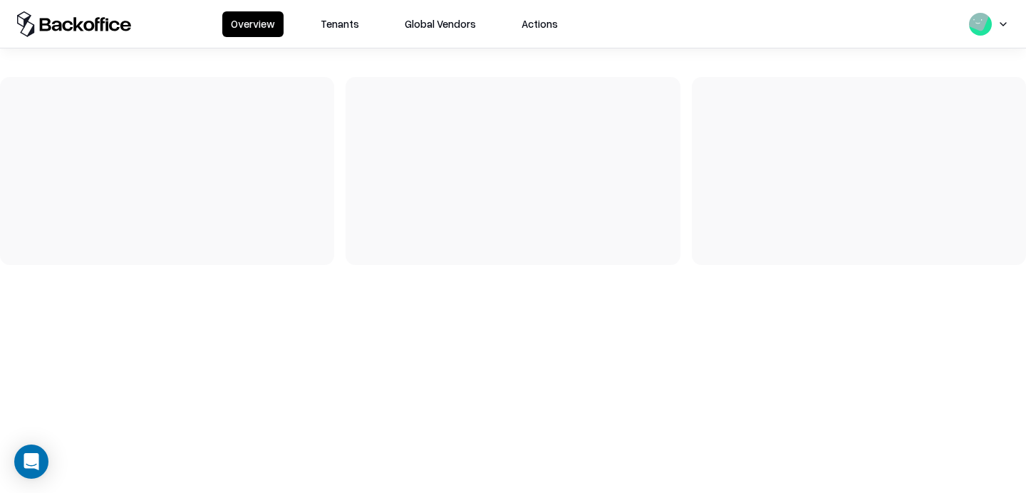
click at [326, 29] on button "Tenants" at bounding box center [340, 24] width 56 height 26
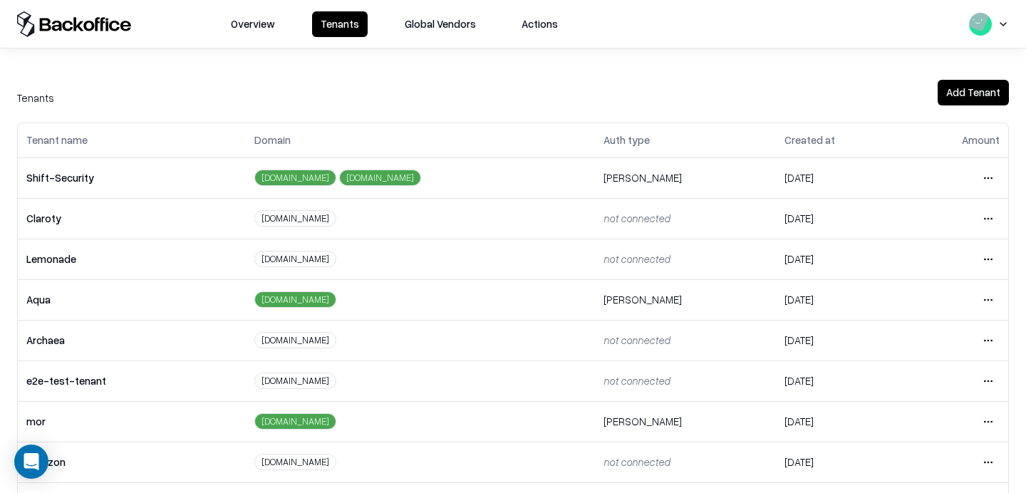
click at [988, 381] on html "Overview Tenants Global Vendors Actions Tenants Add Tenant Tenant name Domain A…" at bounding box center [513, 246] width 1026 height 493
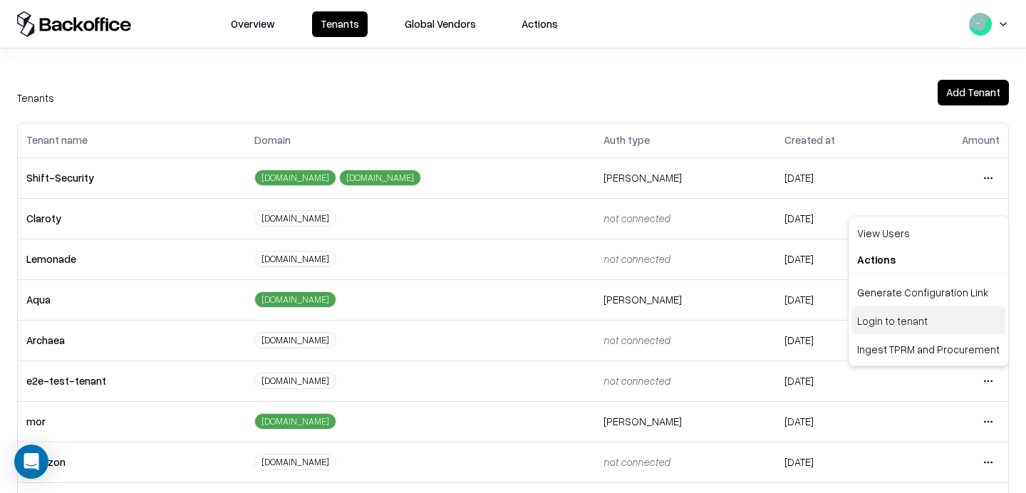
click at [882, 316] on div "Login to tenant" at bounding box center [929, 321] width 154 height 29
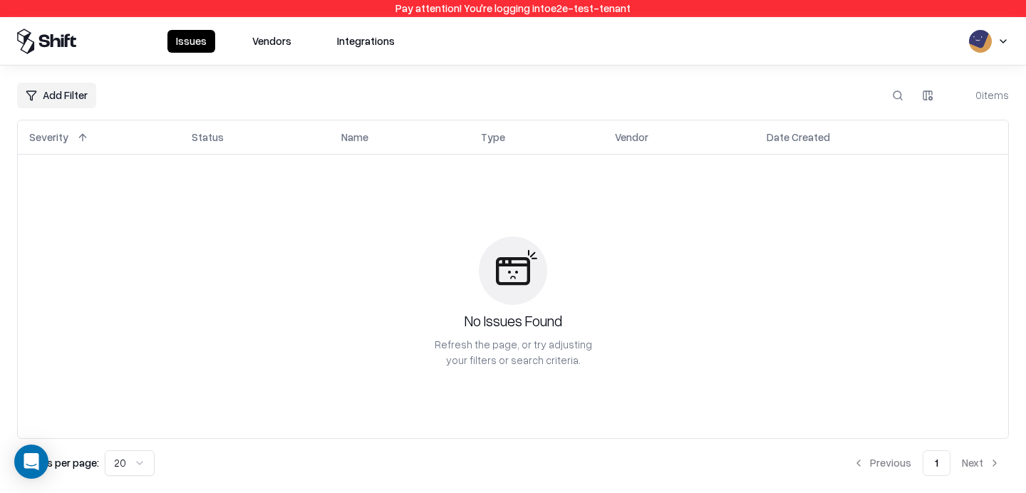
click at [265, 51] on button "Vendors" at bounding box center [272, 41] width 56 height 23
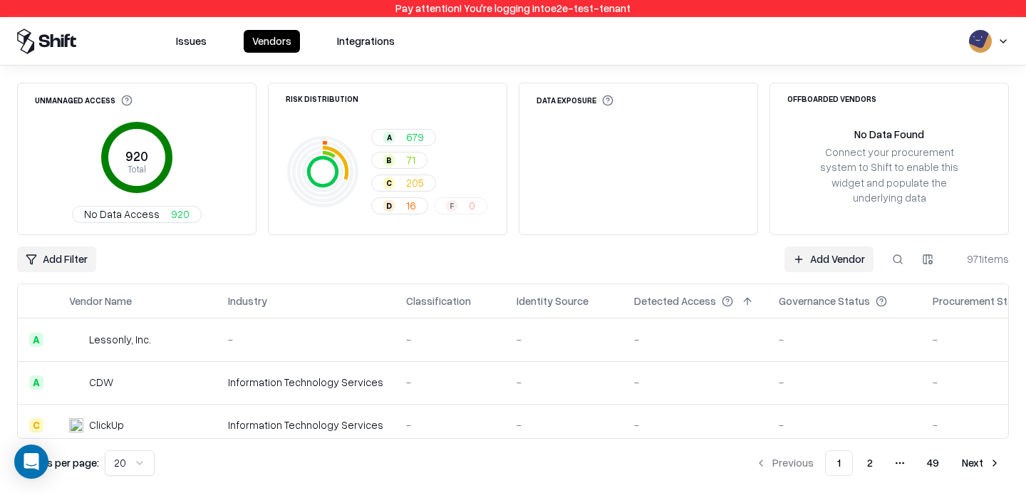
click at [139, 462] on html "Pay attention! You're logging into e2e-test-tenant Issues Vendors Integrations …" at bounding box center [513, 246] width 1026 height 493
click at [899, 257] on button at bounding box center [898, 260] width 26 height 26
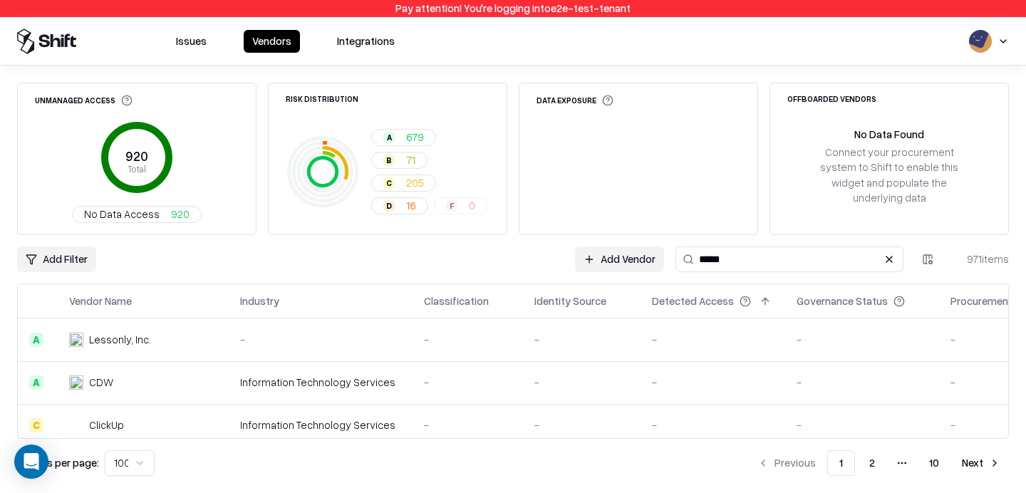
type input "*****"
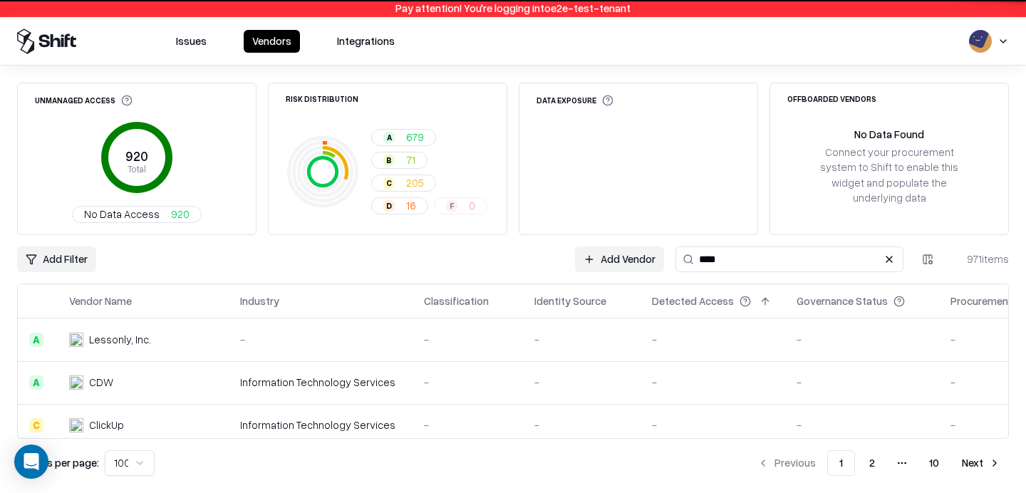
type input "*****"
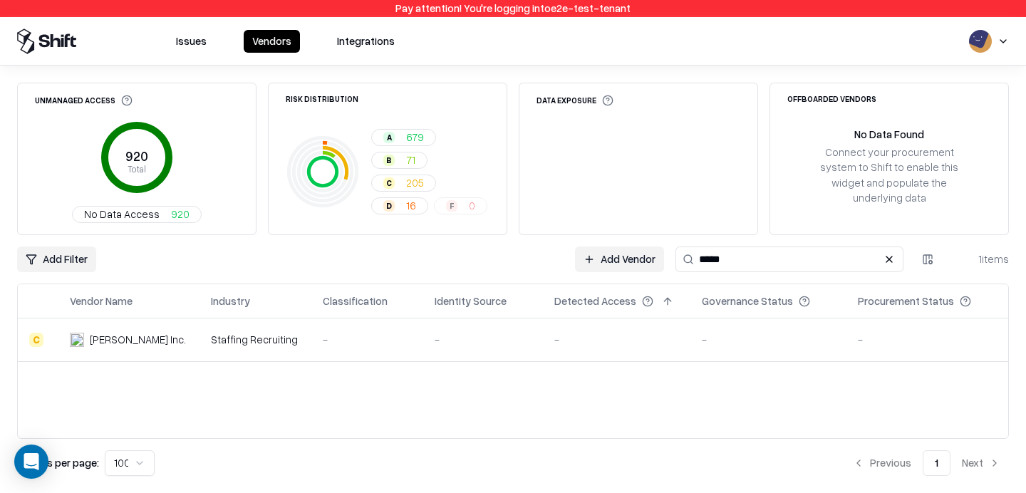
click at [788, 257] on input "*****" at bounding box center [790, 260] width 228 height 26
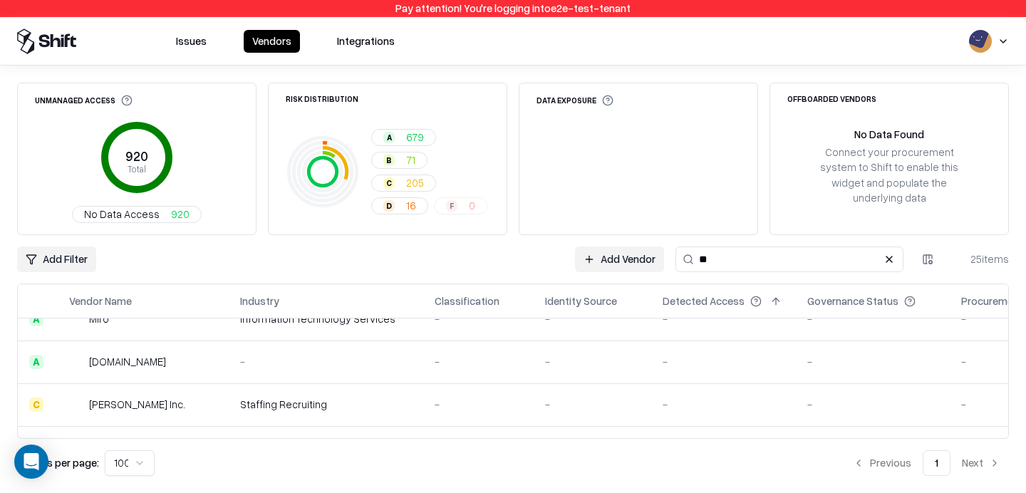
scroll to position [19, 0]
type input "*"
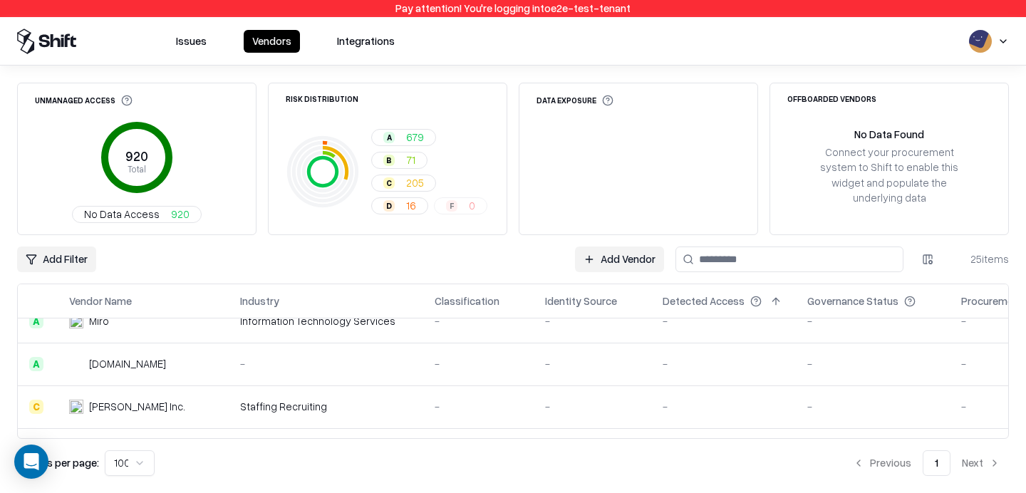
type input "*"
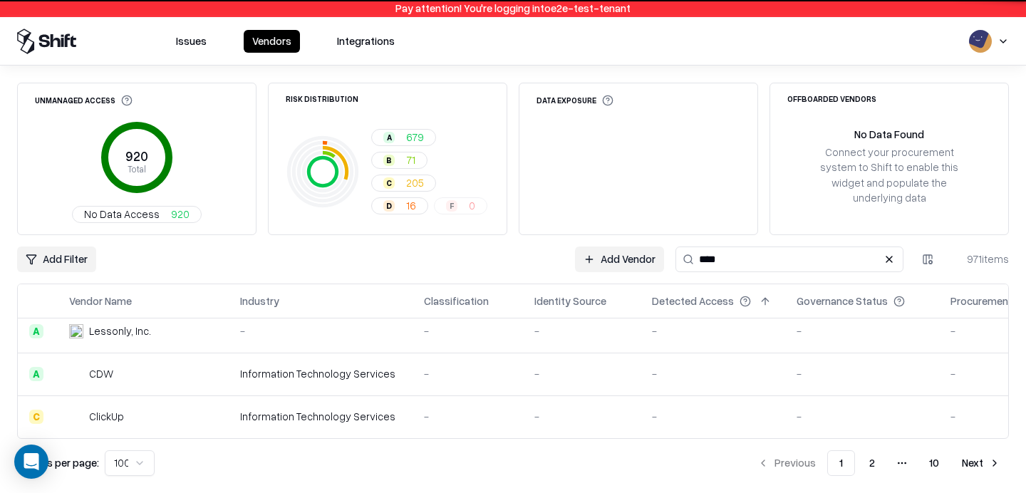
scroll to position [19, 0]
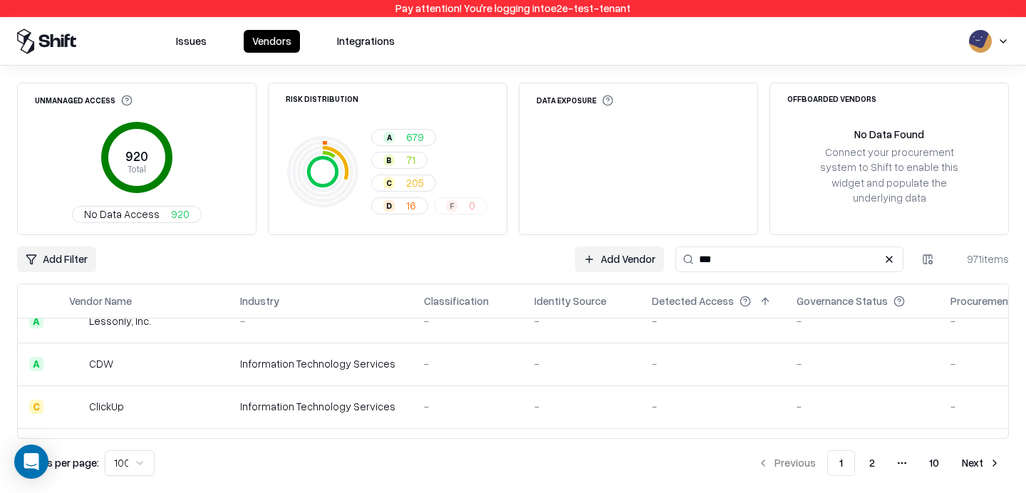
type input "***"
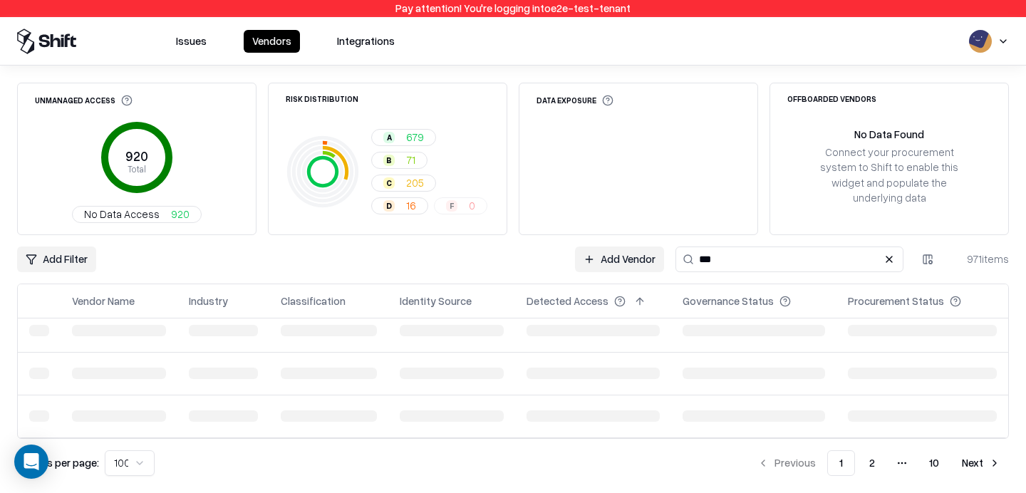
scroll to position [9, 0]
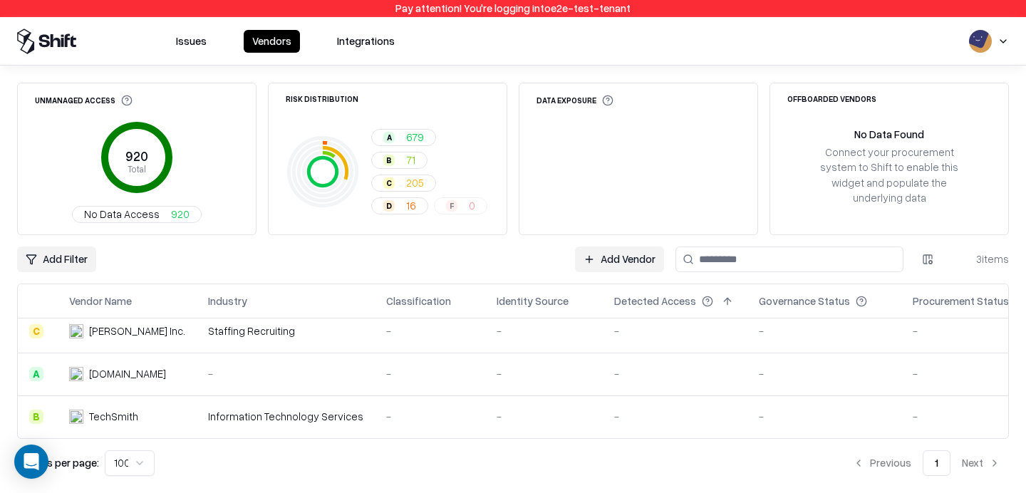
type input "*"
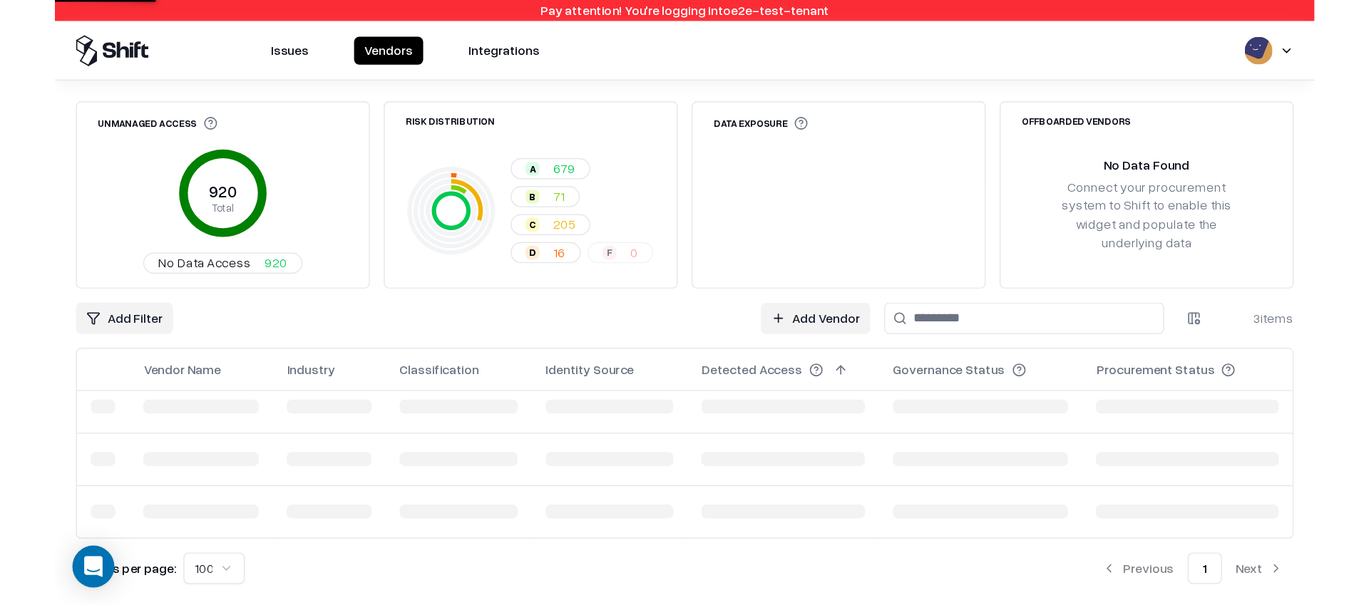
scroll to position [19, 0]
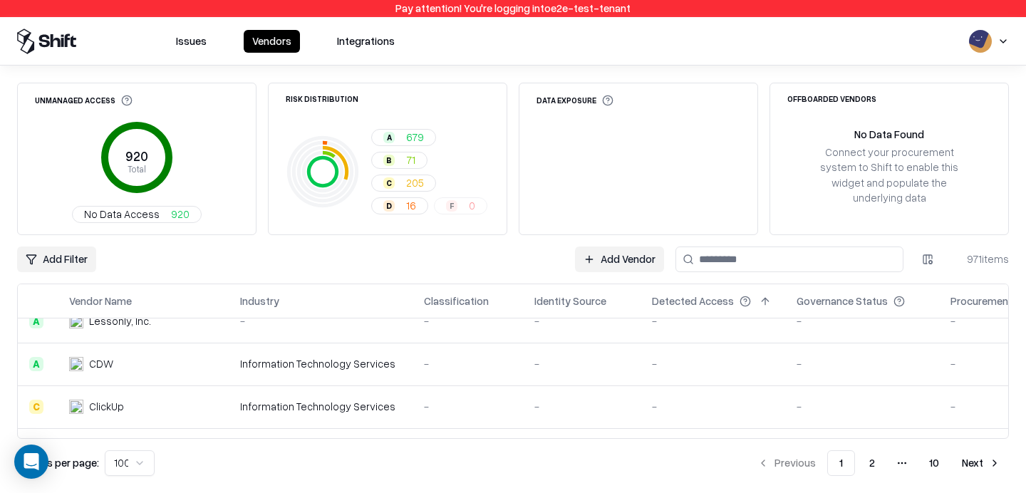
click at [525, 255] on div "Add Filter Add Vendor 971 items" at bounding box center [513, 260] width 992 height 26
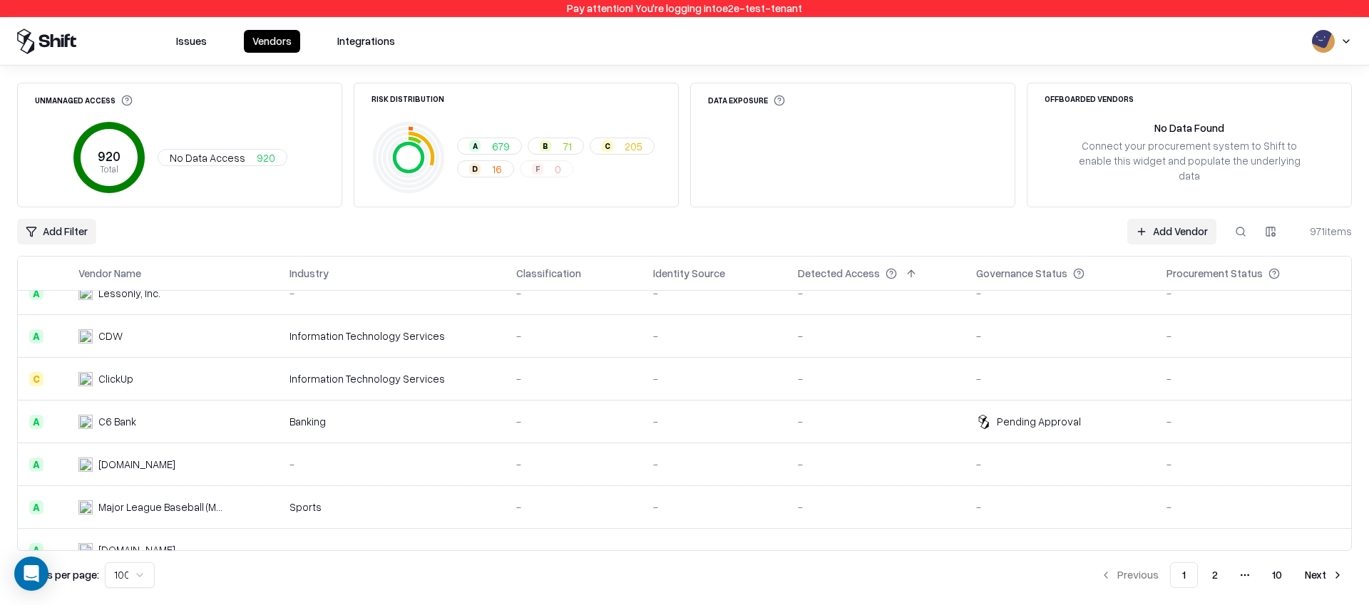
click at [1026, 232] on button at bounding box center [1240, 232] width 26 height 26
type input "*****"
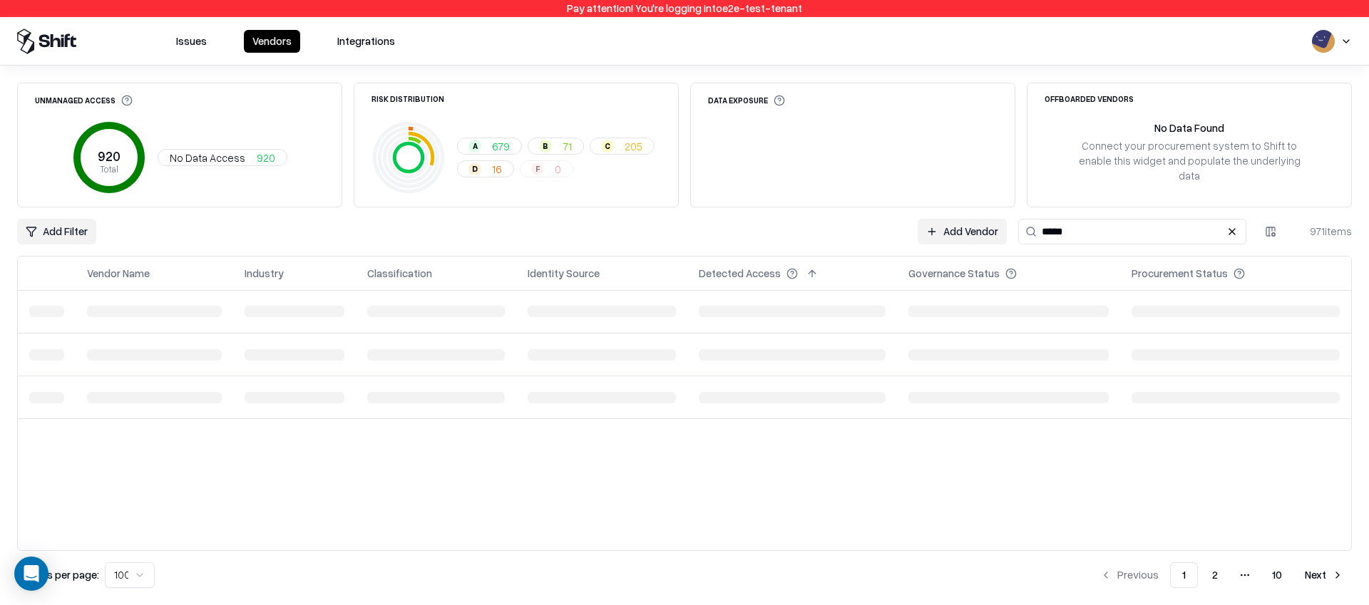
scroll to position [0, 0]
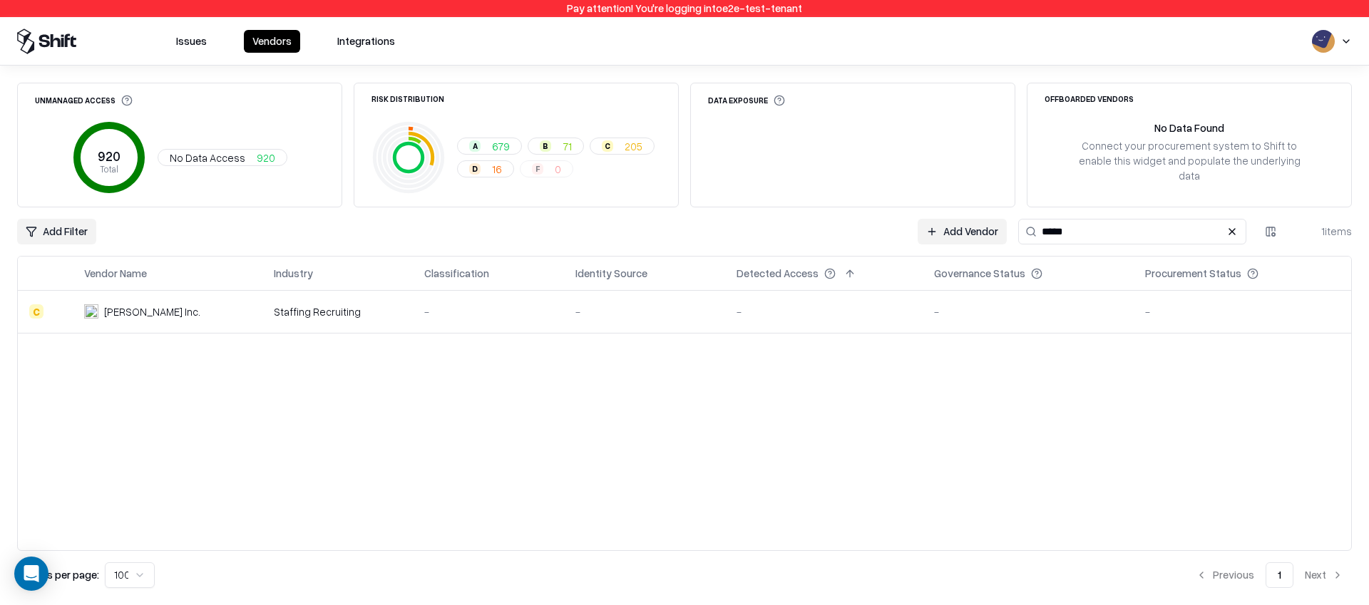
click at [217, 307] on div "[PERSON_NAME] Inc." at bounding box center [158, 311] width 148 height 15
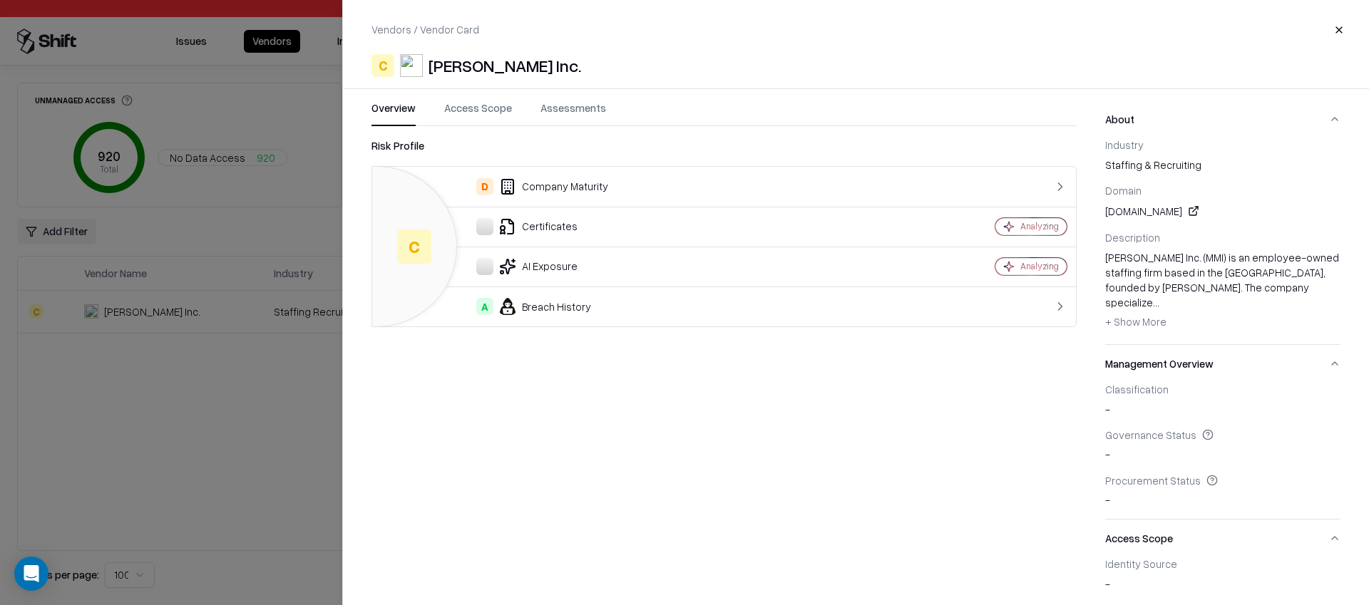
click at [540, 79] on div "Vendors / Vendor Card Close C [PERSON_NAME] Inc. Overview Access Scope Assessme…" at bounding box center [855, 302] width 1026 height 605
click at [542, 73] on div "[PERSON_NAME] Inc." at bounding box center [504, 65] width 153 height 23
copy div "[PERSON_NAME] Inc."
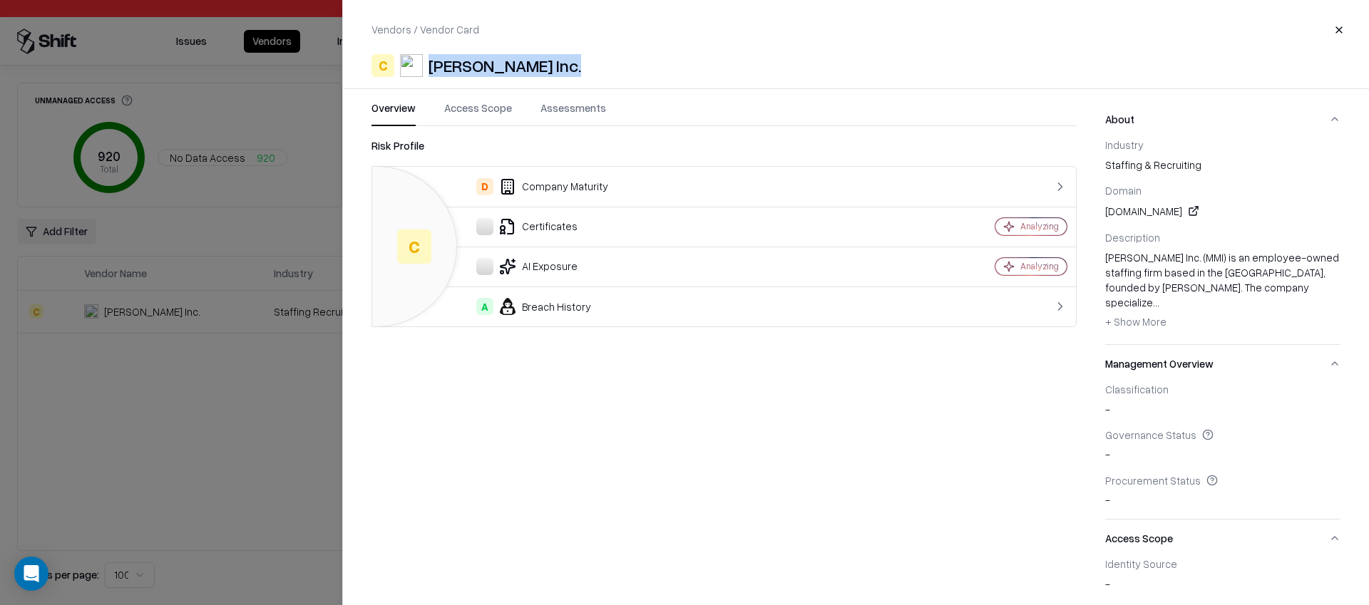
click at [338, 451] on div at bounding box center [684, 302] width 1369 height 605
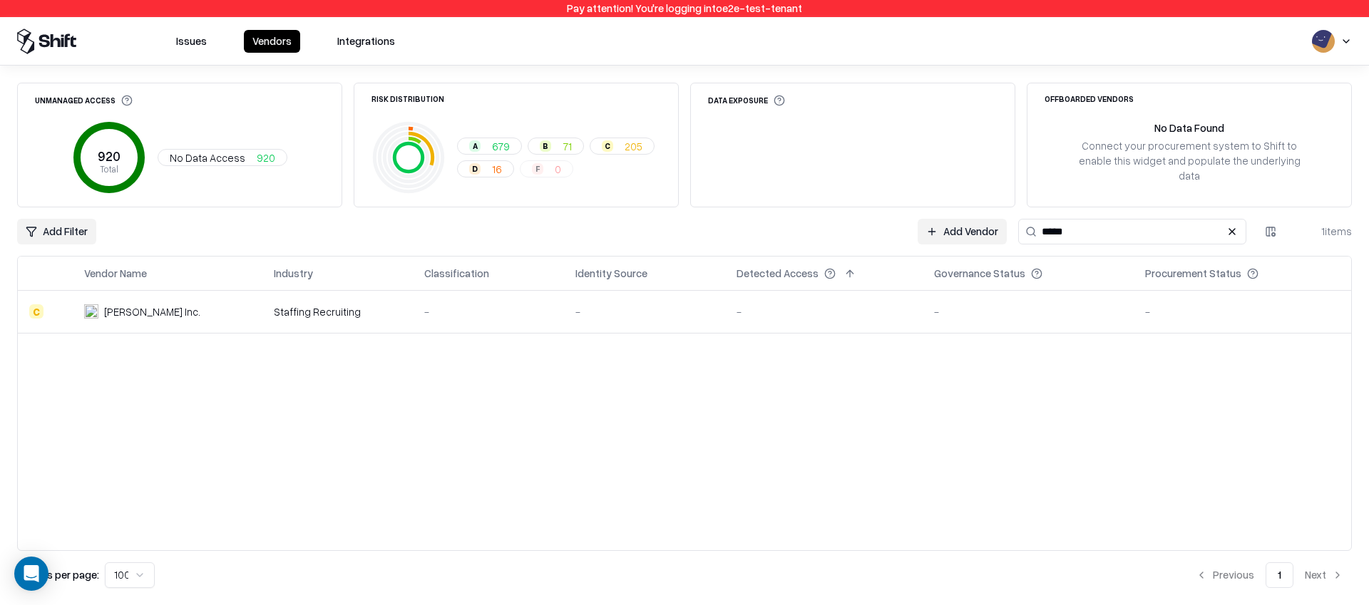
click at [1026, 235] on button at bounding box center [1231, 231] width 17 height 17
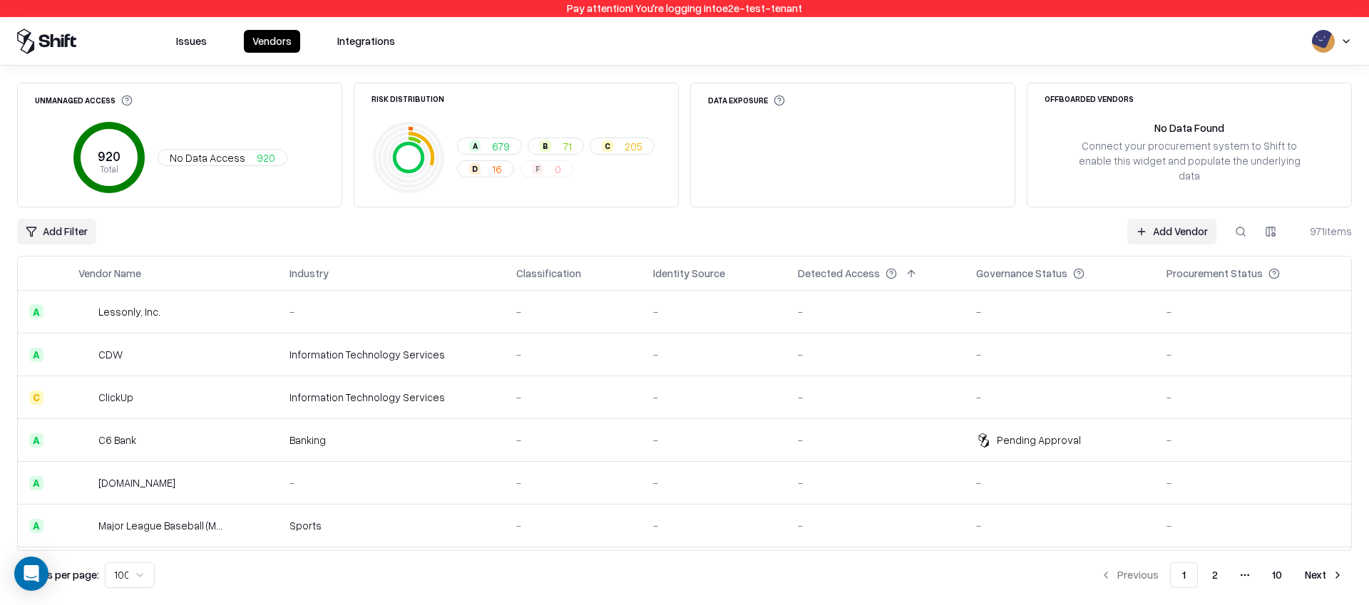
click at [73, 232] on html "Pay attention! You're logging into e2e-test-tenant Issues Vendors Integrations …" at bounding box center [684, 302] width 1369 height 605
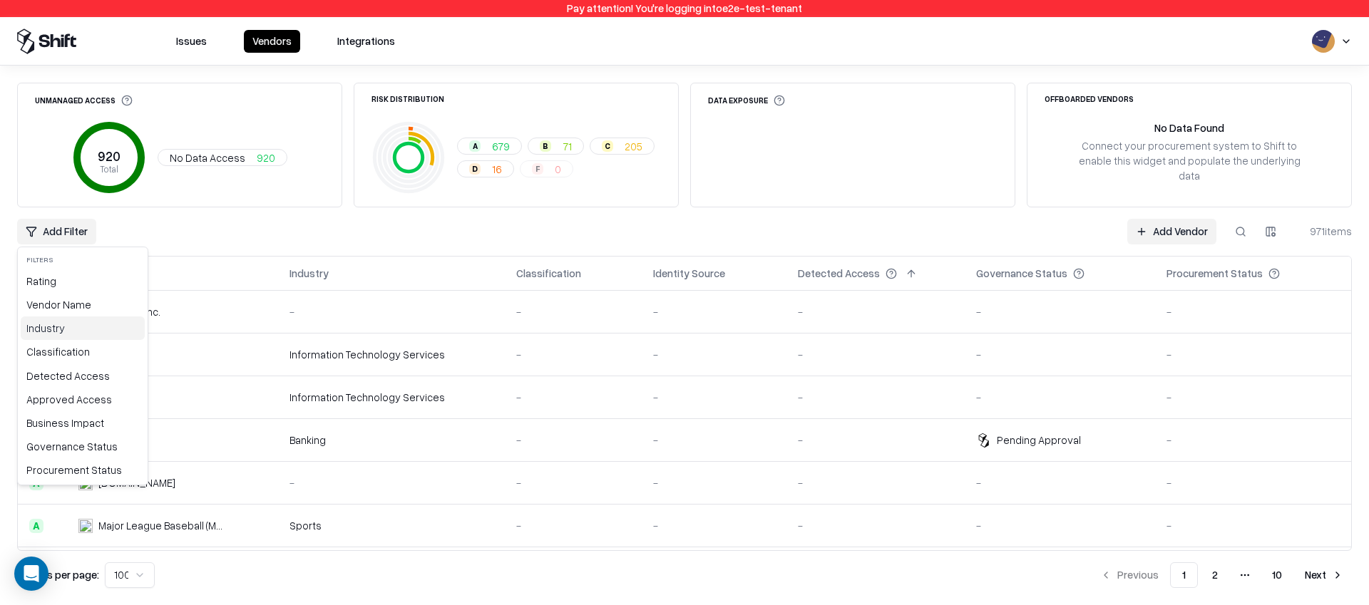
click at [81, 329] on div "Industry" at bounding box center [83, 328] width 124 height 24
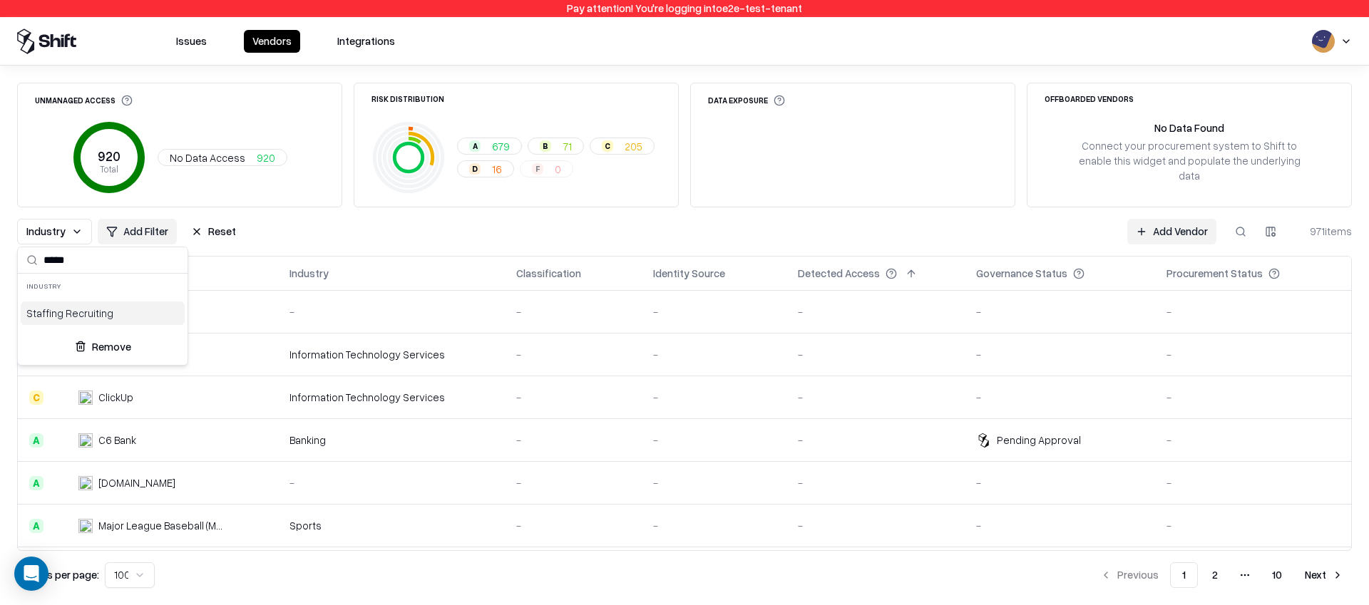
type input "*****"
click at [104, 311] on div "Staffing Recruiting" at bounding box center [103, 314] width 164 height 24
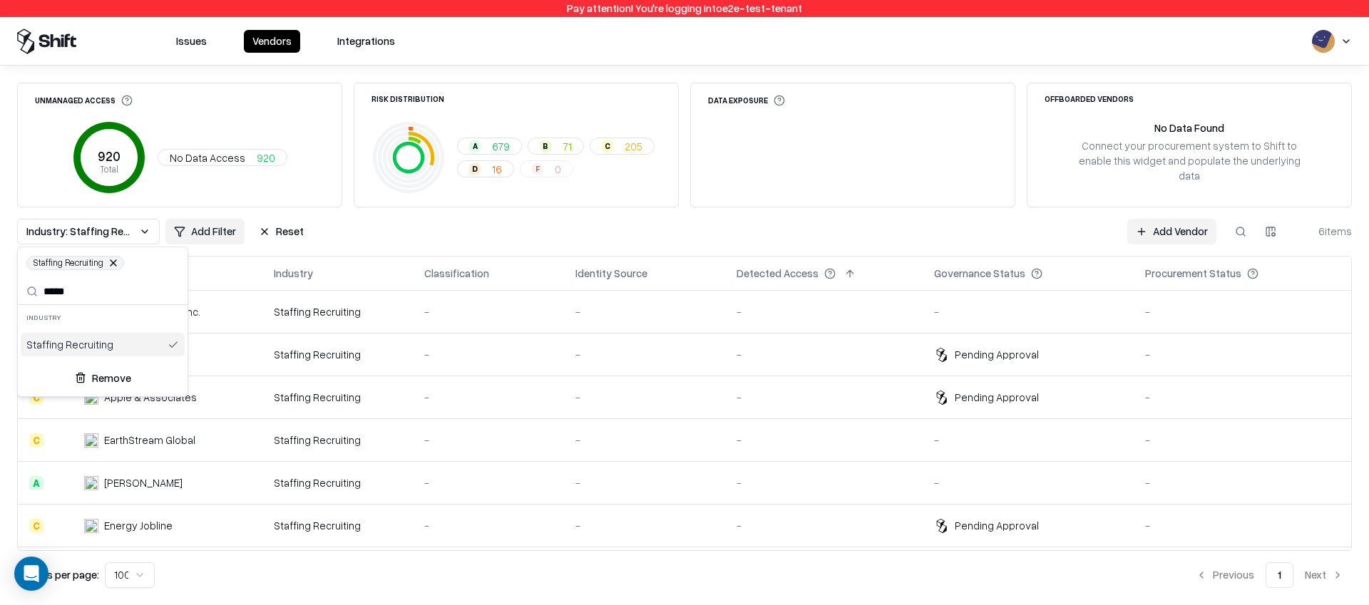
click at [527, 203] on html "Pay attention! You're logging into e2e-test-tenant Issues Vendors Integrations …" at bounding box center [684, 302] width 1369 height 605
click at [287, 225] on button "Reset" at bounding box center [281, 232] width 62 height 26
click at [287, 225] on div "Industry: Staffing Recruiting Add Filter Reset Add Vendor 6 items" at bounding box center [684, 232] width 1334 height 26
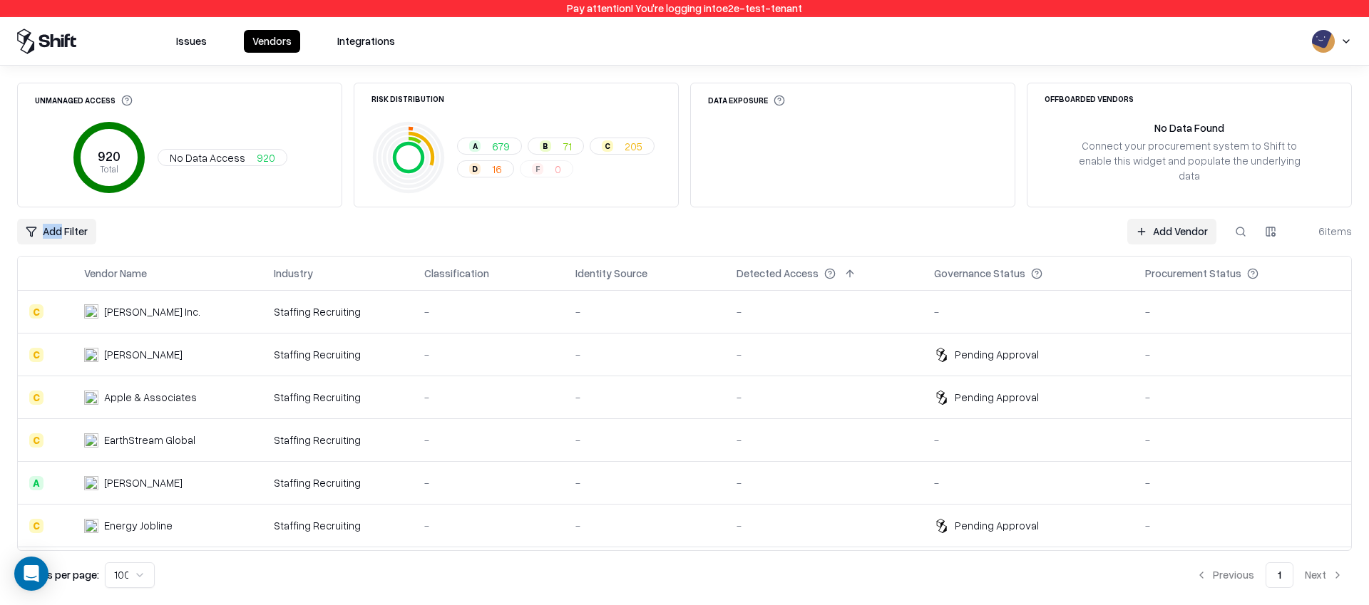
click at [287, 225] on div "Add Filter Add Vendor 6 items" at bounding box center [684, 232] width 1334 height 26
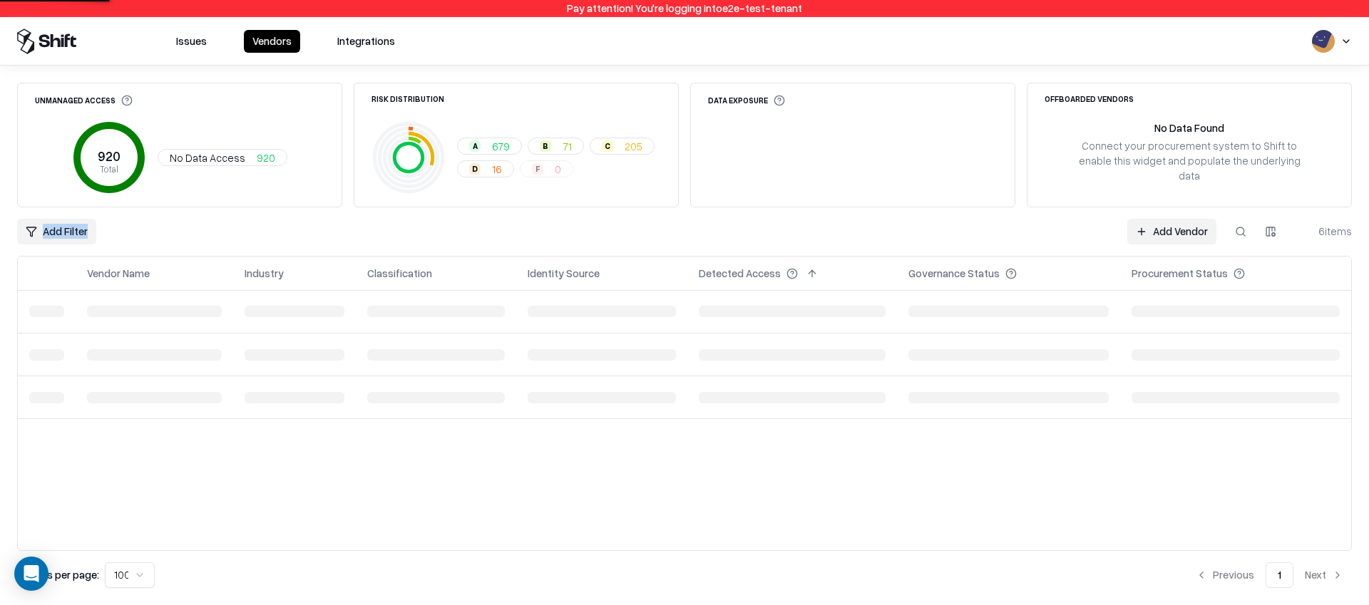
click at [287, 225] on div "Add Filter Add Vendor 6 items" at bounding box center [684, 232] width 1334 height 26
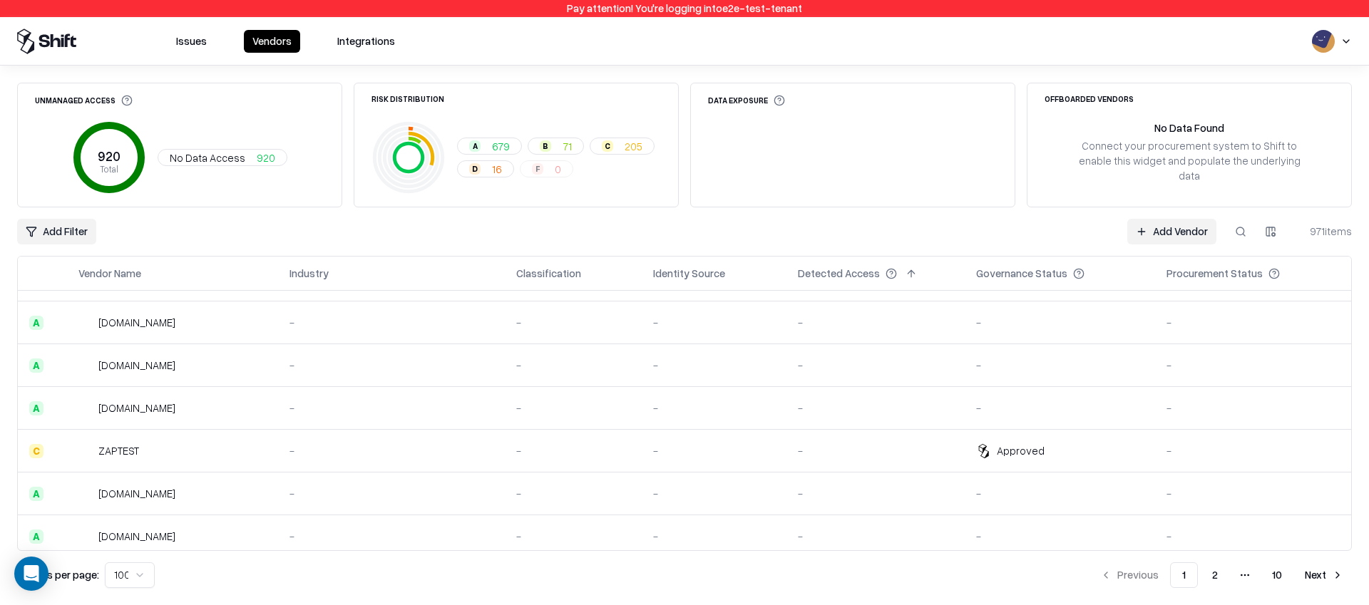
scroll to position [4017, 0]
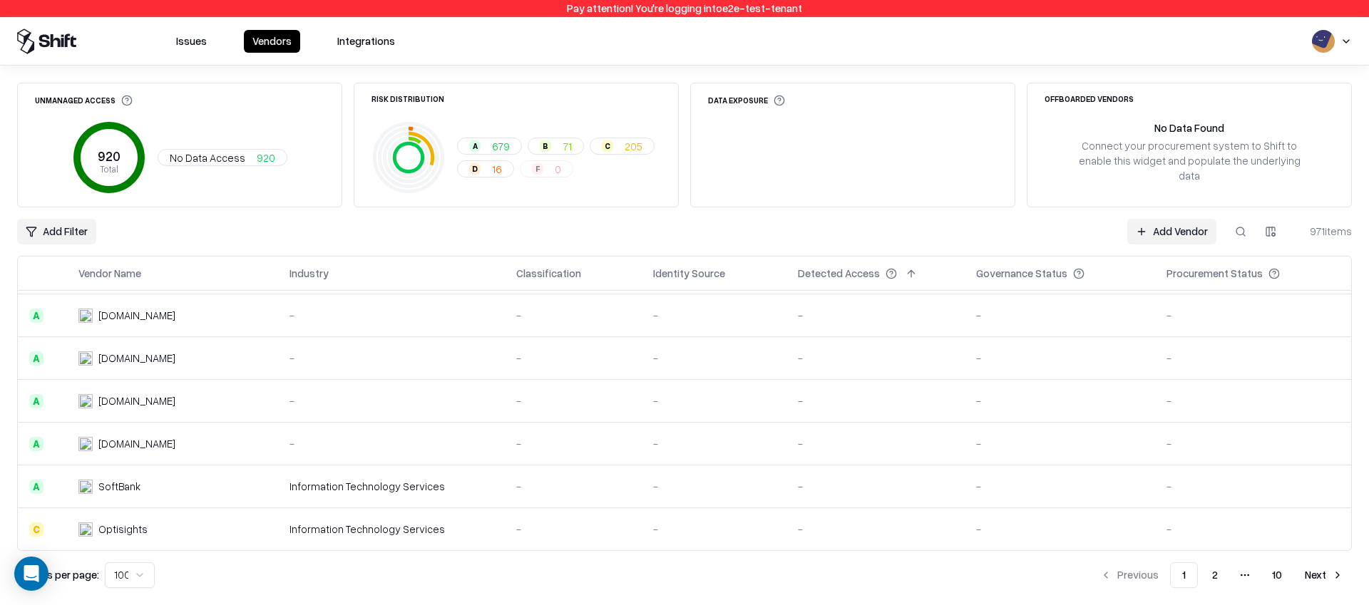
click at [1026, 493] on button "Next" at bounding box center [1324, 575] width 56 height 26
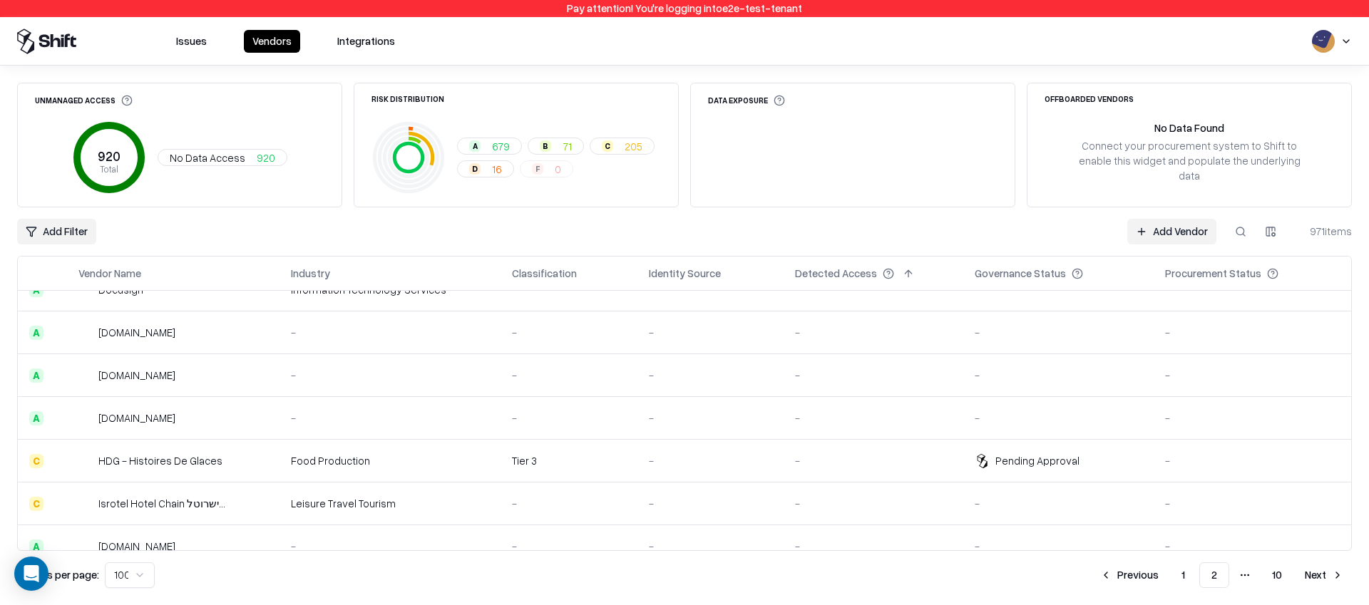
scroll to position [4017, 0]
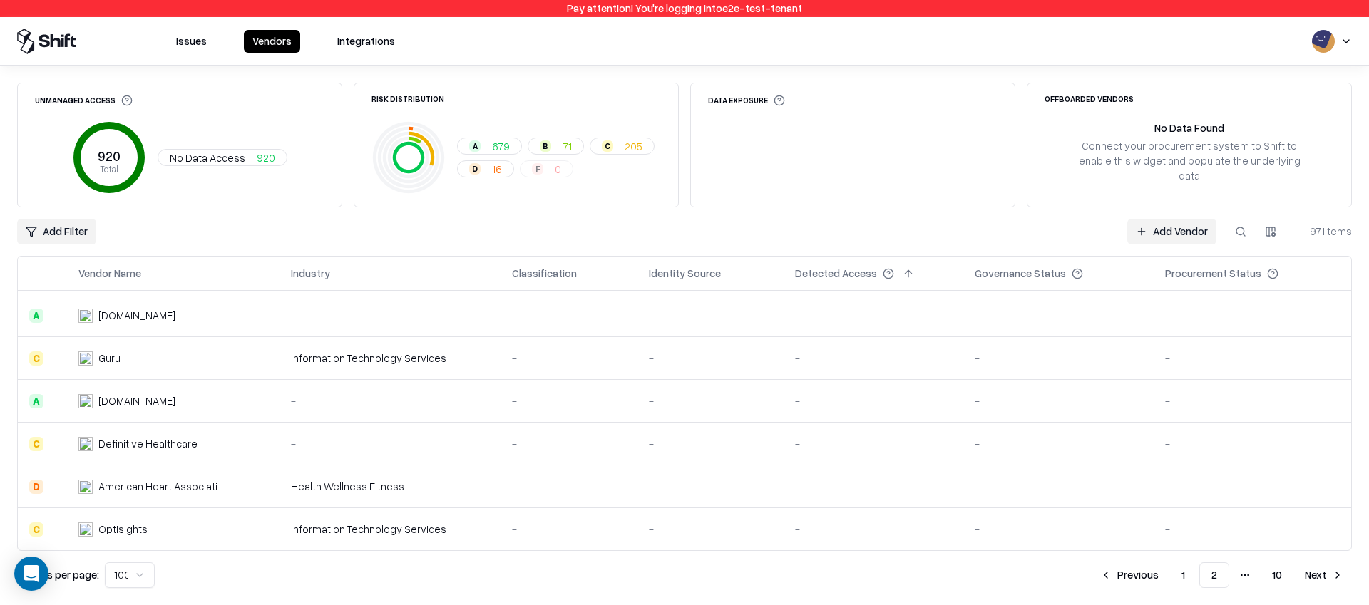
click at [1026, 493] on button "Next" at bounding box center [1324, 575] width 56 height 26
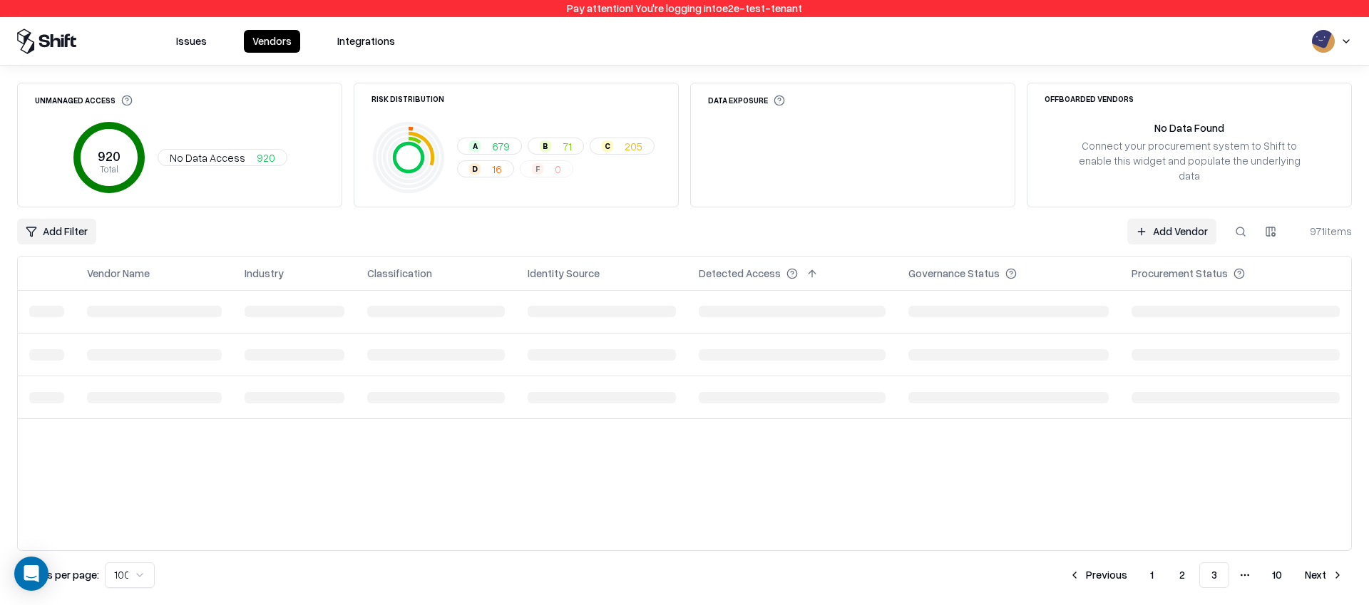
scroll to position [0, 0]
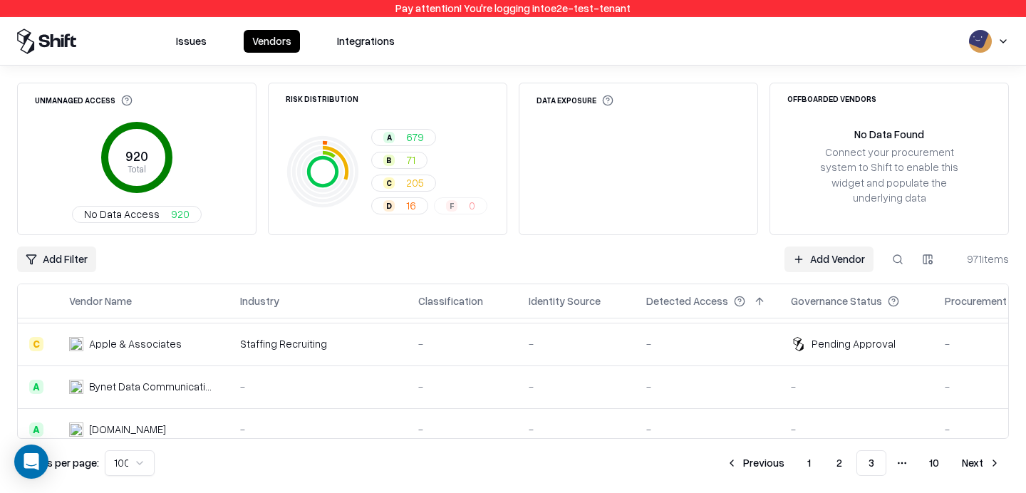
scroll to position [4157, 0]
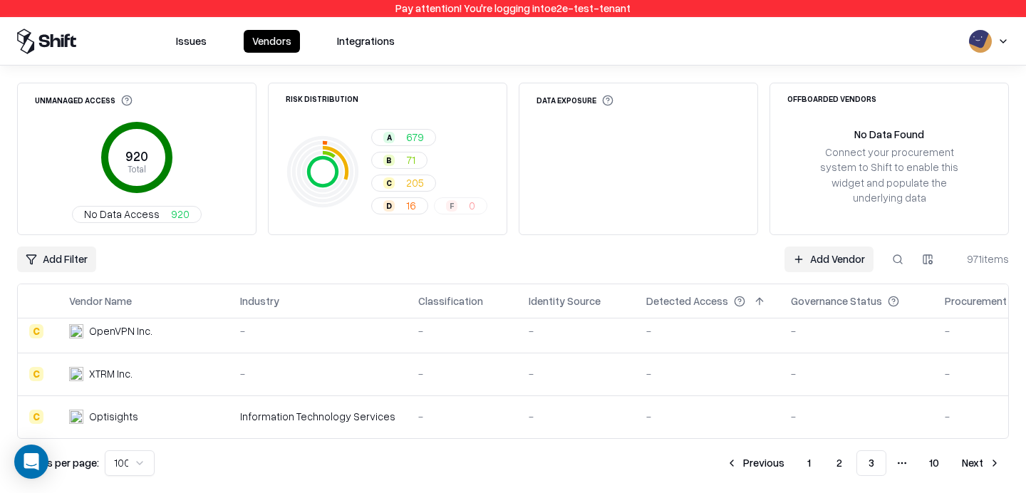
click at [798, 458] on button "1" at bounding box center [809, 464] width 26 height 26
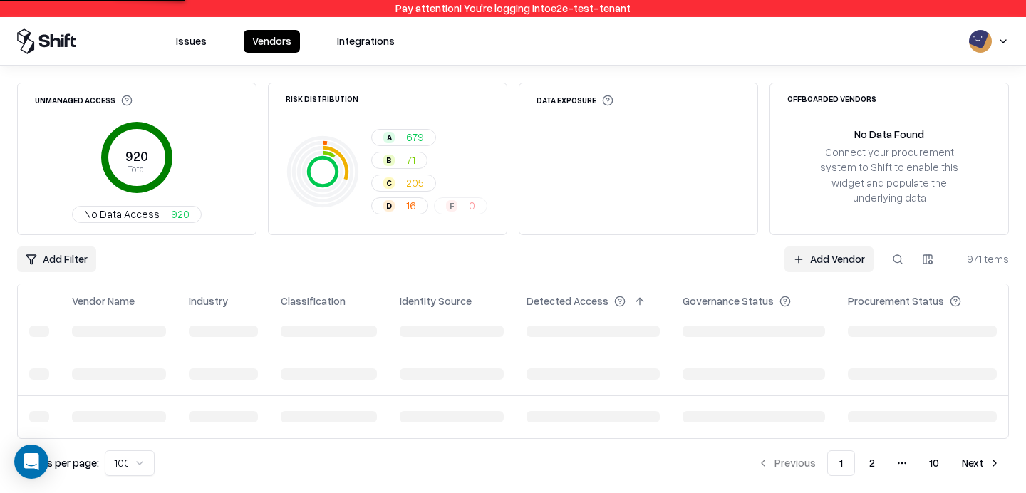
scroll to position [4157, 0]
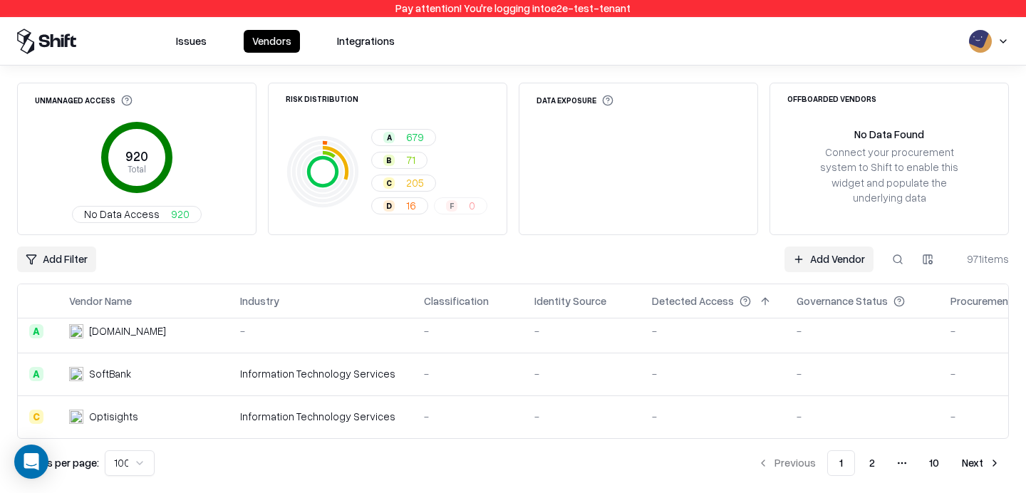
click at [873, 464] on button "2" at bounding box center [872, 464] width 29 height 26
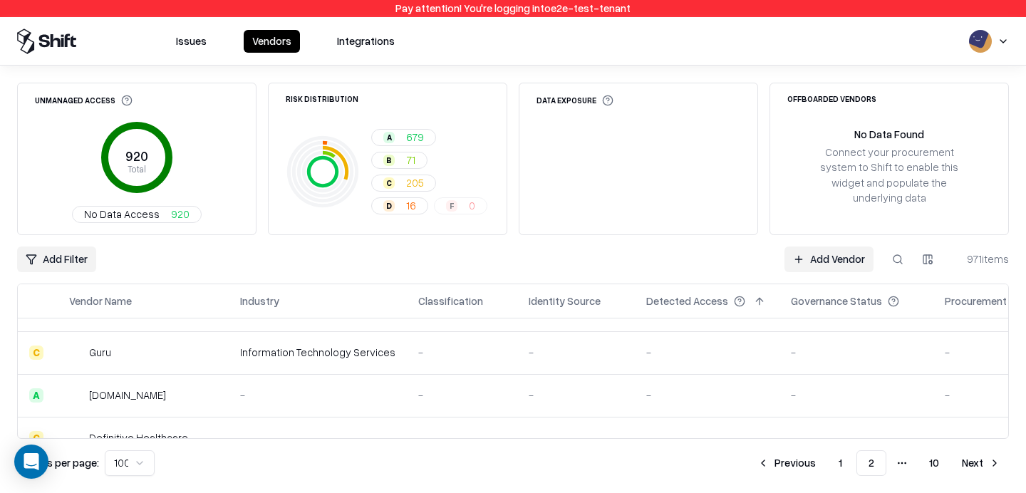
scroll to position [4157, 0]
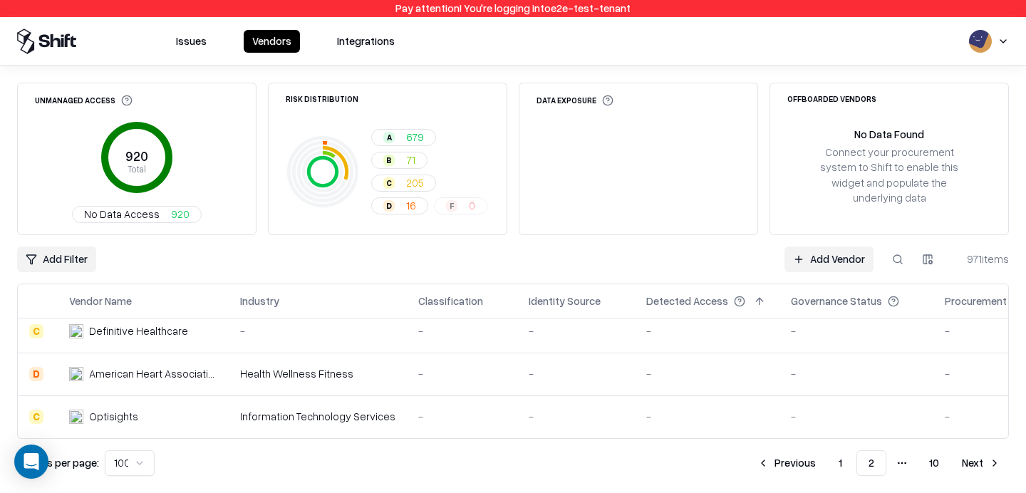
click at [972, 468] on button "Next" at bounding box center [982, 464] width 56 height 26
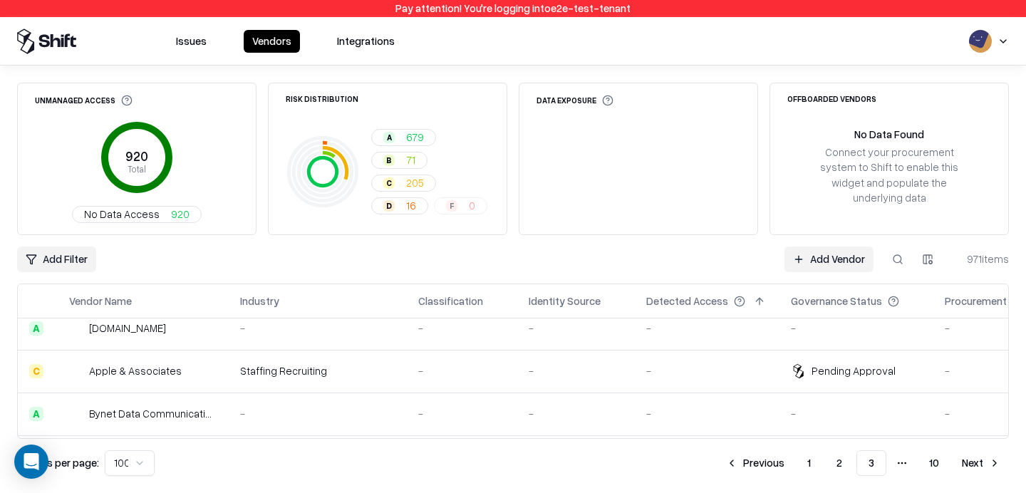
scroll to position [4157, 0]
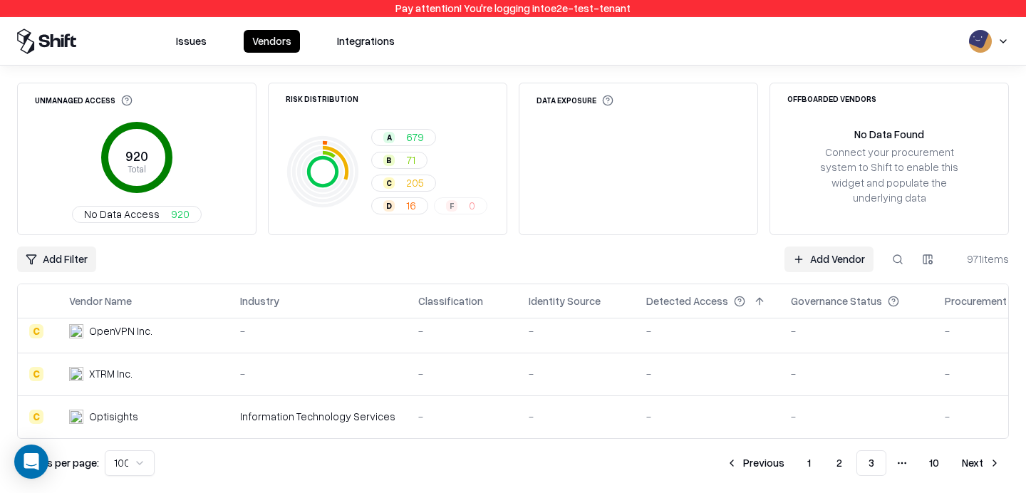
click at [981, 457] on button "Next" at bounding box center [982, 464] width 56 height 26
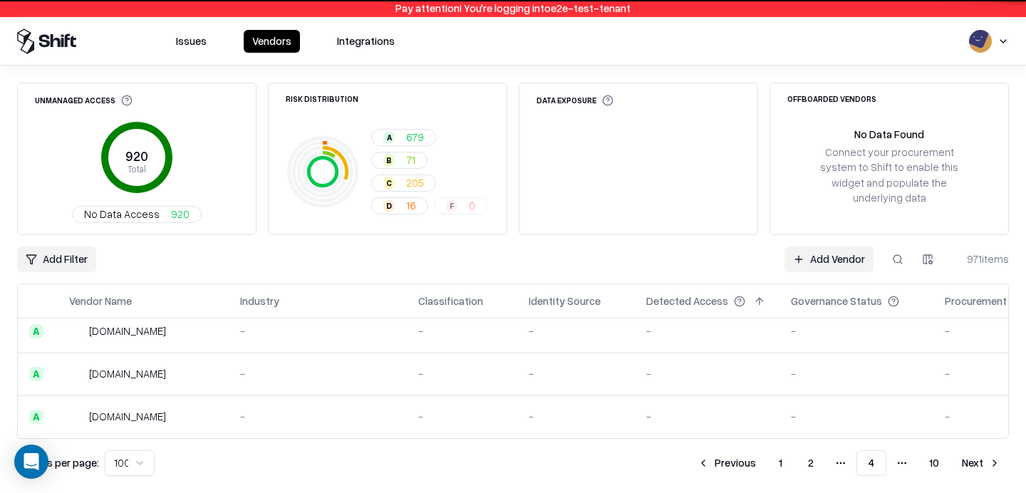
scroll to position [4157, 0]
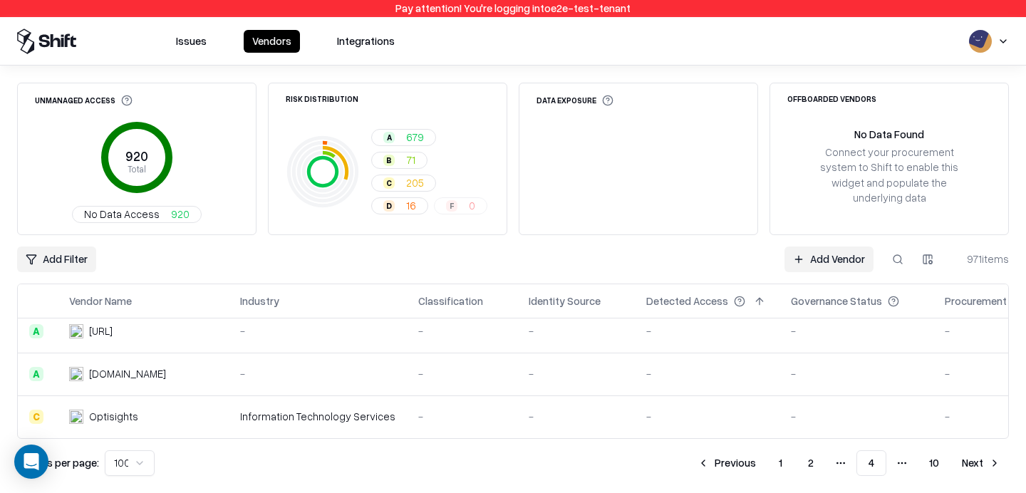
click at [971, 467] on button "Next" at bounding box center [982, 464] width 56 height 26
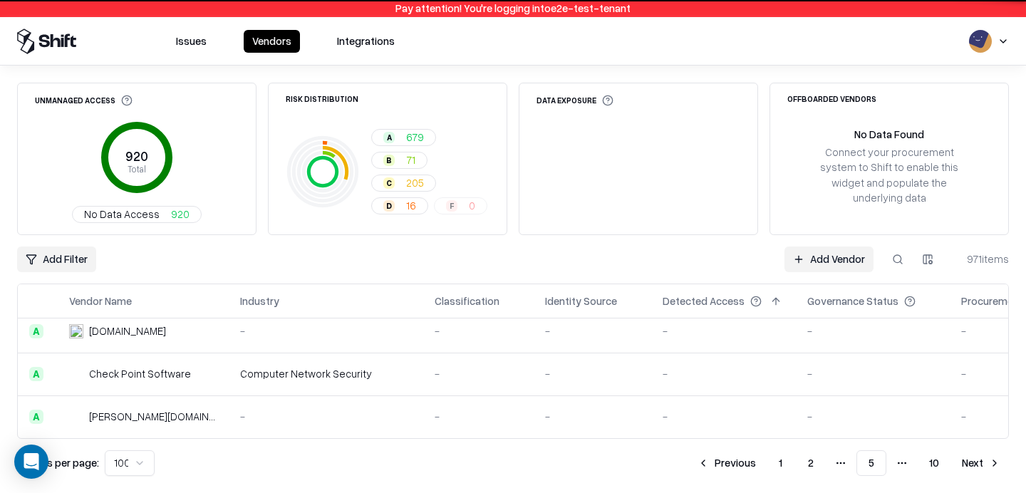
scroll to position [4157, 0]
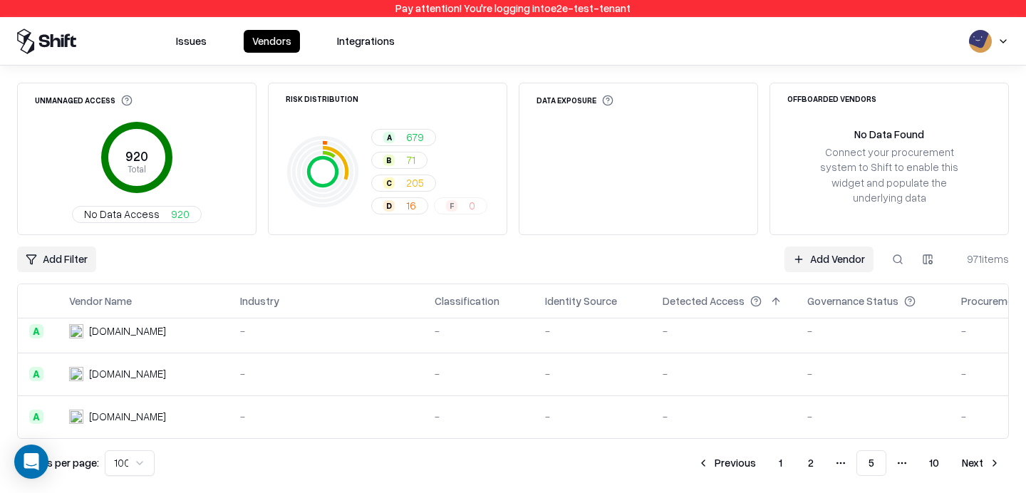
click at [739, 463] on button "Previous" at bounding box center [727, 464] width 76 height 26
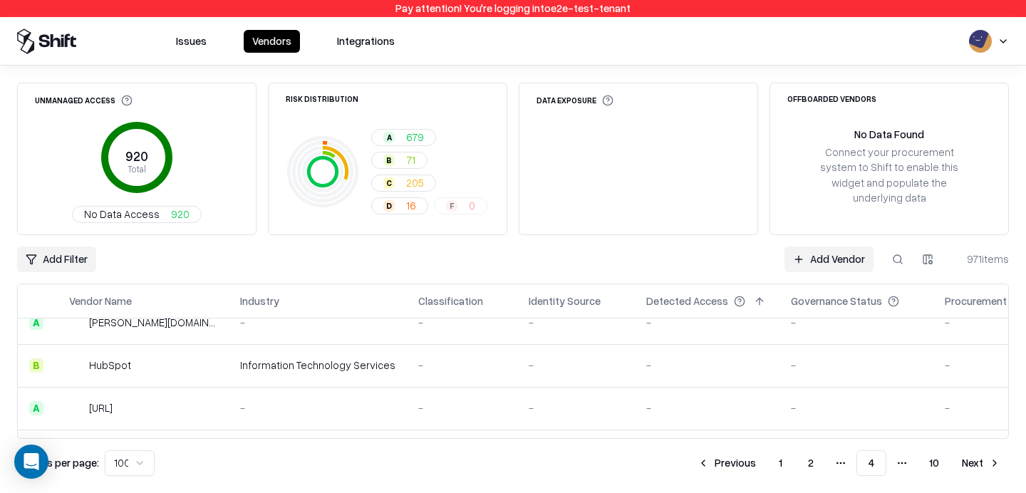
scroll to position [4157, 0]
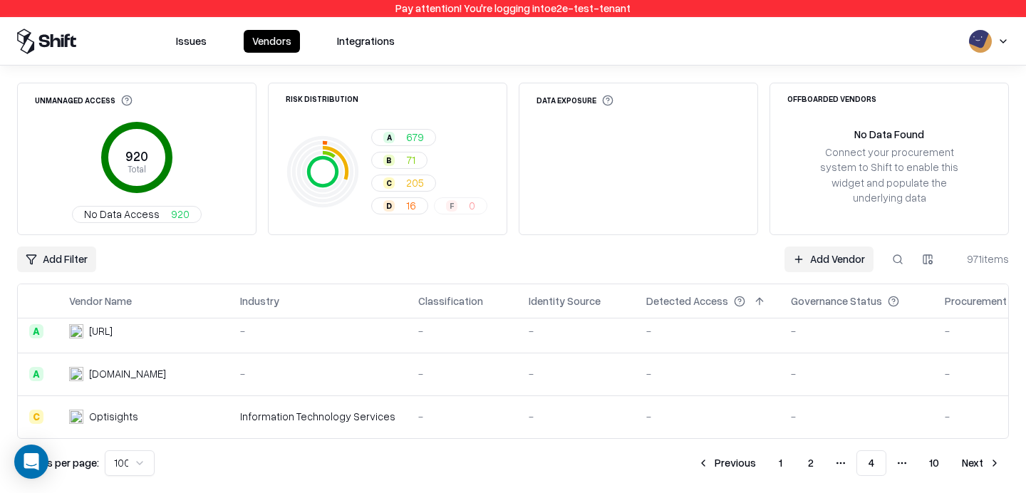
click at [733, 472] on button "Previous" at bounding box center [727, 464] width 76 height 26
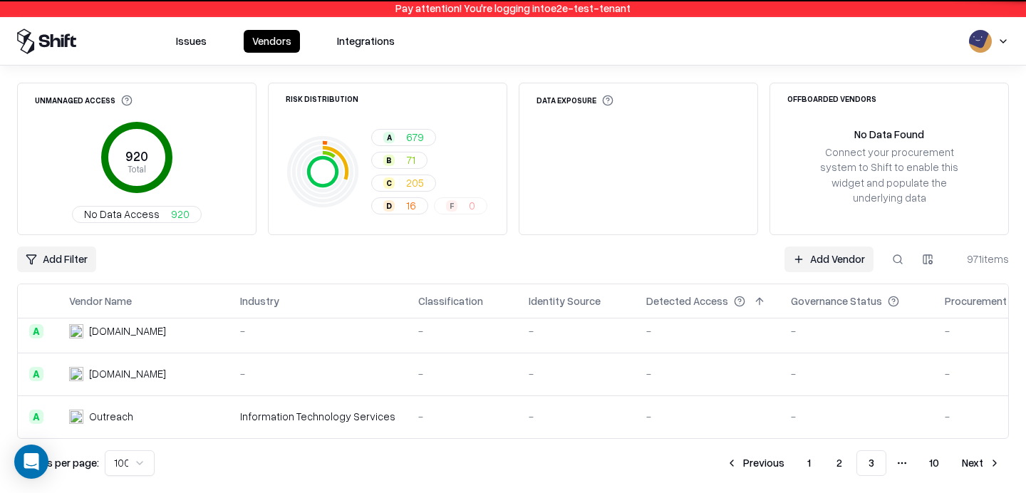
scroll to position [4157, 0]
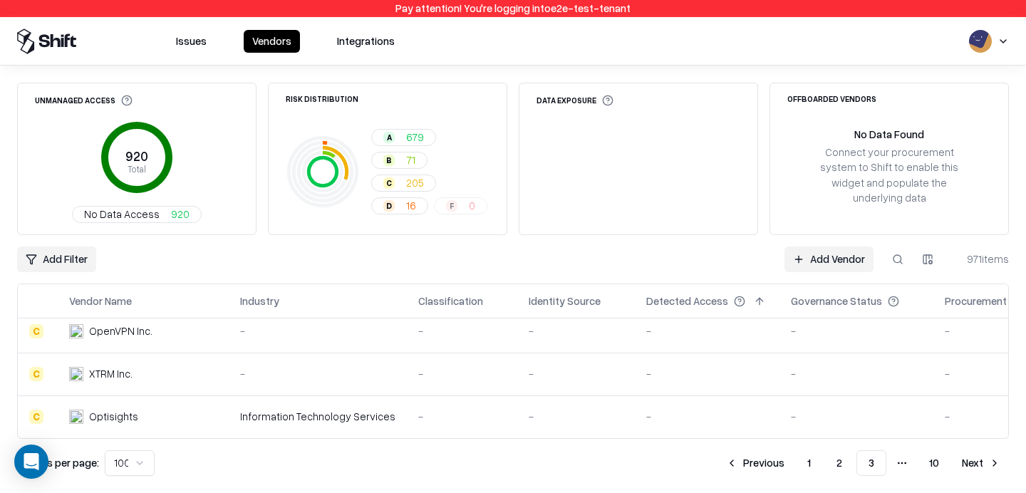
click at [743, 464] on button "Previous" at bounding box center [756, 464] width 76 height 26
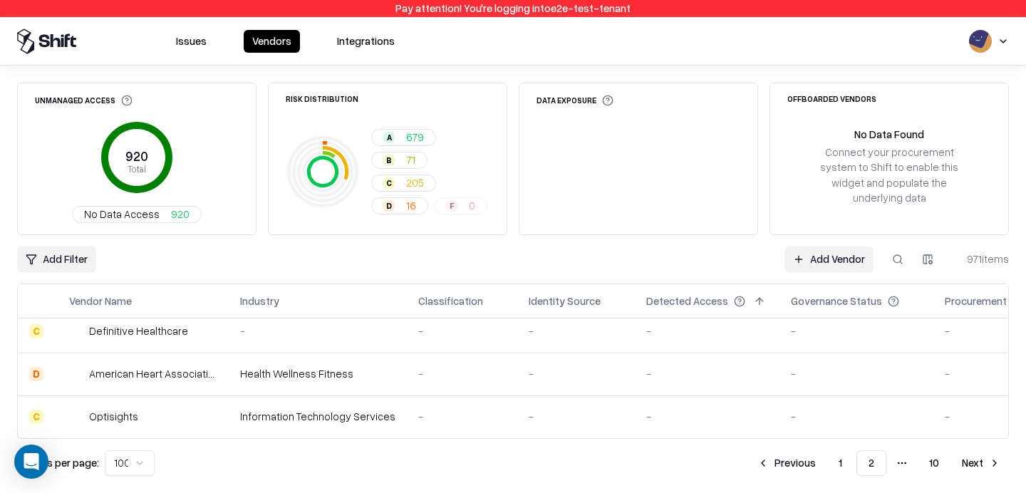
scroll to position [4157, 0]
click at [118, 460] on html "Pay attention! You're logging into e2e-test-tenant Issues Vendors Integrations …" at bounding box center [513, 246] width 1026 height 493
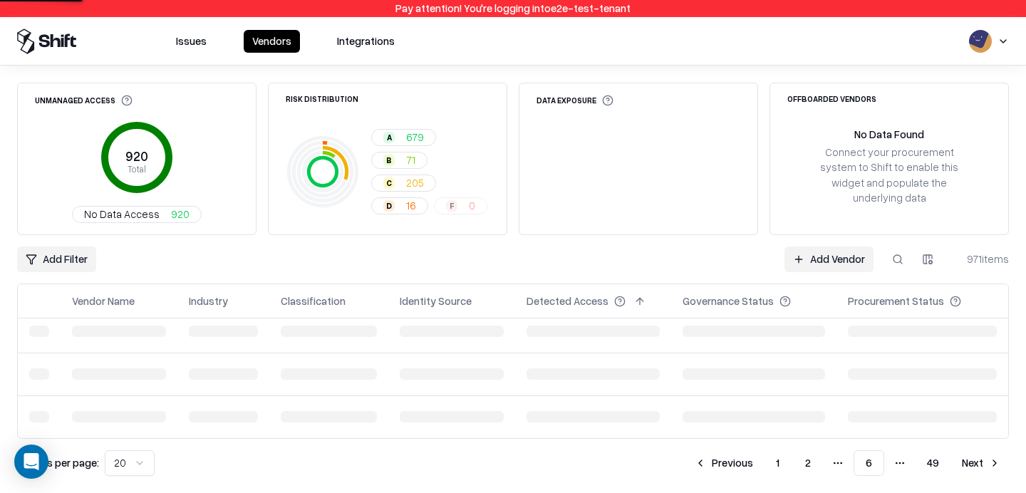
scroll to position [736, 0]
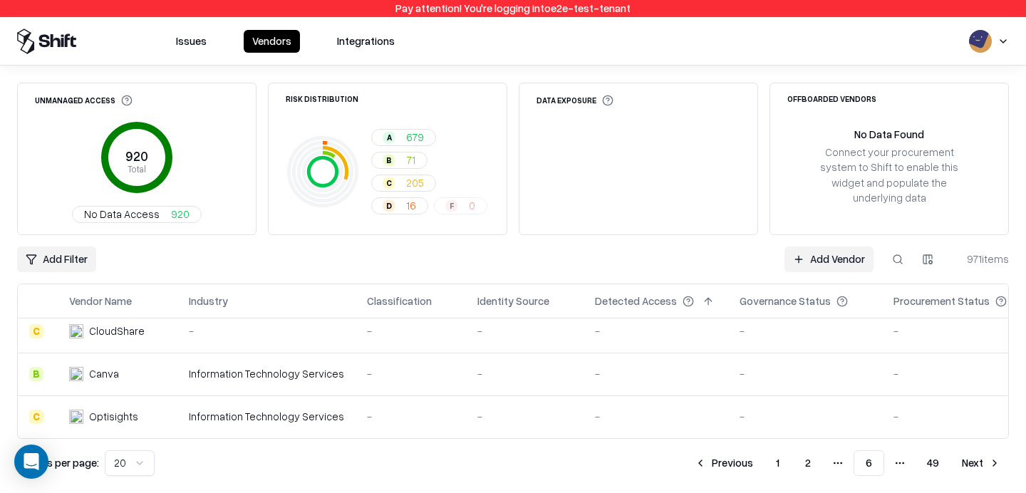
click at [779, 458] on button "1" at bounding box center [778, 464] width 26 height 26
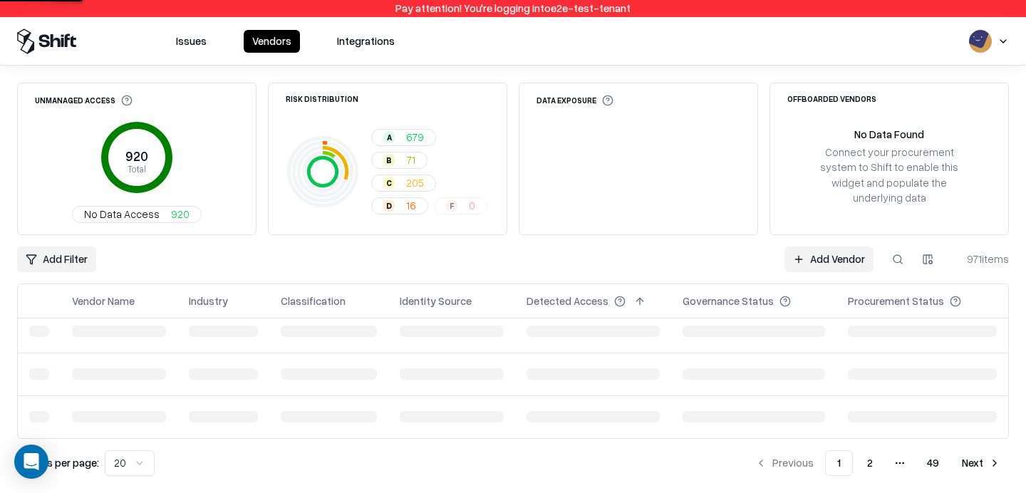
scroll to position [736, 0]
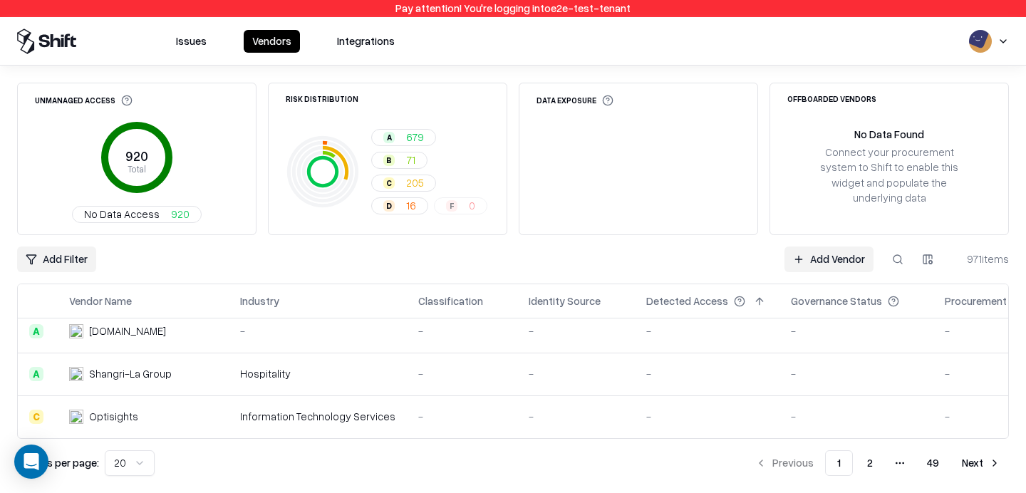
click at [869, 455] on button "2" at bounding box center [870, 464] width 29 height 26
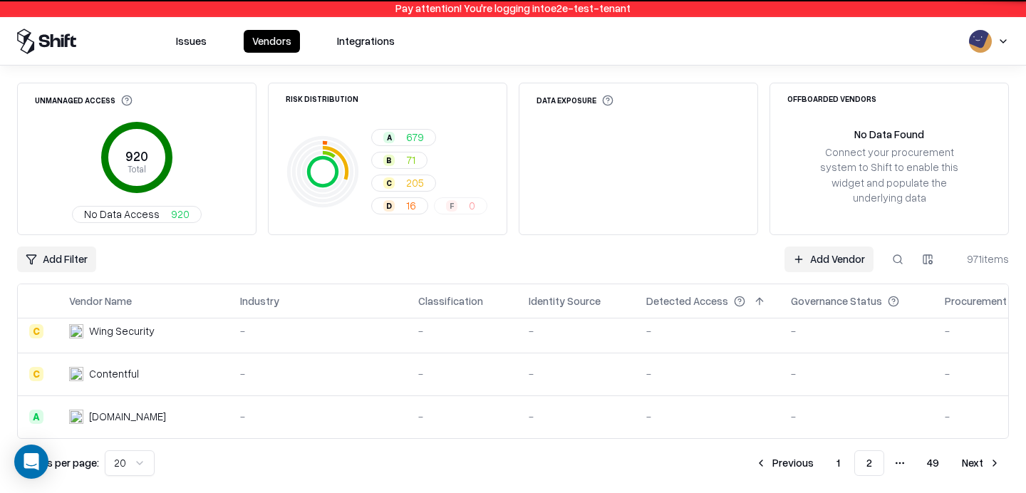
scroll to position [736, 0]
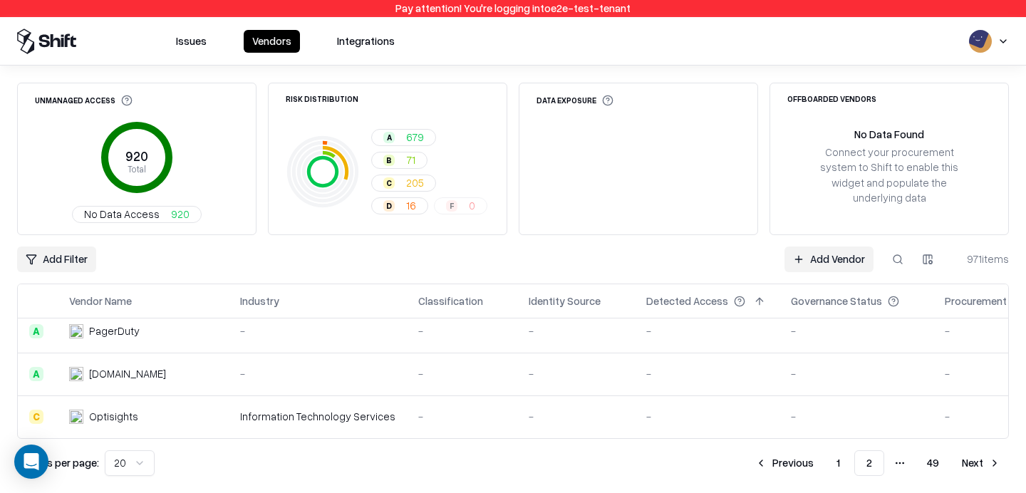
click at [115, 460] on html "Pay attention! You're logging into e2e-test-tenant Issues Vendors Integrations …" at bounding box center [513, 246] width 1026 height 493
click at [971, 459] on button "Next" at bounding box center [982, 464] width 56 height 26
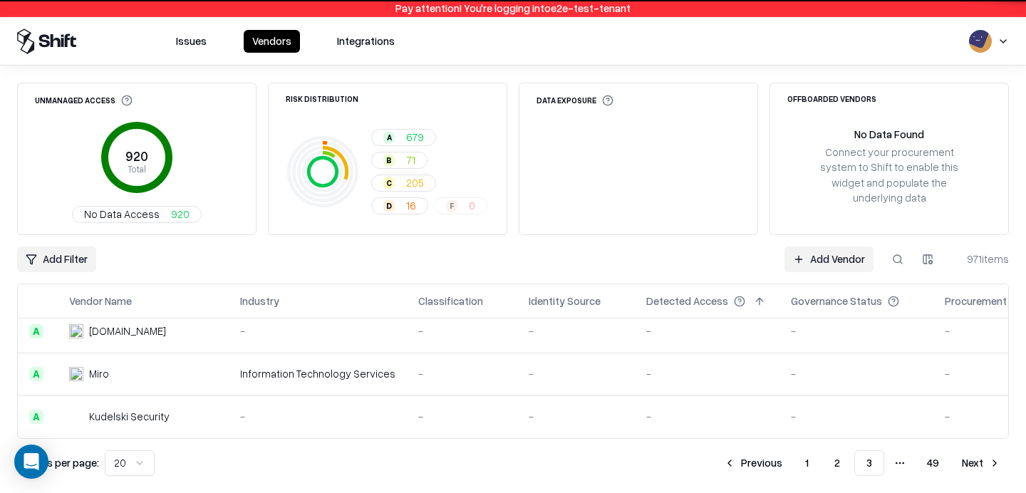
scroll to position [736, 0]
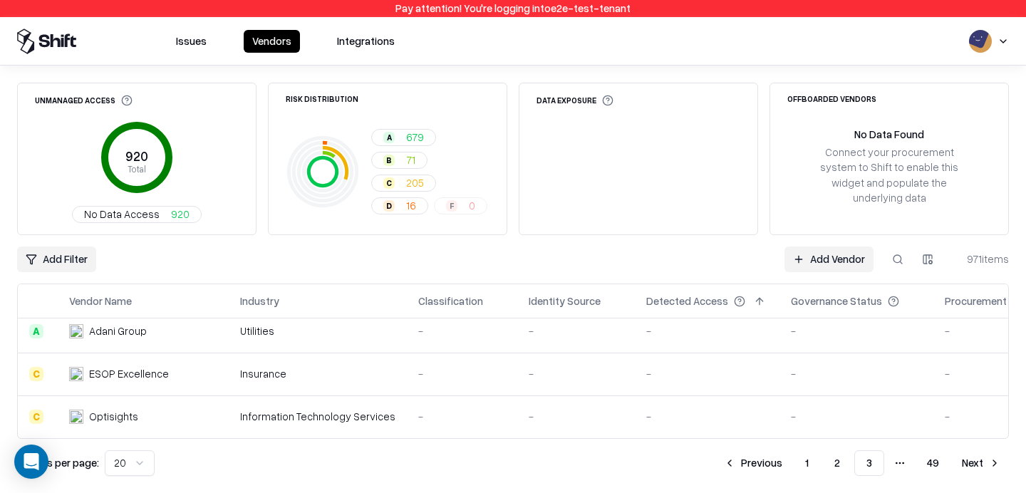
click at [982, 463] on button "Next" at bounding box center [982, 464] width 56 height 26
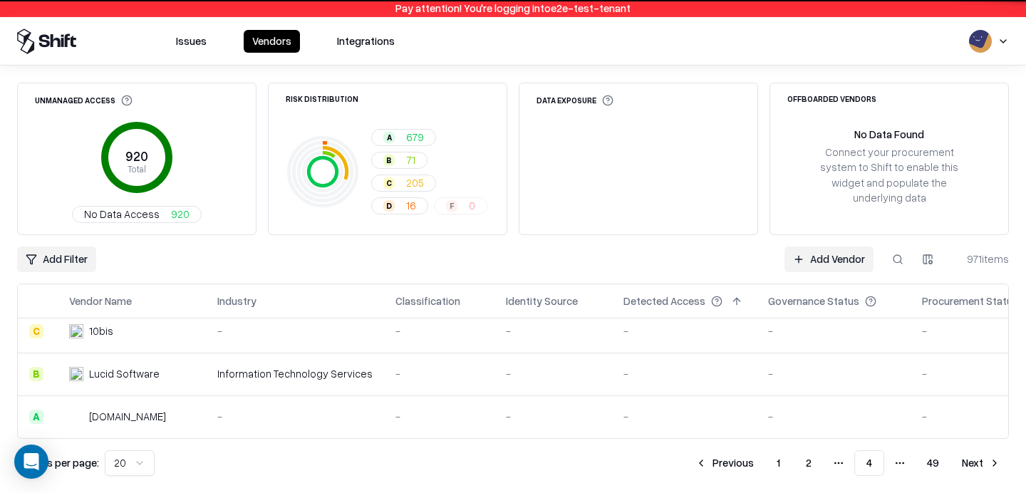
scroll to position [736, 0]
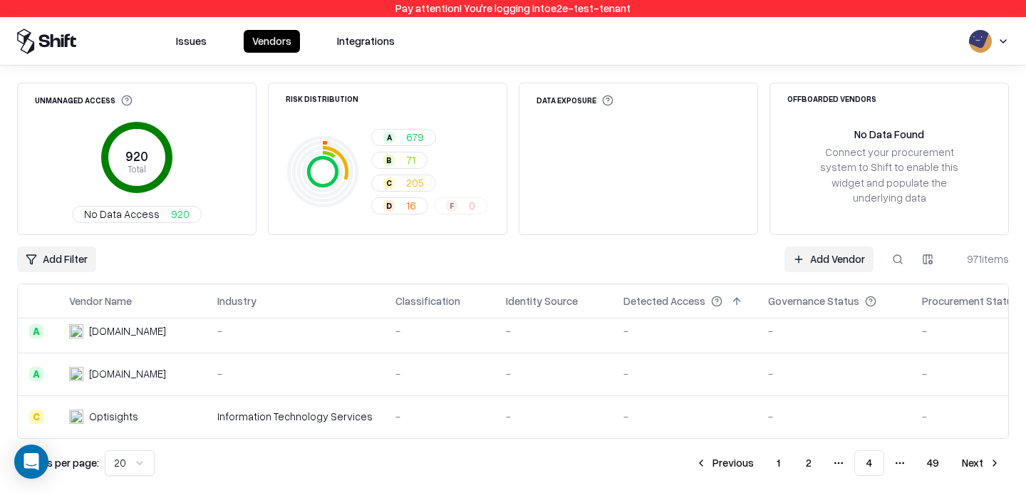
click at [786, 466] on button "1" at bounding box center [779, 464] width 26 height 26
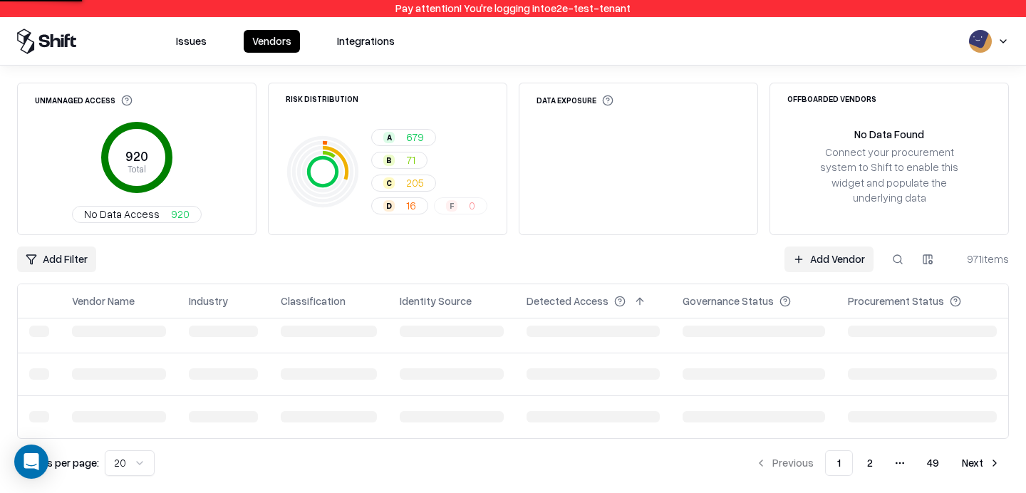
scroll to position [736, 0]
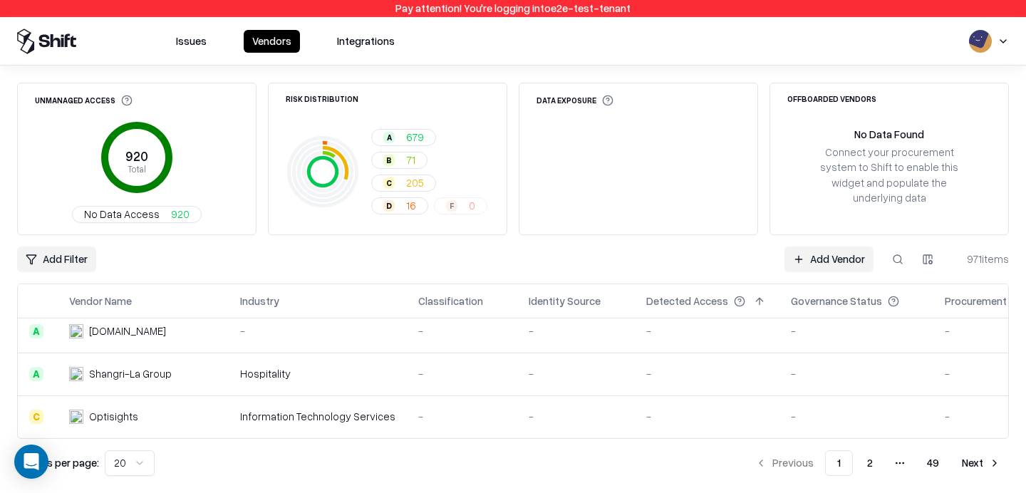
click at [176, 413] on div "Optisights" at bounding box center [143, 416] width 148 height 15
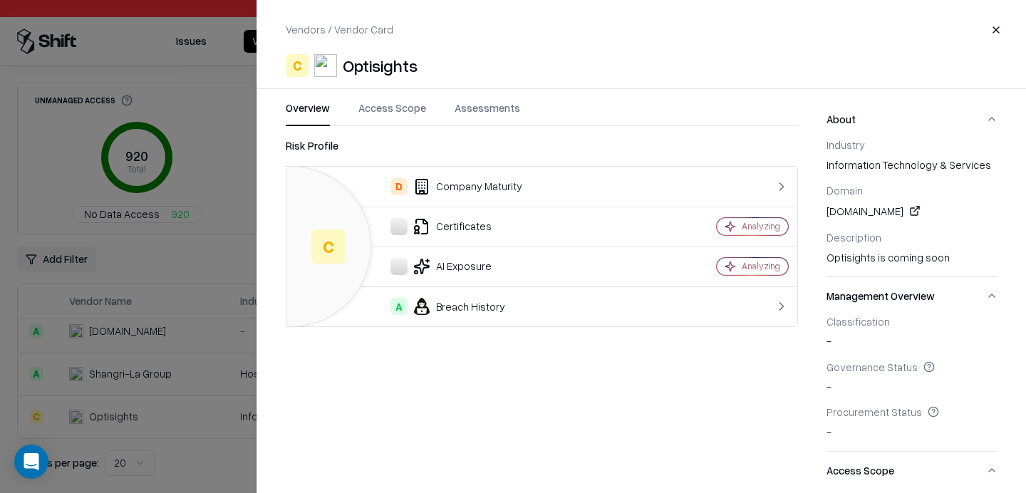
click at [279, 169] on div "Overview Access Scope Assessments Risk Profile C D Company Maturity Certificate…" at bounding box center [527, 289] width 541 height 376
click at [235, 223] on div at bounding box center [513, 246] width 1026 height 493
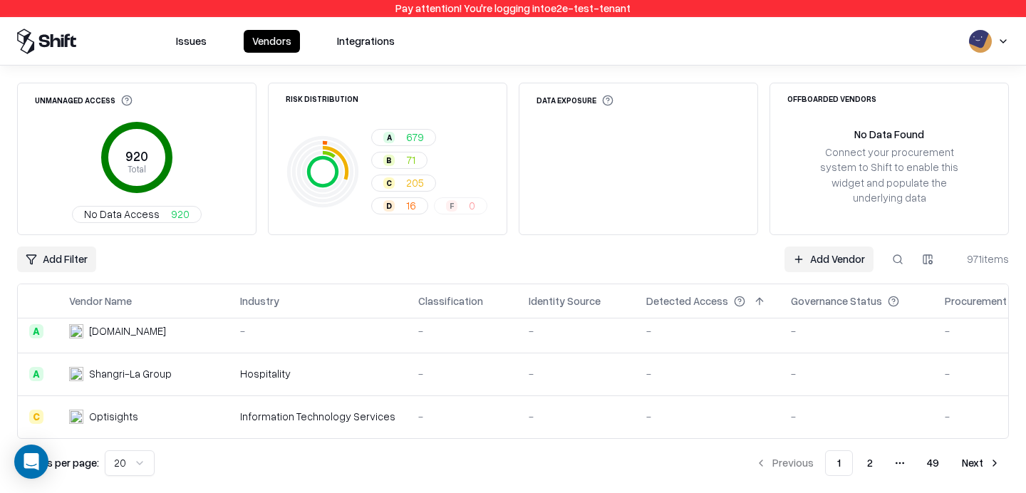
click at [864, 461] on button "2" at bounding box center [870, 464] width 29 height 26
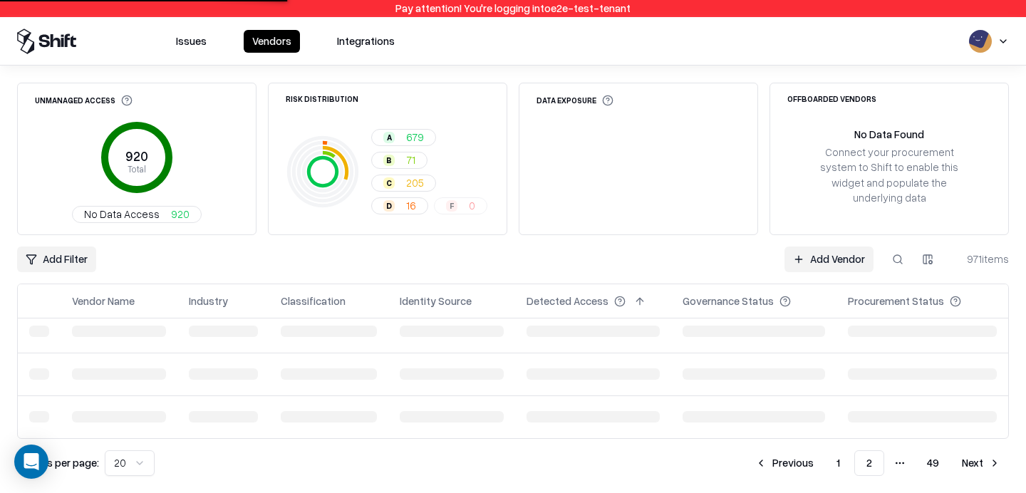
scroll to position [736, 0]
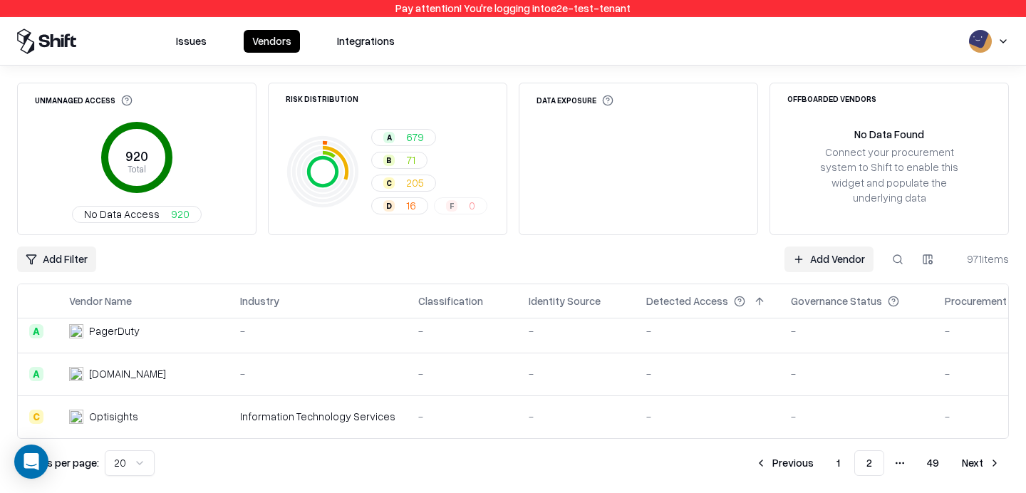
click at [313, 415] on div "Information Technology Services" at bounding box center [317, 416] width 155 height 15
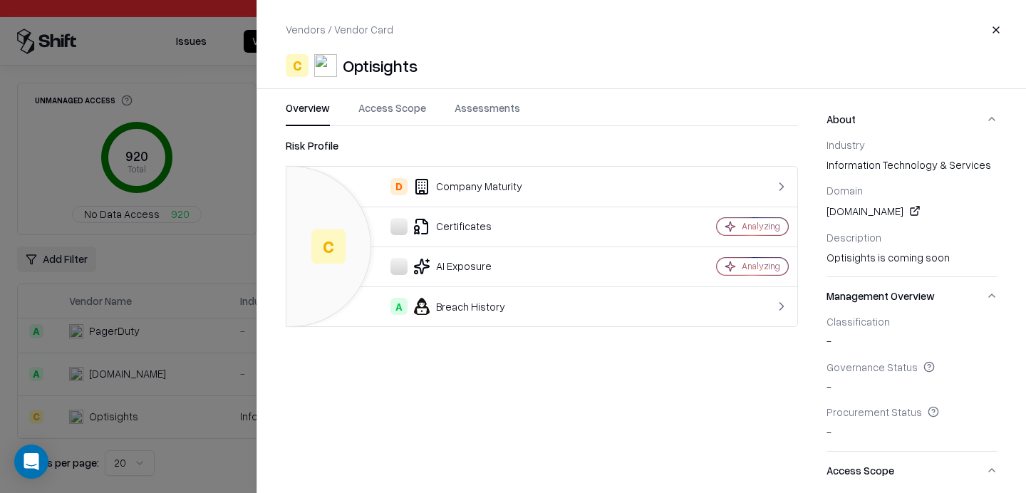
click at [987, 26] on button "Close" at bounding box center [997, 30] width 26 height 26
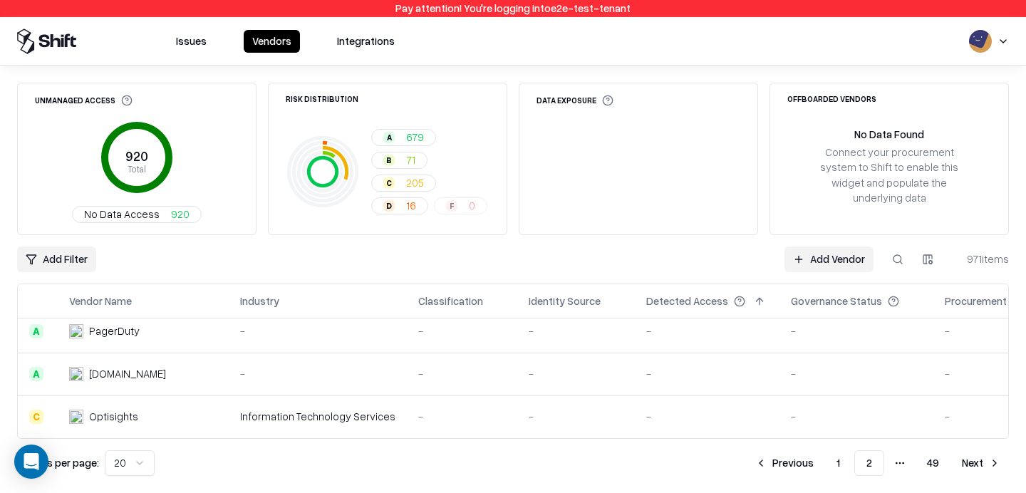
click at [145, 299] on button at bounding box center [146, 301] width 17 height 17
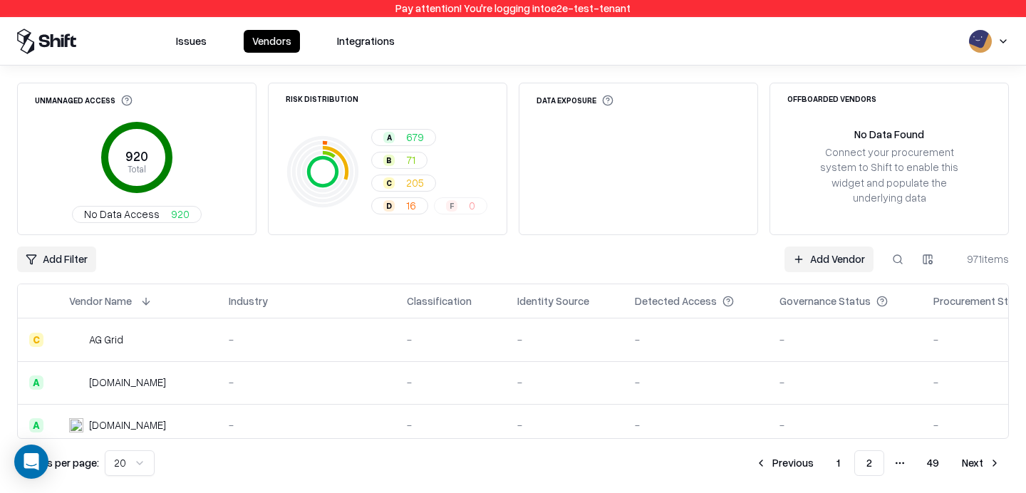
scroll to position [736, 0]
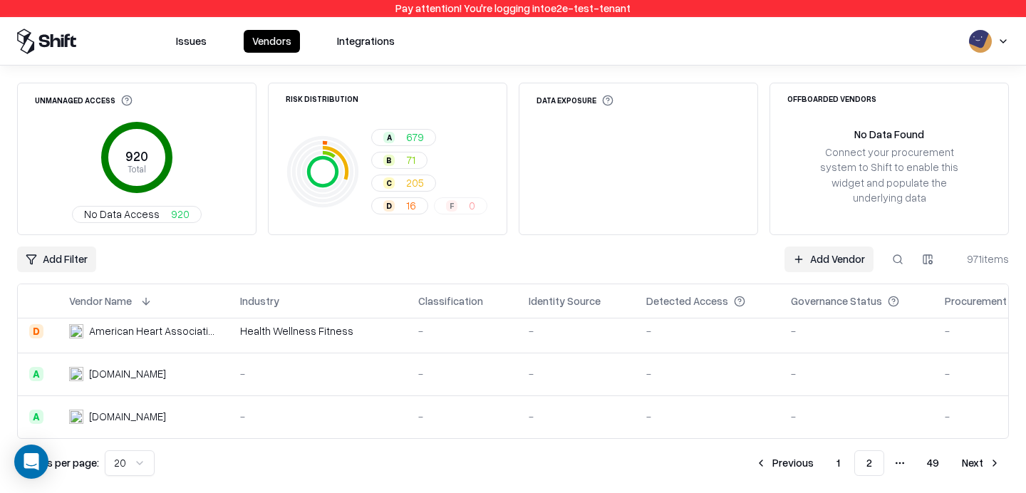
click at [840, 469] on button "1" at bounding box center [838, 464] width 26 height 26
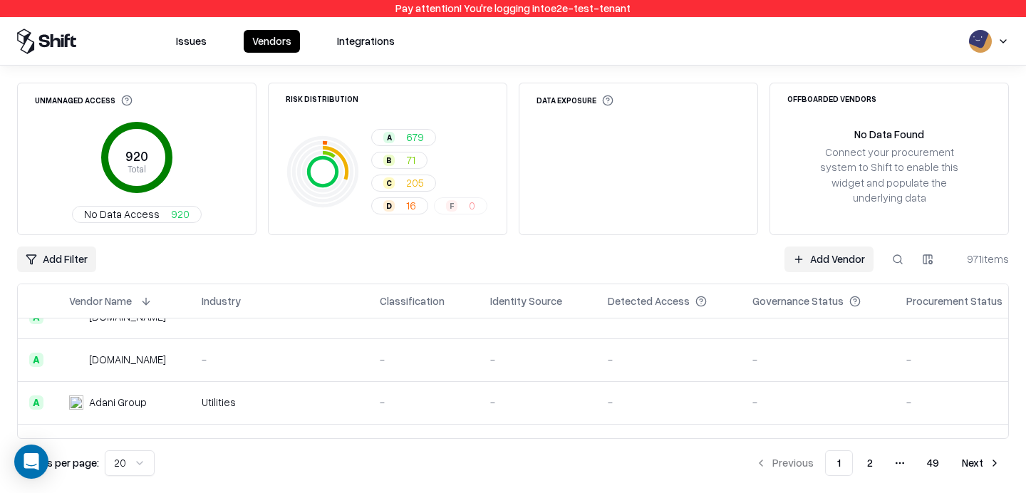
scroll to position [736, 0]
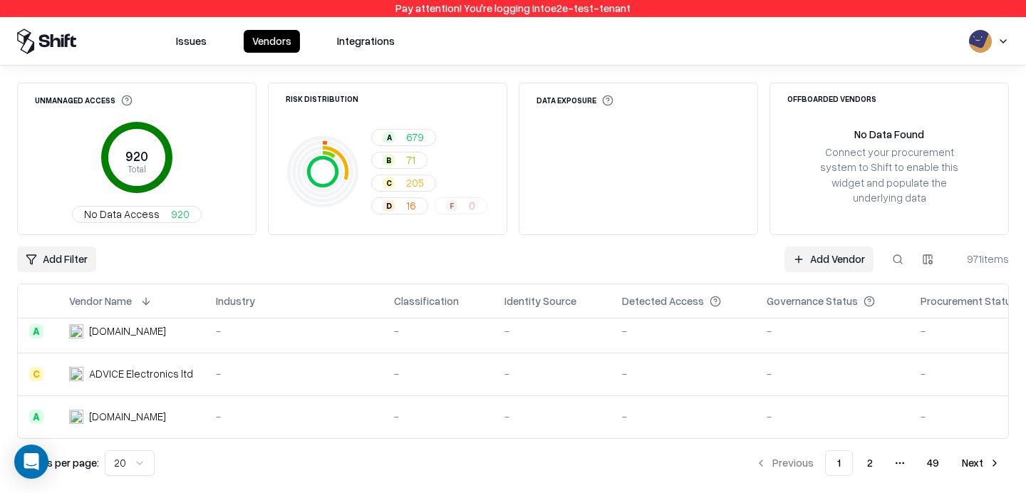
click at [865, 463] on button "2" at bounding box center [870, 464] width 29 height 26
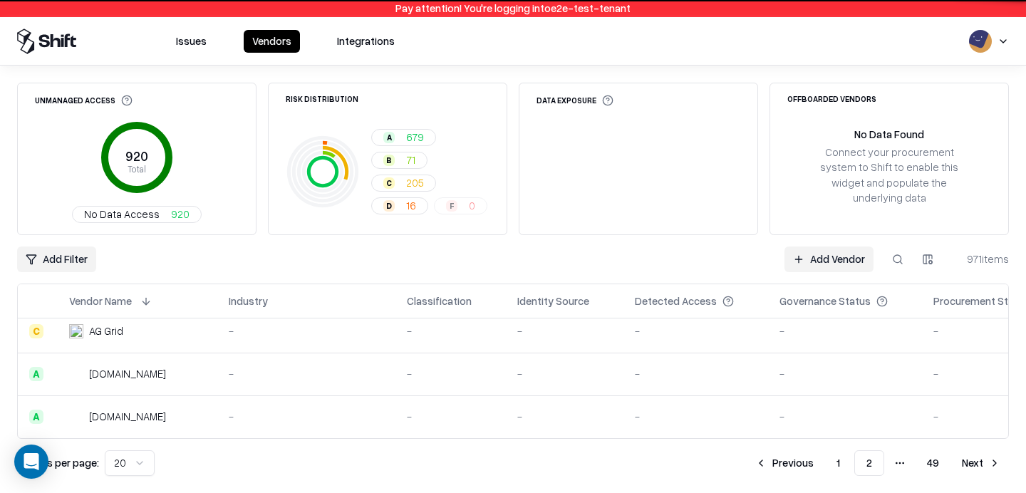
scroll to position [736, 0]
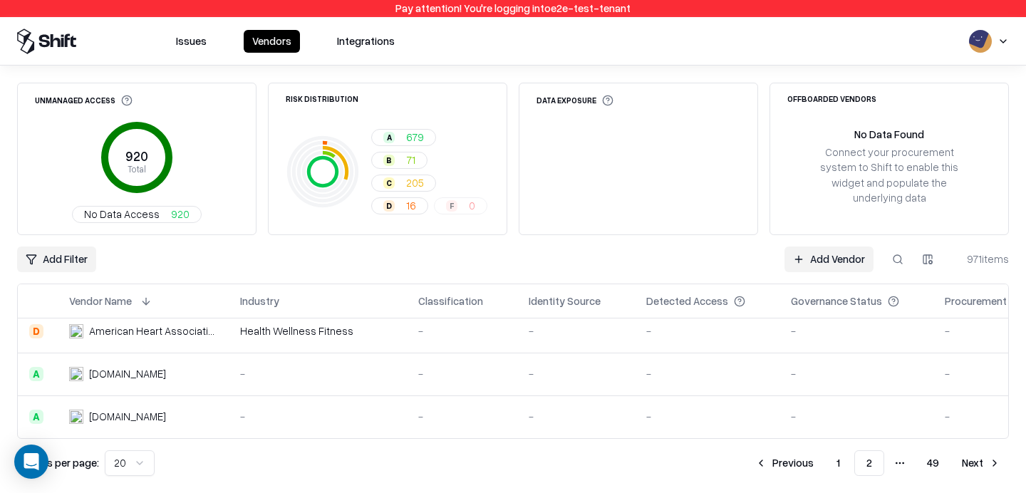
click at [977, 454] on button "Next" at bounding box center [982, 464] width 56 height 26
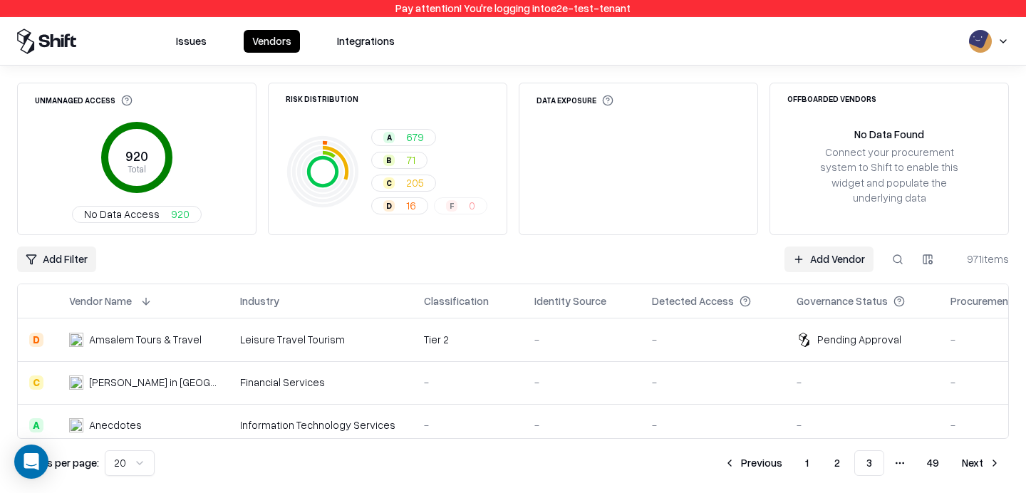
scroll to position [736, 0]
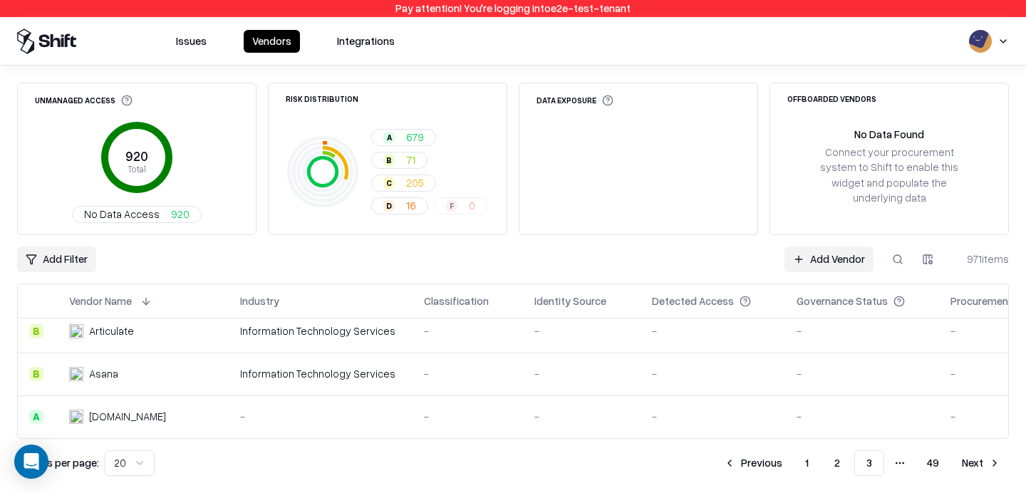
click at [277, 41] on button "Vendors" at bounding box center [272, 41] width 56 height 23
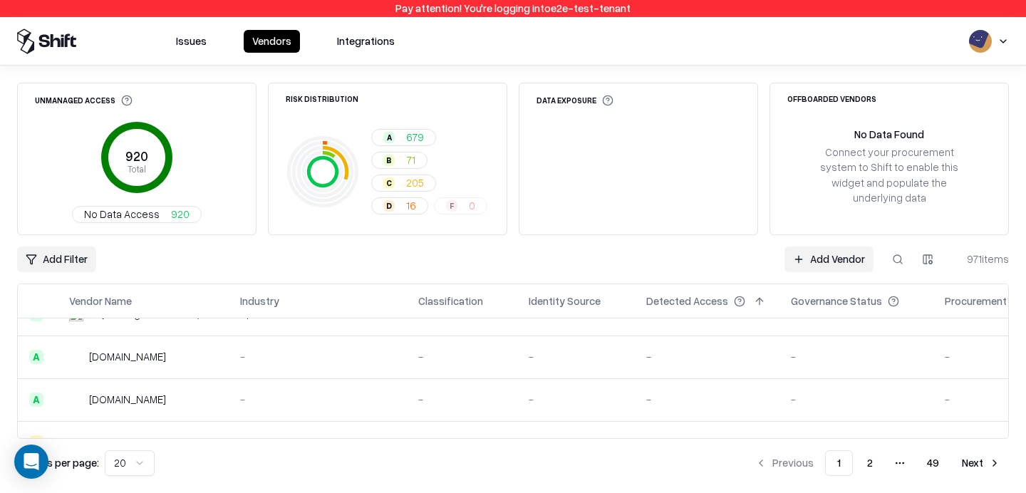
scroll to position [736, 0]
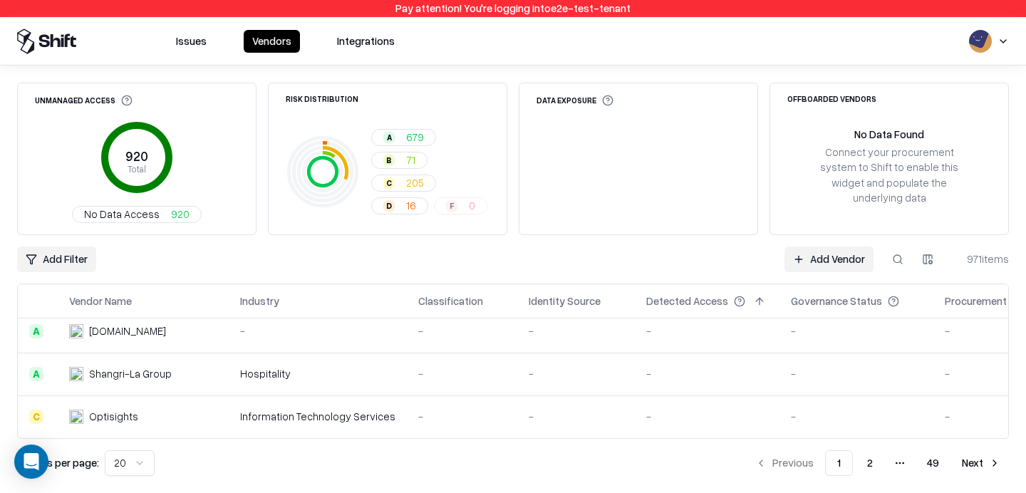
click at [865, 456] on button "2" at bounding box center [870, 464] width 29 height 26
click at [848, 466] on button "1" at bounding box center [838, 464] width 26 height 26
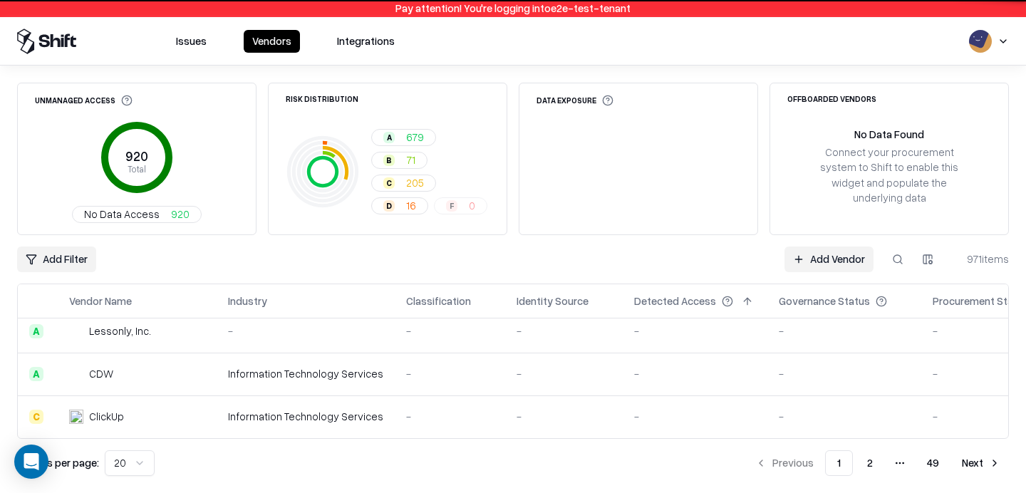
scroll to position [736, 0]
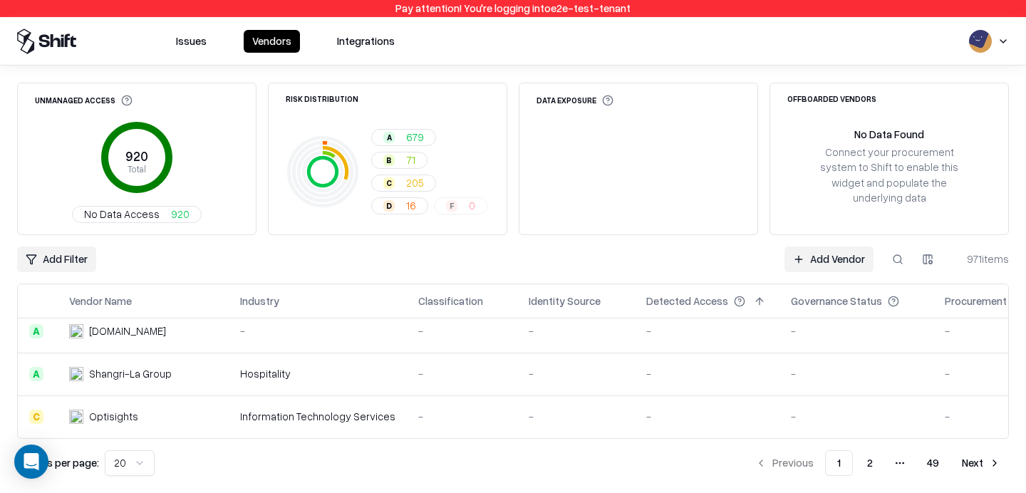
click at [863, 465] on button "2" at bounding box center [870, 464] width 29 height 26
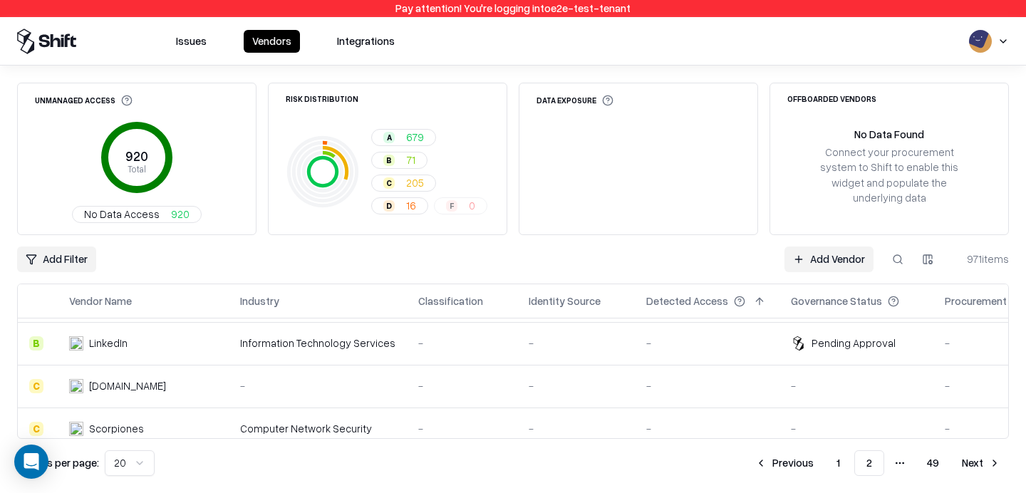
scroll to position [736, 0]
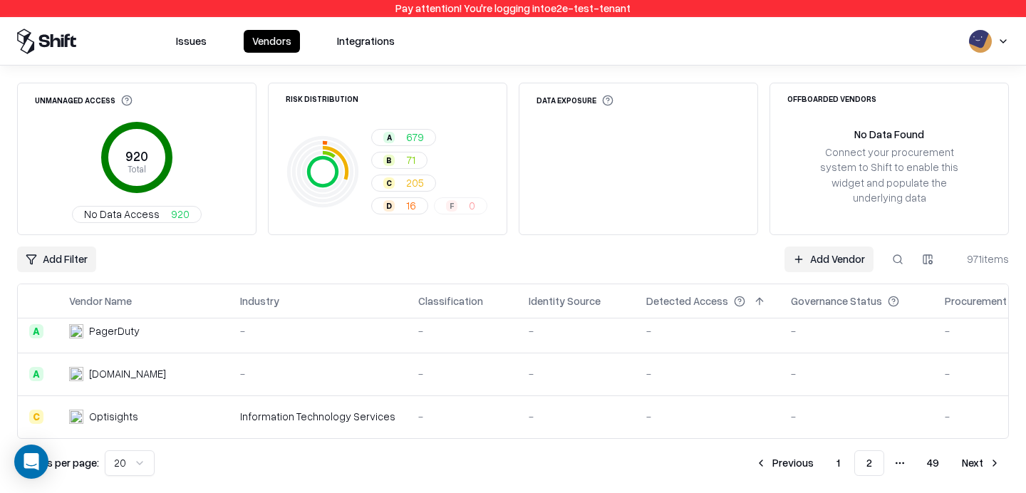
click at [838, 464] on button "1" at bounding box center [838, 464] width 26 height 26
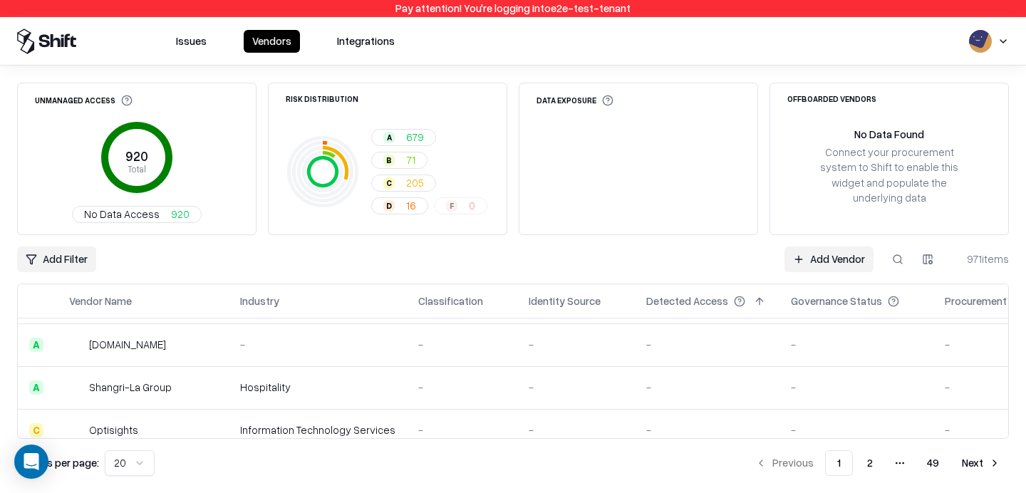
scroll to position [736, 0]
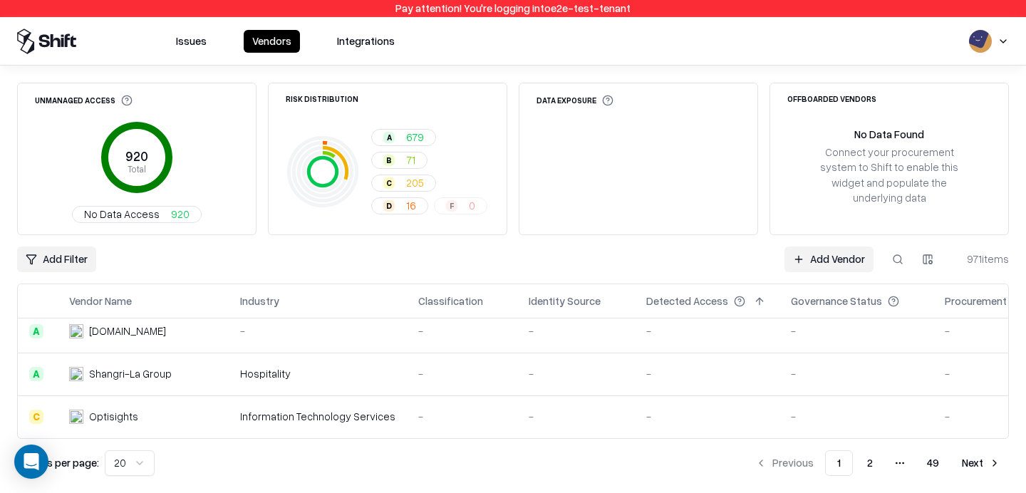
click at [136, 453] on body "Pay attention! You're logging into e2e-test-tenant Issues Vendors Integrations …" at bounding box center [513, 246] width 1026 height 493
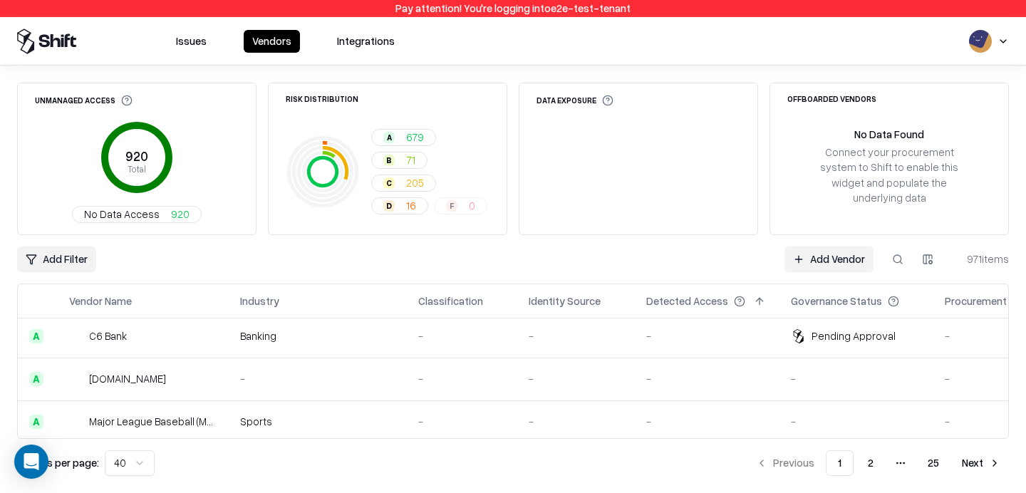
scroll to position [180, 0]
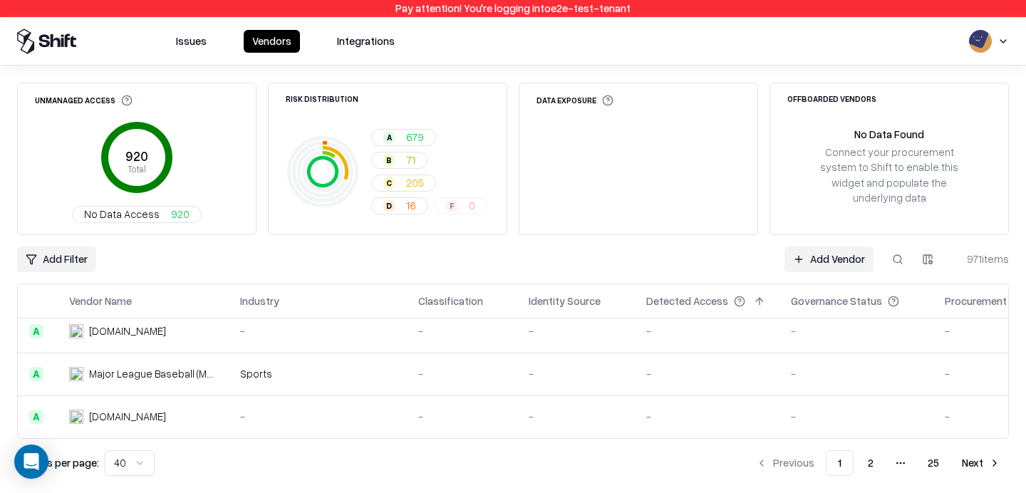
click at [125, 465] on html "Pay attention! You're logging into e2e-test-tenant Issues Vendors Integrations …" at bounding box center [513, 246] width 1026 height 493
click at [130, 476] on div "Unmanaged Access 920 Total No Data Access 920 Risk Distribution A 679 B 71 C 20…" at bounding box center [513, 280] width 1026 height 428
click at [118, 468] on html "Pay attention! You're logging into e2e-test-tenant Issues Vendors Integrations …" at bounding box center [513, 246] width 1026 height 493
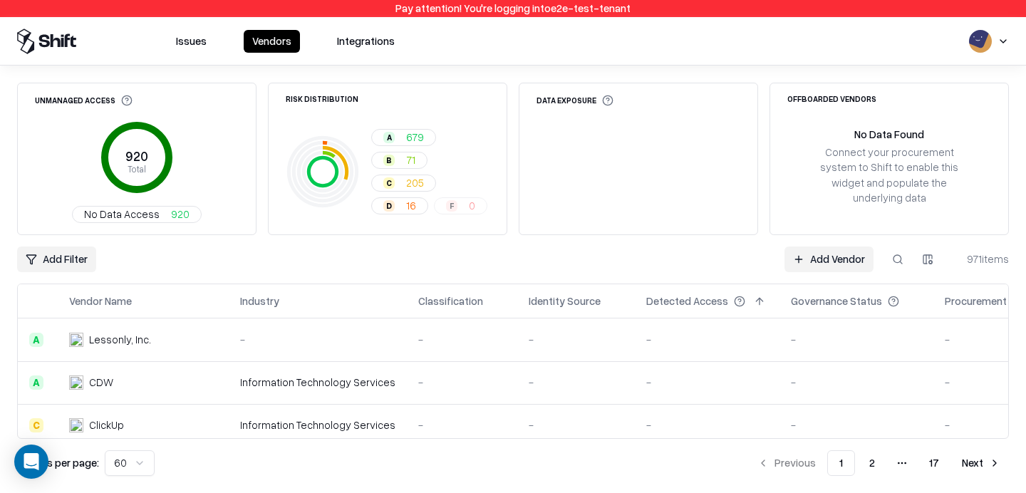
click at [872, 465] on button "2" at bounding box center [872, 464] width 29 height 26
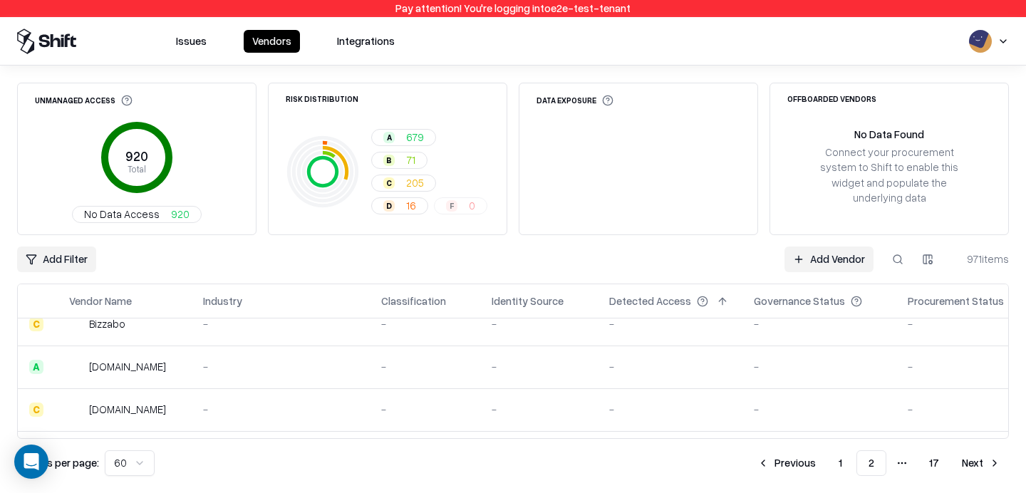
scroll to position [2446, 0]
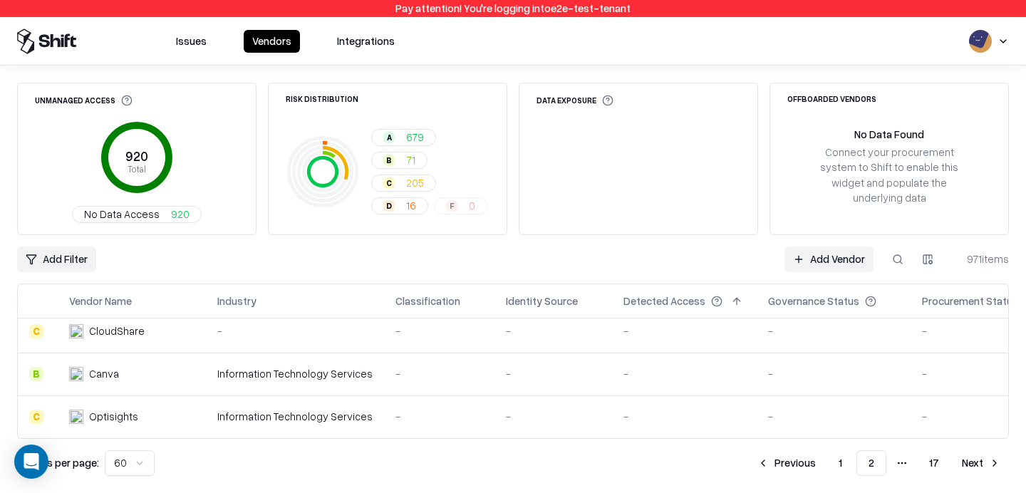
click at [114, 466] on html "Pay attention! You're logging into e2e-test-tenant Issues Vendors Integrations …" at bounding box center [513, 246] width 1026 height 493
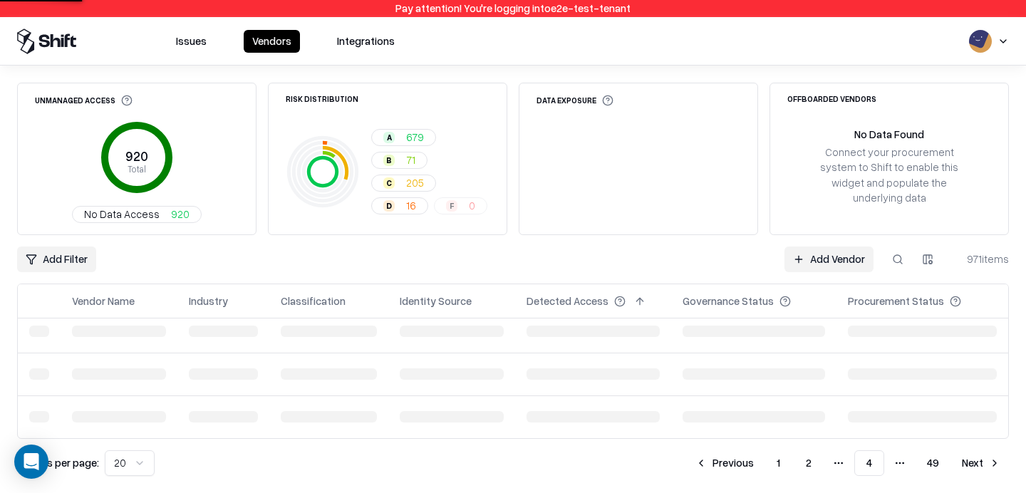
scroll to position [736, 0]
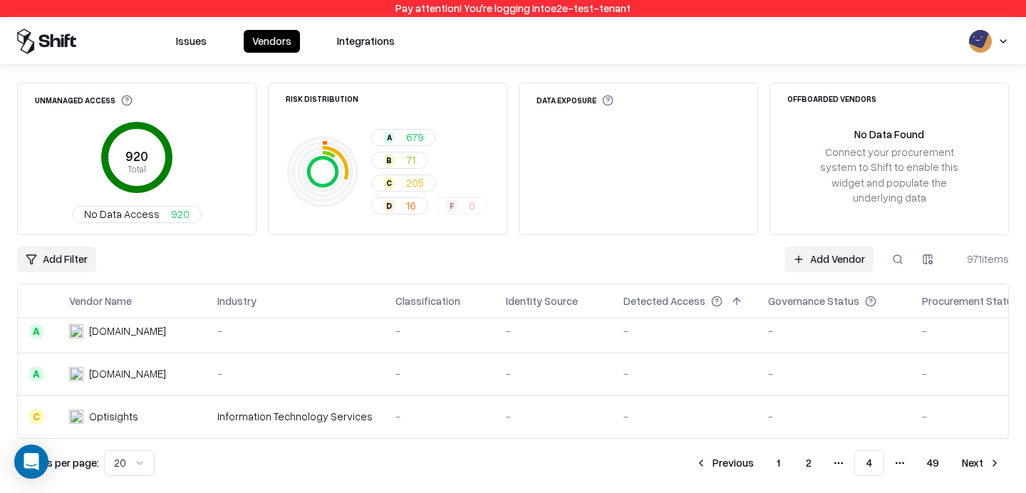
click at [118, 459] on html "Pay attention! You're logging into e2e-test-tenant Issues Vendors Integrations …" at bounding box center [513, 246] width 1026 height 493
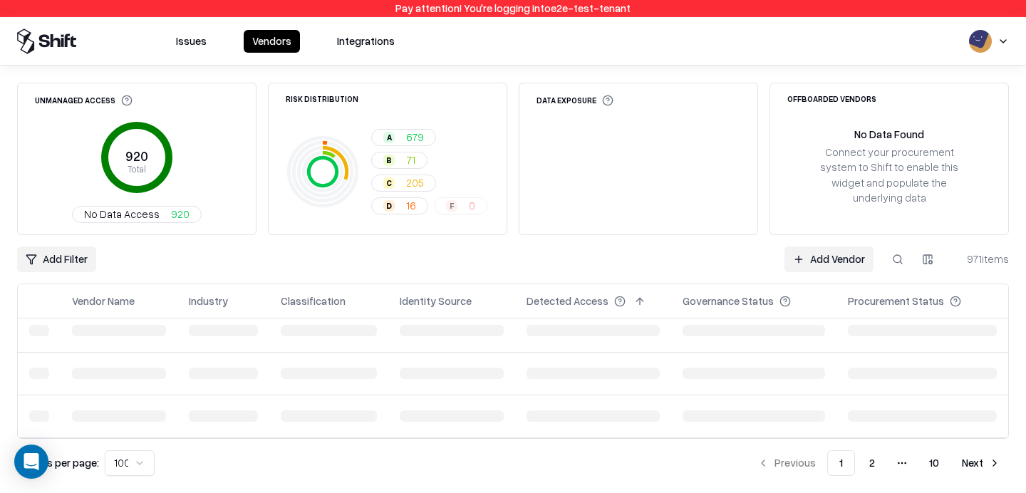
scroll to position [9, 0]
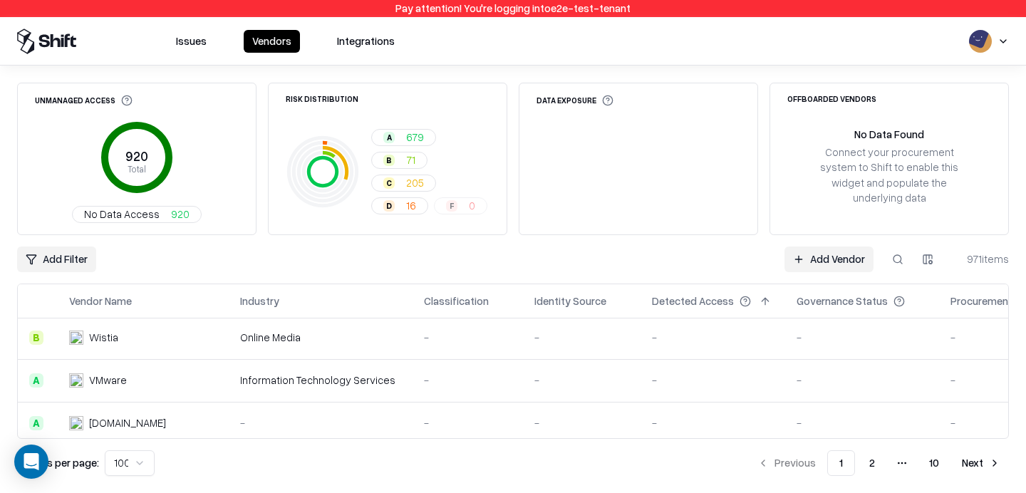
scroll to position [952, 0]
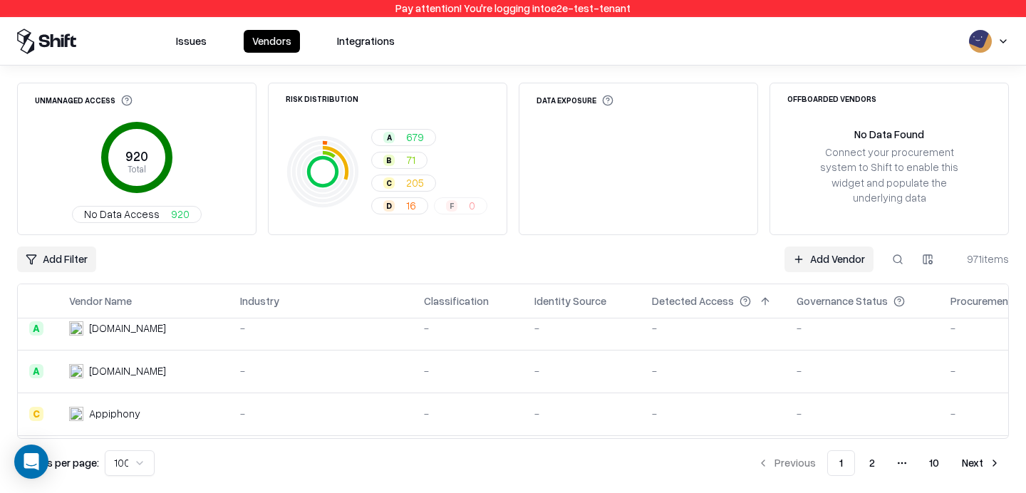
click at [468, 353] on td "-" at bounding box center [468, 371] width 110 height 43
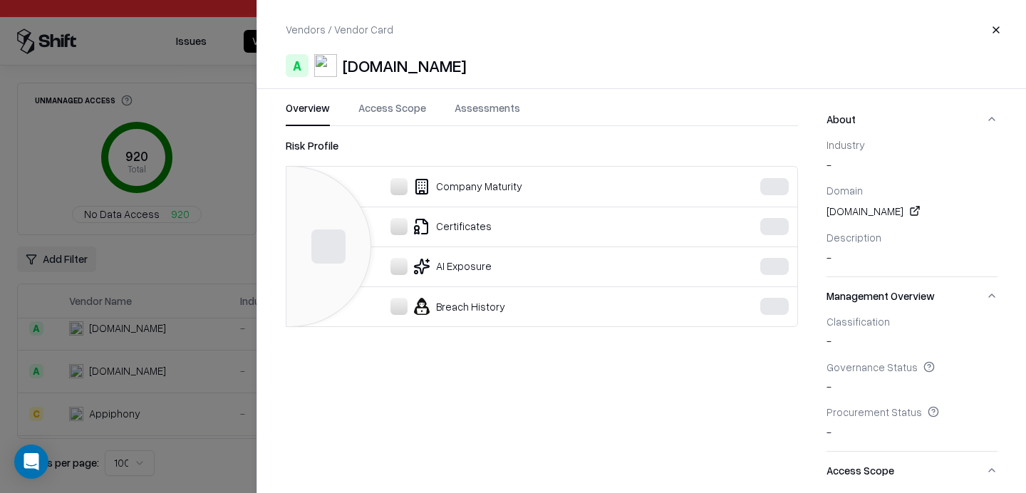
click at [215, 313] on div at bounding box center [513, 246] width 1026 height 493
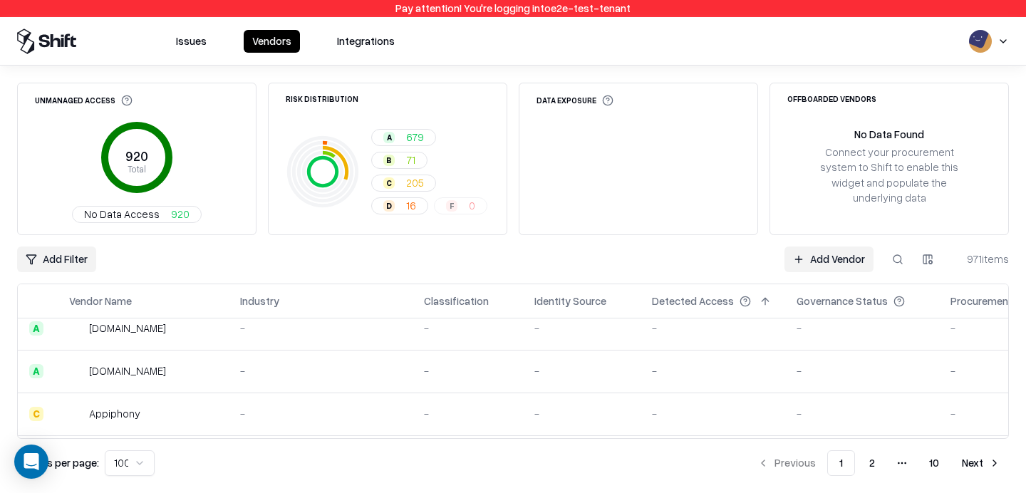
click at [118, 458] on html "Pay attention! You're logging into e2e-test-tenant Issues Vendors Integrations …" at bounding box center [513, 246] width 1026 height 493
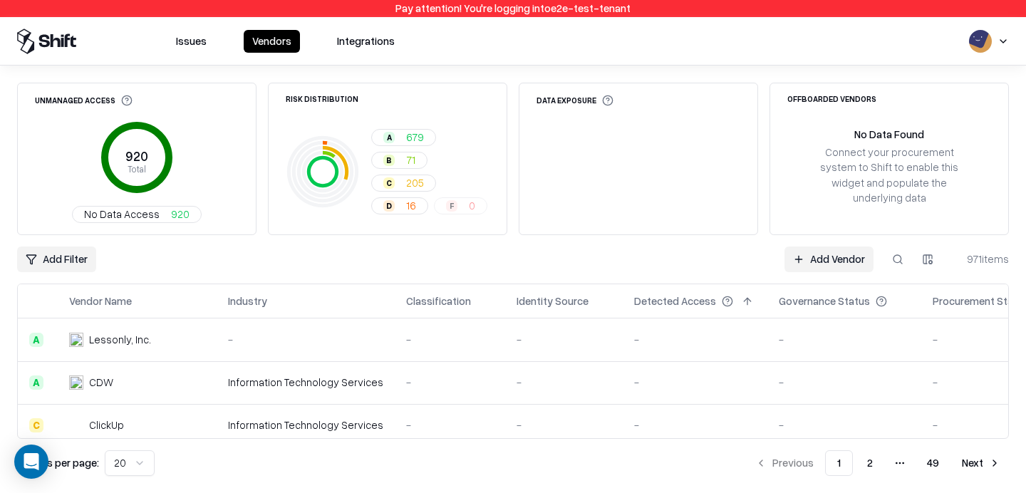
scroll to position [736, 0]
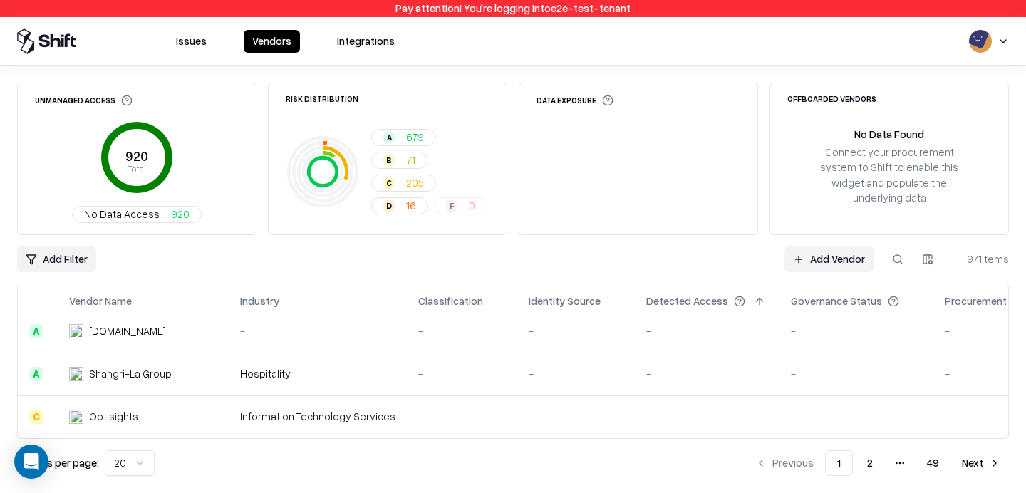
click at [878, 473] on button "2" at bounding box center [870, 464] width 29 height 26
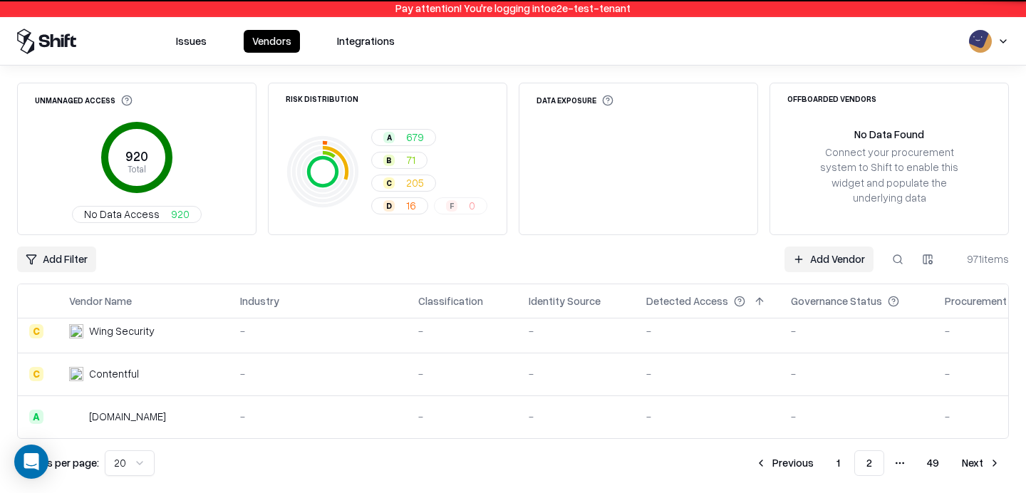
scroll to position [736, 0]
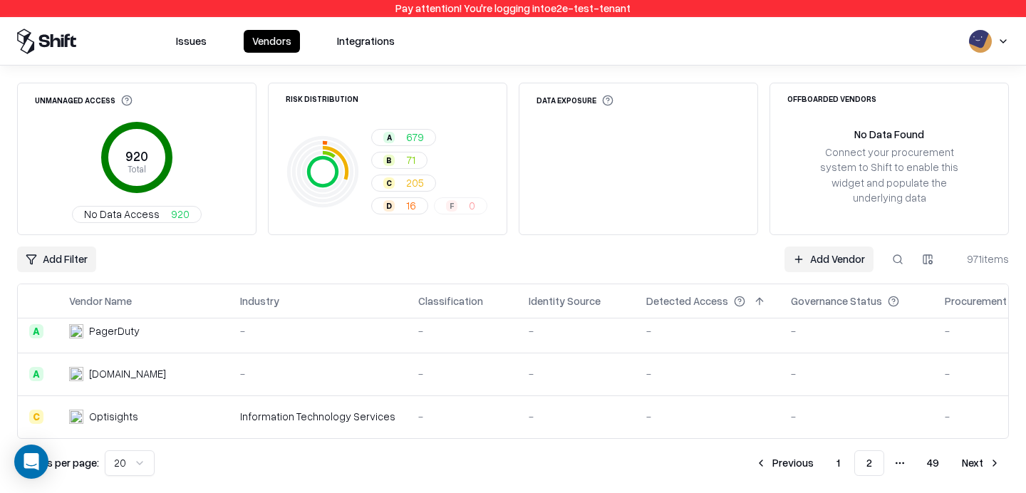
click at [828, 458] on button "1" at bounding box center [838, 464] width 26 height 26
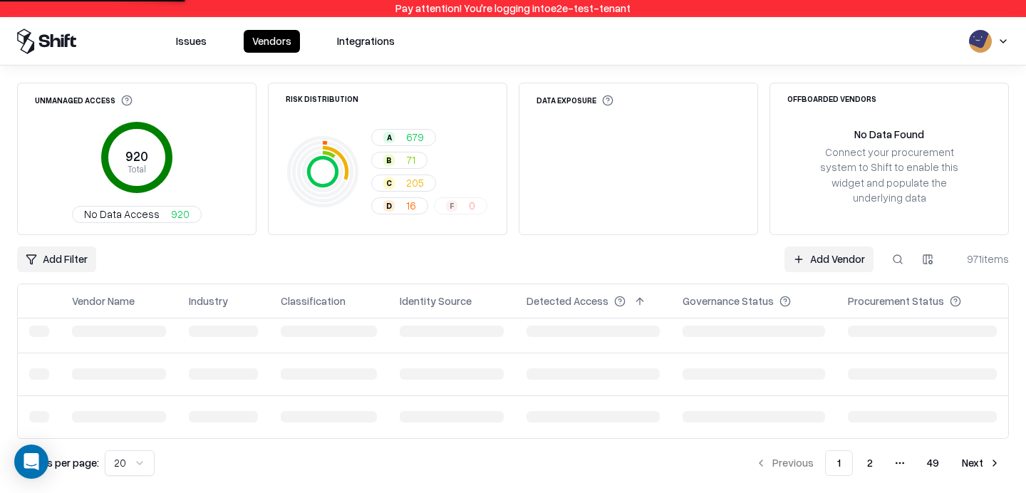
scroll to position [736, 0]
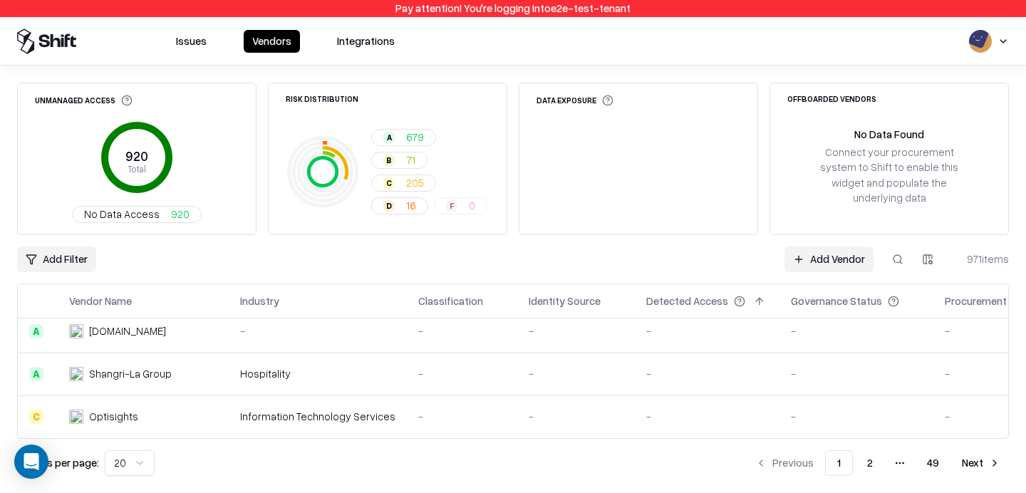
click at [227, 446] on div "Unmanaged Access 920 Total No Data Access 920 Risk Distribution A 679 B 71 C 20…" at bounding box center [513, 279] width 992 height 393
drag, startPoint x: 24, startPoint y: 456, endPoint x: 55, endPoint y: 514, distance: 66.0
click at [55, 493] on html "Pay attention! You're logging into e2e-test-tenant Issues Vendors Integrations …" at bounding box center [513, 246] width 1026 height 493
click at [38, 480] on div "Unmanaged Access 920 Total No Data Access 920 Risk Distribution A 679 B 71 C 20…" at bounding box center [513, 280] width 1026 height 428
click at [32, 464] on icon "Open Intercom Messenger" at bounding box center [31, 462] width 16 height 19
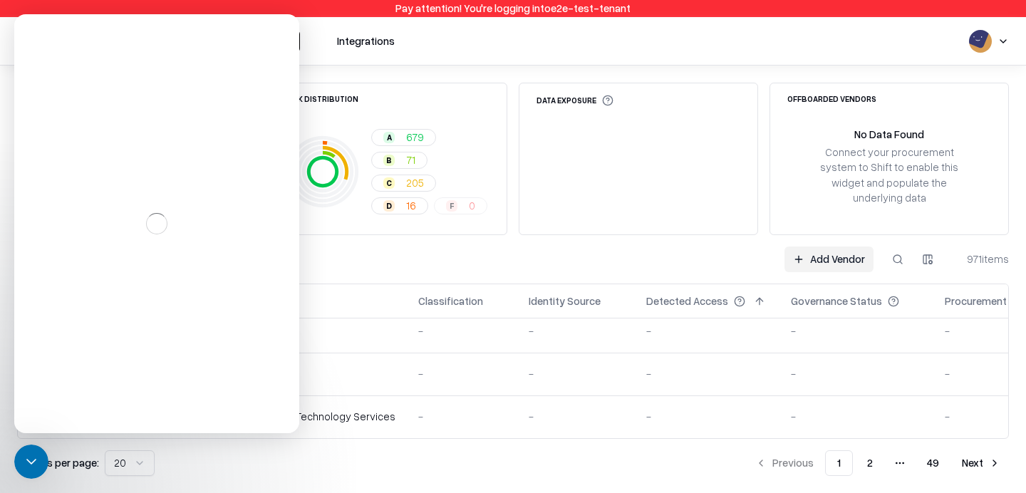
scroll to position [0, 0]
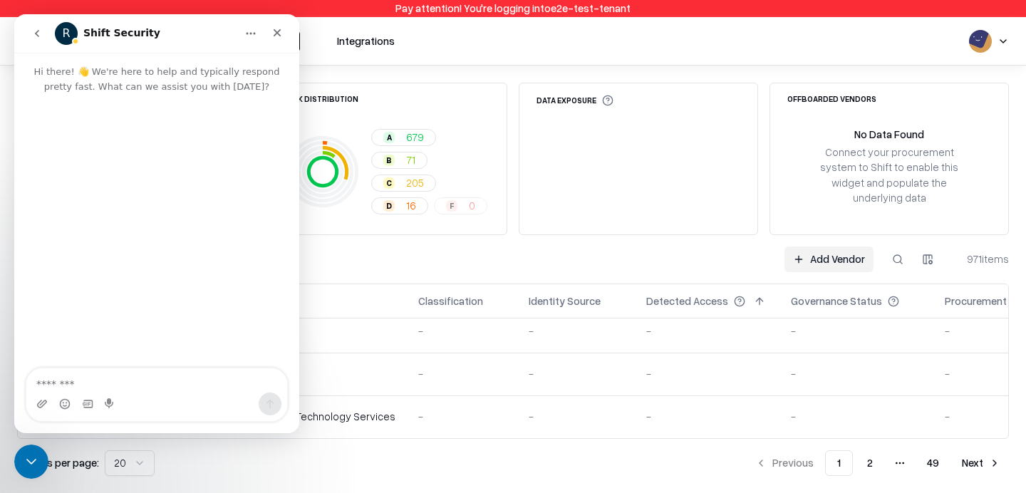
click at [32, 464] on icon "Close Intercom Messenger" at bounding box center [31, 461] width 17 height 17
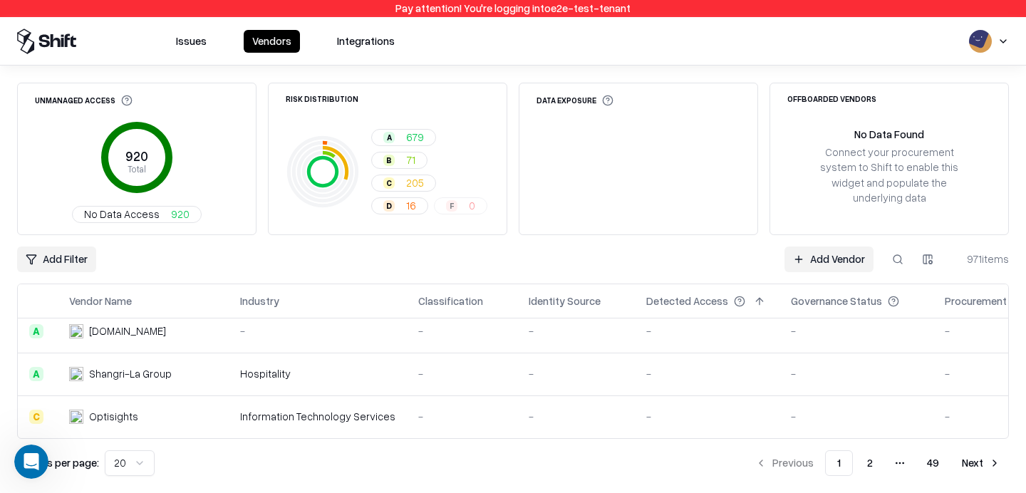
click at [11, 387] on div "Unmanaged Access 920 Total No Data Access 920 Risk Distribution A 679 B 71 C 20…" at bounding box center [513, 280] width 1026 height 428
click at [252, 456] on div "Results per page: 20 Previous 1 2 More pages 49 Next" at bounding box center [513, 464] width 992 height 26
click at [977, 460] on button "Next" at bounding box center [982, 464] width 56 height 26
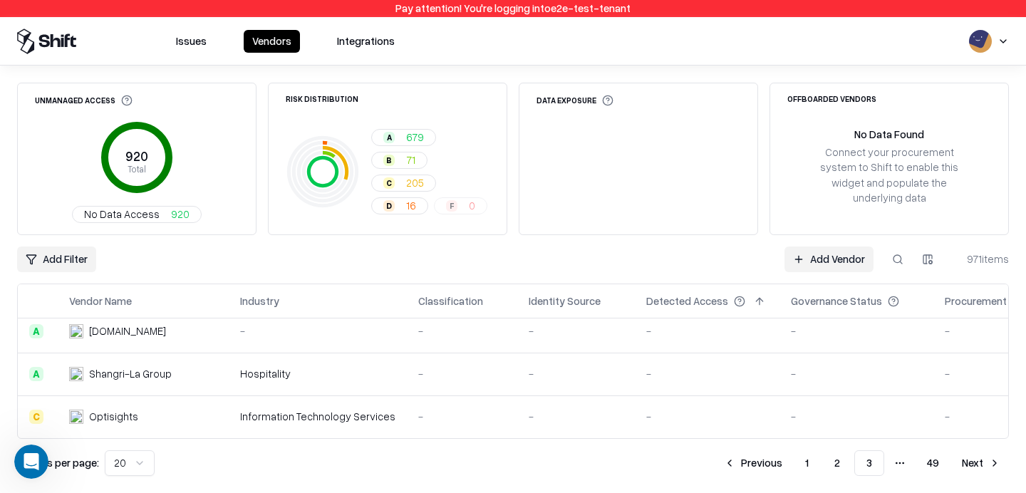
click at [977, 460] on button "Next" at bounding box center [982, 464] width 56 height 26
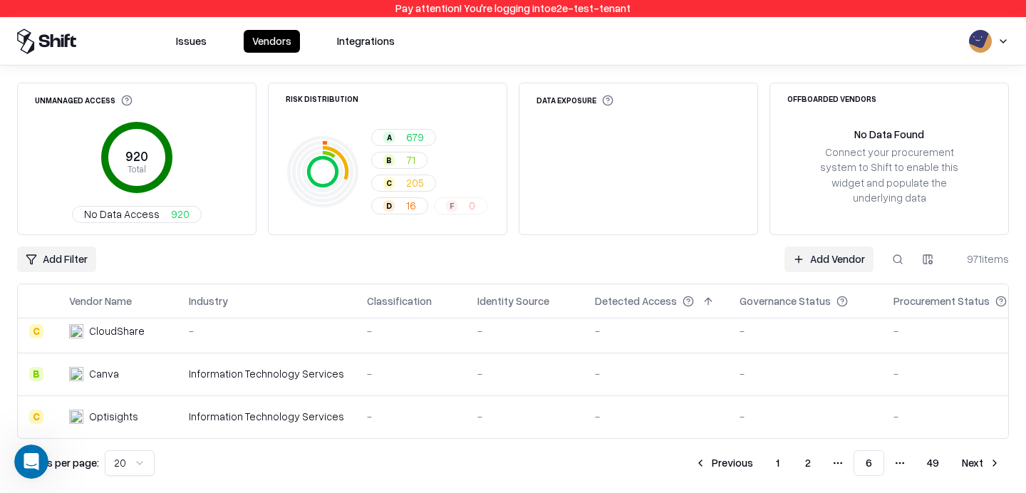
click at [975, 456] on button "Next" at bounding box center [982, 464] width 56 height 26
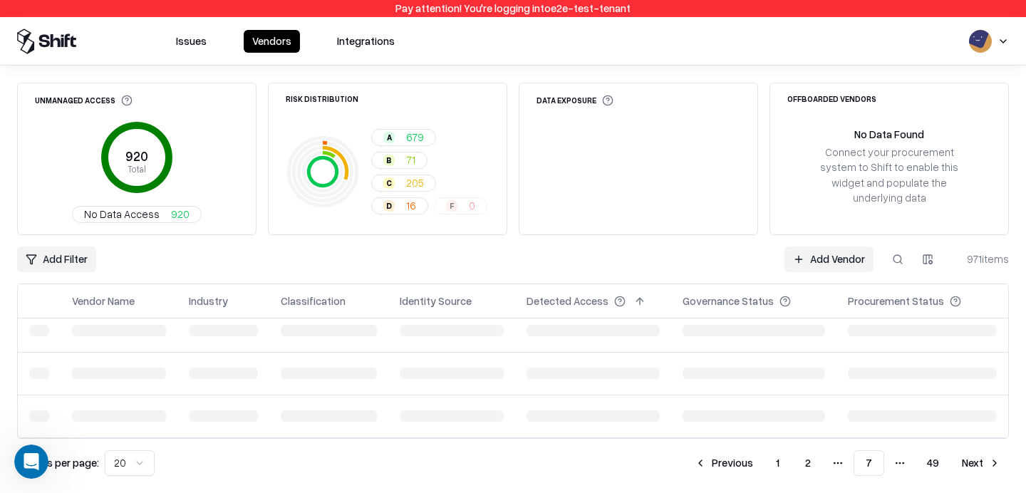
scroll to position [736, 0]
click at [975, 456] on button "Next" at bounding box center [982, 464] width 56 height 26
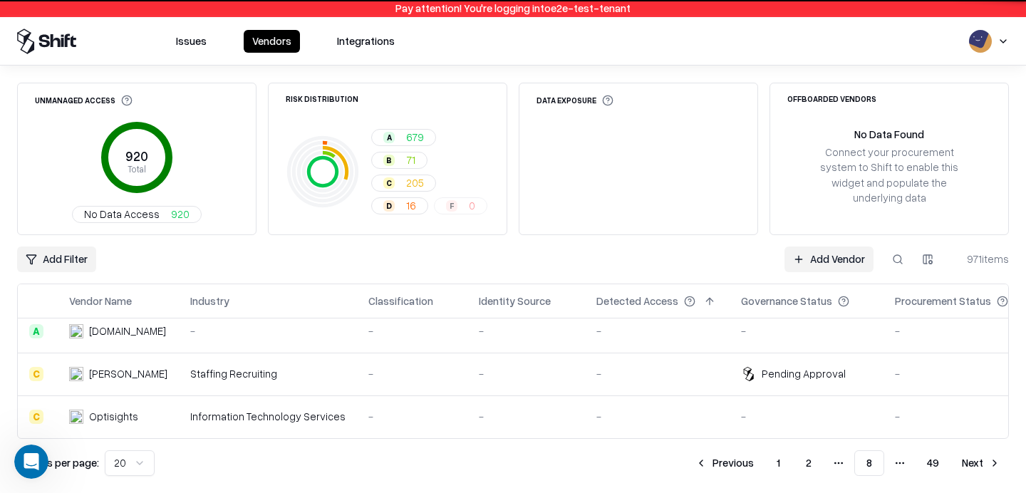
click at [975, 456] on button "Next" at bounding box center [982, 464] width 56 height 26
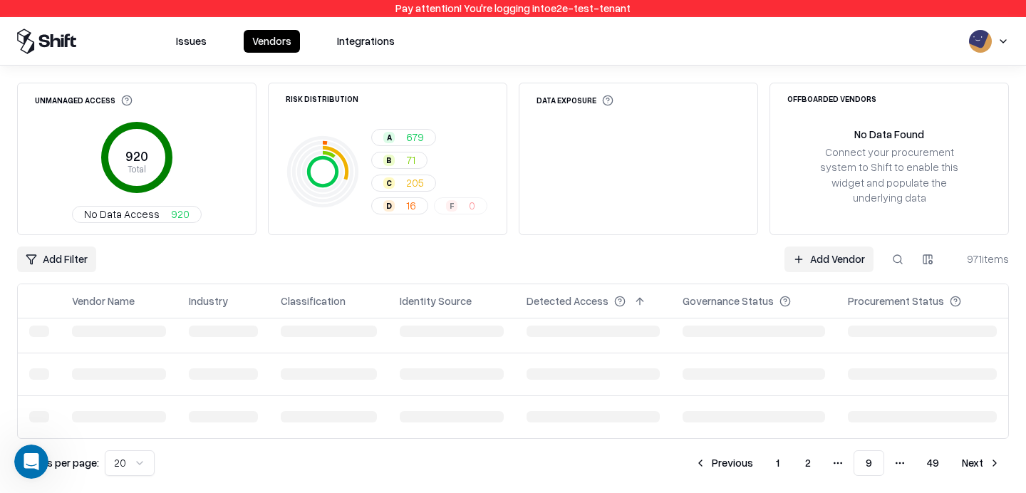
click at [975, 456] on button "Next" at bounding box center [982, 464] width 56 height 26
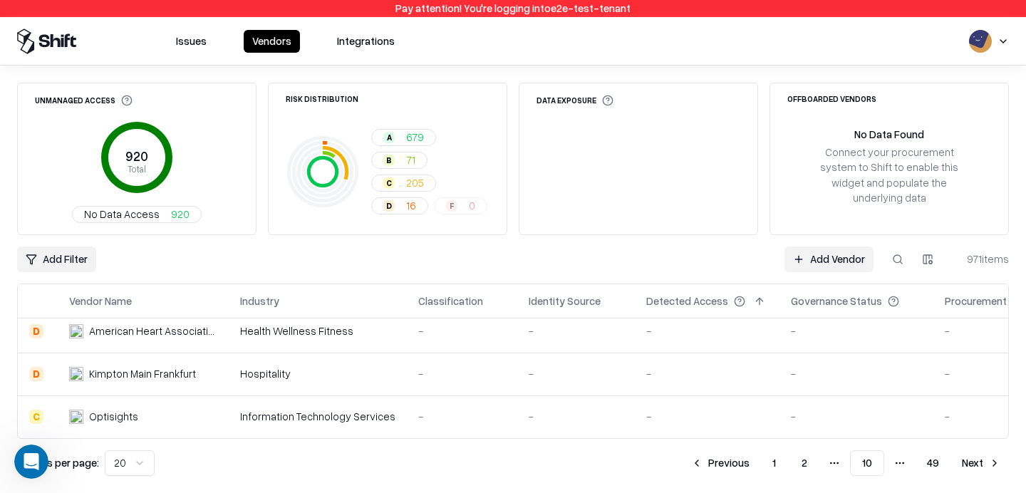
click at [969, 459] on button "Next" at bounding box center [982, 464] width 56 height 26
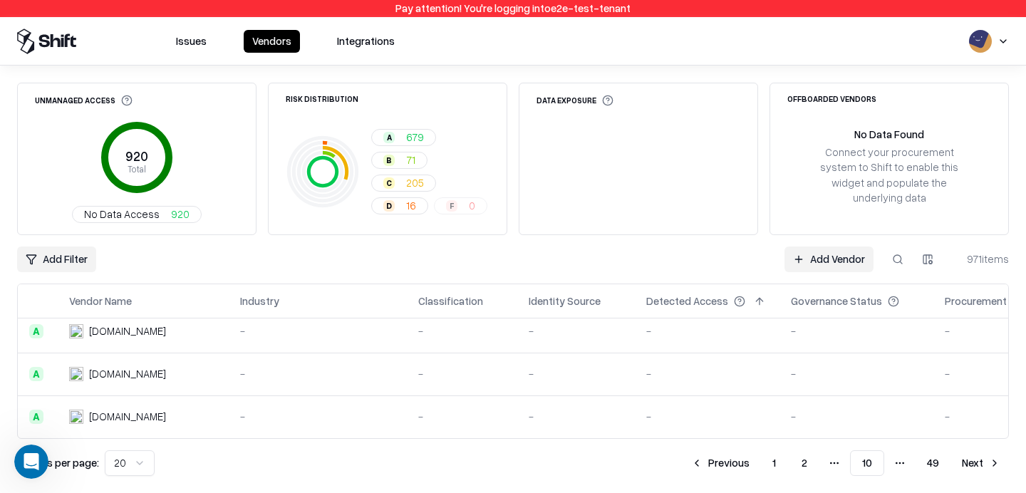
click at [969, 459] on button "Next" at bounding box center [982, 464] width 56 height 26
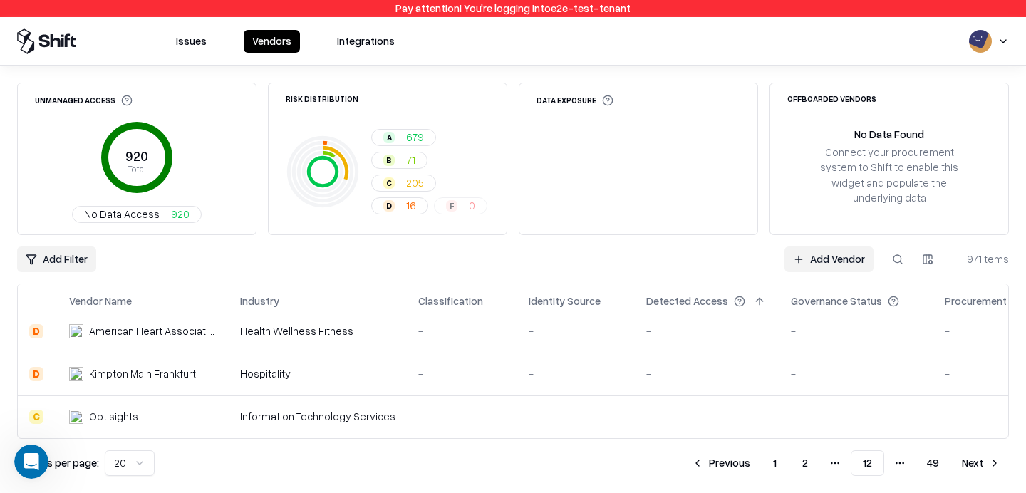
click at [969, 459] on button "Next" at bounding box center [982, 464] width 56 height 26
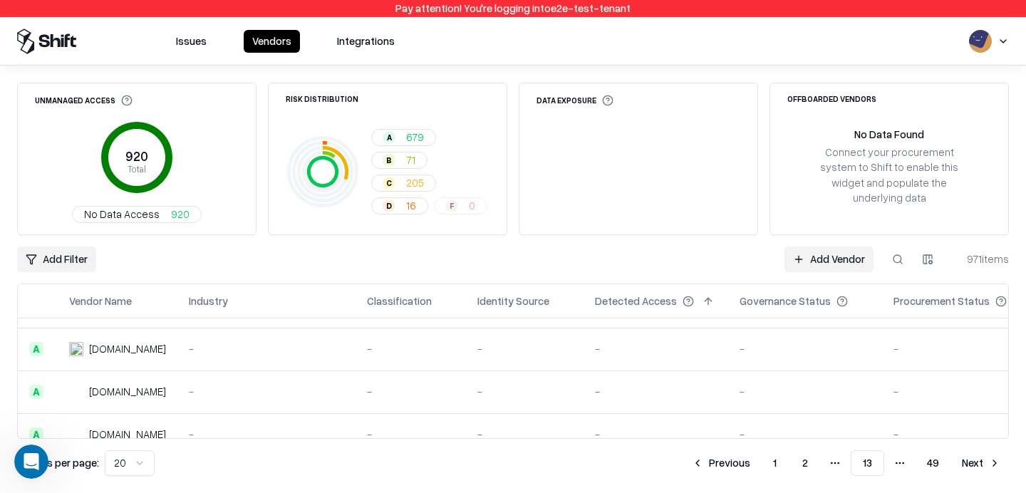
scroll to position [736, 0]
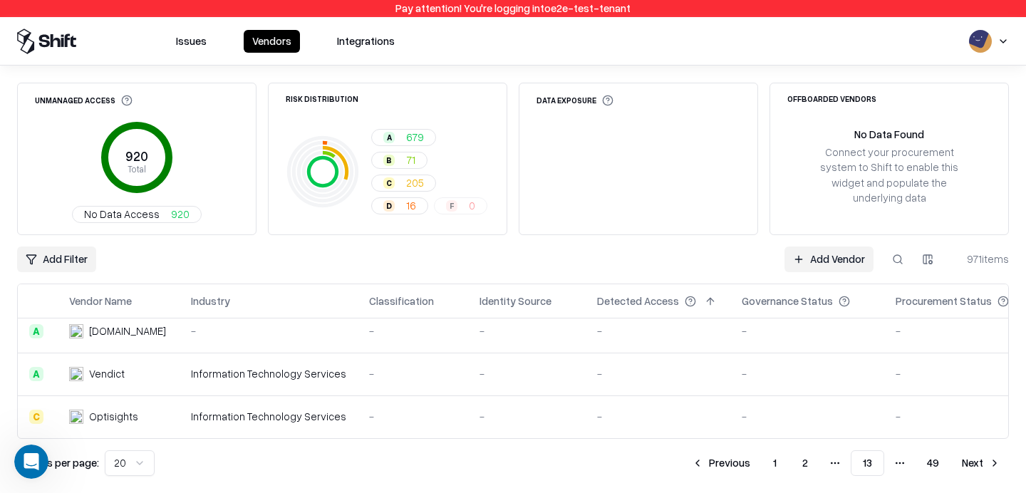
click at [979, 462] on button "Next" at bounding box center [982, 464] width 56 height 26
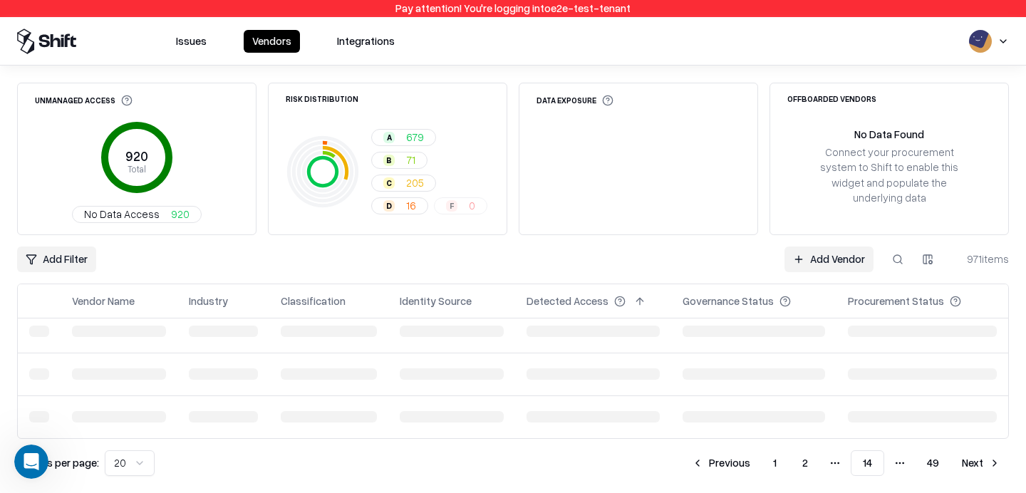
click at [979, 462] on button "Next" at bounding box center [982, 464] width 56 height 26
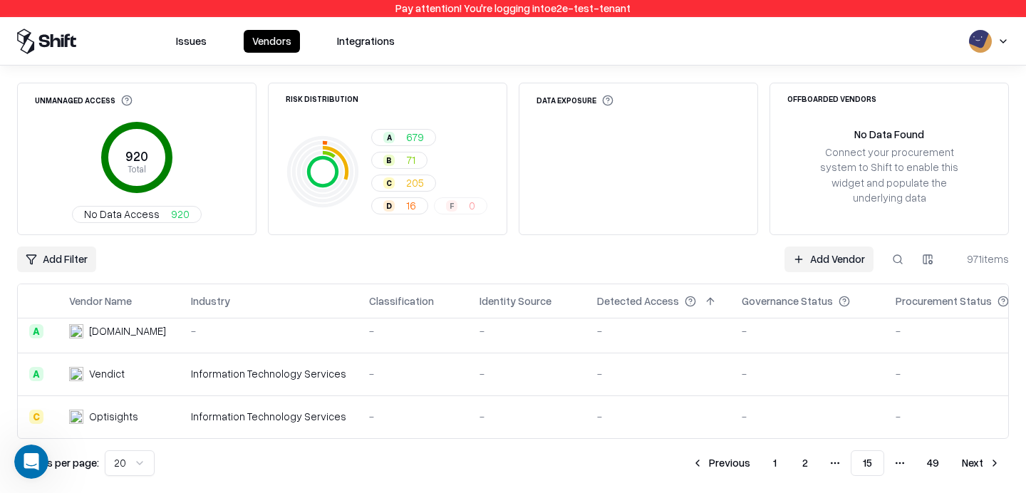
click at [979, 462] on button "Next" at bounding box center [982, 464] width 56 height 26
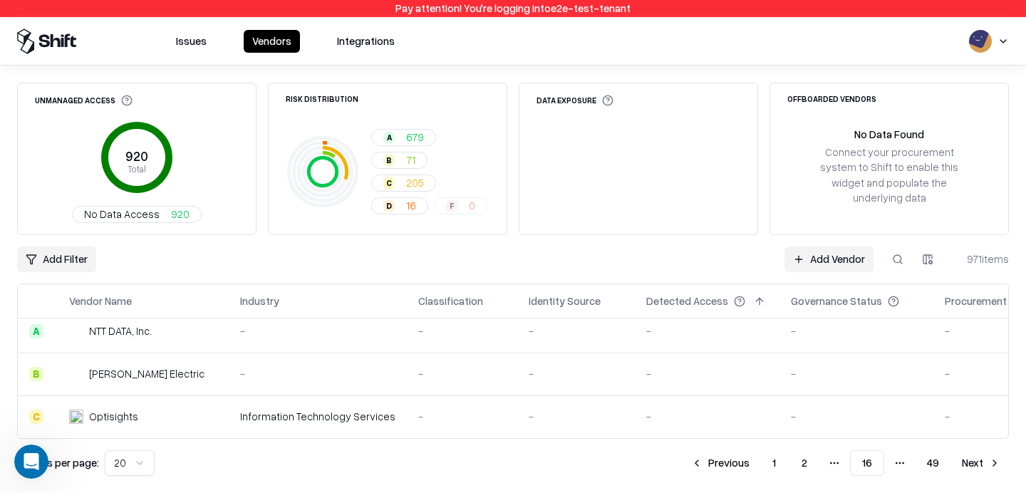
click at [969, 456] on button "Next" at bounding box center [982, 464] width 56 height 26
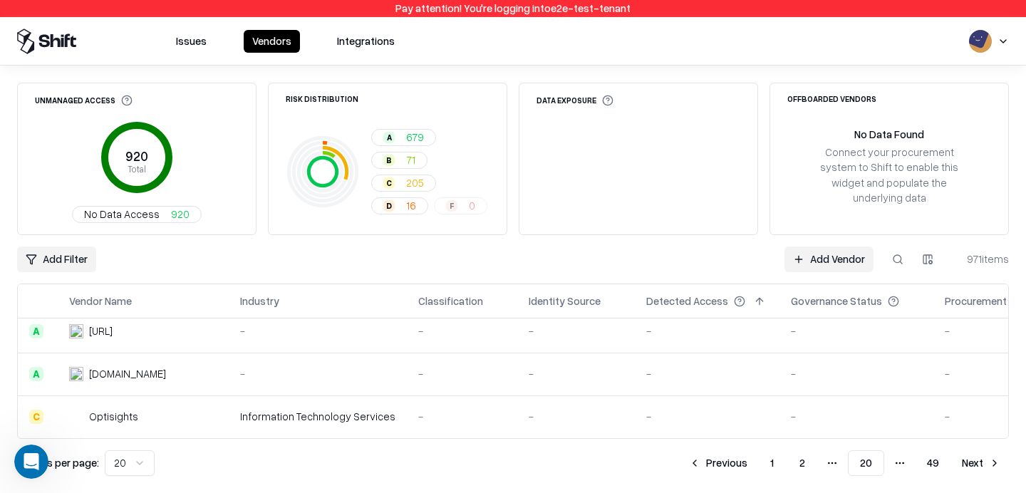
click at [954, 461] on button "Next" at bounding box center [982, 464] width 56 height 26
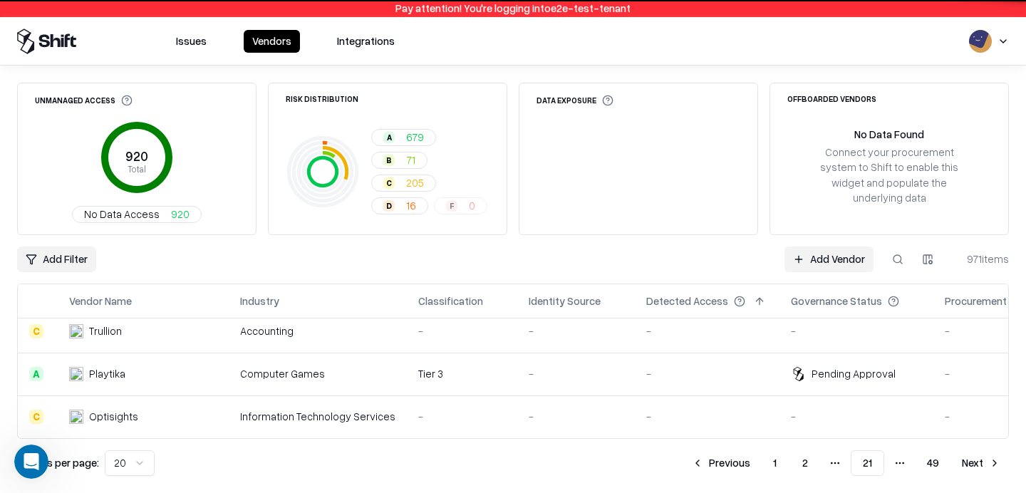
click at [930, 466] on button "49" at bounding box center [933, 464] width 35 height 26
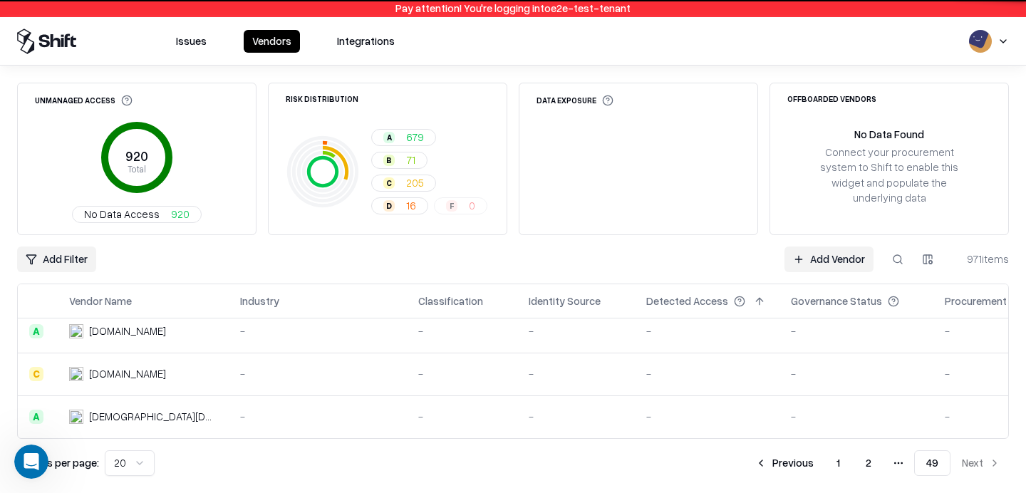
scroll to position [351, 0]
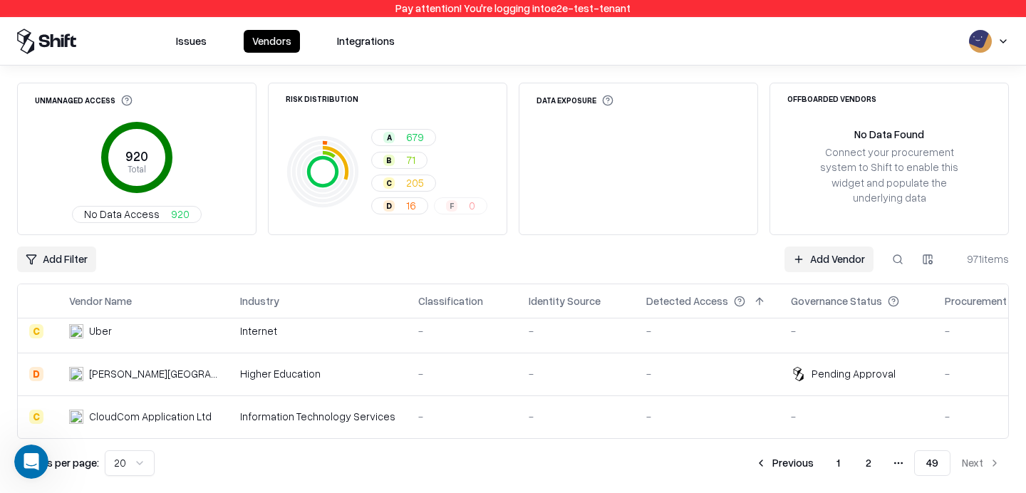
click at [908, 462] on span "More pages" at bounding box center [899, 464] width 26 height 26
click at [900, 463] on icon "pagination" at bounding box center [898, 463] width 11 height 11
click at [773, 452] on button "Previous" at bounding box center [785, 464] width 76 height 26
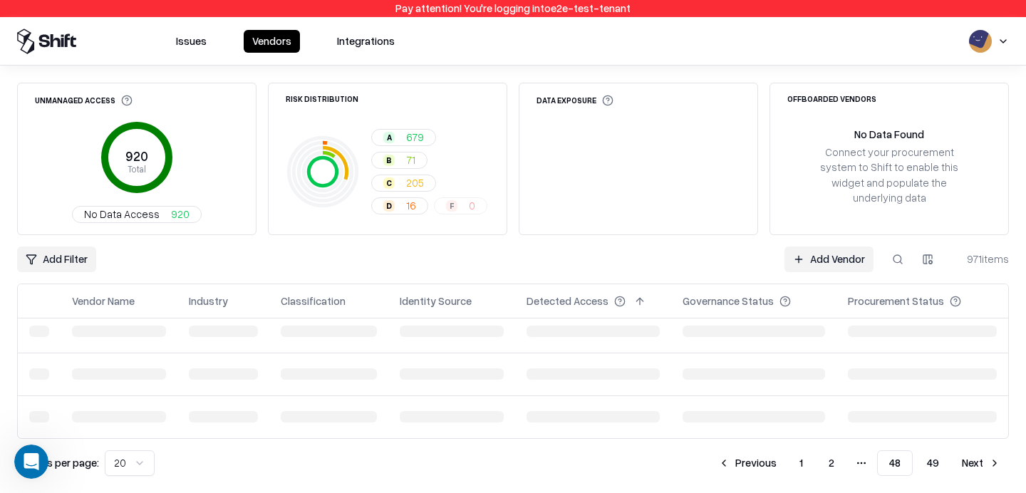
click at [773, 452] on button "Previous" at bounding box center [748, 464] width 76 height 26
click at [788, 452] on button "1" at bounding box center [801, 464] width 26 height 26
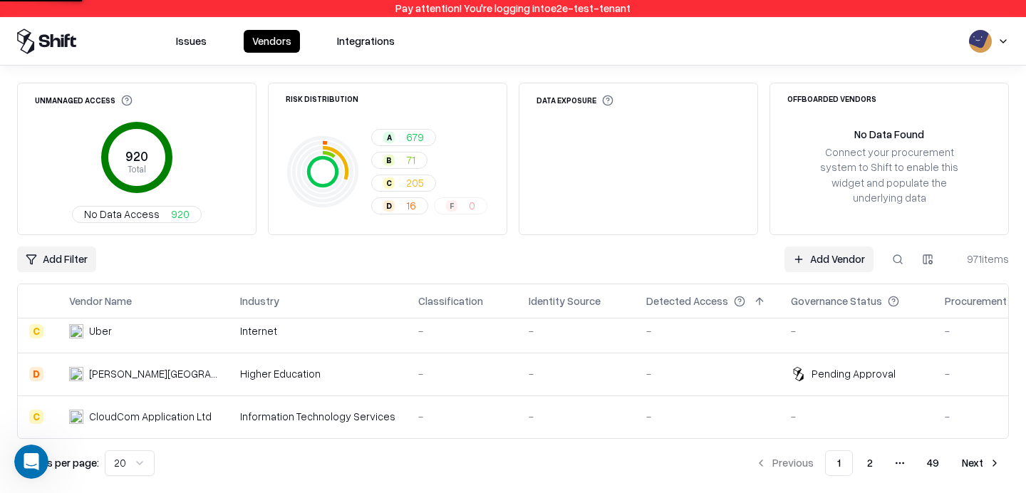
scroll to position [736, 0]
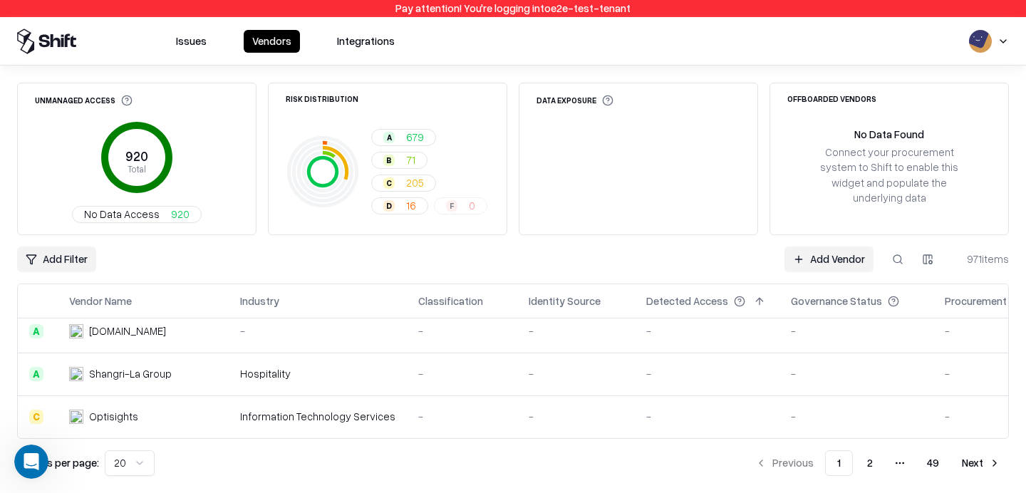
click at [989, 465] on button "Next" at bounding box center [982, 464] width 56 height 26
click at [930, 467] on button "49" at bounding box center [933, 464] width 35 height 26
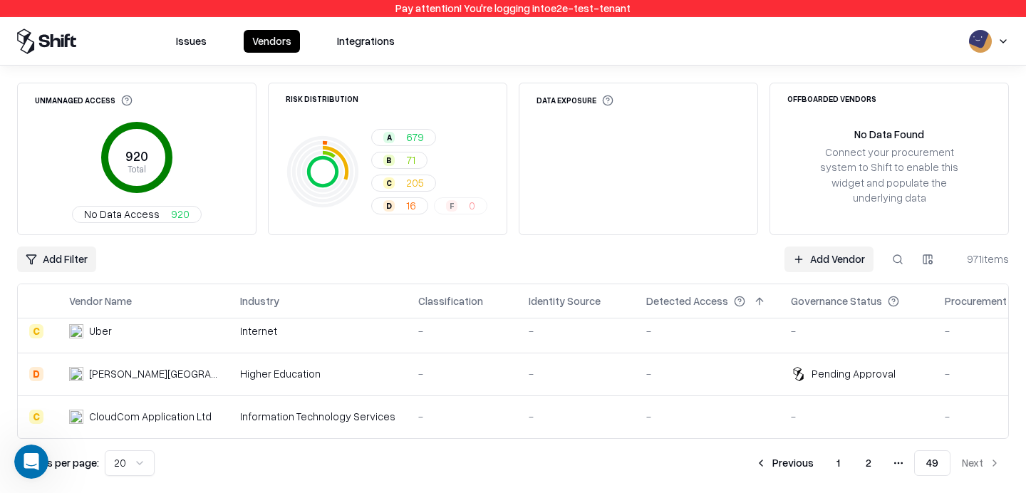
click at [798, 468] on button "Previous" at bounding box center [785, 464] width 76 height 26
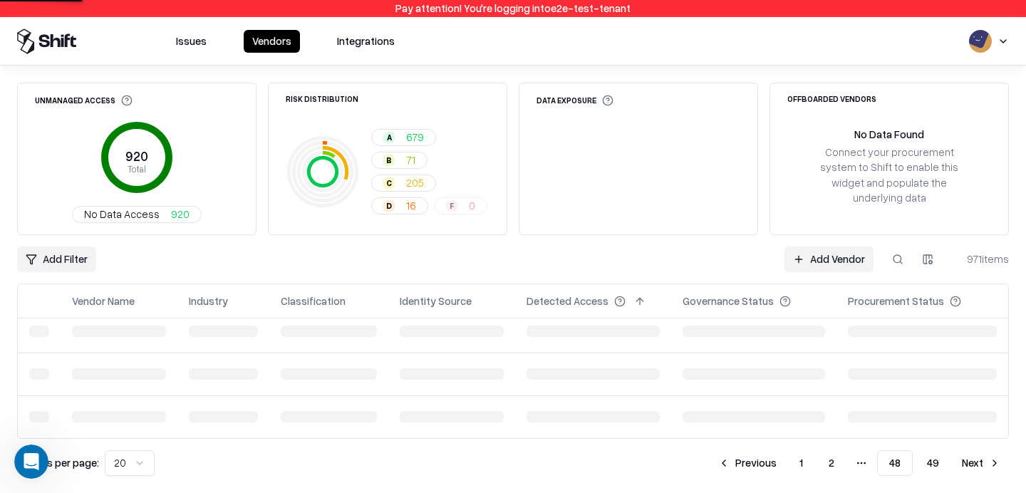
scroll to position [736, 0]
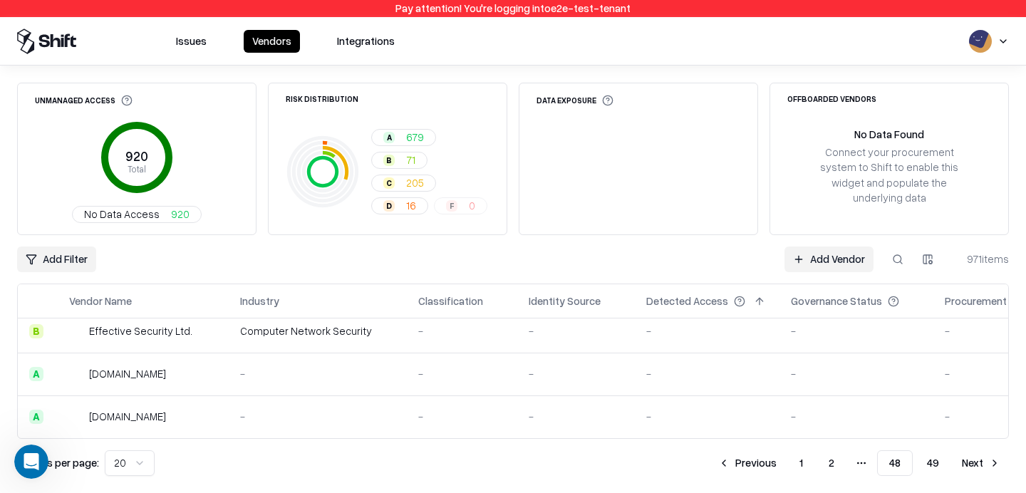
click at [745, 463] on button "Previous" at bounding box center [748, 464] width 76 height 26
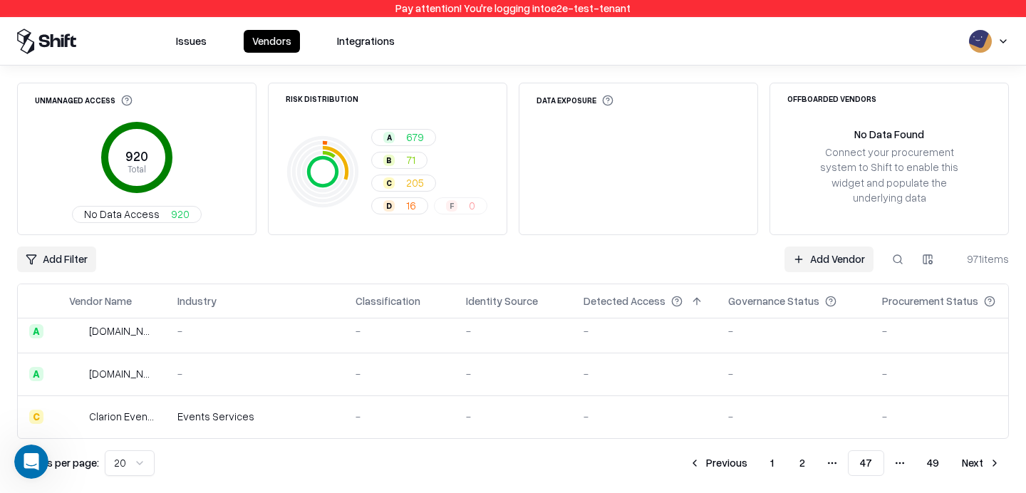
click at [721, 468] on button "Previous" at bounding box center [719, 464] width 76 height 26
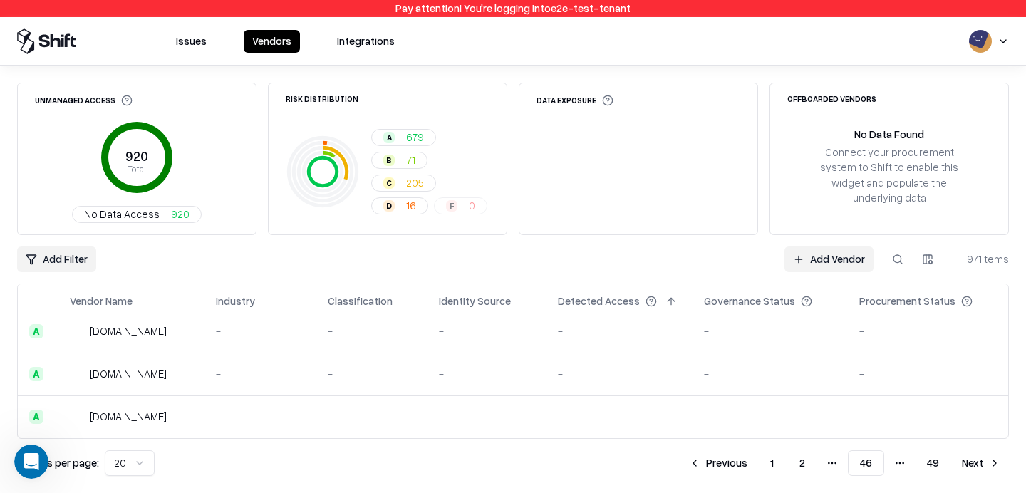
click at [684, 465] on button "Previous" at bounding box center [719, 464] width 76 height 26
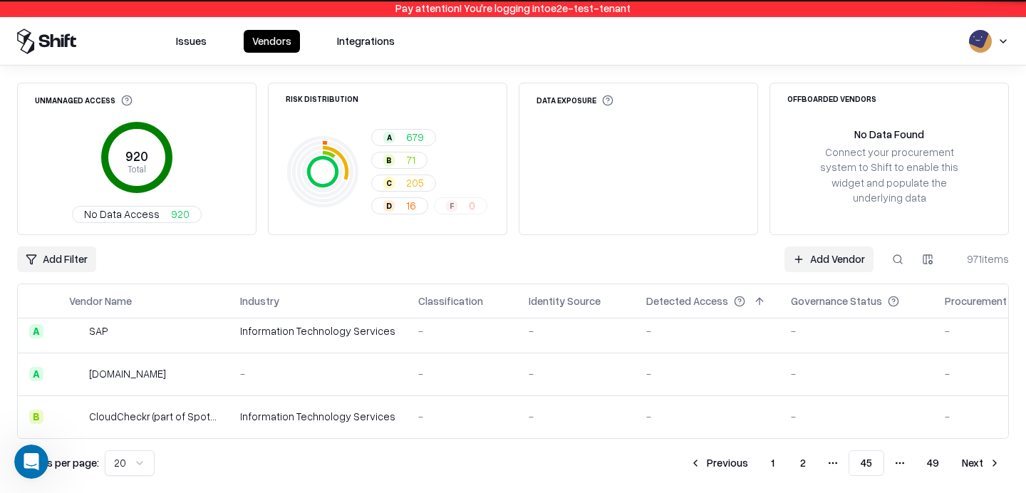
click at [684, 465] on button "Previous" at bounding box center [719, 464] width 76 height 26
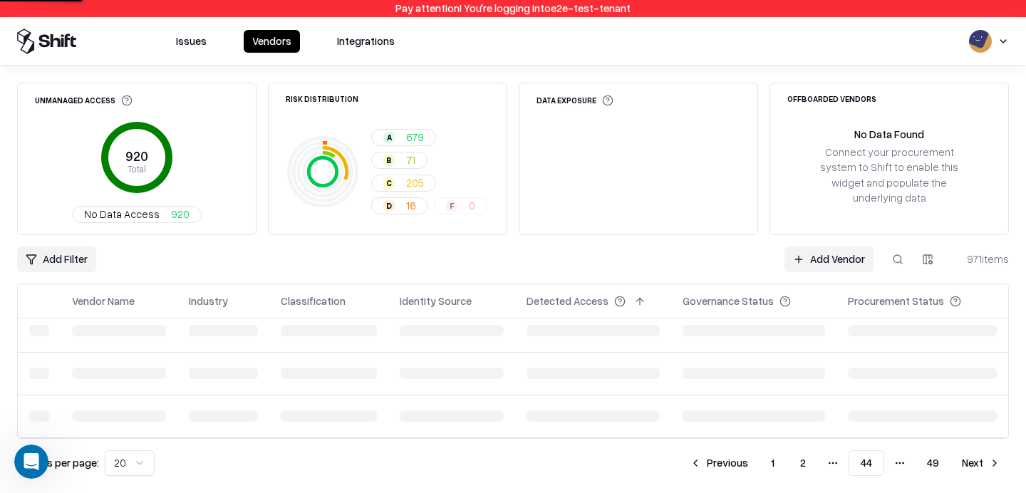
click at [684, 465] on button "Previous" at bounding box center [719, 464] width 76 height 26
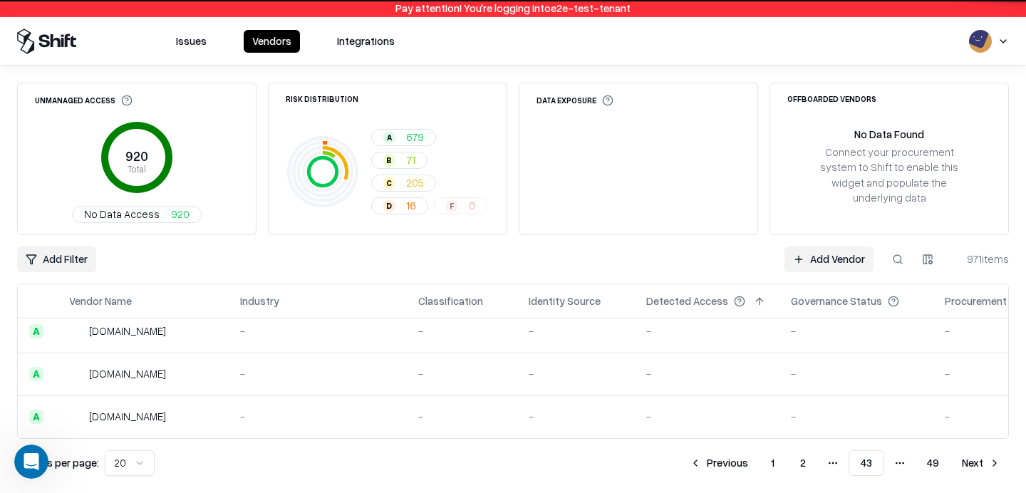
click at [684, 465] on button "Previous" at bounding box center [719, 464] width 76 height 26
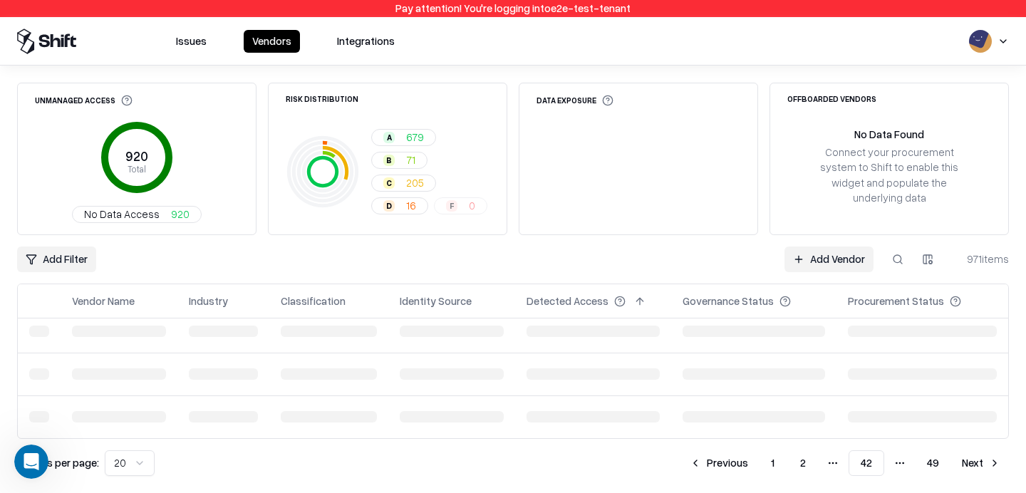
click at [684, 465] on button "Previous" at bounding box center [719, 464] width 76 height 26
click at [684, 465] on div "Results per page: 20 Previous 1 2 More pages 41 More pages 49 Next" at bounding box center [513, 464] width 992 height 26
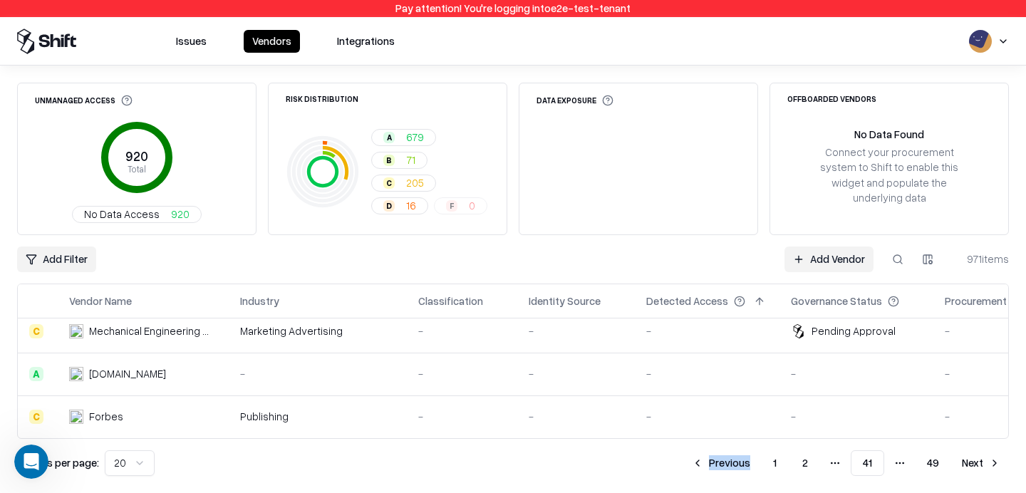
click at [713, 468] on button "Previous" at bounding box center [722, 464] width 76 height 26
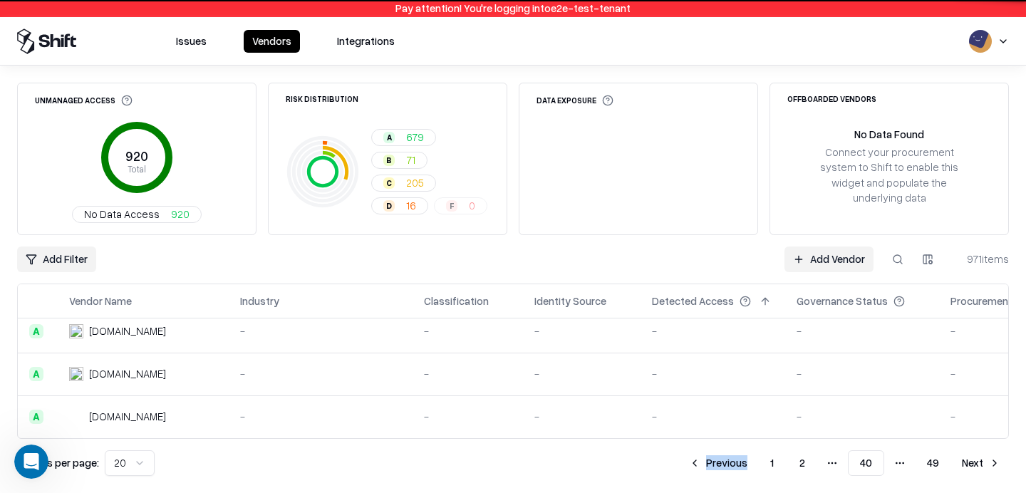
click at [713, 468] on button "Previous" at bounding box center [719, 464] width 76 height 26
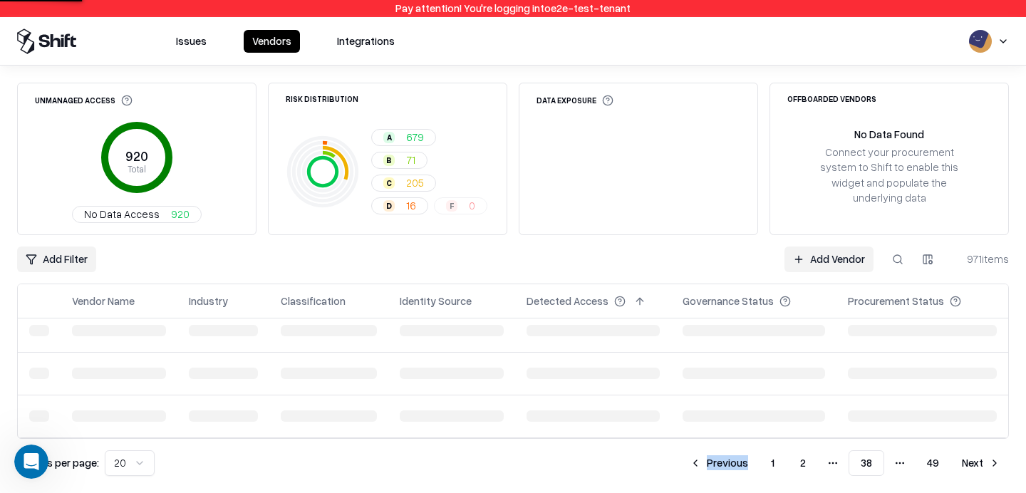
click at [713, 468] on button "Previous" at bounding box center [719, 464] width 76 height 26
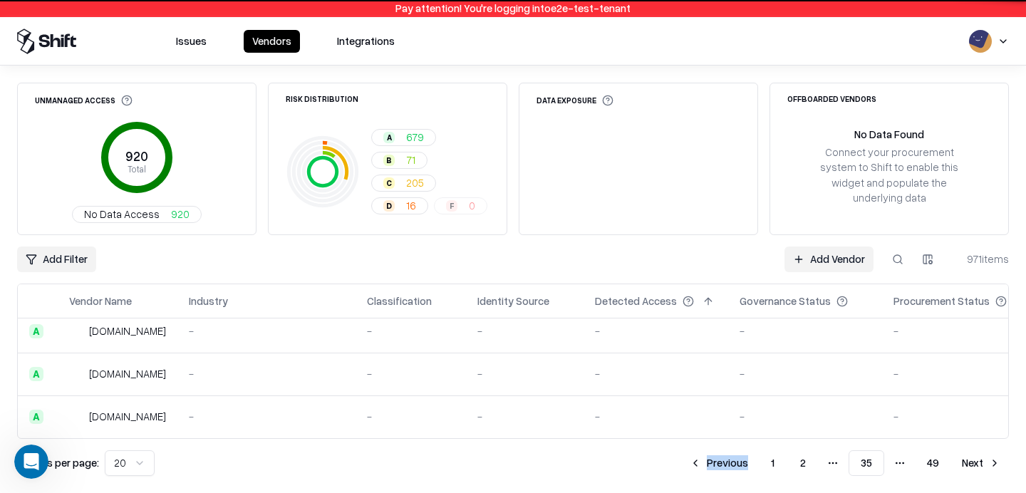
click at [713, 468] on button "Previous" at bounding box center [719, 464] width 76 height 26
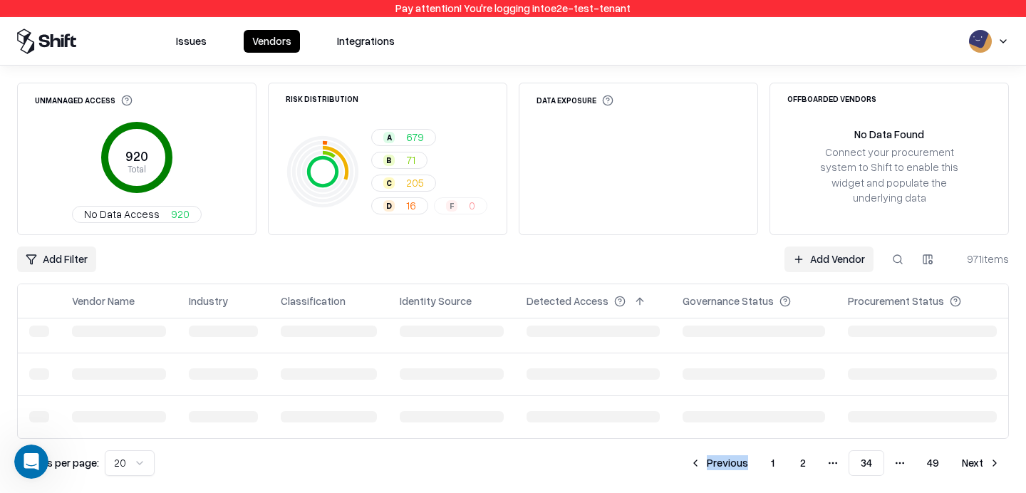
click at [713, 468] on button "Previous" at bounding box center [719, 464] width 76 height 26
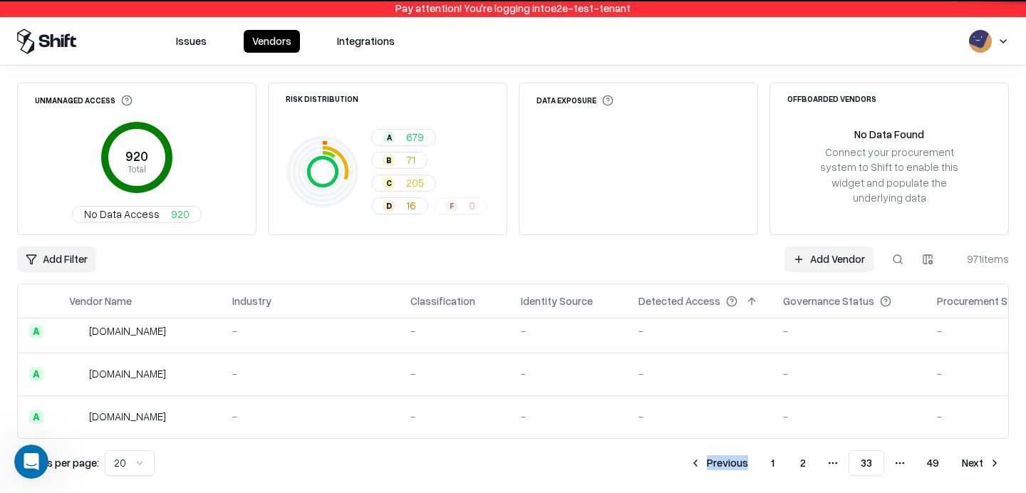
click at [713, 468] on button "Previous" at bounding box center [719, 464] width 76 height 26
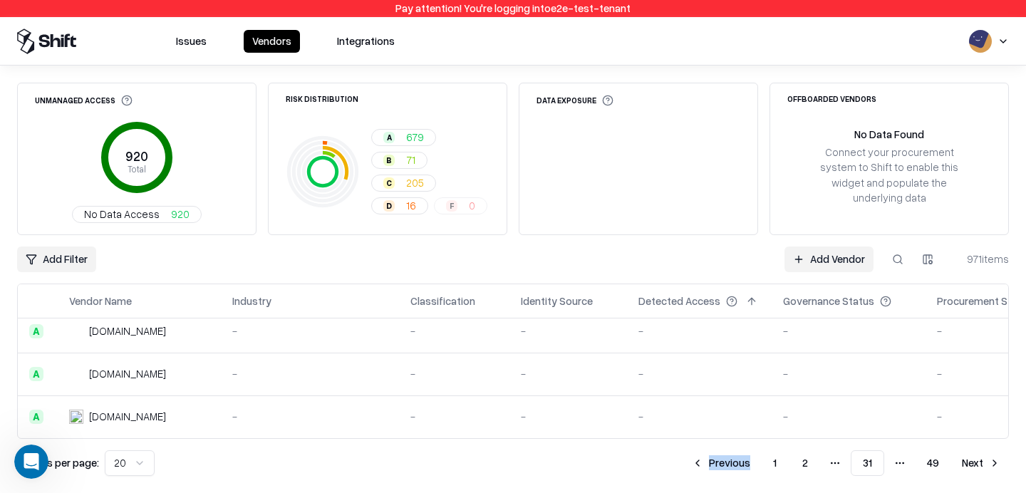
scroll to position [736, 0]
click at [713, 468] on button "Previous" at bounding box center [722, 464] width 76 height 26
click at [713, 468] on button "Previous" at bounding box center [719, 464] width 76 height 26
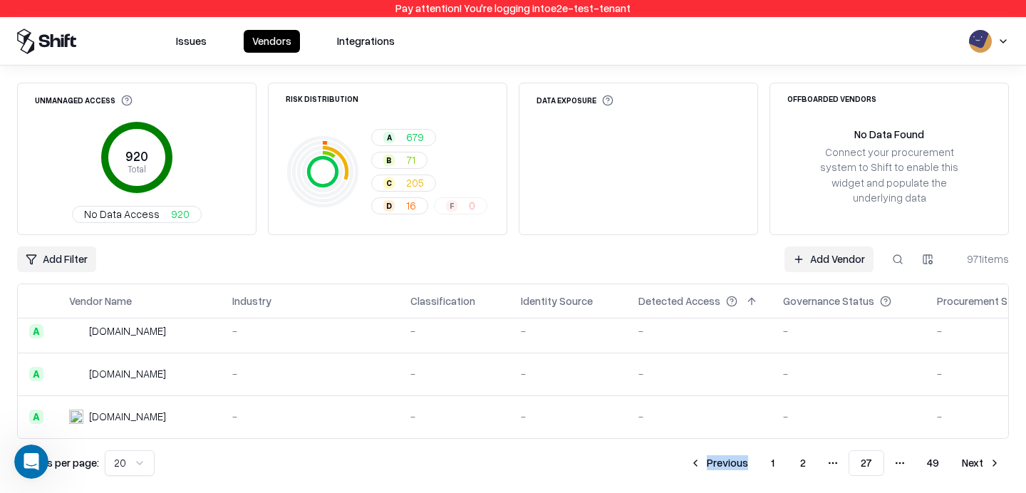
click at [713, 468] on button "Previous" at bounding box center [719, 464] width 76 height 26
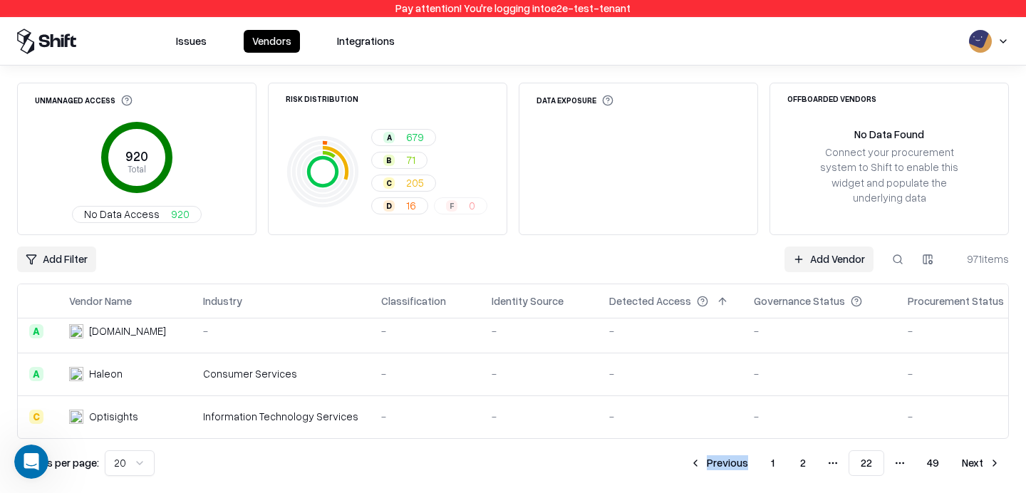
click at [975, 463] on button "Next" at bounding box center [982, 464] width 56 height 26
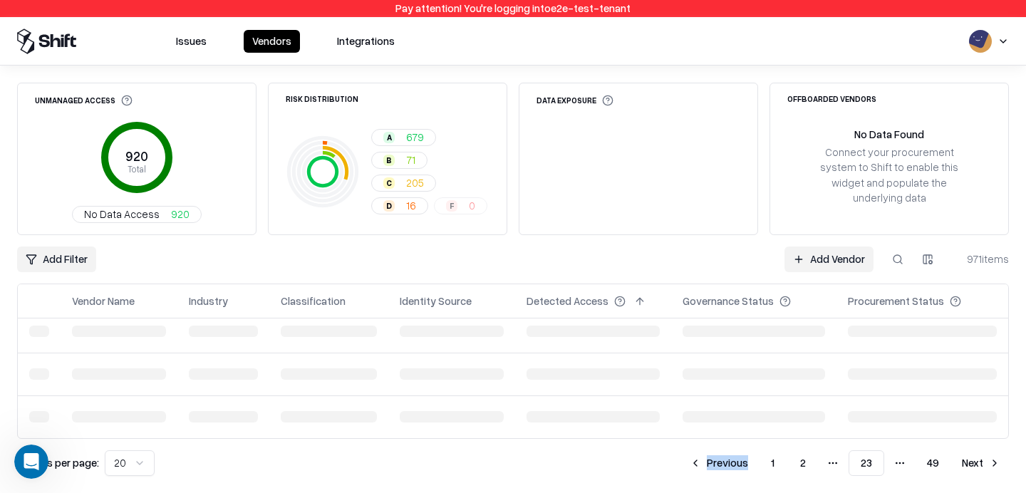
click at [975, 463] on button "Next" at bounding box center [982, 464] width 56 height 26
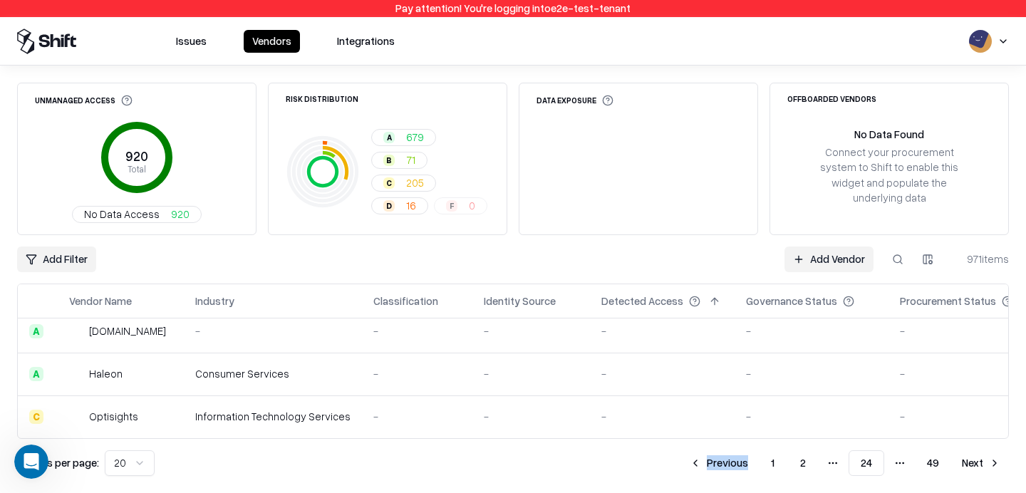
click at [975, 463] on button "Next" at bounding box center [982, 464] width 56 height 26
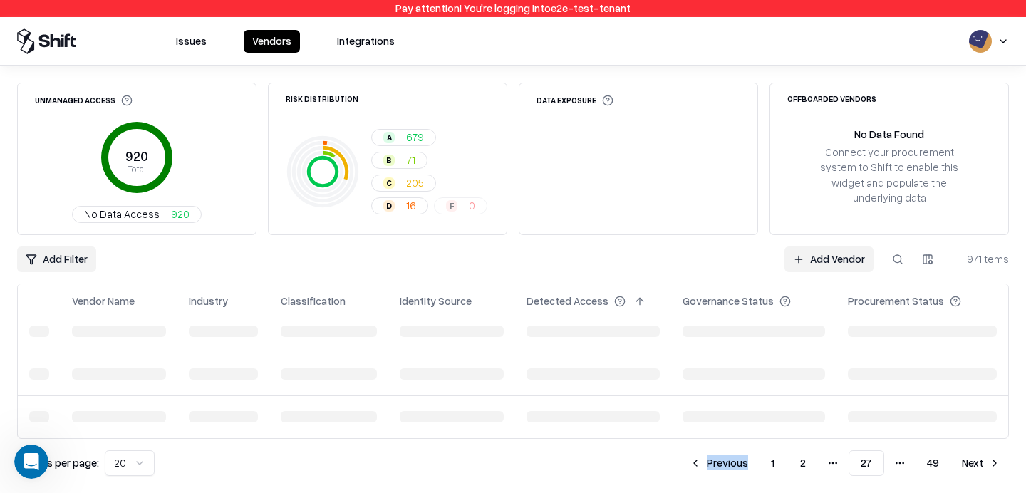
click at [975, 463] on button "Next" at bounding box center [982, 464] width 56 height 26
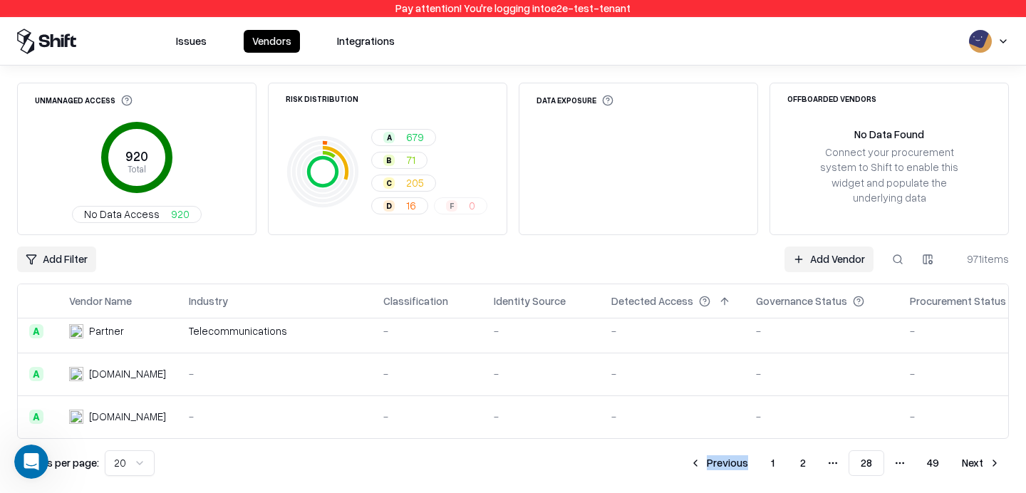
click at [720, 465] on button "Previous" at bounding box center [719, 464] width 76 height 26
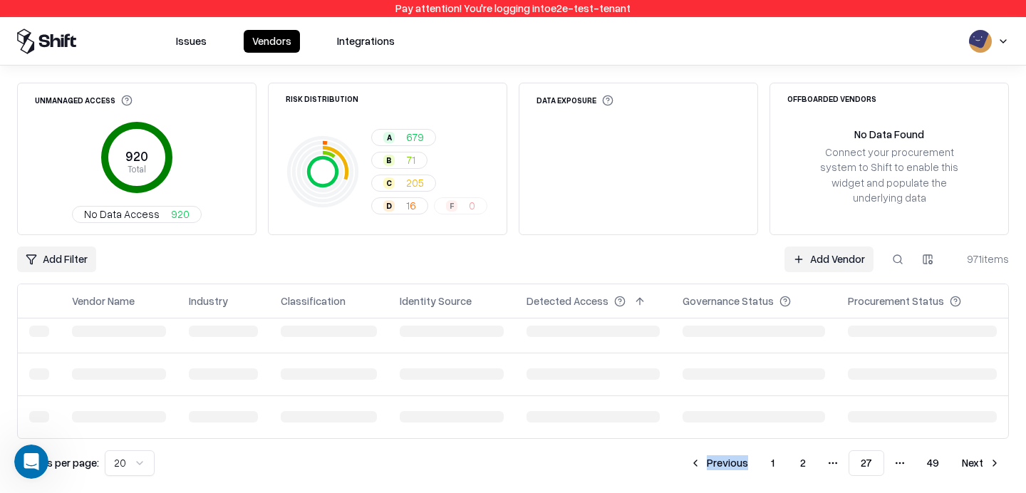
click at [720, 465] on button "Previous" at bounding box center [719, 464] width 76 height 26
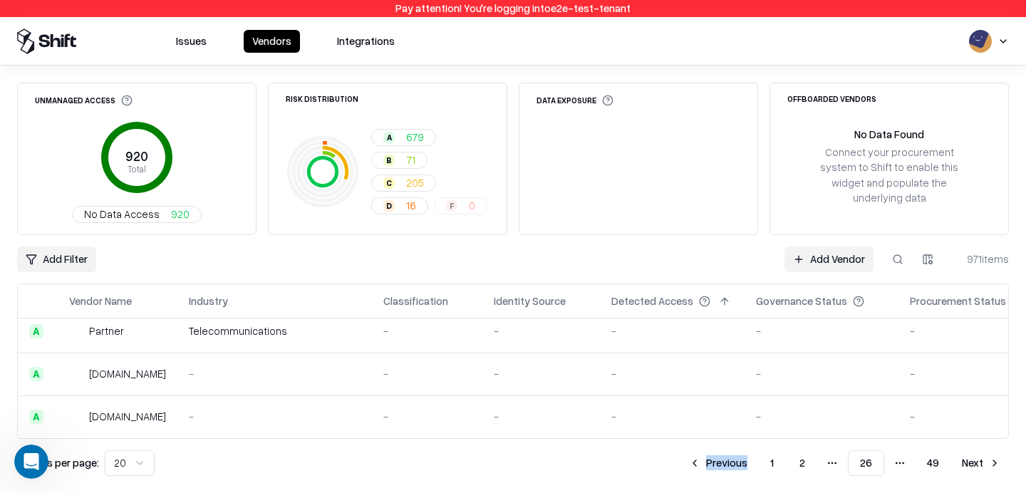
click at [720, 465] on button "Previous" at bounding box center [719, 464] width 76 height 26
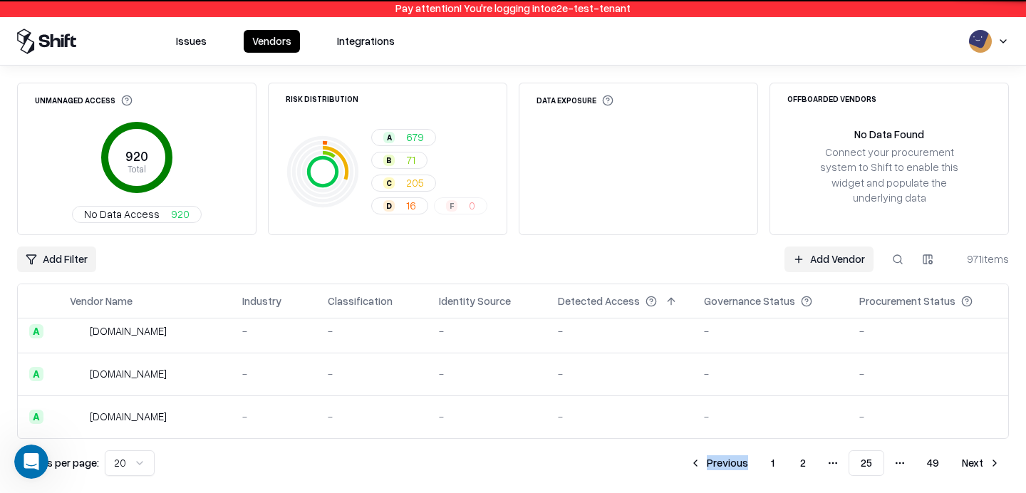
click at [720, 465] on button "Previous" at bounding box center [719, 464] width 76 height 26
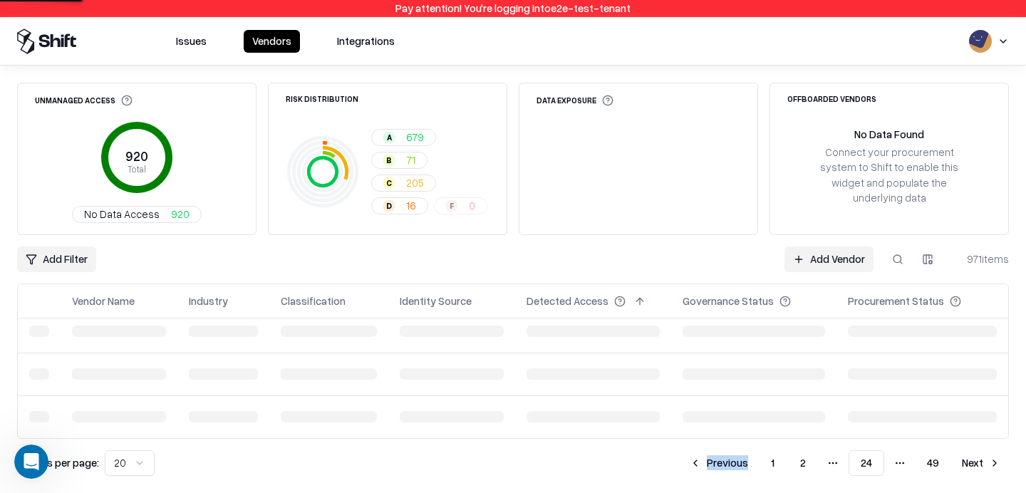
scroll to position [736, 0]
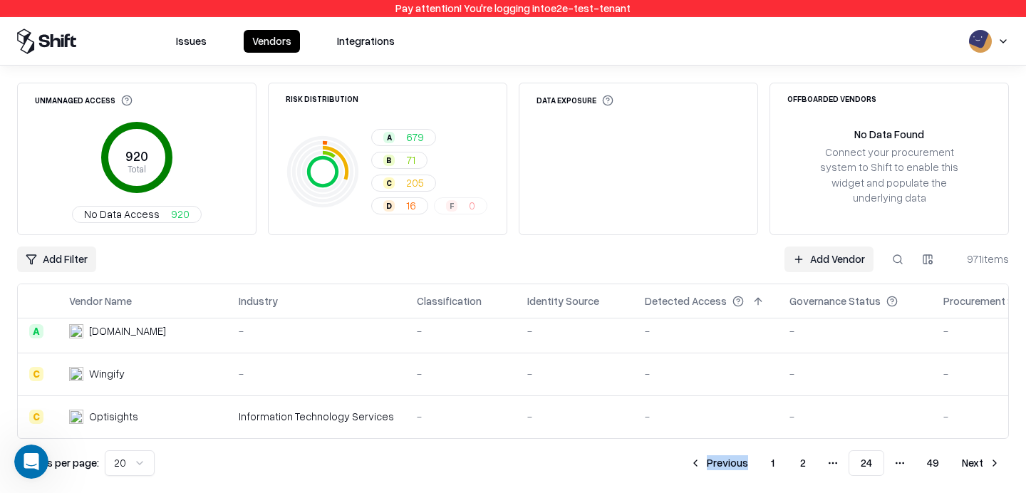
click at [976, 457] on button "Next" at bounding box center [982, 464] width 56 height 26
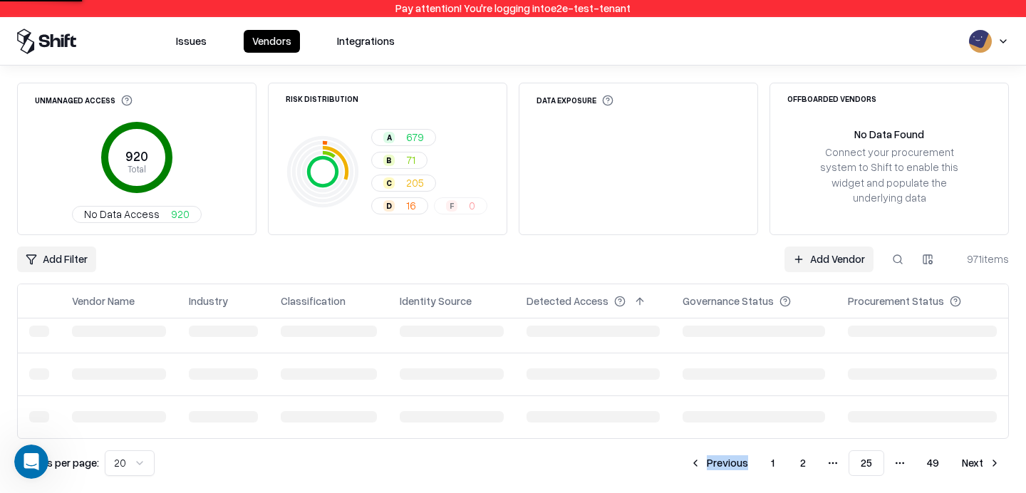
scroll to position [736, 0]
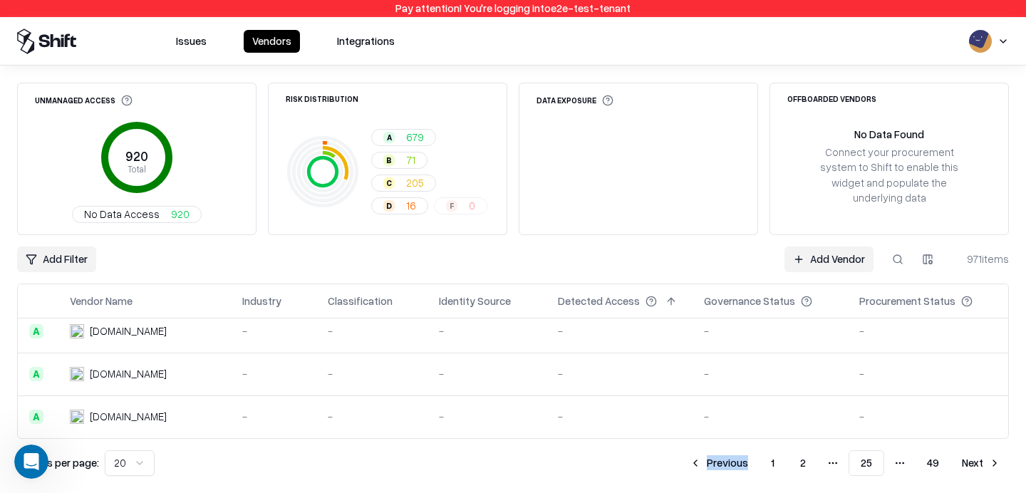
click at [726, 460] on button "Previous" at bounding box center [719, 464] width 76 height 26
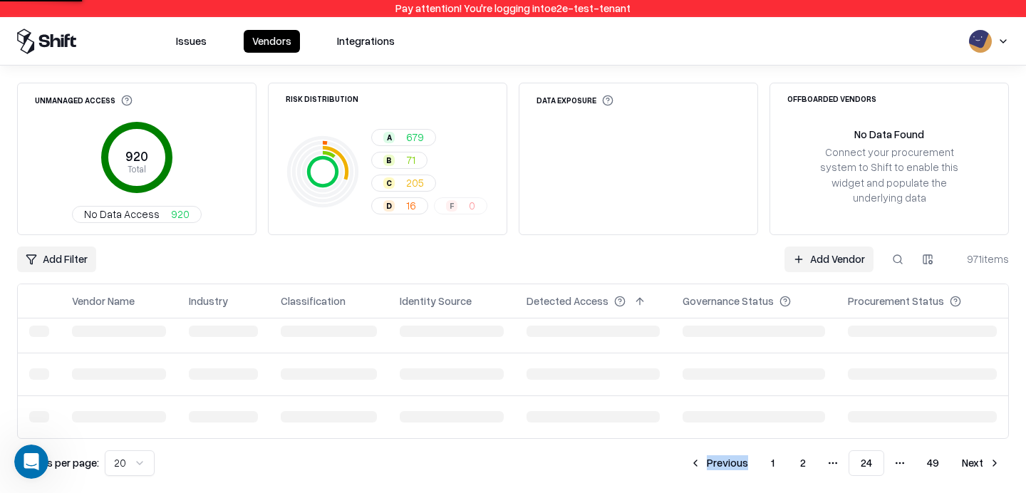
scroll to position [736, 0]
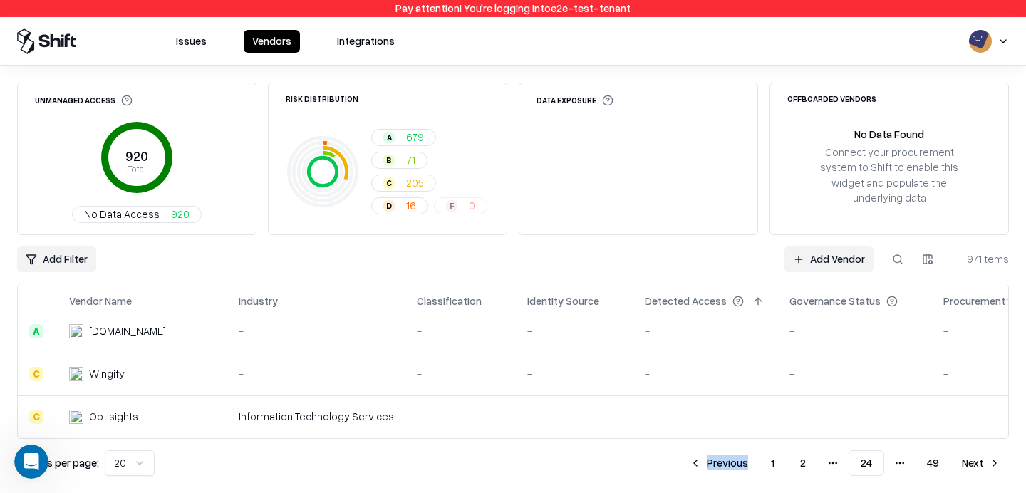
click at [711, 461] on button "Previous" at bounding box center [719, 464] width 76 height 26
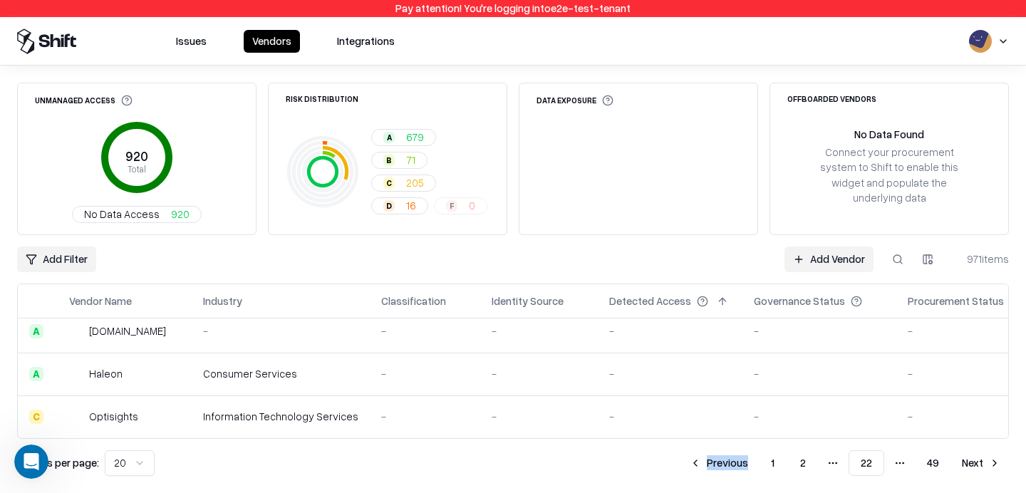
click at [711, 461] on button "Previous" at bounding box center [719, 464] width 76 height 26
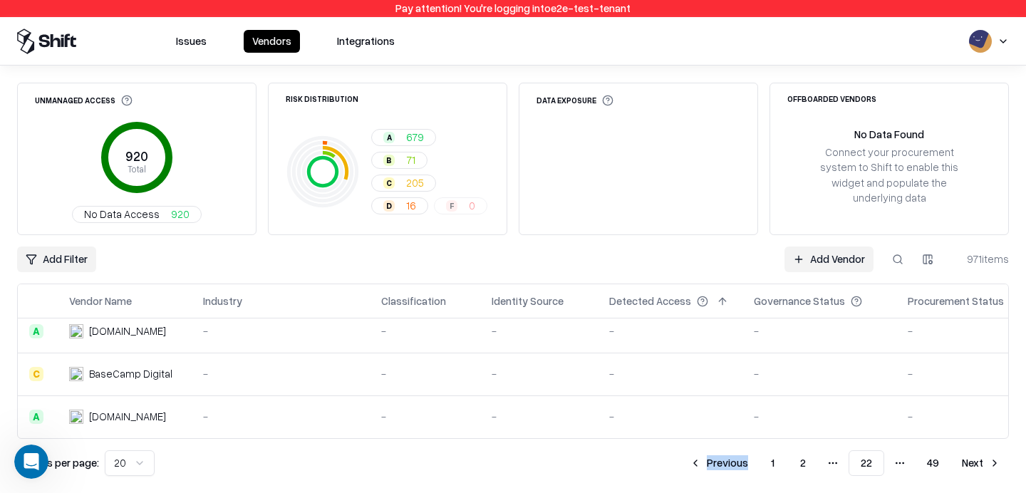
click at [711, 461] on button "Previous" at bounding box center [719, 464] width 76 height 26
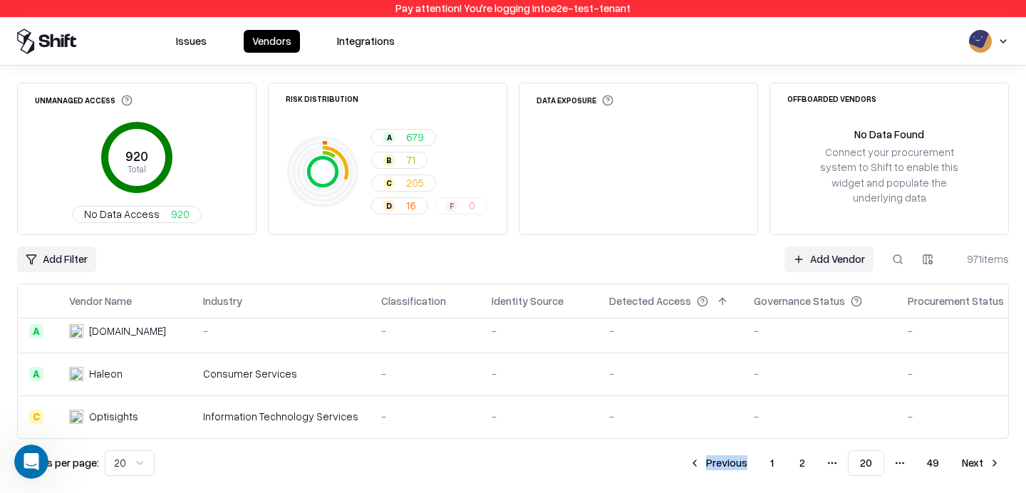
click at [711, 461] on button "Previous" at bounding box center [719, 464] width 76 height 26
click at [711, 461] on button "Previous" at bounding box center [722, 464] width 76 height 26
click at [711, 461] on button "Previous" at bounding box center [721, 464] width 76 height 26
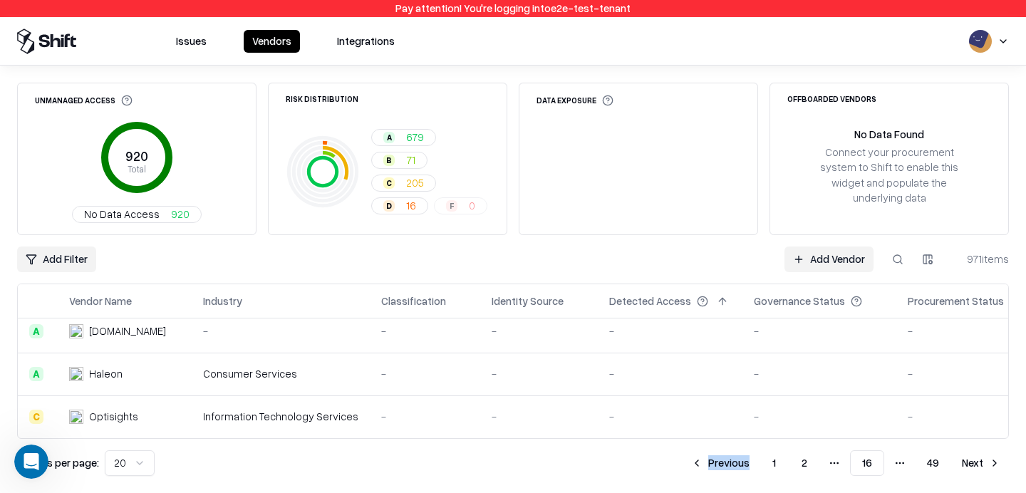
click at [711, 461] on button "Previous" at bounding box center [721, 464] width 76 height 26
click at [711, 461] on button "Previous" at bounding box center [722, 464] width 76 height 26
click at [711, 461] on button "Previous" at bounding box center [724, 464] width 76 height 26
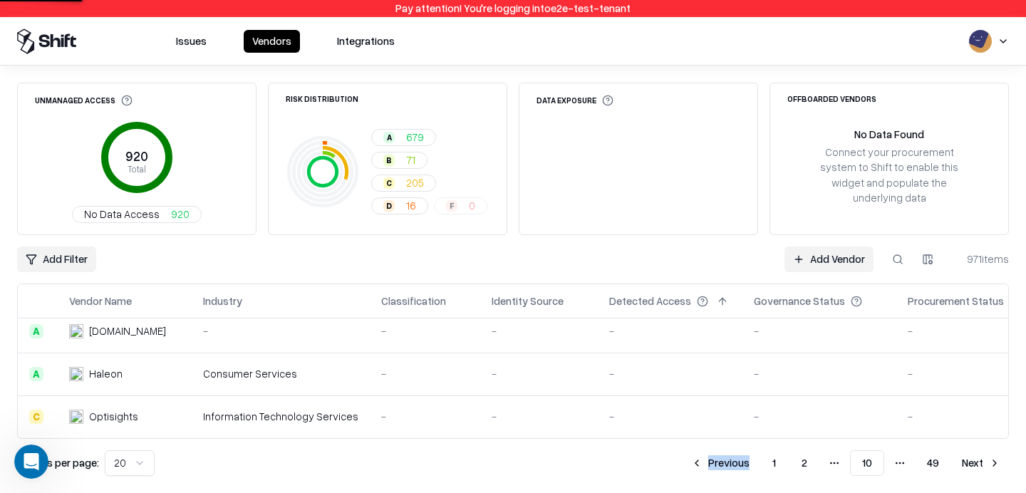
click at [711, 461] on button "Previous" at bounding box center [721, 464] width 76 height 26
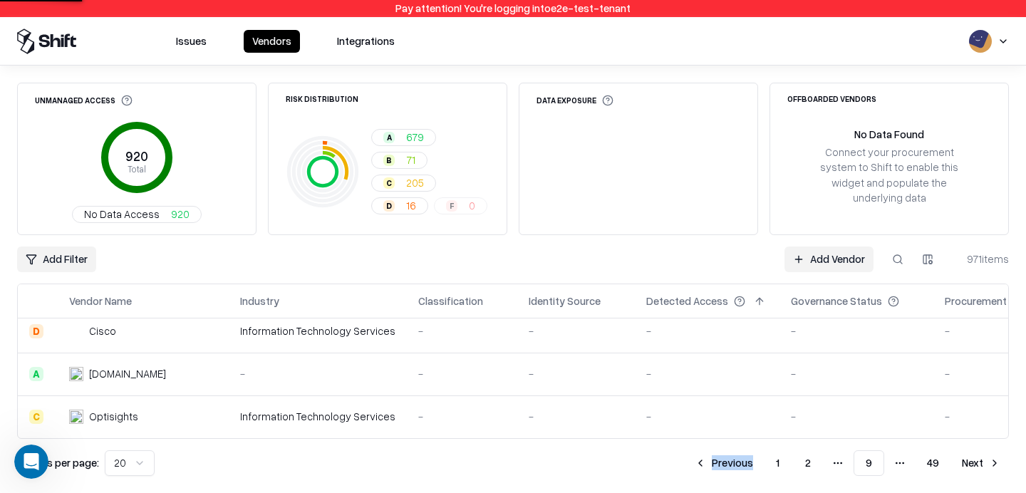
click at [711, 461] on button "Previous" at bounding box center [724, 464] width 76 height 26
click at [711, 461] on button "Previous" at bounding box center [725, 464] width 76 height 26
click at [711, 461] on button "Previous" at bounding box center [724, 464] width 76 height 26
click at [711, 461] on button "Previous" at bounding box center [725, 464] width 76 height 26
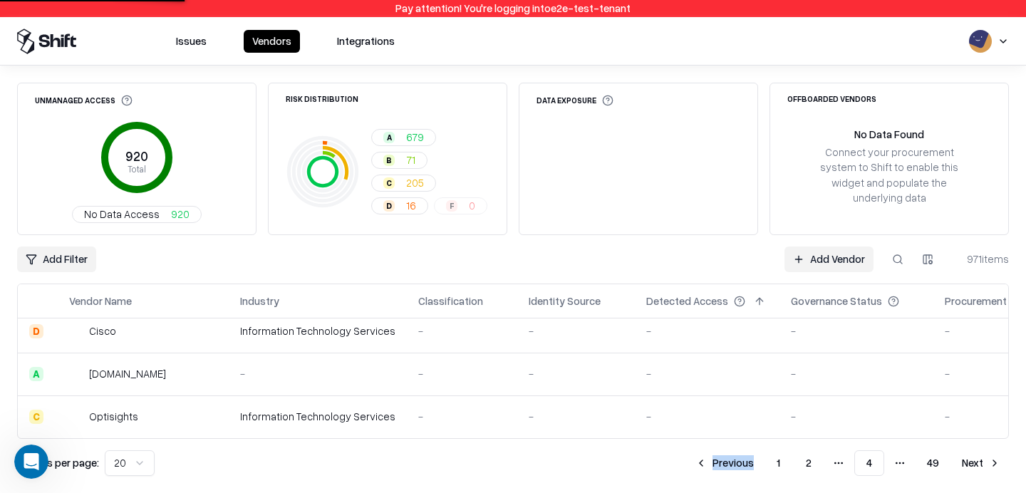
click at [711, 461] on button "Previous" at bounding box center [725, 464] width 76 height 26
click at [711, 461] on div "Results per page: 20 Previous 1 2 3 More pages 49 Next" at bounding box center [513, 464] width 992 height 26
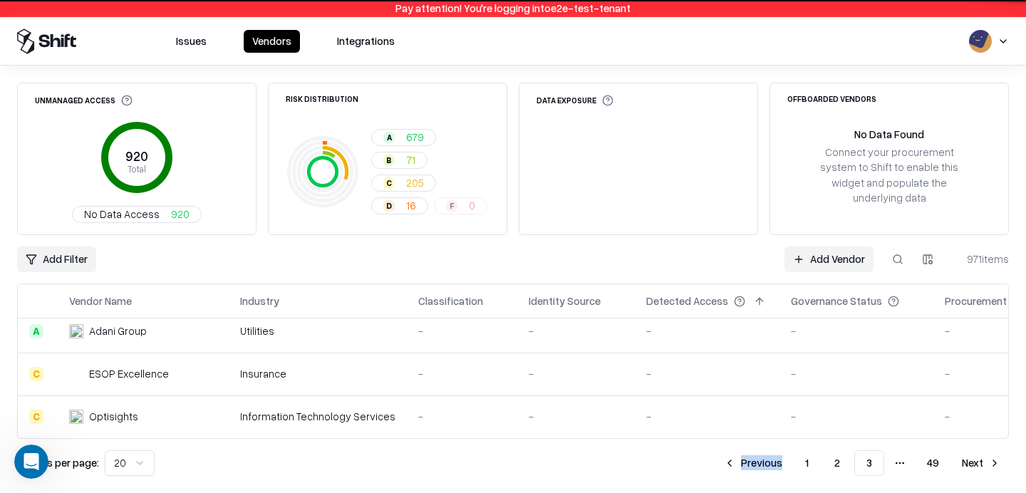
click at [711, 461] on div "Results per page: 20 Previous 1 2 3 More pages 49 Next" at bounding box center [513, 464] width 992 height 26
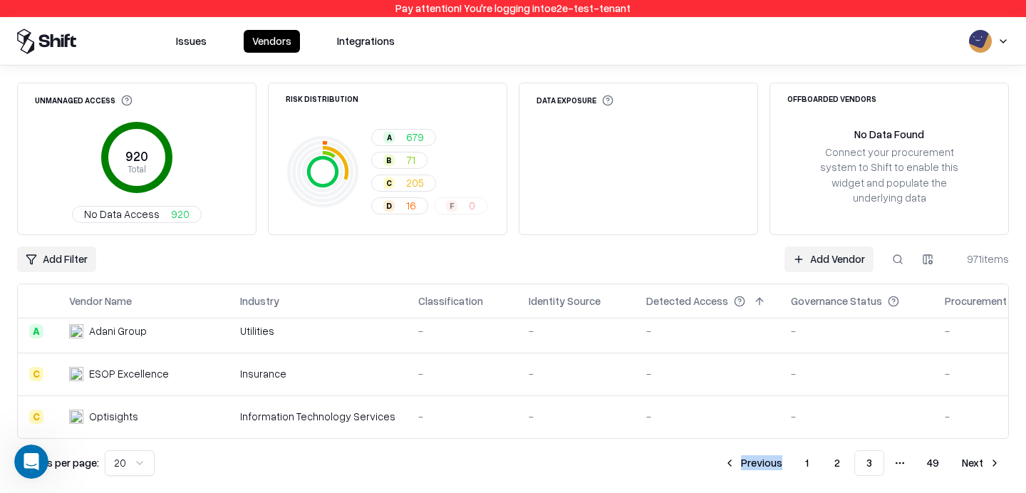
click at [739, 461] on button "Previous" at bounding box center [754, 464] width 76 height 26
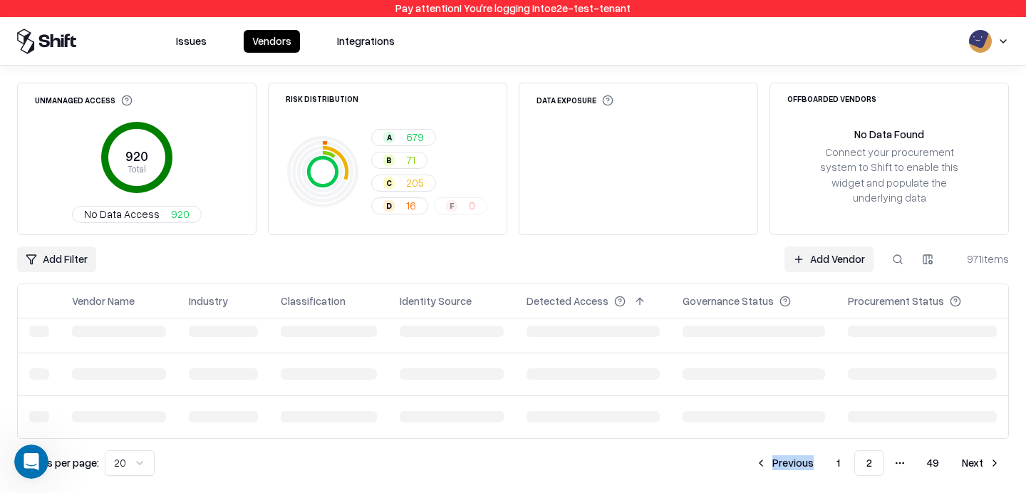
click at [739, 461] on div "Results per page: 20 Previous 1 2 More pages 49 Next" at bounding box center [513, 464] width 992 height 26
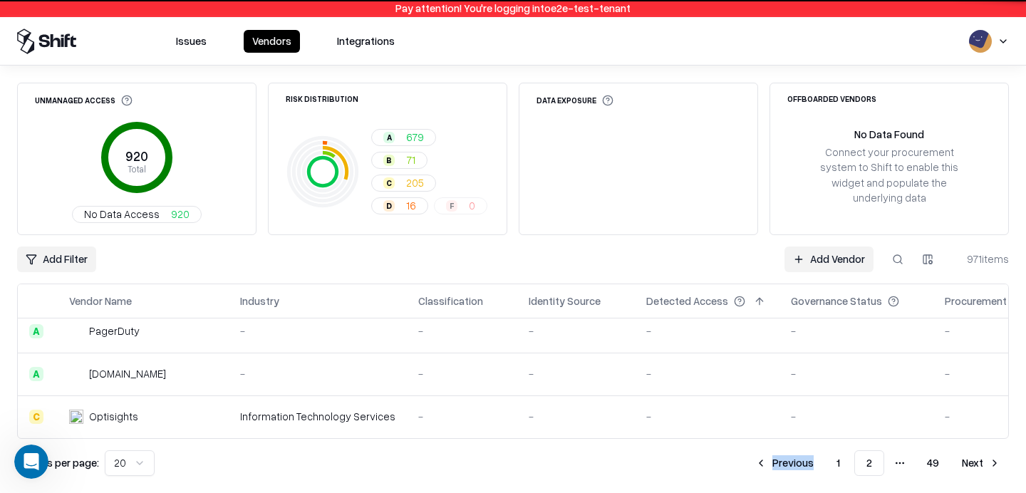
click at [658, 453] on div "Results per page: 20 Previous 1 2 More pages 49 Next" at bounding box center [513, 464] width 992 height 26
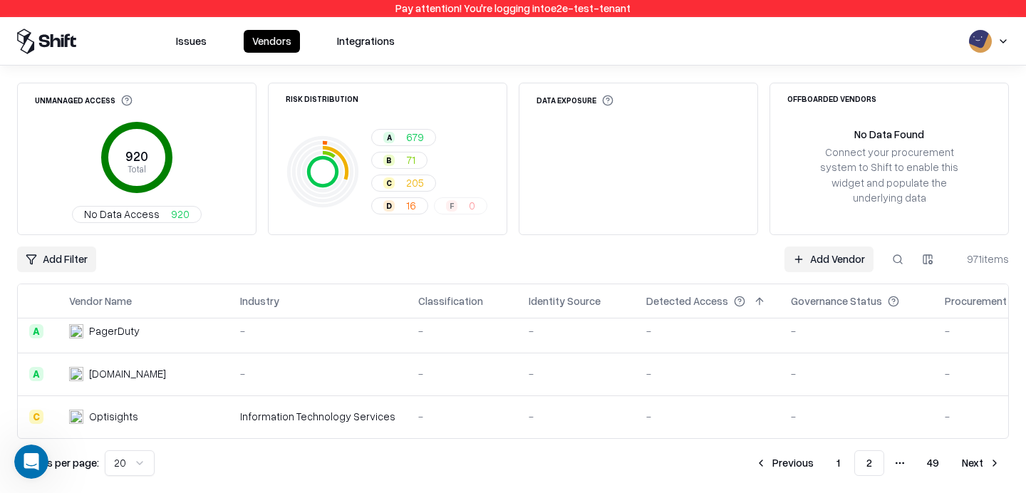
click at [775, 458] on button "Previous" at bounding box center [785, 464] width 76 height 26
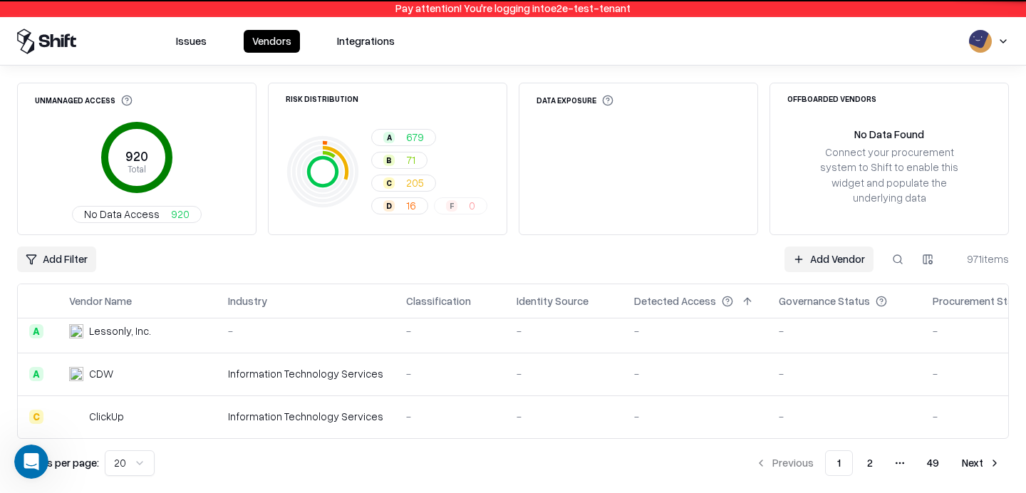
scroll to position [736, 0]
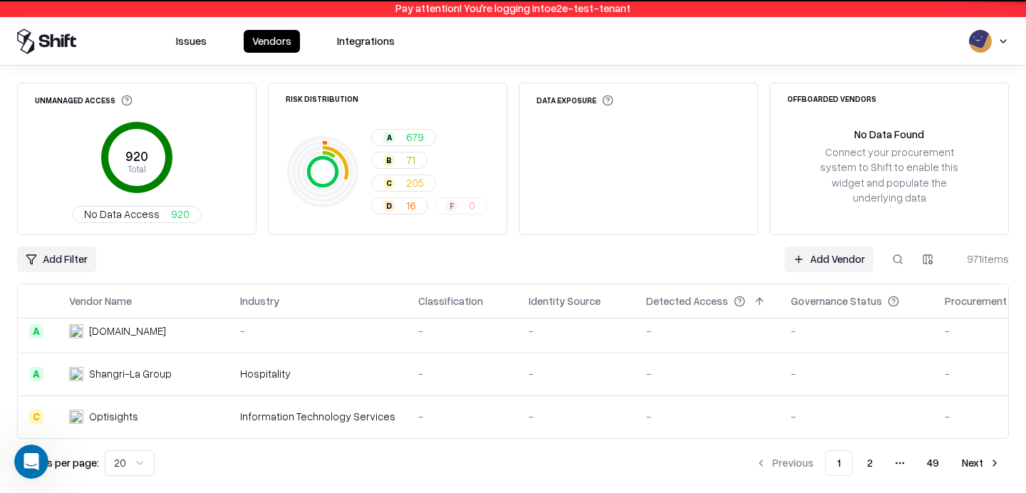
click at [609, 451] on div "Results per page: 20 Previous 1 2 More pages 49 Next" at bounding box center [513, 464] width 992 height 26
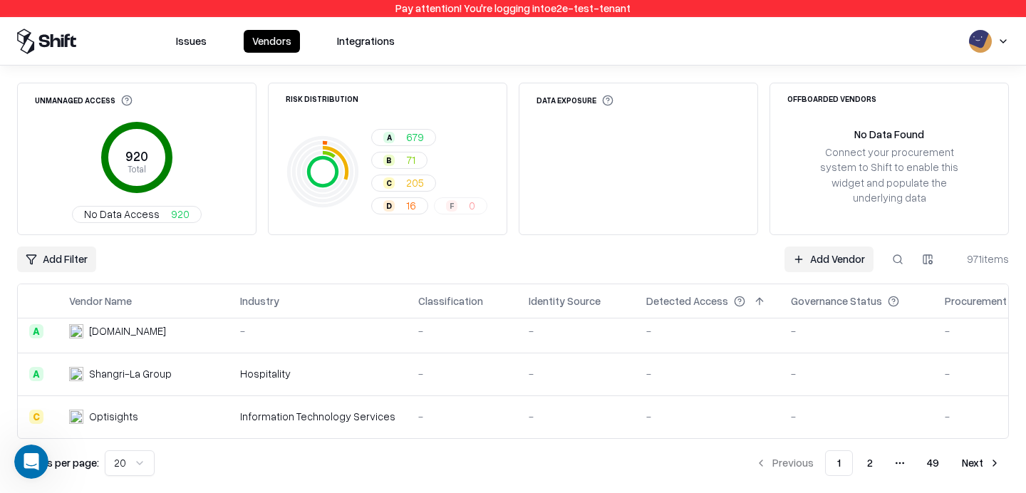
click at [998, 39] on html "Pay attention! You're logging into e2e-test-tenant Issues Vendors Integrations …" at bounding box center [513, 246] width 1026 height 493
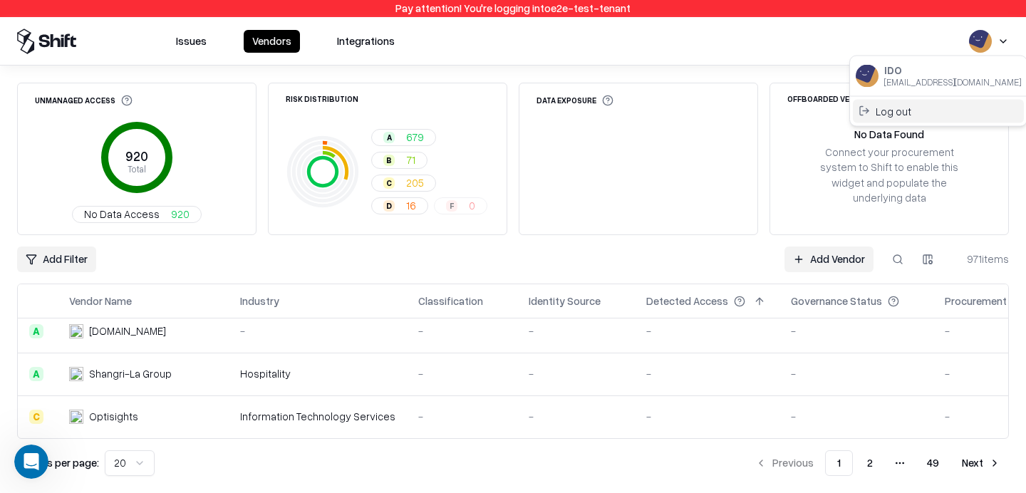
click at [952, 110] on div "Log out" at bounding box center [938, 111] width 171 height 24
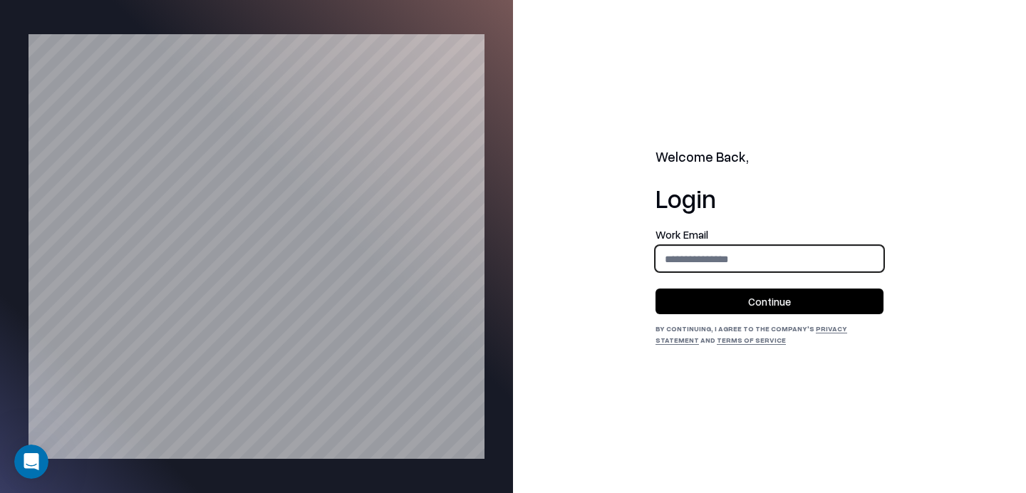
click at [738, 264] on input "email" at bounding box center [770, 259] width 227 height 26
type input "**********"
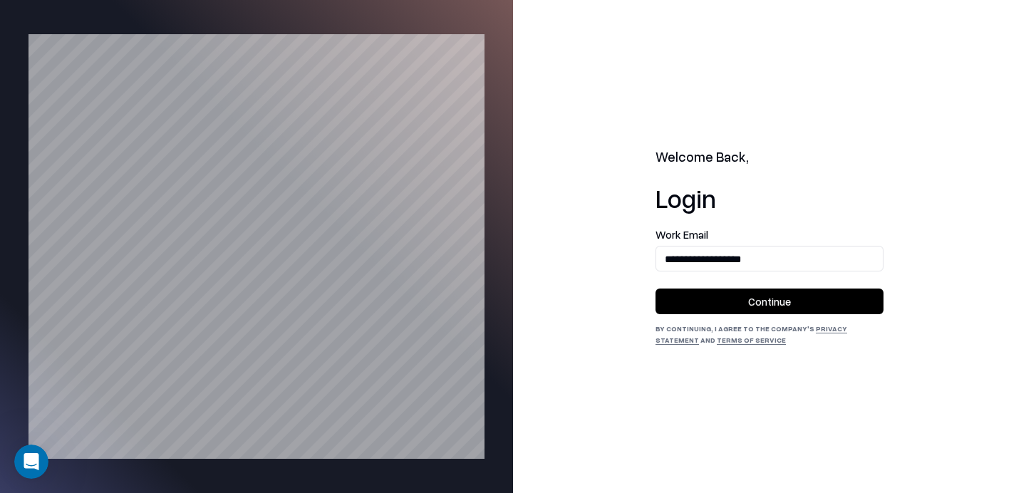
click at [752, 304] on button "Continue" at bounding box center [770, 302] width 228 height 26
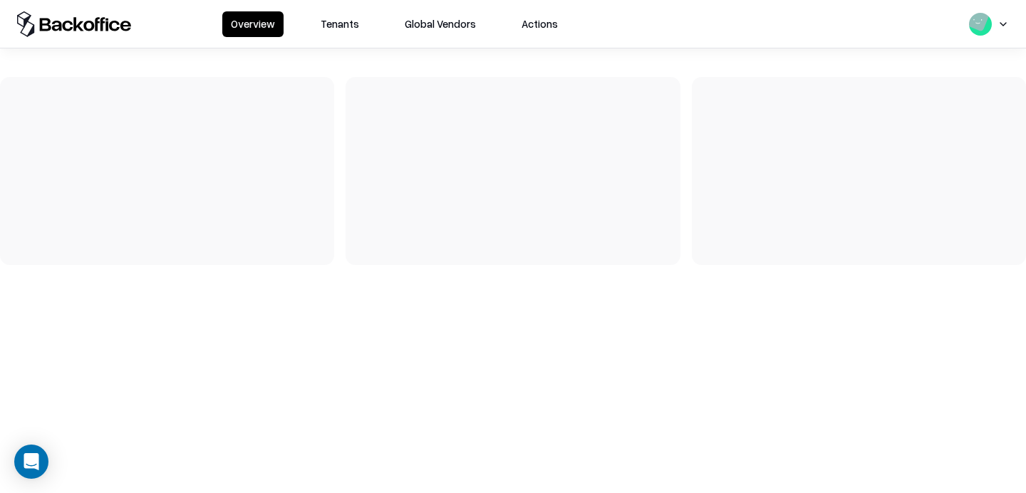
click at [326, 26] on button "Tenants" at bounding box center [340, 24] width 56 height 26
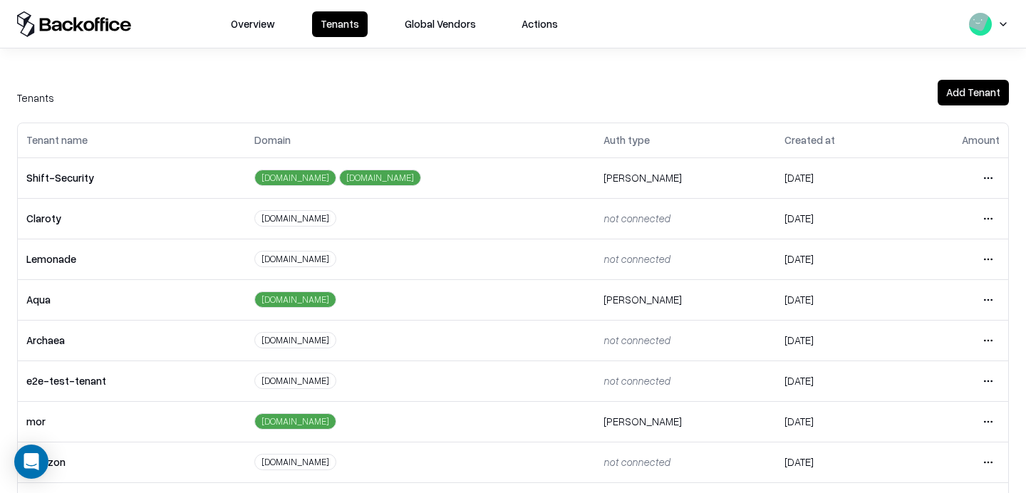
scroll to position [196, 0]
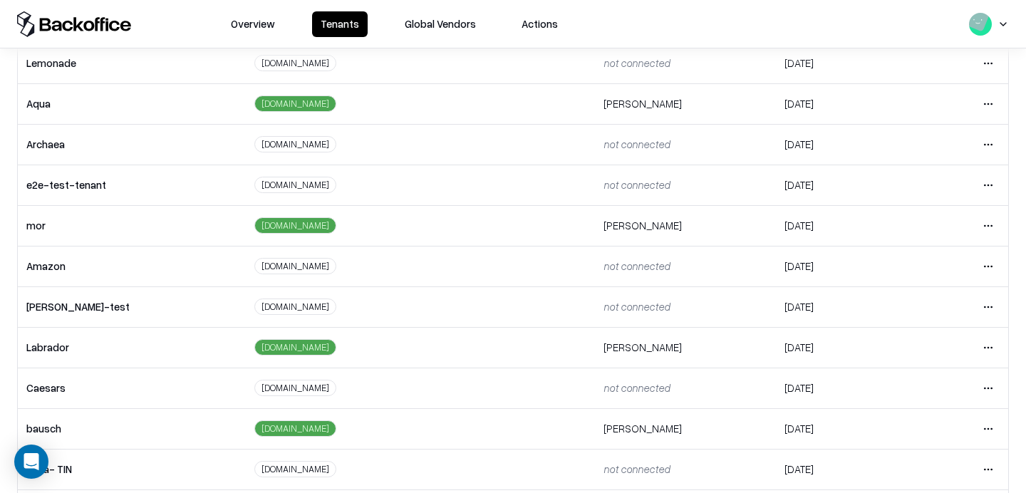
click at [985, 345] on html "Overview Tenants Global Vendors Actions Tenants Add Tenant Tenant name Domain A…" at bounding box center [513, 246] width 1026 height 493
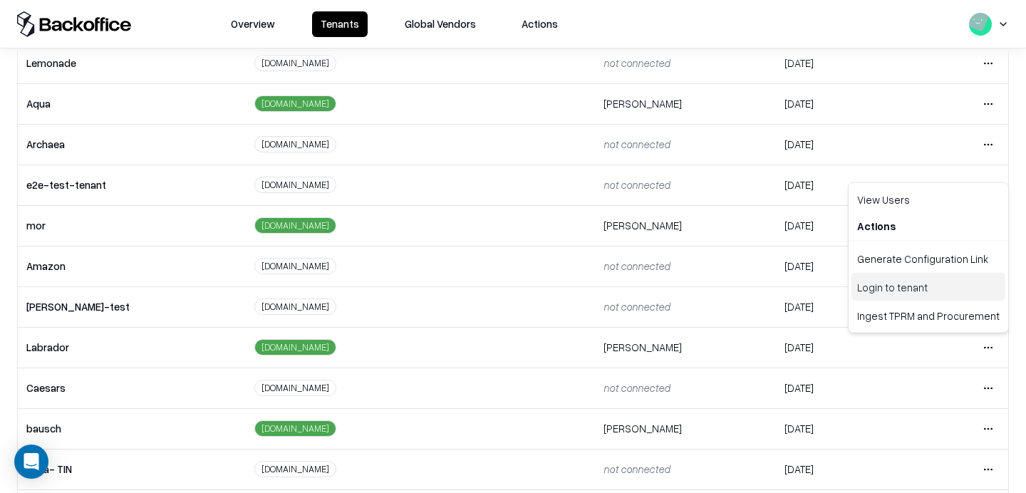
click at [902, 290] on div "Login to tenant" at bounding box center [929, 287] width 154 height 29
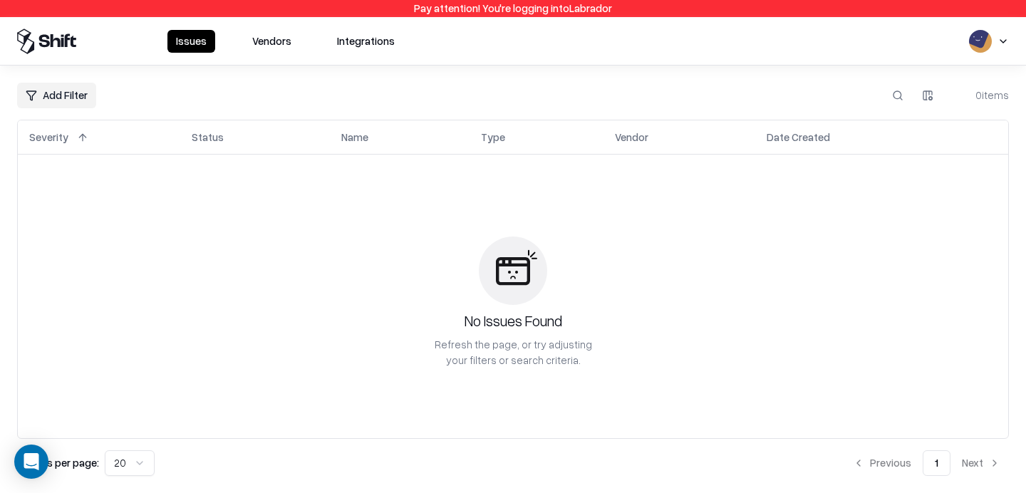
click at [277, 36] on button "Vendors" at bounding box center [272, 41] width 56 height 23
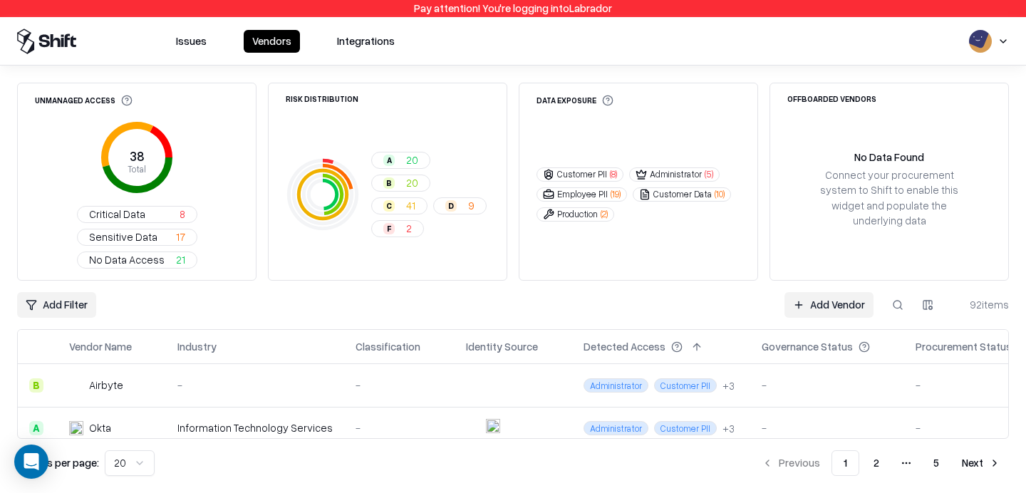
scroll to position [723, 0]
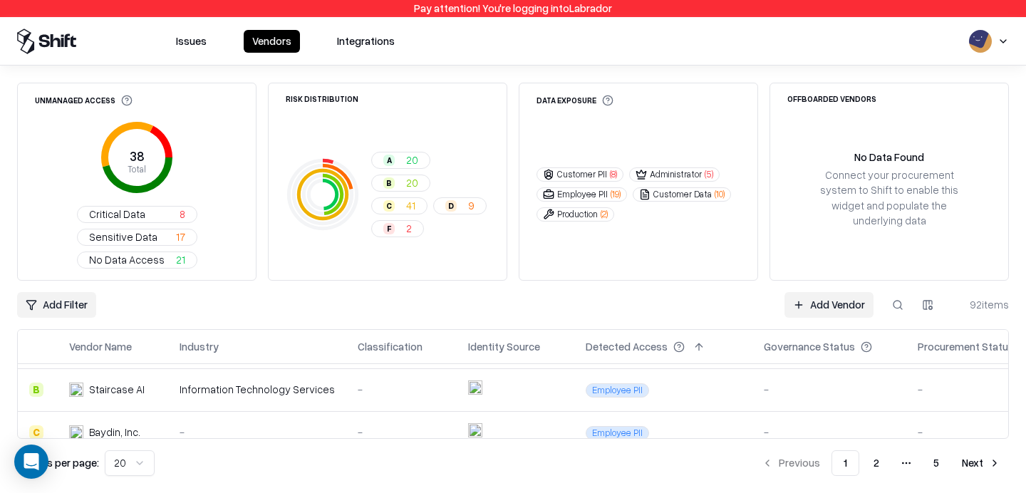
click at [969, 467] on button "Next" at bounding box center [982, 464] width 56 height 26
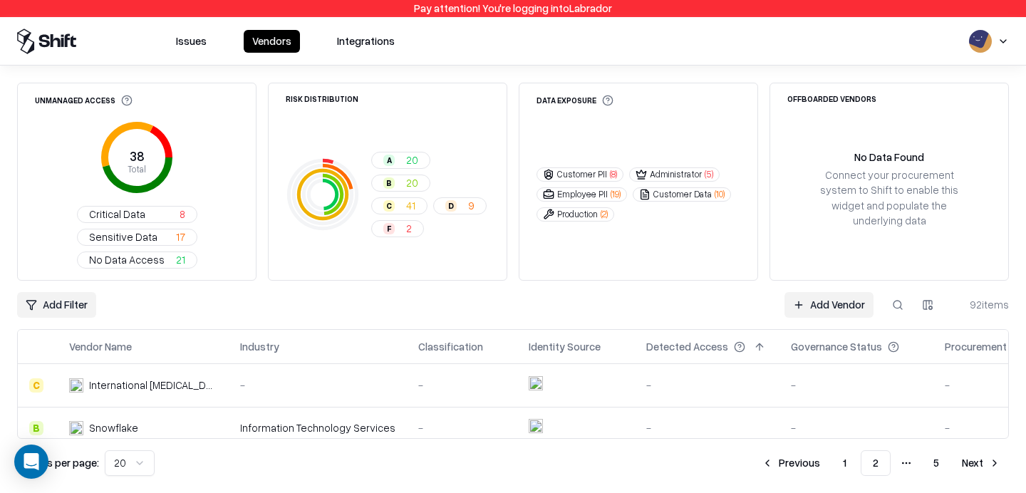
scroll to position [723, 0]
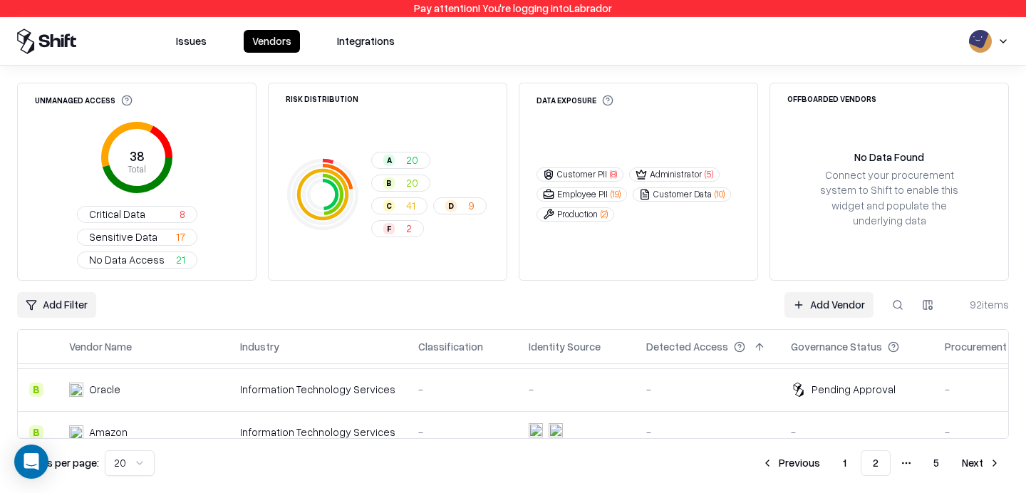
click at [981, 455] on button "Next" at bounding box center [982, 464] width 56 height 26
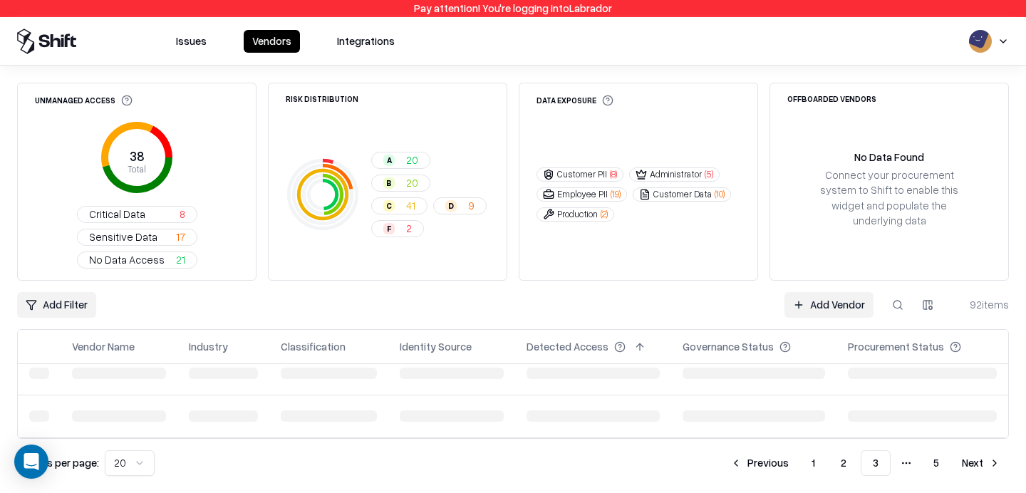
scroll to position [0, 0]
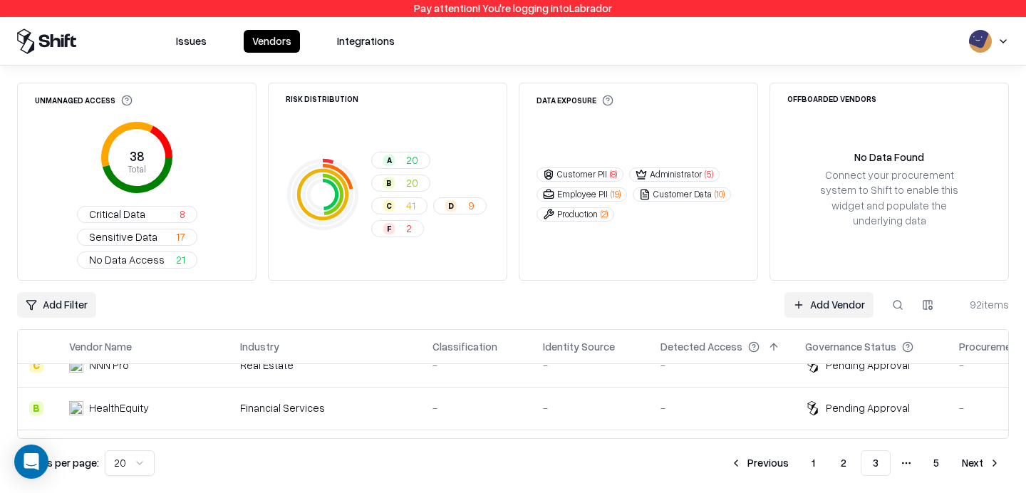
scroll to position [723, 0]
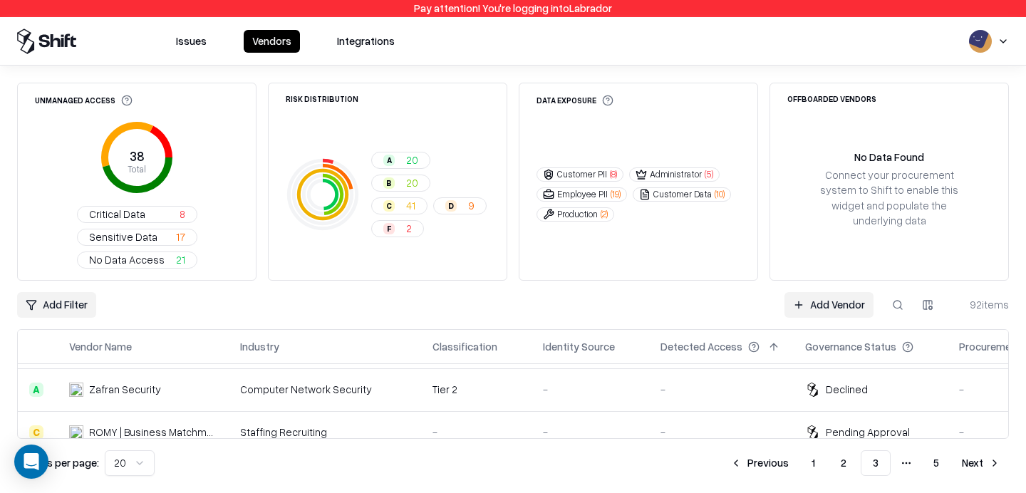
click at [764, 459] on button "Previous" at bounding box center [760, 464] width 76 height 26
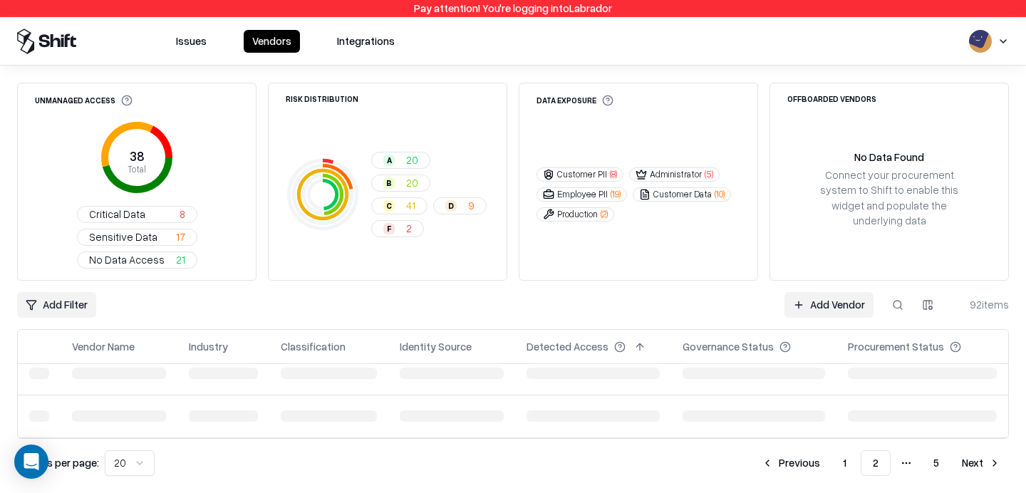
scroll to position [0, 0]
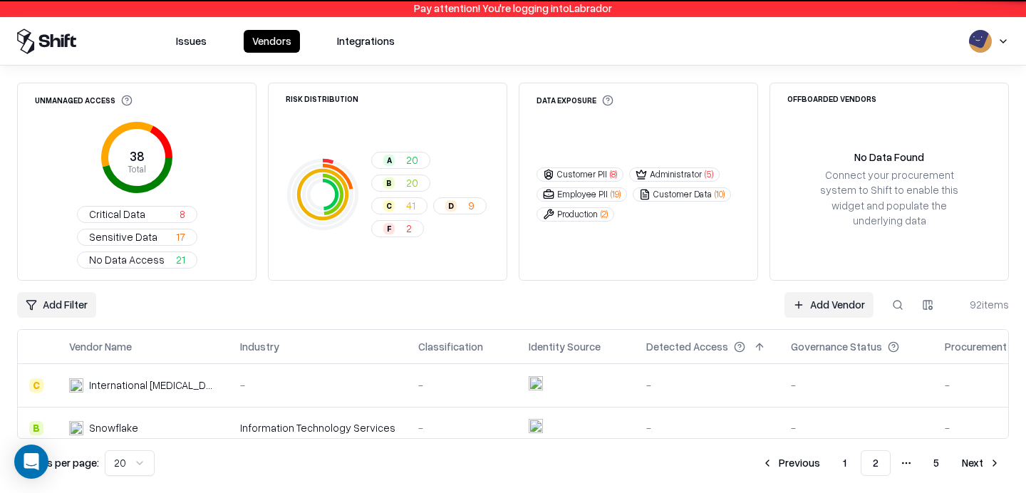
click at [764, 459] on button "Previous" at bounding box center [791, 464] width 76 height 26
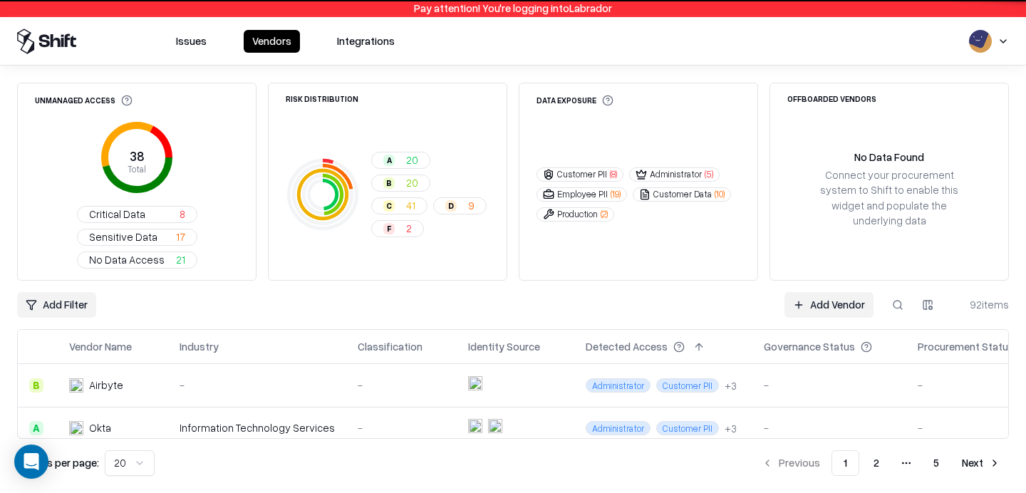
click at [764, 459] on li "Previous" at bounding box center [791, 464] width 76 height 26
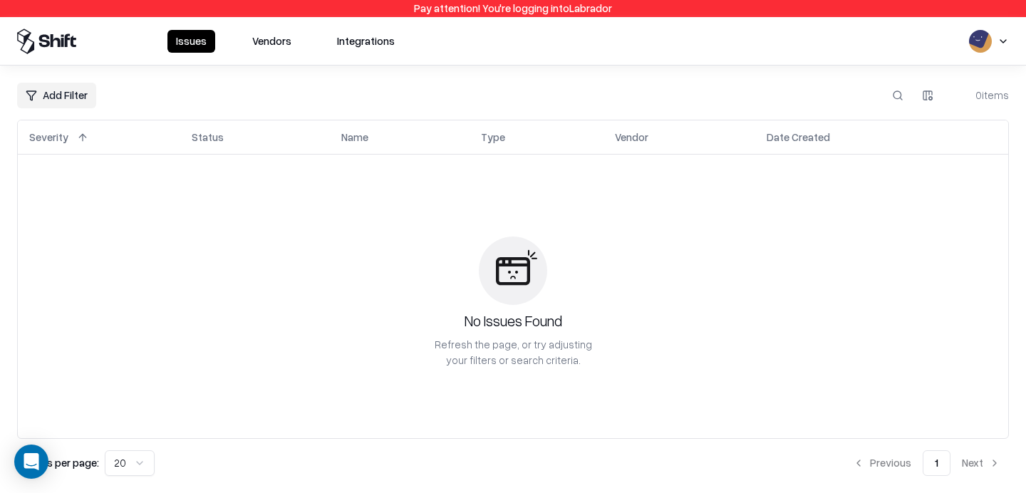
click at [1009, 40] on div "Issues Vendors Integrations" at bounding box center [513, 42] width 1026 height 26
click at [1002, 40] on html "Pay attention! You're logging into Labrador Issues Vendors Integrations Add Fil…" at bounding box center [513, 246] width 1026 height 493
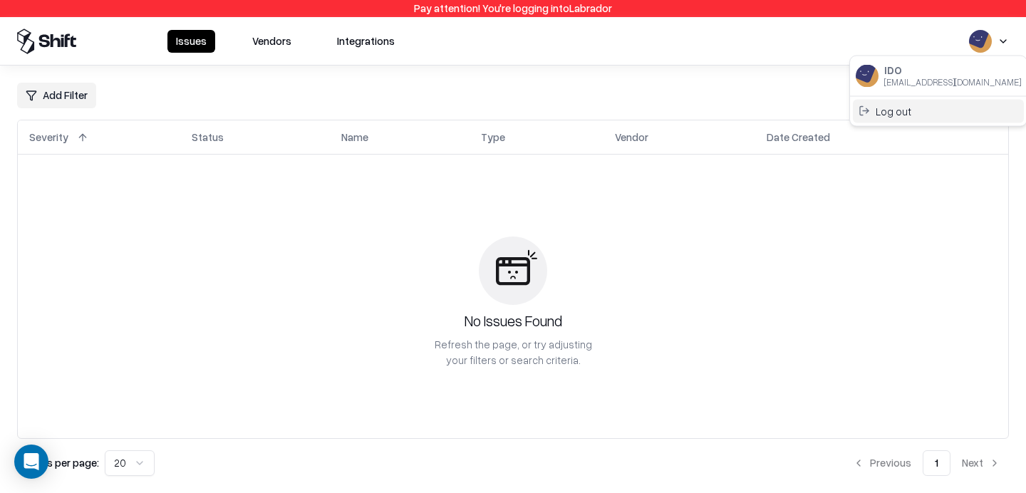
click at [942, 101] on div "Log out" at bounding box center [938, 111] width 171 height 24
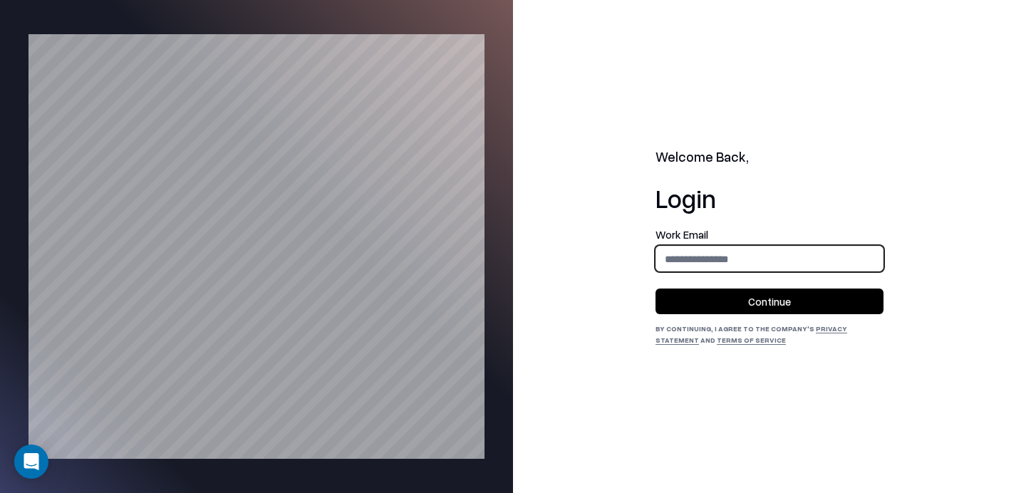
click at [711, 255] on input "email" at bounding box center [770, 259] width 227 height 26
type input "**********"
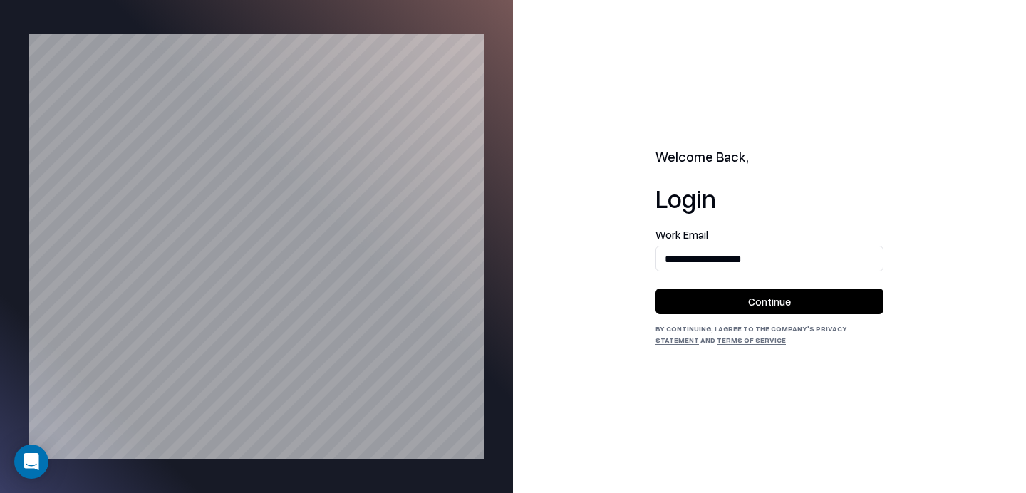
click at [744, 306] on button "Continue" at bounding box center [770, 302] width 228 height 26
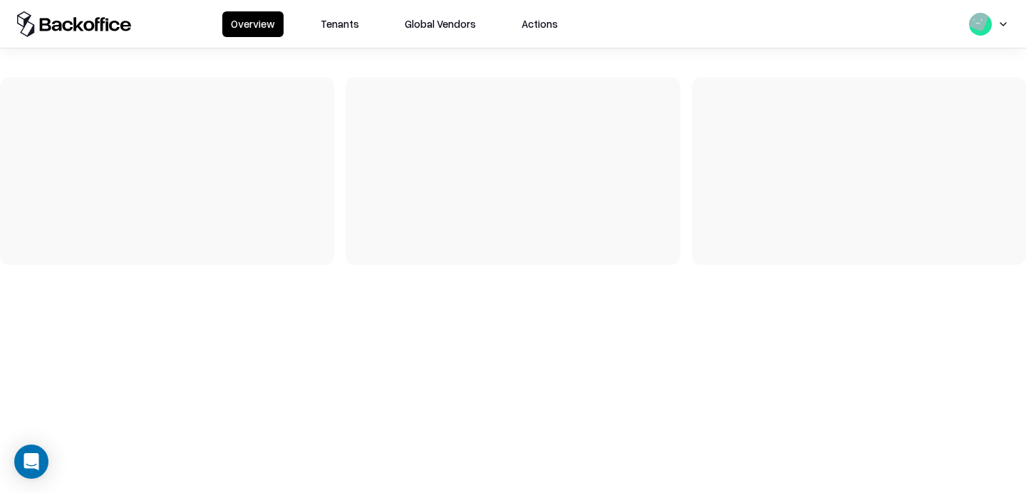
click at [341, 29] on button "Tenants" at bounding box center [340, 24] width 56 height 26
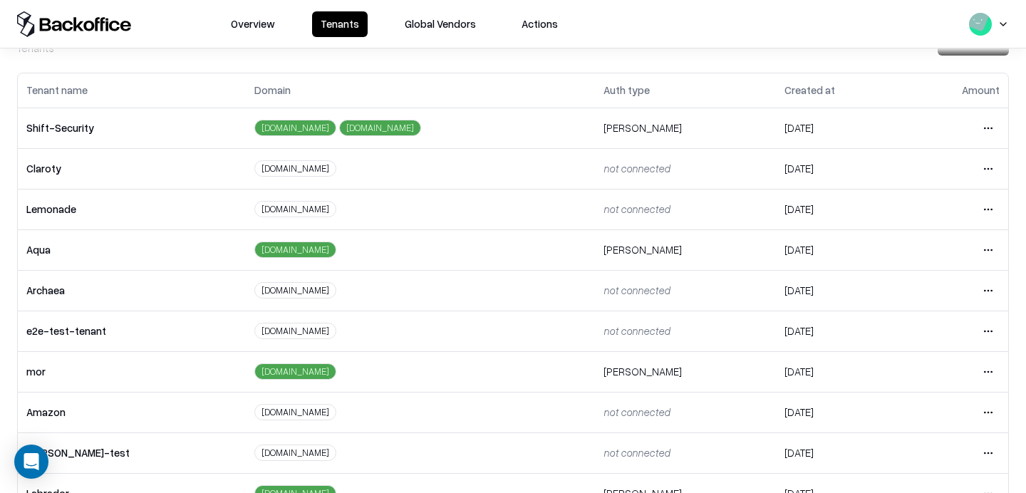
scroll to position [48, 0]
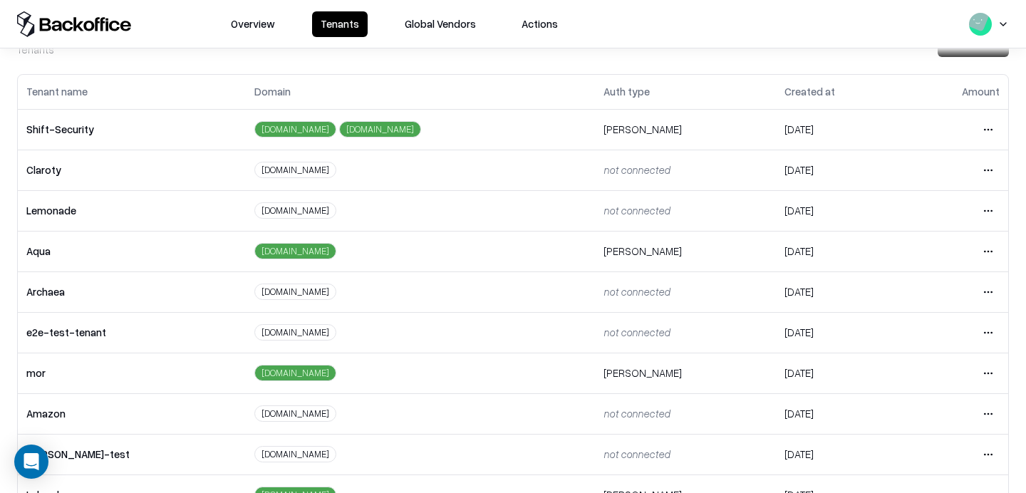
click at [989, 331] on html "Overview Tenants Global Vendors Actions Tenants Add Tenant Tenant name Domain A…" at bounding box center [513, 246] width 1026 height 493
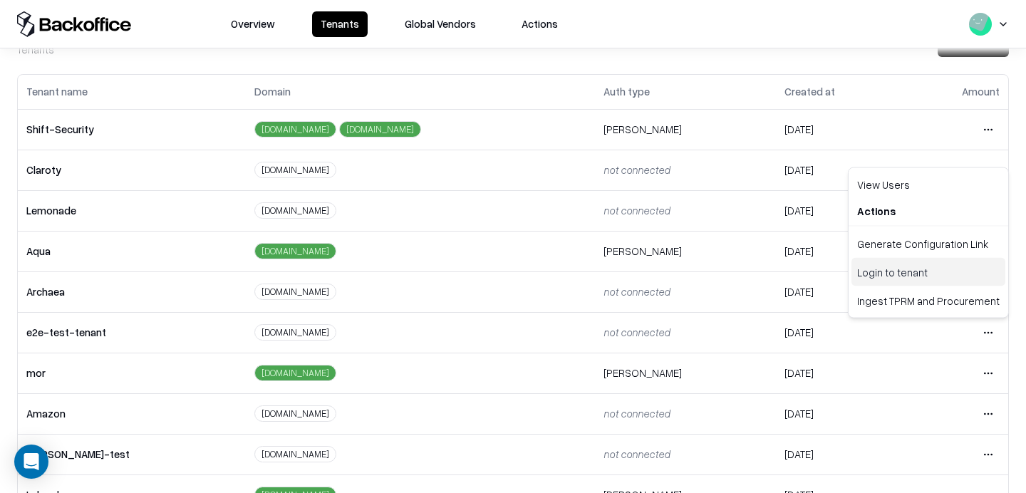
click at [926, 273] on div "Login to tenant" at bounding box center [929, 272] width 154 height 29
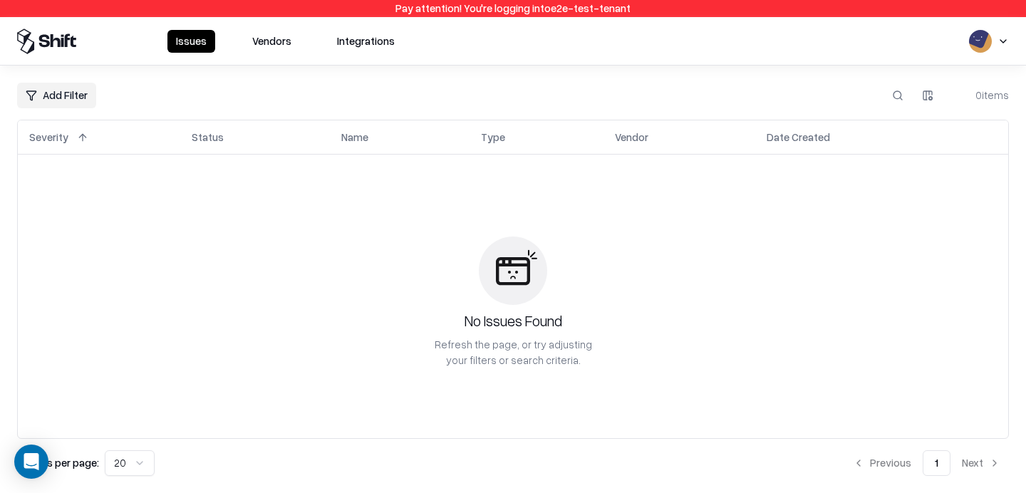
click at [269, 31] on button "Vendors" at bounding box center [272, 41] width 56 height 23
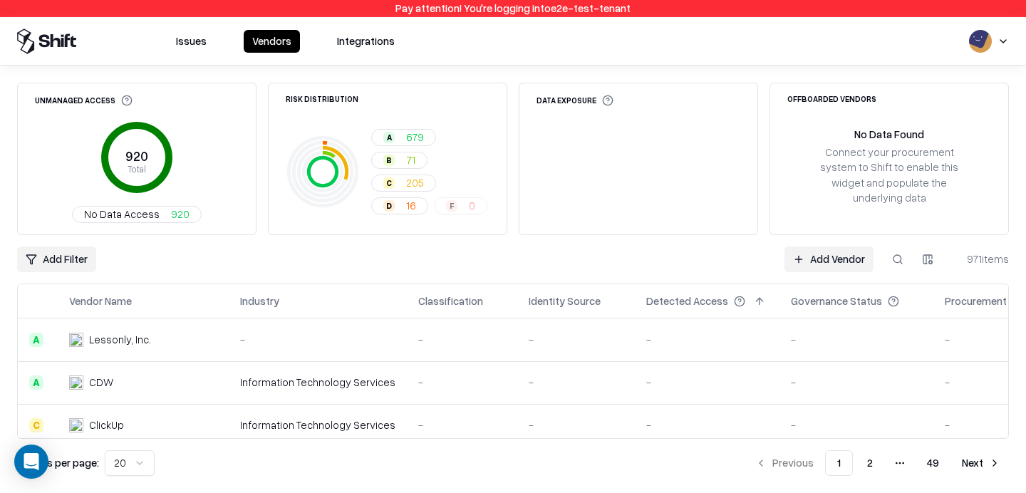
scroll to position [736, 0]
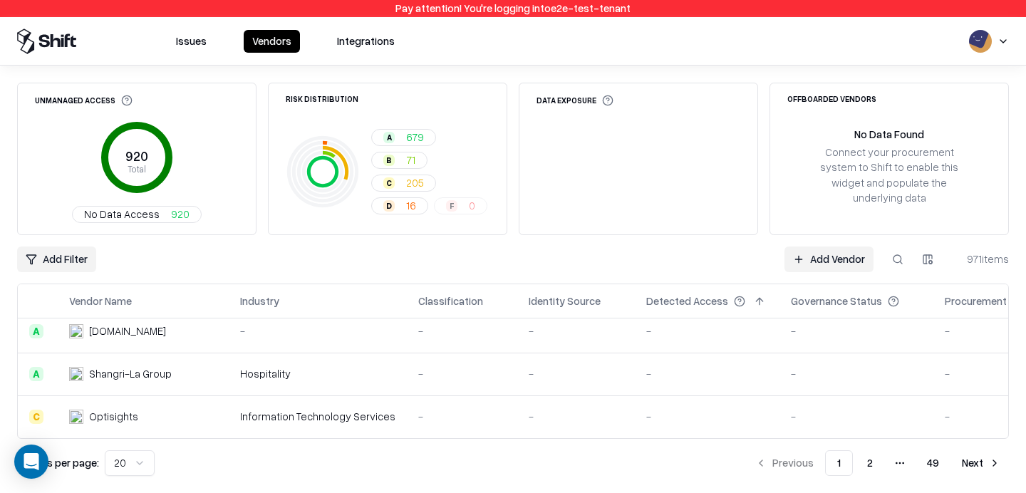
click at [868, 461] on button "2" at bounding box center [870, 464] width 29 height 26
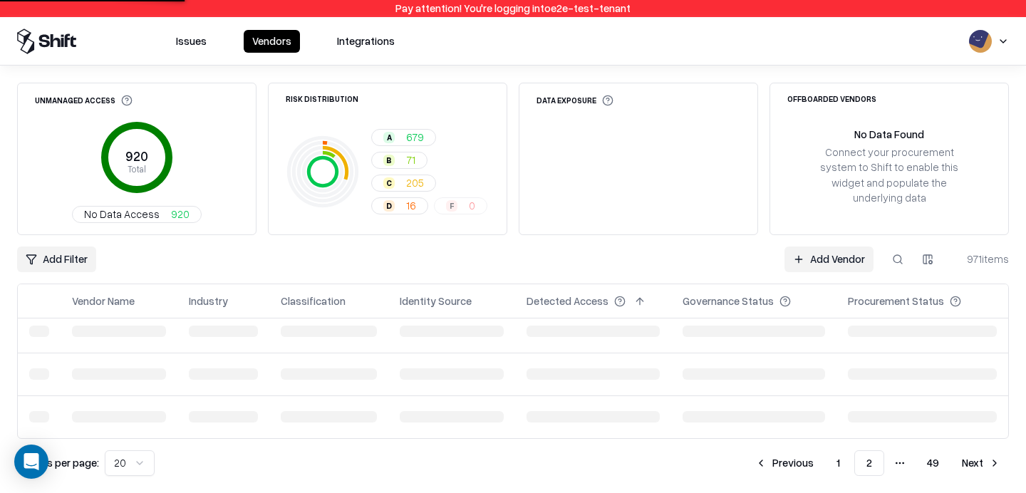
scroll to position [736, 0]
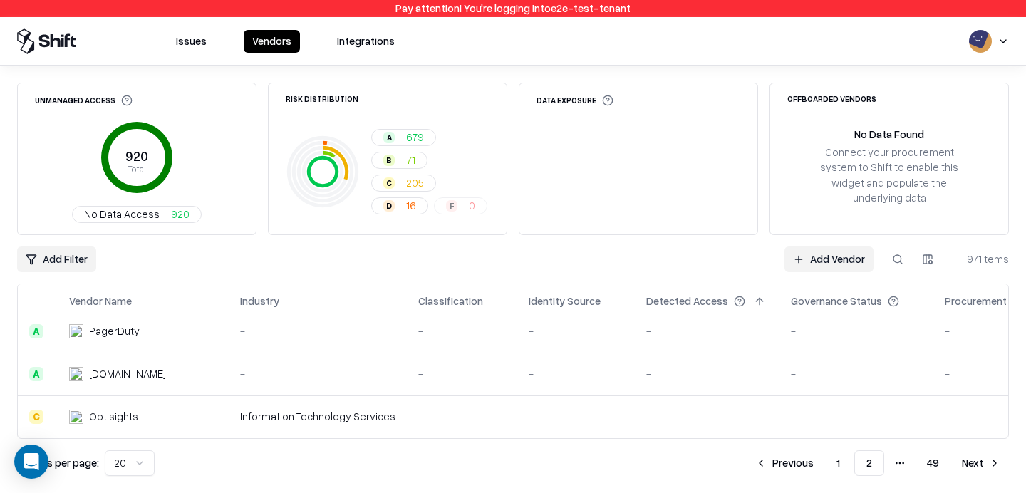
drag, startPoint x: 34, startPoint y: 461, endPoint x: 66, endPoint y: 422, distance: 50.7
click at [70, 384] on body "Pay attention! You're logging into e2e-test-tenant Issues Vendors Integrations …" at bounding box center [513, 246] width 1026 height 493
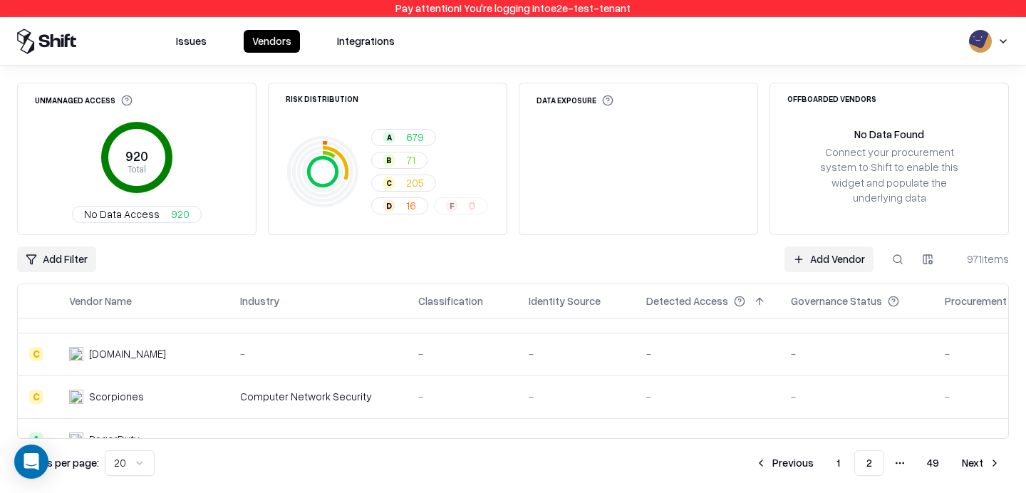
scroll to position [614, 0]
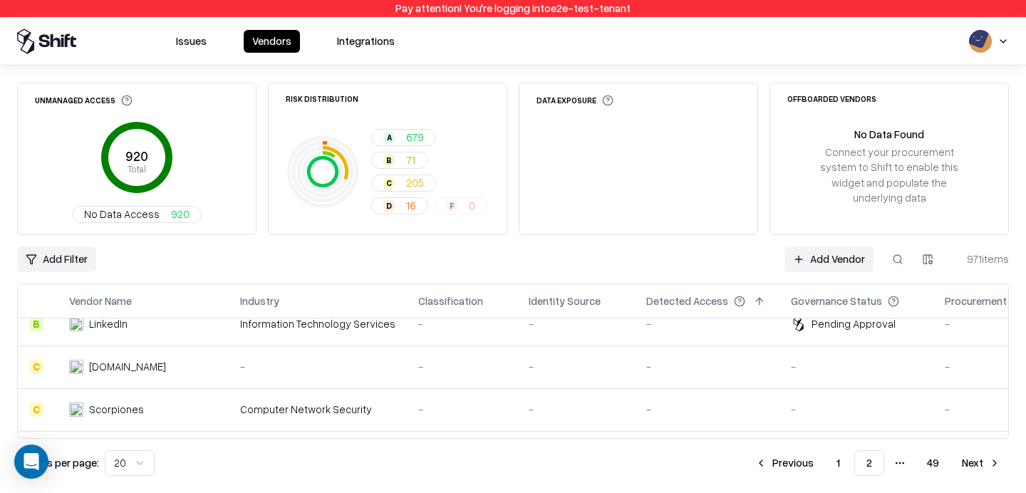
click at [76, 463] on p "Results per page:" at bounding box center [58, 463] width 82 height 15
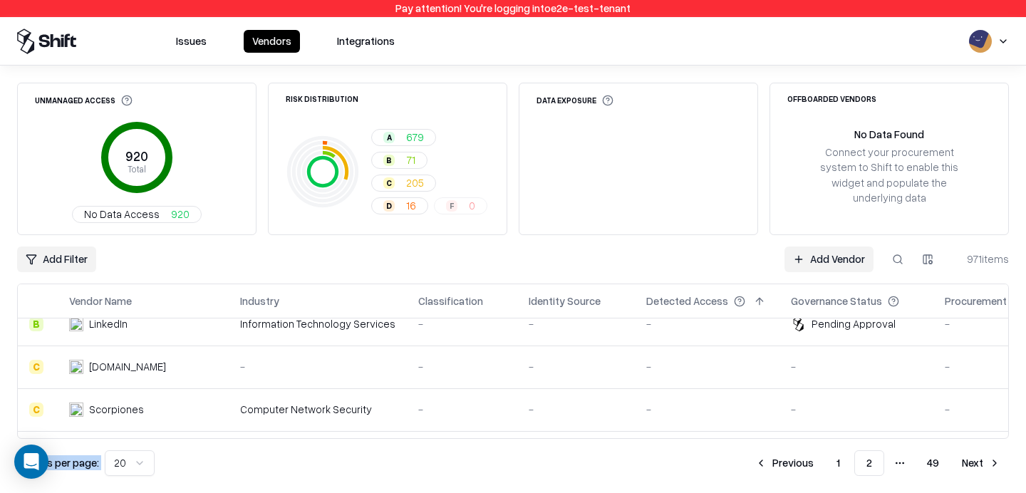
click at [123, 459] on html "Pay attention! You're logging into e2e-test-tenant Issues Vendors Integrations …" at bounding box center [513, 246] width 1026 height 493
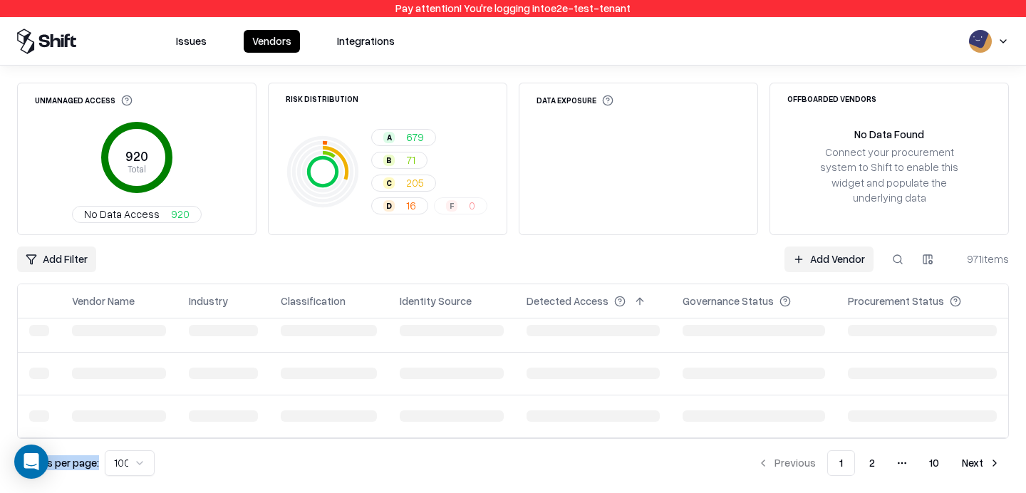
scroll to position [9, 0]
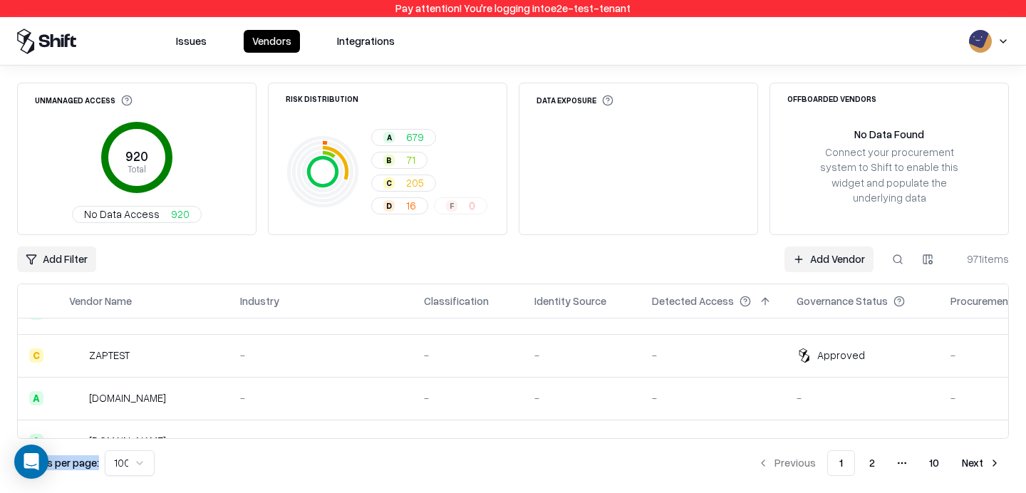
scroll to position [4157, 0]
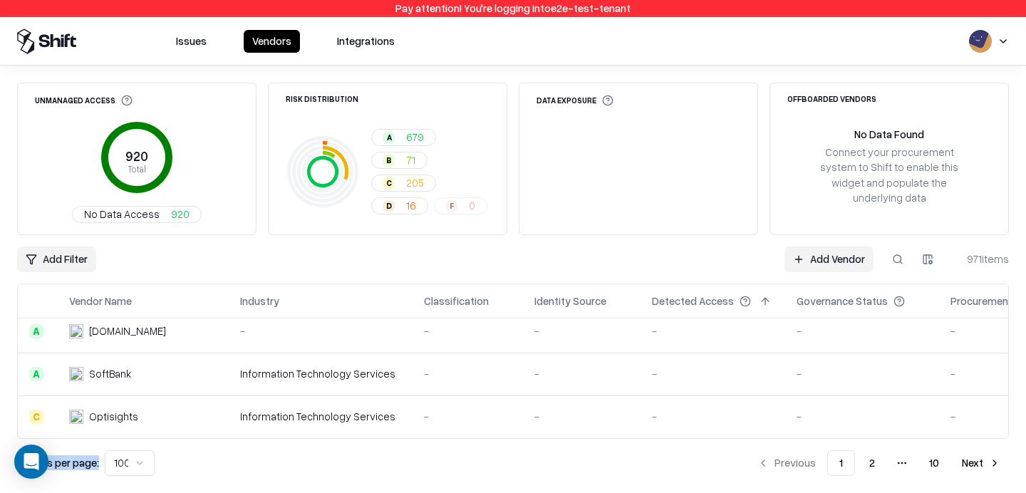
click at [868, 456] on button "2" at bounding box center [872, 464] width 29 height 26
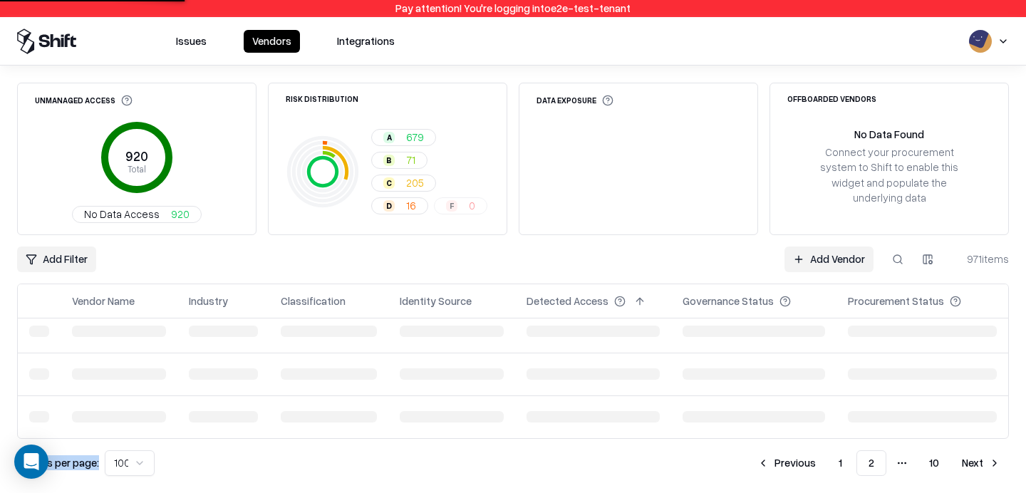
scroll to position [4157, 0]
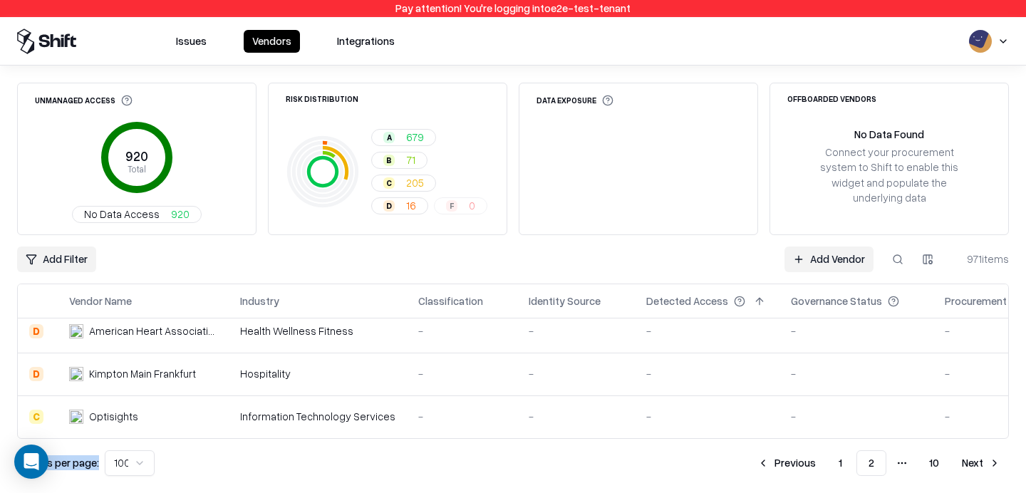
click at [982, 456] on button "Next" at bounding box center [982, 464] width 56 height 26
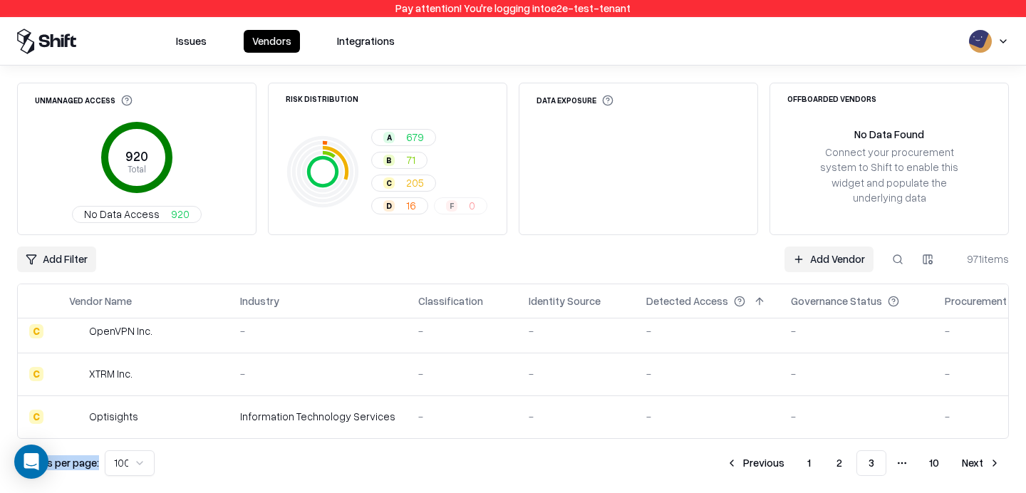
scroll to position [4157, 1]
click at [984, 462] on button "Next" at bounding box center [982, 464] width 56 height 26
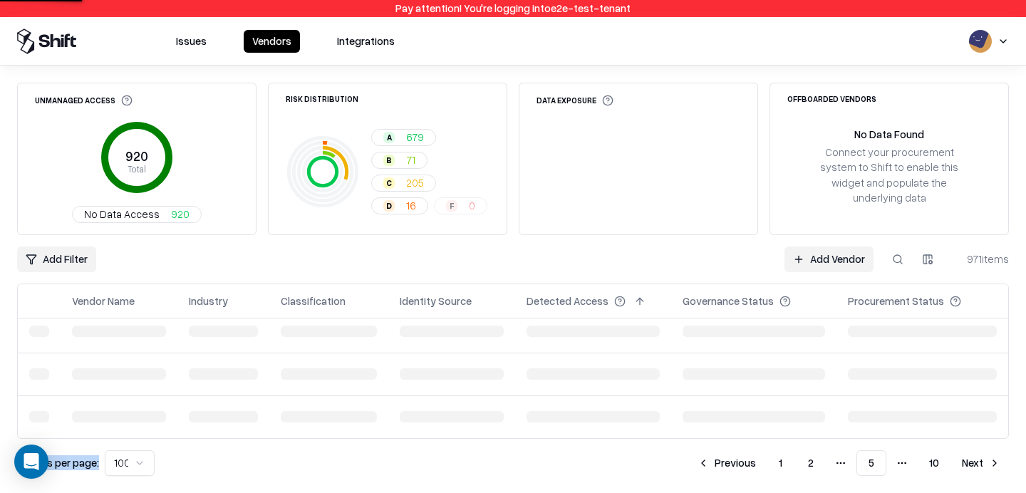
scroll to position [4157, 0]
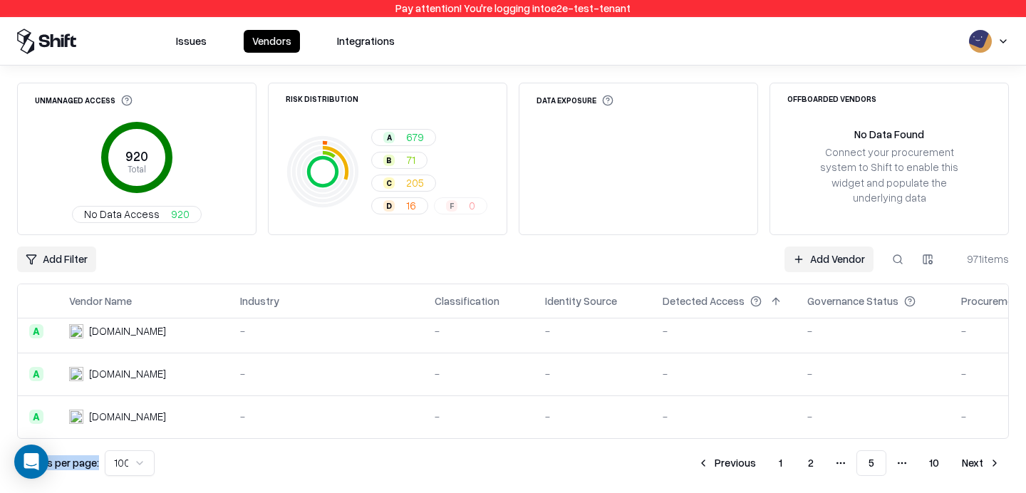
click at [733, 460] on button "Previous" at bounding box center [727, 464] width 76 height 26
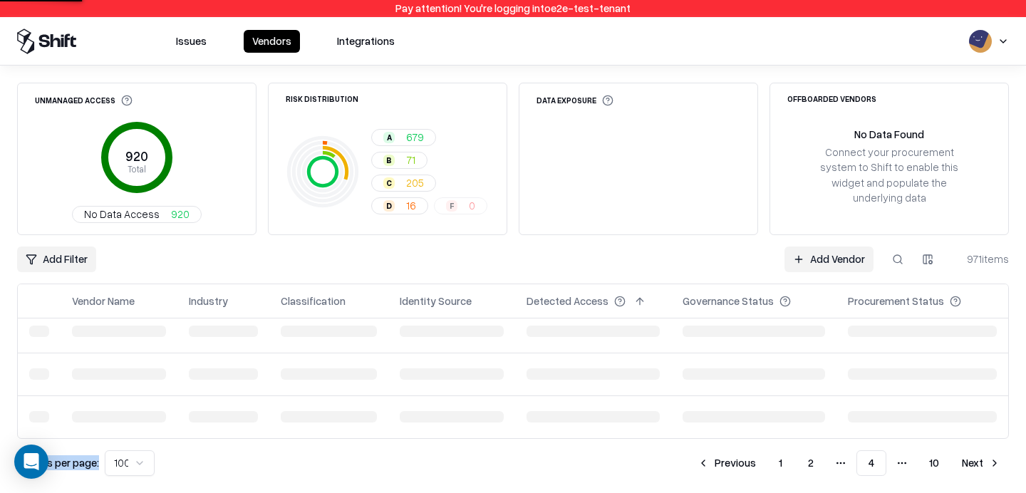
scroll to position [4157, 0]
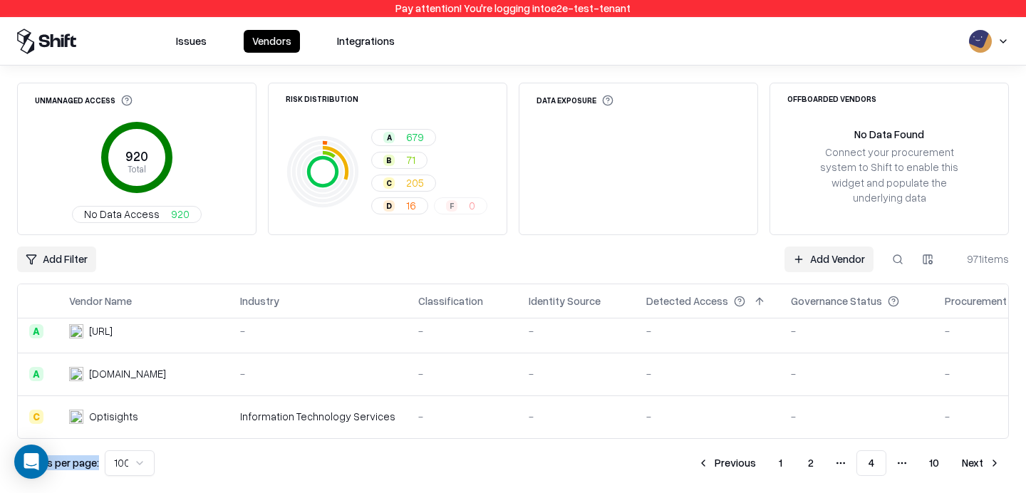
click at [779, 463] on button "1" at bounding box center [781, 464] width 26 height 26
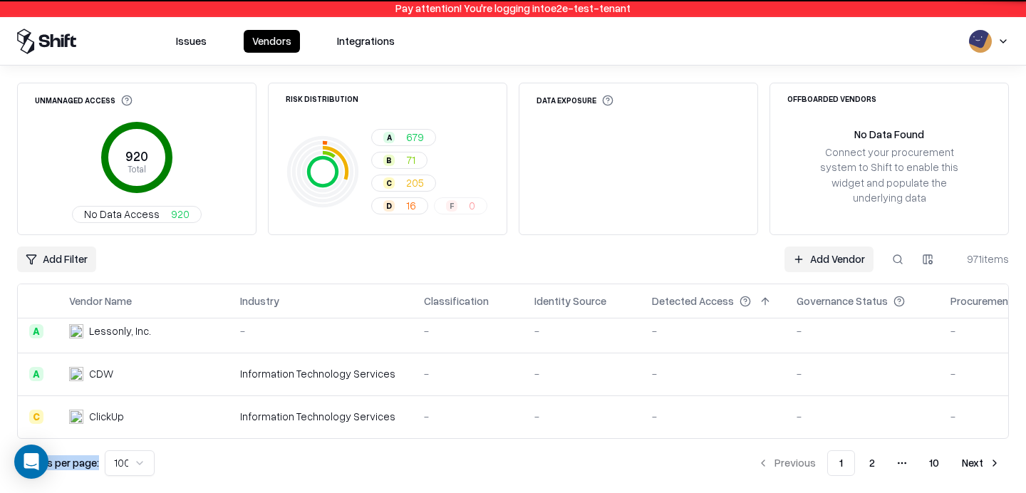
scroll to position [4157, 0]
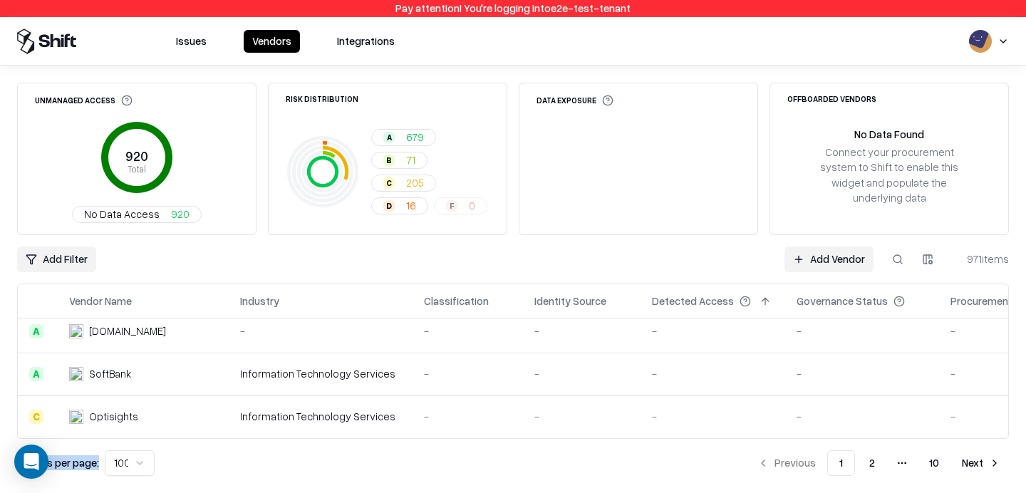
click at [10, 363] on div "Unmanaged Access 920 Total No Data Access 920 Risk Distribution A 679 B 71 C 20…" at bounding box center [513, 280] width 1026 height 428
click at [138, 456] on html "Pay attention! You're logging into e2e-test-tenant Issues Vendors Integrations …" at bounding box center [513, 246] width 1026 height 493
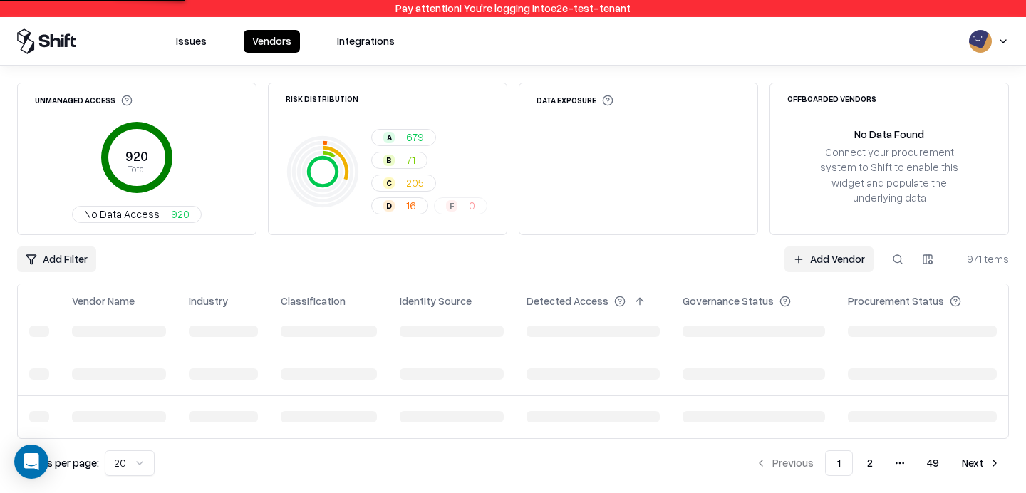
scroll to position [736, 0]
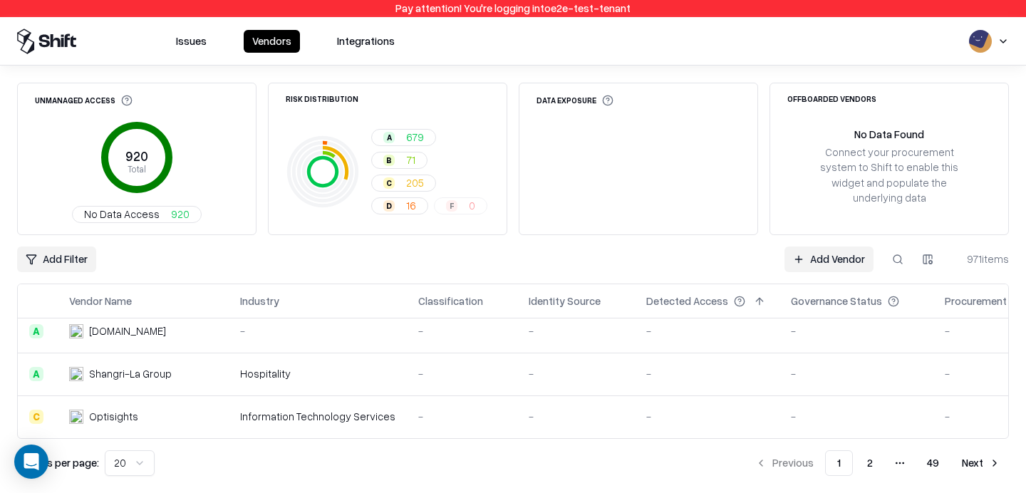
click at [9, 341] on div "Unmanaged Access 920 Total No Data Access 920 Risk Distribution A 679 B 71 C 20…" at bounding box center [513, 280] width 1026 height 428
click at [873, 460] on button "2" at bounding box center [870, 464] width 29 height 26
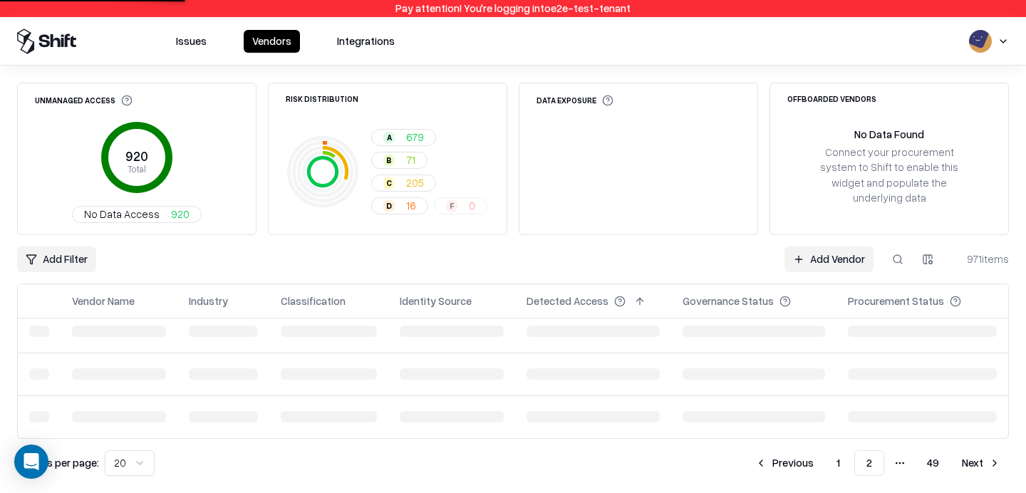
scroll to position [736, 0]
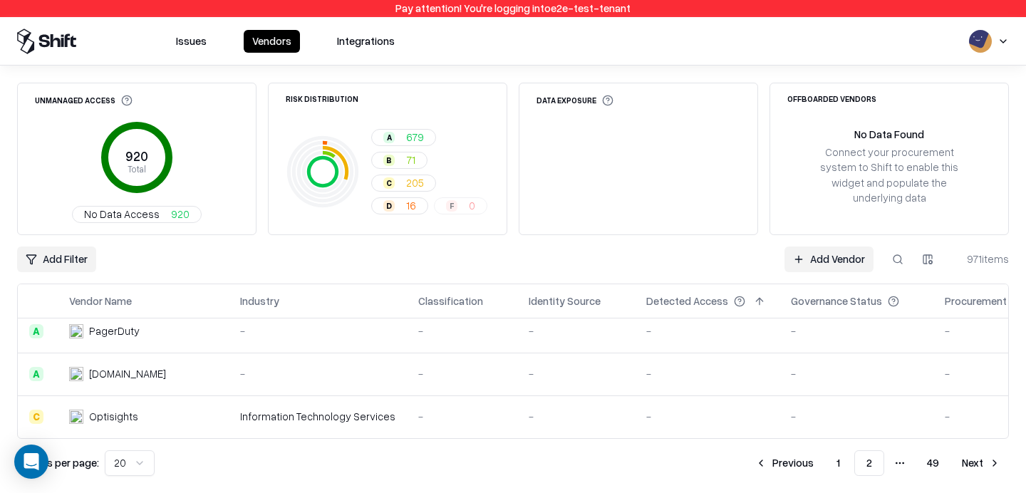
click at [977, 463] on button "Next" at bounding box center [982, 464] width 56 height 26
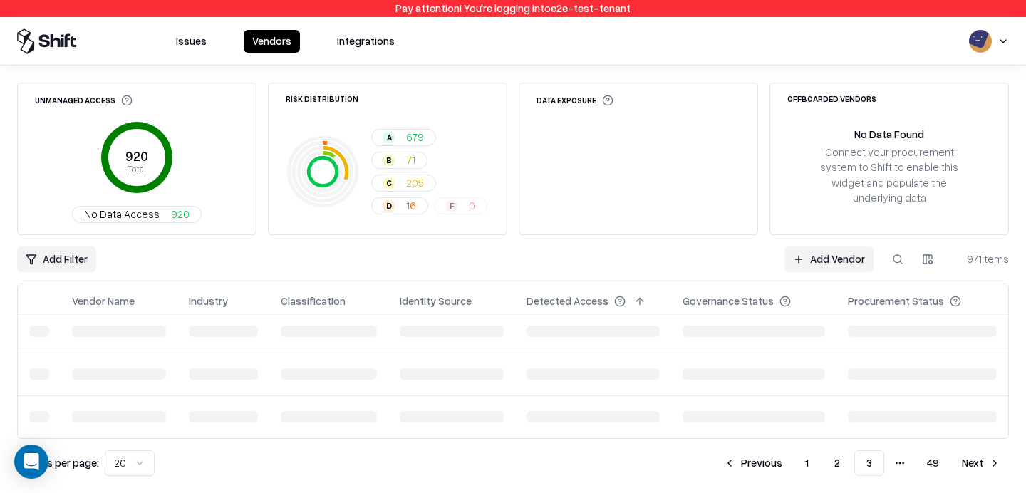
click at [977, 463] on button "Next" at bounding box center [982, 464] width 56 height 26
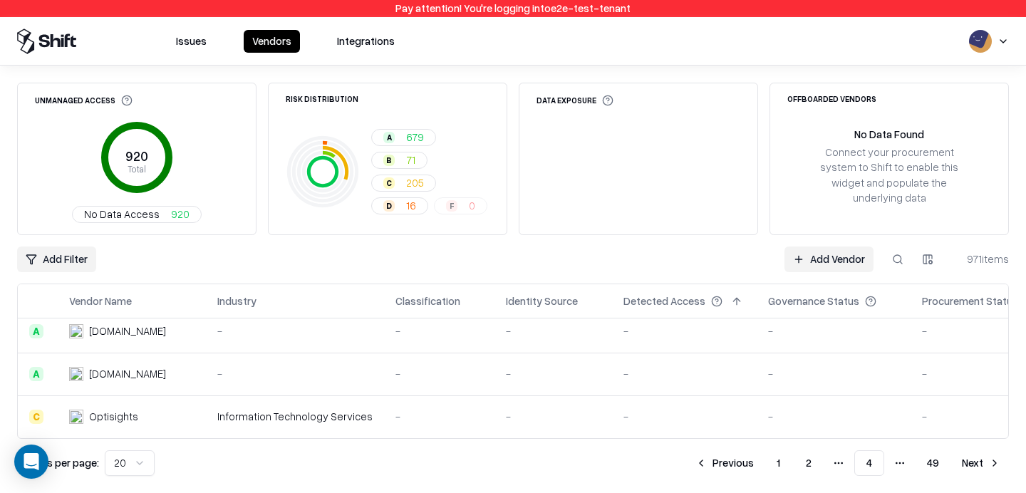
click at [984, 457] on button "Next" at bounding box center [982, 464] width 56 height 26
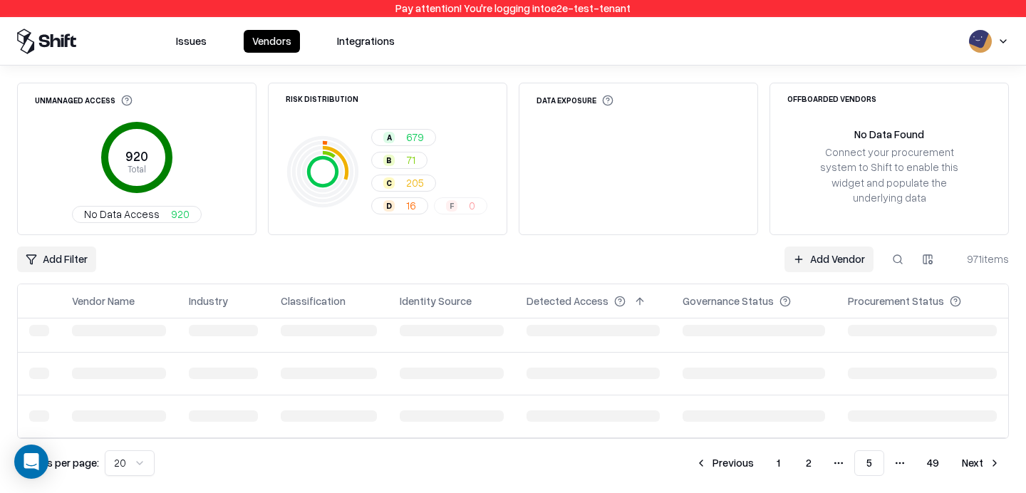
scroll to position [736, 0]
click at [984, 457] on button "Next" at bounding box center [982, 464] width 56 height 26
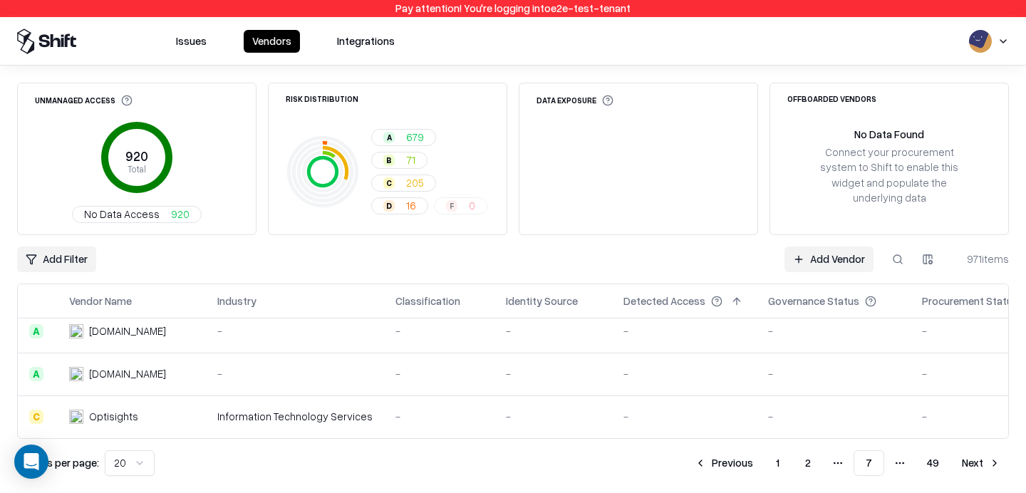
click at [984, 457] on button "Next" at bounding box center [982, 464] width 56 height 26
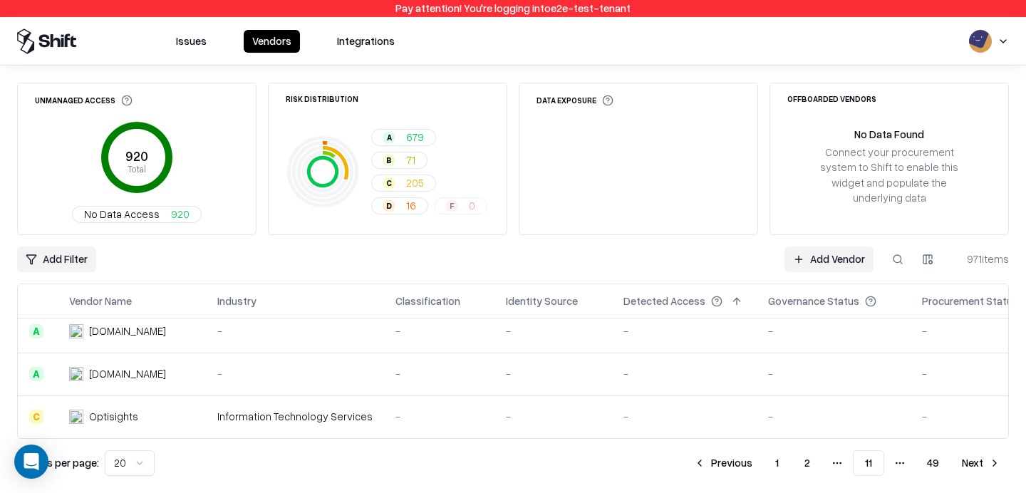
click at [984, 457] on button "Next" at bounding box center [982, 464] width 56 height 26
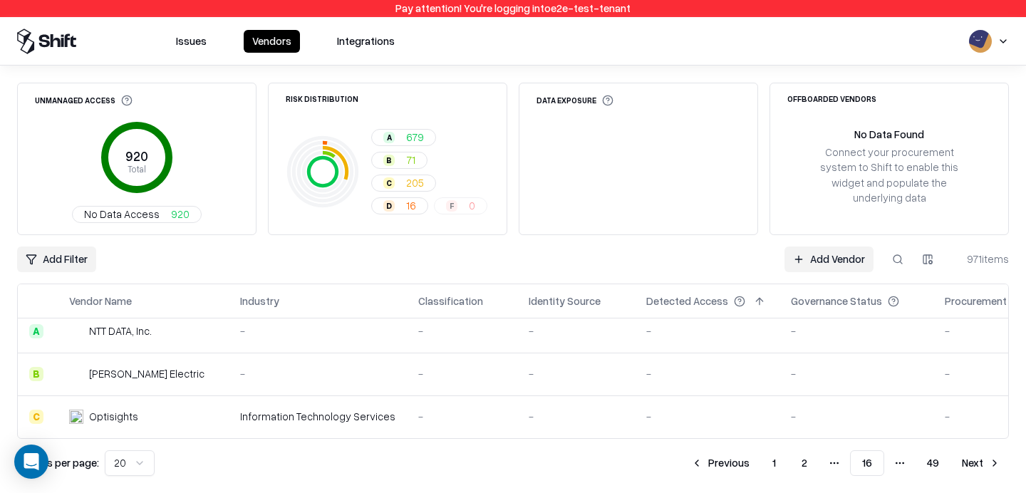
click at [984, 457] on button "Next" at bounding box center [982, 464] width 56 height 26
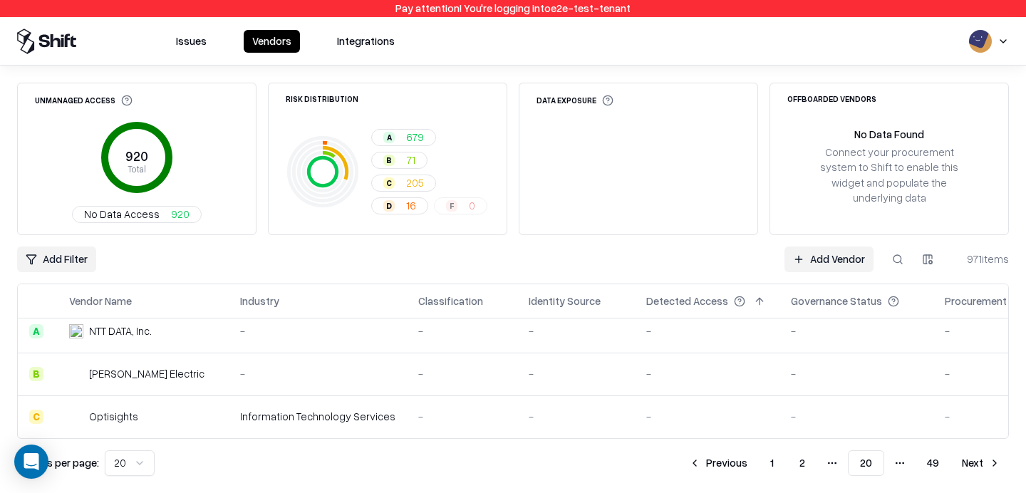
click at [984, 457] on button "Next" at bounding box center [982, 464] width 56 height 26
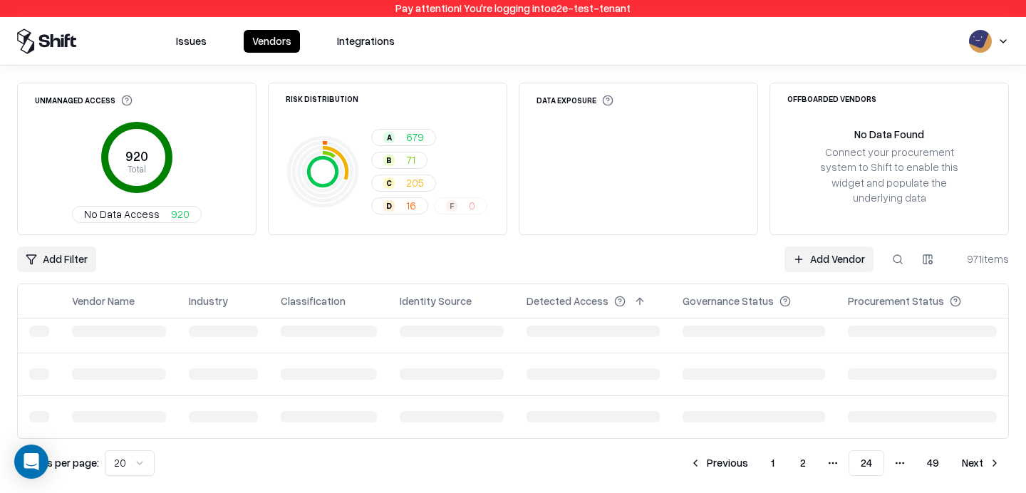
scroll to position [736, 0]
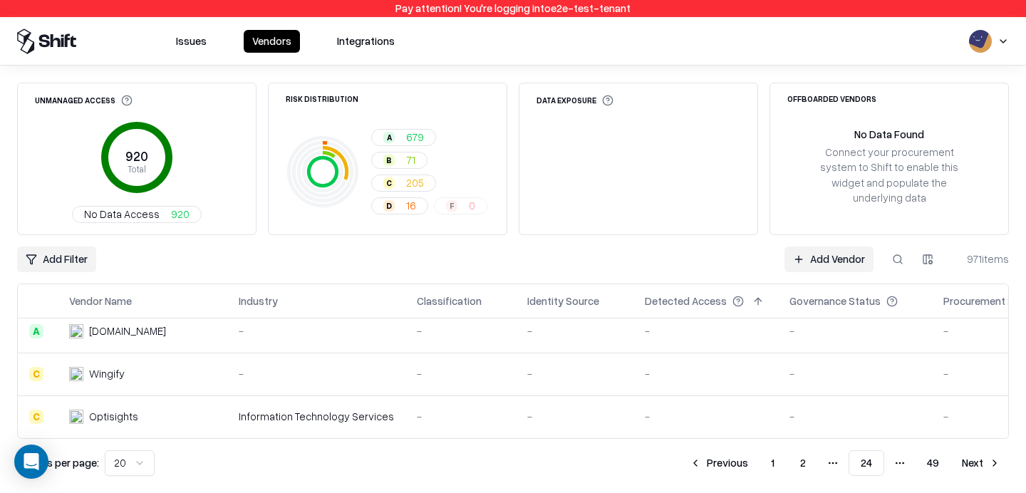
click at [718, 253] on div "Add Filter Add Vendor 971 items" at bounding box center [513, 260] width 992 height 26
click at [778, 462] on button "1" at bounding box center [773, 464] width 26 height 26
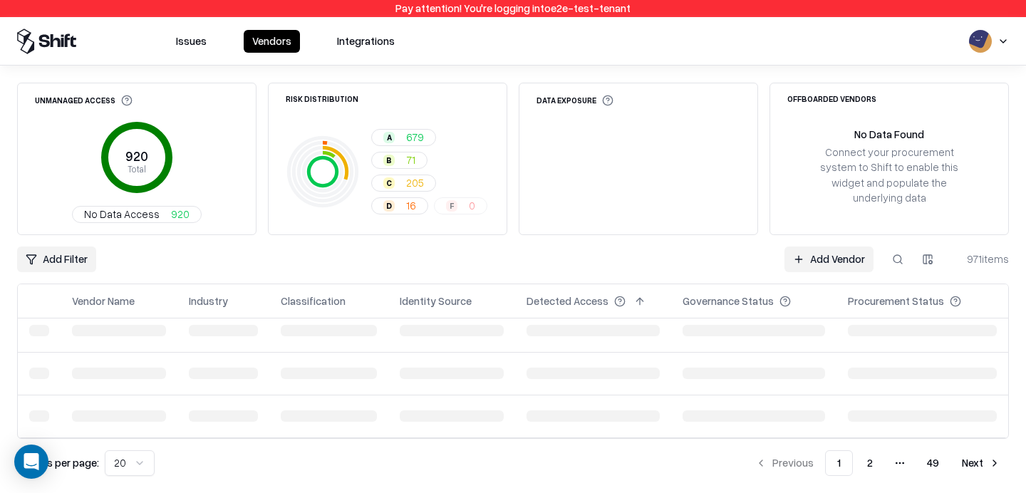
scroll to position [9, 0]
click at [115, 467] on html "Pay attention! You're logging into e2e-test-tenant Issues Vendors Integrations …" at bounding box center [513, 246] width 1026 height 493
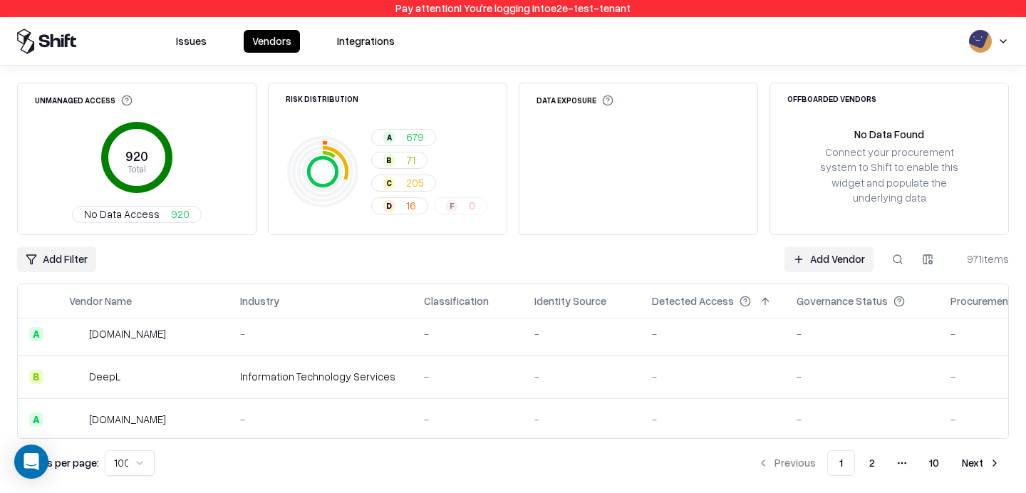
scroll to position [4157, 0]
